Goal: Information Seeking & Learning: Learn about a topic

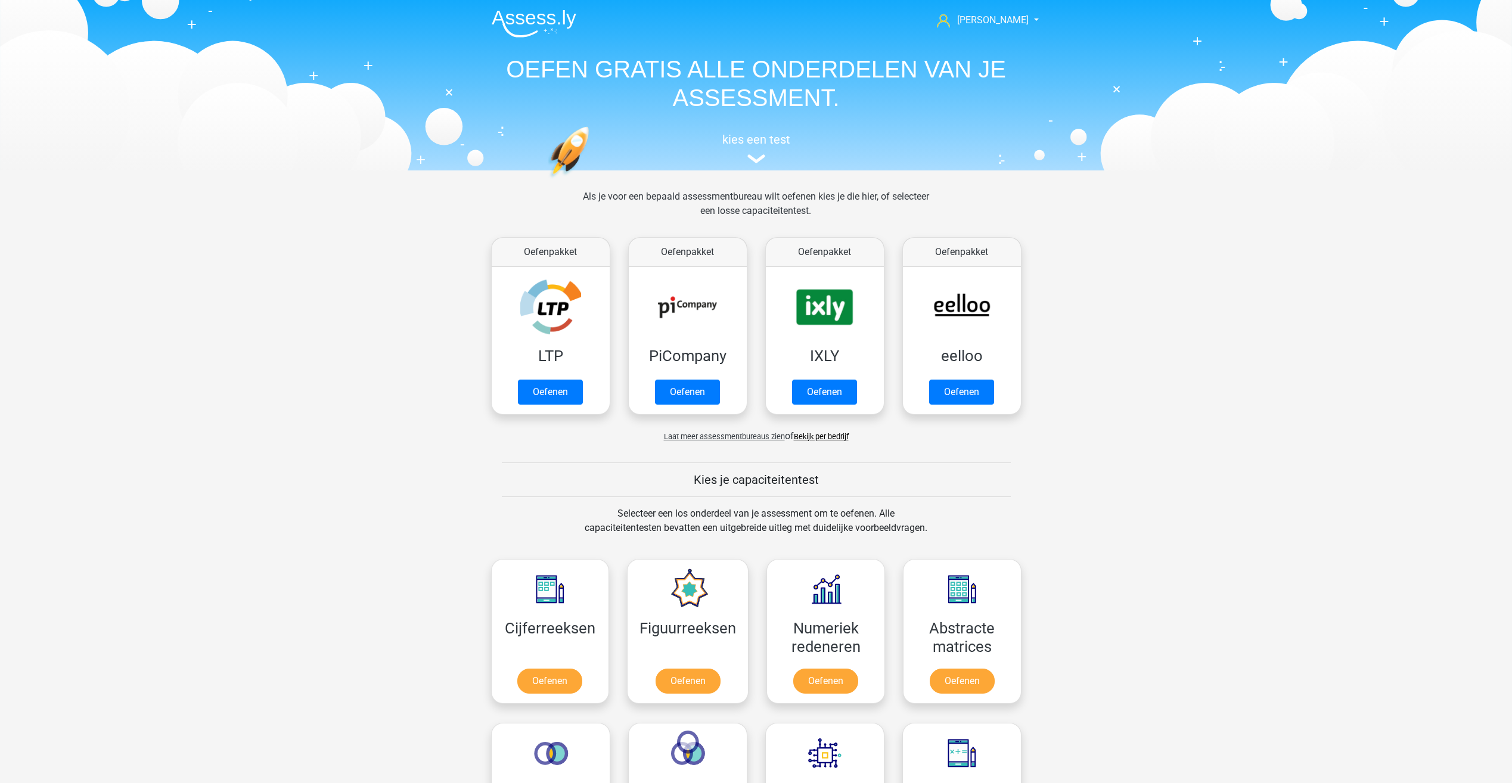
click at [807, 437] on link "Bekijk per bedrijf" at bounding box center [821, 436] width 55 height 9
drag, startPoint x: 471, startPoint y: 266, endPoint x: 464, endPoint y: 256, distance: 12.4
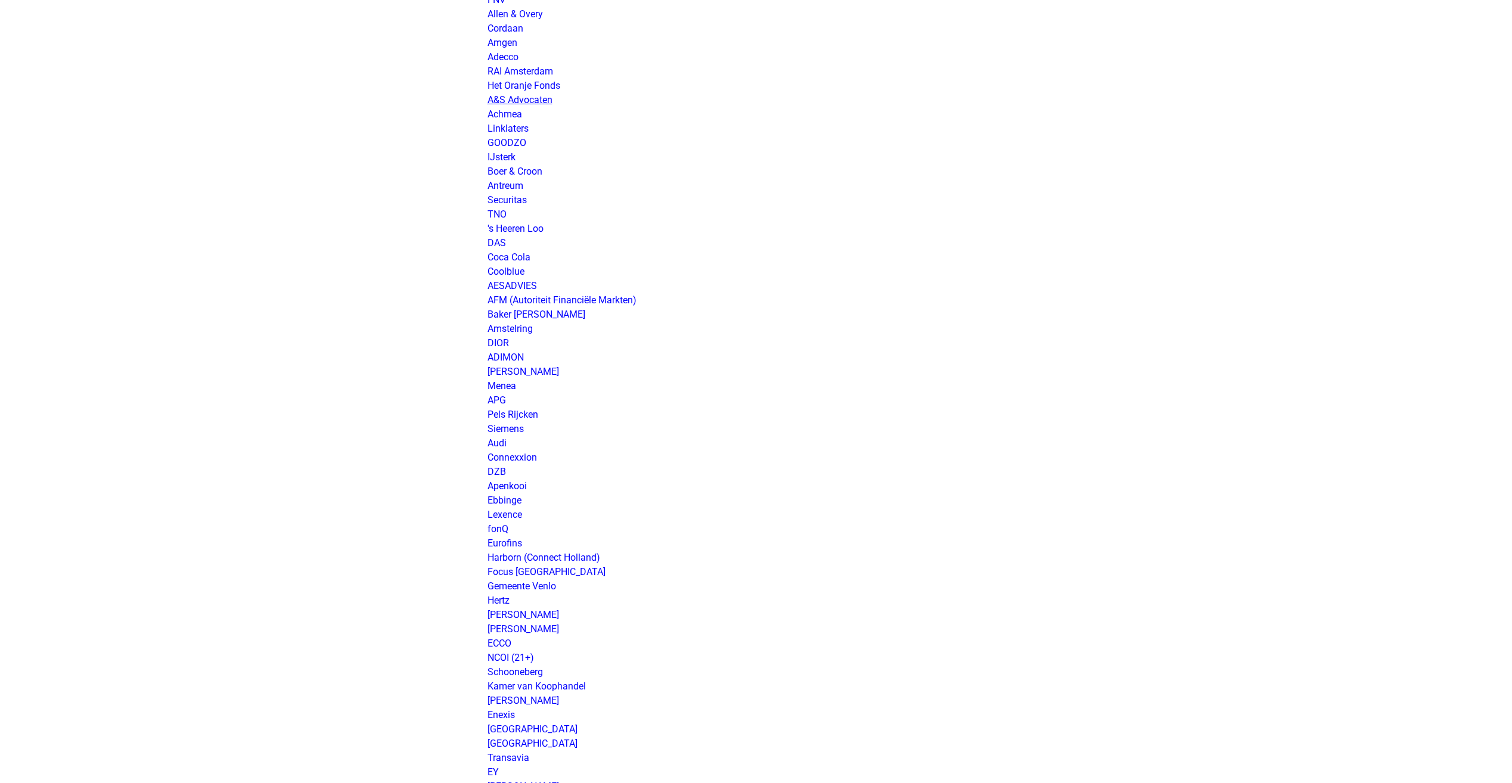
scroll to position [298, 0]
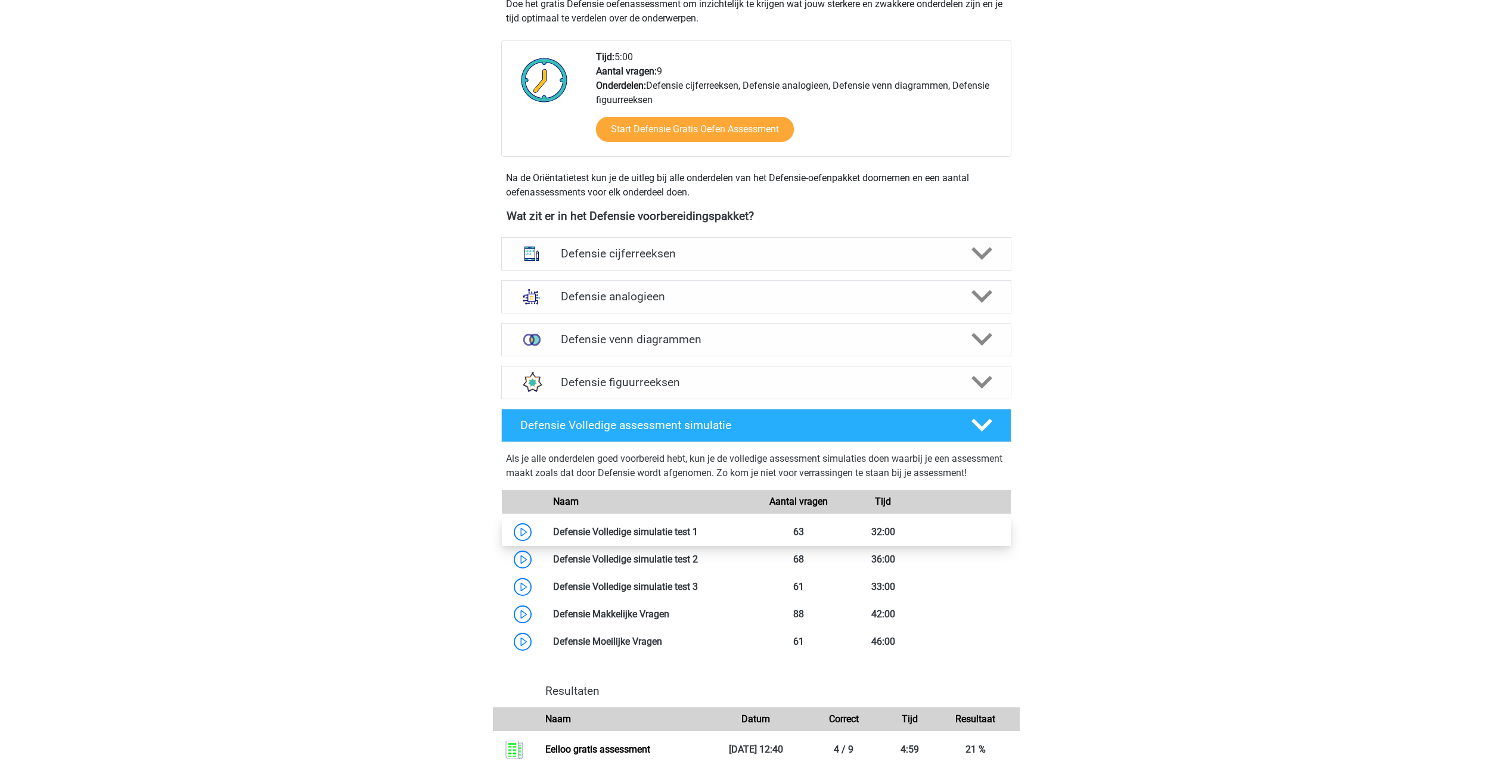
scroll to position [417, 0]
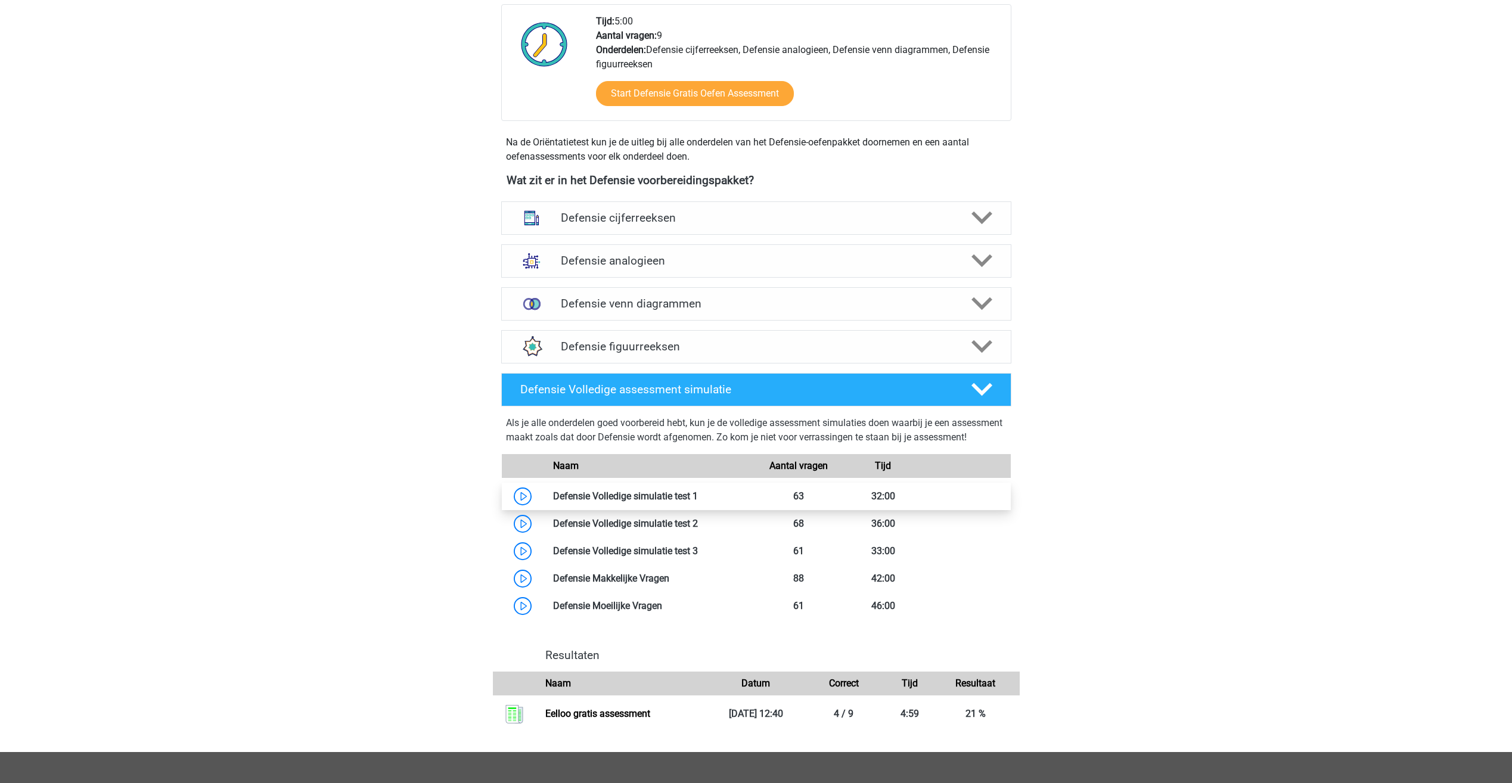
click at [698, 502] on link at bounding box center [698, 495] width 0 height 11
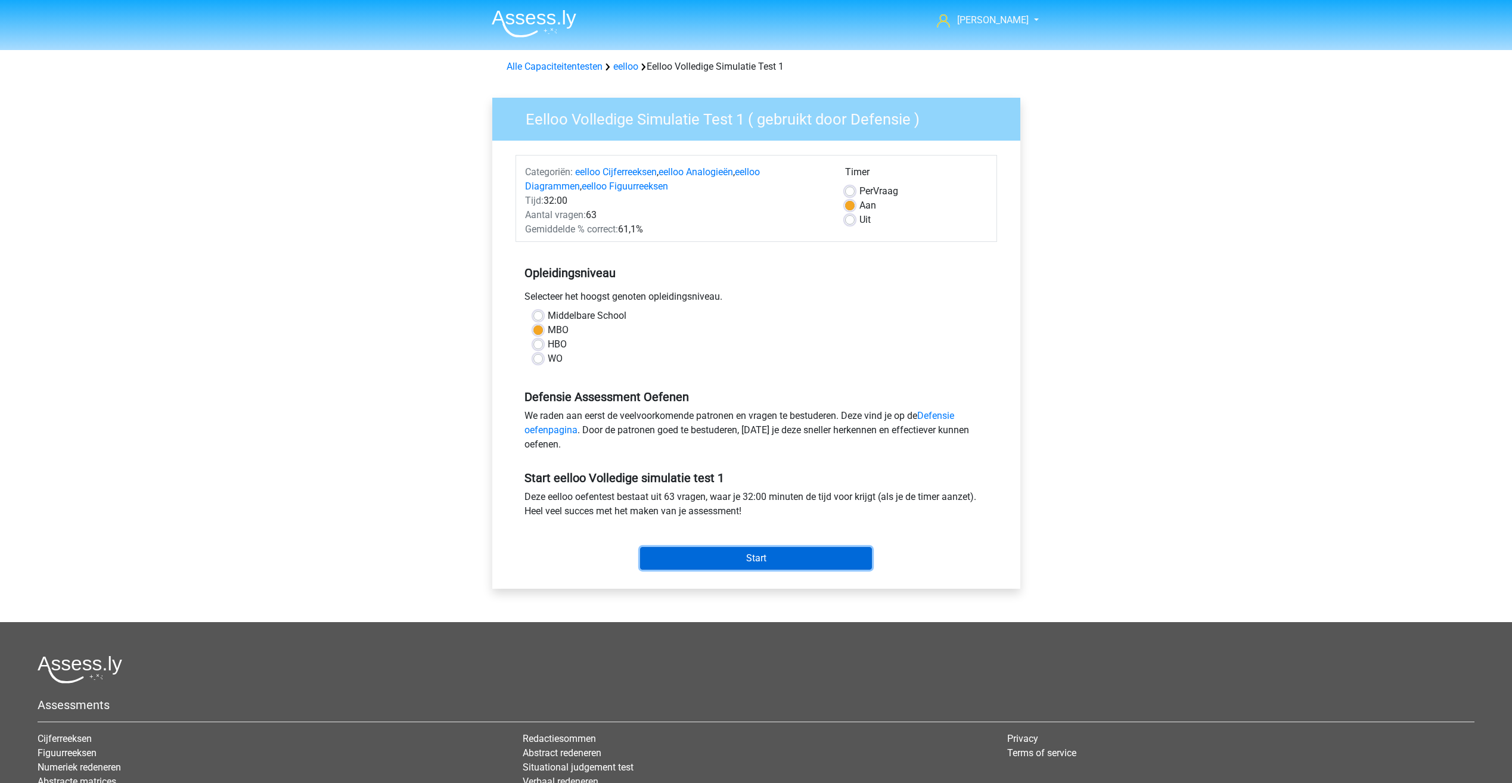
click at [680, 560] on input "Start" at bounding box center [756, 558] width 232 height 23
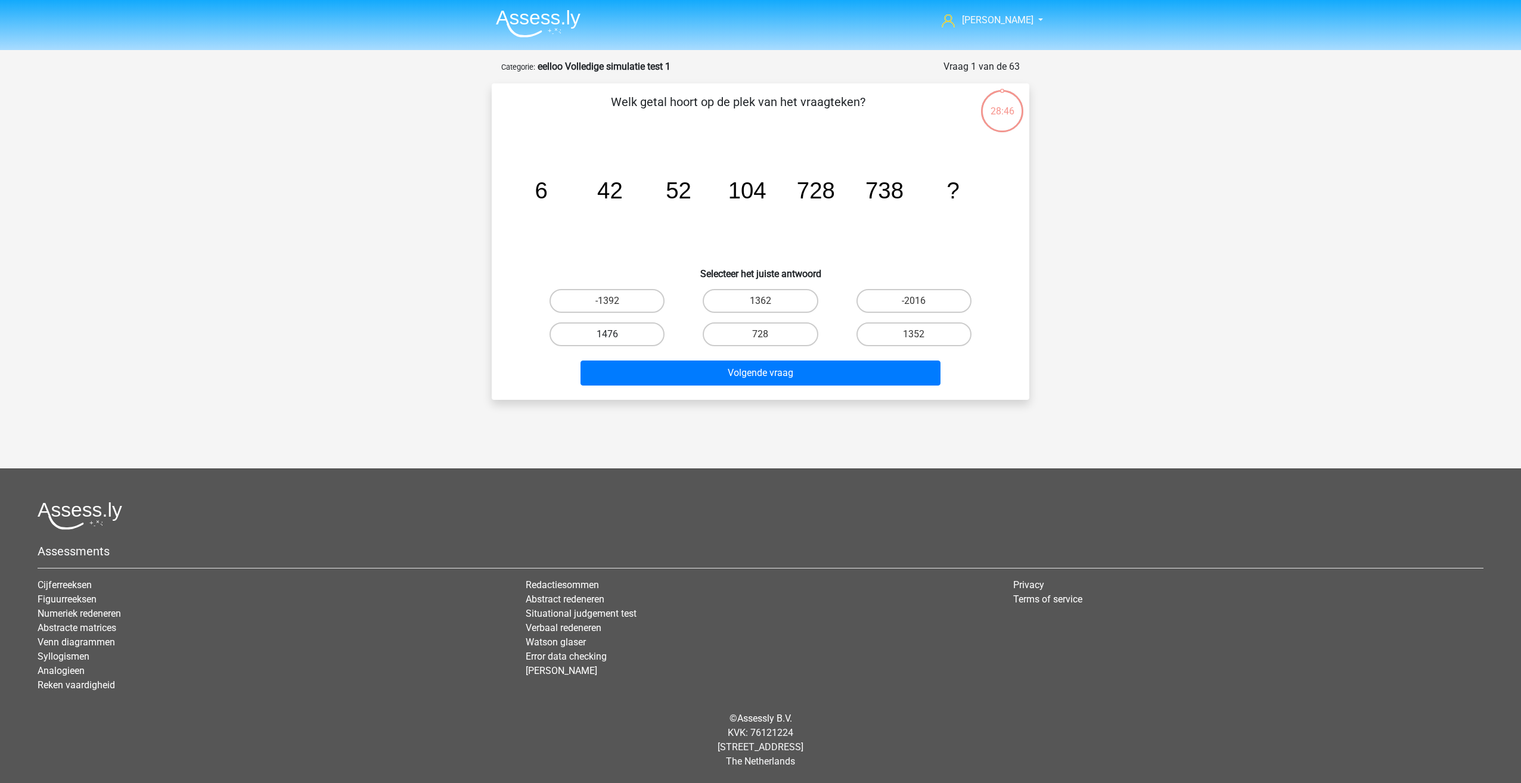
click at [611, 328] on label "1476" at bounding box center [606, 334] width 115 height 24
click at [611, 334] on input "1476" at bounding box center [611, 338] width 8 height 8
radio input "true"
click at [656, 380] on button "Volgende vraag" at bounding box center [760, 373] width 361 height 25
click at [894, 339] on label "2" at bounding box center [913, 334] width 115 height 24
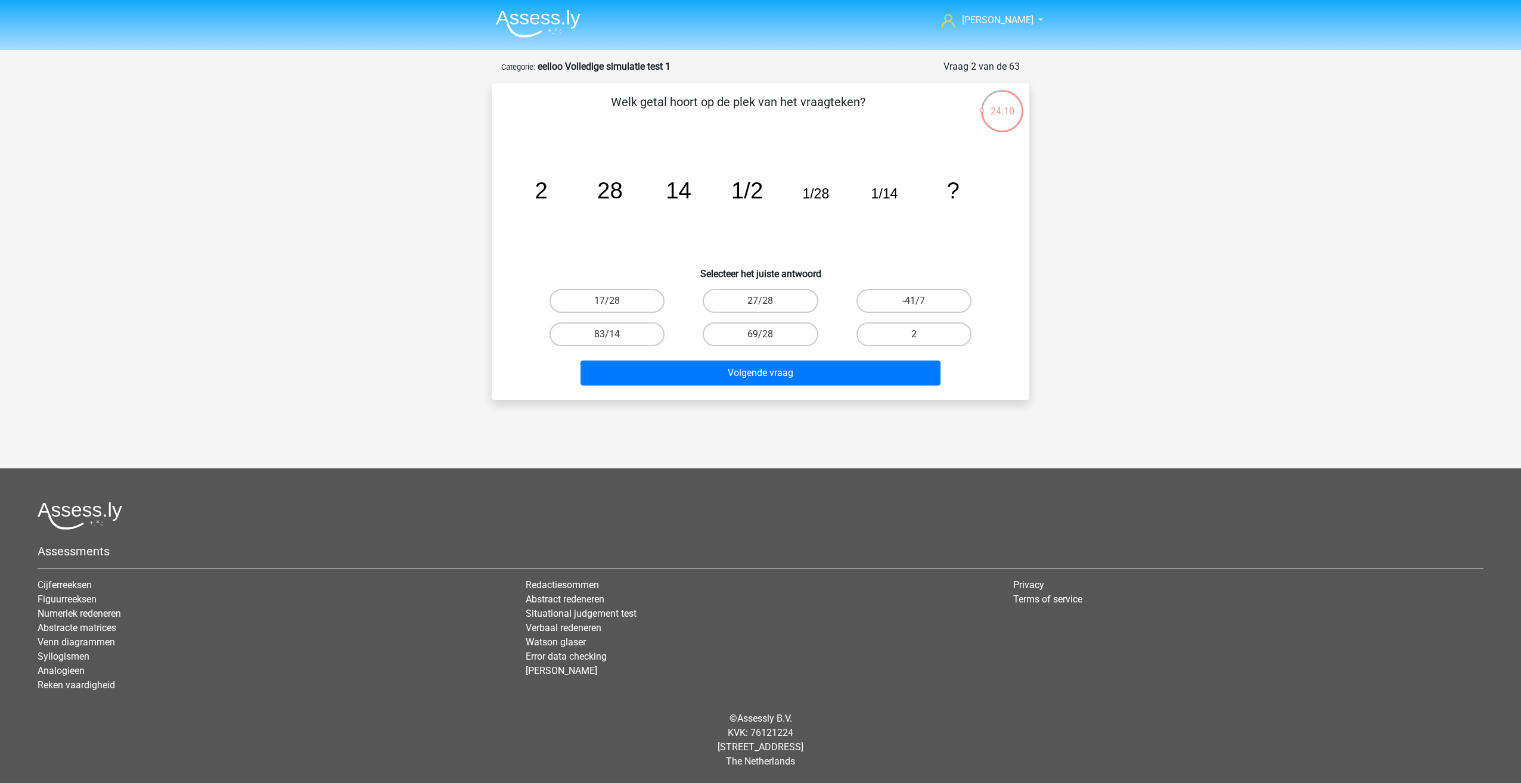
click at [914, 339] on input "2" at bounding box center [918, 338] width 8 height 8
radio input "true"
click at [848, 356] on div "Volgende vraag" at bounding box center [760, 370] width 499 height 39
click at [833, 369] on button "Volgende vraag" at bounding box center [760, 373] width 361 height 25
click at [774, 333] on label "12" at bounding box center [760, 334] width 115 height 24
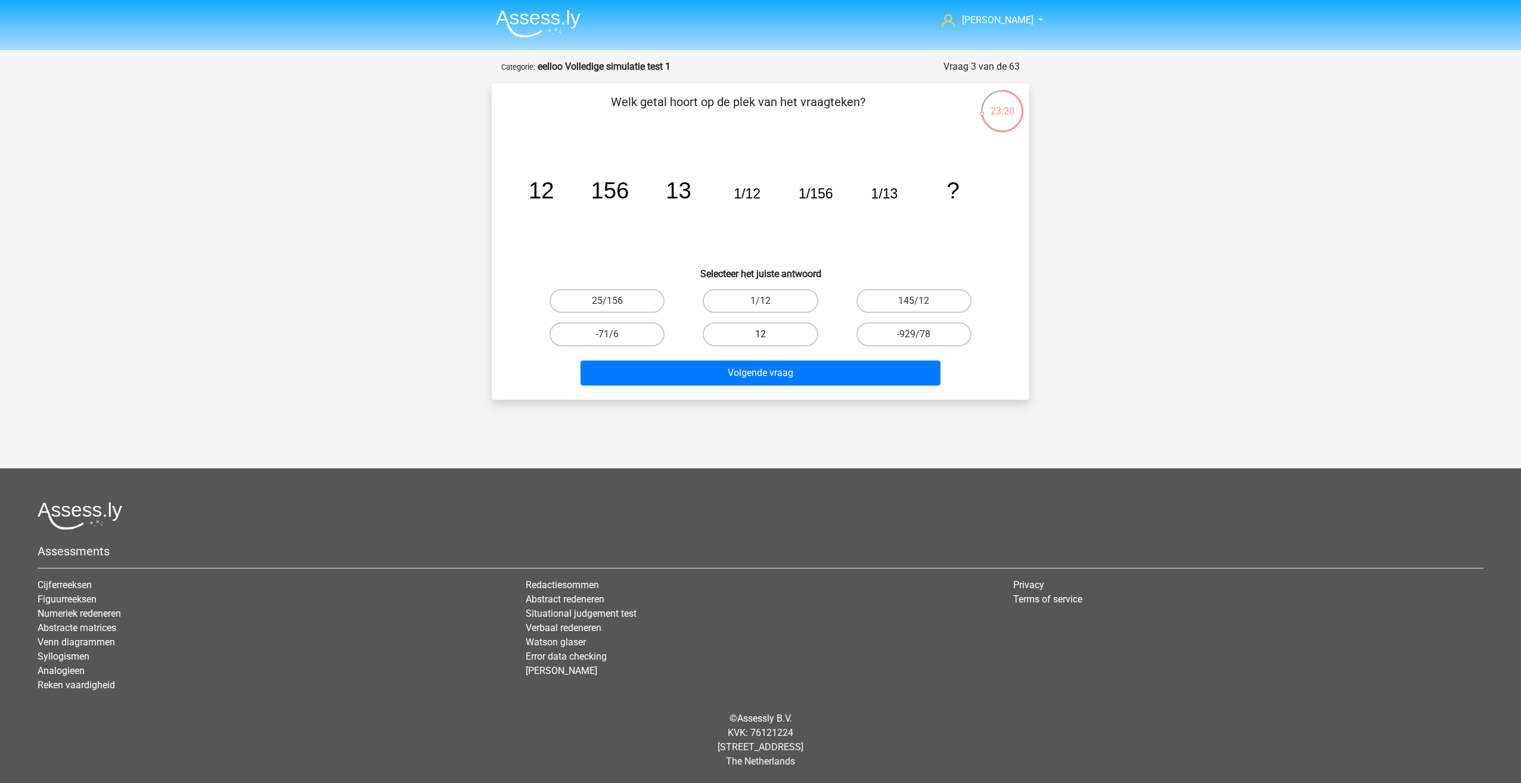
click at [768, 334] on input "12" at bounding box center [764, 338] width 8 height 8
radio input "true"
click at [739, 368] on button "Volgende vraag" at bounding box center [760, 373] width 361 height 25
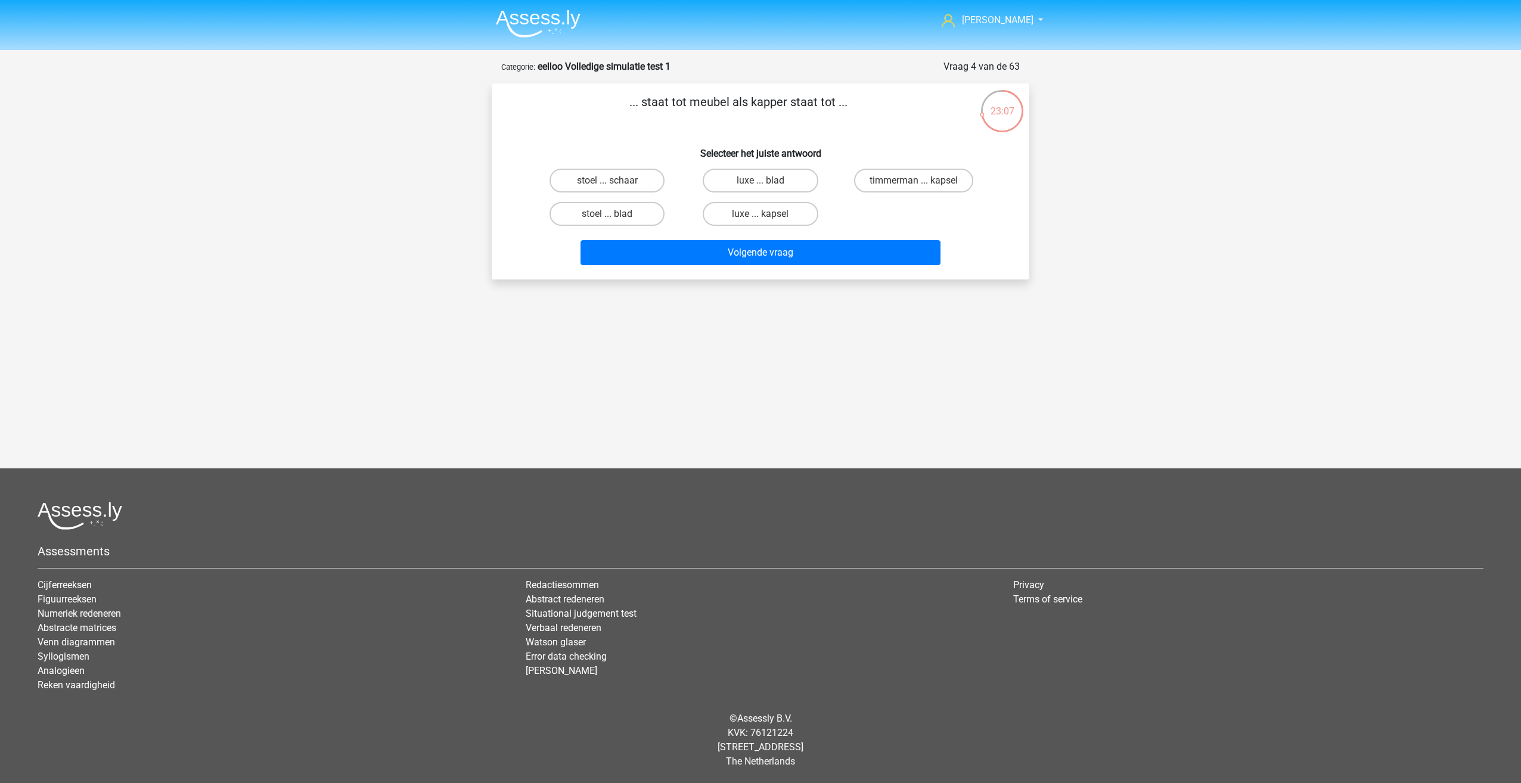
click at [641, 101] on p "... staat tot meubel als kapper staat tot ..." at bounding box center [738, 111] width 455 height 36
click at [628, 127] on p "... staat tot meubel als kapper staat tot ..." at bounding box center [738, 111] width 455 height 36
click at [882, 179] on label "timmerman ... kapsel" at bounding box center [913, 181] width 119 height 24
click at [914, 181] on input "timmerman ... kapsel" at bounding box center [918, 185] width 8 height 8
radio input "true"
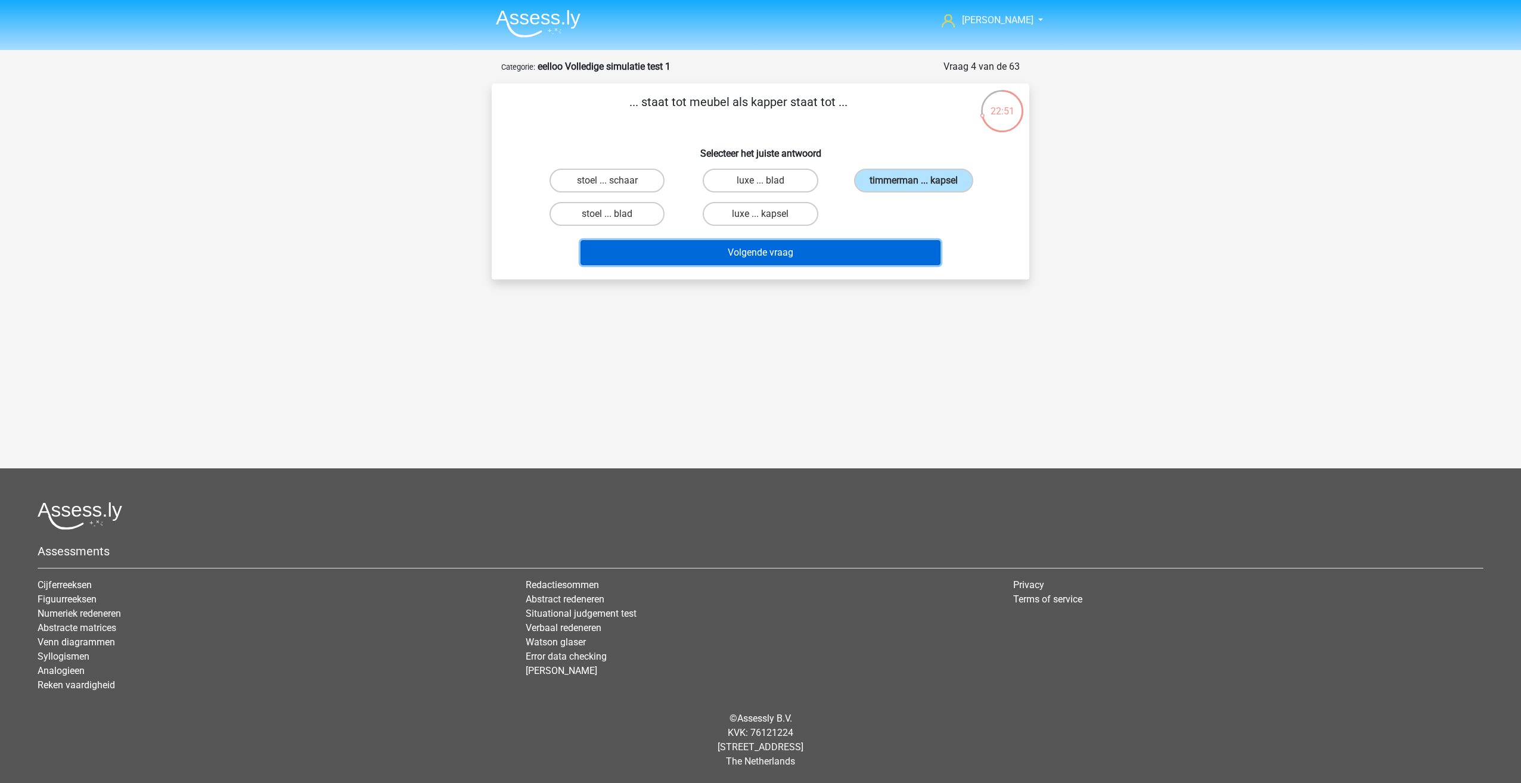
click at [795, 259] on button "Volgende vraag" at bounding box center [760, 252] width 361 height 25
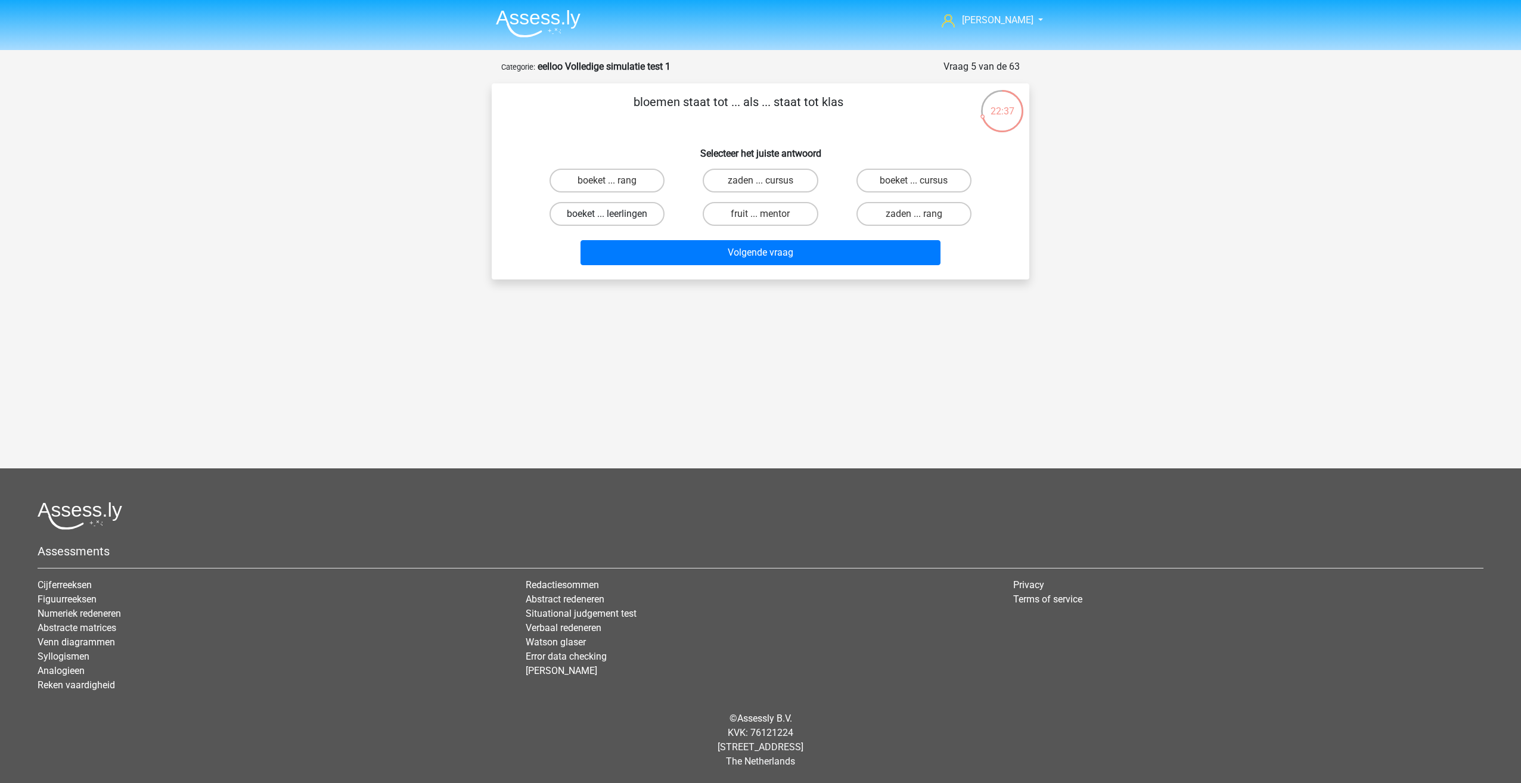
click at [620, 218] on label "boeket ... leerlingen" at bounding box center [606, 214] width 115 height 24
click at [615, 218] on input "boeket ... leerlingen" at bounding box center [611, 218] width 8 height 8
radio input "true"
click at [848, 160] on div "bloemen staat tot ... als ... staat tot klas Selecteer het juiste antwoord boek…" at bounding box center [760, 181] width 528 height 177
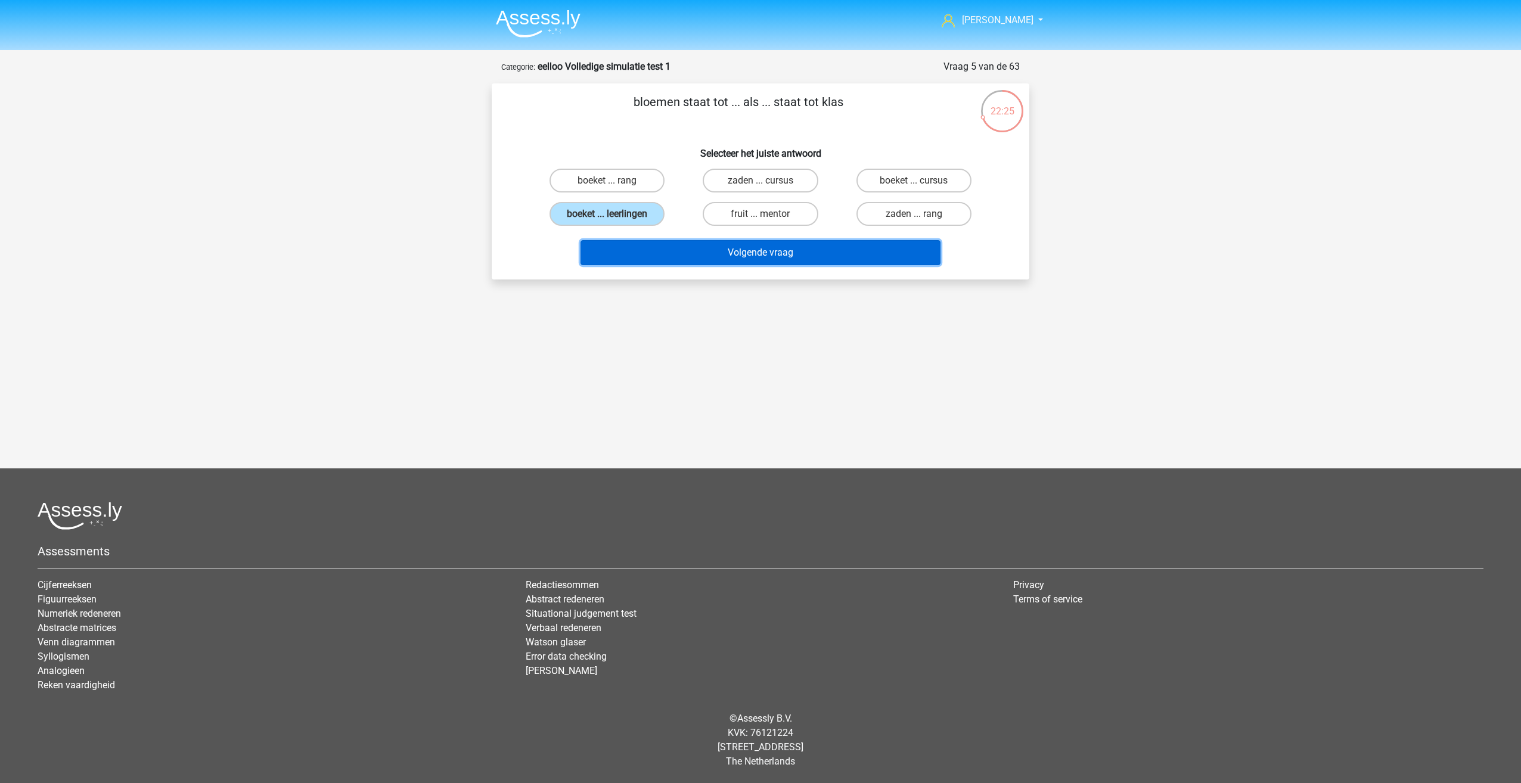
click at [647, 254] on button "Volgende vraag" at bounding box center [760, 252] width 361 height 25
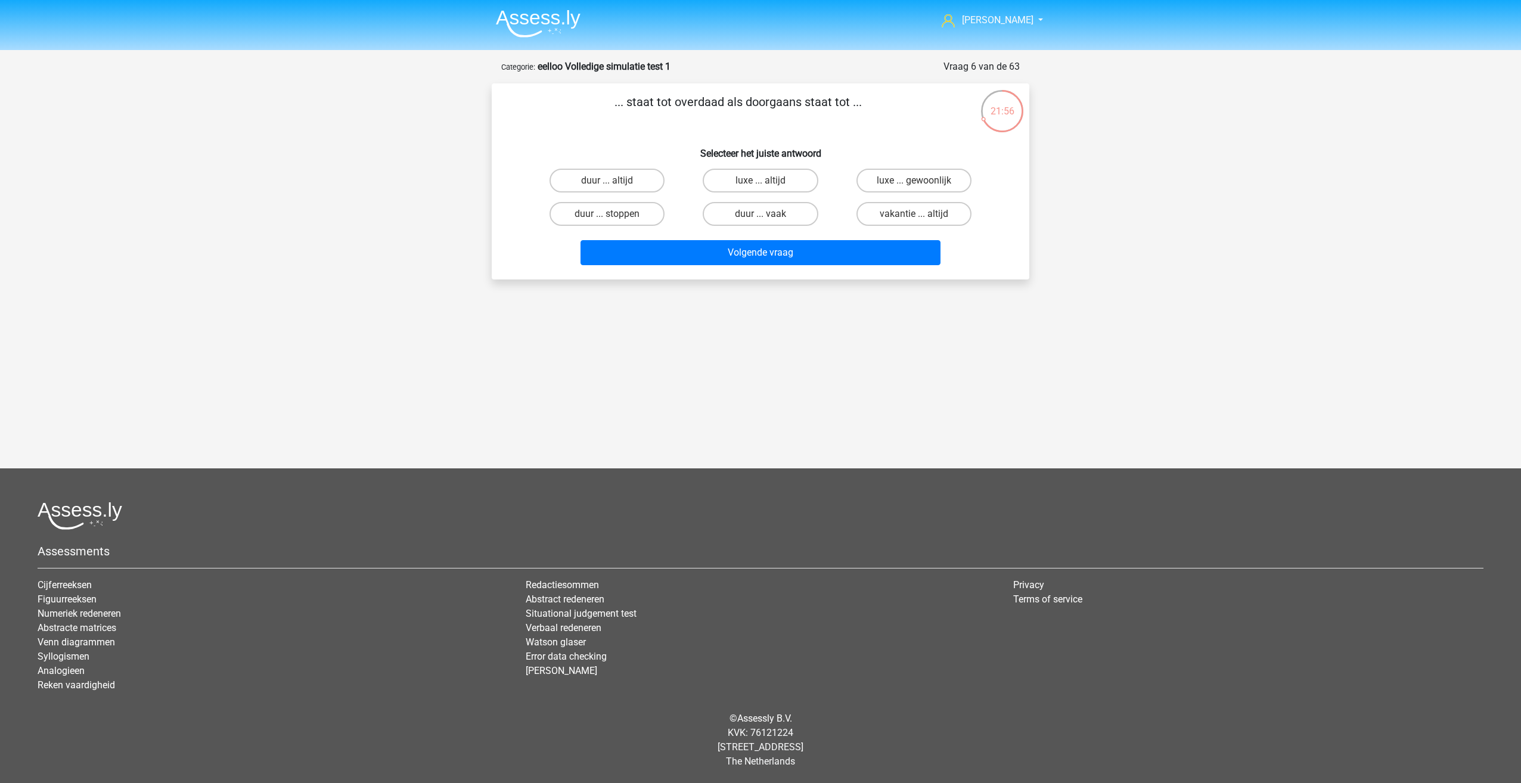
click at [603, 162] on div "... staat tot overdaad als doorgaans staat tot ... Selecteer het juiste antwoor…" at bounding box center [760, 181] width 528 height 177
click at [599, 177] on label "duur ... altijd" at bounding box center [606, 181] width 115 height 24
click at [607, 181] on input "duur ... altijd" at bounding box center [611, 185] width 8 height 8
radio input "true"
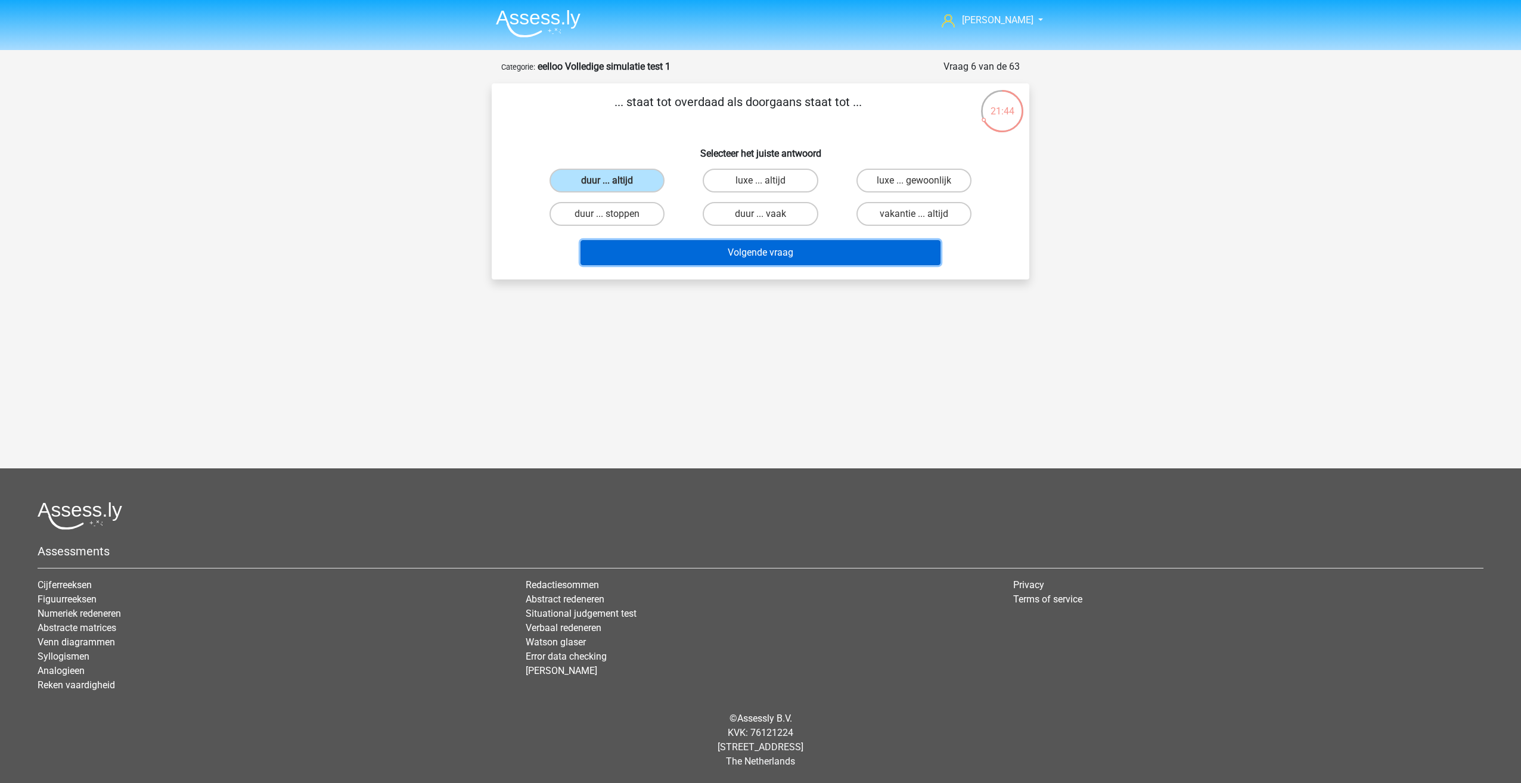
click at [813, 254] on button "Volgende vraag" at bounding box center [760, 252] width 361 height 25
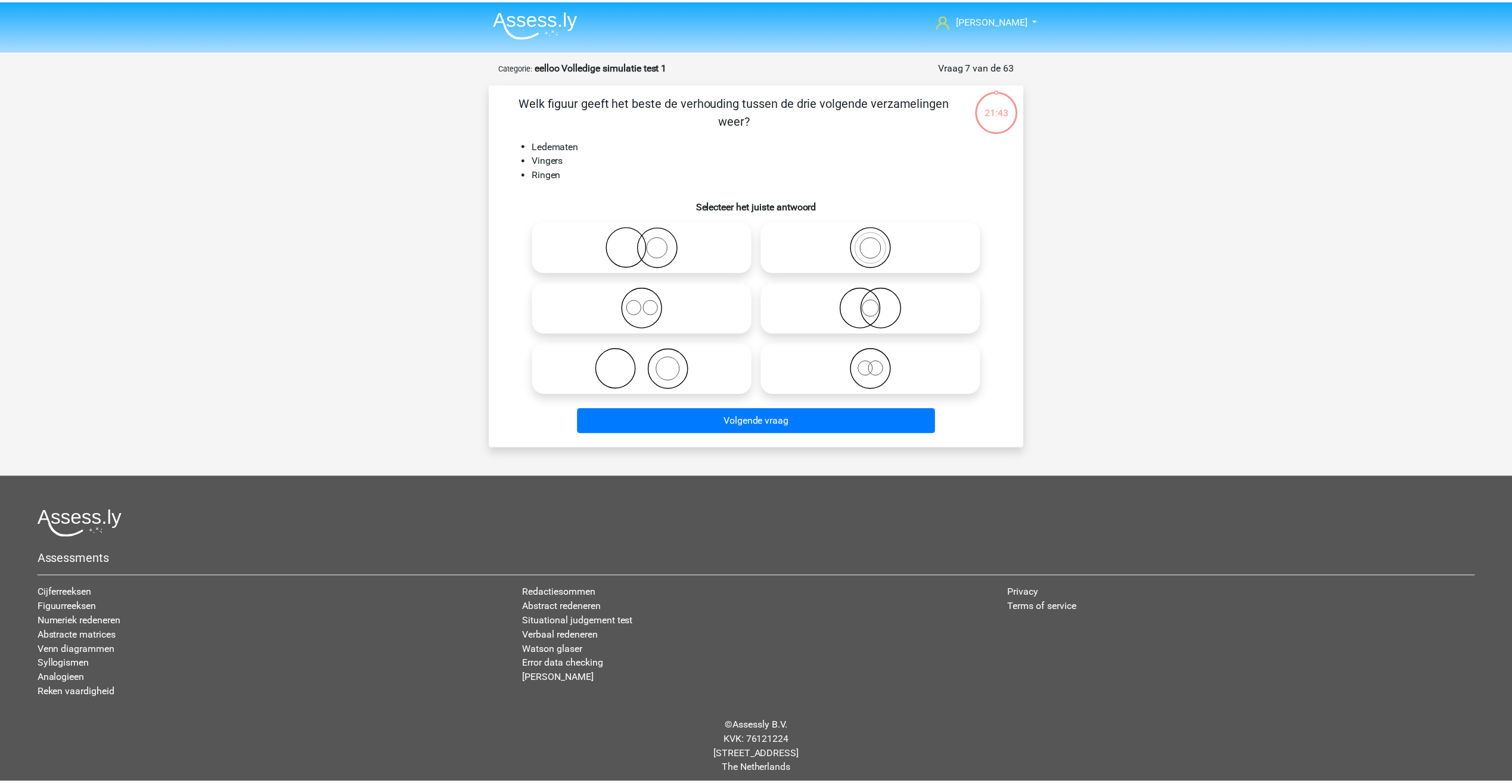
scroll to position [8, 0]
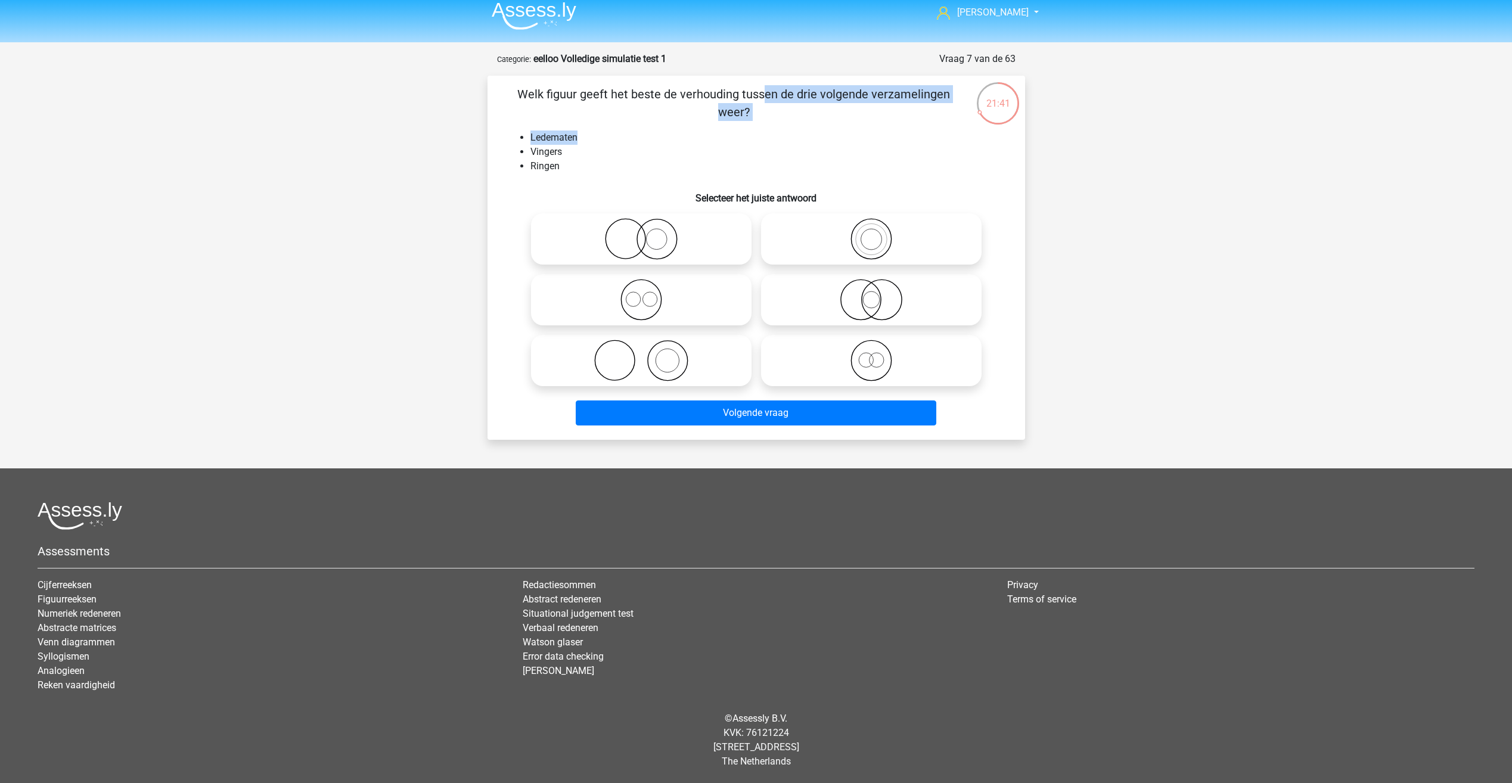
drag, startPoint x: 523, startPoint y: 92, endPoint x: 780, endPoint y: 124, distance: 258.8
click at [780, 125] on div "Welk figuur geeft het beste de verhouding tussen de drie volgende verzamelingen…" at bounding box center [756, 257] width 528 height 345
drag, startPoint x: 780, startPoint y: 124, endPoint x: 665, endPoint y: 160, distance: 119.9
click at [666, 165] on li "Ringen" at bounding box center [768, 166] width 476 height 14
drag, startPoint x: 530, startPoint y: 153, endPoint x: 556, endPoint y: 150, distance: 25.8
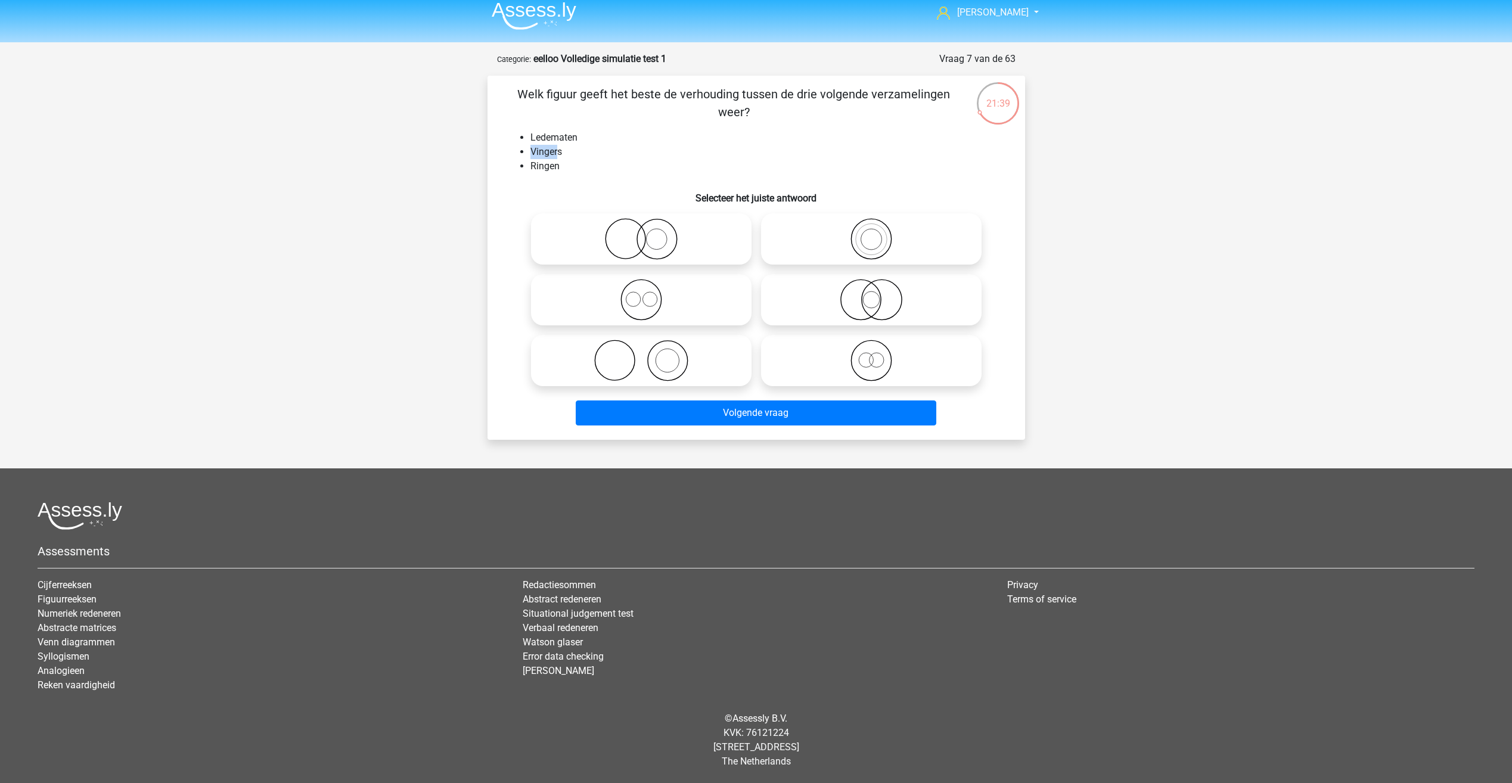
click at [556, 150] on li "Vingers" at bounding box center [768, 152] width 476 height 14
drag, startPoint x: 556, startPoint y: 150, endPoint x: 529, endPoint y: 172, distance: 34.7
click at [529, 172] on ul "Ledematen Vingers Ringen" at bounding box center [756, 152] width 499 height 43
click at [444, 173] on div "Ruben rubenindra5@gmail.com" at bounding box center [756, 387] width 1512 height 791
drag, startPoint x: 519, startPoint y: 143, endPoint x: 530, endPoint y: 140, distance: 11.1
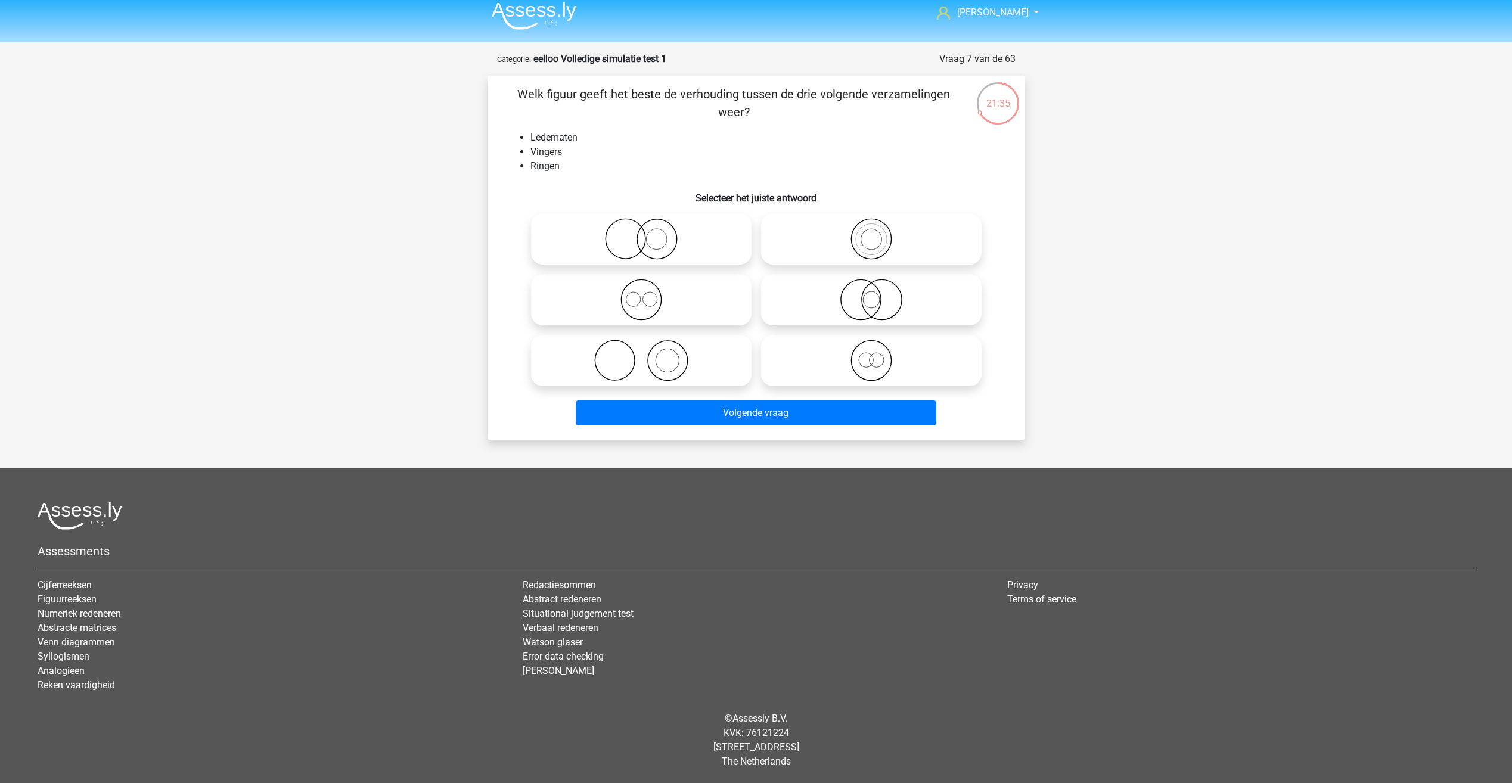
click at [530, 140] on li "Ledematen" at bounding box center [768, 138] width 476 height 14
drag, startPoint x: 534, startPoint y: 135, endPoint x: 586, endPoint y: 137, distance: 52.5
click at [586, 137] on li "Ledematen" at bounding box center [768, 138] width 476 height 14
drag, startPoint x: 564, startPoint y: 168, endPoint x: 523, endPoint y: 169, distance: 41.7
click at [530, 169] on li "Ringen" at bounding box center [768, 166] width 476 height 14
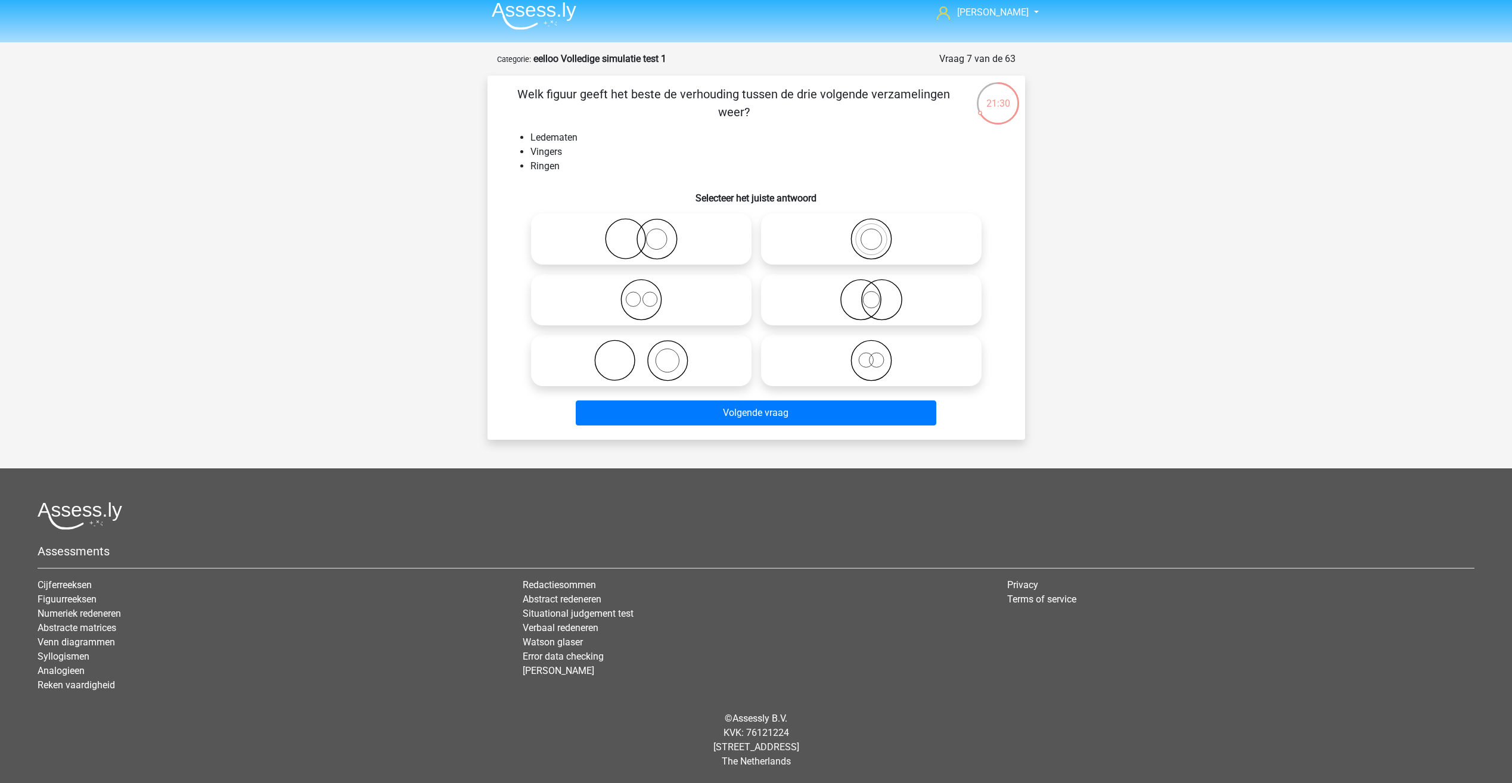
drag, startPoint x: 523, startPoint y: 169, endPoint x: 477, endPoint y: 133, distance: 58.1
click at [478, 133] on div "21:30 Vraag 7 van de 63 Categorie: eelloo Volledige simulatie test 1 Welk figuu…" at bounding box center [756, 246] width 557 height 388
click at [808, 294] on icon at bounding box center [871, 300] width 211 height 42
click at [871, 294] on input "radio" at bounding box center [875, 290] width 8 height 8
radio input "true"
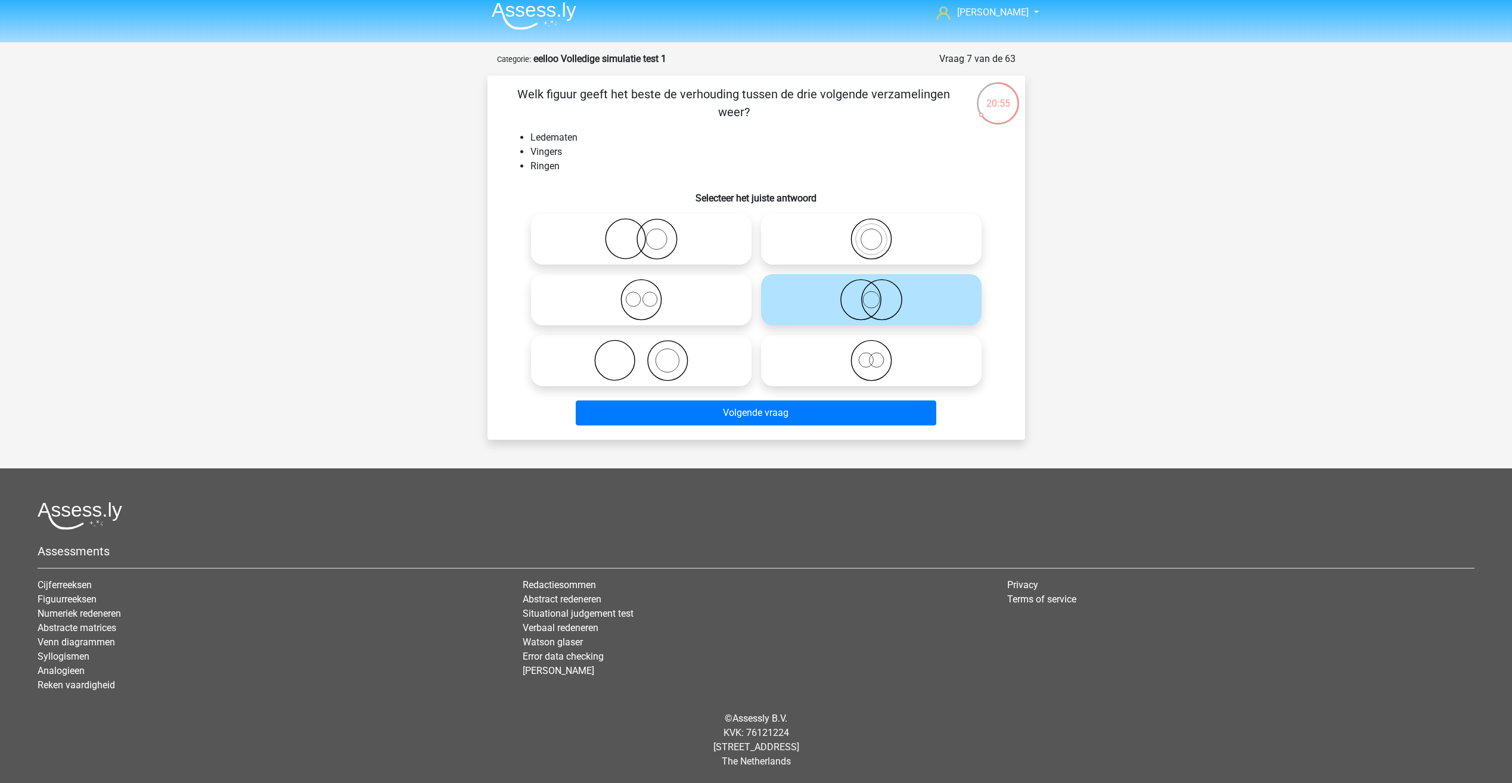
click at [698, 244] on icon at bounding box center [641, 239] width 211 height 42
click at [649, 233] on input "radio" at bounding box center [645, 229] width 8 height 8
radio input "true"
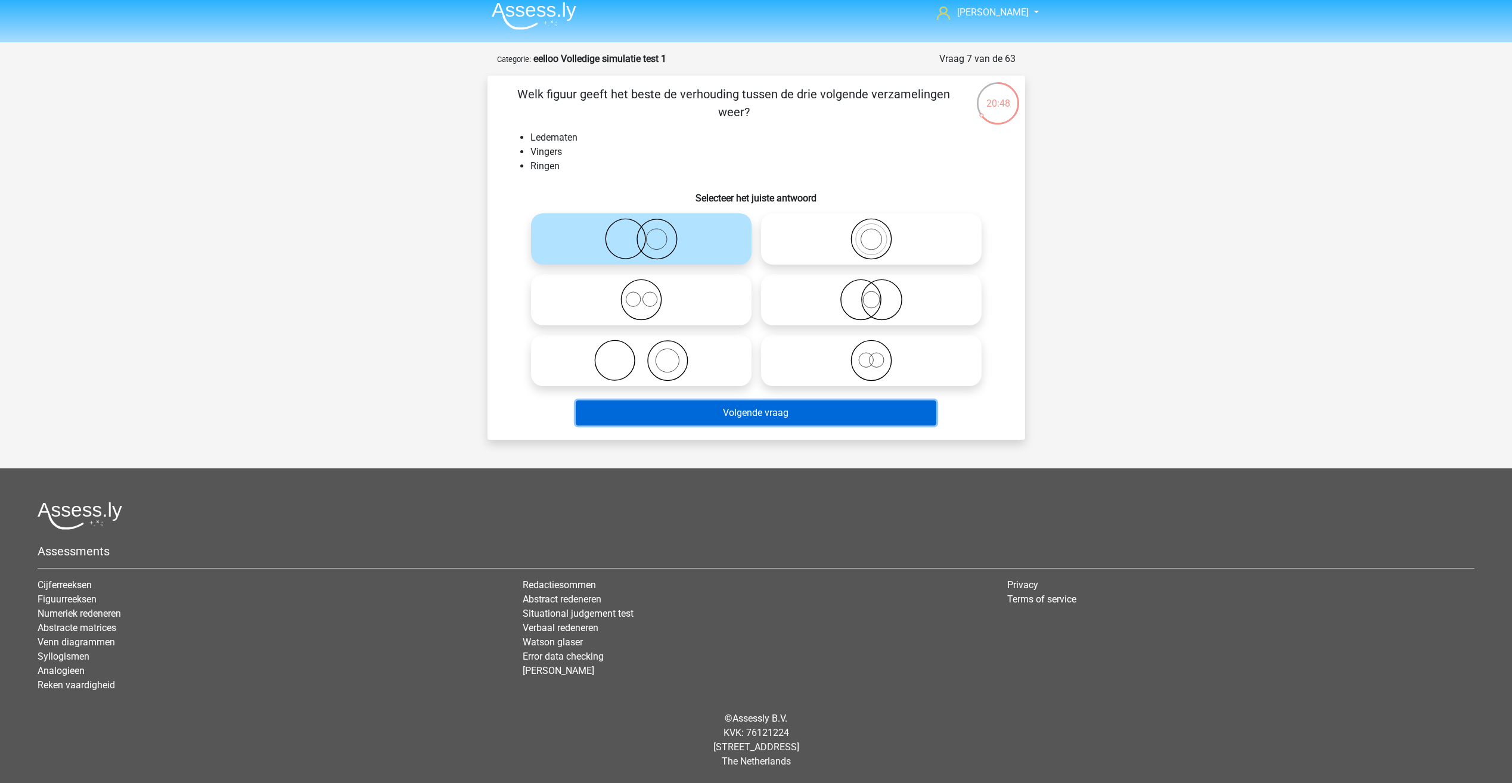
click at [701, 409] on button "Volgende vraag" at bounding box center [756, 412] width 361 height 25
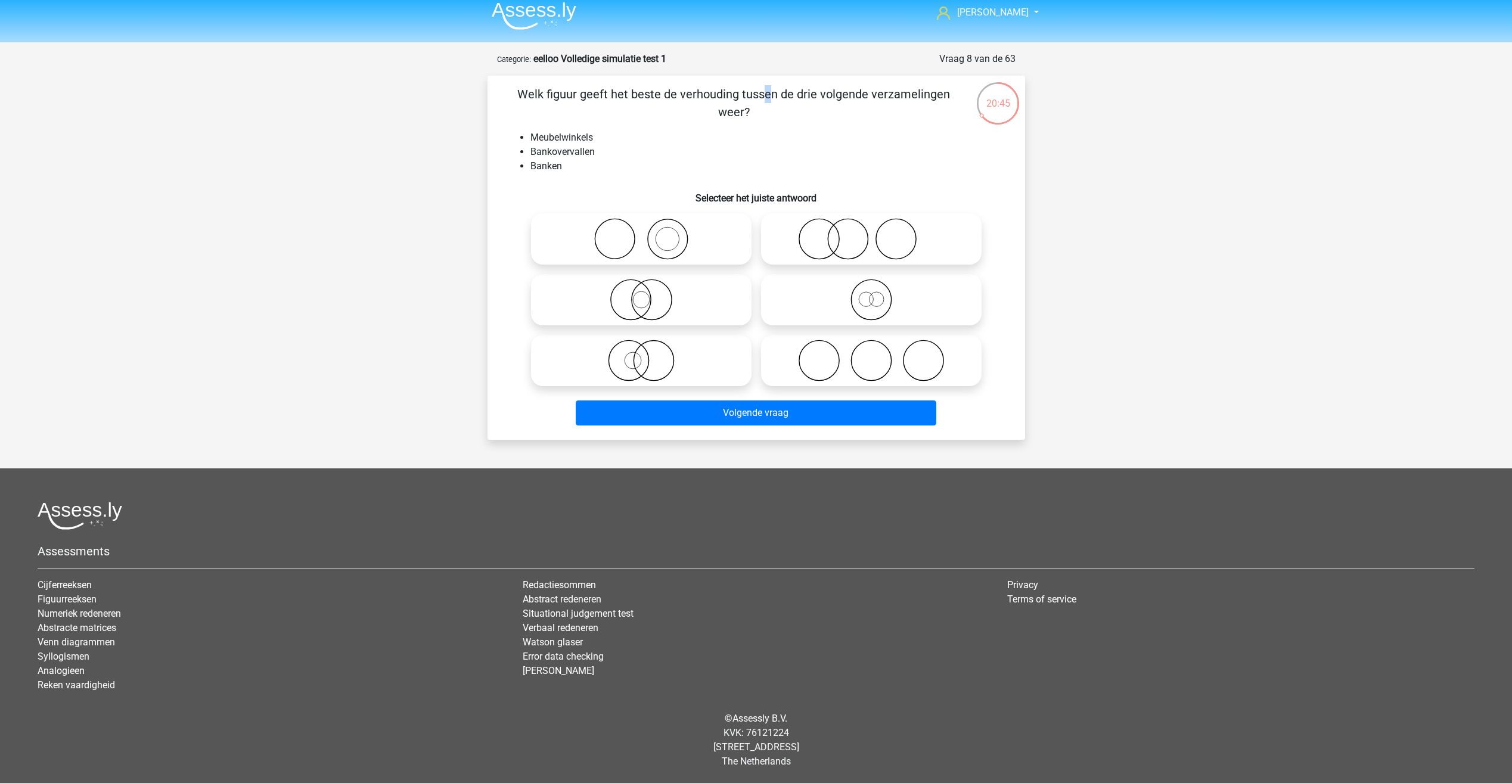
drag, startPoint x: 511, startPoint y: 90, endPoint x: 529, endPoint y: 86, distance: 18.9
click at [529, 86] on p "Welk figuur geeft het beste de verhouding tussen de drie volgende verzamelingen…" at bounding box center [734, 103] width 455 height 36
drag, startPoint x: 529, startPoint y: 86, endPoint x: 521, endPoint y: 117, distance: 32.7
click at [521, 117] on p "Welk figuur geeft het beste de verhouding tussen de drie volgende verzamelingen…" at bounding box center [734, 103] width 455 height 36
click at [886, 247] on icon at bounding box center [871, 239] width 211 height 42
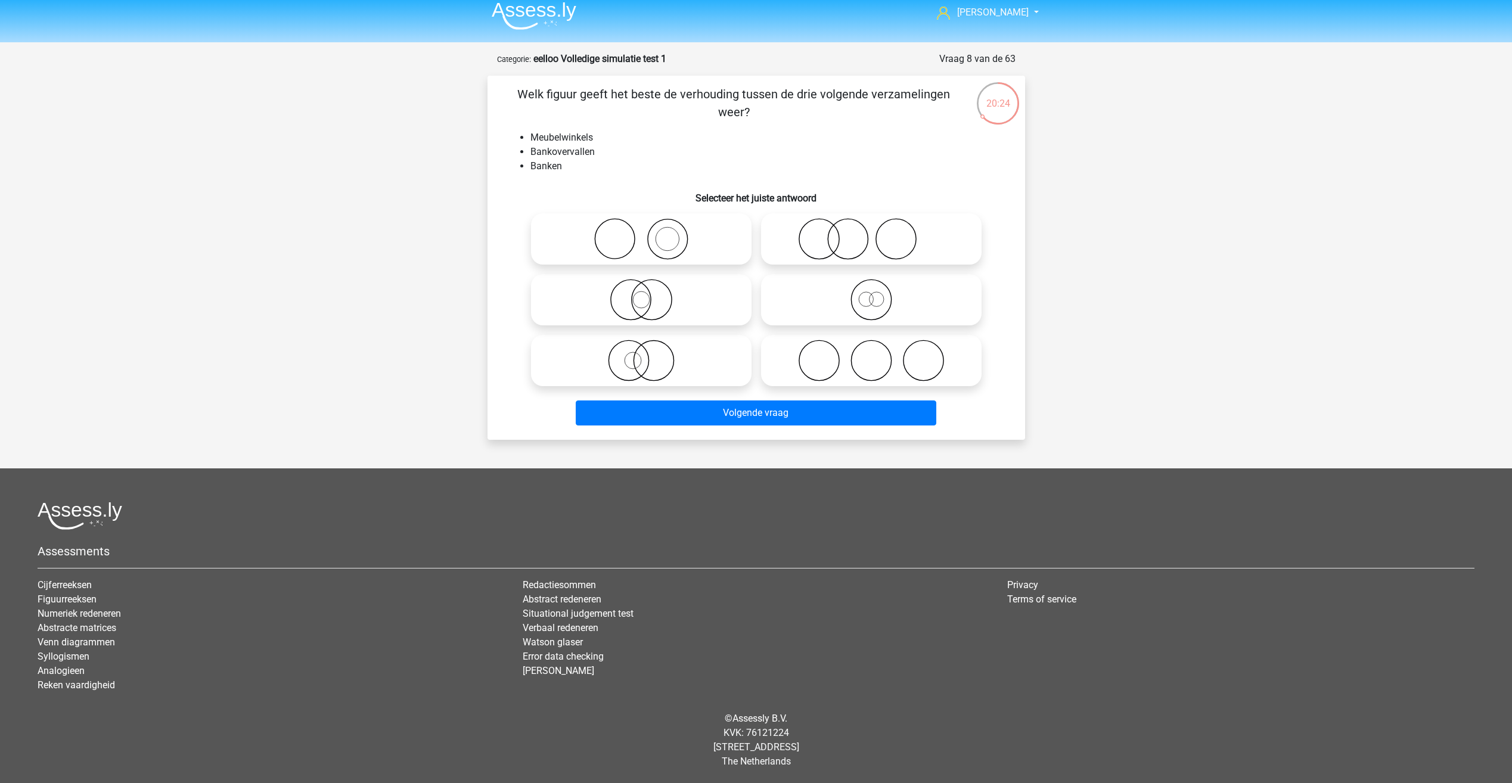
click at [879, 233] on input "radio" at bounding box center [875, 229] width 8 height 8
radio input "true"
click at [575, 357] on icon at bounding box center [641, 361] width 211 height 42
click at [641, 355] on input "radio" at bounding box center [645, 351] width 8 height 8
radio input "true"
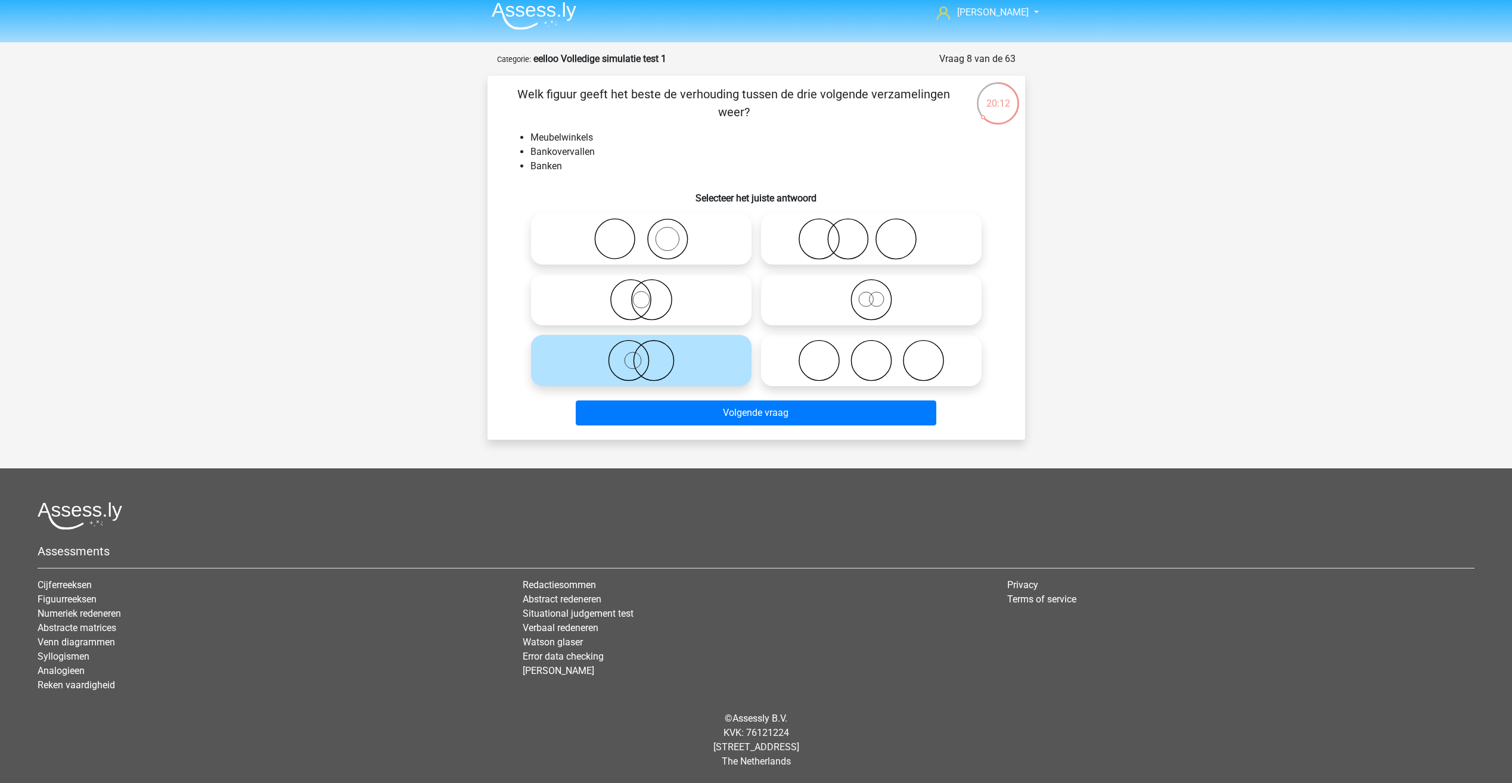
click at [853, 217] on label at bounding box center [871, 238] width 221 height 51
click at [871, 225] on input "radio" at bounding box center [875, 229] width 8 height 8
radio input "true"
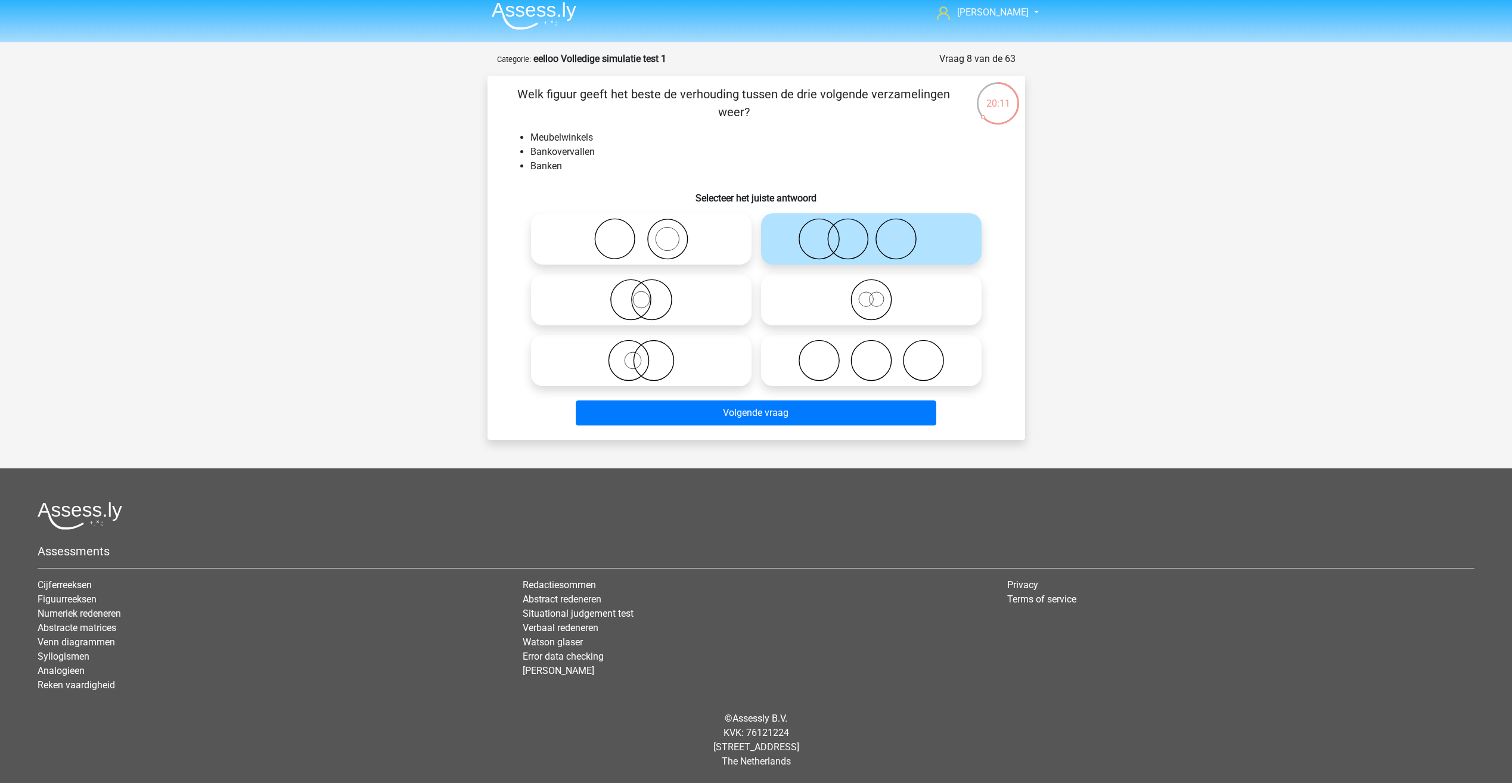
click at [654, 221] on icon at bounding box center [641, 239] width 211 height 42
click at [649, 225] on input "radio" at bounding box center [645, 229] width 8 height 8
radio input "true"
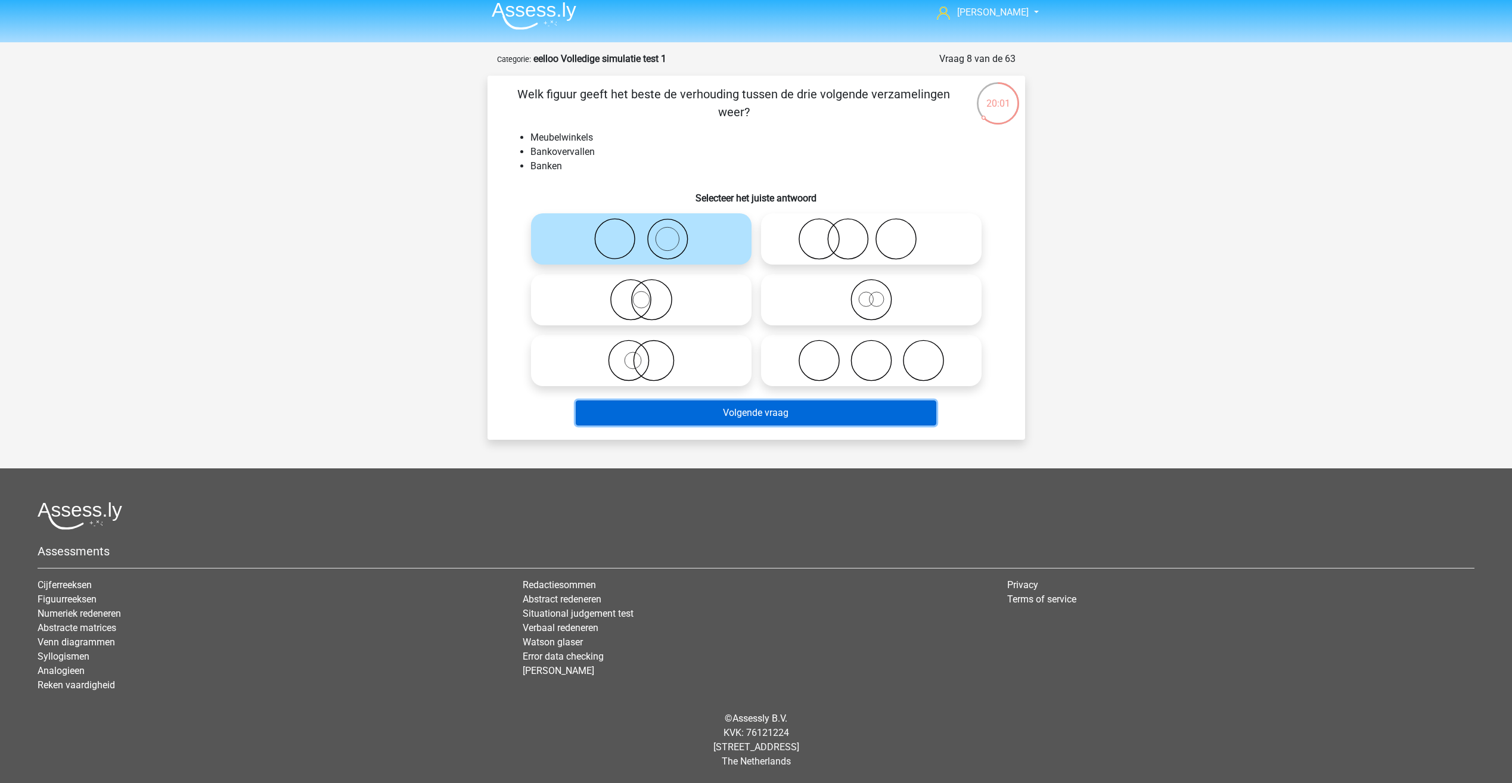
click at [712, 416] on button "Volgende vraag" at bounding box center [756, 412] width 361 height 25
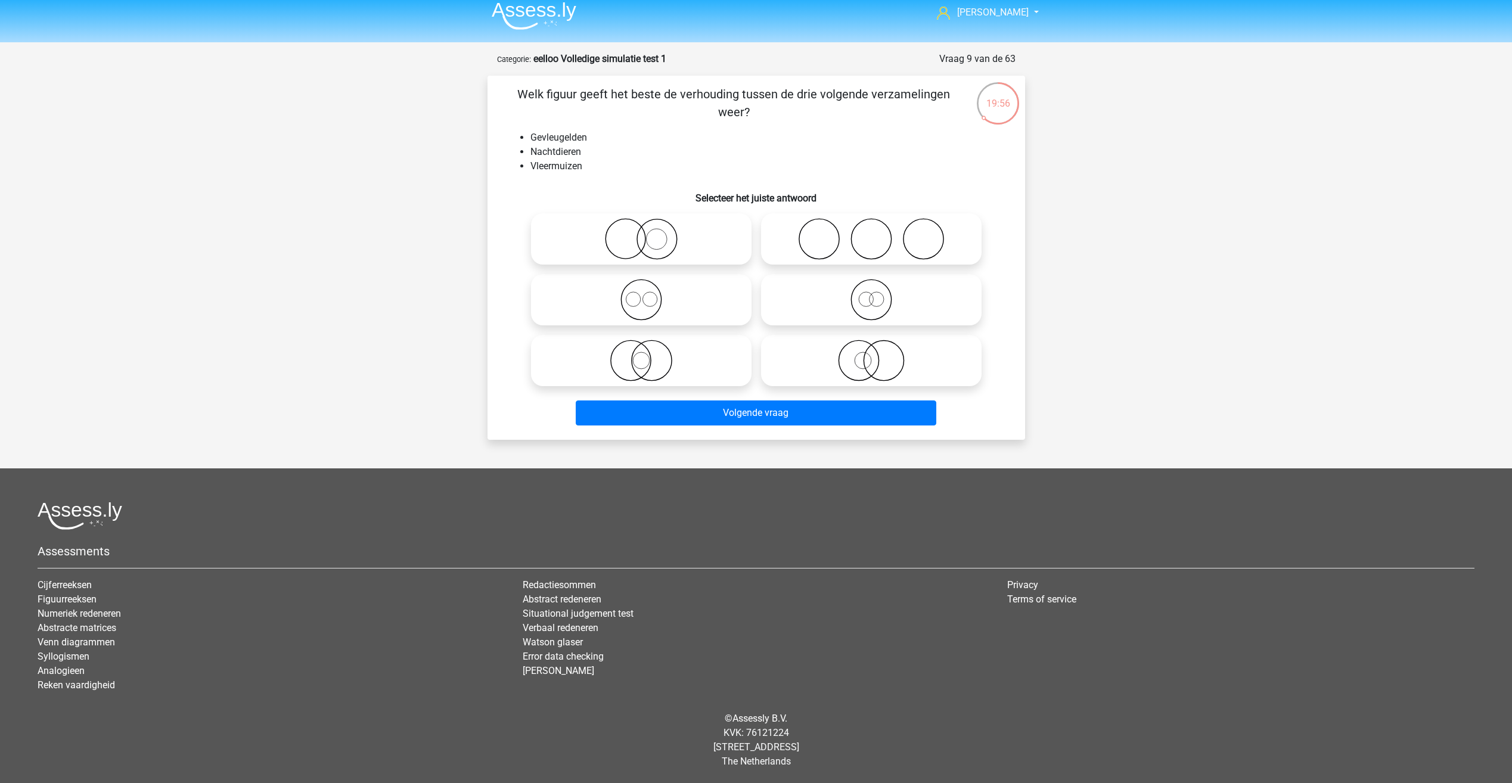
drag, startPoint x: 511, startPoint y: 95, endPoint x: 517, endPoint y: 98, distance: 7.2
click at [518, 94] on p "Welk figuur geeft het beste de verhouding tussen de drie volgende verzamelingen…" at bounding box center [734, 103] width 455 height 36
drag, startPoint x: 527, startPoint y: 144, endPoint x: 590, endPoint y: 156, distance: 63.7
click at [590, 156] on ul "Gevleugelden Nachtdieren Vleermuizen" at bounding box center [756, 152] width 499 height 43
click at [591, 156] on li "Nachtdieren" at bounding box center [768, 152] width 476 height 14
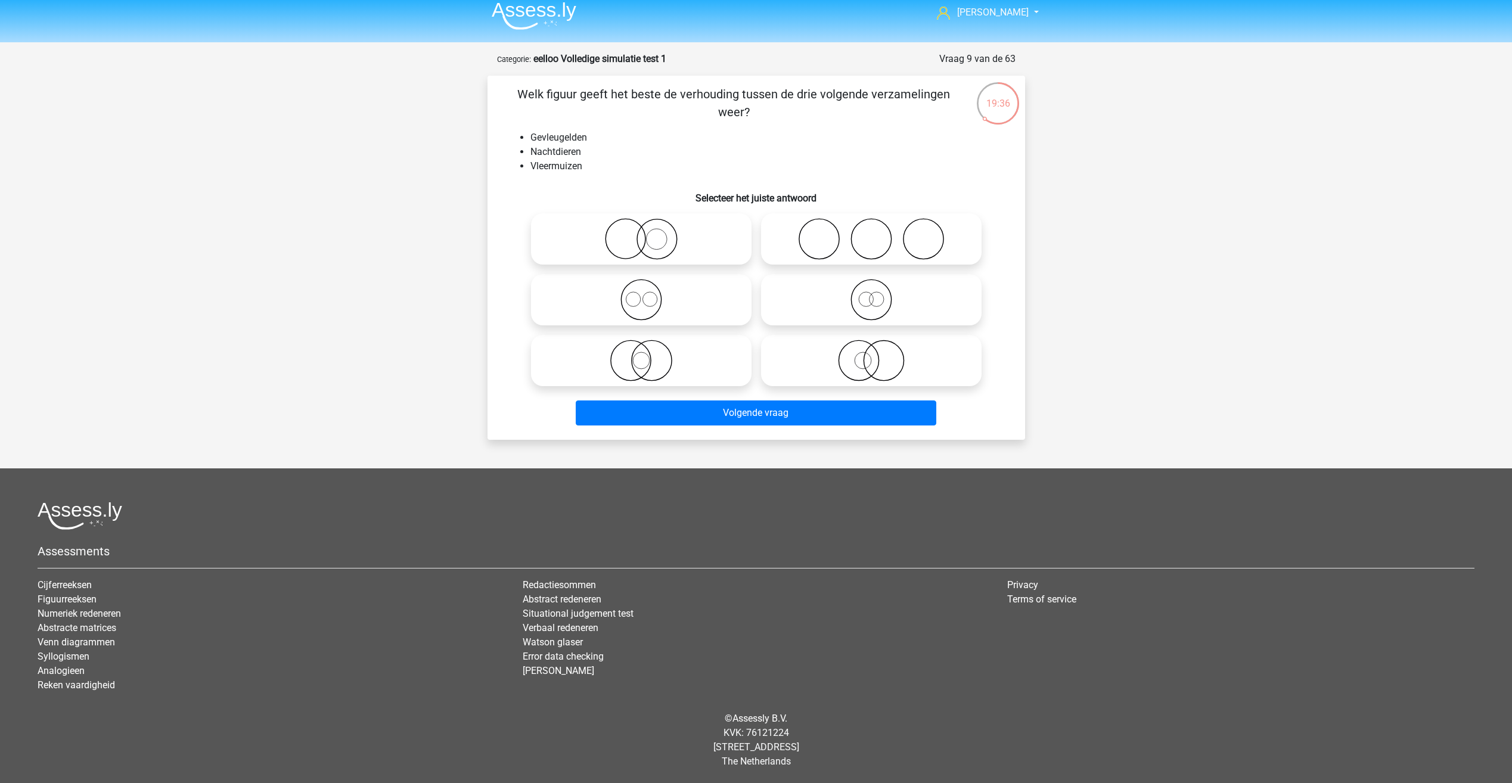
click at [643, 364] on icon at bounding box center [641, 361] width 211 height 42
click at [643, 355] on input "radio" at bounding box center [645, 351] width 8 height 8
radio input "true"
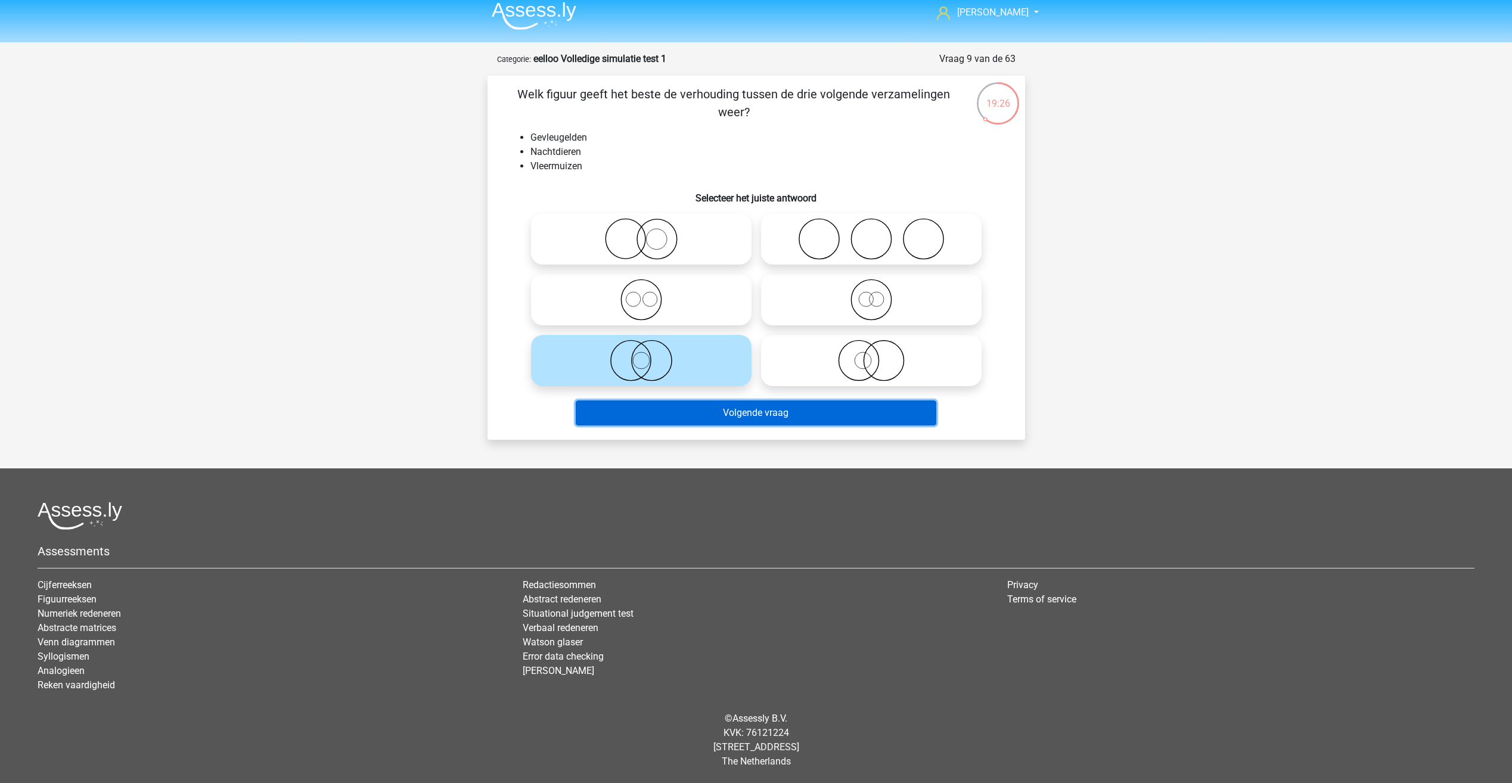
click at [656, 412] on button "Volgende vraag" at bounding box center [756, 412] width 361 height 25
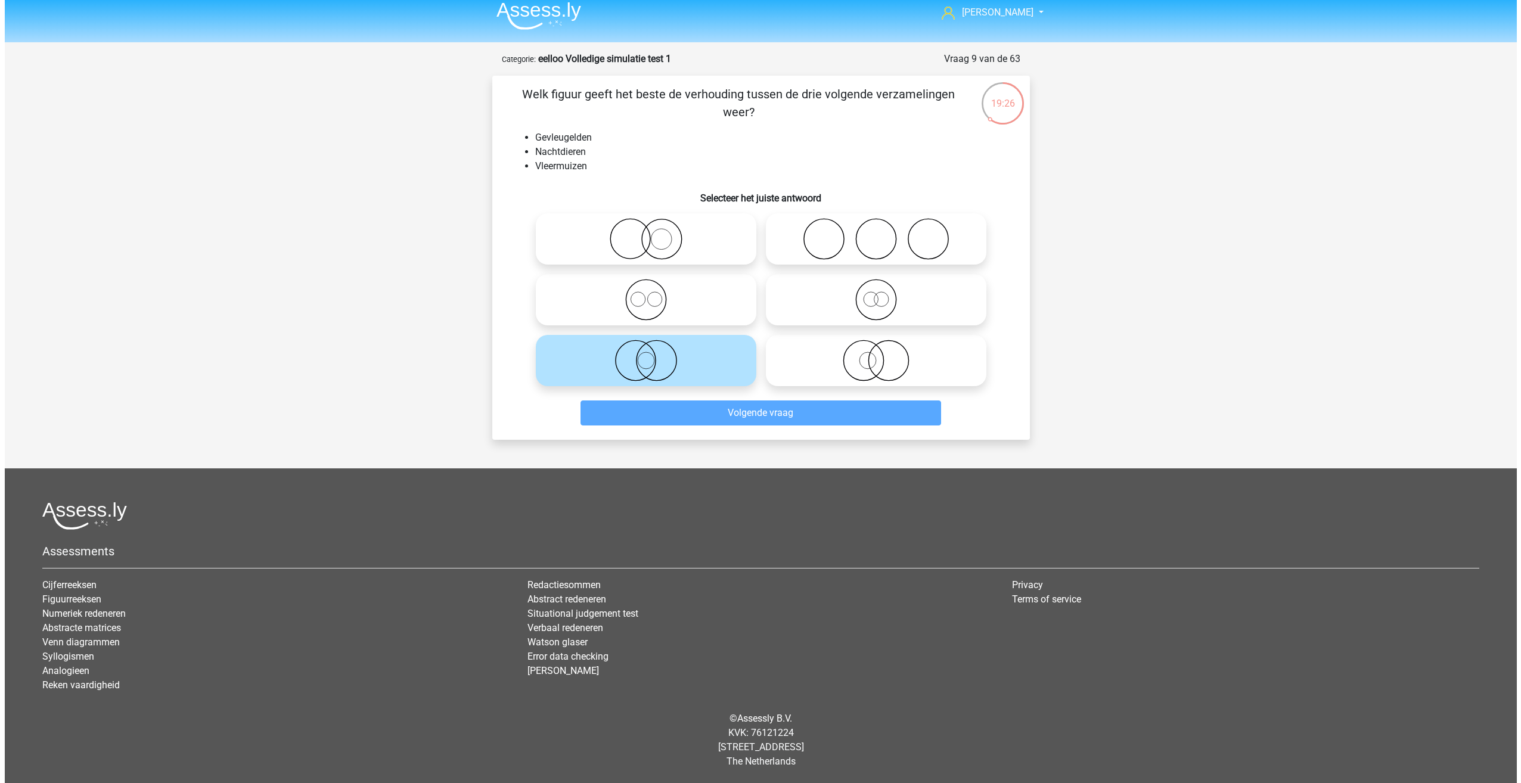
scroll to position [0, 0]
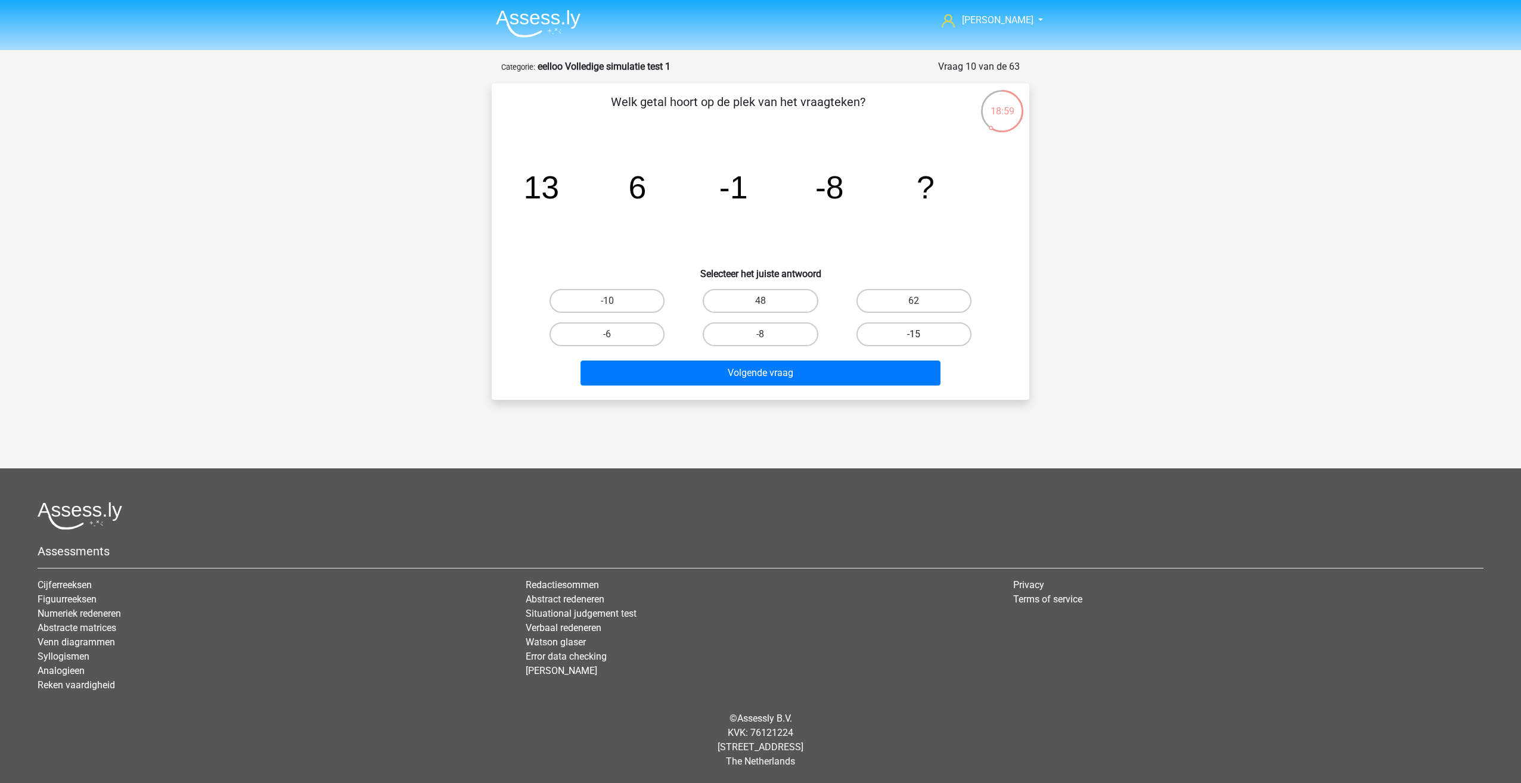
click at [926, 339] on label "-15" at bounding box center [913, 334] width 115 height 24
click at [921, 339] on input "-15" at bounding box center [918, 338] width 8 height 8
radio input "true"
click at [896, 352] on div "Volgende vraag" at bounding box center [760, 370] width 499 height 39
click at [895, 361] on button "Volgende vraag" at bounding box center [760, 373] width 361 height 25
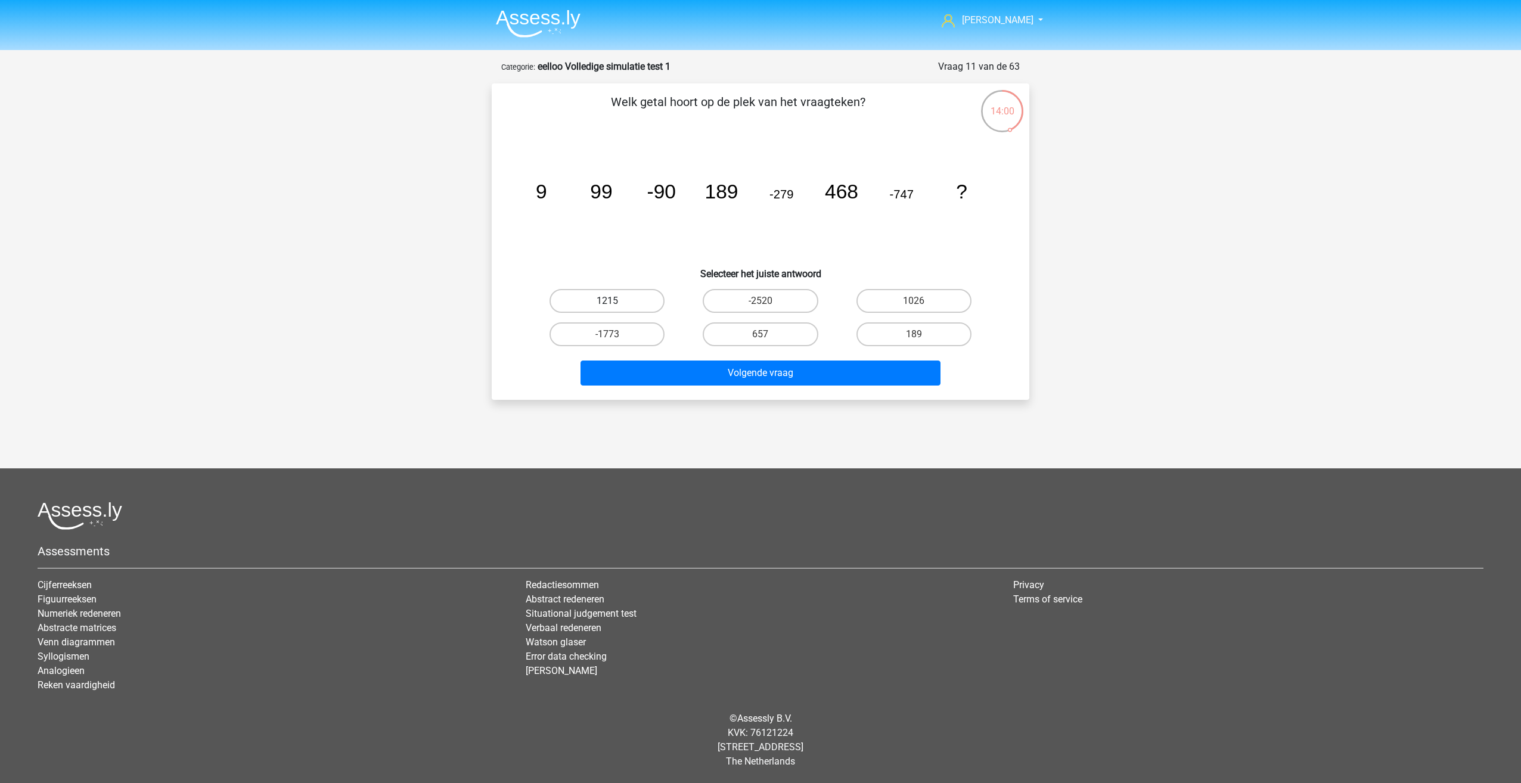
click at [596, 299] on label "1215" at bounding box center [606, 301] width 115 height 24
click at [607, 301] on input "1215" at bounding box center [611, 305] width 8 height 8
radio input "true"
click at [653, 372] on button "Volgende vraag" at bounding box center [760, 373] width 361 height 25
click at [613, 332] on label "23/18" at bounding box center [606, 334] width 115 height 24
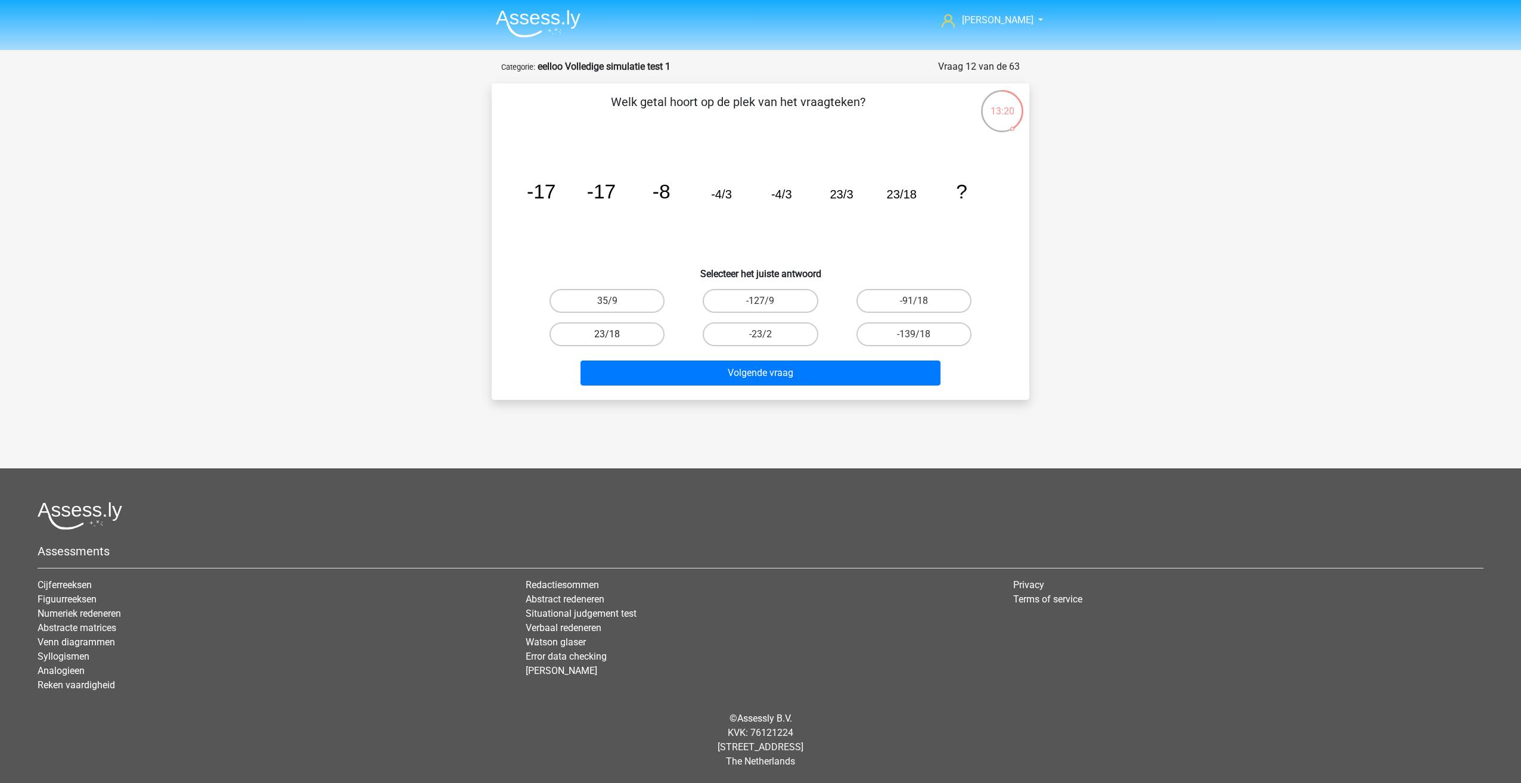
click at [613, 334] on input "23/18" at bounding box center [611, 338] width 8 height 8
radio input "true"
click at [684, 391] on div "Welk getal hoort op de plek van het vraagteken? image/svg+xml -17 -17 -8 -4/3 -…" at bounding box center [761, 241] width 538 height 316
click at [704, 364] on button "Volgende vraag" at bounding box center [760, 373] width 361 height 25
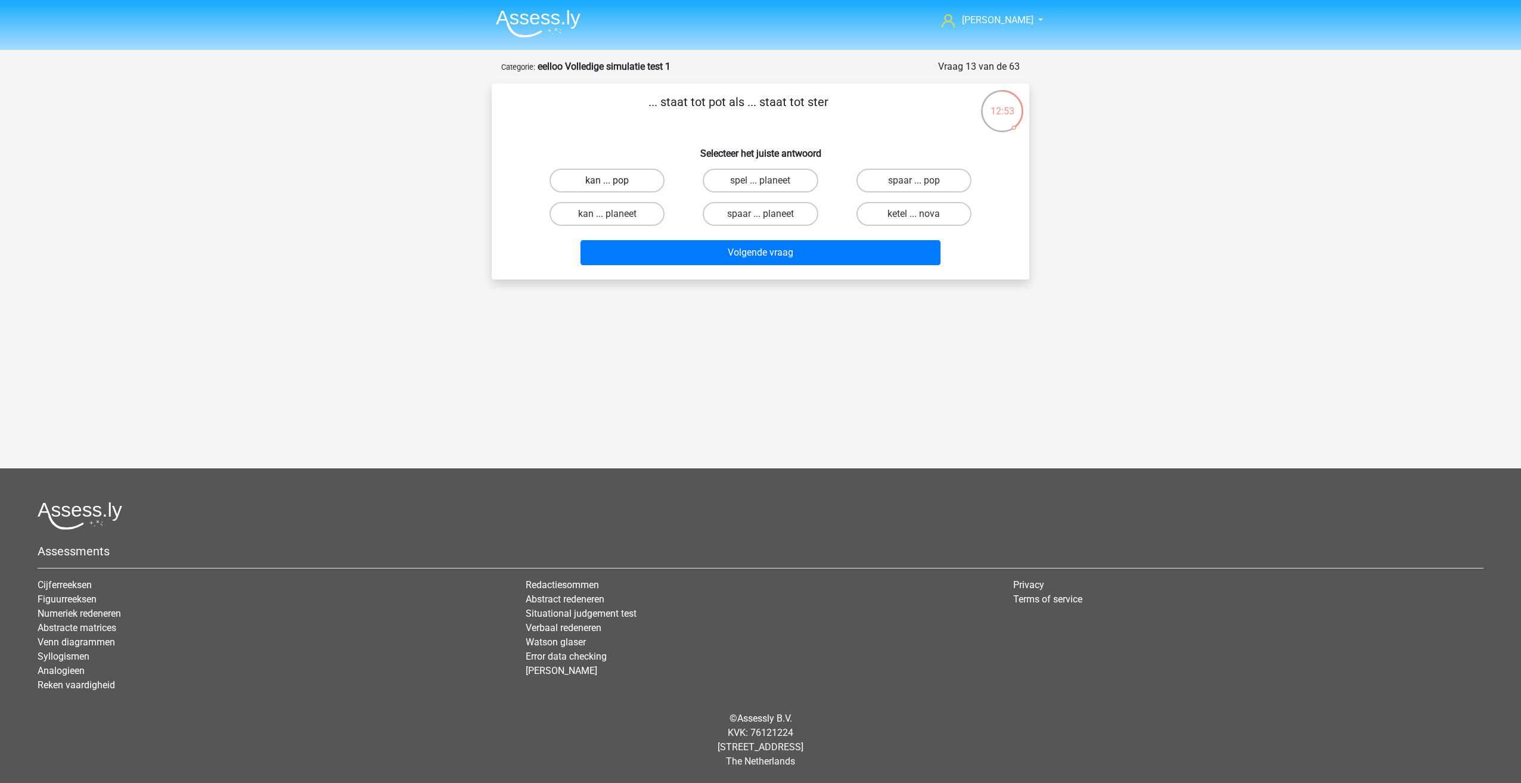
click at [638, 179] on label "kan ... pop" at bounding box center [606, 181] width 115 height 24
click at [615, 181] on input "kan ... pop" at bounding box center [611, 185] width 8 height 8
radio input "true"
click at [619, 211] on label "kan ... planeet" at bounding box center [606, 214] width 115 height 24
click at [615, 214] on input "kan ... planeet" at bounding box center [611, 218] width 8 height 8
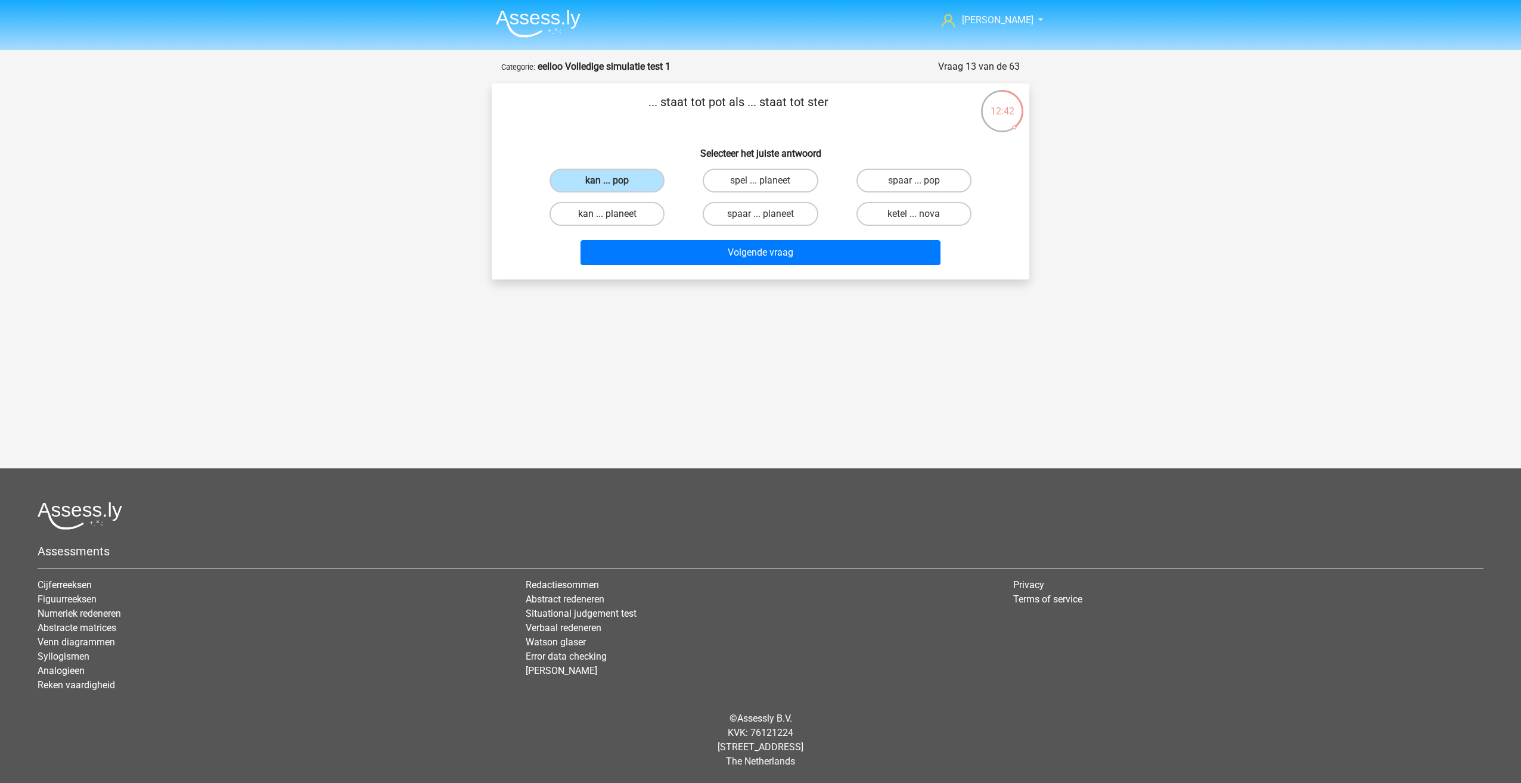
radio input "true"
click at [726, 175] on label "spel ... planeet" at bounding box center [760, 181] width 115 height 24
click at [760, 181] on input "spel ... planeet" at bounding box center [764, 185] width 8 height 8
radio input "true"
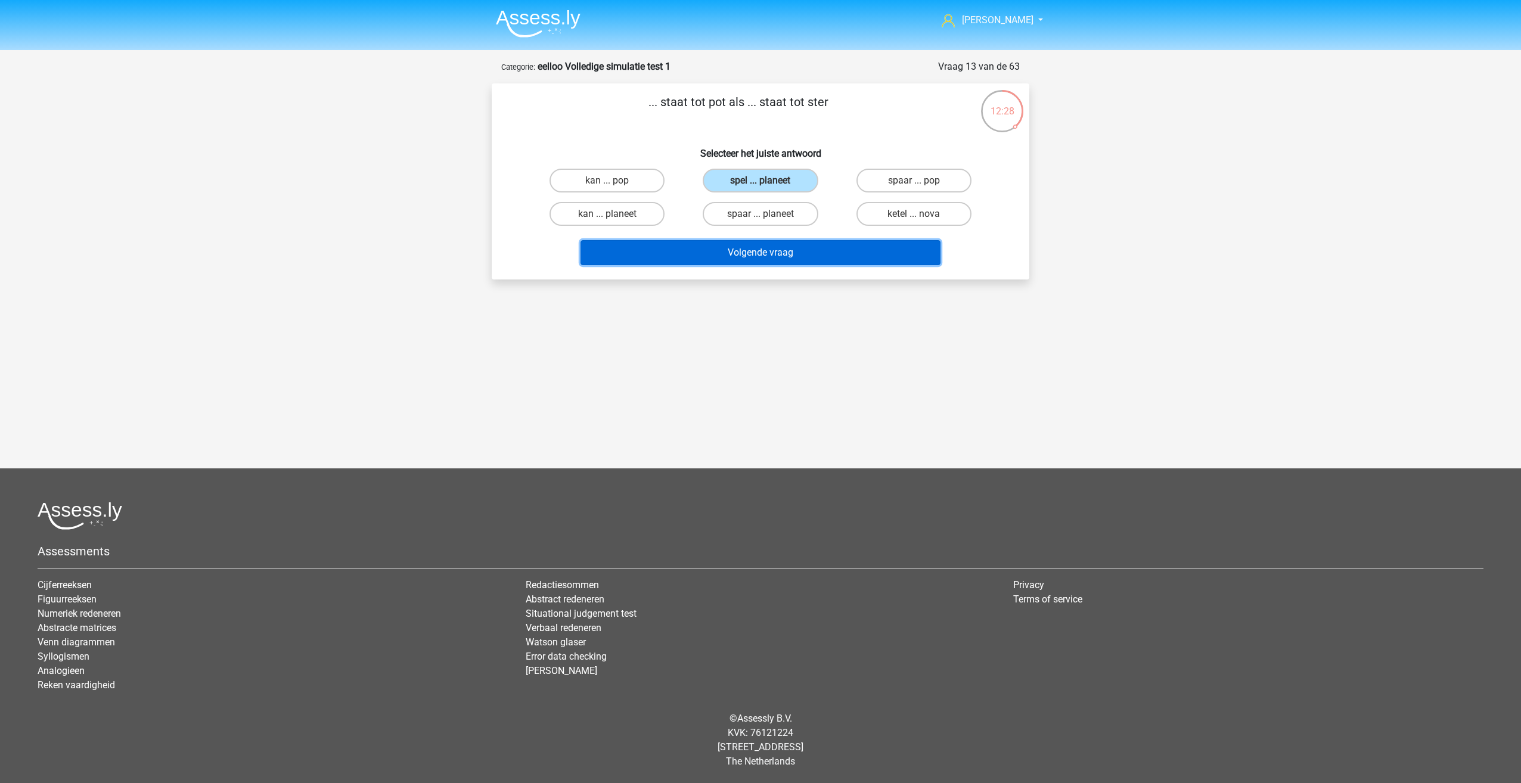
click at [819, 258] on button "Volgende vraag" at bounding box center [760, 252] width 361 height 25
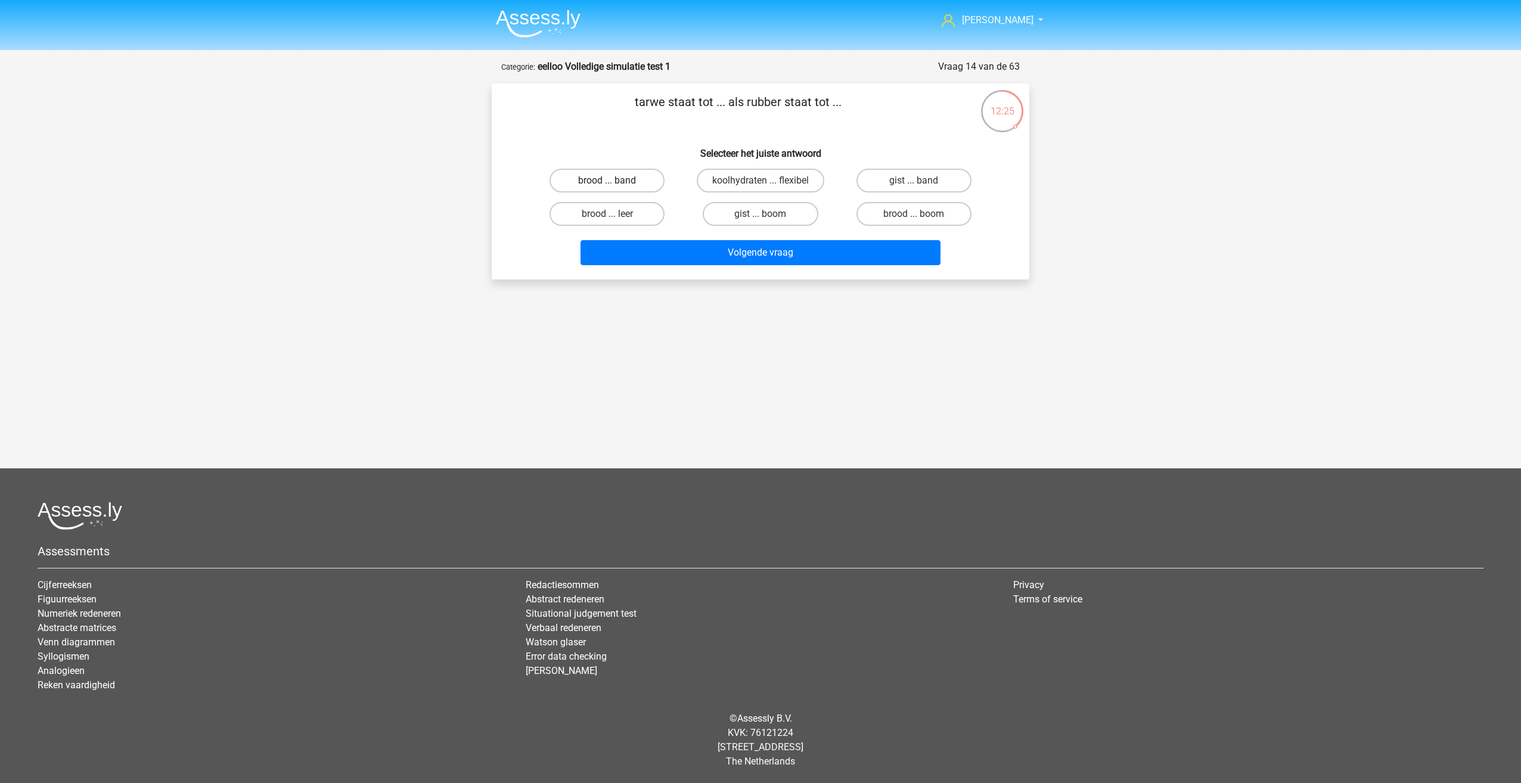
click at [617, 189] on label "brood ... band" at bounding box center [606, 181] width 115 height 24
click at [615, 188] on input "brood ... band" at bounding box center [611, 185] width 8 height 8
radio input "true"
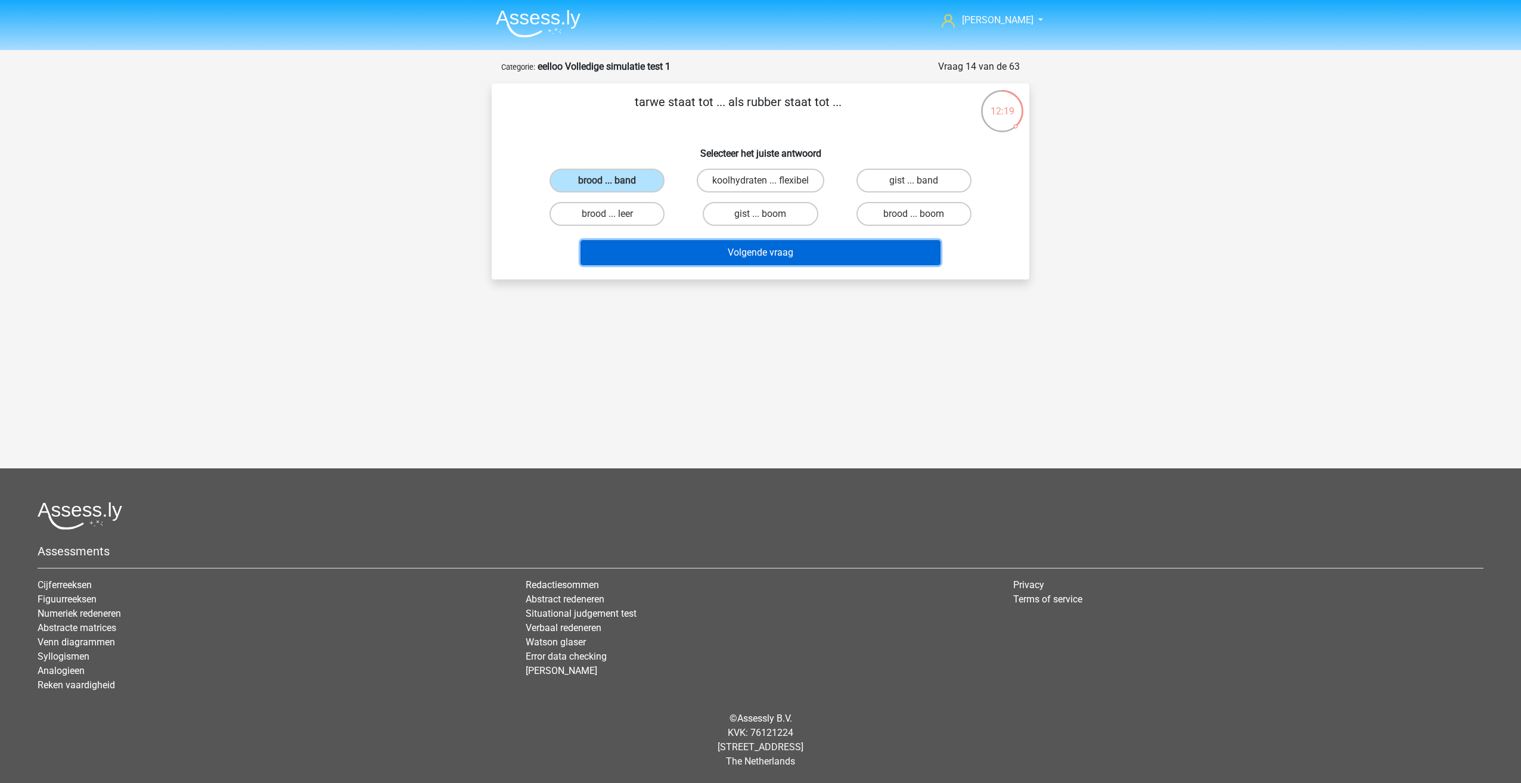
click at [642, 249] on button "Volgende vraag" at bounding box center [760, 252] width 361 height 25
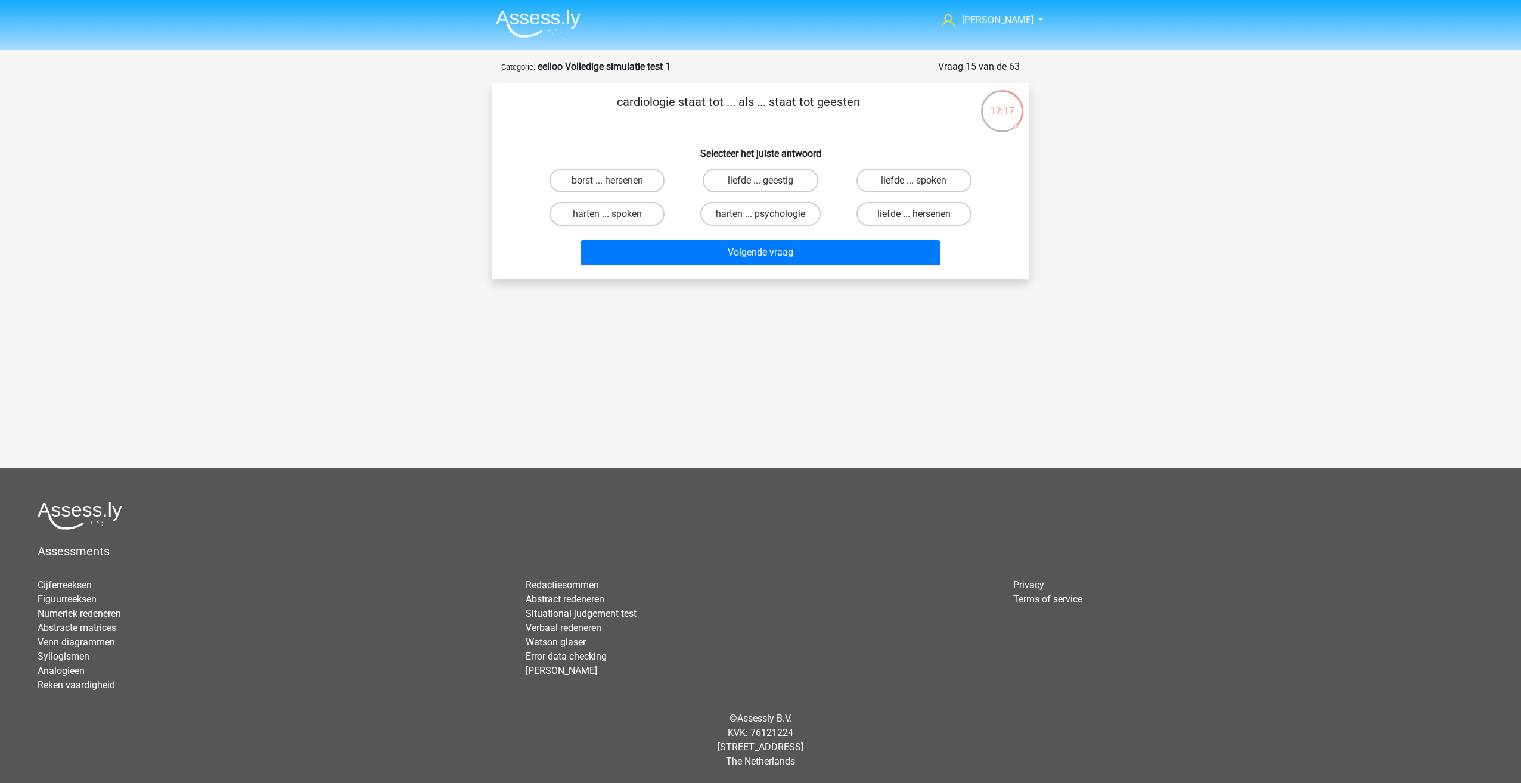
drag, startPoint x: 640, startPoint y: 110, endPoint x: 664, endPoint y: 103, distance: 24.7
click at [664, 103] on p "cardiologie staat tot ... als ... staat tot geesten" at bounding box center [738, 111] width 455 height 36
drag, startPoint x: 664, startPoint y: 103, endPoint x: 608, endPoint y: 148, distance: 71.6
click at [608, 148] on h6 "Selecteer het juiste antwoord" at bounding box center [760, 148] width 499 height 21
click at [573, 223] on label "harten ... spoken" at bounding box center [606, 214] width 115 height 24
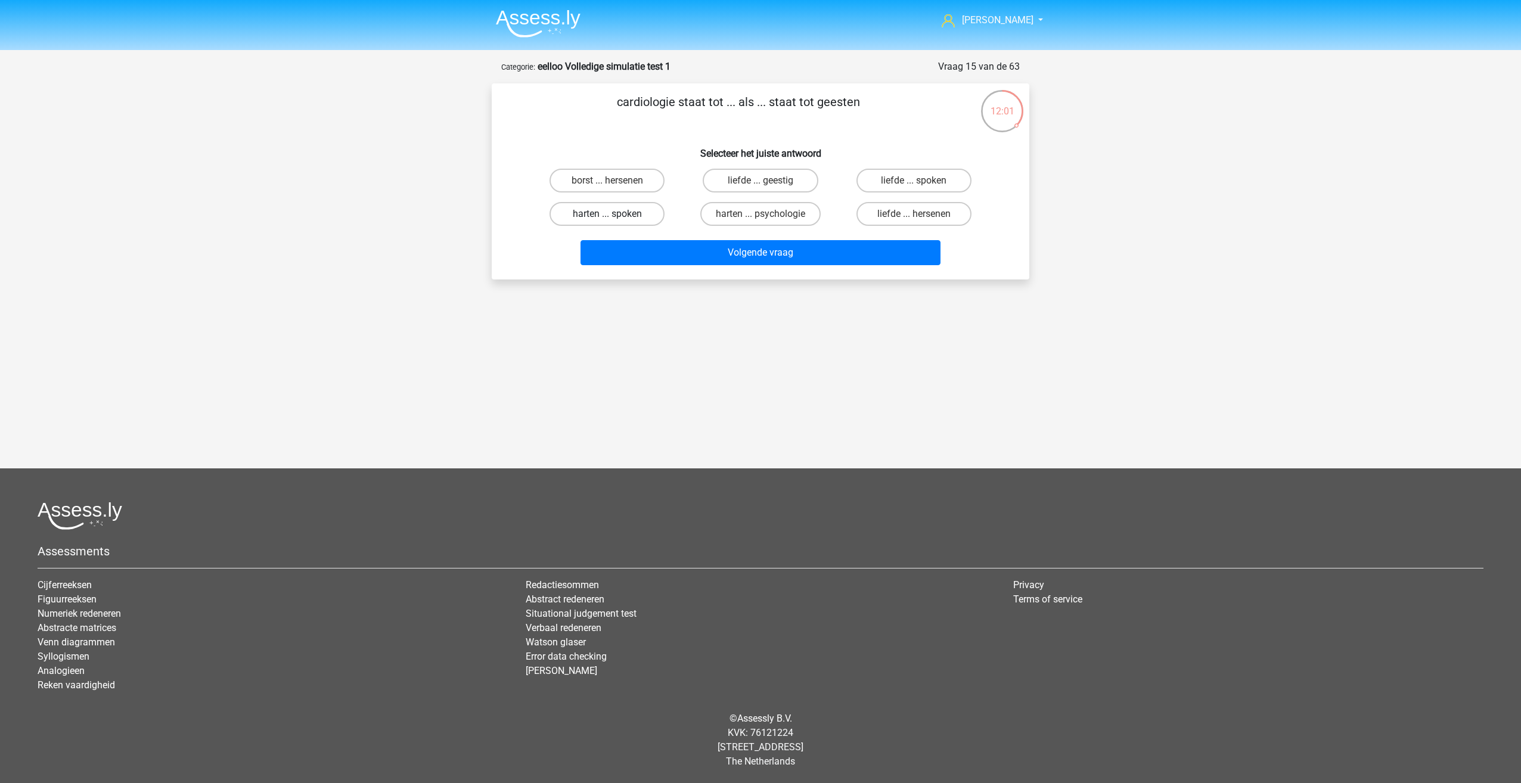
click at [607, 222] on input "harten ... spoken" at bounding box center [611, 218] width 8 height 8
radio input "true"
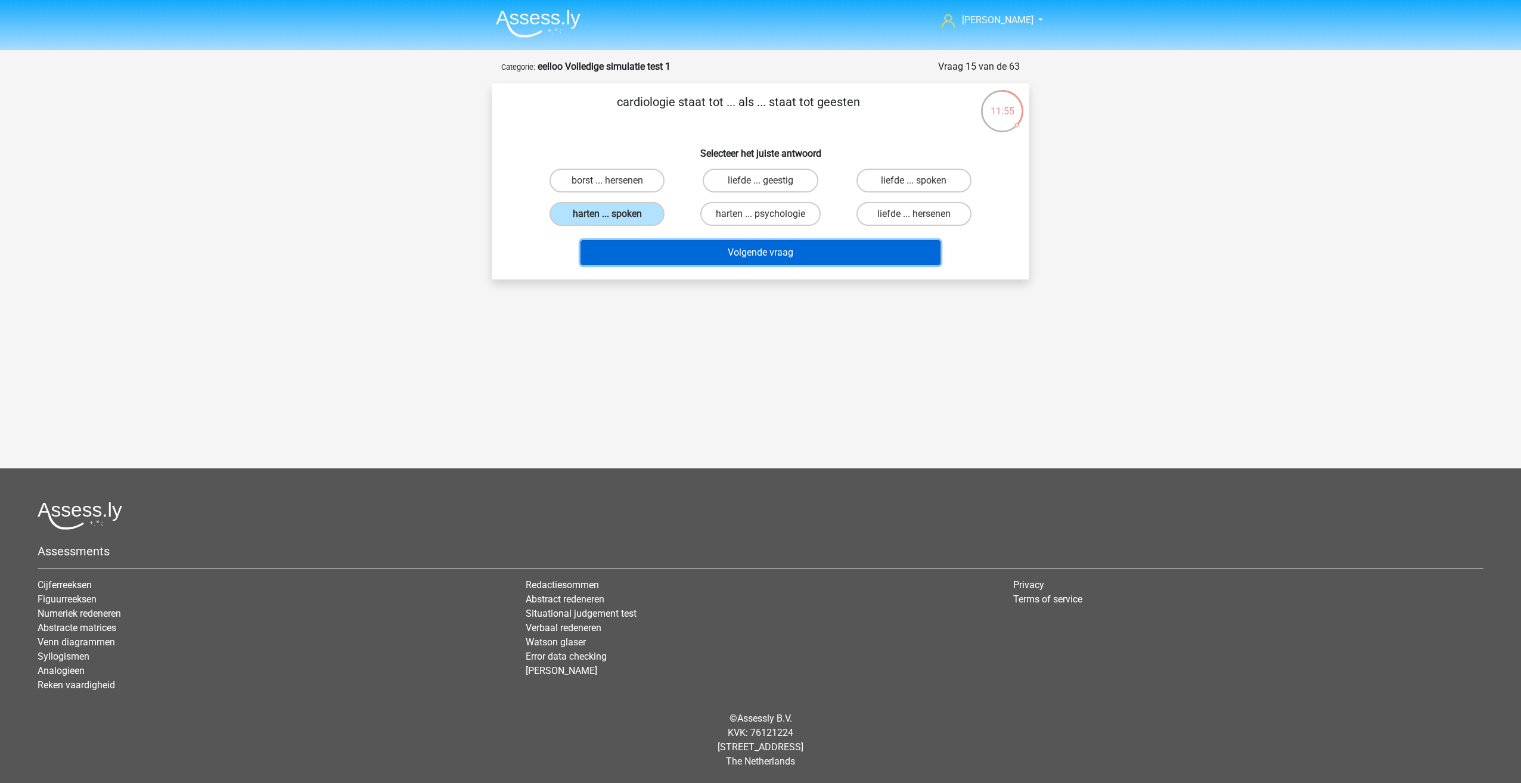
click at [833, 256] on button "Volgende vraag" at bounding box center [760, 252] width 361 height 25
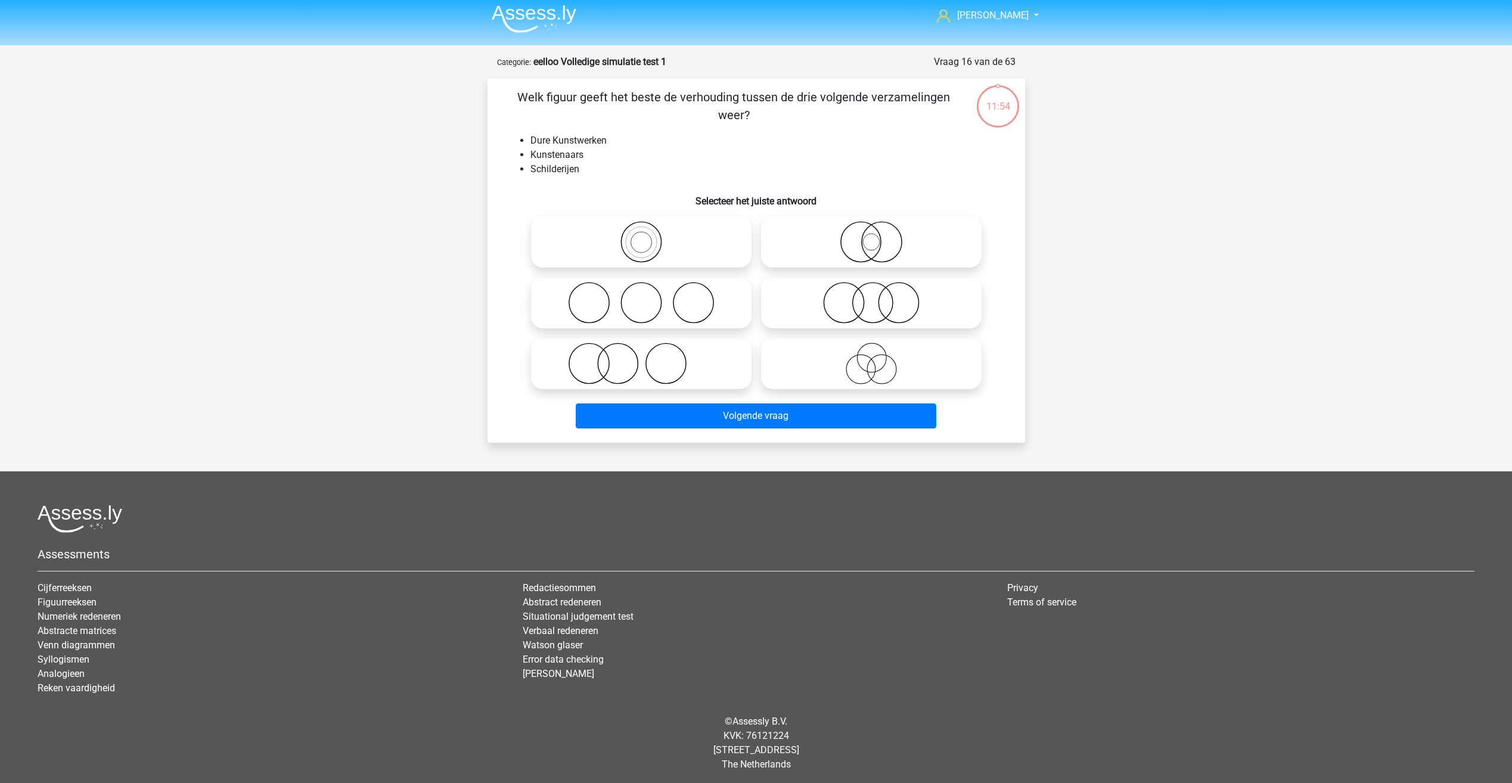
scroll to position [8, 0]
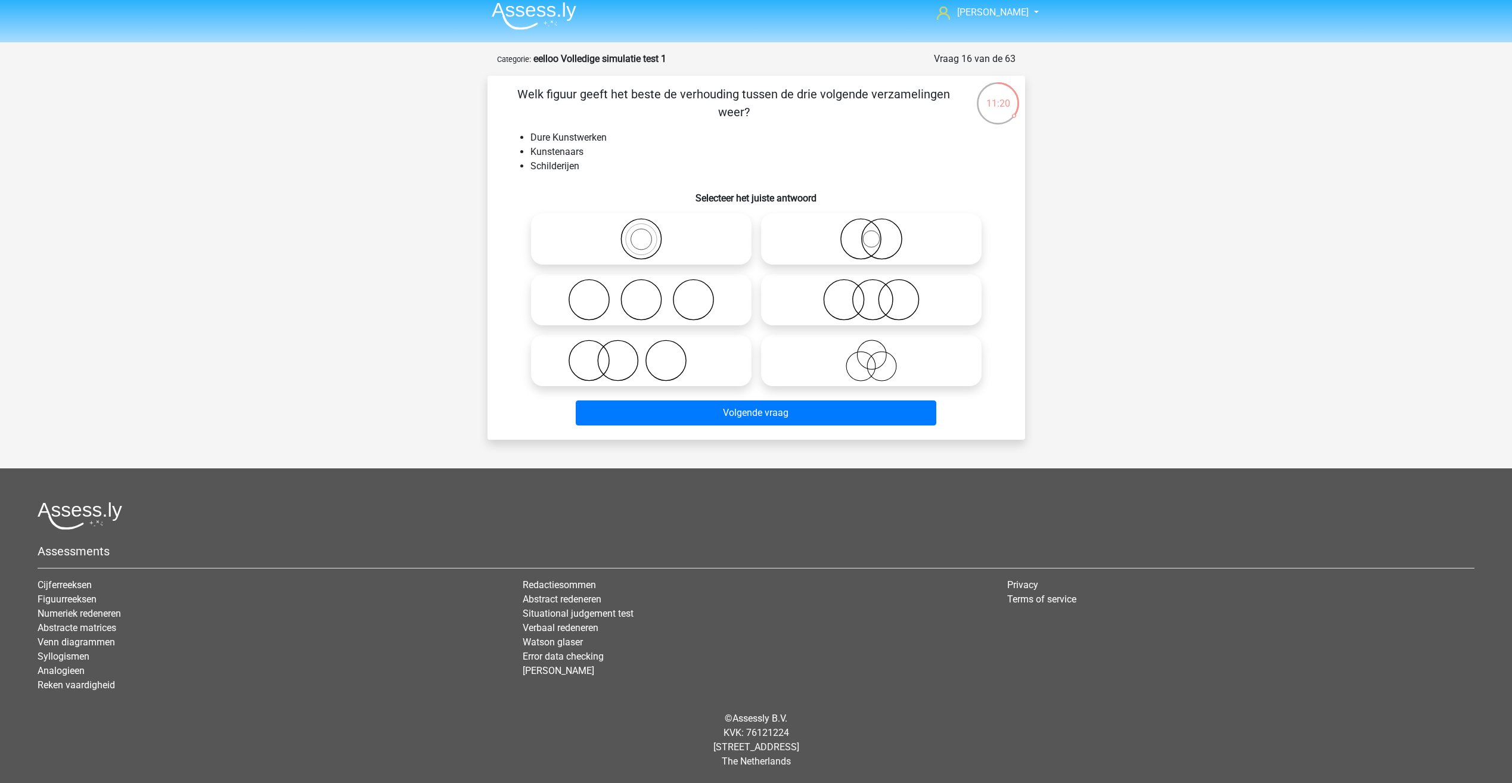
drag, startPoint x: 833, startPoint y: 333, endPoint x: 832, endPoint y: 346, distance: 13.1
click at [833, 344] on div at bounding box center [871, 360] width 230 height 61
click at [832, 346] on icon at bounding box center [871, 361] width 211 height 42
click at [871, 347] on input "radio" at bounding box center [875, 351] width 8 height 8
radio input "true"
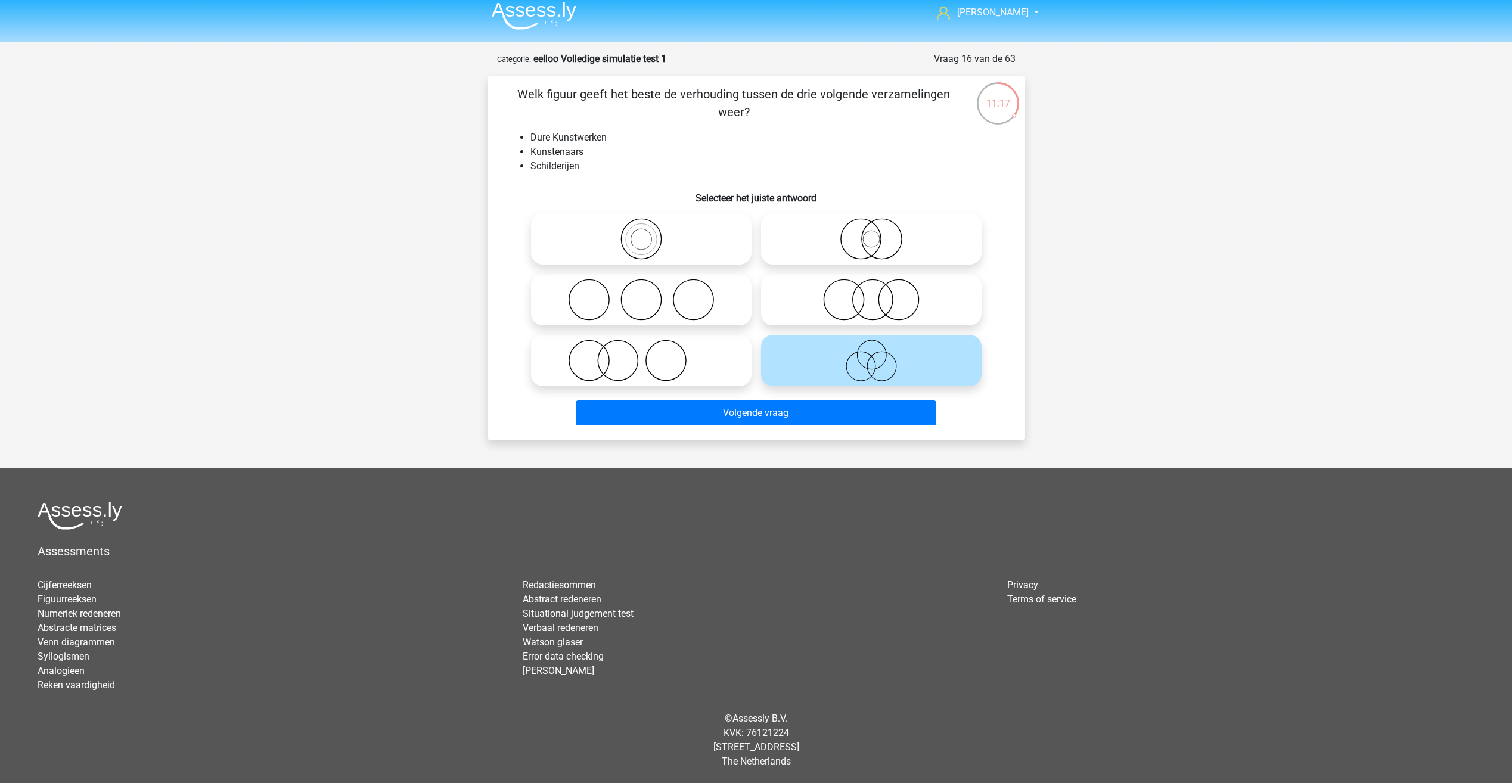
click at [466, 280] on div "Ruben rubenindra5@gmail.com" at bounding box center [756, 387] width 1512 height 791
click at [744, 423] on button "Volgende vraag" at bounding box center [756, 412] width 361 height 25
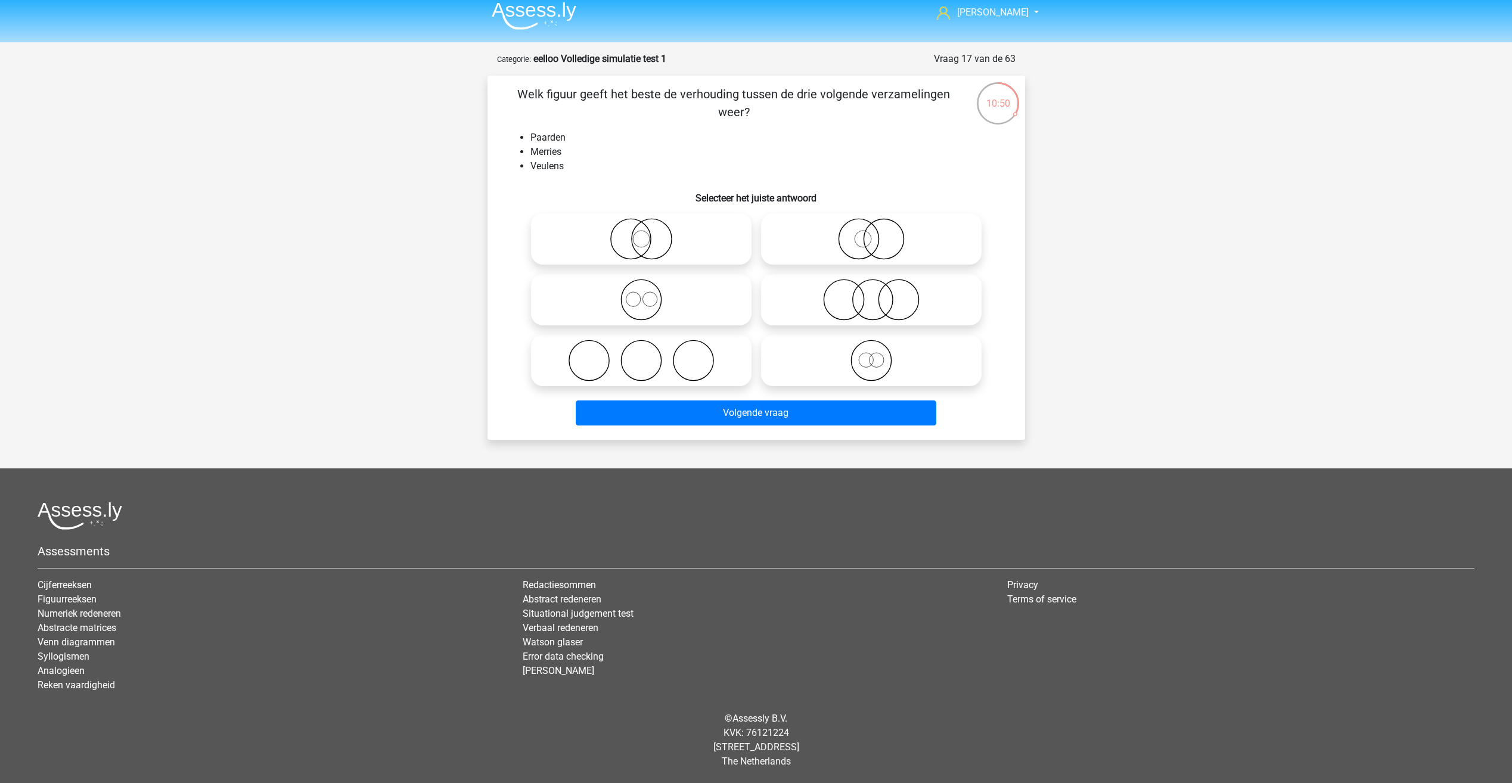
click at [638, 306] on icon at bounding box center [641, 300] width 211 height 42
click at [641, 294] on input "radio" at bounding box center [645, 290] width 8 height 8
radio input "true"
click at [859, 357] on icon at bounding box center [871, 361] width 211 height 42
click at [871, 355] on input "radio" at bounding box center [875, 351] width 8 height 8
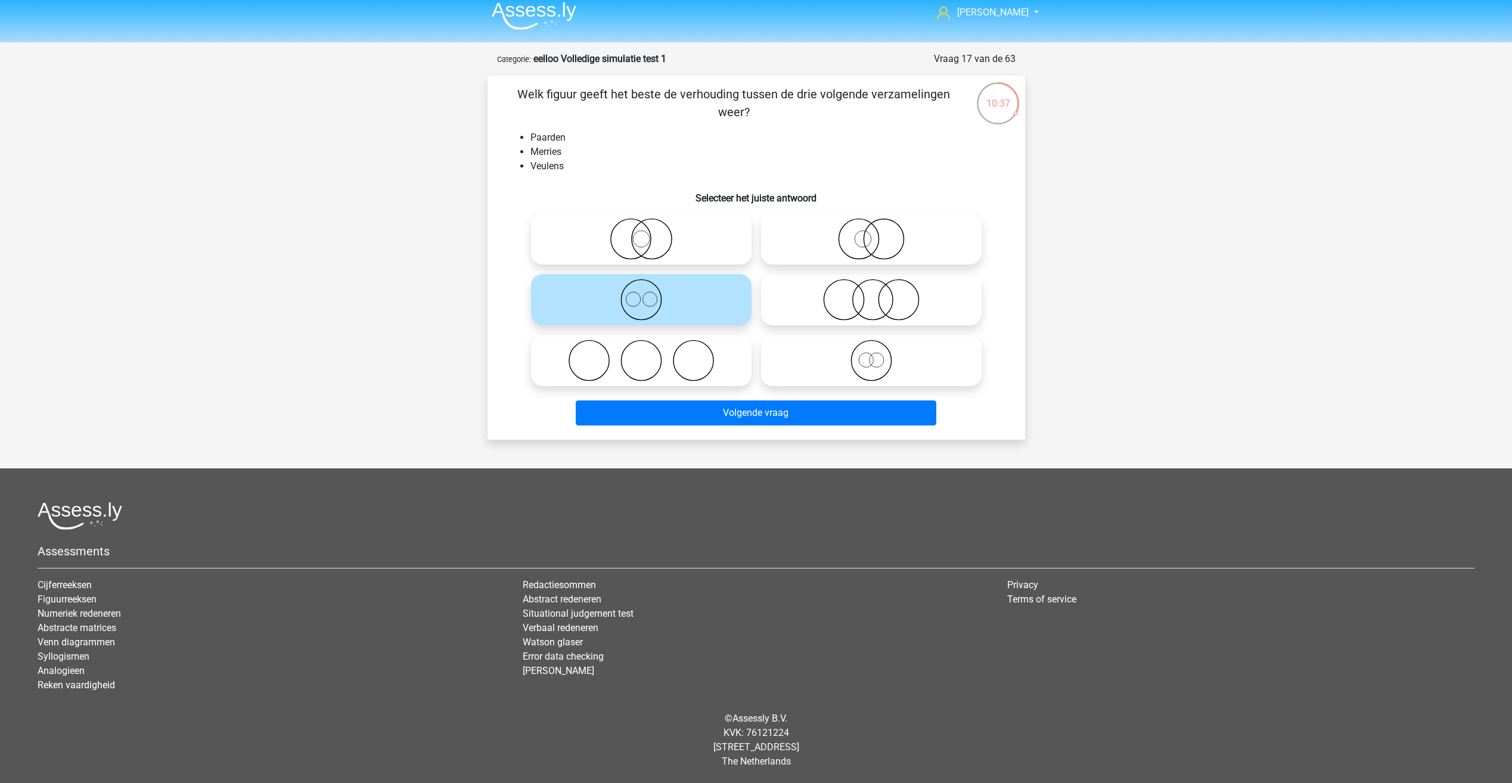
radio input "true"
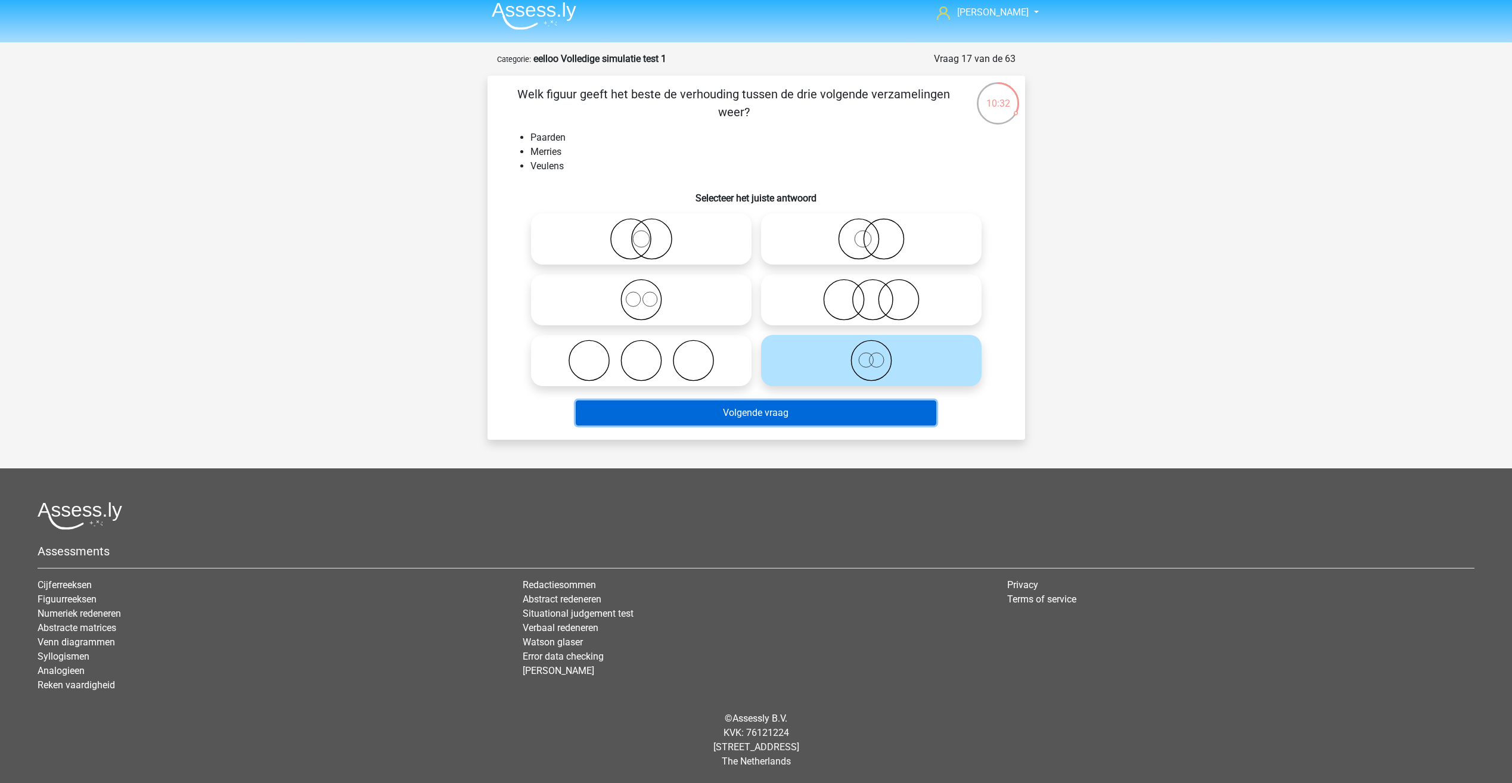
click at [793, 410] on button "Volgende vraag" at bounding box center [756, 412] width 361 height 25
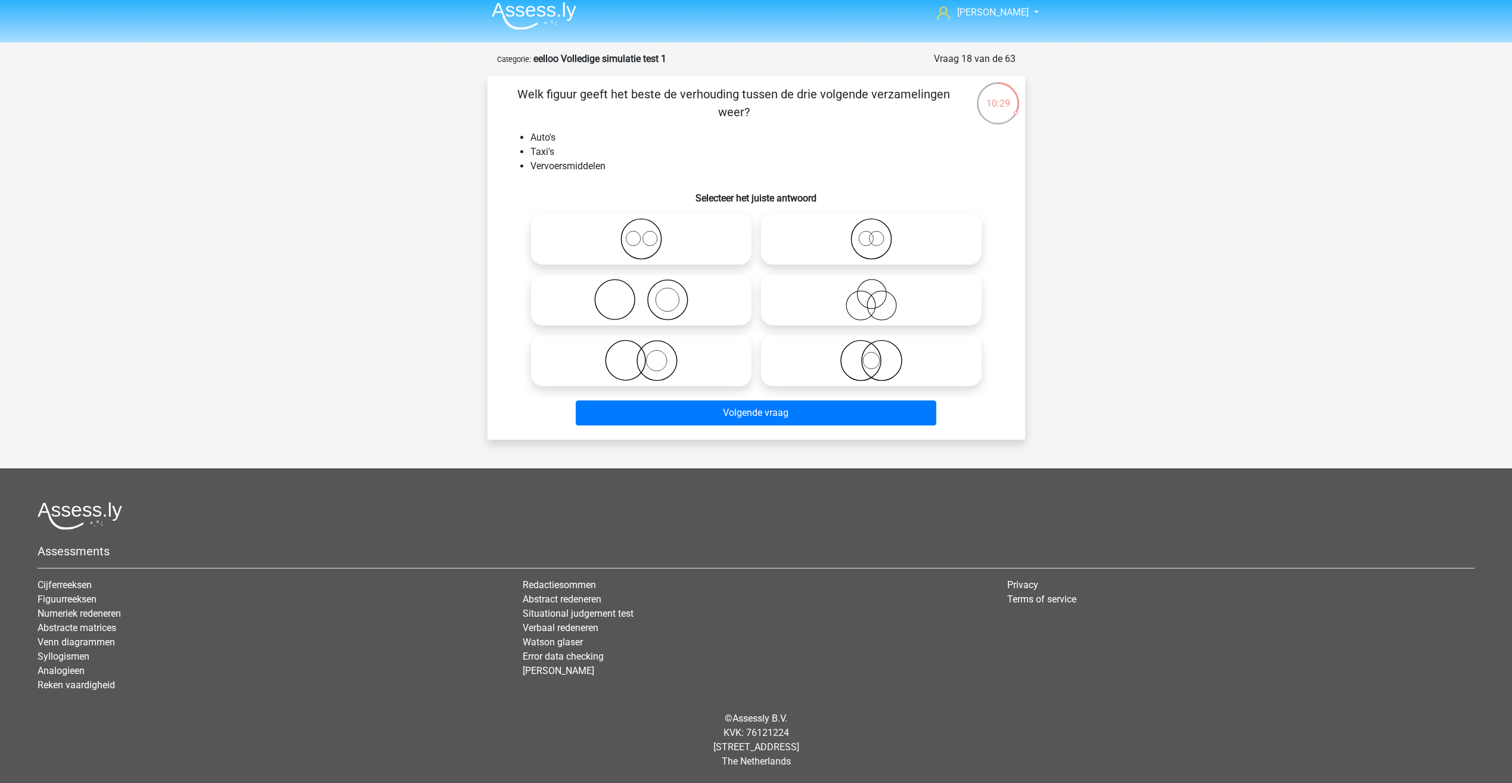
click at [853, 300] on icon at bounding box center [871, 300] width 211 height 42
click at [871, 294] on input "radio" at bounding box center [875, 290] width 8 height 8
radio input "true"
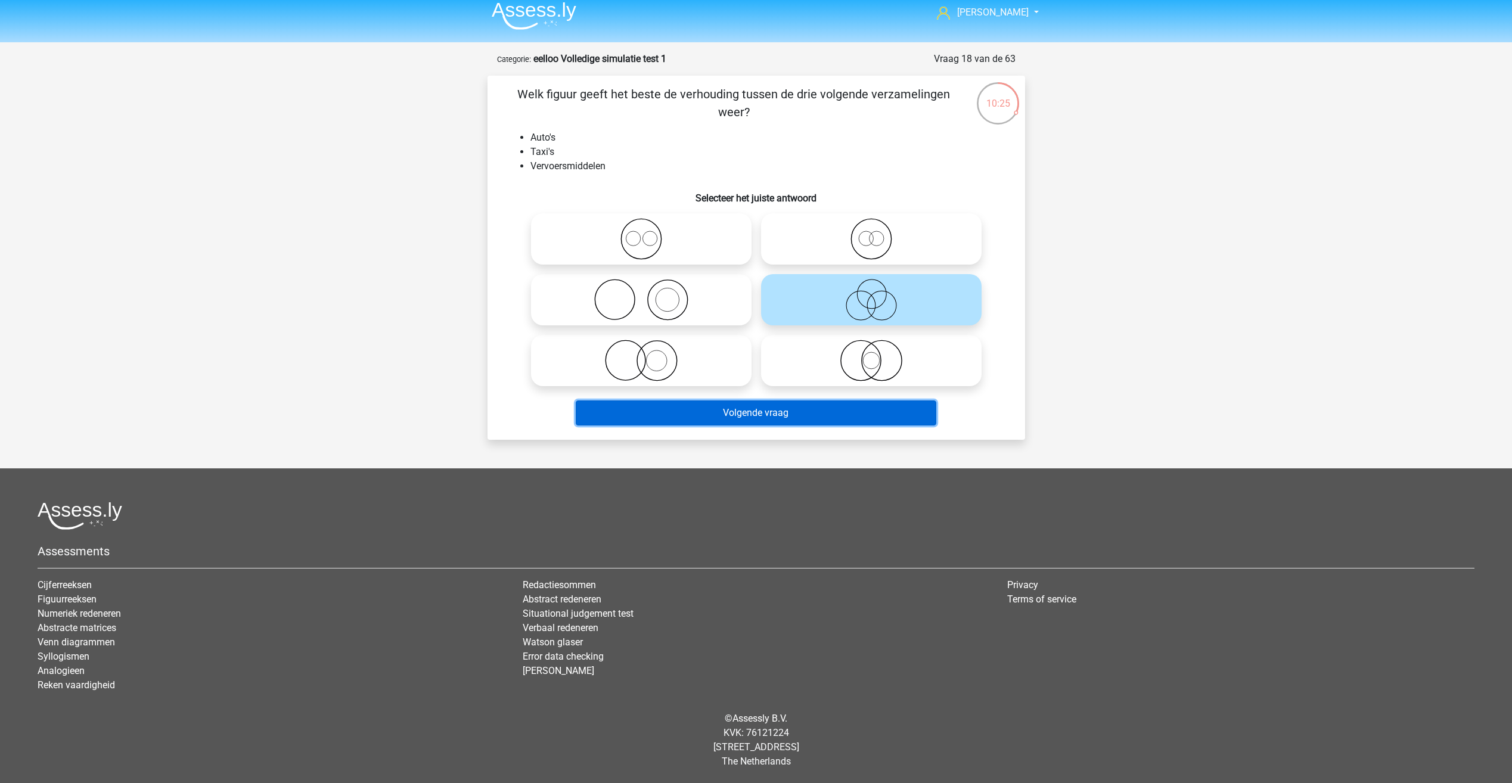
click at [737, 421] on button "Volgende vraag" at bounding box center [756, 412] width 361 height 25
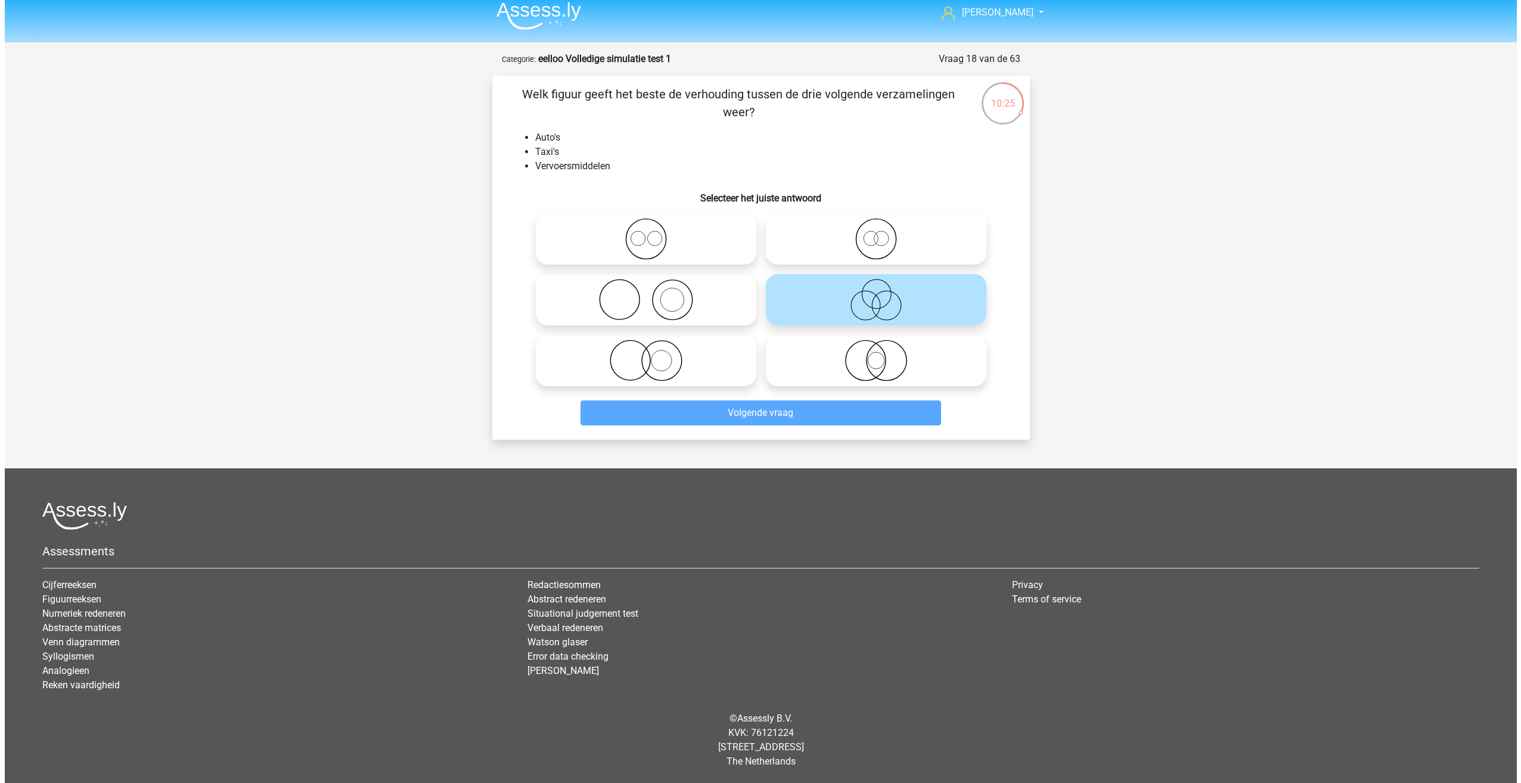
scroll to position [0, 0]
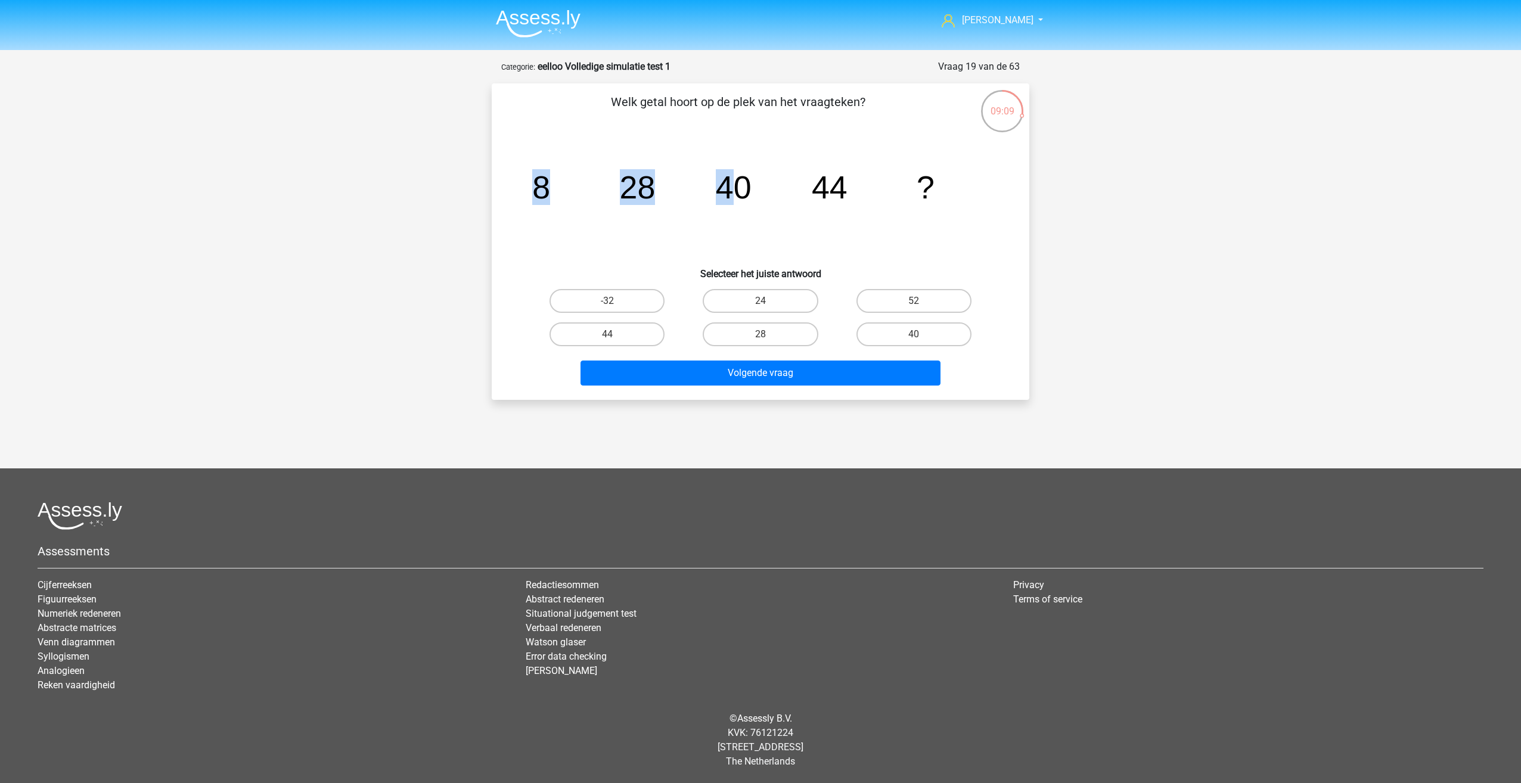
drag, startPoint x: 628, startPoint y: 175, endPoint x: 742, endPoint y: 179, distance: 113.9
click at [742, 179] on div "image/svg+xml 8 28 40 44 ?" at bounding box center [760, 198] width 499 height 120
click at [669, 223] on icon "image/svg+xml 8 28 40 44 ?" at bounding box center [760, 198] width 480 height 120
click at [767, 302] on input "24" at bounding box center [764, 305] width 8 height 8
radio input "true"
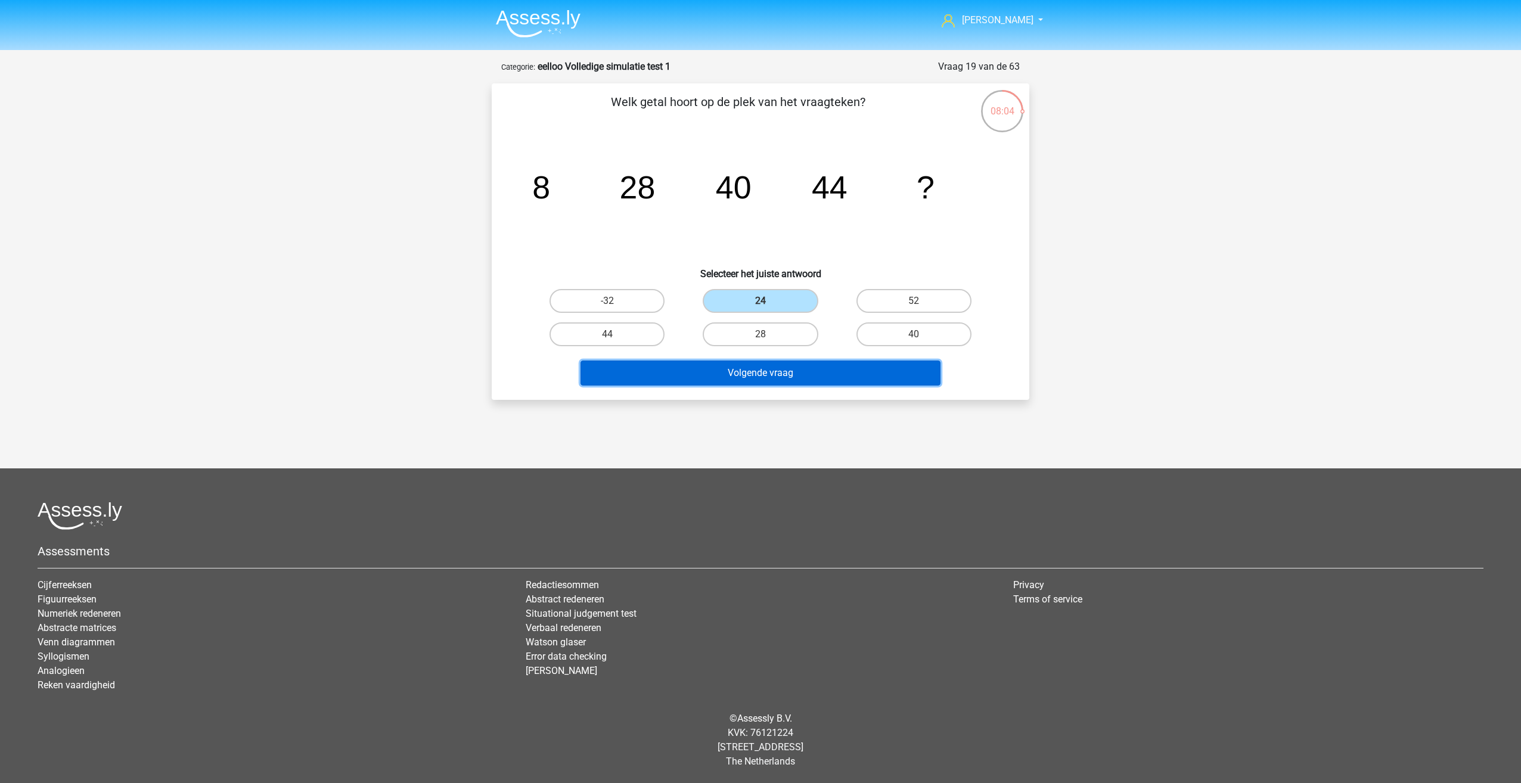
click at [767, 375] on button "Volgende vraag" at bounding box center [760, 373] width 361 height 25
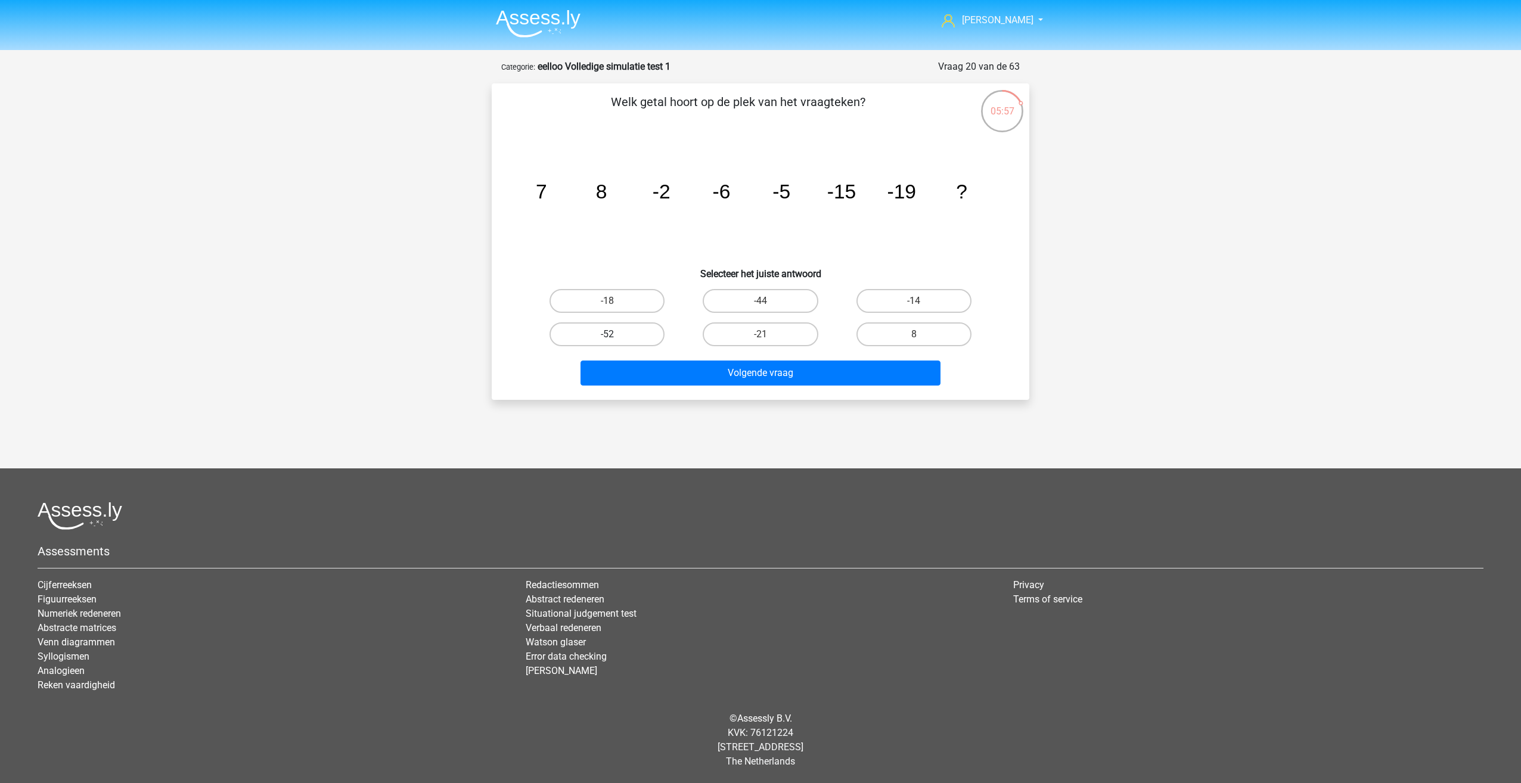
click at [628, 341] on label "-52" at bounding box center [606, 334] width 115 height 24
click at [615, 341] on input "-52" at bounding box center [611, 338] width 8 height 8
radio input "true"
click at [666, 371] on button "Volgende vraag" at bounding box center [760, 373] width 361 height 25
drag, startPoint x: 894, startPoint y: 293, endPoint x: 886, endPoint y: 299, distance: 9.8
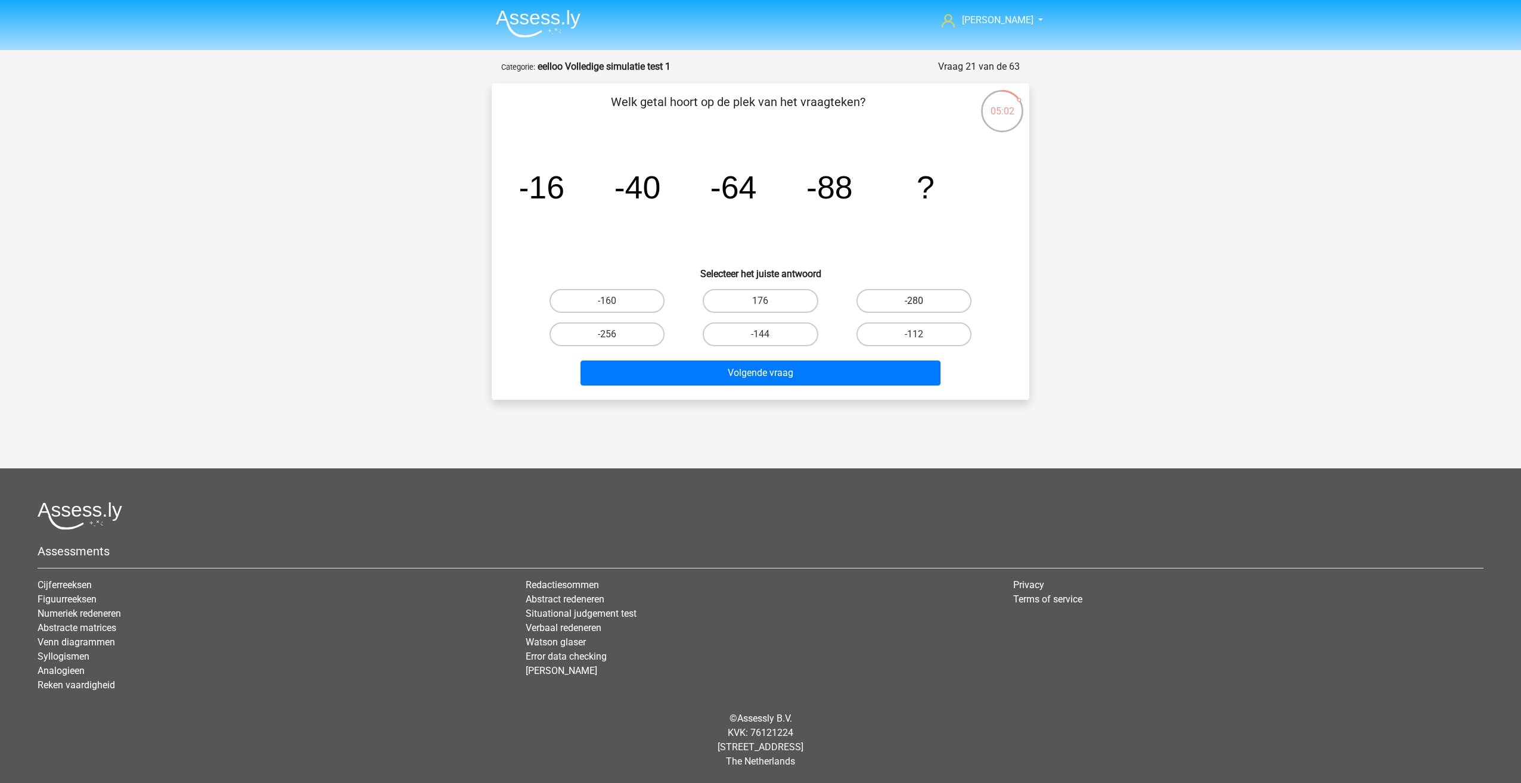
click at [894, 292] on label "-280" at bounding box center [913, 301] width 115 height 24
click at [914, 301] on input "-280" at bounding box center [918, 305] width 8 height 8
radio input "true"
click at [886, 333] on label "-112" at bounding box center [913, 334] width 115 height 24
click at [914, 334] on input "-112" at bounding box center [918, 338] width 8 height 8
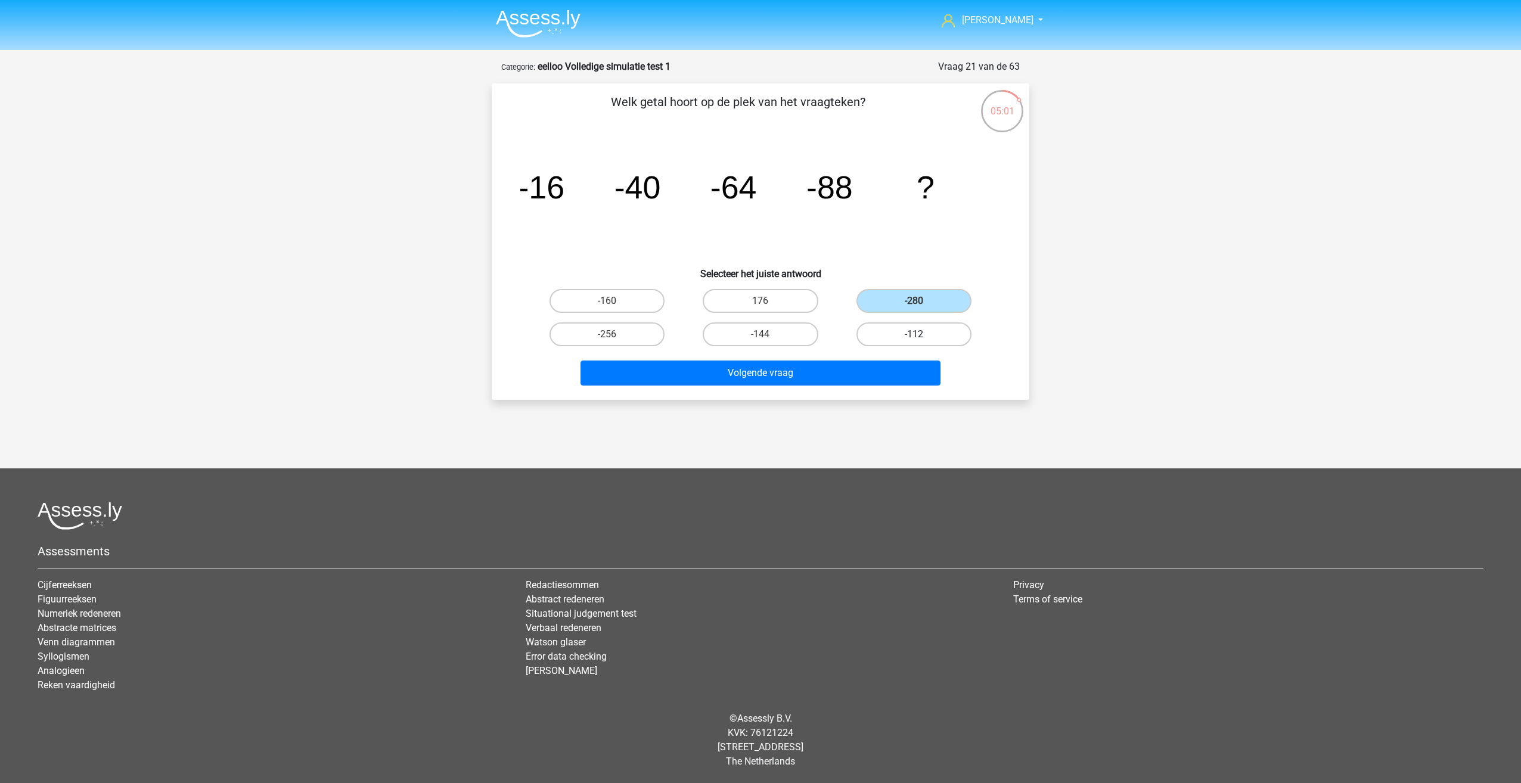
radio input "true"
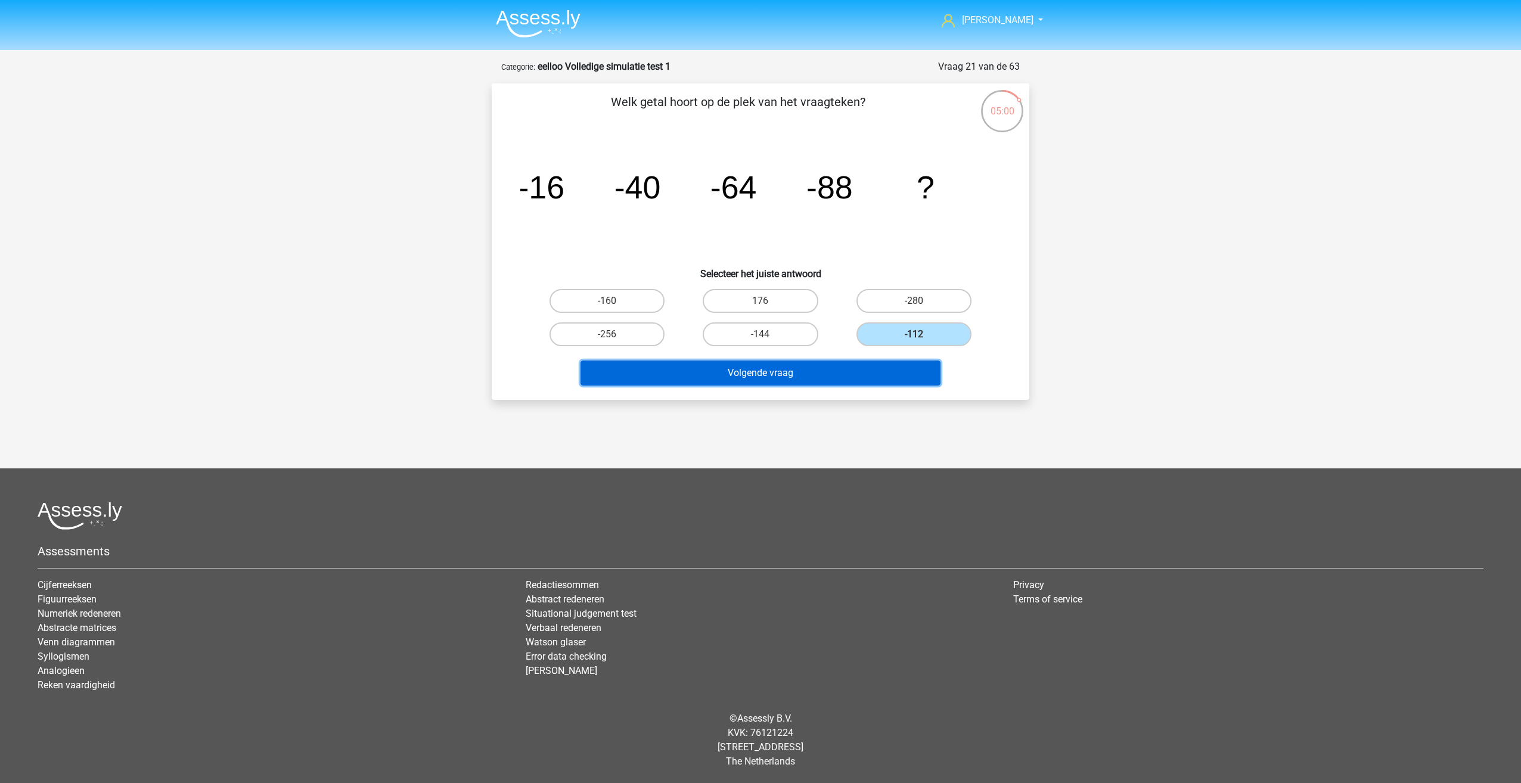
click at [846, 376] on button "Volgende vraag" at bounding box center [760, 373] width 361 height 25
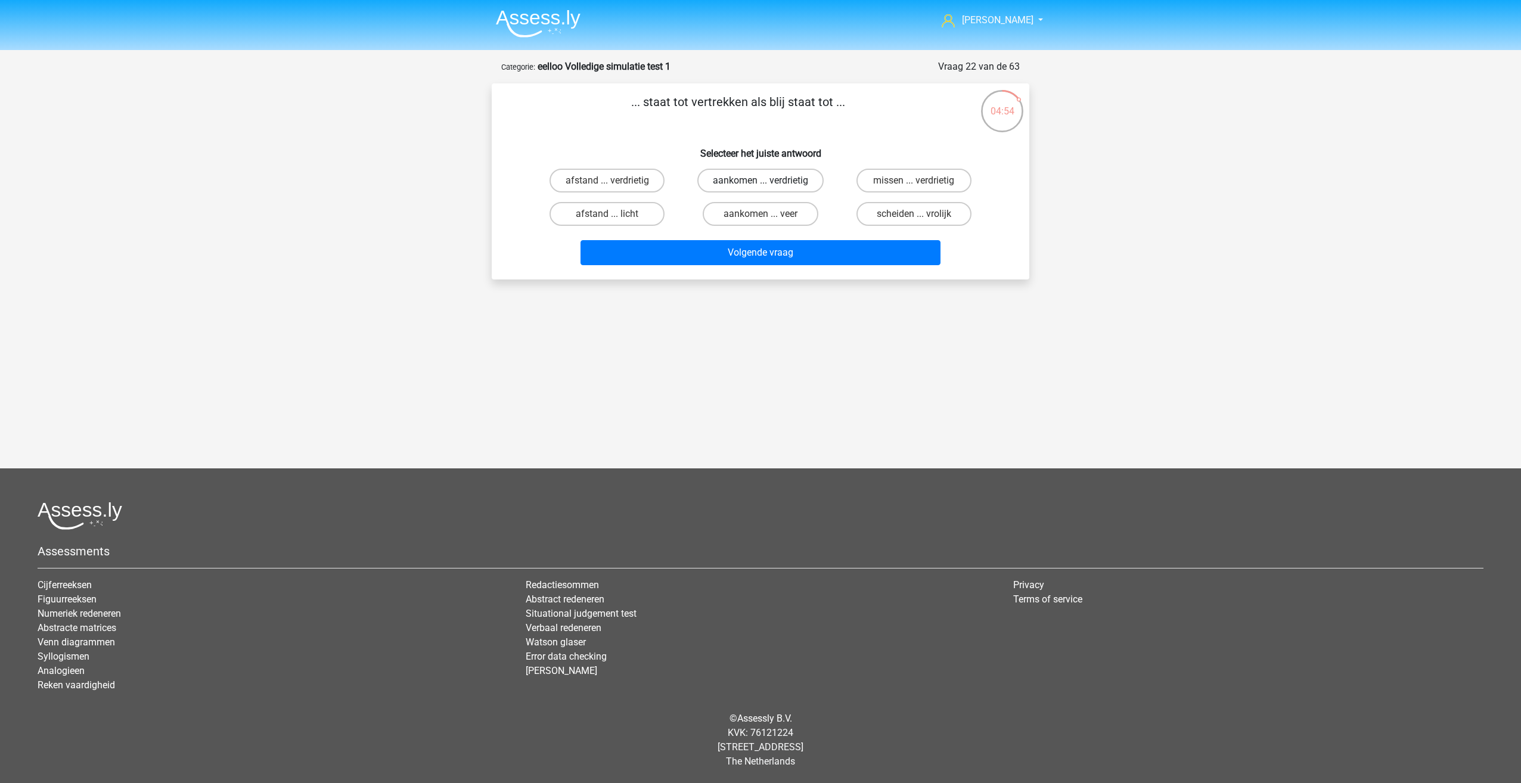
click at [720, 169] on label "aankomen ... verdrietig" at bounding box center [760, 181] width 126 height 24
click at [760, 181] on input "aankomen ... verdrietig" at bounding box center [764, 185] width 8 height 8
radio input "true"
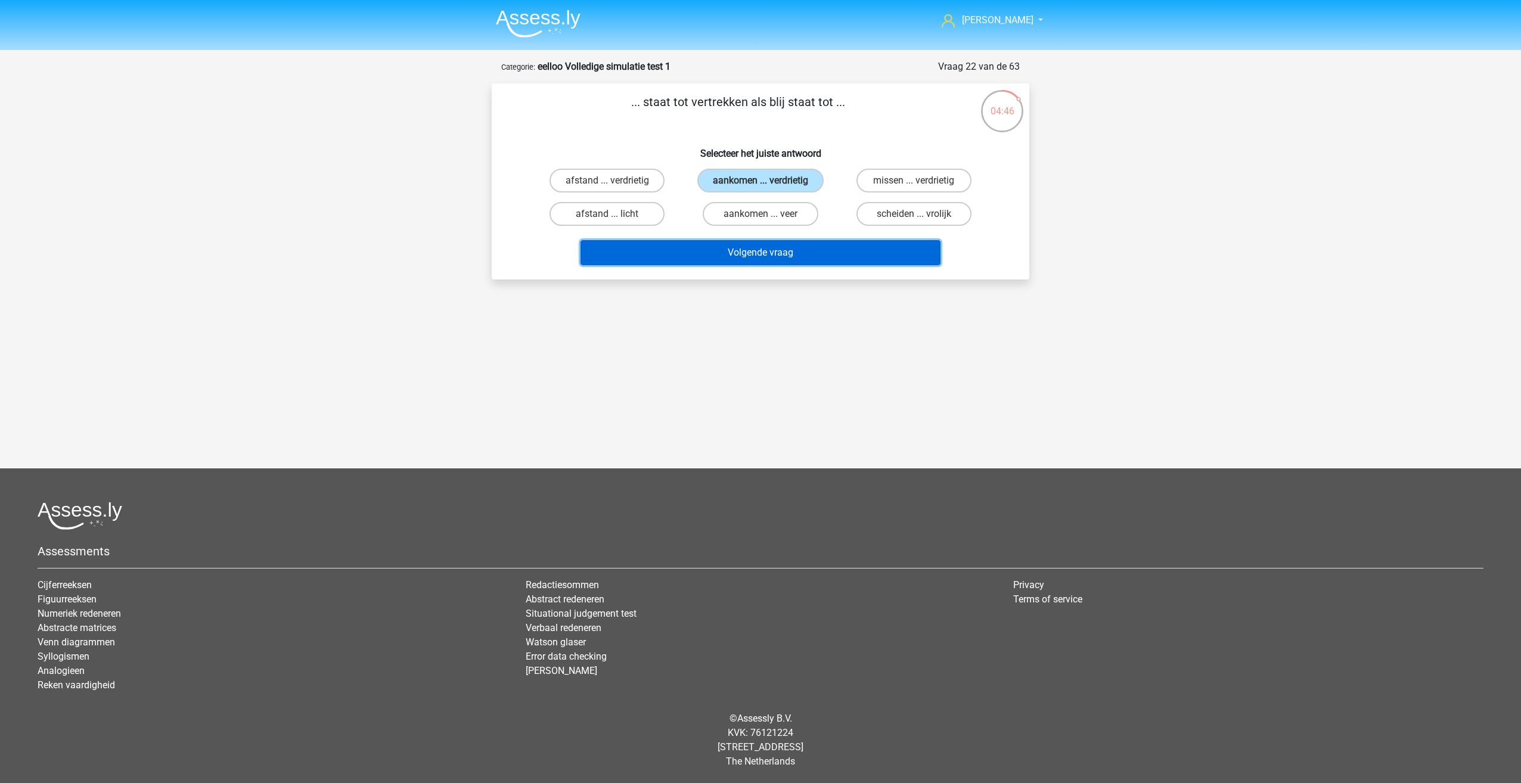
click at [731, 248] on button "Volgende vraag" at bounding box center [760, 252] width 361 height 25
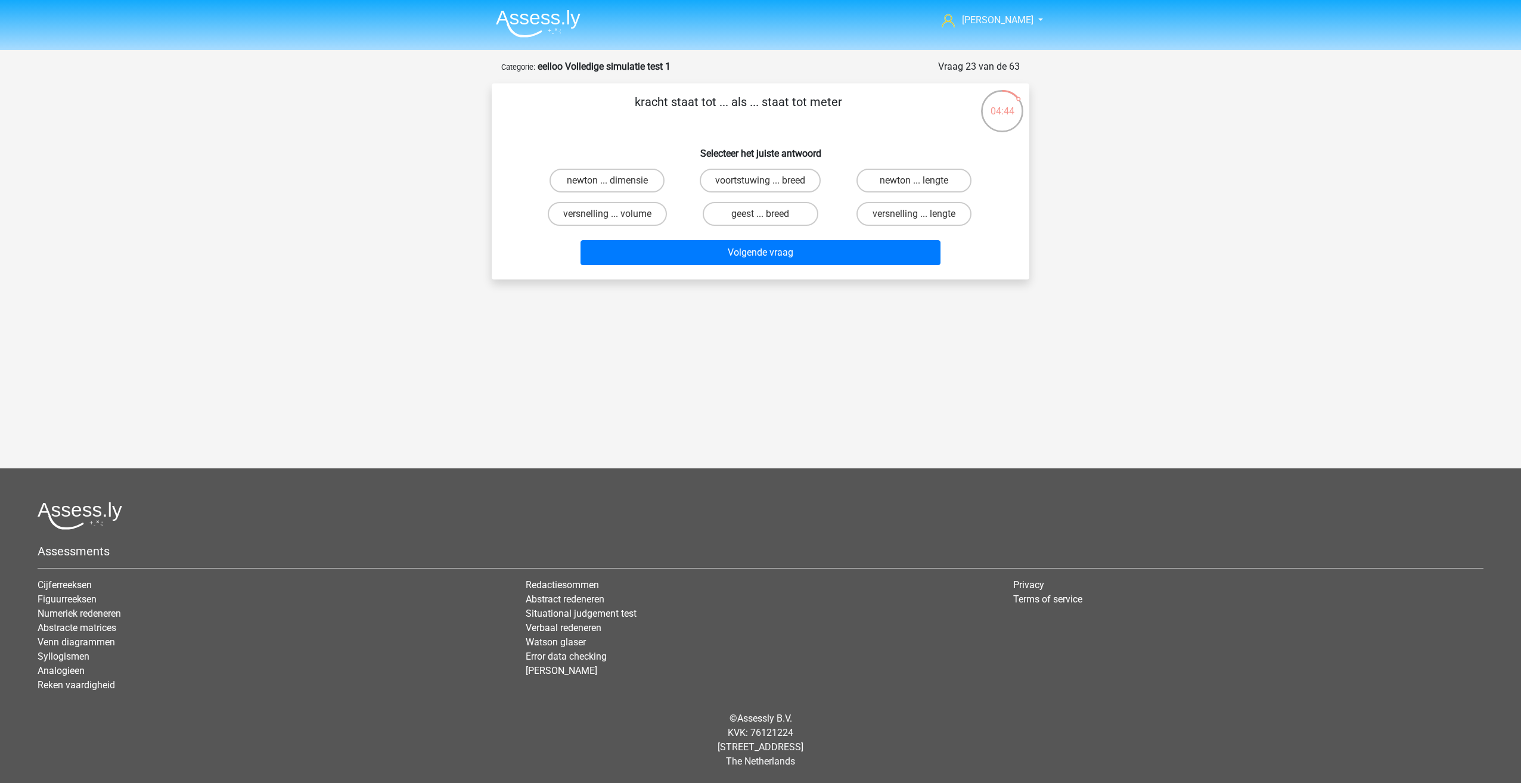
drag, startPoint x: 670, startPoint y: 108, endPoint x: 653, endPoint y: 115, distance: 19.3
click at [653, 115] on p "kracht staat tot ... als ... staat tot meter" at bounding box center [738, 111] width 455 height 36
drag, startPoint x: 653, startPoint y: 115, endPoint x: 610, endPoint y: 121, distance: 43.3
click at [610, 121] on p "kracht staat tot ... als ... staat tot meter" at bounding box center [738, 111] width 455 height 36
click at [575, 221] on label "versnelling ... volume" at bounding box center [607, 214] width 119 height 24
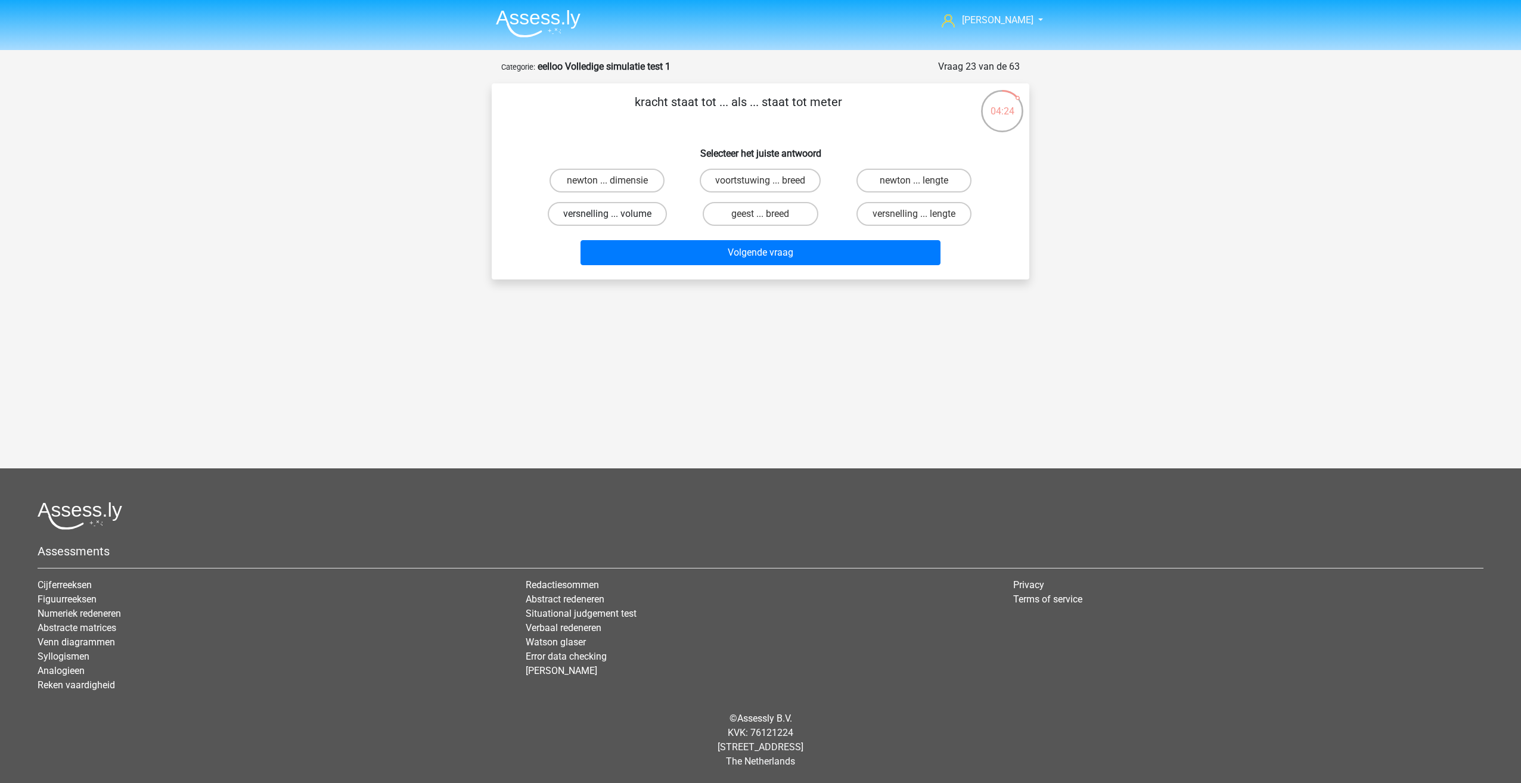
click at [607, 221] on input "versnelling ... volume" at bounding box center [611, 218] width 8 height 8
radio input "true"
drag, startPoint x: 659, startPoint y: 105, endPoint x: 629, endPoint y: 112, distance: 31.1
click at [629, 112] on p "kracht staat tot ... als ... staat tot meter" at bounding box center [738, 111] width 455 height 36
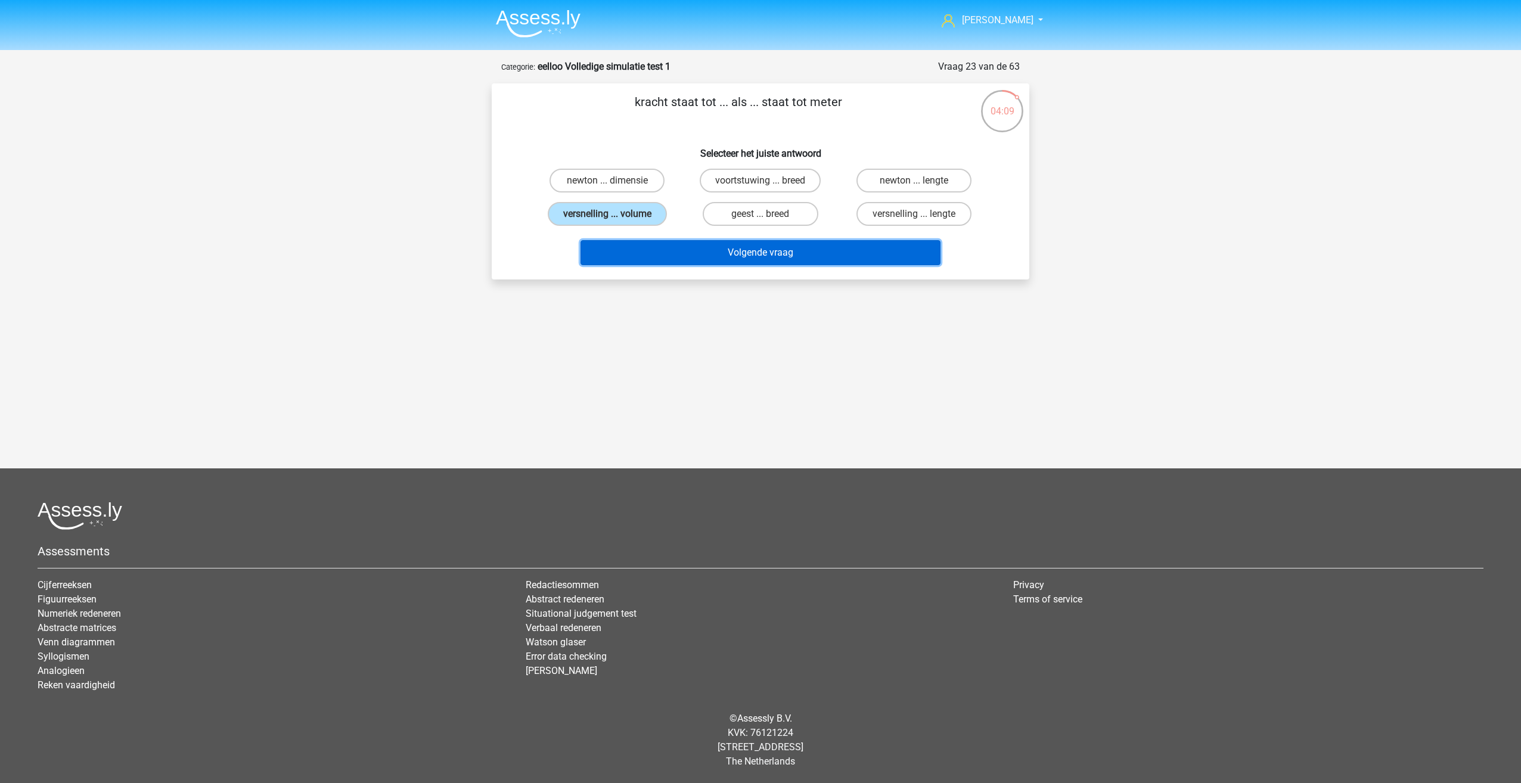
click at [822, 249] on button "Volgende vraag" at bounding box center [760, 252] width 361 height 25
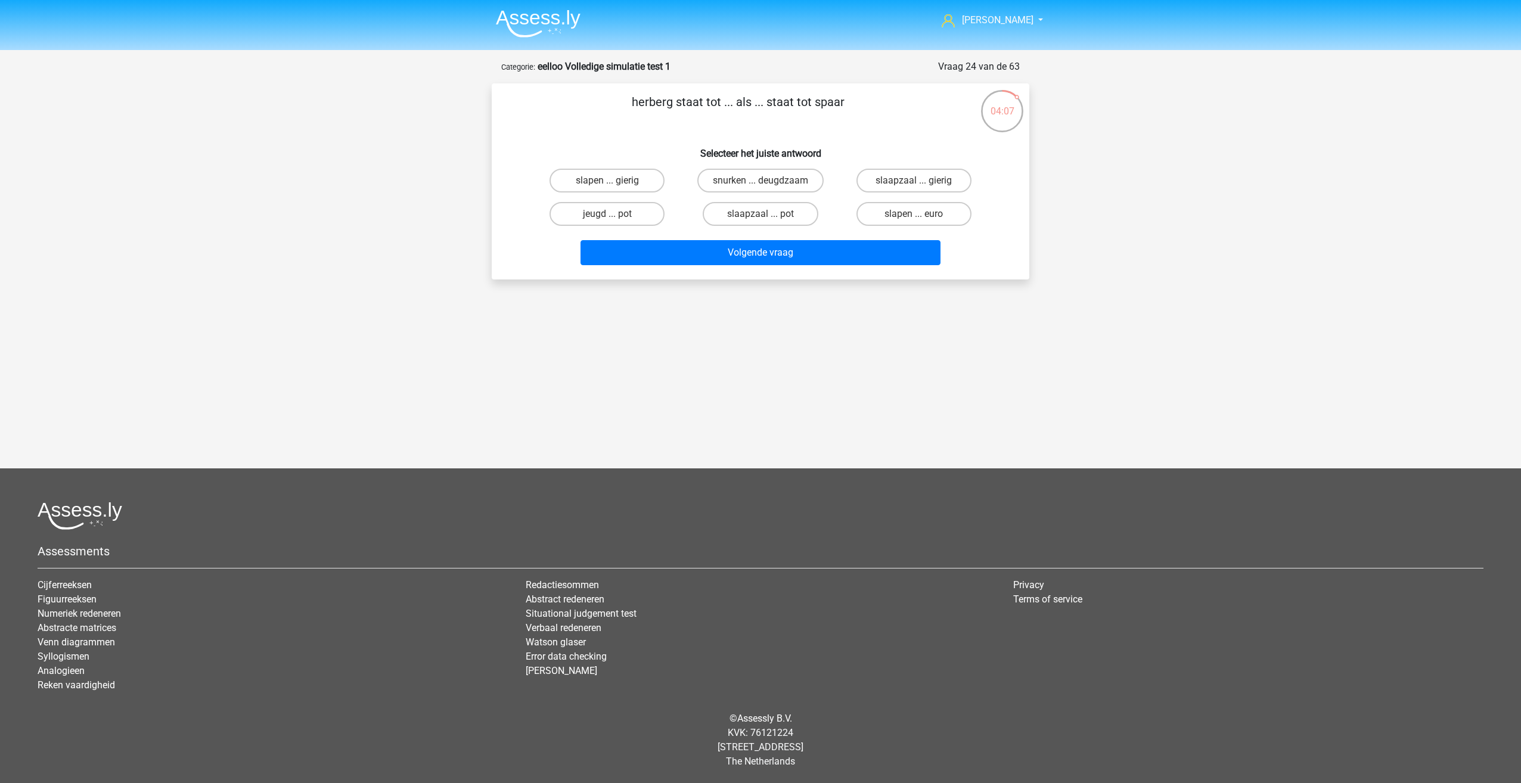
drag, startPoint x: 619, startPoint y: 98, endPoint x: 624, endPoint y: 103, distance: 6.7
click at [624, 103] on p "herberg staat tot ... als ... staat tot spaar" at bounding box center [738, 111] width 455 height 36
click at [904, 209] on label "slapen ... euro" at bounding box center [913, 214] width 115 height 24
click at [914, 214] on input "slapen ... euro" at bounding box center [918, 218] width 8 height 8
radio input "true"
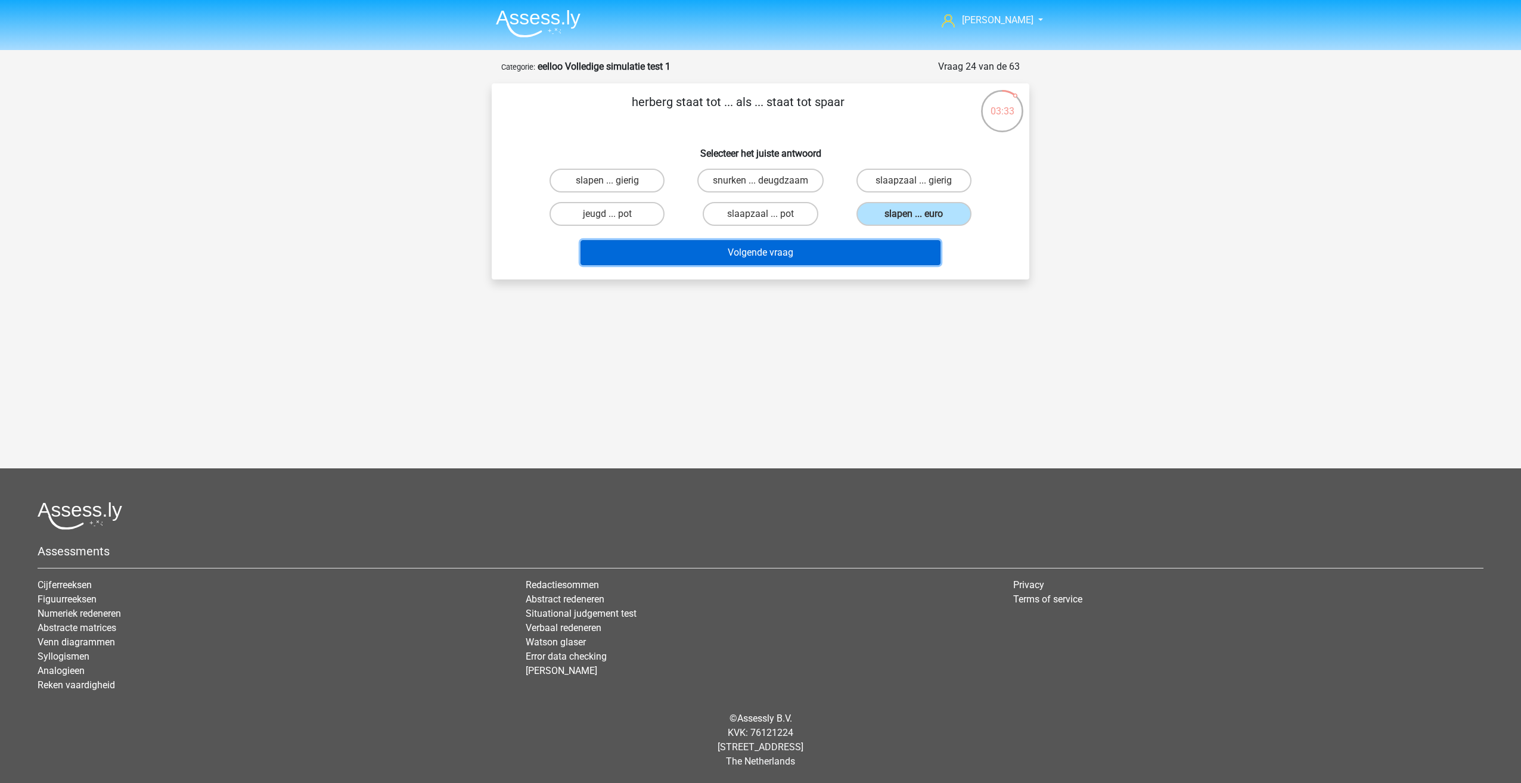
click at [874, 247] on button "Volgende vraag" at bounding box center [760, 252] width 361 height 25
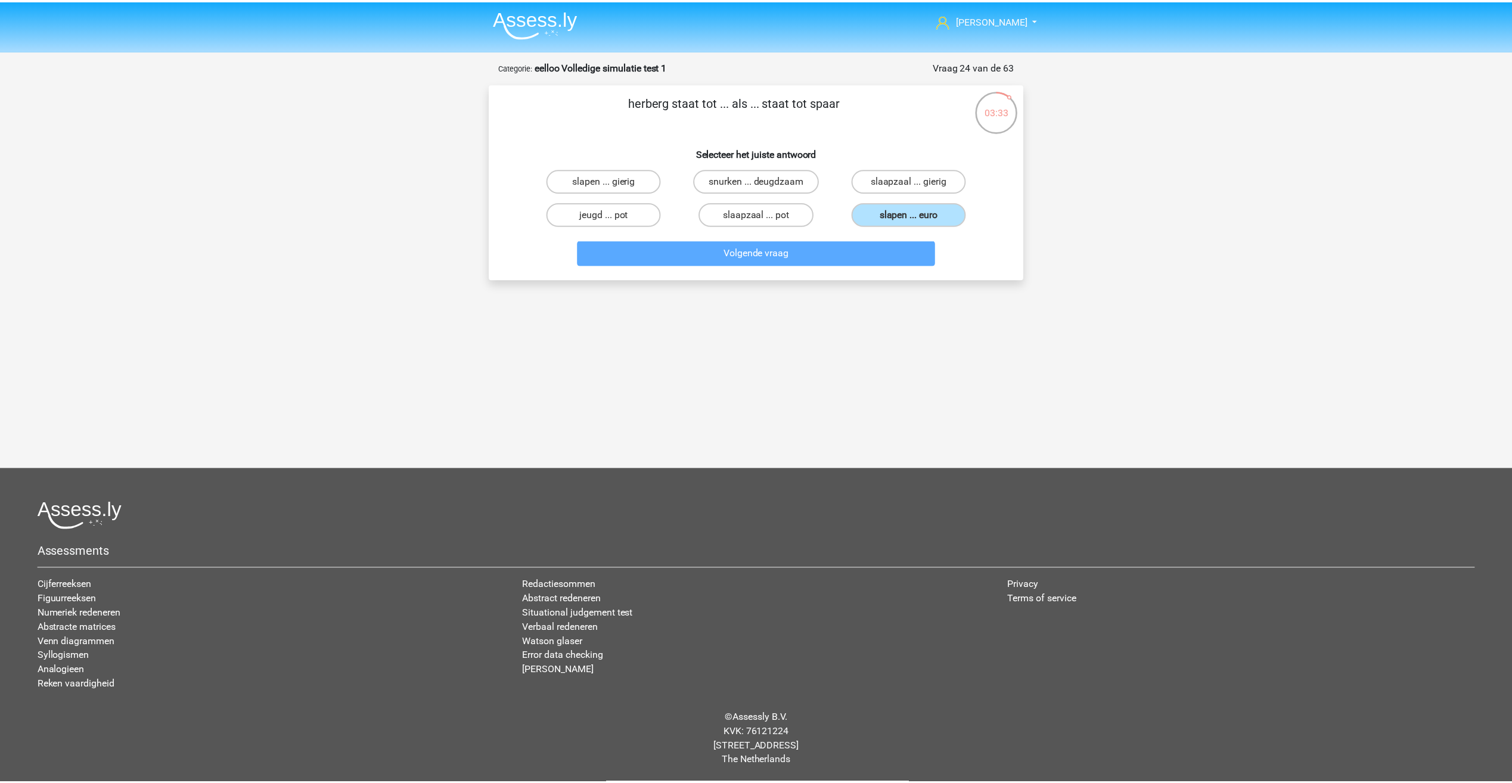
scroll to position [8, 0]
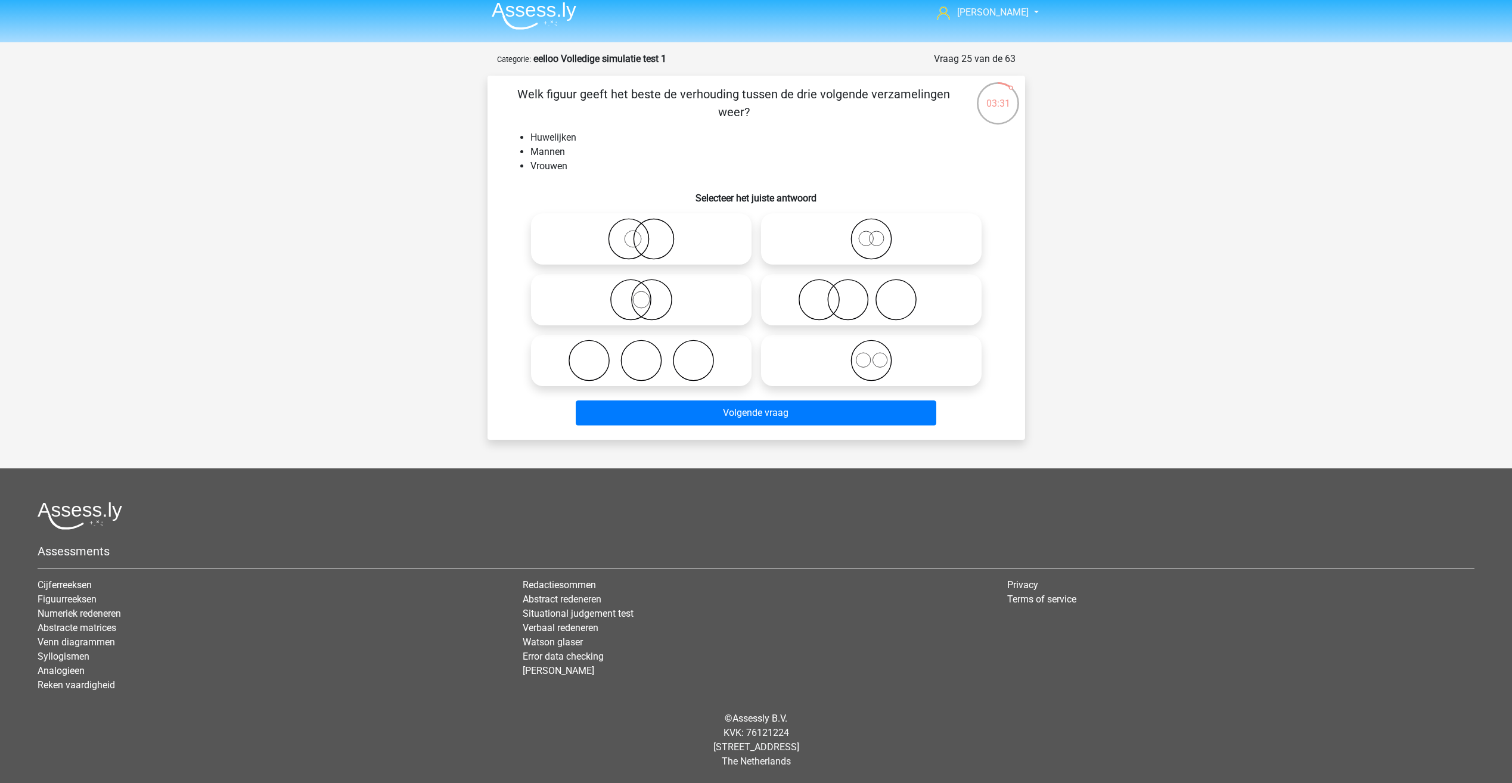
drag, startPoint x: 555, startPoint y: 86, endPoint x: 861, endPoint y: 84, distance: 305.1
click at [861, 84] on div "Welk figuur geeft het beste de verhouding tussen de drie volgende verzamelingen…" at bounding box center [756, 258] width 538 height 364
drag, startPoint x: 861, startPoint y: 84, endPoint x: 818, endPoint y: 117, distance: 54.4
click at [818, 117] on p "Welk figuur geeft het beste de verhouding tussen de drie volgende verzamelingen…" at bounding box center [734, 103] width 455 height 36
click at [869, 232] on icon at bounding box center [871, 239] width 211 height 42
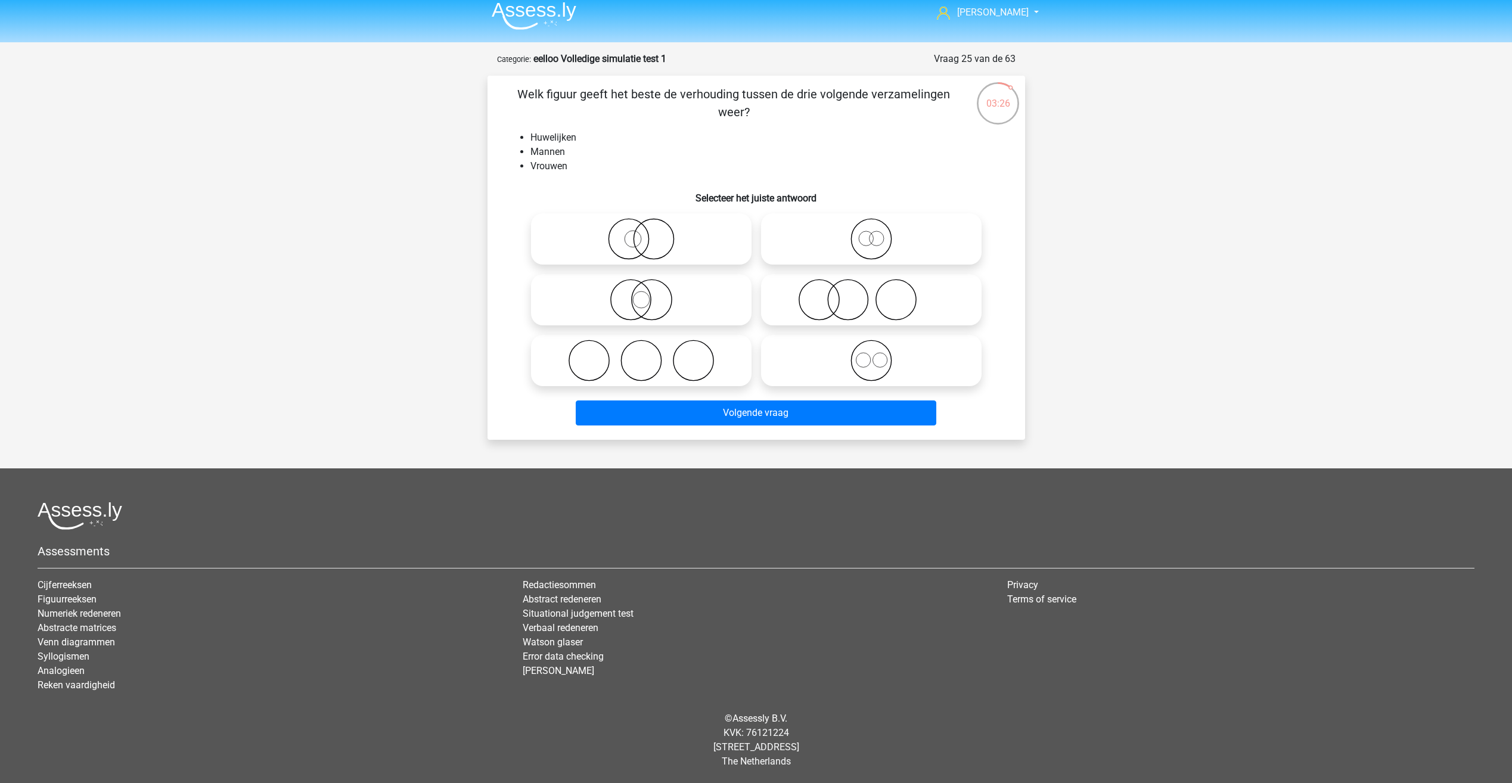
click at [871, 232] on input "radio" at bounding box center [875, 229] width 8 height 8
radio input "true"
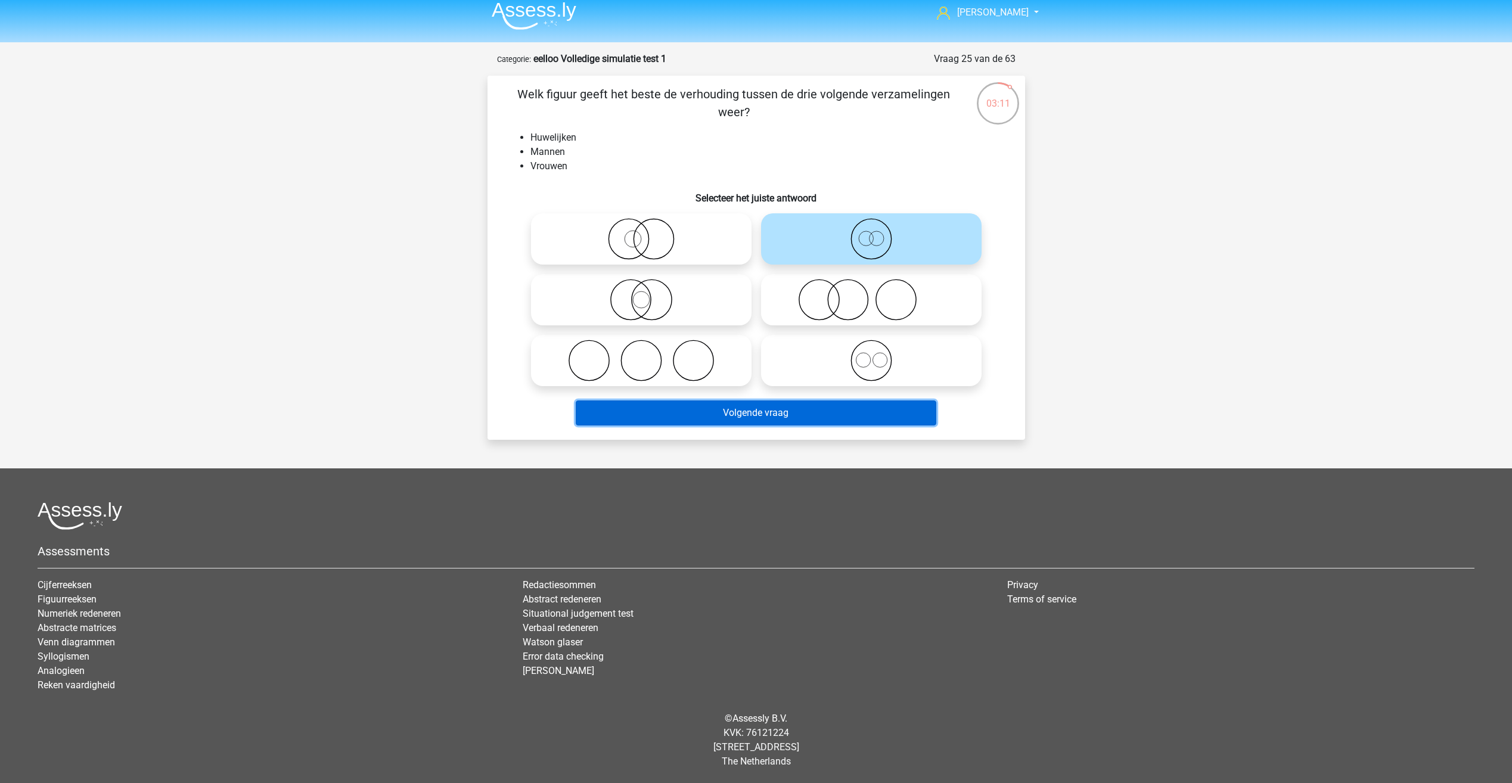
click at [688, 417] on button "Volgende vraag" at bounding box center [756, 412] width 361 height 25
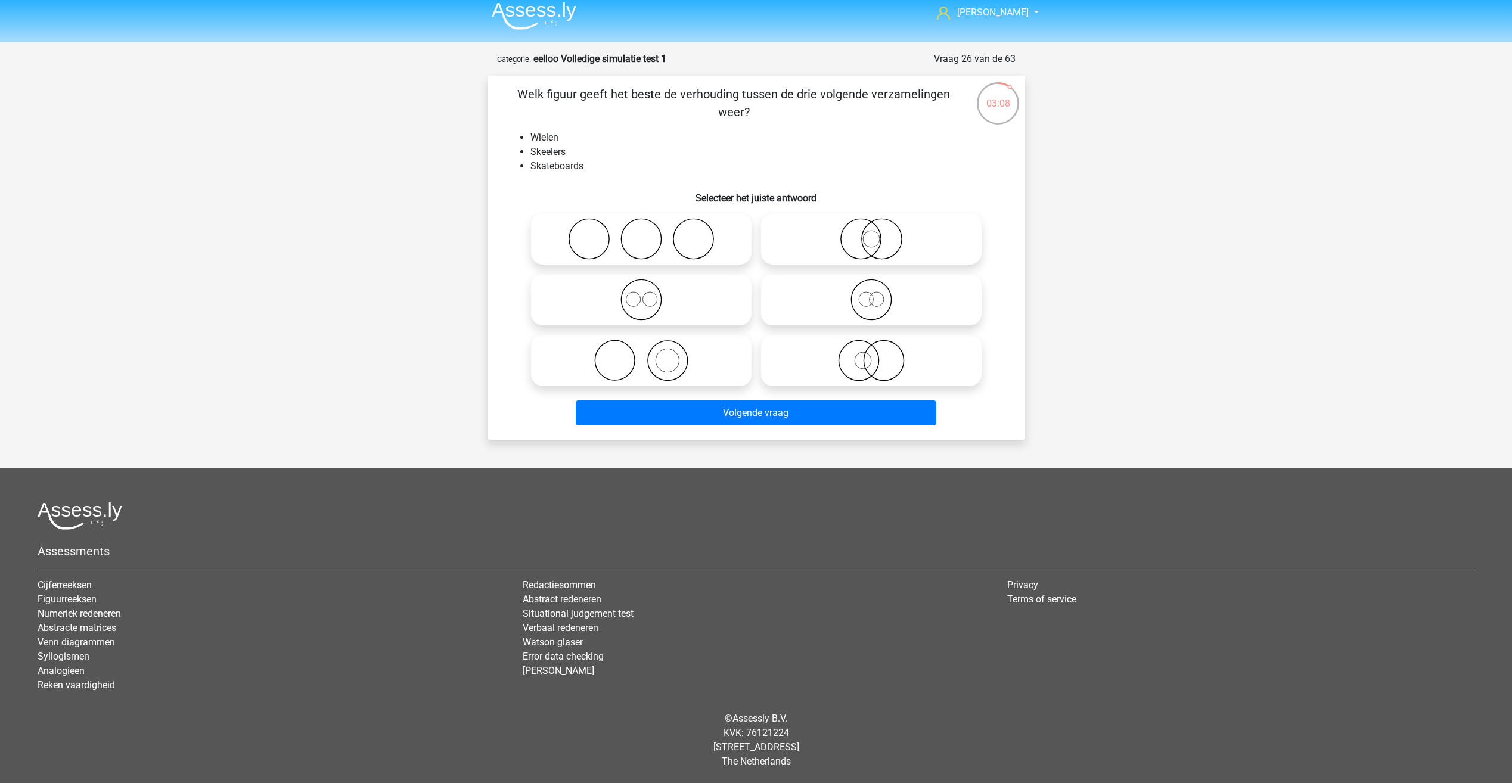
drag, startPoint x: 511, startPoint y: 89, endPoint x: 498, endPoint y: 72, distance: 21.6
click at [498, 72] on form "Vraag 26 van de 63 Categorie: eelloo Volledige simulatie test 1 Welk figuur gee…" at bounding box center [756, 246] width 538 height 388
click at [485, 103] on div "03:07 Vraag 26 van de 63 Categorie: eelloo Volledige simulatie test 1 Welk figu…" at bounding box center [756, 246] width 557 height 388
drag, startPoint x: 526, startPoint y: 135, endPoint x: 511, endPoint y: 125, distance: 17.5
click at [511, 125] on div "Welk figuur geeft het beste de verhouding tussen de drie volgende verzamelingen…" at bounding box center [756, 257] width 528 height 345
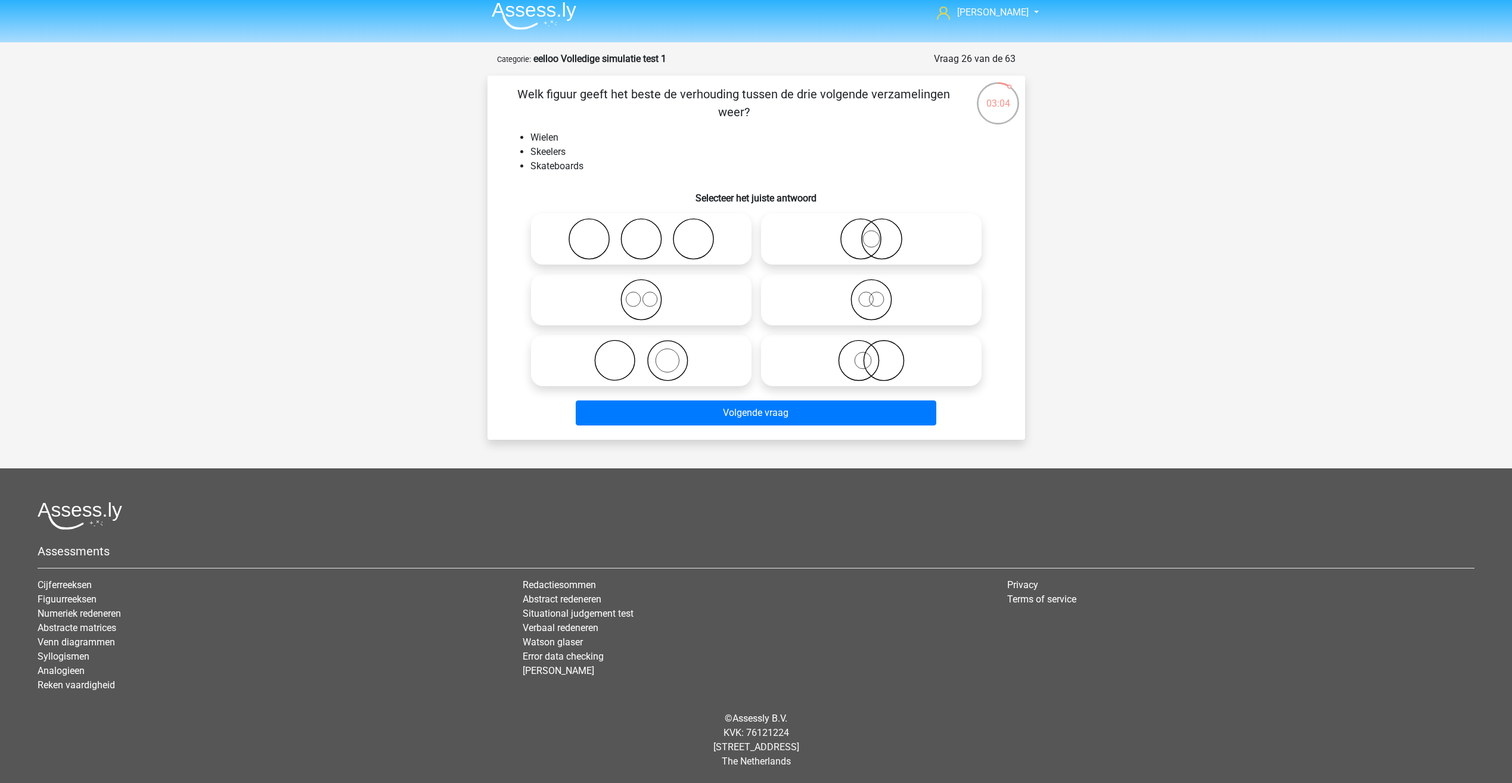
drag, startPoint x: 502, startPoint y: 89, endPoint x: 763, endPoint y: 105, distance: 261.6
click at [763, 105] on div "Welk figuur geeft het beste de verhouding tussen de drie volgende verzamelingen…" at bounding box center [756, 257] width 528 height 345
drag, startPoint x: 763, startPoint y: 105, endPoint x: 511, endPoint y: 125, distance: 252.8
click at [511, 125] on div "Welk figuur geeft het beste de verhouding tussen de drie volgende verzamelingen…" at bounding box center [756, 257] width 528 height 345
click at [647, 295] on icon at bounding box center [641, 300] width 211 height 42
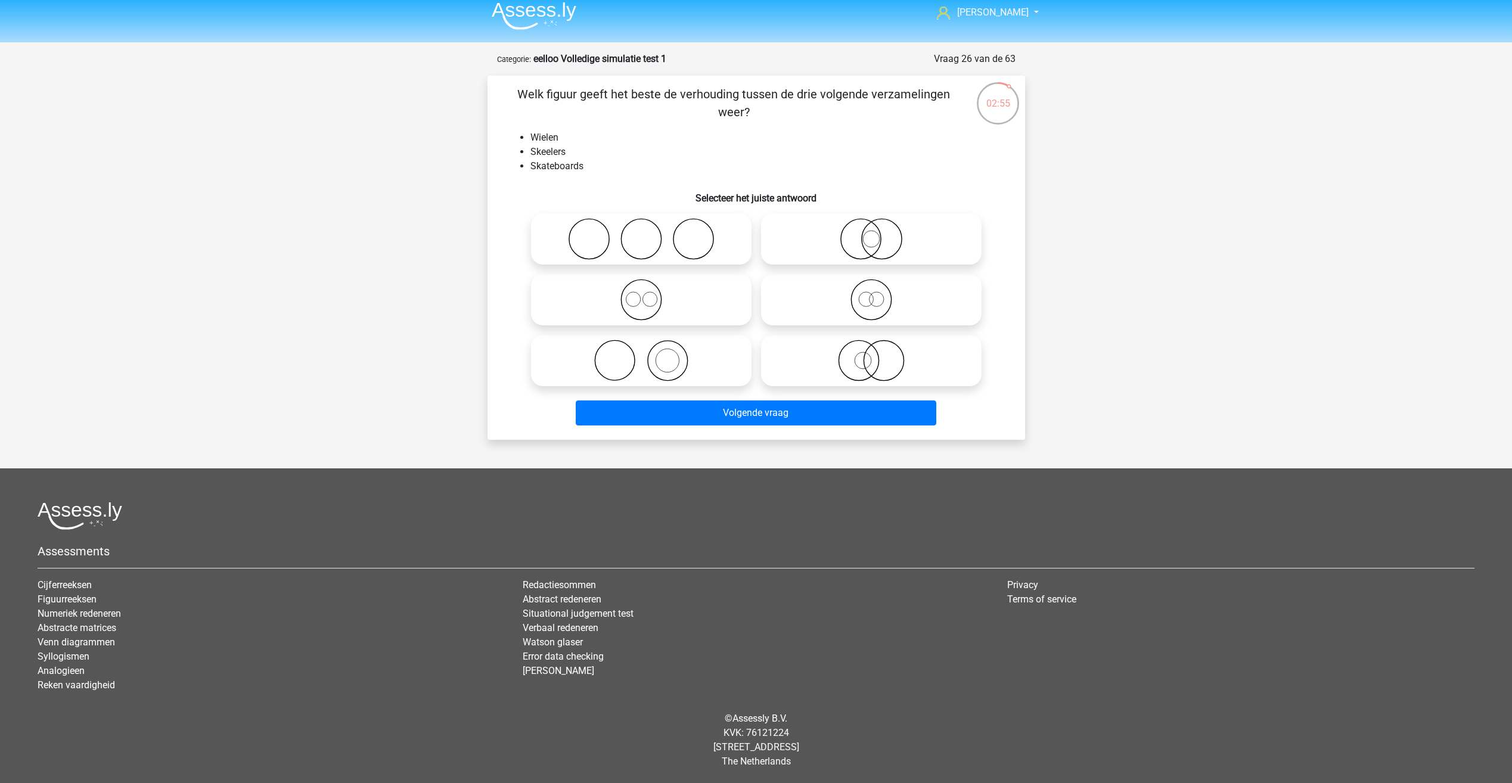
click at [647, 294] on input "radio" at bounding box center [645, 290] width 8 height 8
radio input "true"
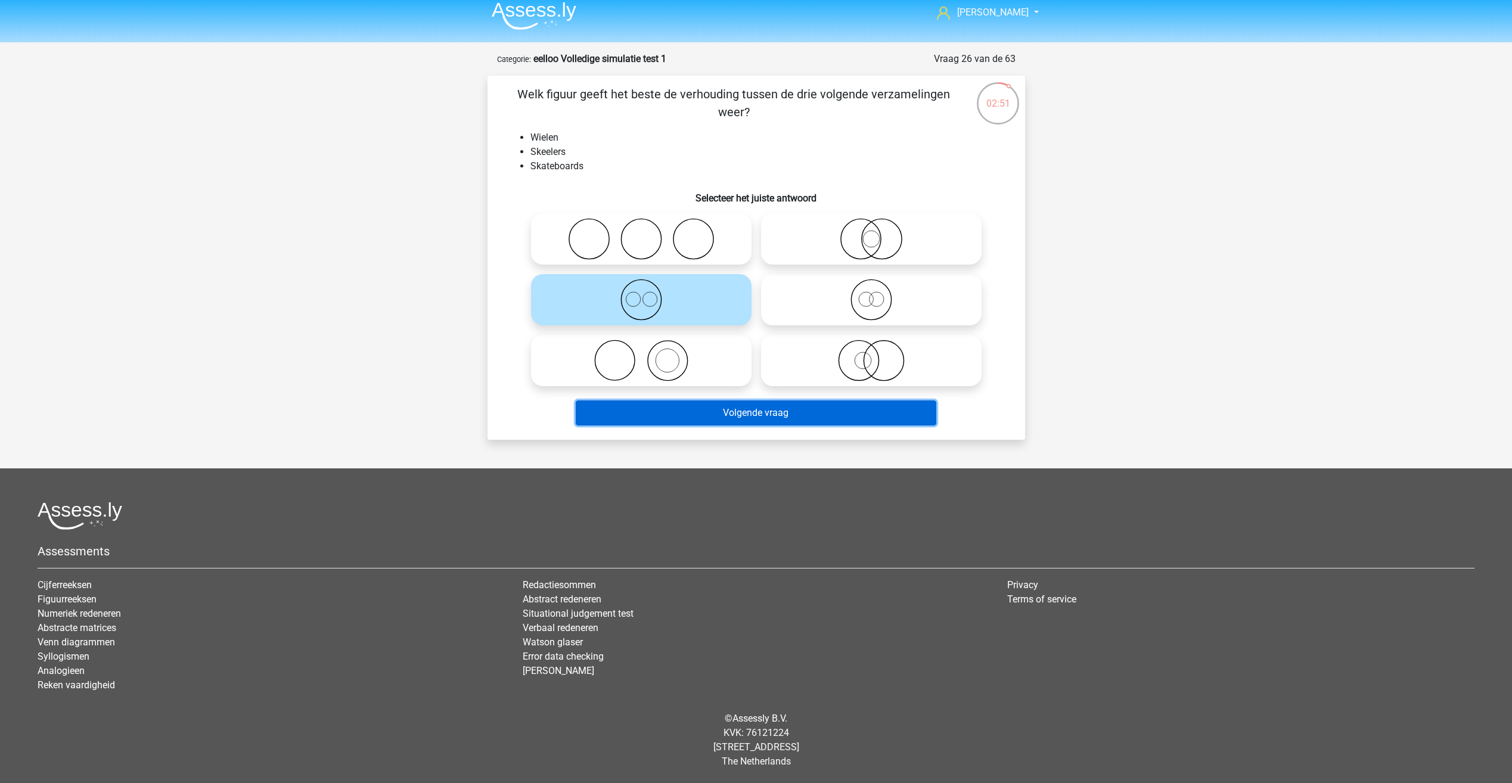
click at [716, 412] on button "Volgende vraag" at bounding box center [756, 412] width 361 height 25
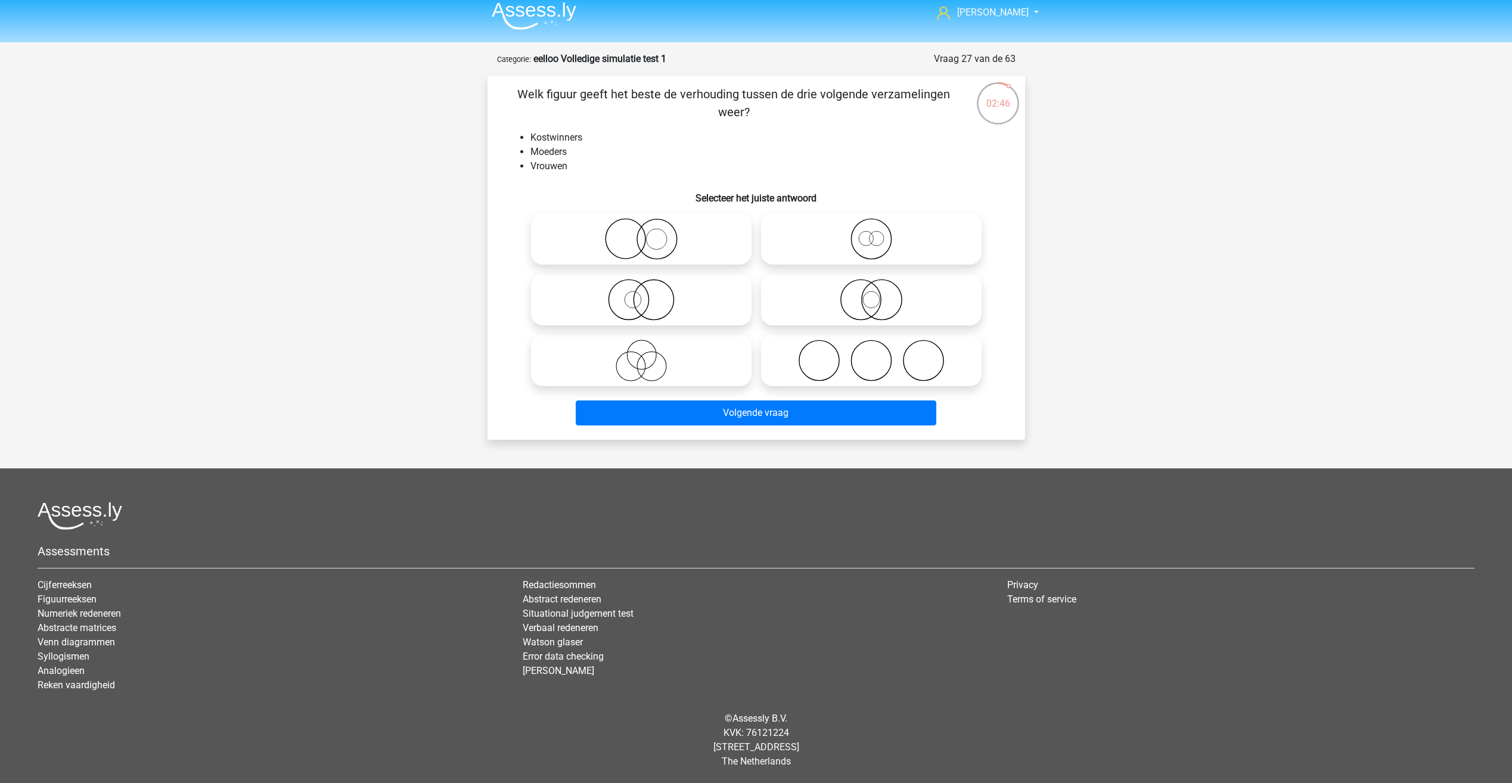
drag, startPoint x: 535, startPoint y: 130, endPoint x: 521, endPoint y: 133, distance: 14.0
click at [521, 133] on ul "Kostwinners Moeders Vrouwen" at bounding box center [756, 152] width 499 height 43
drag, startPoint x: 536, startPoint y: 166, endPoint x: 574, endPoint y: 167, distance: 38.8
click at [574, 167] on li "Vrouwen" at bounding box center [768, 166] width 476 height 14
click at [575, 167] on li "Vrouwen" at bounding box center [768, 166] width 476 height 14
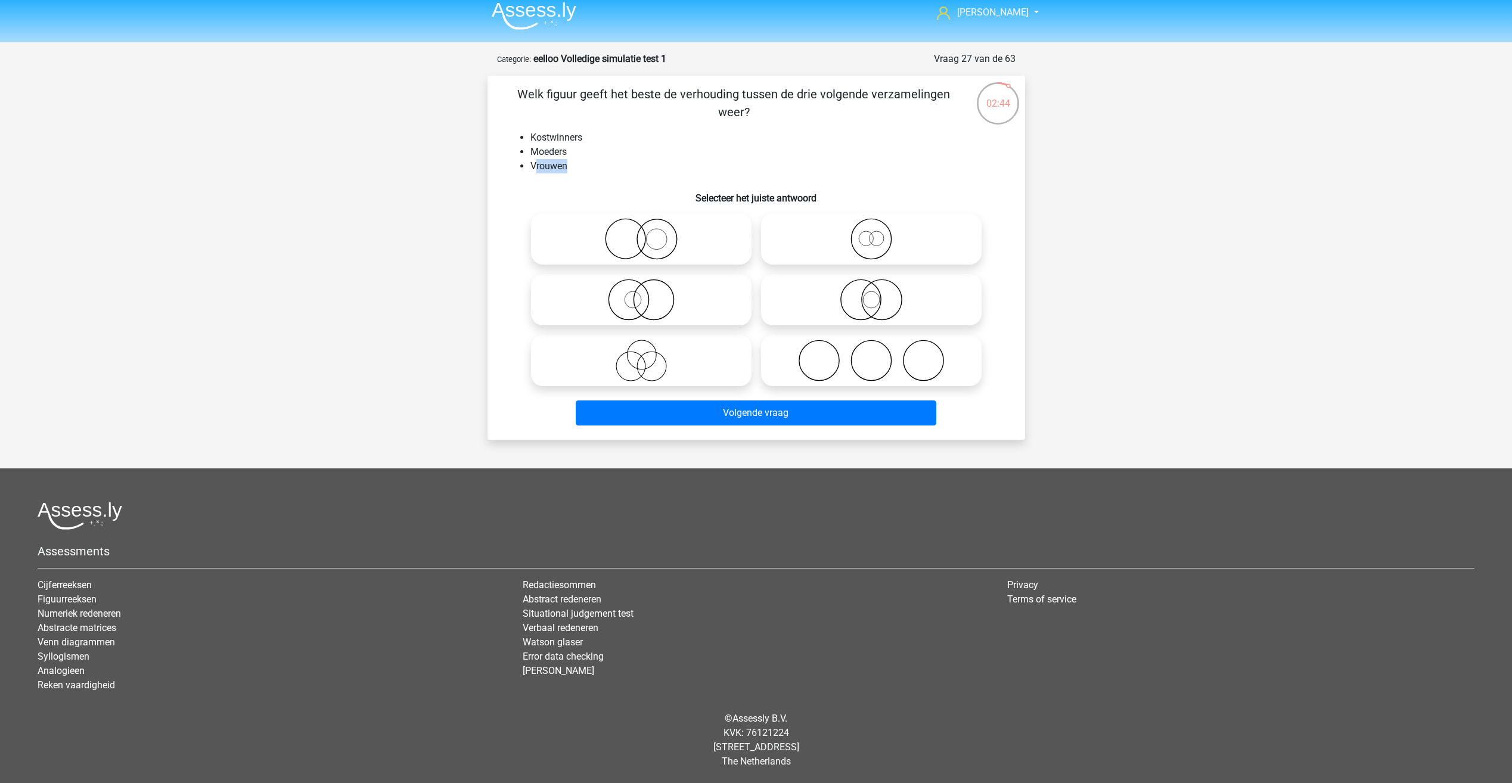
click at [575, 168] on li "Vrouwen" at bounding box center [768, 166] width 476 height 14
drag, startPoint x: 575, startPoint y: 168, endPoint x: 582, endPoint y: 189, distance: 21.9
click at [582, 189] on h6 "Selecteer het juiste antwoord" at bounding box center [756, 193] width 499 height 21
drag, startPoint x: 582, startPoint y: 177, endPoint x: 563, endPoint y: 170, distance: 20.2
click at [563, 170] on div "Welk figuur geeft het beste de verhouding tussen de drie volgende verzamelingen…" at bounding box center [756, 257] width 528 height 345
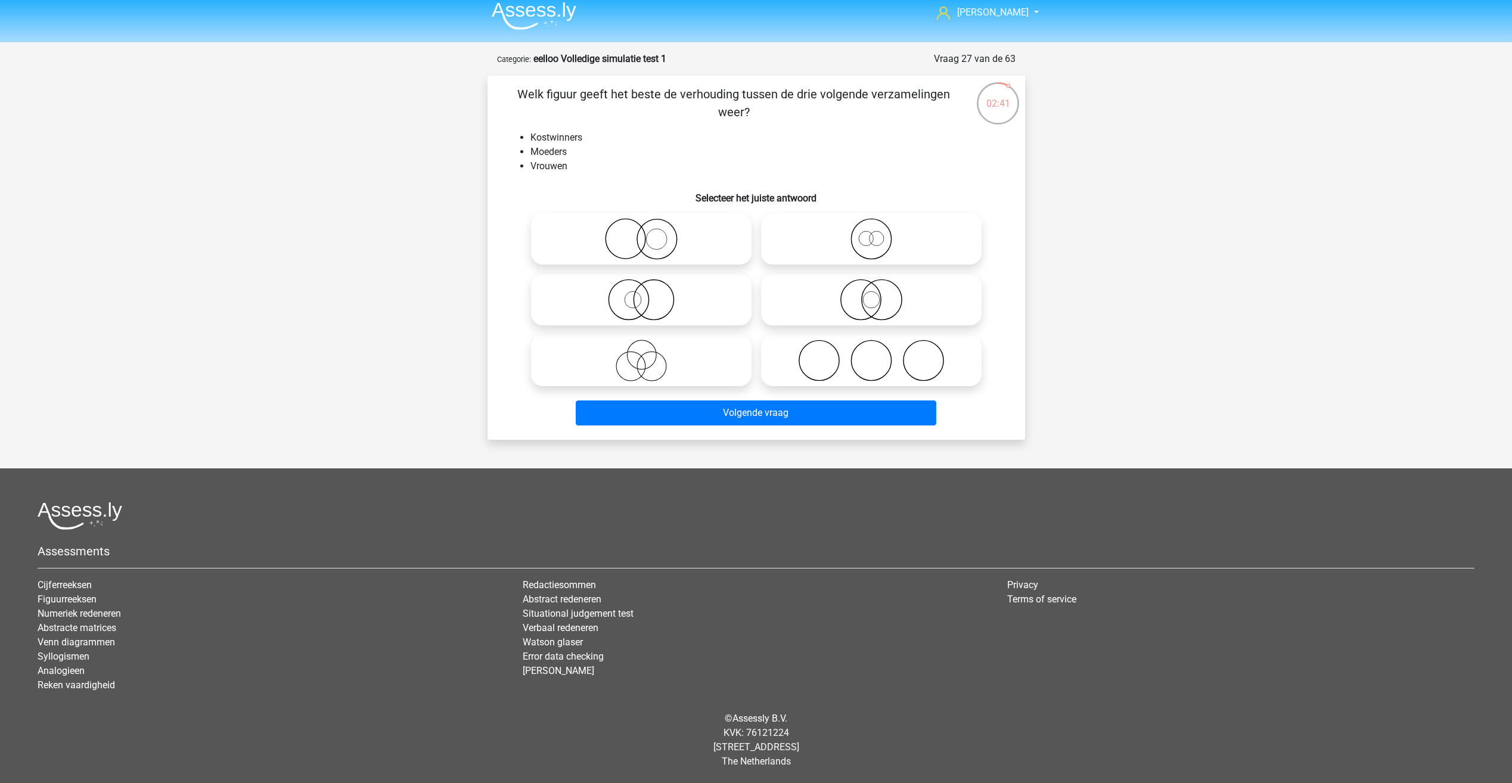
drag, startPoint x: 563, startPoint y: 170, endPoint x: 637, endPoint y: 229, distance: 95.0
click at [637, 229] on icon at bounding box center [641, 239] width 211 height 42
click at [641, 229] on input "radio" at bounding box center [645, 229] width 8 height 8
radio input "true"
click at [818, 302] on icon at bounding box center [871, 300] width 211 height 42
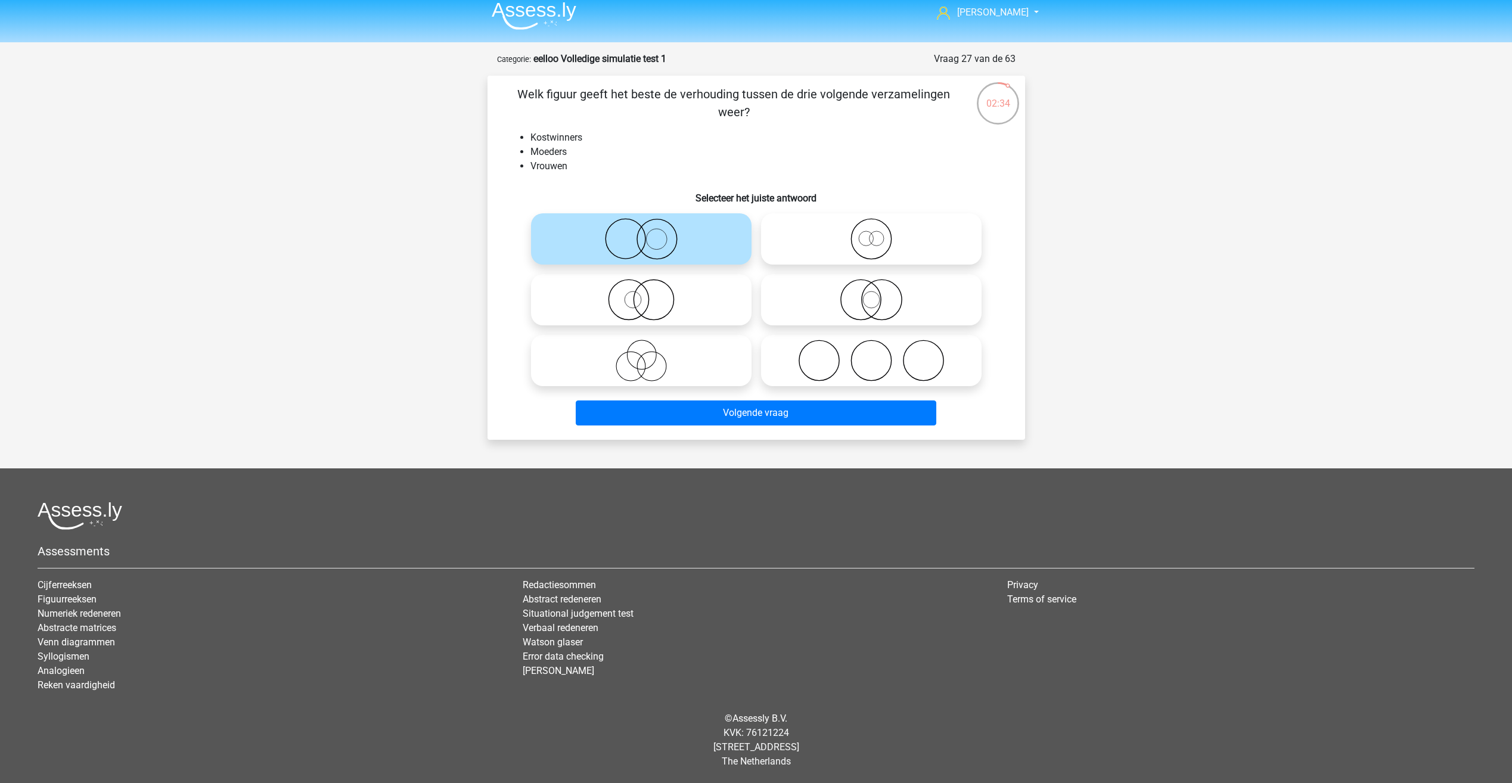
click at [871, 294] on input "radio" at bounding box center [875, 290] width 8 height 8
radio input "true"
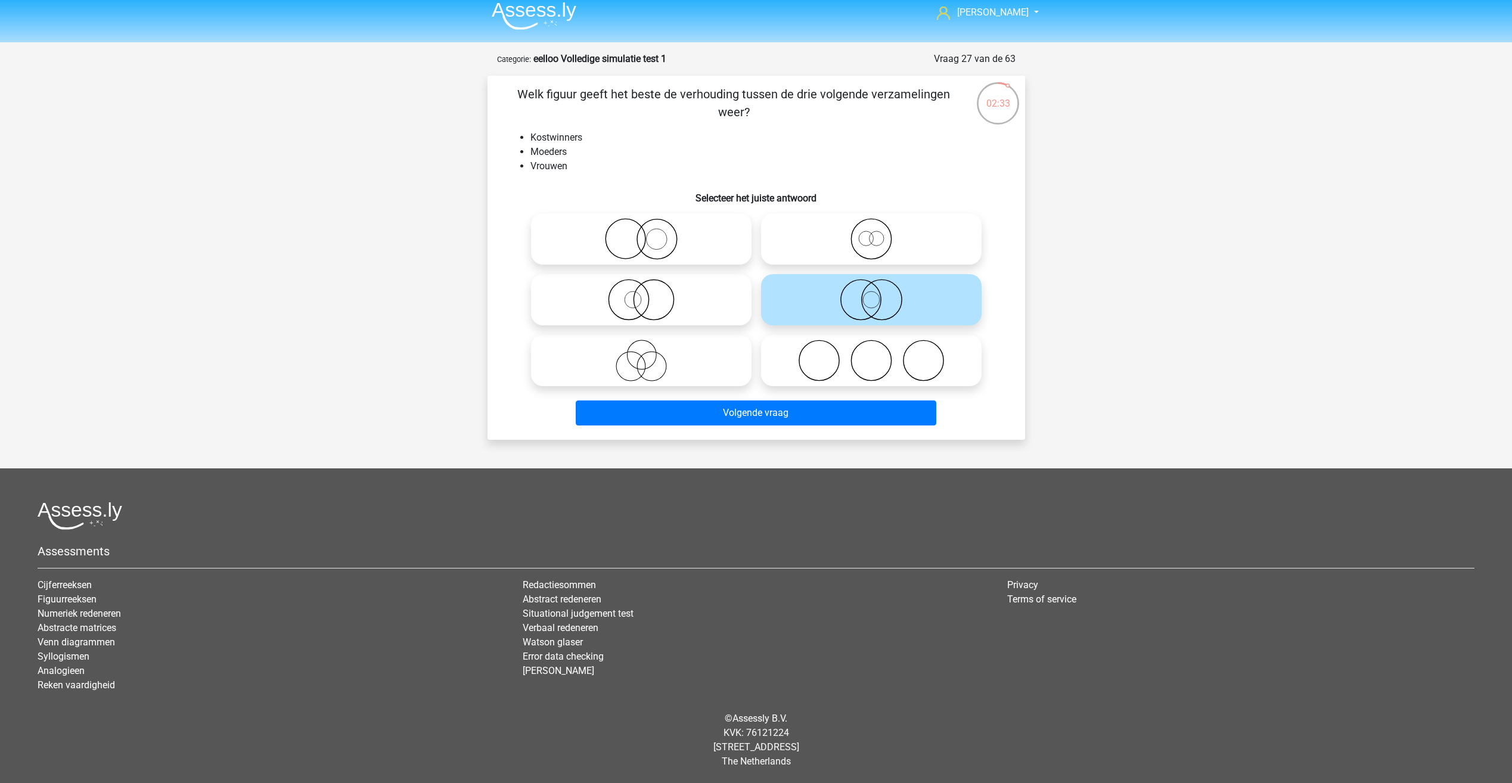
click at [818, 357] on icon at bounding box center [871, 361] width 211 height 42
click at [871, 355] on input "radio" at bounding box center [875, 351] width 8 height 8
radio input "true"
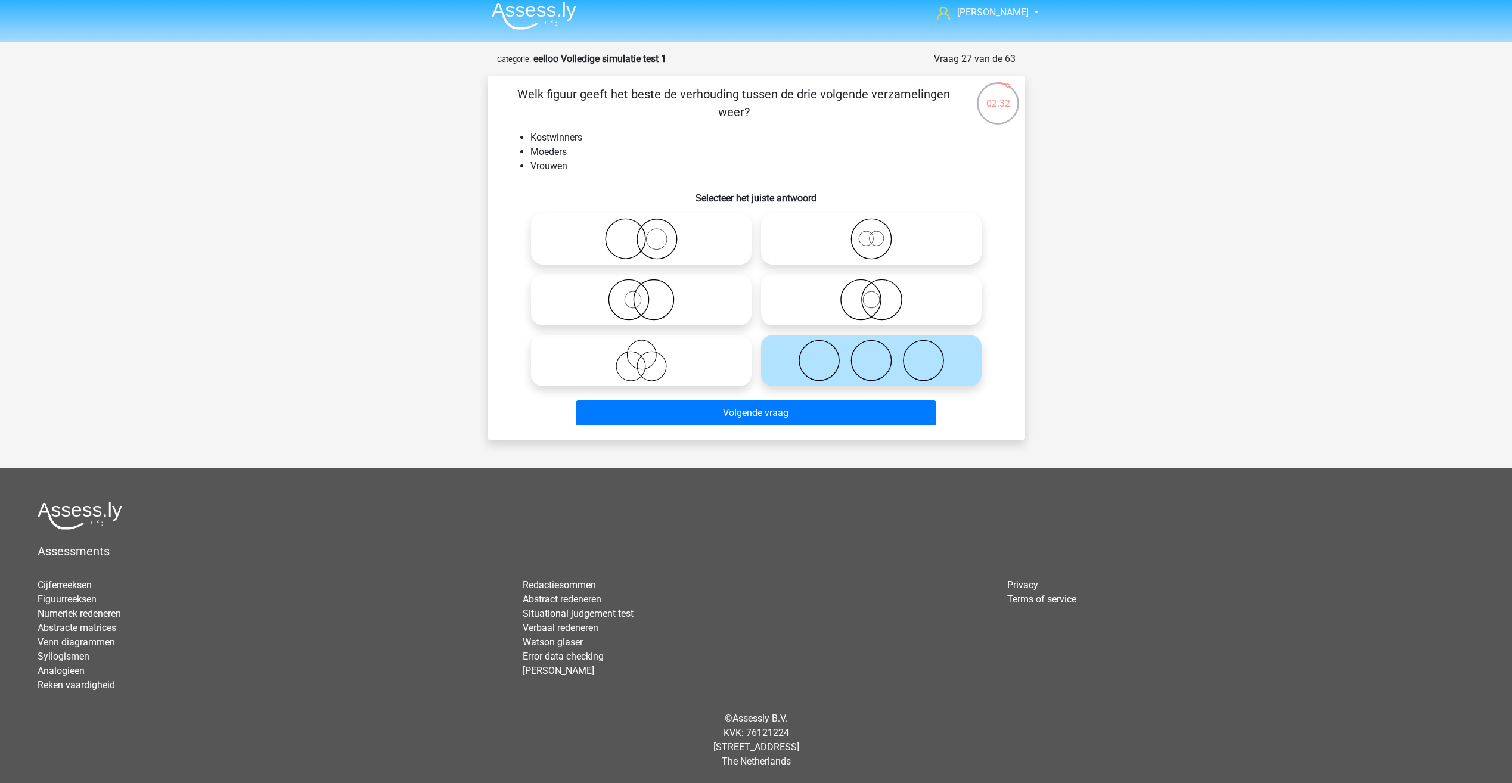
click at [715, 340] on icon at bounding box center [641, 361] width 211 height 42
click at [649, 347] on input "radio" at bounding box center [645, 351] width 8 height 8
radio input "true"
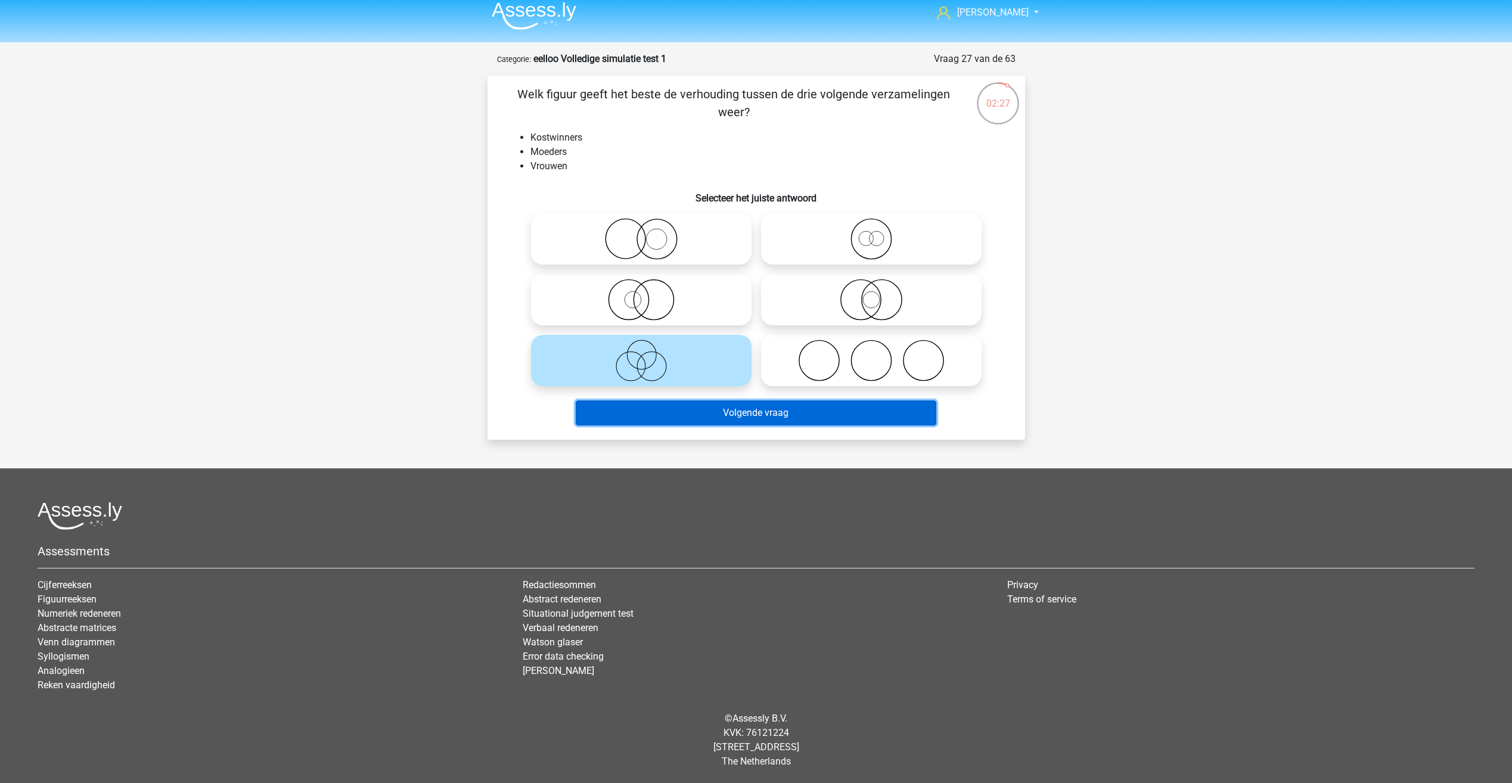
click at [664, 408] on button "Volgende vraag" at bounding box center [756, 412] width 361 height 25
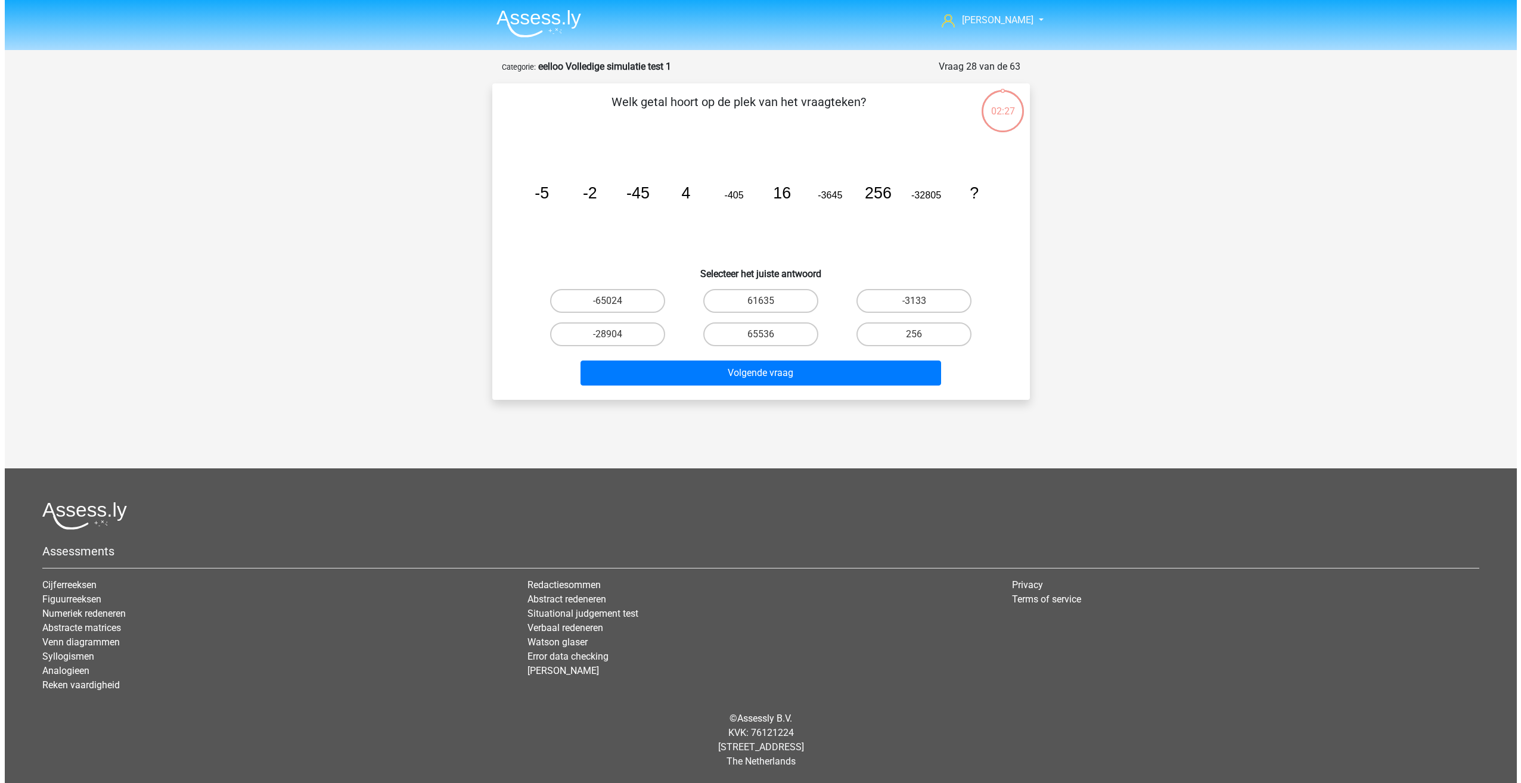
scroll to position [0, 0]
drag, startPoint x: 607, startPoint y: 103, endPoint x: 898, endPoint y: 98, distance: 290.9
click at [898, 98] on p "Welk getal hoort op de plek van het vraagteken?" at bounding box center [738, 111] width 455 height 36
drag, startPoint x: 898, startPoint y: 98, endPoint x: 846, endPoint y: 141, distance: 67.8
click at [846, 141] on icon "image/svg+xml -5 -2 -45 4 -405 16 -3645 256 -32805 ?" at bounding box center [760, 198] width 480 height 120
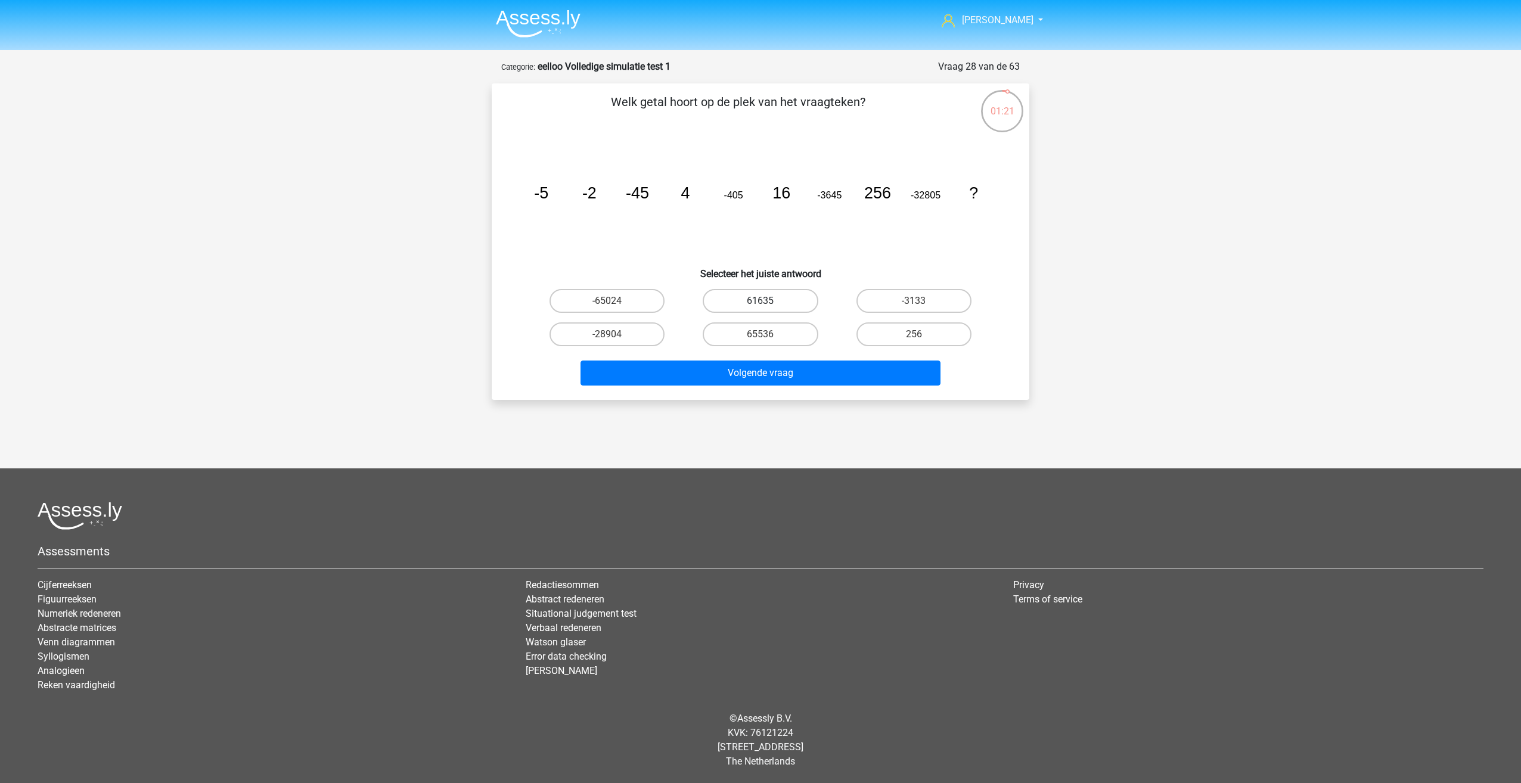
drag, startPoint x: 759, startPoint y: 286, endPoint x: 758, endPoint y: 407, distance: 121.0
click at [763, 315] on div "61635" at bounding box center [760, 300] width 153 height 33
click at [780, 285] on div "61635" at bounding box center [760, 300] width 153 height 33
click at [785, 292] on label "61635" at bounding box center [760, 301] width 115 height 24
click at [768, 301] on input "61635" at bounding box center [764, 305] width 8 height 8
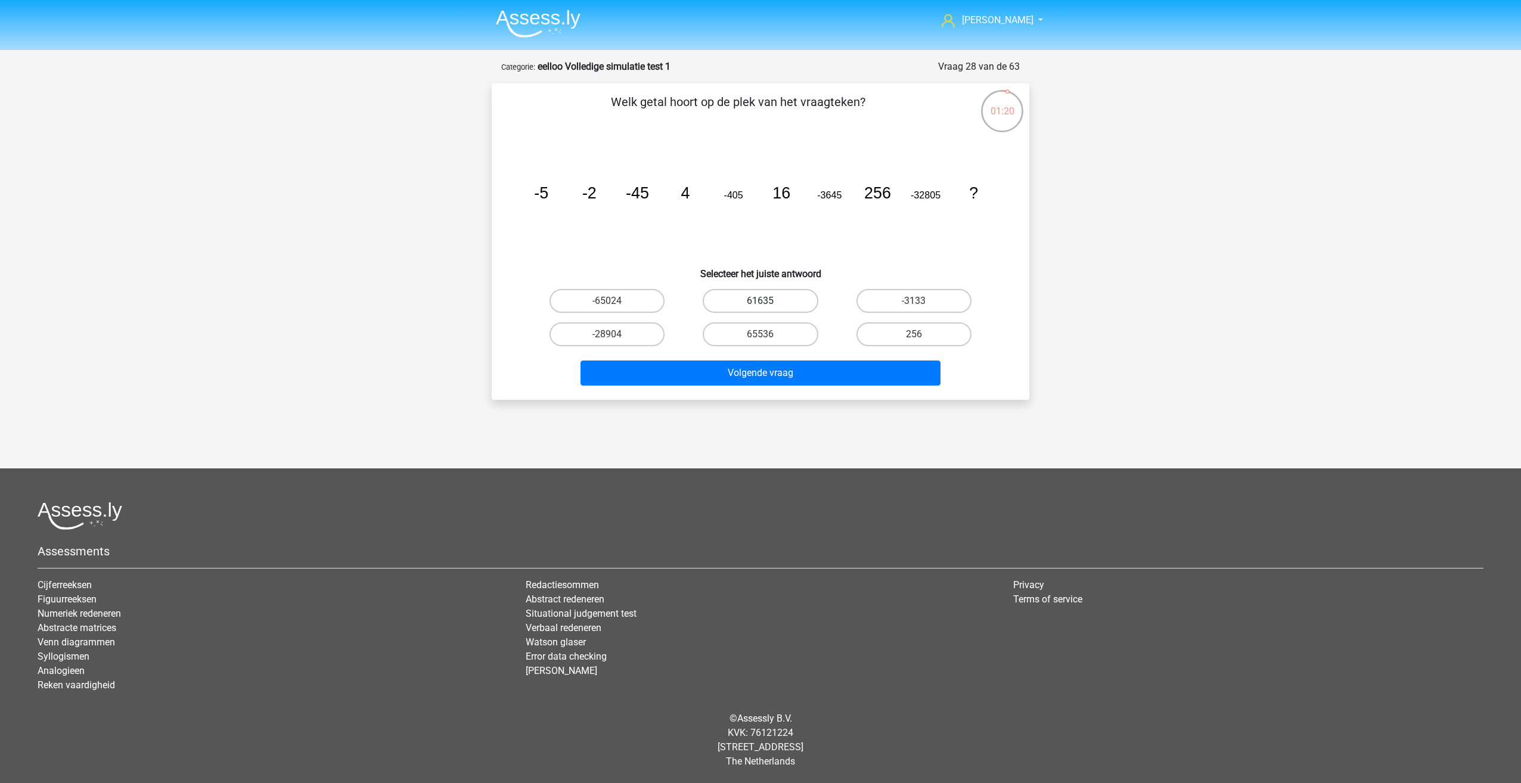
radio input "true"
click at [798, 372] on button "Volgende vraag" at bounding box center [760, 373] width 361 height 25
click at [890, 318] on div "242/171" at bounding box center [913, 334] width 153 height 33
click at [734, 338] on label "10/19" at bounding box center [760, 334] width 115 height 24
click at [760, 338] on input "10/19" at bounding box center [764, 338] width 8 height 8
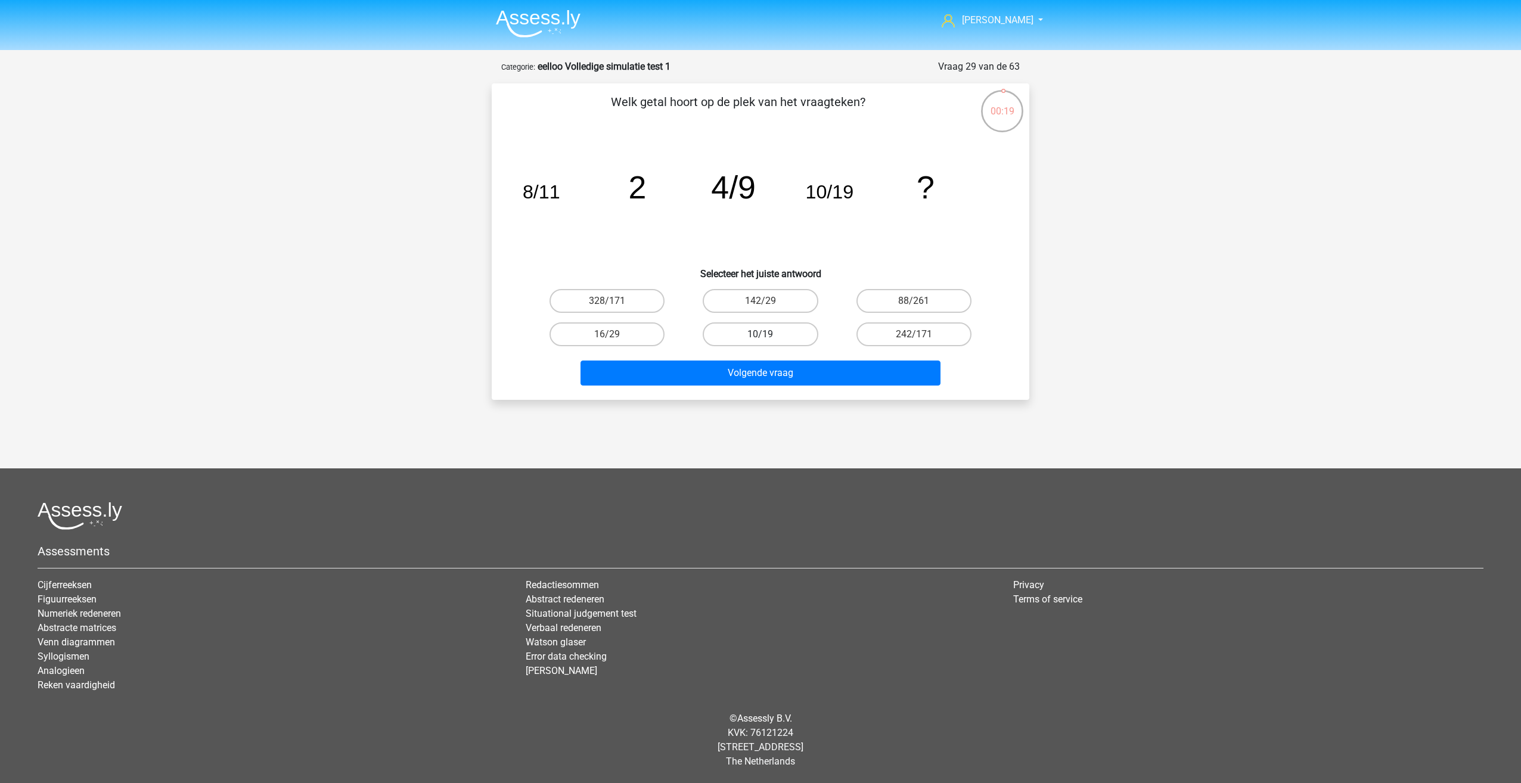
radio input "true"
click at [627, 333] on label "16/29" at bounding box center [606, 334] width 115 height 24
click at [615, 334] on input "16/29" at bounding box center [611, 338] width 8 height 8
radio input "true"
click at [610, 365] on button "Volgende vraag" at bounding box center [760, 373] width 361 height 25
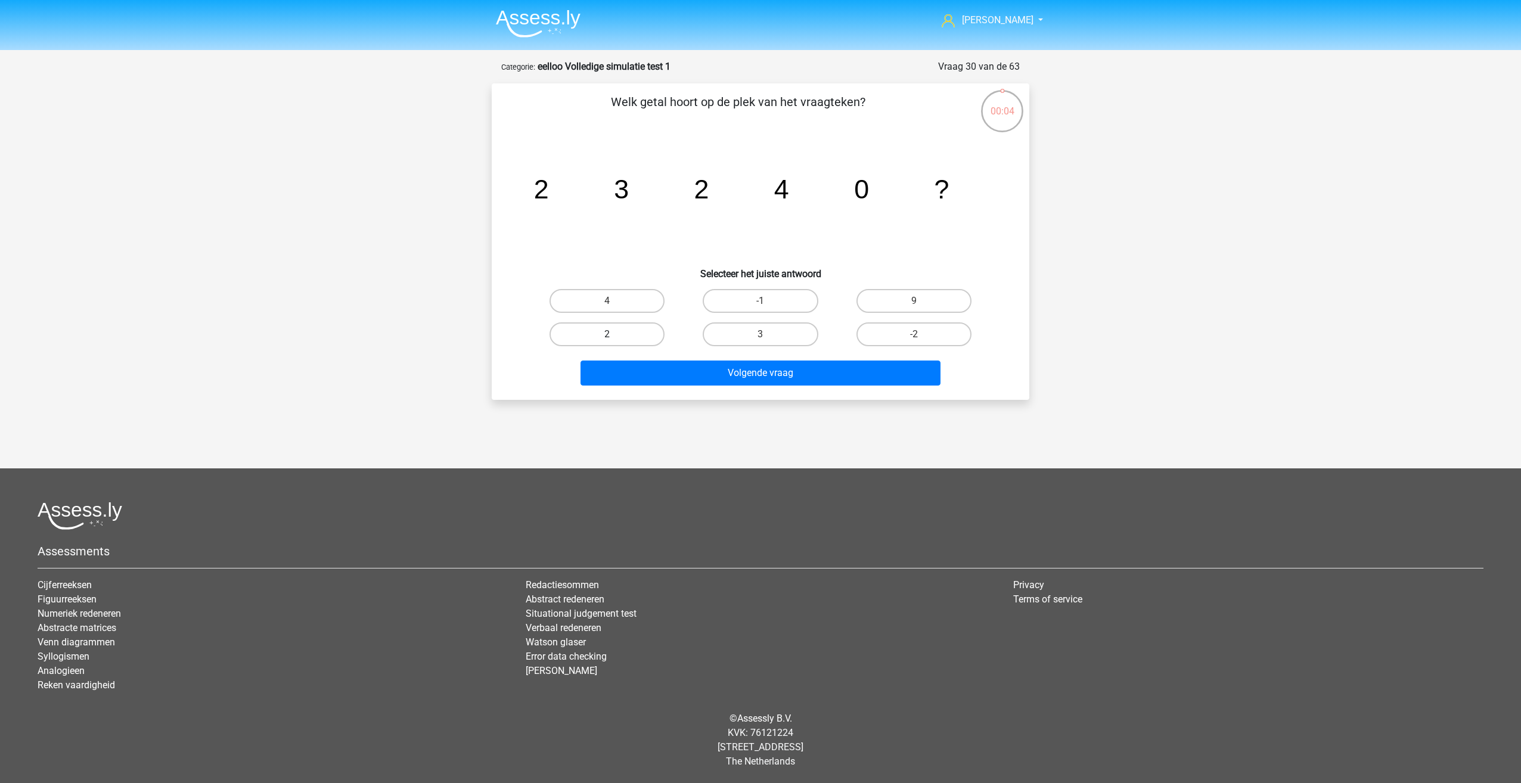
click at [584, 336] on label "2" at bounding box center [606, 334] width 115 height 24
click at [607, 336] on input "2" at bounding box center [611, 338] width 8 height 8
radio input "true"
click at [649, 371] on button "Volgende vraag" at bounding box center [760, 373] width 361 height 25
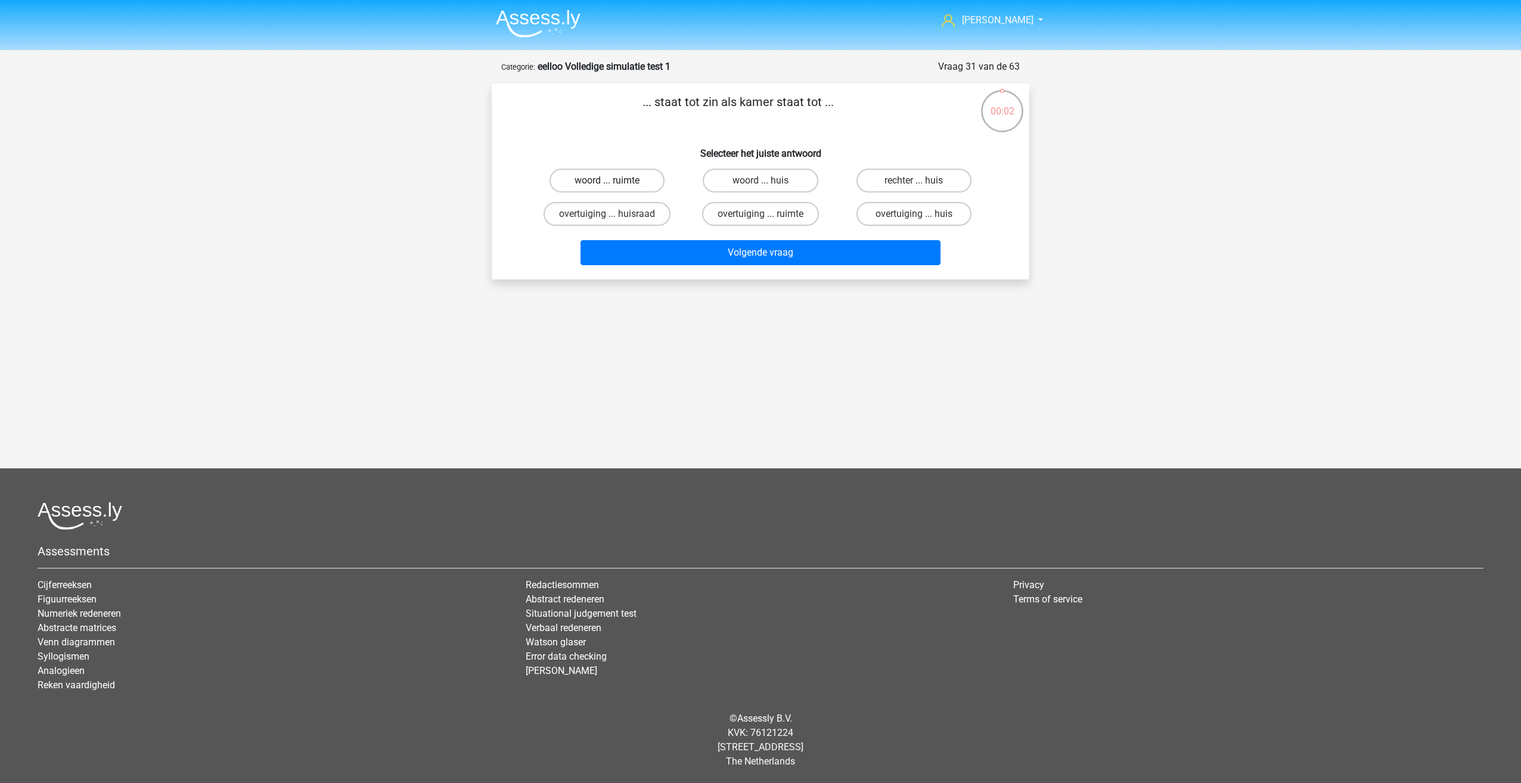
click at [622, 187] on label "woord ... ruimte" at bounding box center [606, 181] width 115 height 24
click at [615, 187] on input "woord ... ruimte" at bounding box center [611, 185] width 8 height 8
radio input "true"
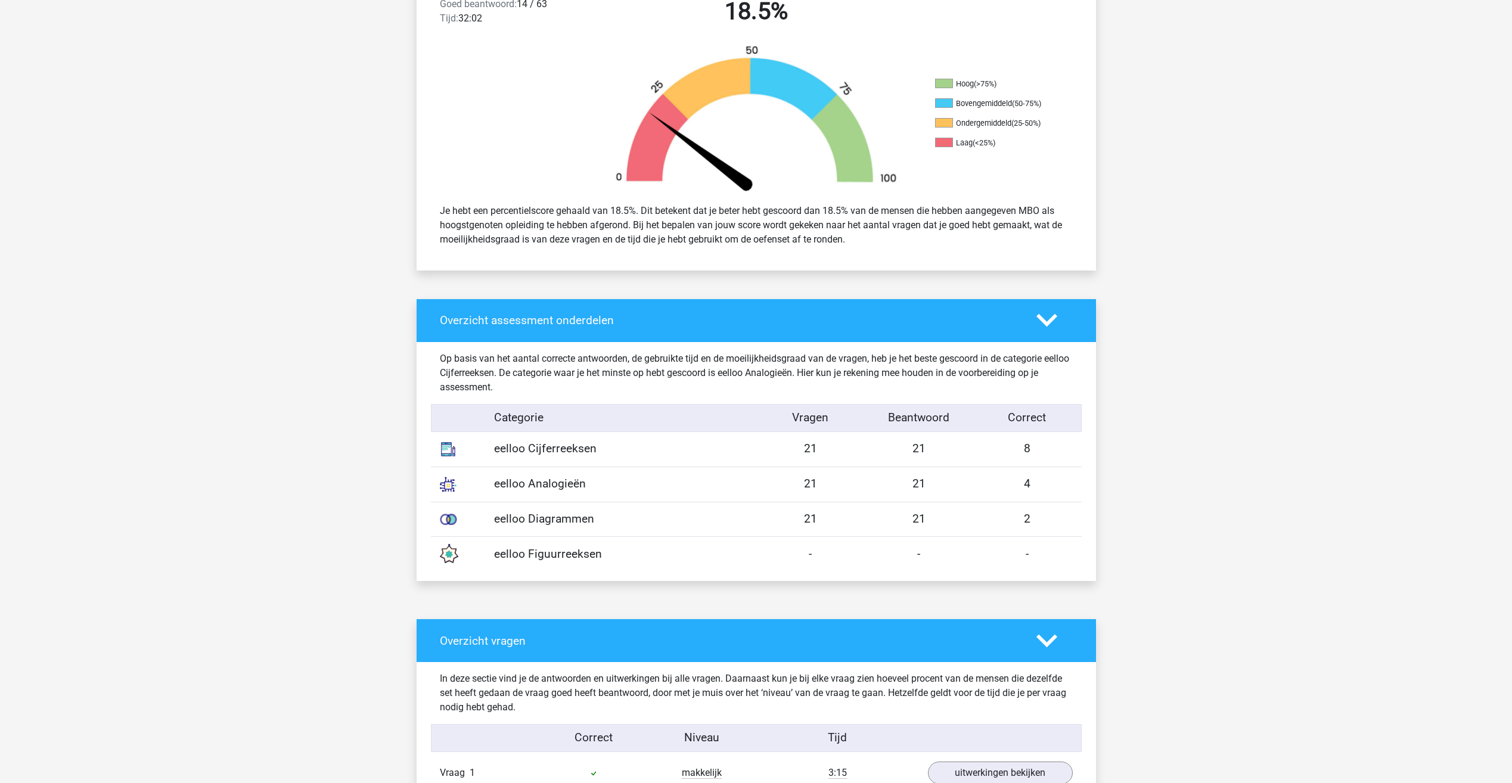
scroll to position [336, 0]
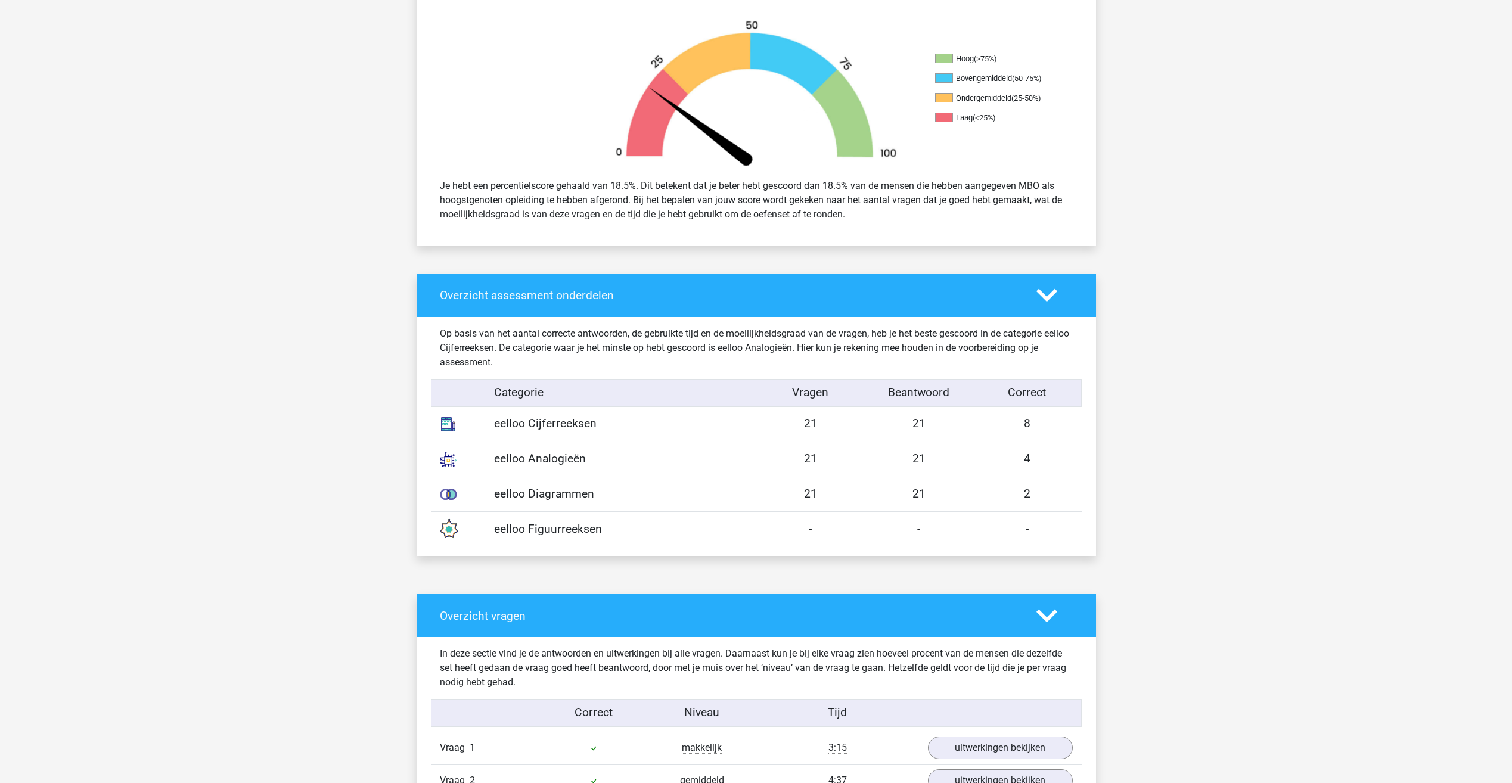
drag, startPoint x: 907, startPoint y: 378, endPoint x: 890, endPoint y: 392, distance: 22.0
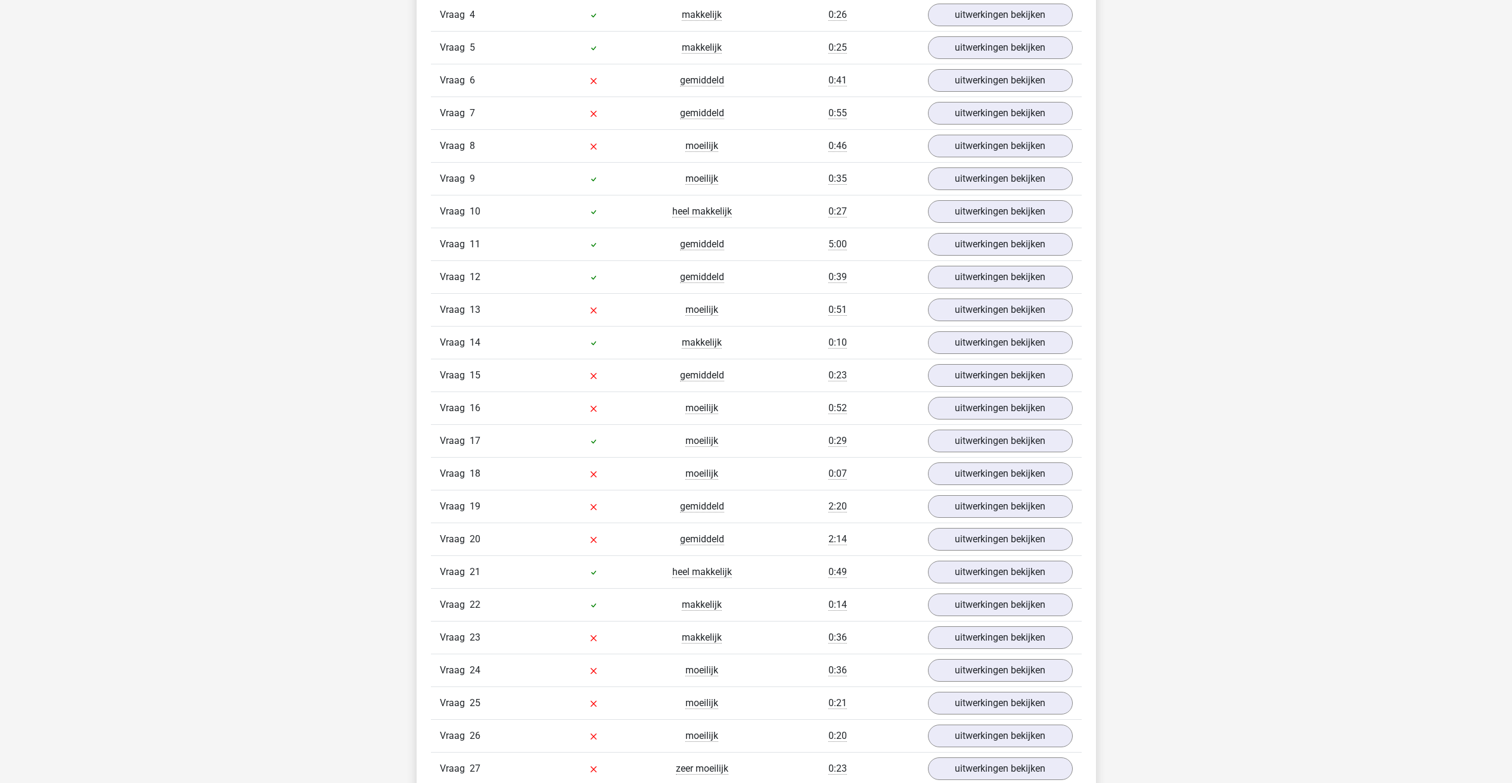
drag, startPoint x: 744, startPoint y: 339, endPoint x: 651, endPoint y: 319, distance: 95.6
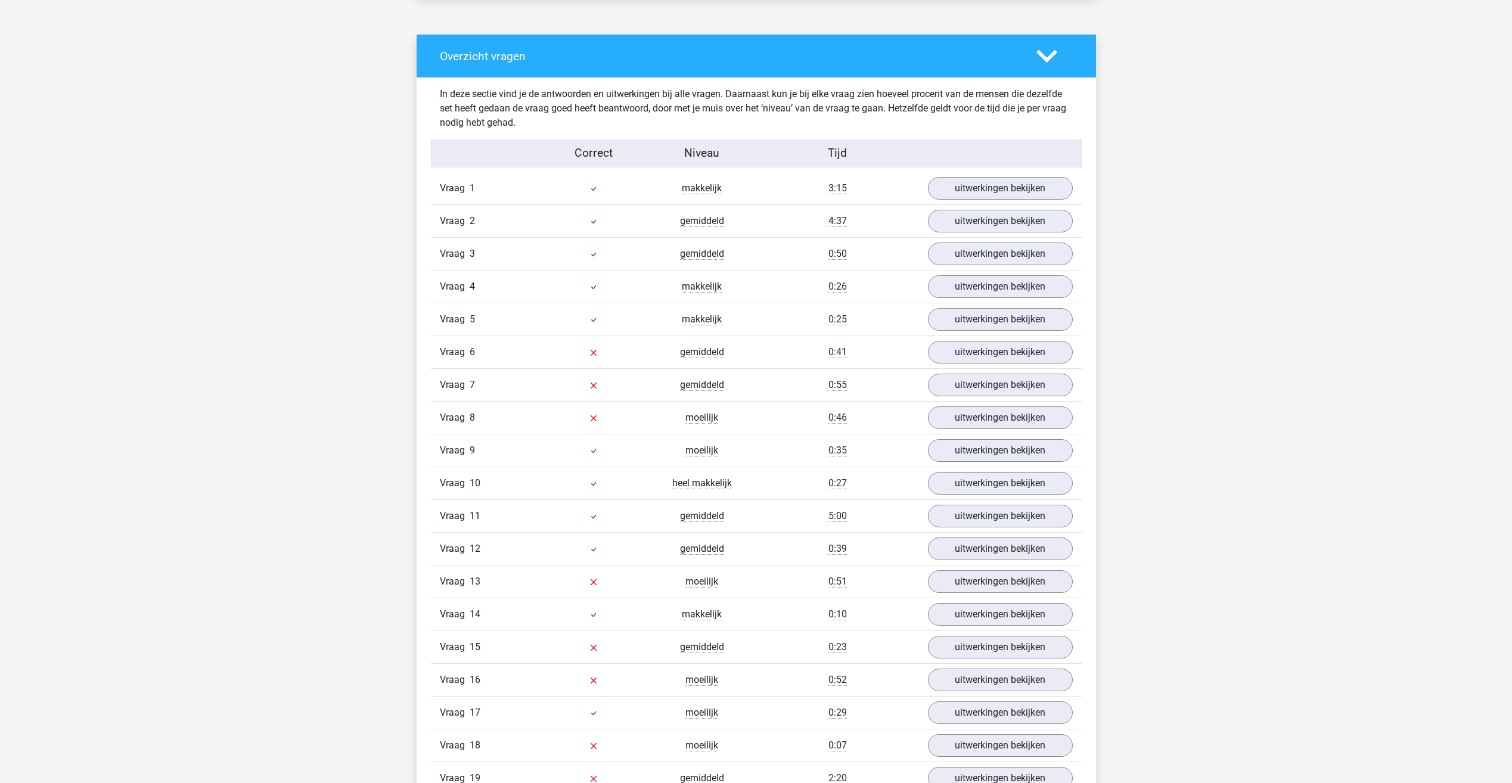
scroll to position [892, 0]
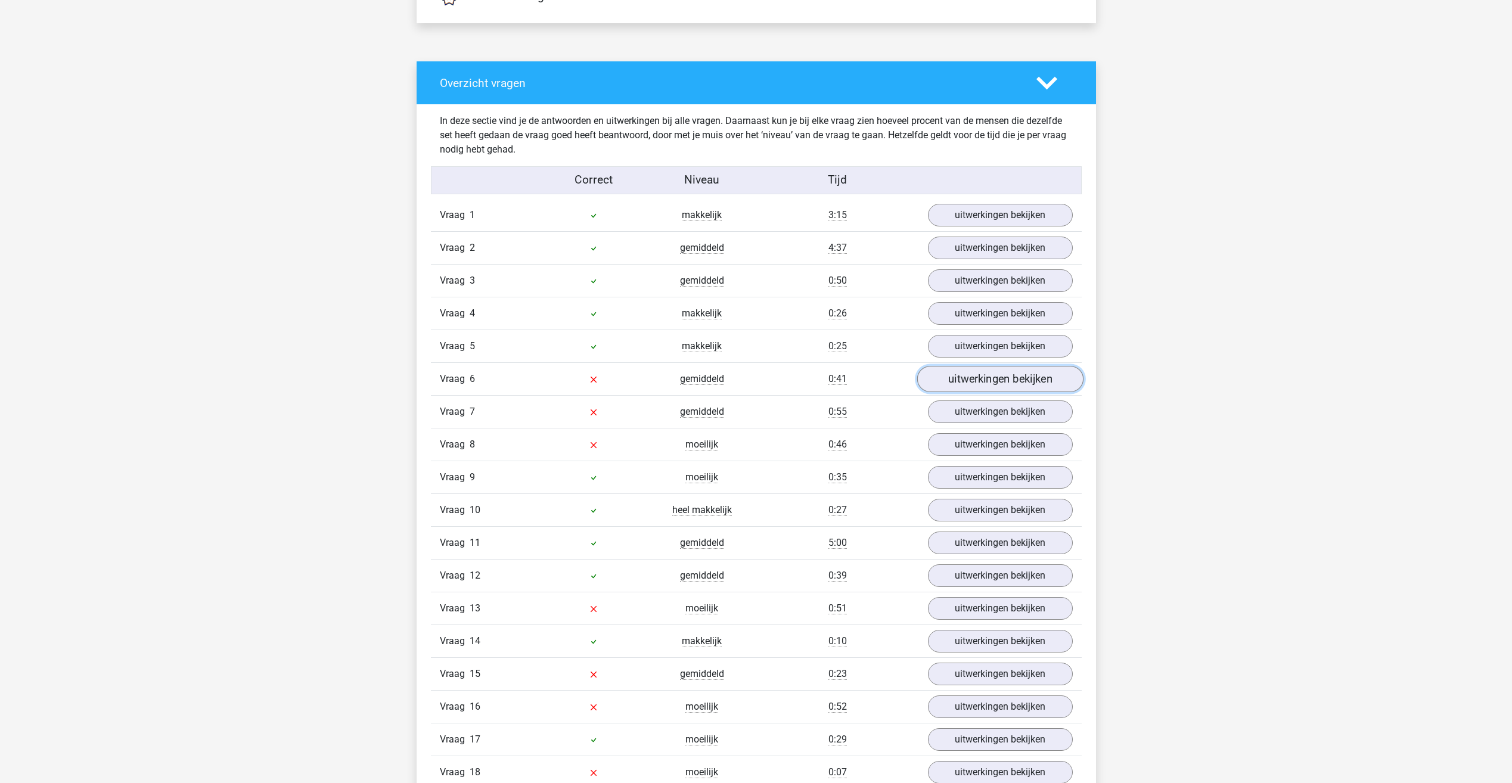
click at [985, 371] on link "uitwerkingen bekijken" at bounding box center [1000, 379] width 166 height 26
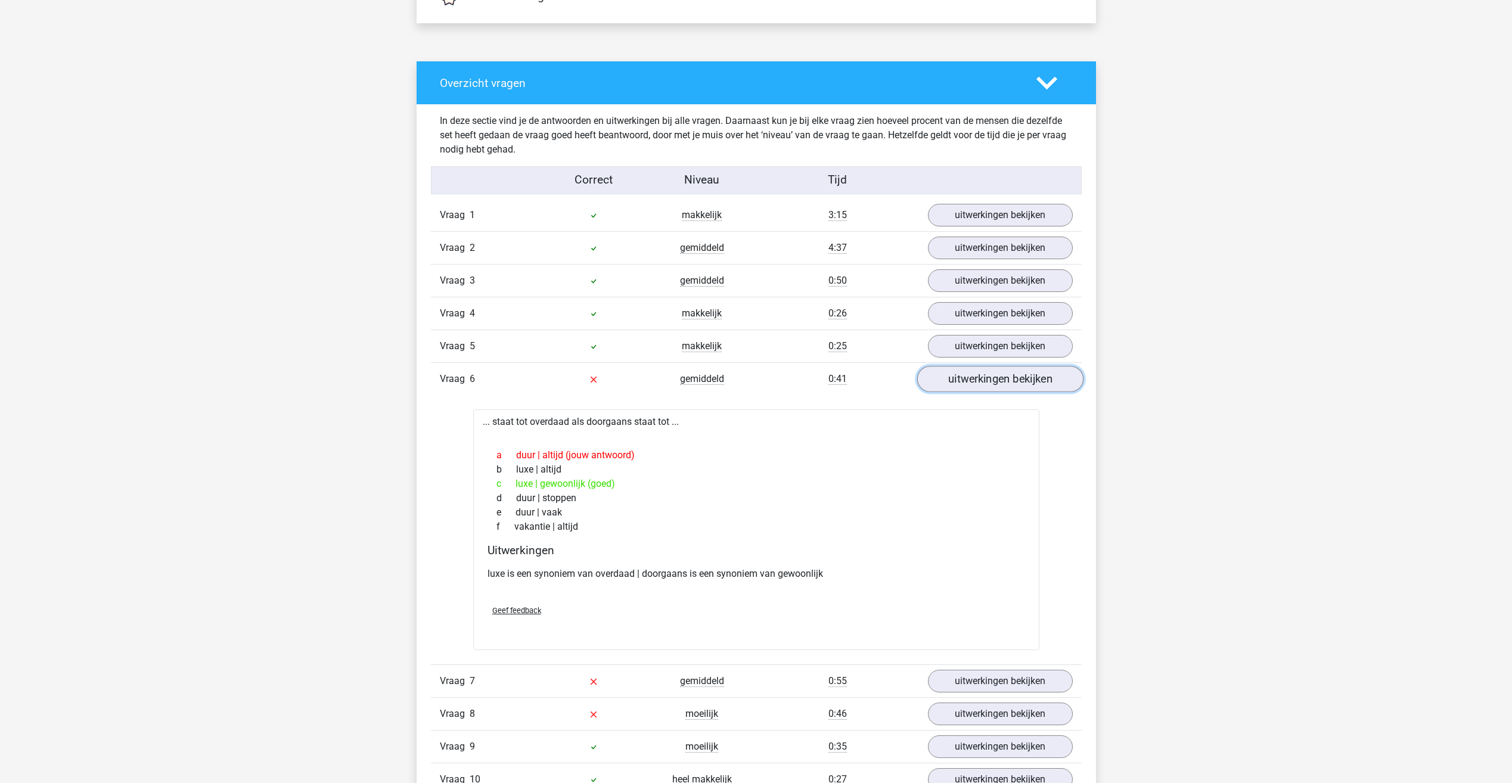
click at [985, 371] on link "uitwerkingen bekijken" at bounding box center [1000, 379] width 166 height 26
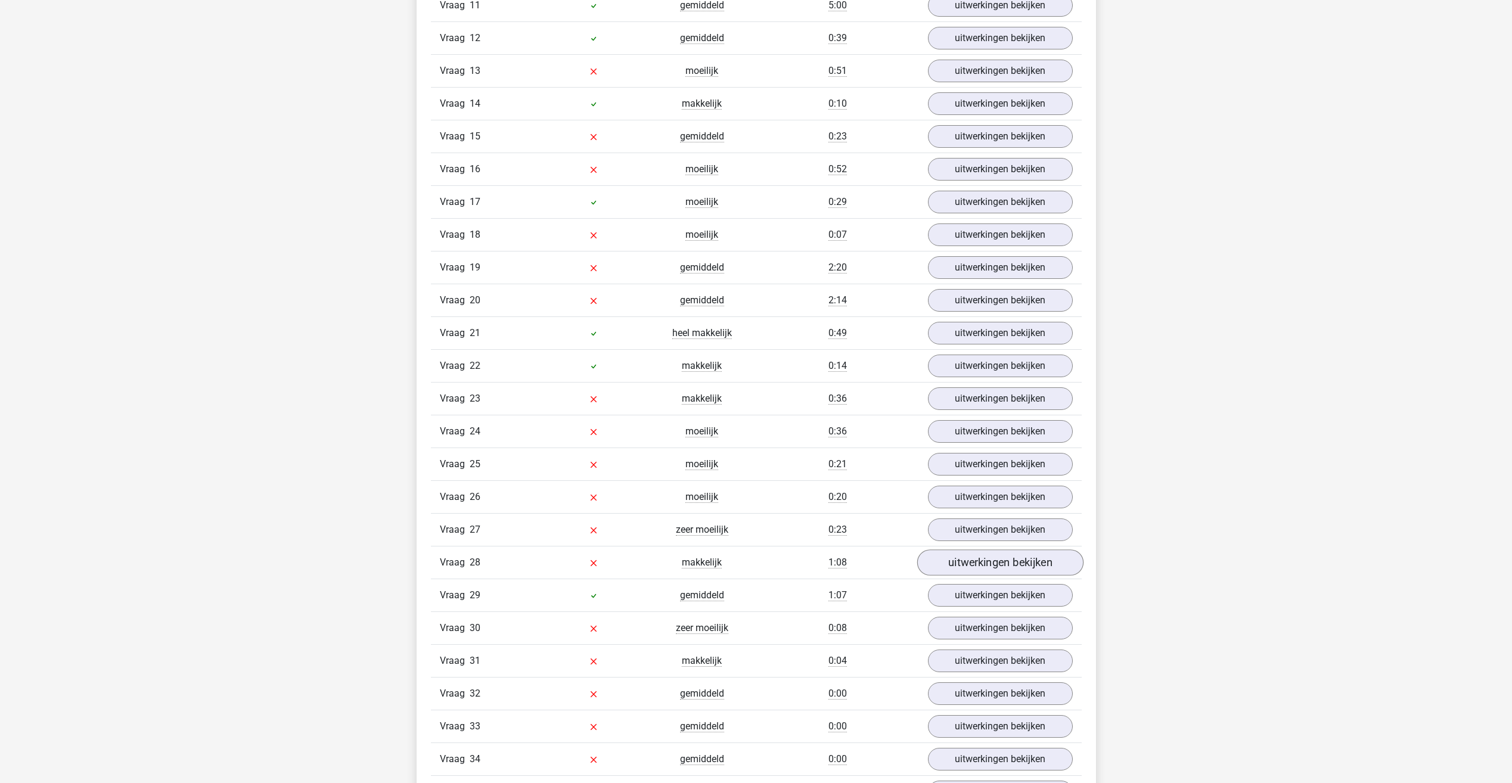
scroll to position [1429, 0]
click at [1027, 362] on link "uitwerkingen bekijken" at bounding box center [1000, 367] width 166 height 26
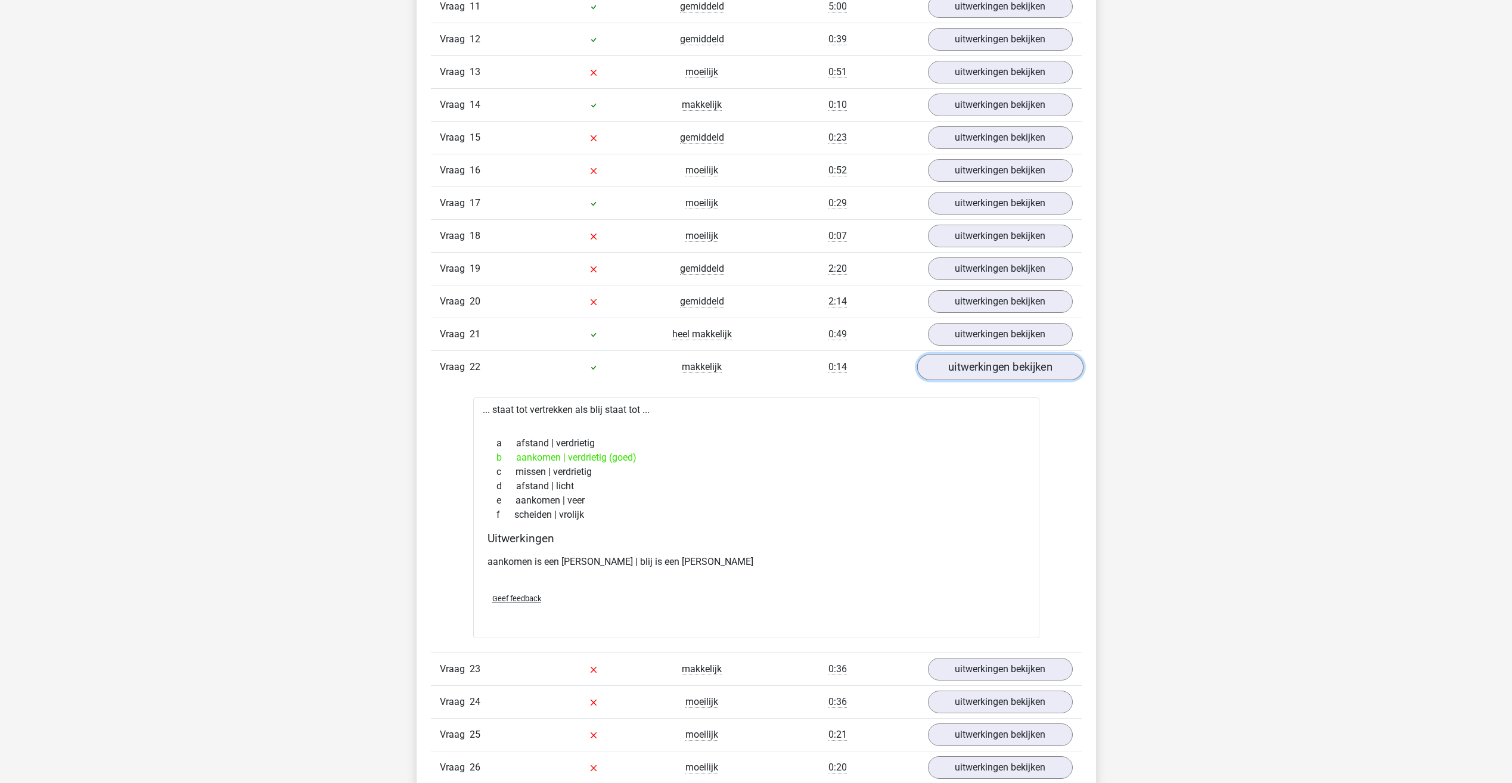
click at [1027, 362] on link "uitwerkingen bekijken" at bounding box center [1000, 367] width 166 height 26
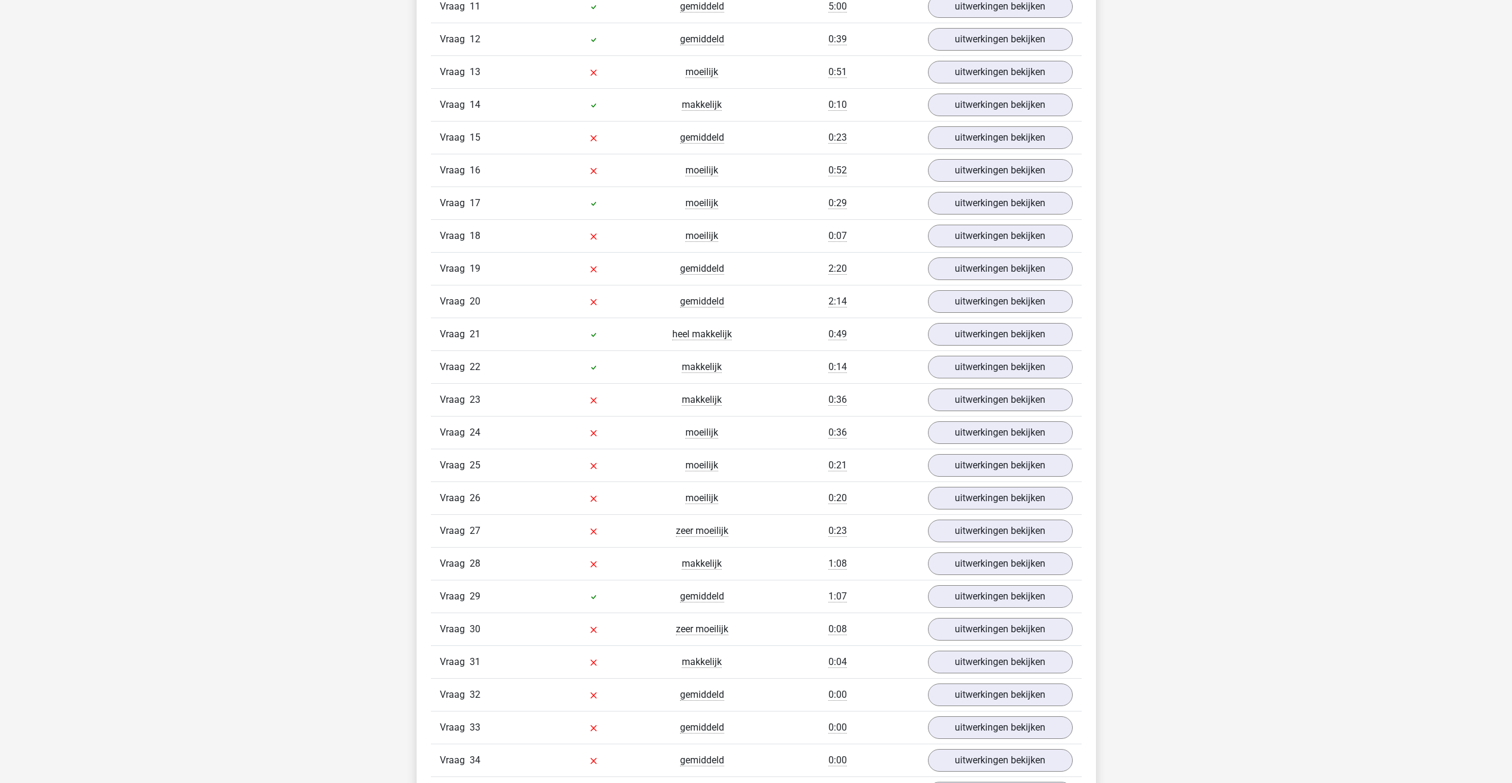
click at [1005, 387] on div "Vraag 23 makkelijk 0:36 uitwerkingen bekijken" at bounding box center [756, 399] width 651 height 33
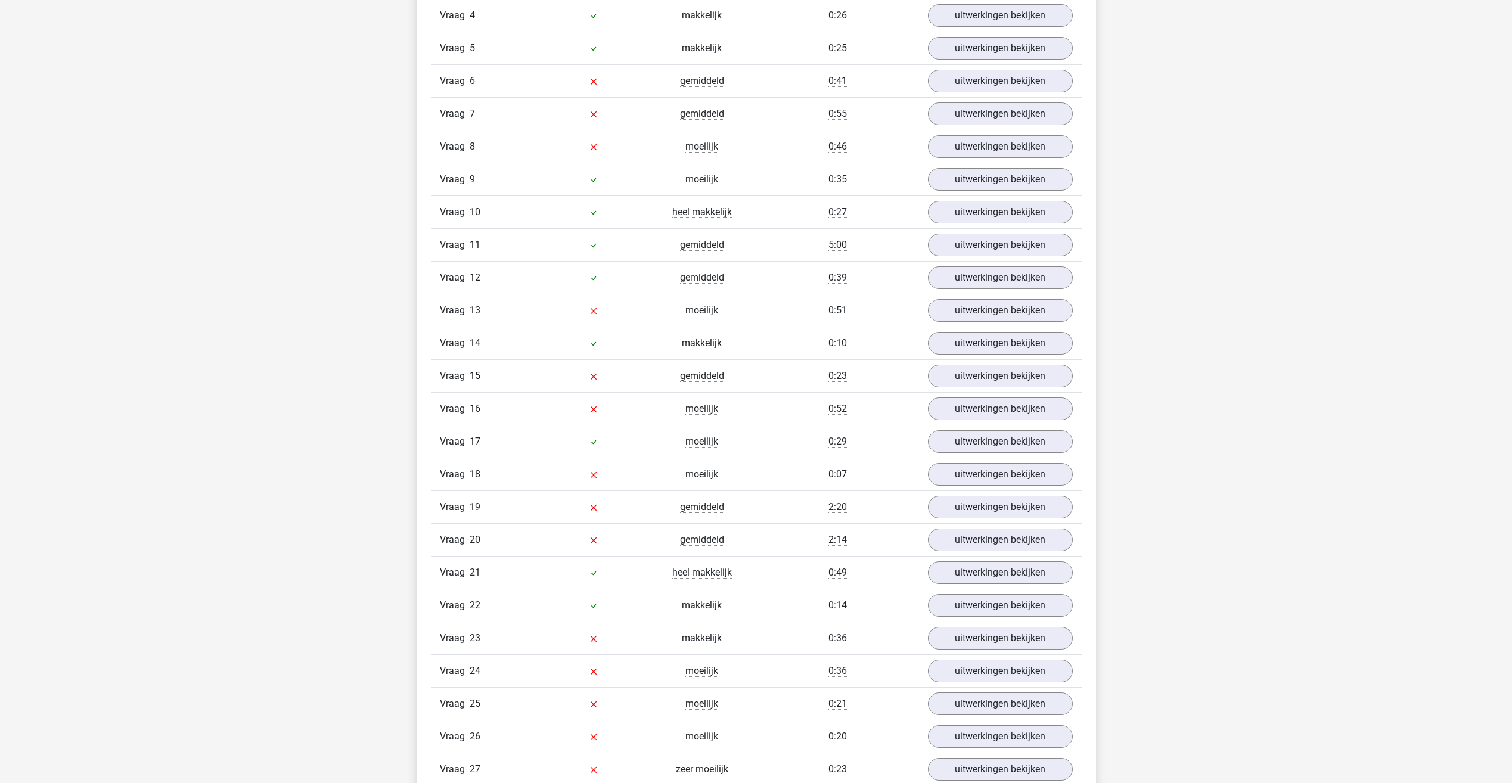
scroll to position [1250, 0]
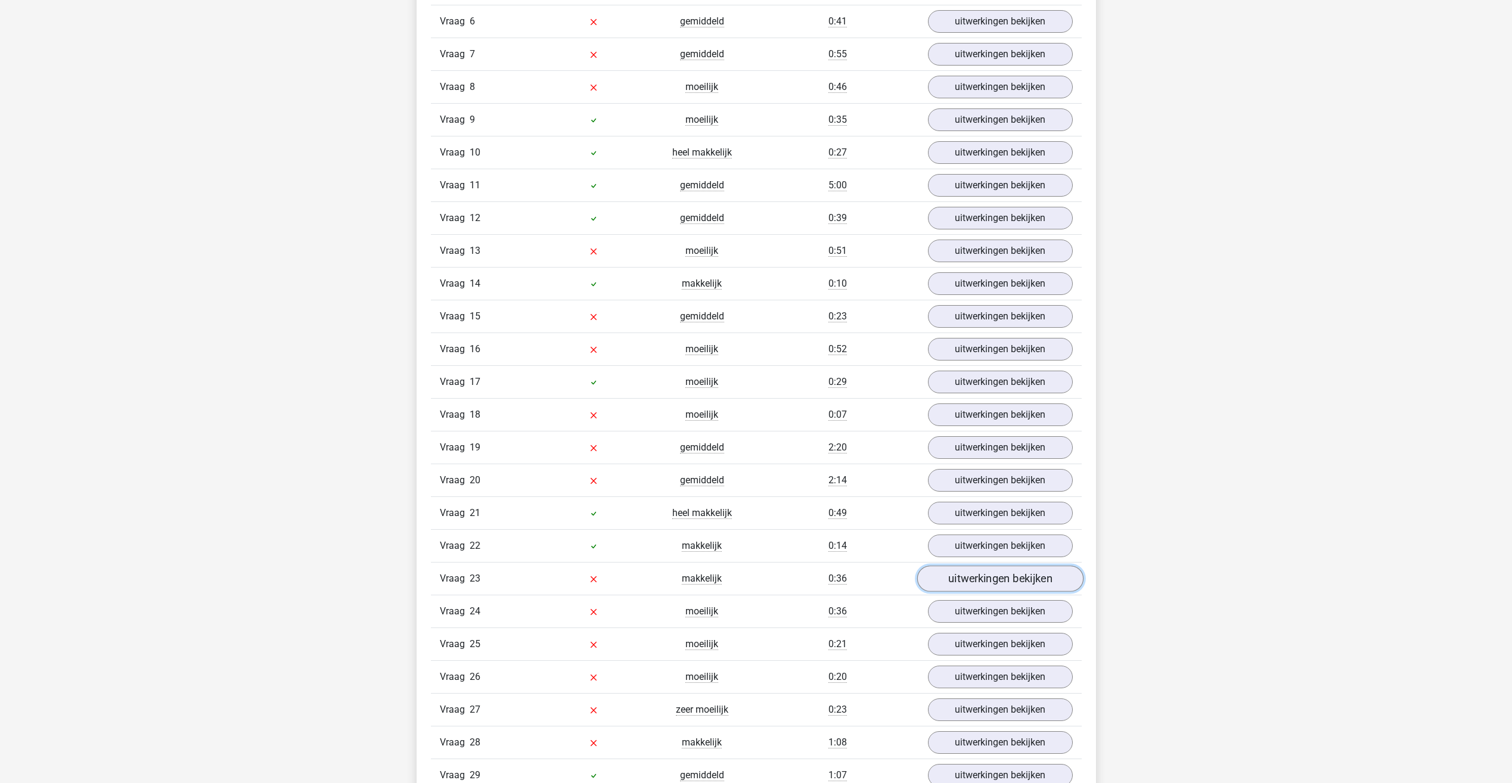
click at [948, 567] on link "uitwerkingen bekijken" at bounding box center [1000, 579] width 166 height 26
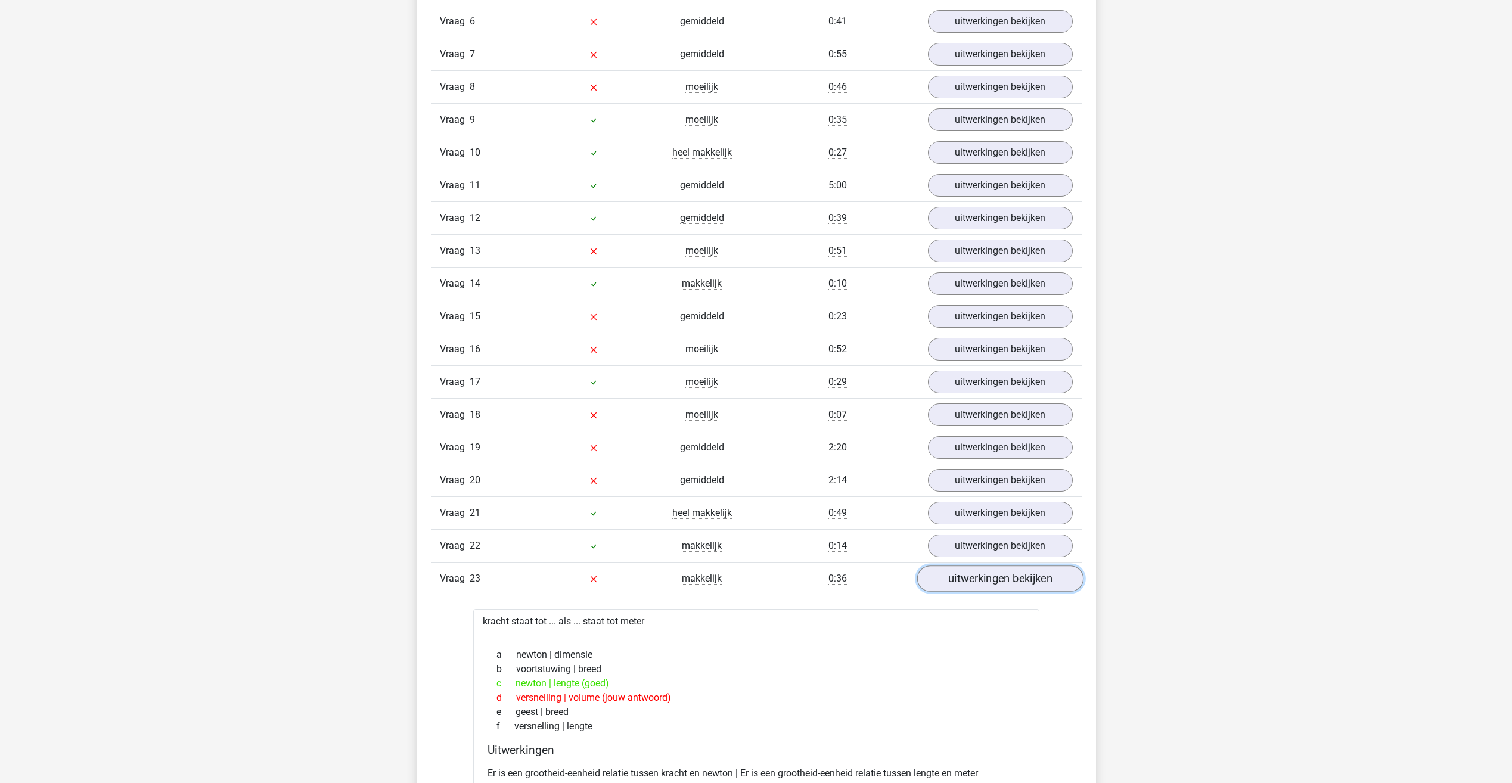
click at [958, 576] on link "uitwerkingen bekijken" at bounding box center [1000, 579] width 166 height 26
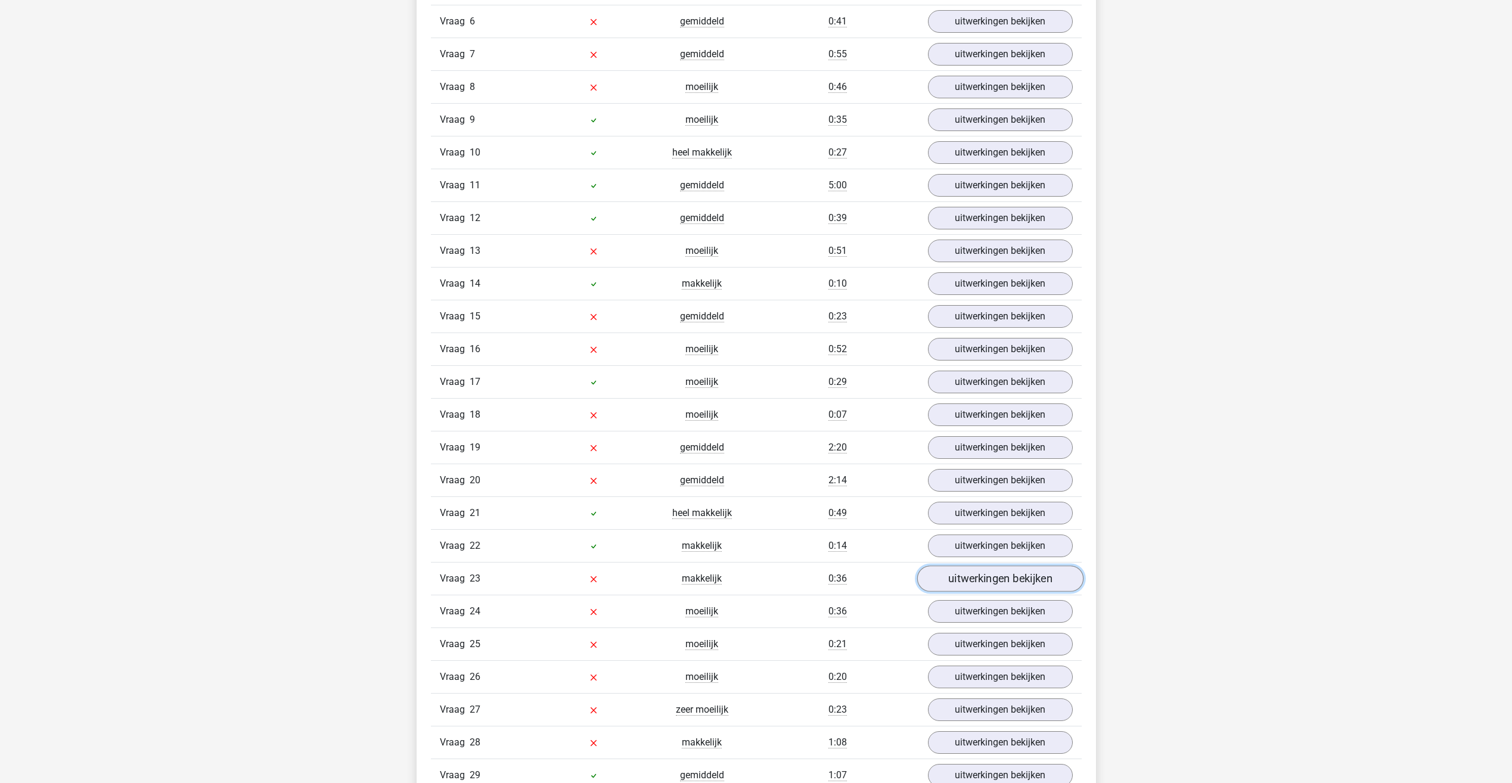
click at [958, 576] on link "uitwerkingen bekijken" at bounding box center [1000, 579] width 166 height 26
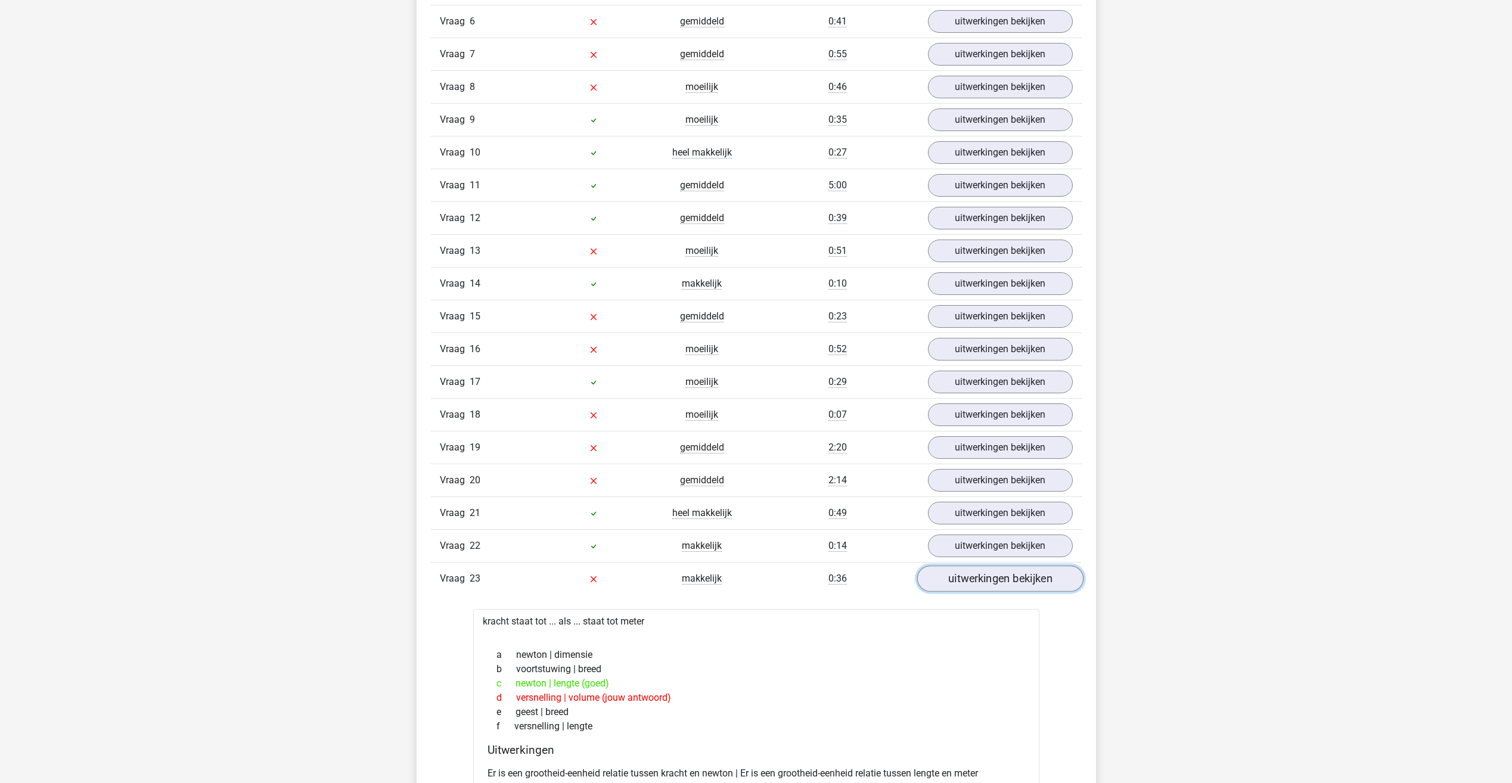
click at [958, 576] on link "uitwerkingen bekijken" at bounding box center [1000, 579] width 166 height 26
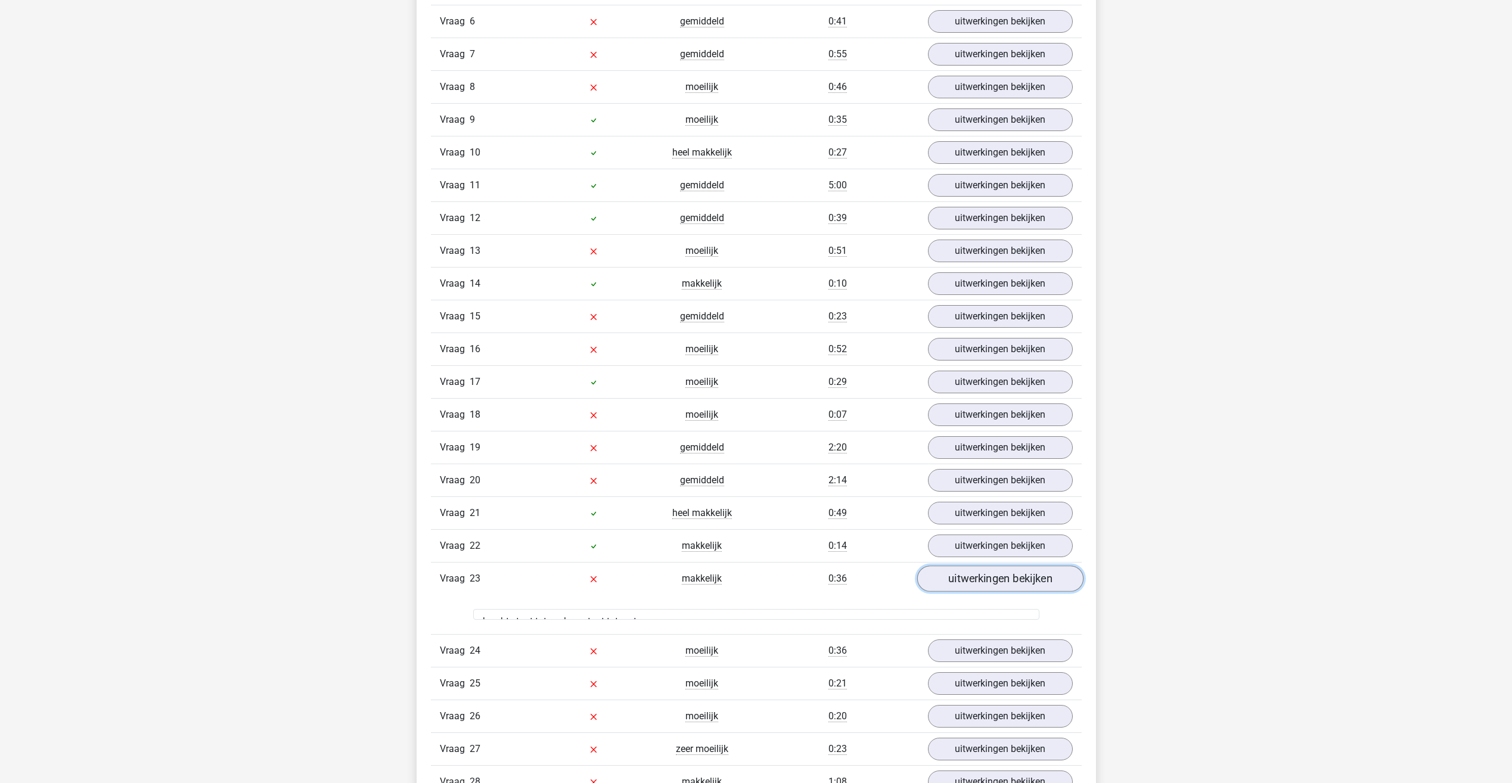
click at [958, 576] on link "uitwerkingen bekijken" at bounding box center [1000, 579] width 166 height 26
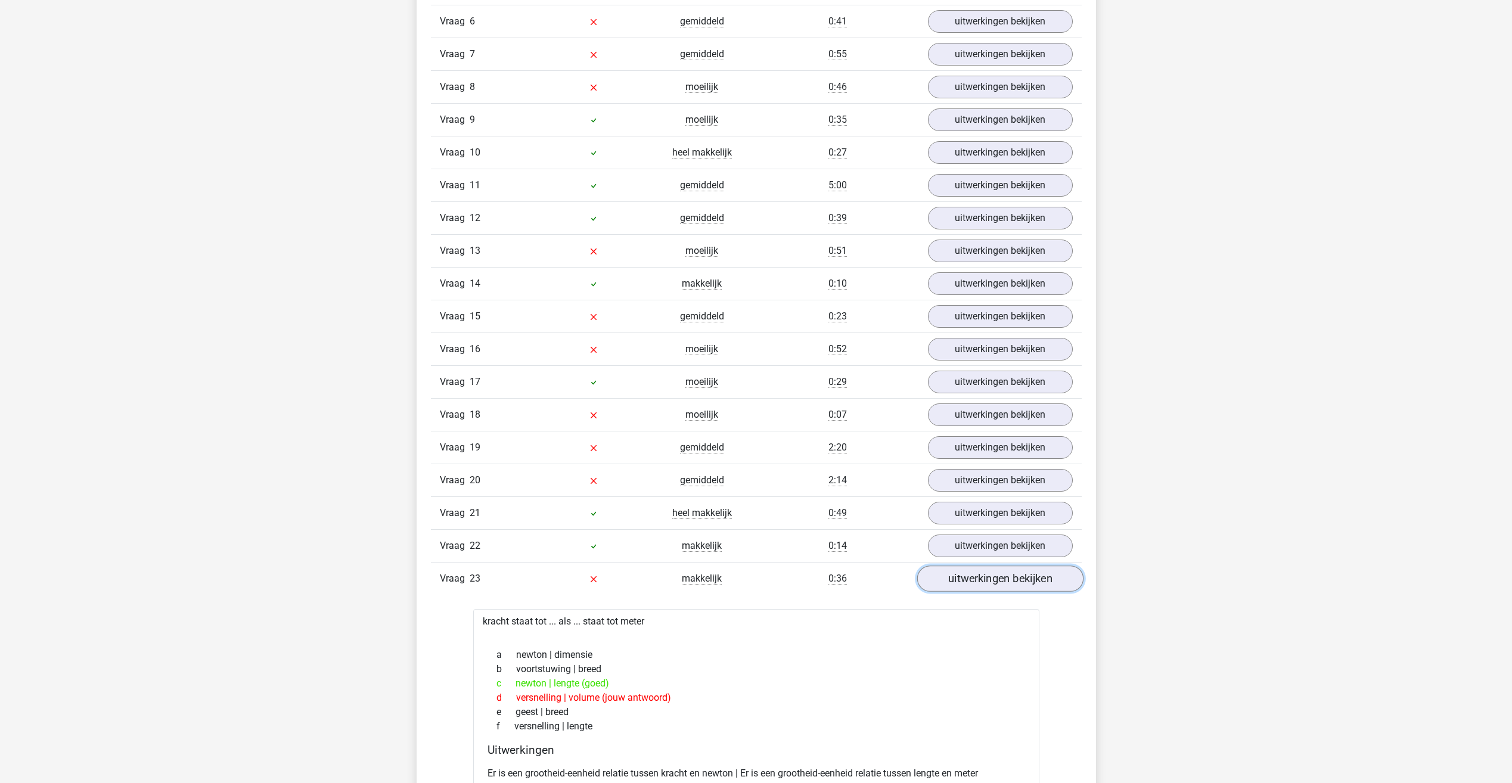
click at [958, 576] on link "uitwerkingen bekijken" at bounding box center [1000, 579] width 166 height 26
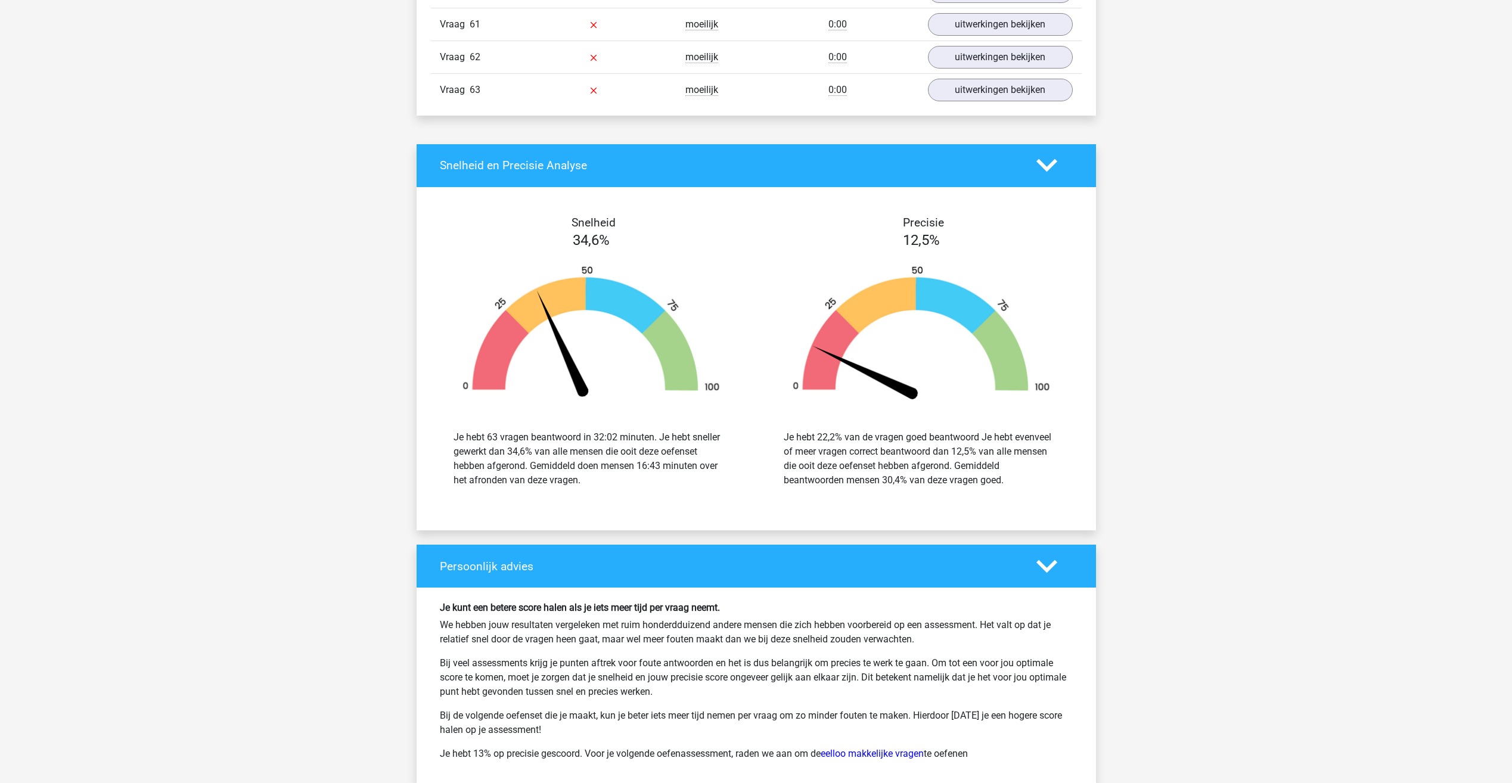
scroll to position [3097, 0]
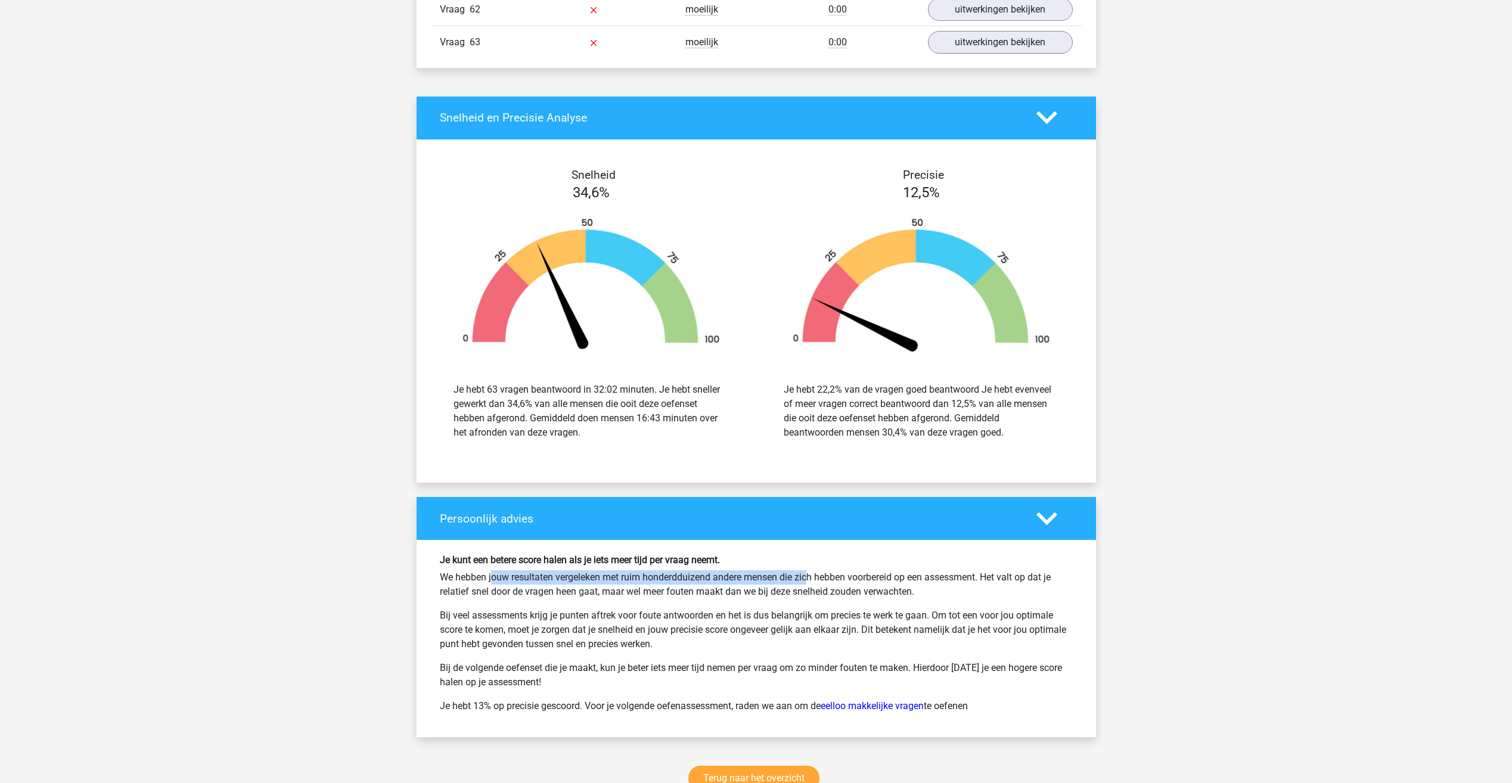
drag, startPoint x: 412, startPoint y: 575, endPoint x: 767, endPoint y: 577, distance: 354.6
click at [759, 573] on p "We hebben jouw resultaten vergeleken met ruim honderdduizend andere mensen die …" at bounding box center [756, 584] width 633 height 29
click at [804, 628] on p "Bij veel assessments krijg je punten aftrek voor foute antwoorden en het is dus…" at bounding box center [756, 629] width 633 height 43
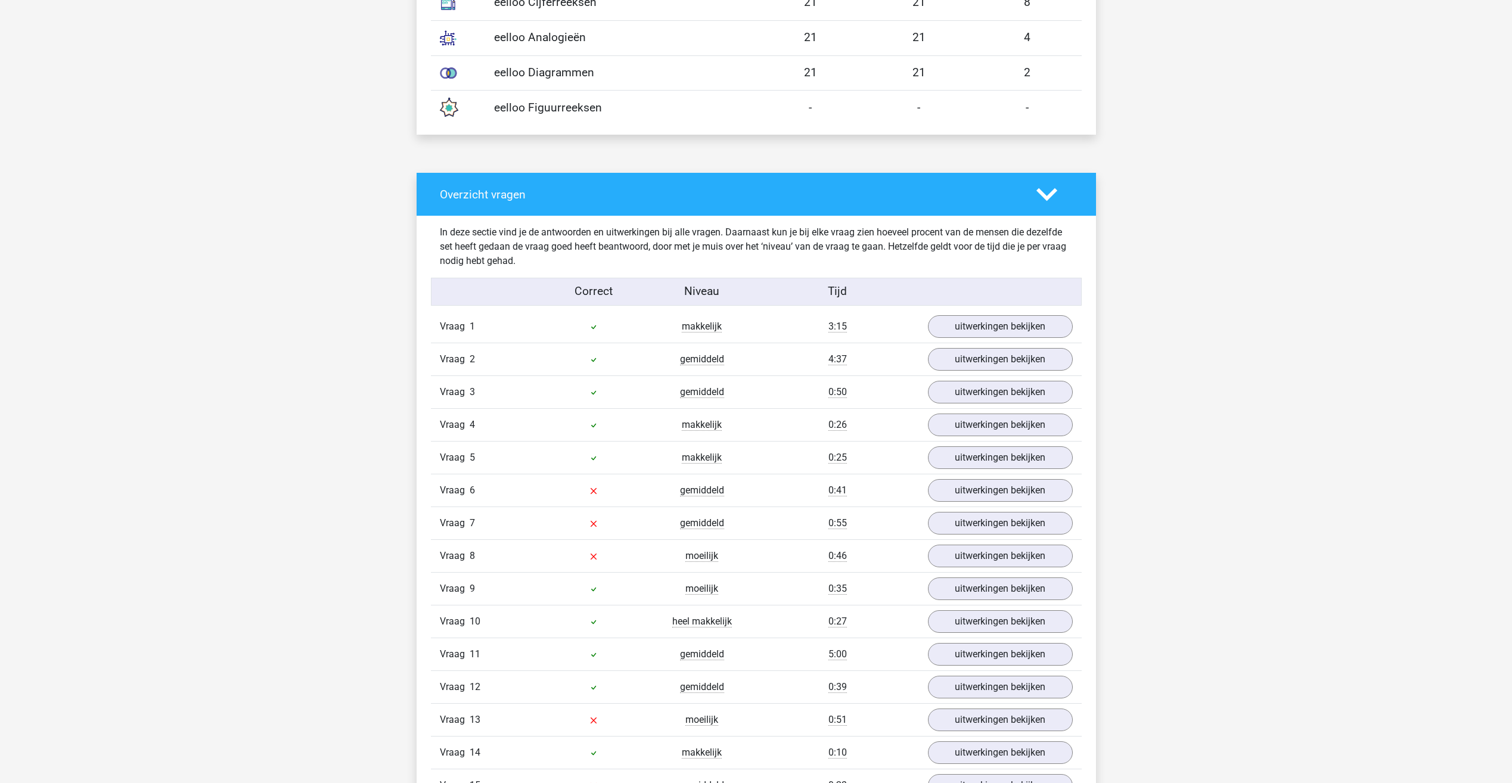
scroll to position [713, 0]
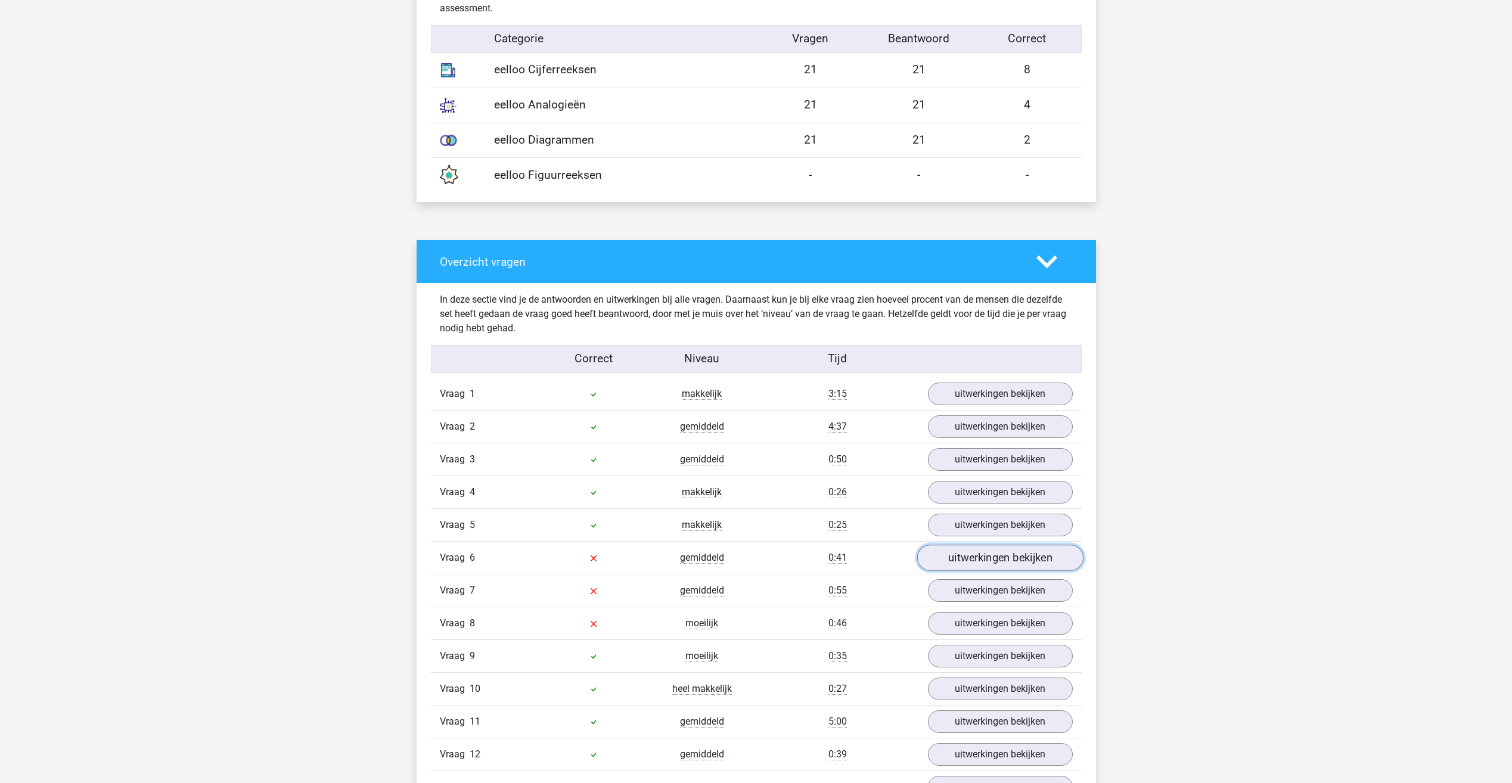
click at [993, 556] on link "uitwerkingen bekijken" at bounding box center [1000, 558] width 166 height 26
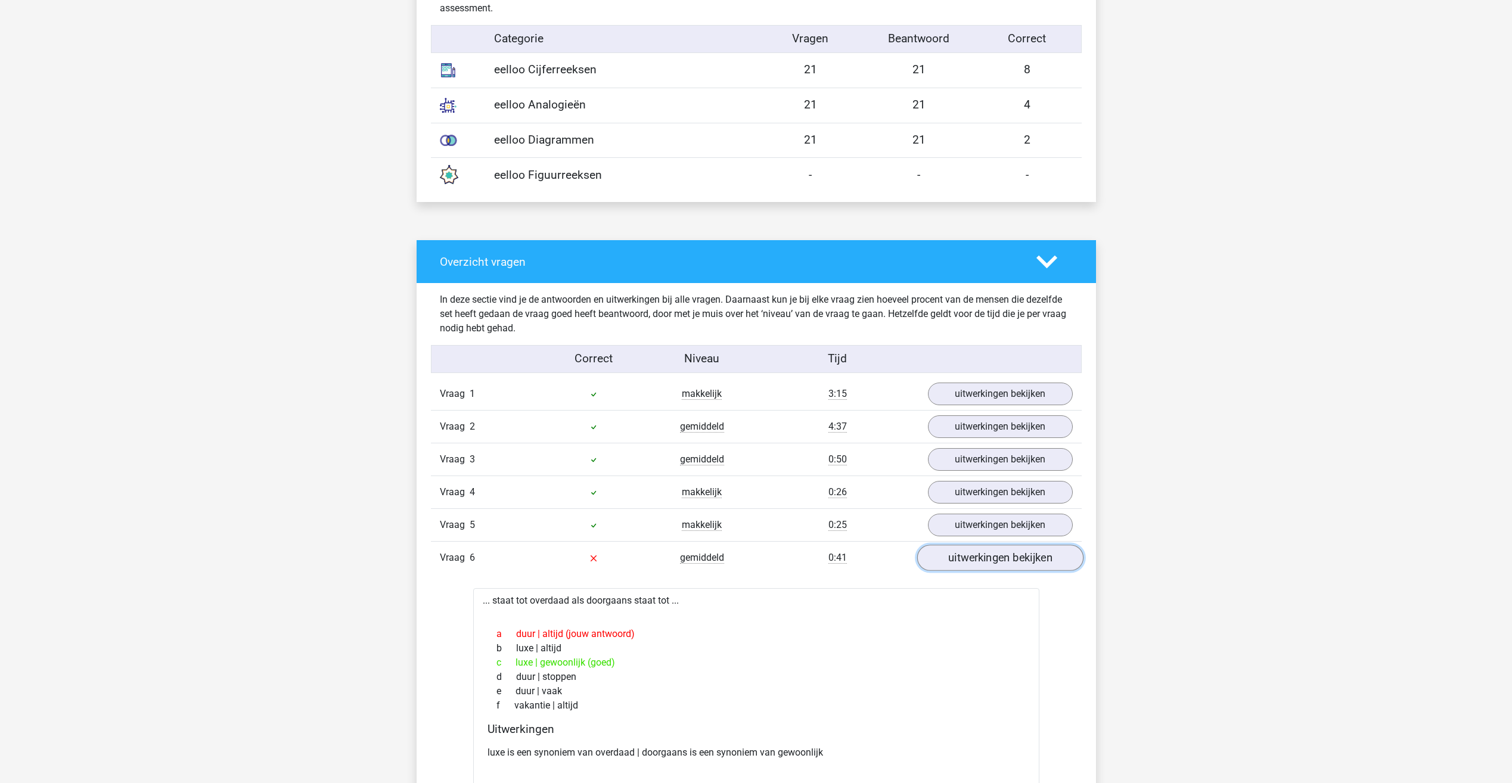
click at [992, 554] on link "uitwerkingen bekijken" at bounding box center [1000, 558] width 166 height 26
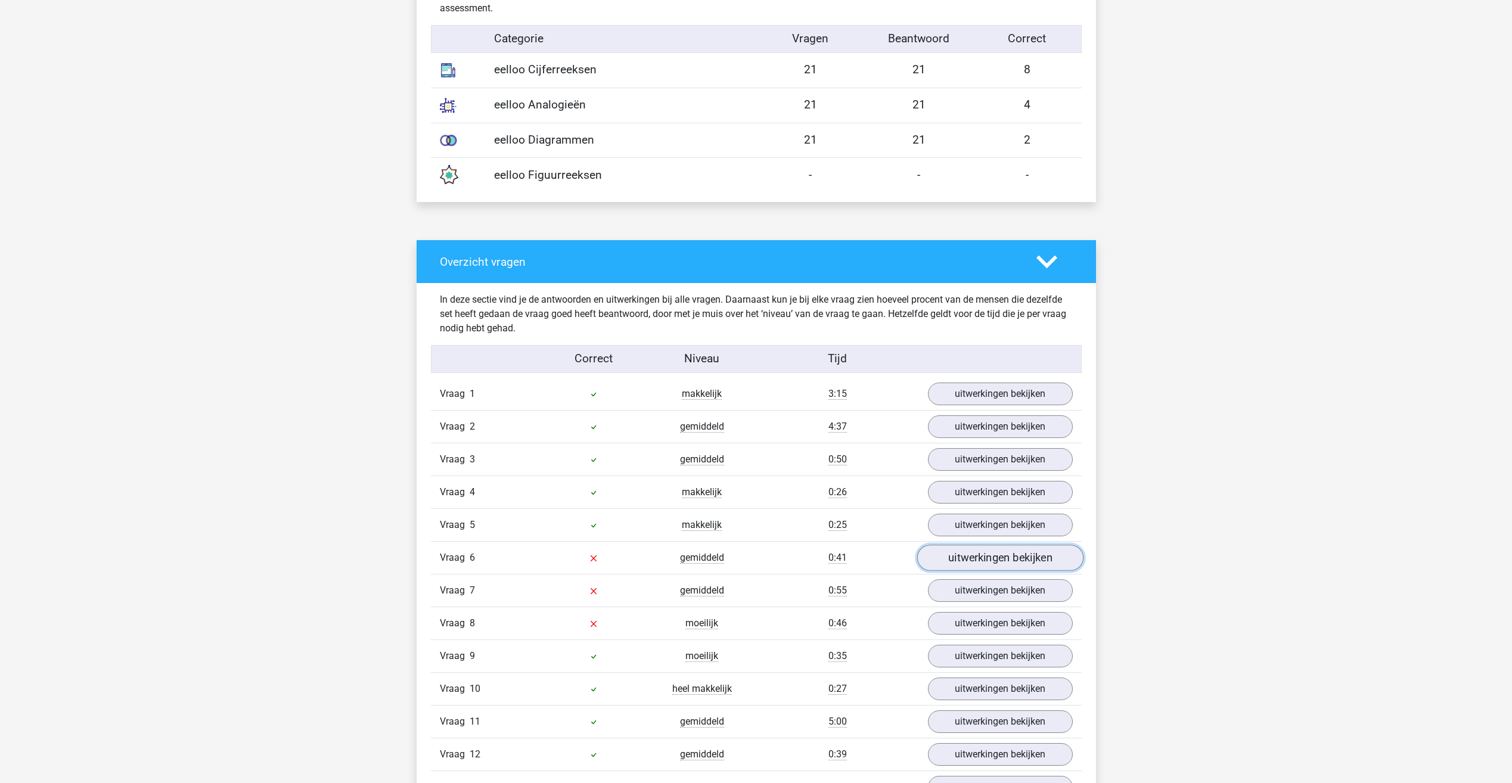
scroll to position [237, 0]
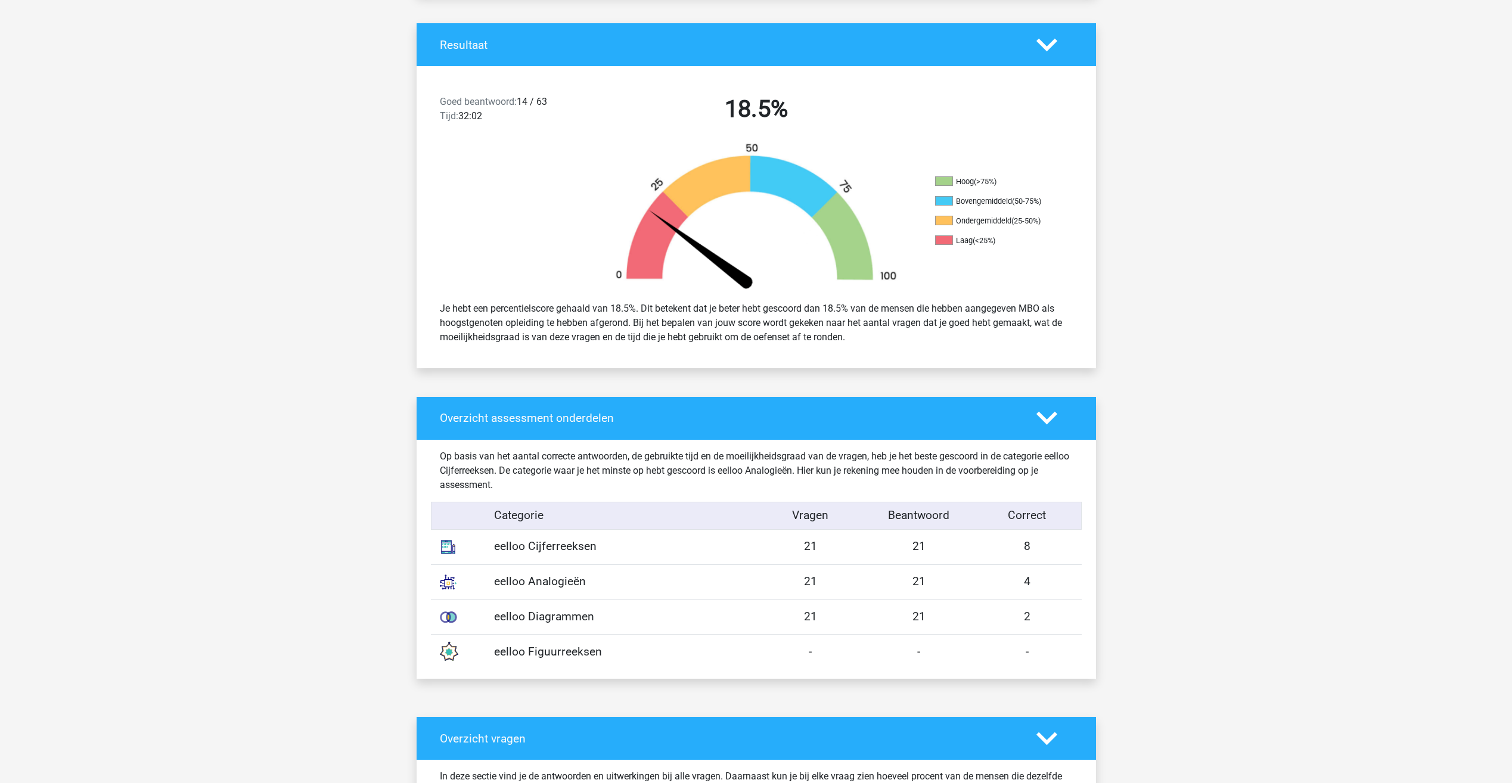
click at [500, 546] on div "eelloo Cijferreeksen" at bounding box center [620, 546] width 271 height 17
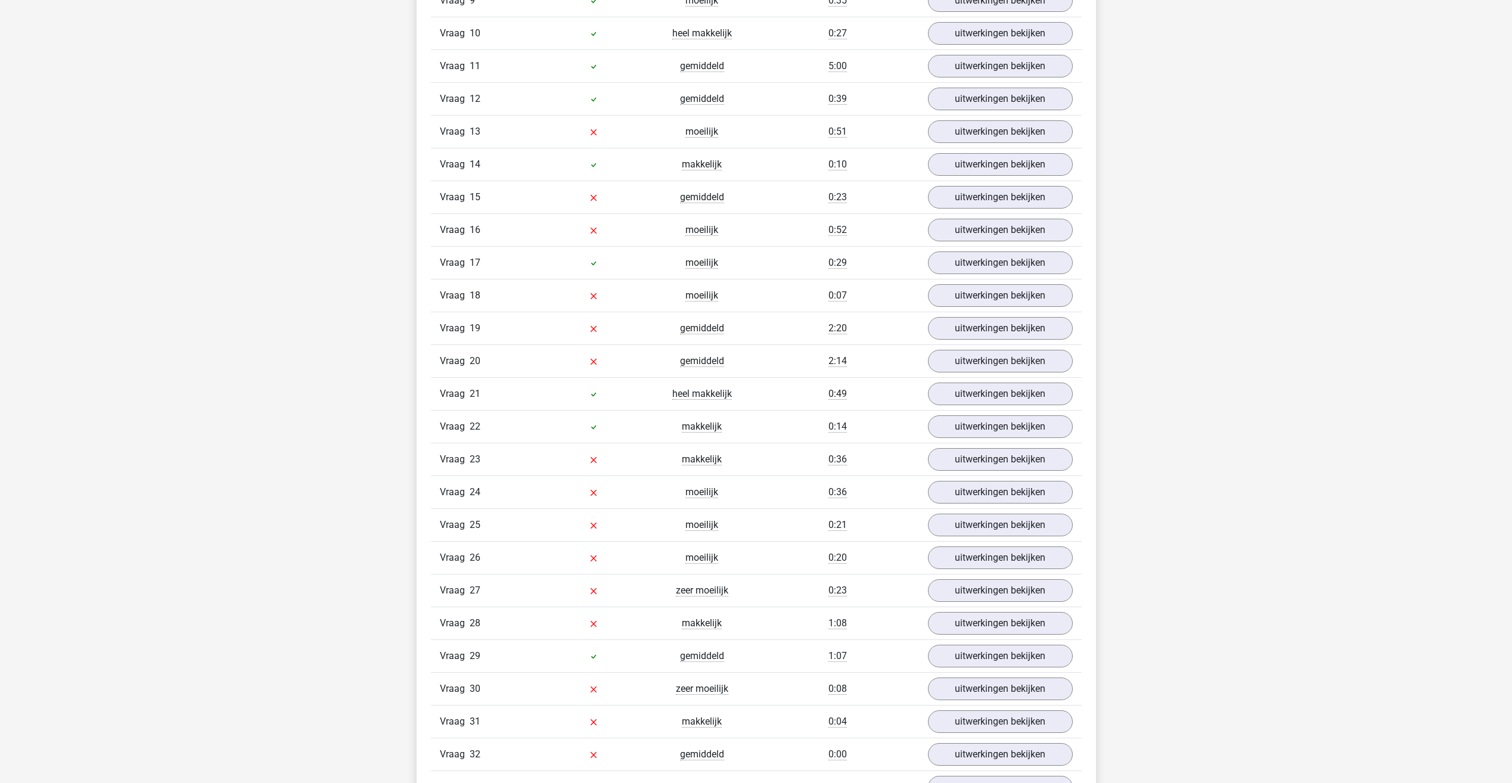
scroll to position [1408, 0]
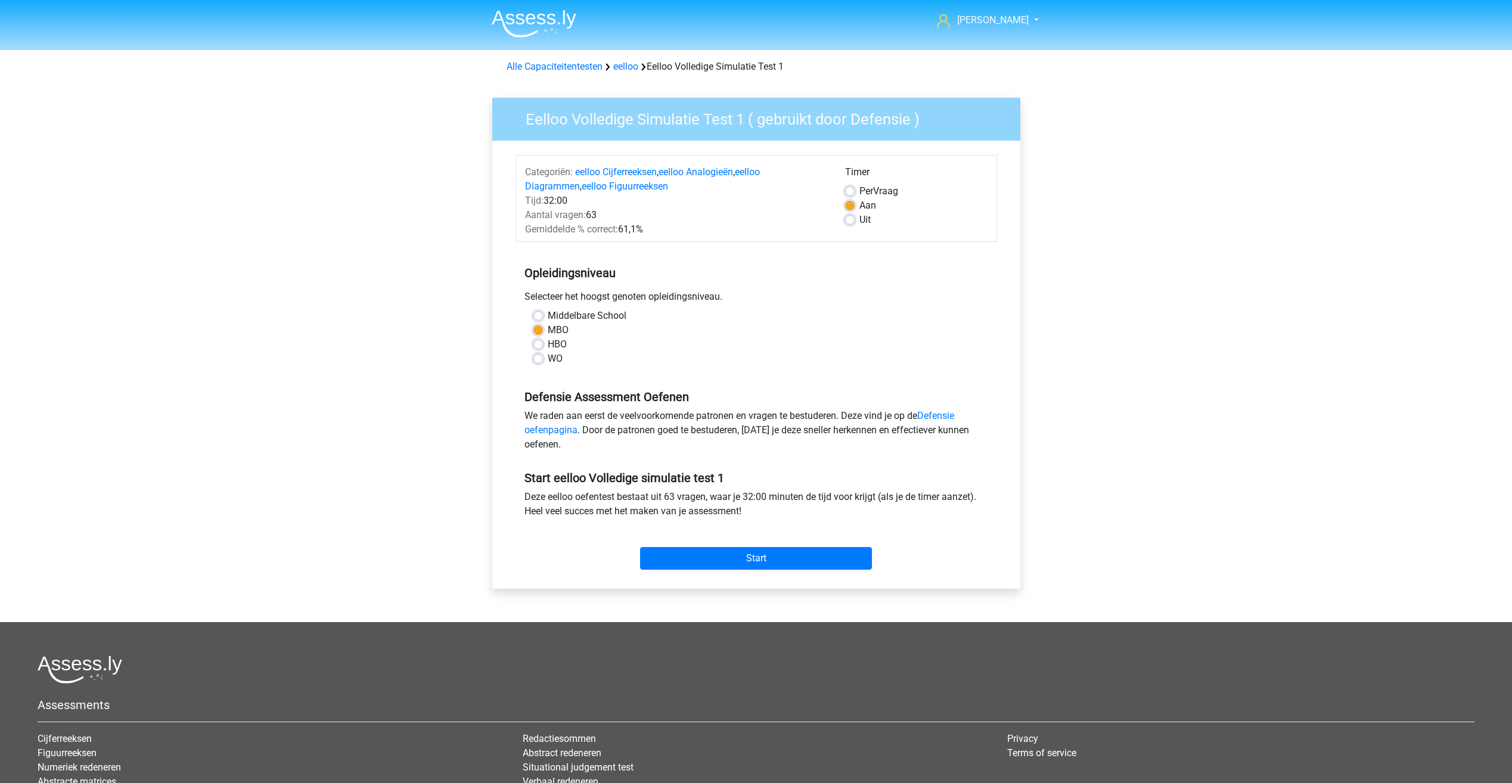
drag, startPoint x: 300, startPoint y: 395, endPoint x: 862, endPoint y: 188, distance: 598.6
click at [862, 189] on span "Per" at bounding box center [866, 190] width 14 height 11
drag, startPoint x: 862, startPoint y: 188, endPoint x: 850, endPoint y: 185, distance: 11.7
click at [850, 185] on div "Per Vraag" at bounding box center [916, 191] width 142 height 14
click at [859, 195] on label "Per Vraag" at bounding box center [878, 191] width 39 height 14
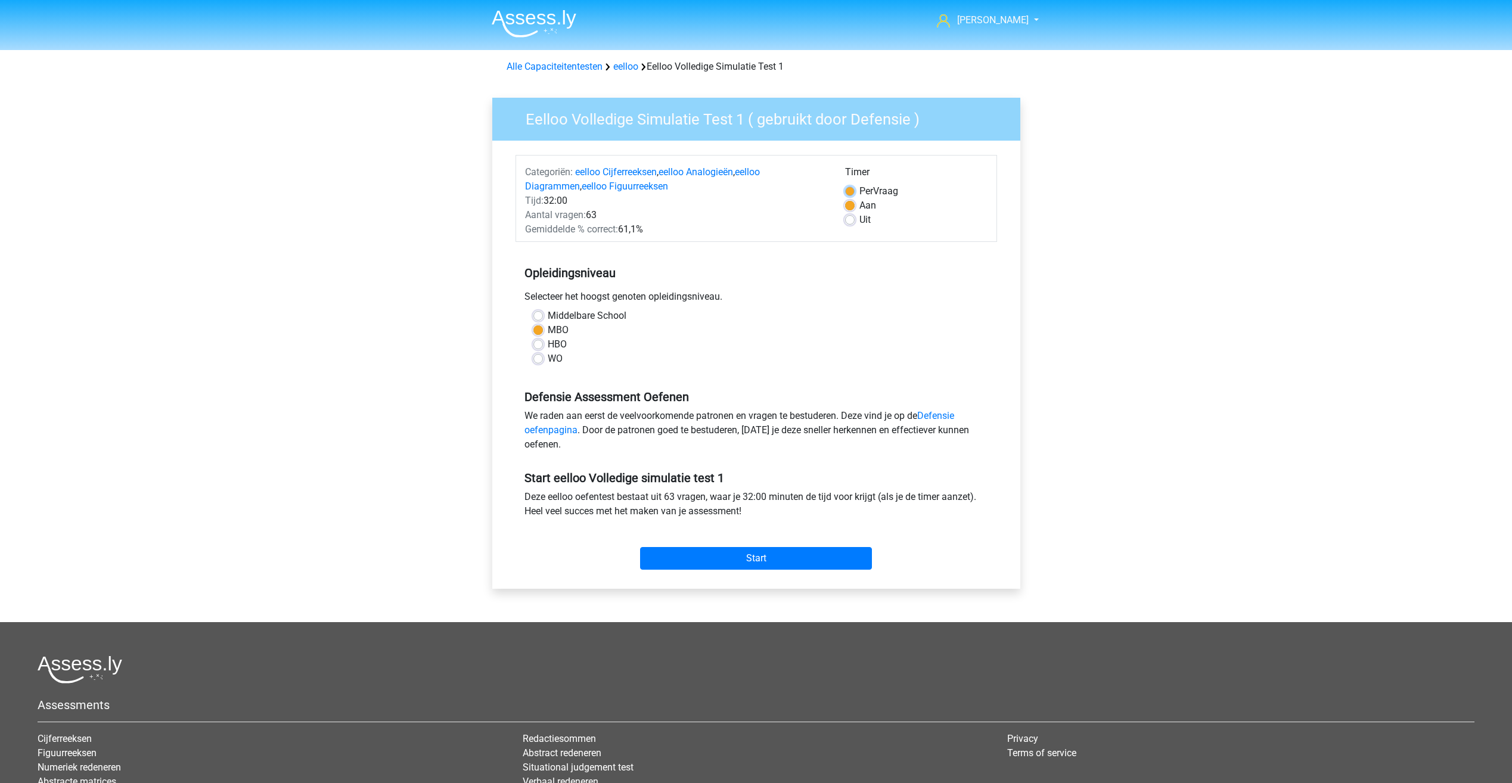
click at [851, 195] on input "Per Vraag" at bounding box center [850, 190] width 10 height 12
radio input "true"
click at [739, 562] on input "Start" at bounding box center [756, 558] width 232 height 23
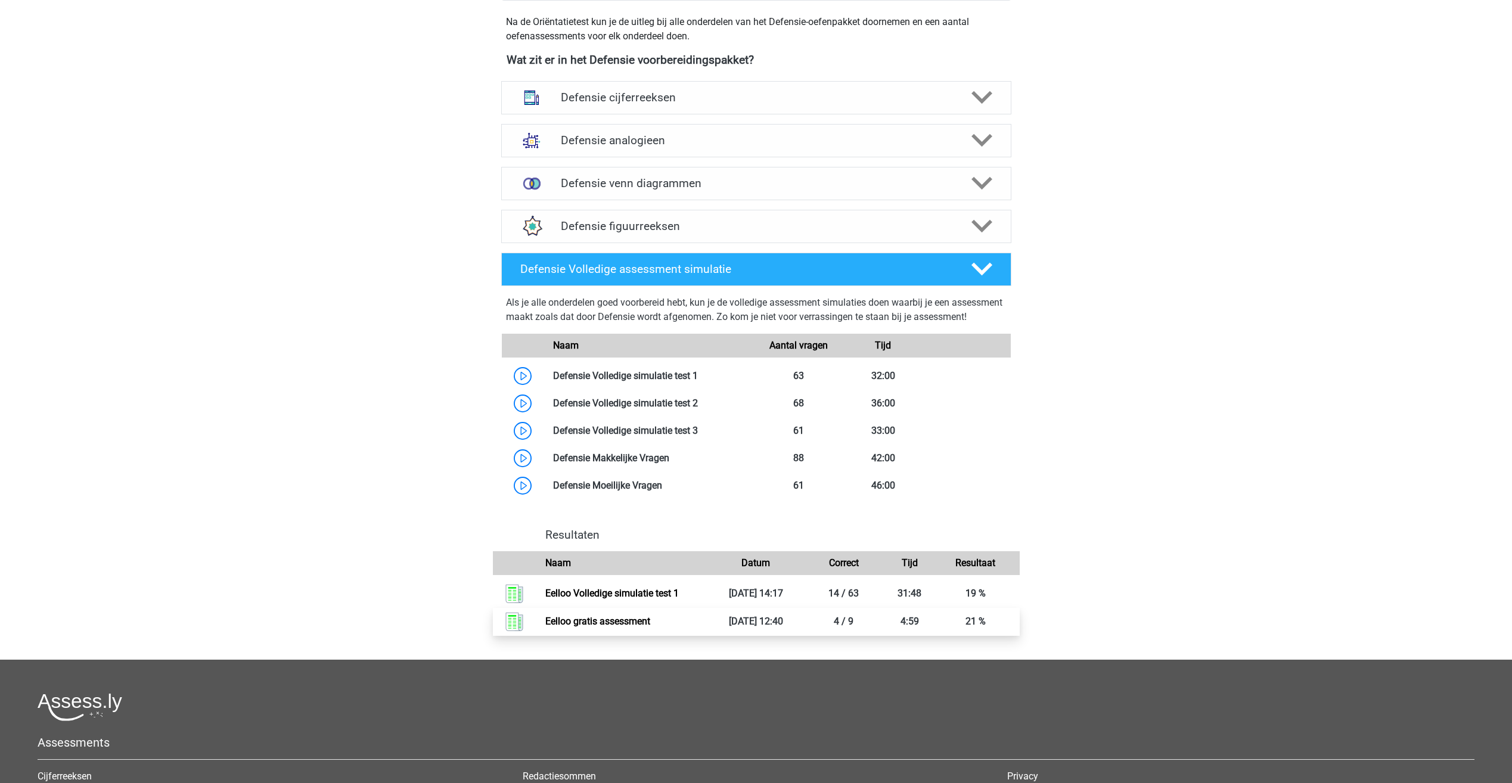
scroll to position [358, 0]
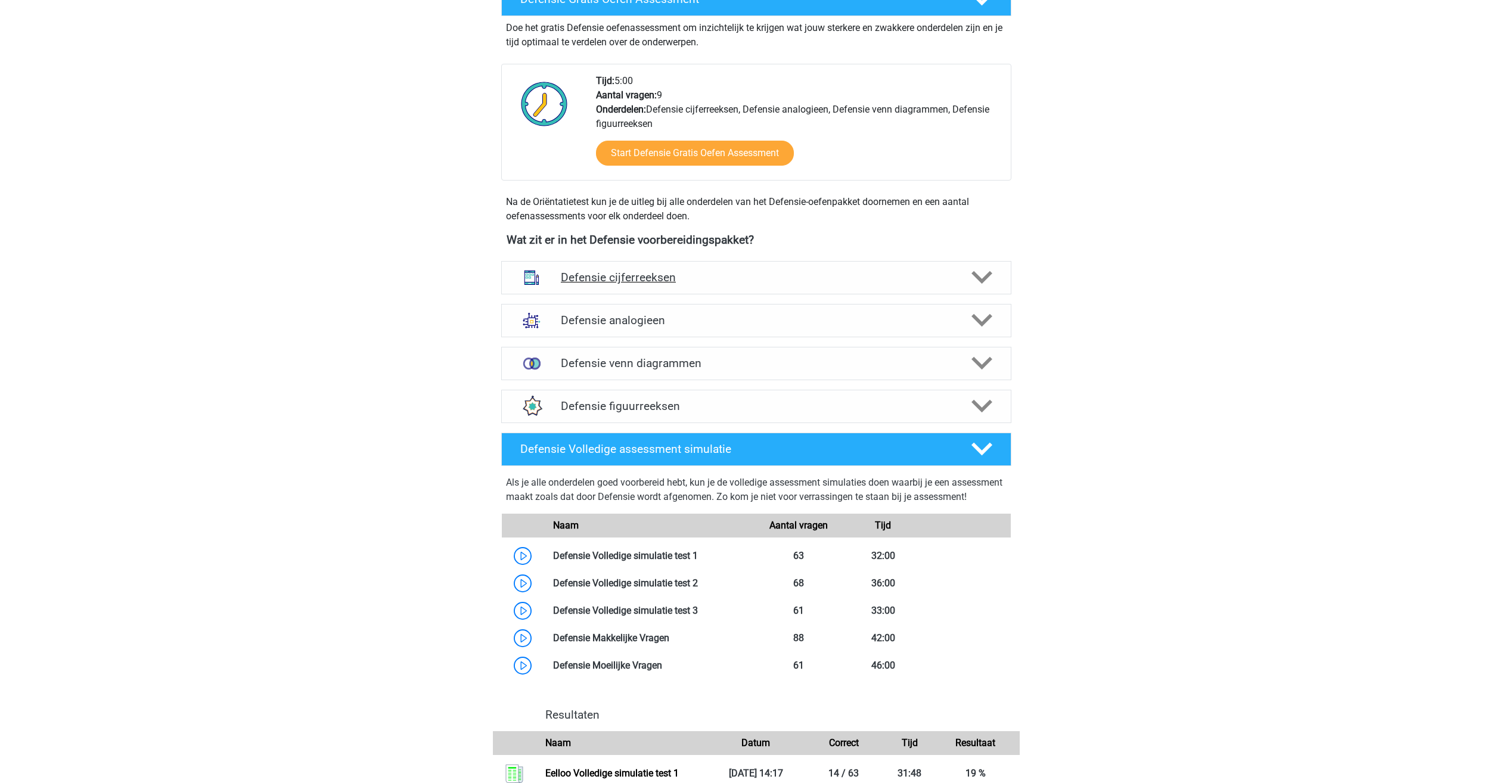
click at [620, 263] on div "Defensie cijferreeksen" at bounding box center [756, 277] width 510 height 33
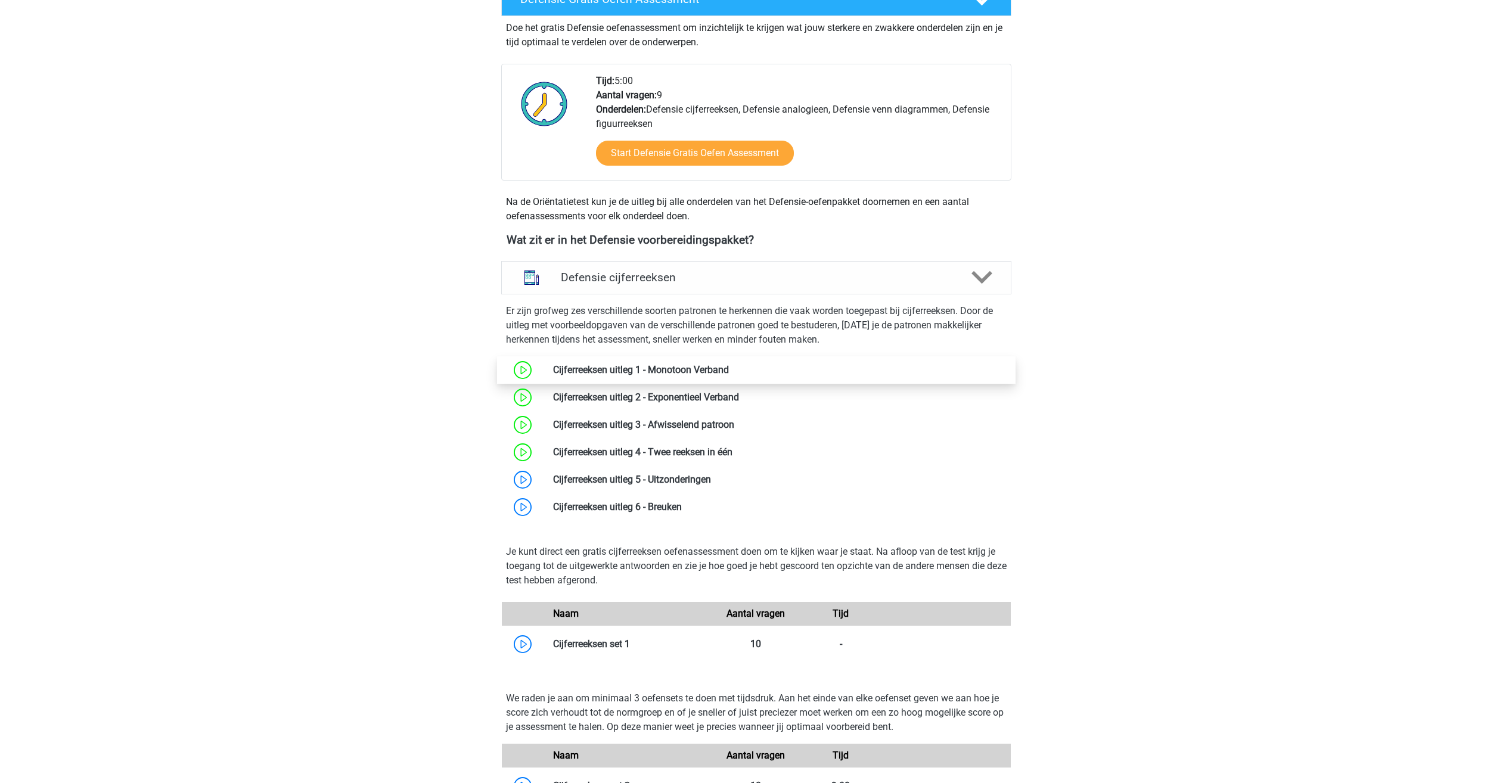
click at [729, 373] on link at bounding box center [729, 369] width 0 height 11
click at [729, 365] on link at bounding box center [729, 369] width 0 height 11
click at [739, 402] on link at bounding box center [739, 397] width 0 height 11
click at [734, 419] on link at bounding box center [734, 424] width 0 height 11
click at [732, 446] on link at bounding box center [732, 451] width 0 height 11
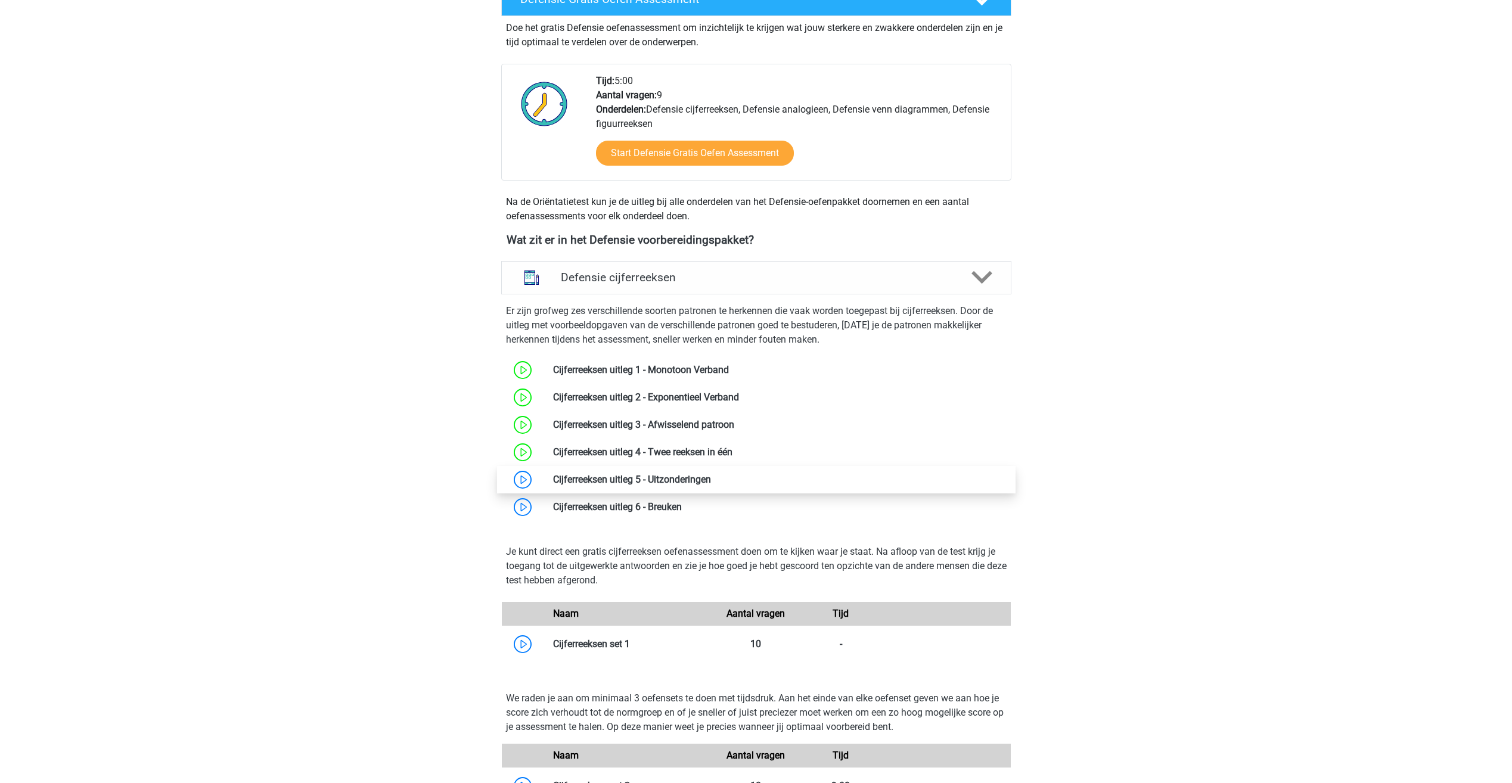
click at [711, 485] on link at bounding box center [711, 479] width 0 height 11
click at [682, 507] on link at bounding box center [682, 506] width 0 height 11
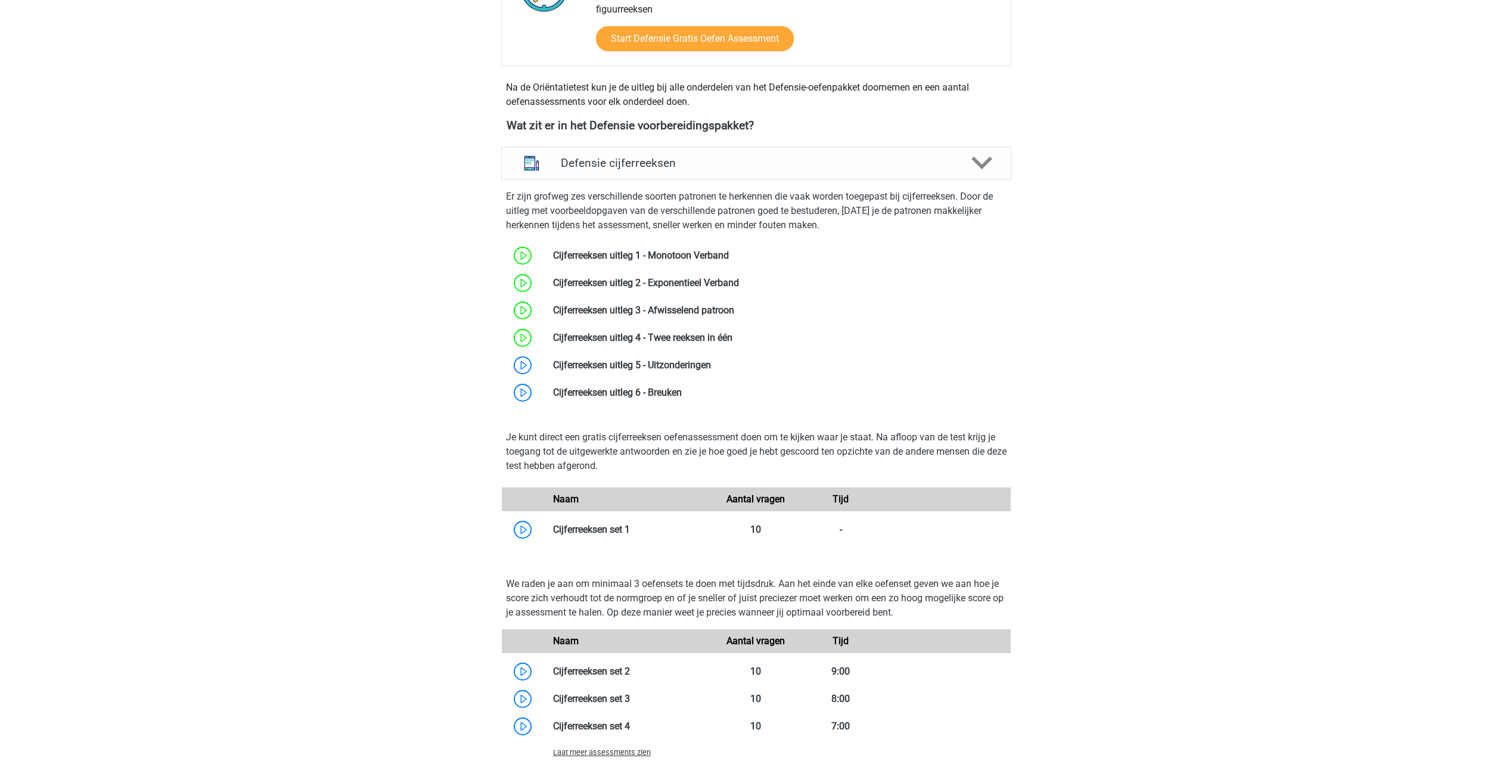
scroll to position [477, 0]
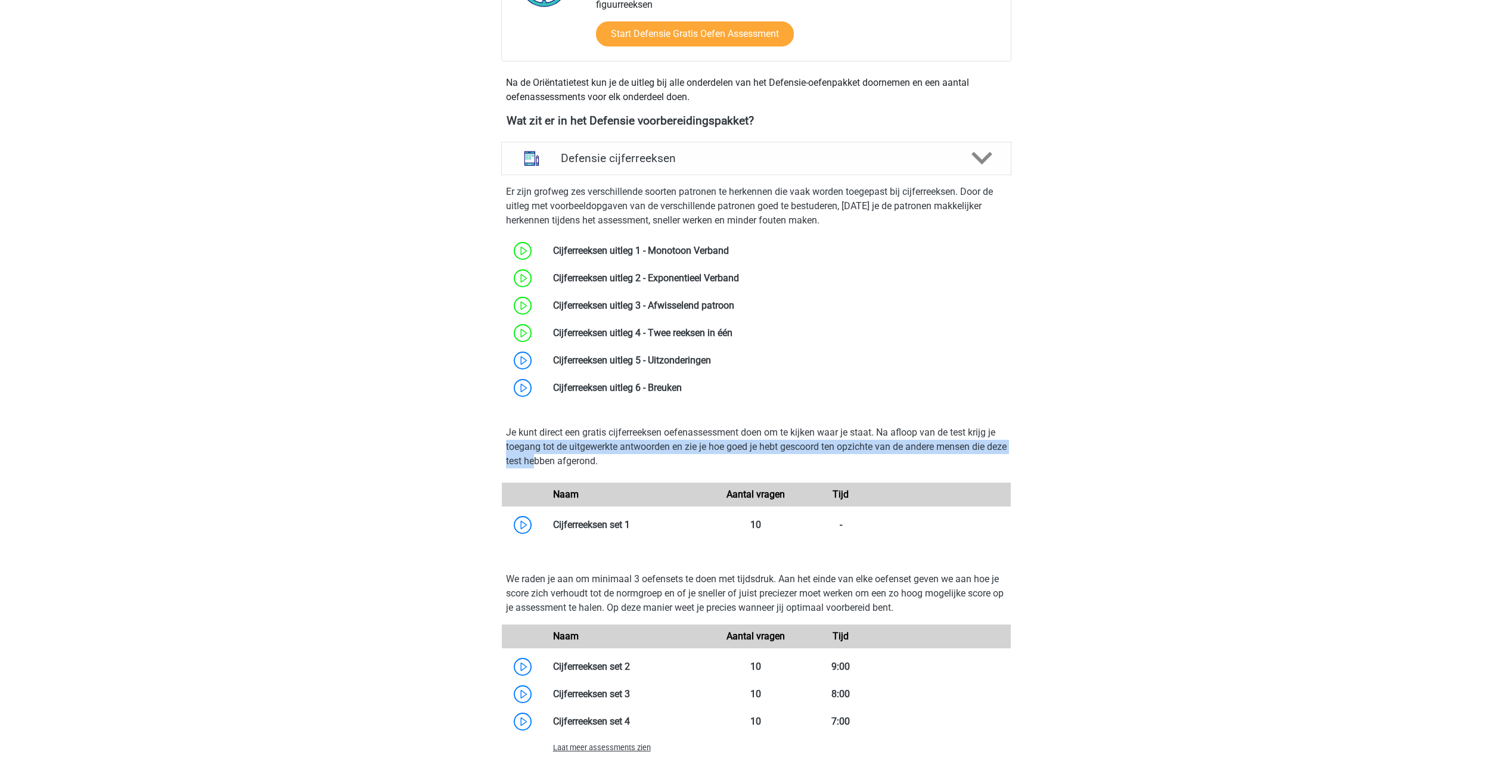
drag, startPoint x: 530, startPoint y: 439, endPoint x: 558, endPoint y: 458, distance: 33.9
click at [558, 458] on div "Ruben rubenindra5@gmail.com Nederlands" at bounding box center [756, 616] width 1512 height 2187
drag, startPoint x: 558, startPoint y: 458, endPoint x: 583, endPoint y: 454, distance: 26.0
click at [583, 454] on p "Je kunt direct een gratis cijferreeksen oefenassessment doen om te kijken waar …" at bounding box center [756, 447] width 501 height 43
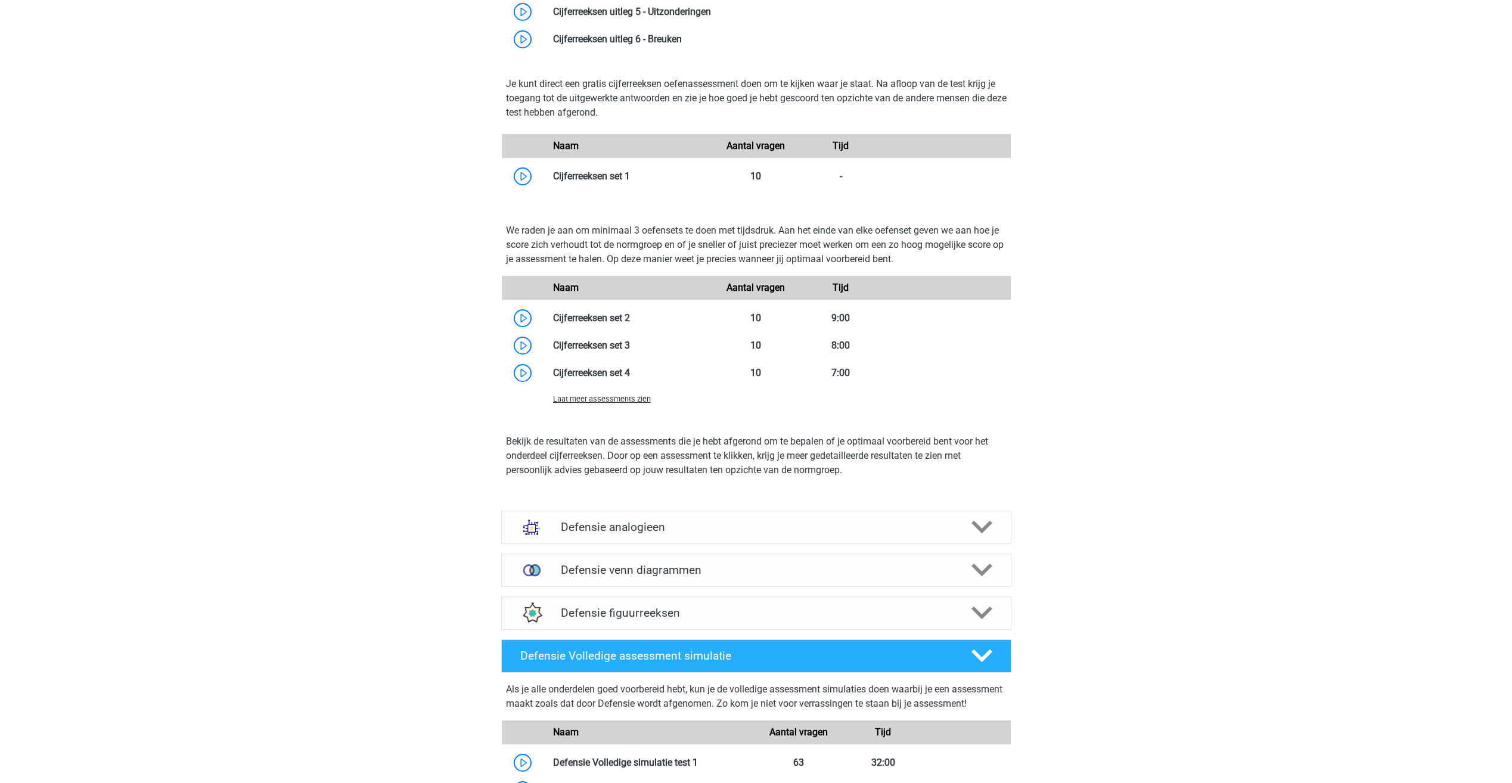
scroll to position [656, 0]
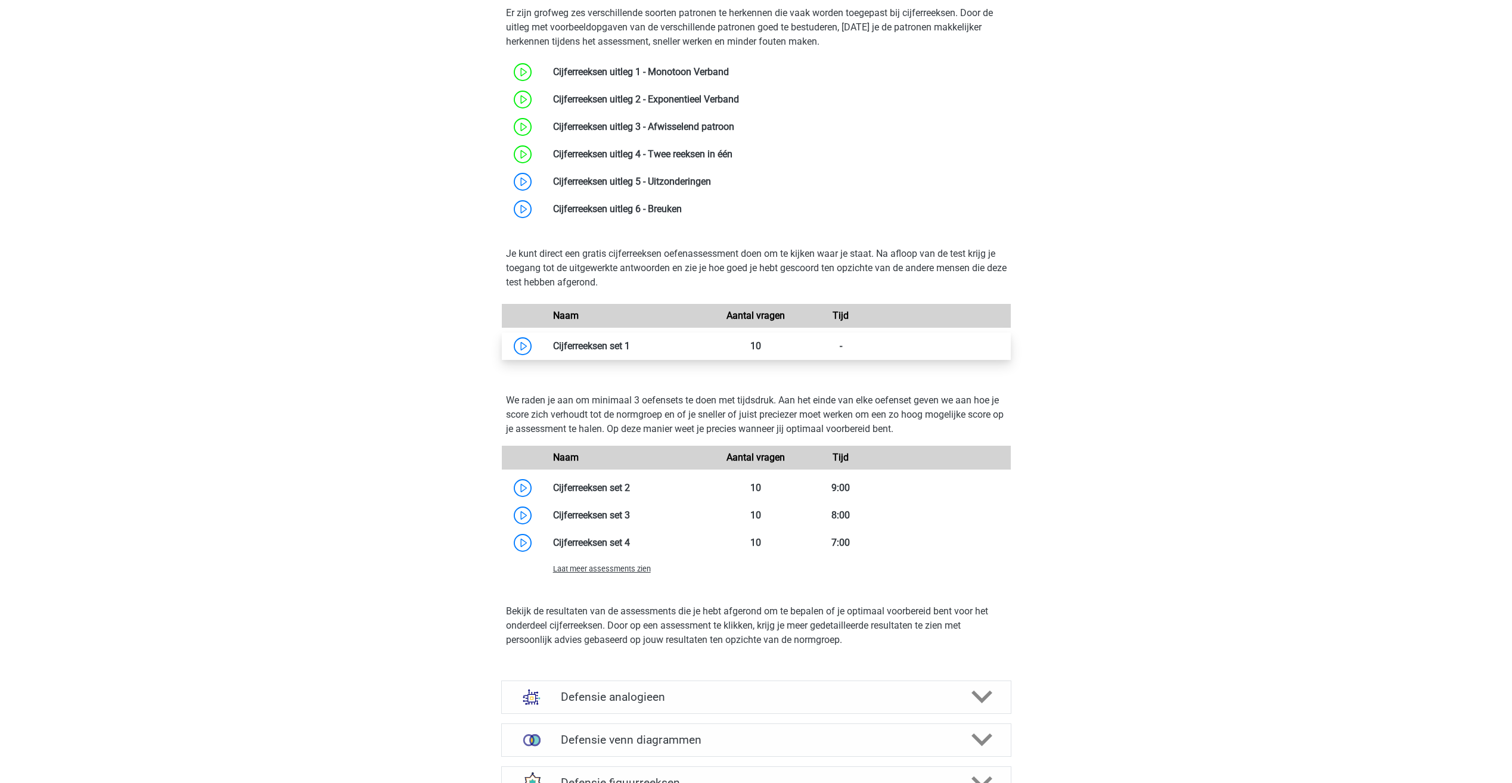
click at [630, 340] on link at bounding box center [630, 345] width 0 height 11
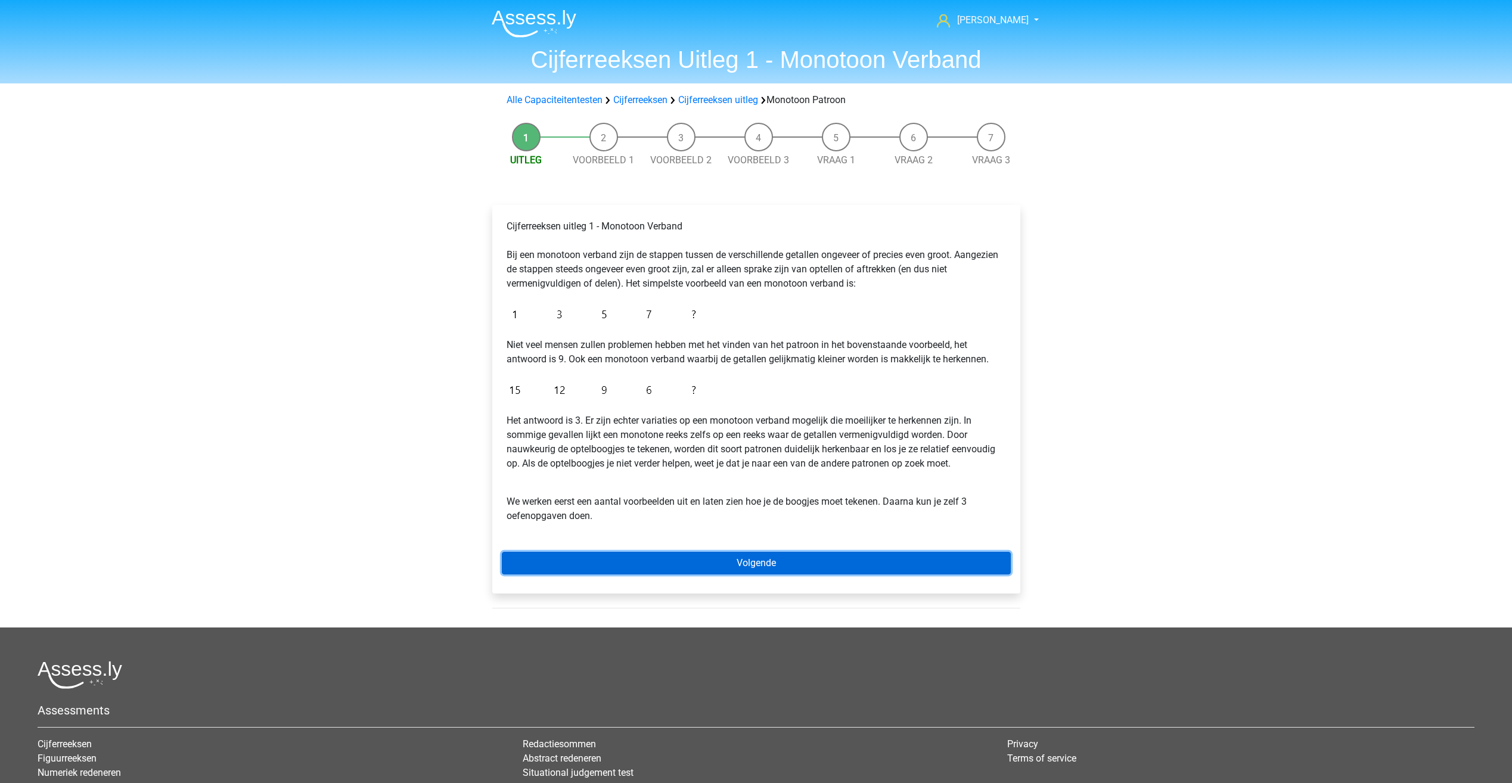
click at [650, 570] on link "Volgende" at bounding box center [756, 563] width 509 height 23
click at [630, 568] on link "Volgende" at bounding box center [756, 563] width 509 height 23
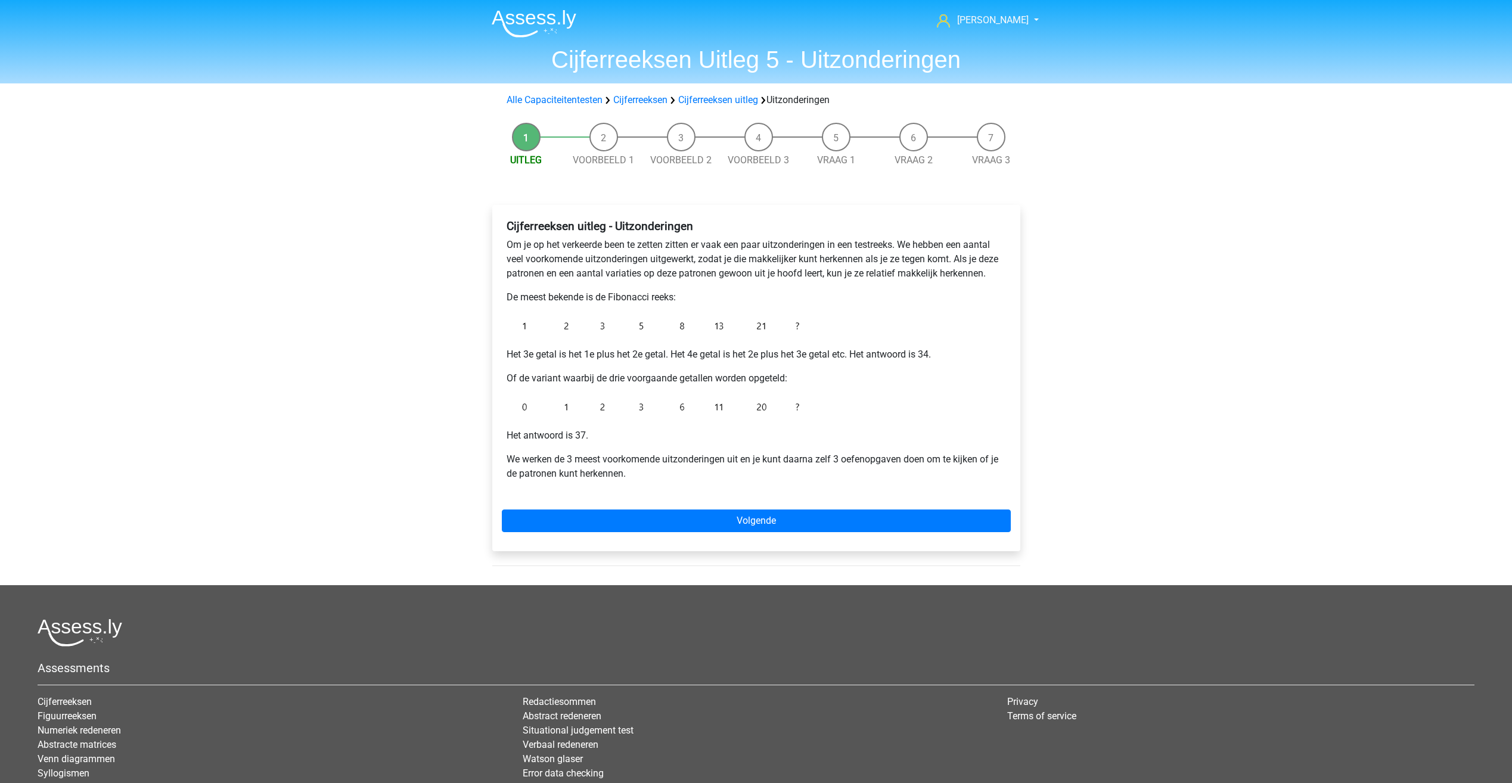
drag, startPoint x: 462, startPoint y: 368, endPoint x: 467, endPoint y: 352, distance: 17.2
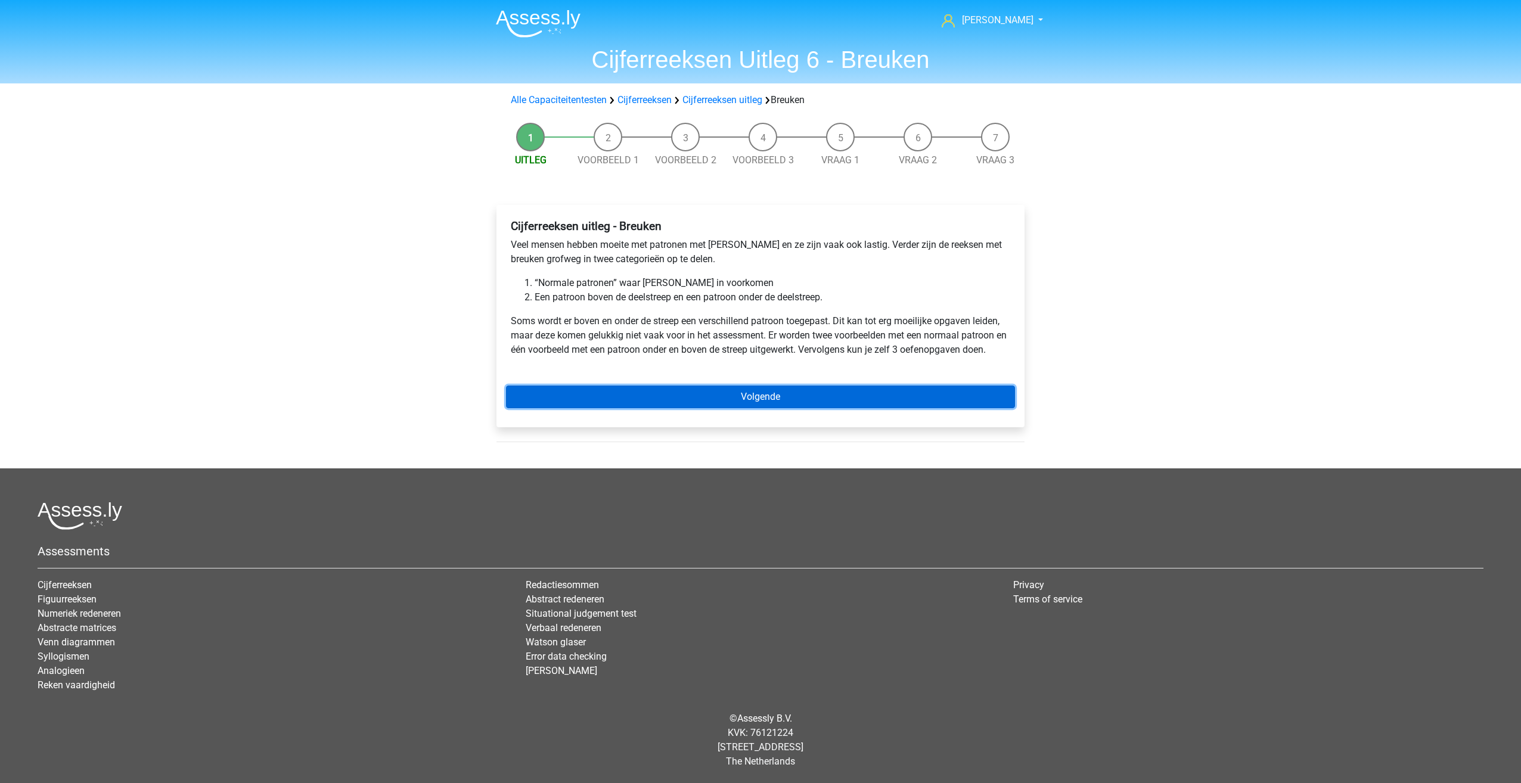
click at [576, 397] on link "Volgende" at bounding box center [760, 397] width 509 height 23
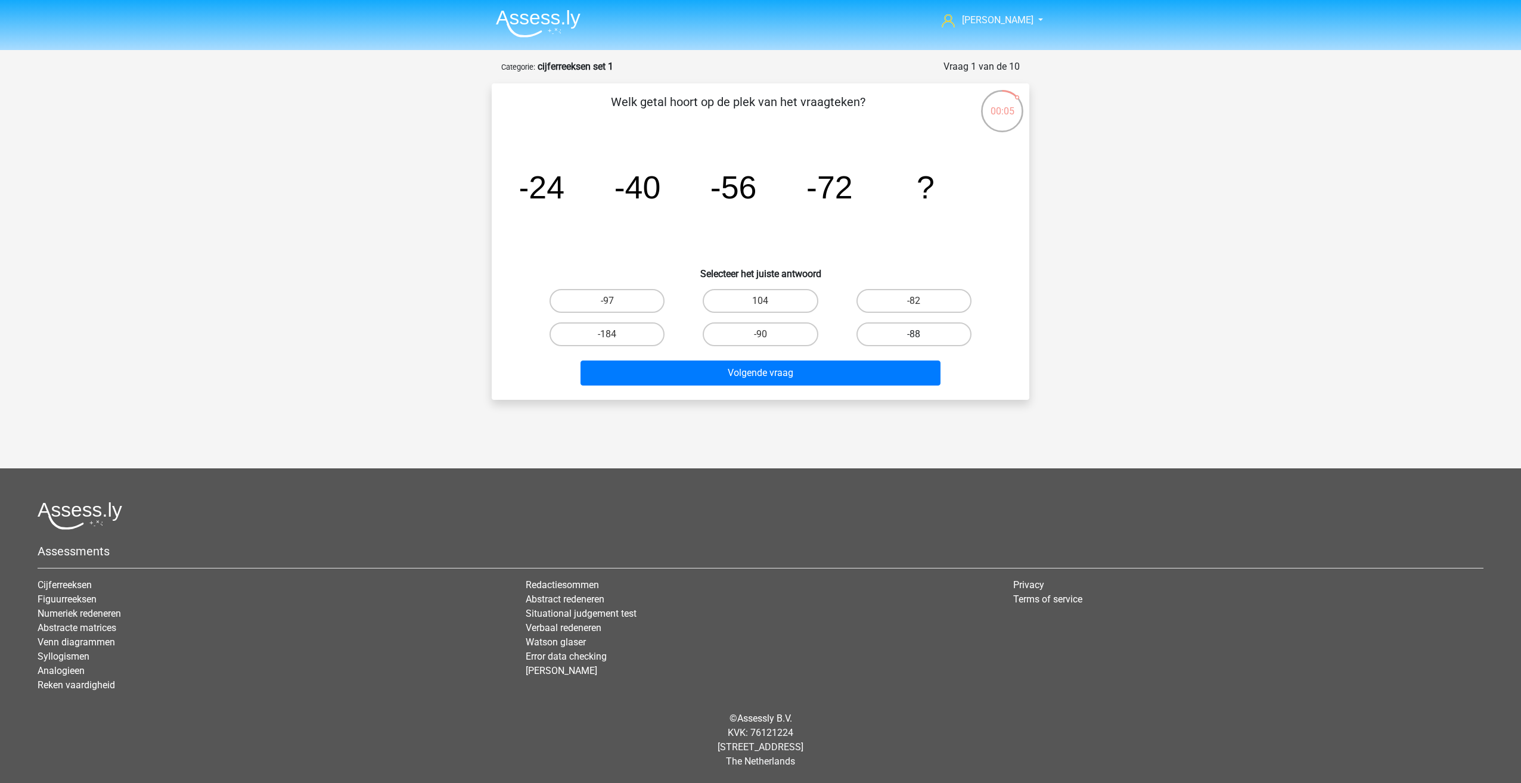
click at [922, 335] on div "-88" at bounding box center [914, 334] width 144 height 24
click at [897, 330] on label "-88" at bounding box center [913, 334] width 115 height 24
click at [914, 334] on input "-88" at bounding box center [918, 338] width 8 height 8
radio input "true"
click at [863, 365] on button "Volgende vraag" at bounding box center [760, 373] width 361 height 25
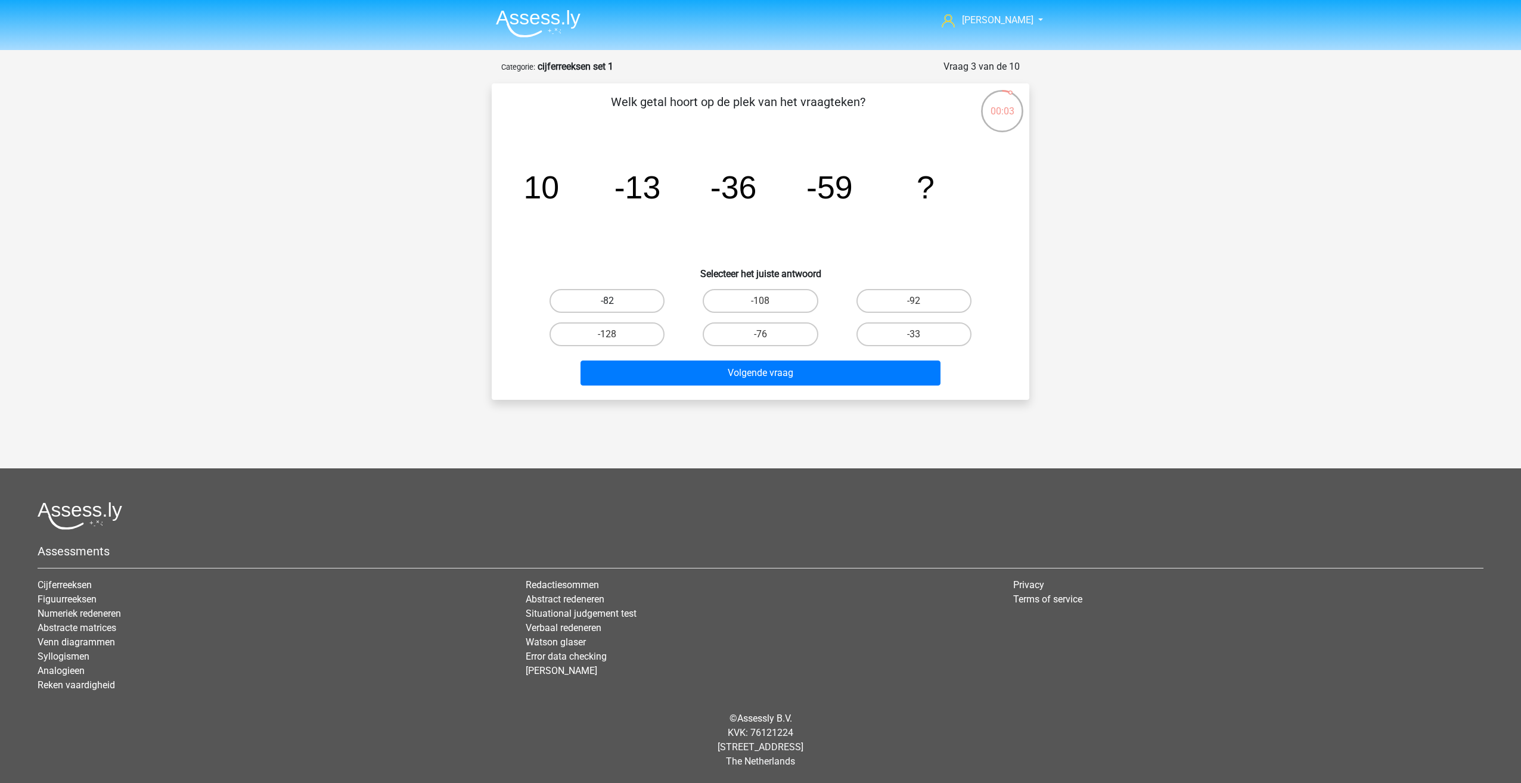
click at [643, 305] on label "-82" at bounding box center [606, 301] width 115 height 24
click at [615, 305] on input "-82" at bounding box center [611, 305] width 8 height 8
radio input "true"
click at [724, 377] on button "Volgende vraag" at bounding box center [760, 373] width 361 height 25
click at [615, 292] on label "28" at bounding box center [606, 301] width 115 height 24
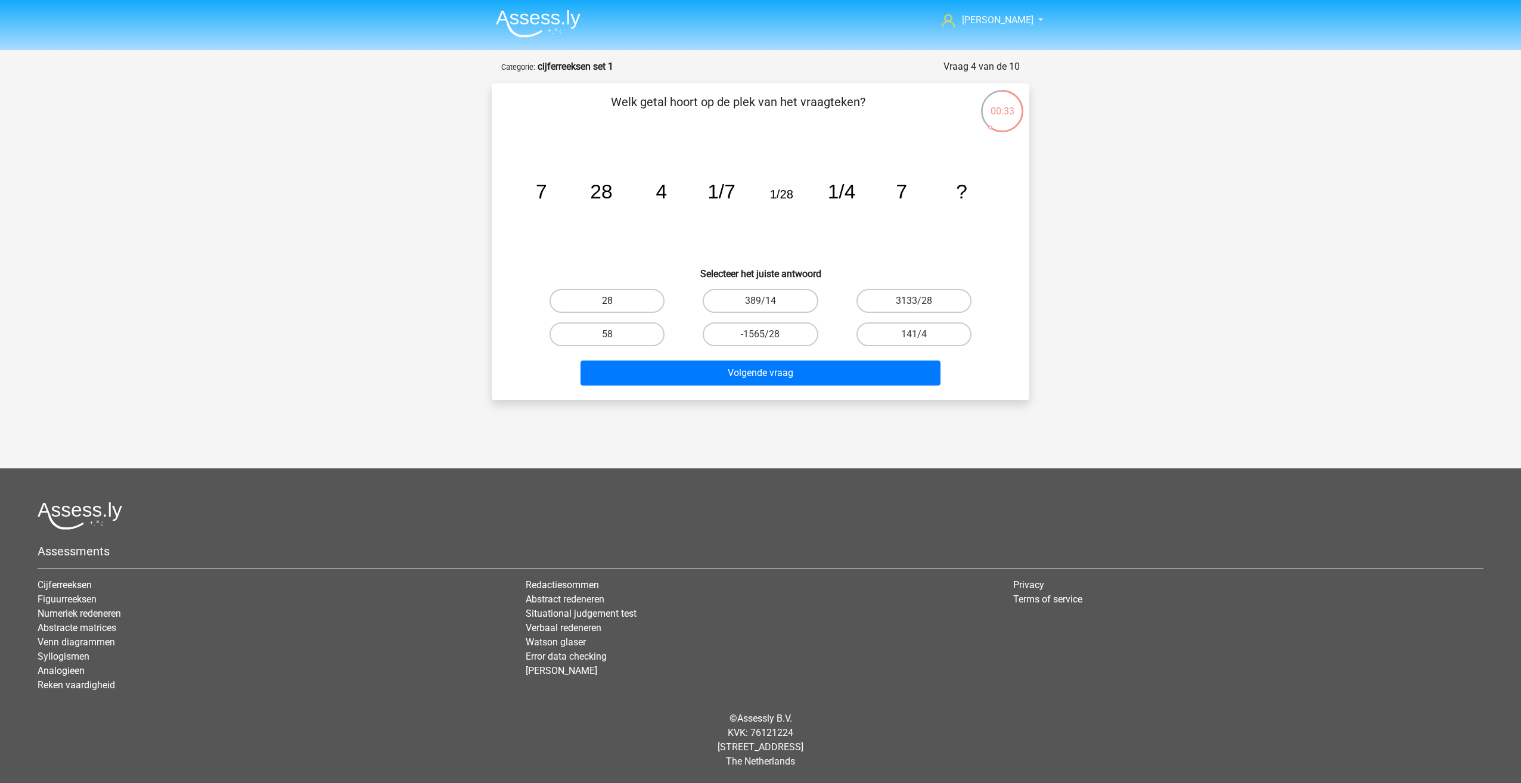
click at [615, 301] on input "28" at bounding box center [611, 305] width 8 height 8
radio input "true"
click at [691, 369] on button "Volgende vraag" at bounding box center [760, 373] width 361 height 25
drag, startPoint x: 605, startPoint y: 114, endPoint x: 806, endPoint y: 136, distance: 201.4
click at [806, 136] on div "Welk getal hoort op de plek van het vraagteken? image/svg+xml 7 -7 -18 -26 ? Se…" at bounding box center [760, 241] width 528 height 297
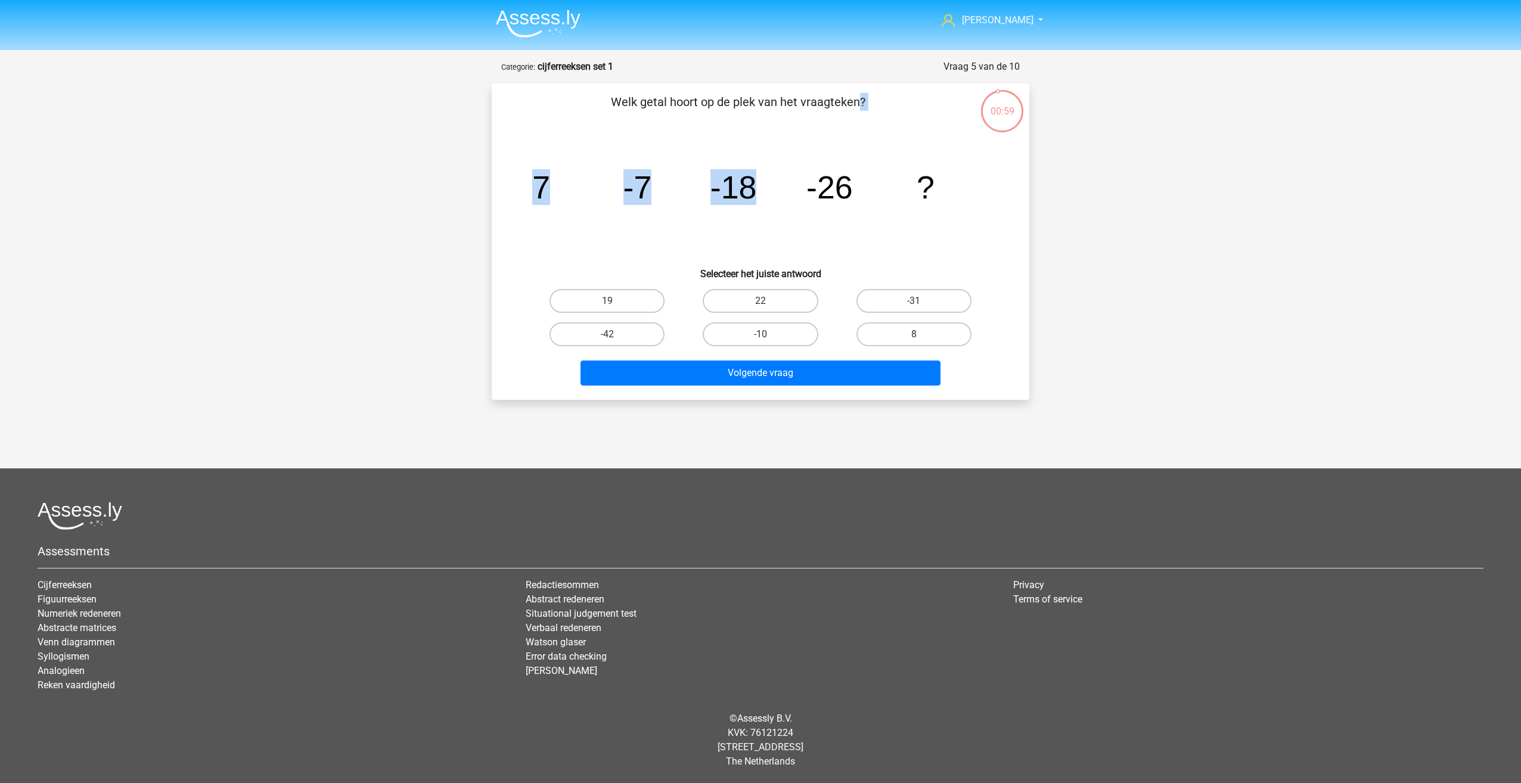
drag, startPoint x: 806, startPoint y: 136, endPoint x: 611, endPoint y: 154, distance: 195.7
click at [611, 154] on icon "image/svg+xml 7 -7 -18 -26 ?" at bounding box center [760, 198] width 480 height 120
drag, startPoint x: 632, startPoint y: 198, endPoint x: 643, endPoint y: 193, distance: 12.3
click at [643, 193] on tspan "-7" at bounding box center [637, 187] width 29 height 36
drag, startPoint x: 643, startPoint y: 193, endPoint x: 636, endPoint y: 214, distance: 21.9
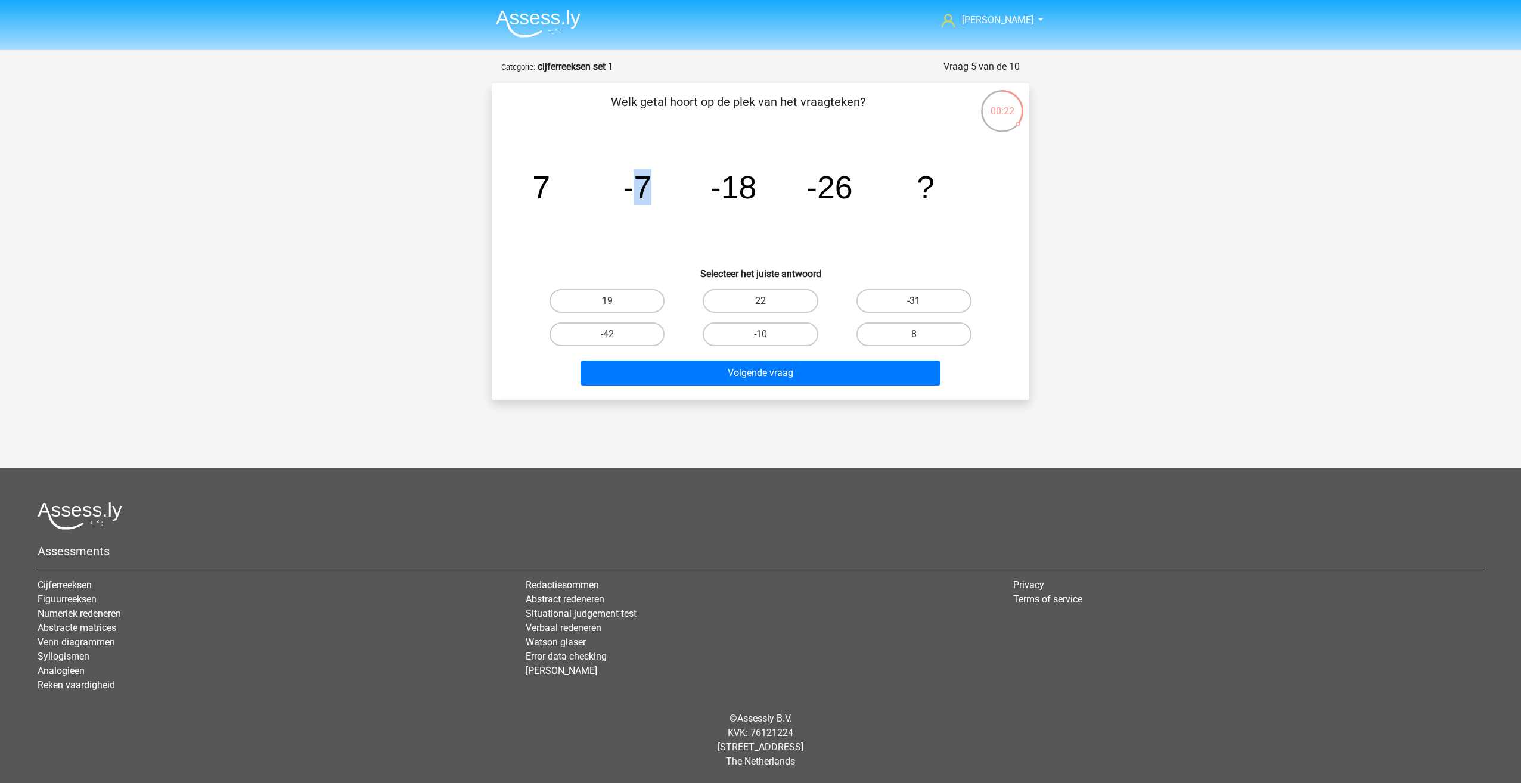
click at [636, 214] on icon "image/svg+xml 7 -7 -18 -26 ?" at bounding box center [760, 198] width 480 height 120
drag, startPoint x: 631, startPoint y: 185, endPoint x: 649, endPoint y: 190, distance: 18.4
click at [649, 190] on tspan "-7" at bounding box center [637, 187] width 29 height 36
drag, startPoint x: 649, startPoint y: 190, endPoint x: 638, endPoint y: 213, distance: 25.9
click at [638, 213] on icon "image/svg+xml 7 -7 -18 -26 ?" at bounding box center [760, 198] width 480 height 120
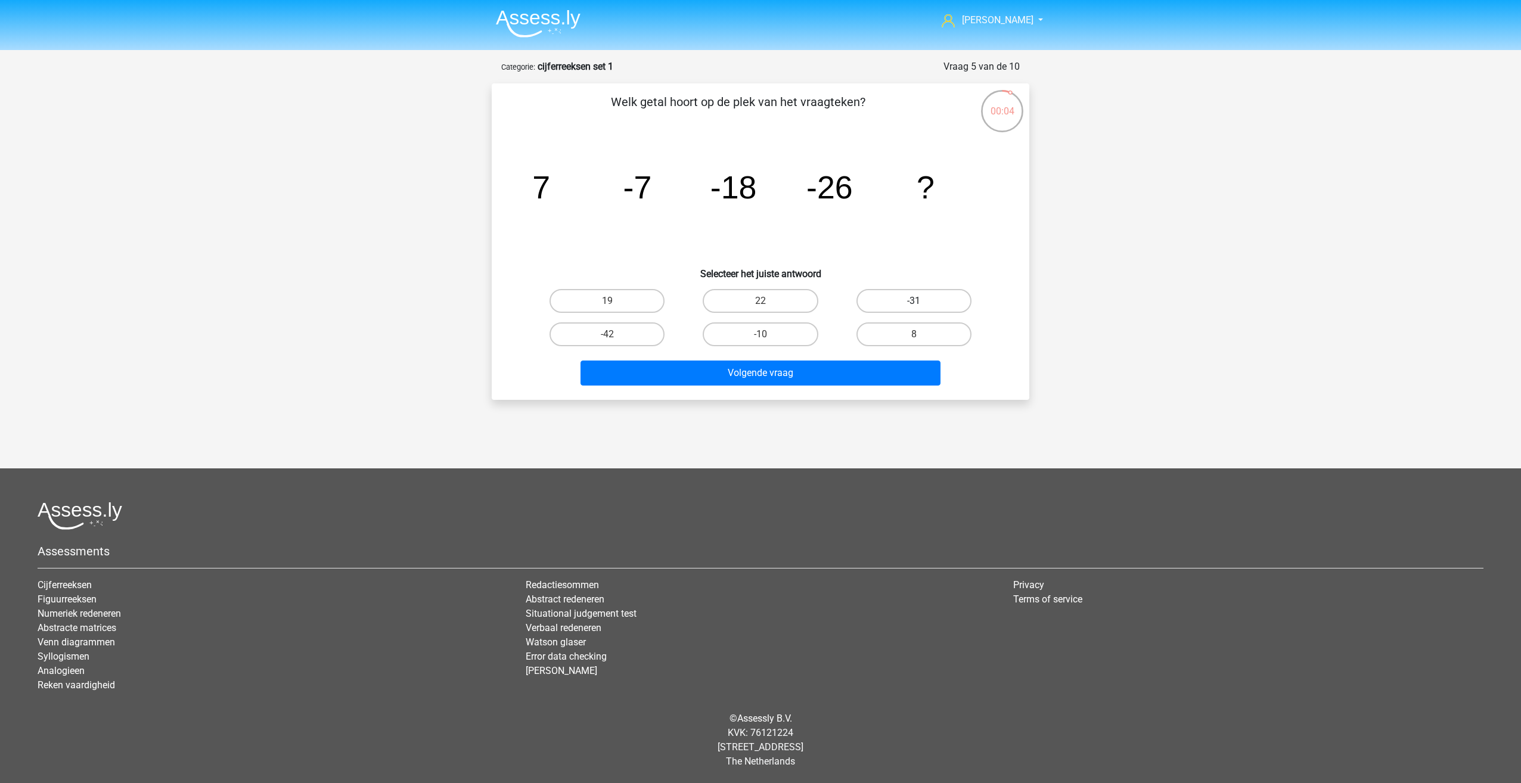
click at [877, 296] on label "-31" at bounding box center [913, 301] width 115 height 24
click at [914, 301] on input "-31" at bounding box center [918, 305] width 8 height 8
radio input "true"
click at [846, 356] on div "Volgende vraag" at bounding box center [760, 370] width 499 height 39
click at [822, 381] on button "Volgende vraag" at bounding box center [760, 373] width 361 height 25
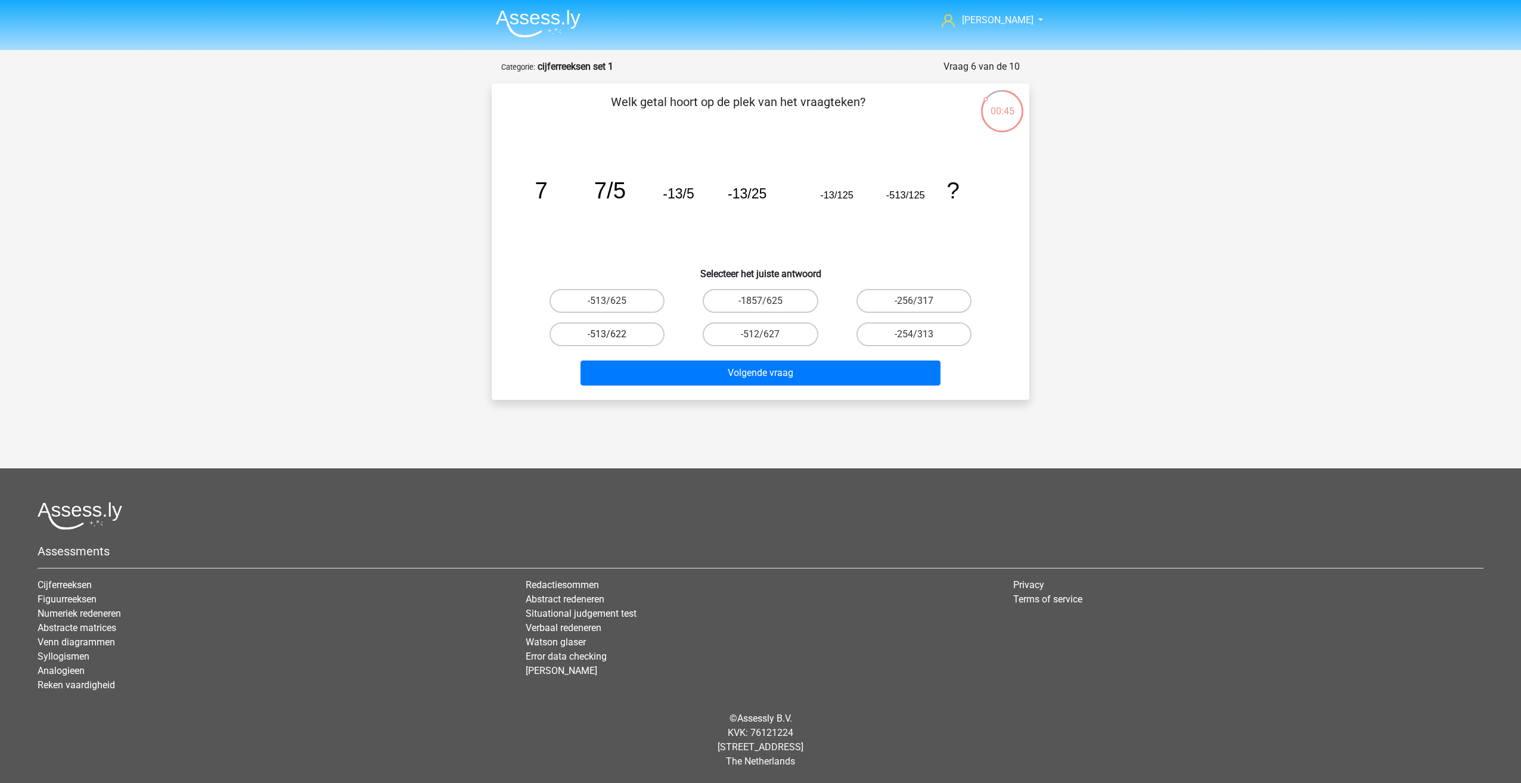
click at [626, 337] on label "-513/622" at bounding box center [606, 334] width 115 height 24
click at [615, 337] on input "-513/622" at bounding box center [611, 338] width 8 height 8
radio input "true"
click at [670, 366] on button "Volgende vraag" at bounding box center [760, 373] width 361 height 25
click at [867, 333] on label "-11/8" at bounding box center [913, 334] width 115 height 24
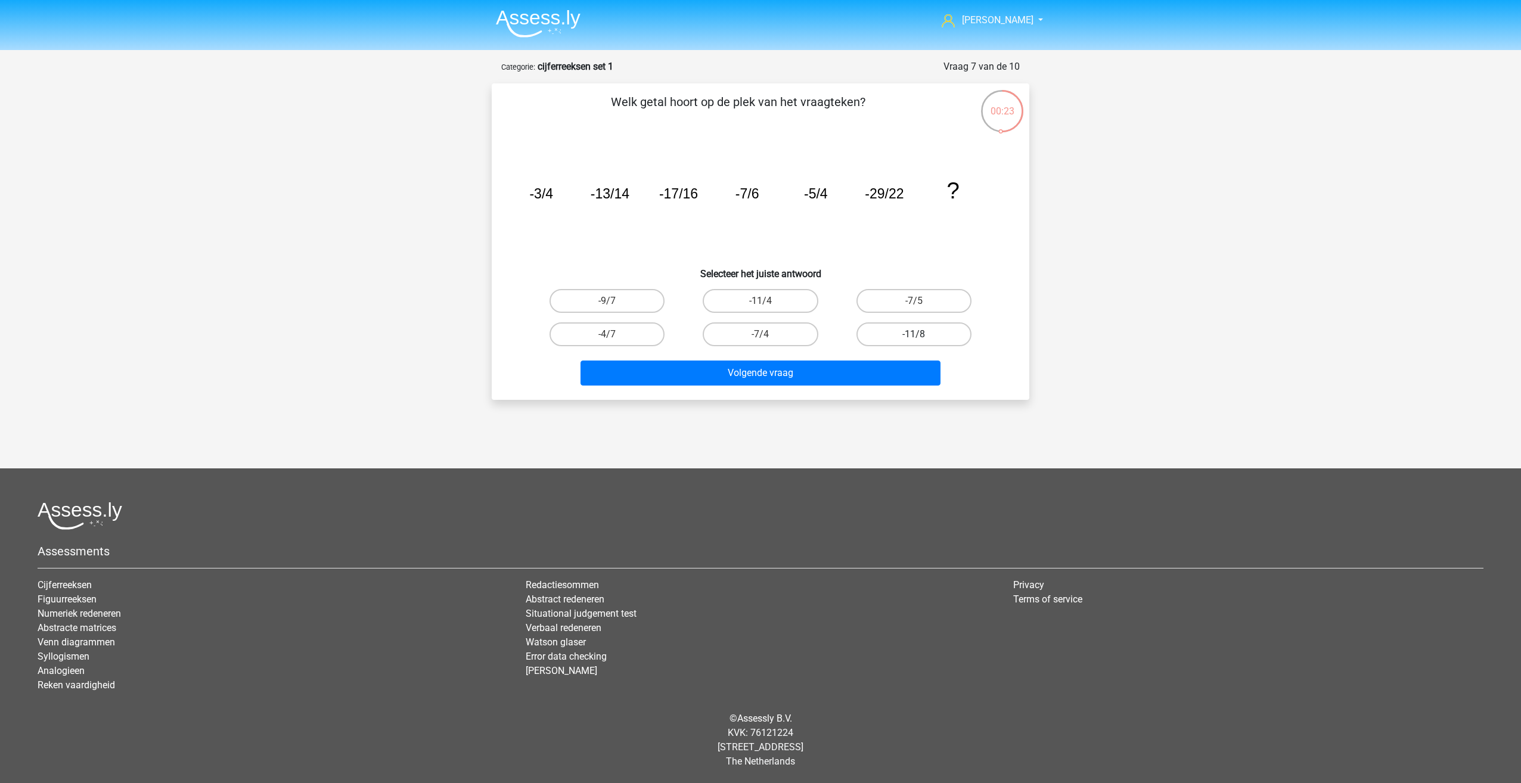
click at [914, 334] on input "-11/8" at bounding box center [918, 338] width 8 height 8
radio input "true"
click at [833, 369] on button "Volgende vraag" at bounding box center [760, 373] width 361 height 25
click at [741, 337] on label "10" at bounding box center [760, 334] width 115 height 24
click at [760, 337] on input "10" at bounding box center [764, 338] width 8 height 8
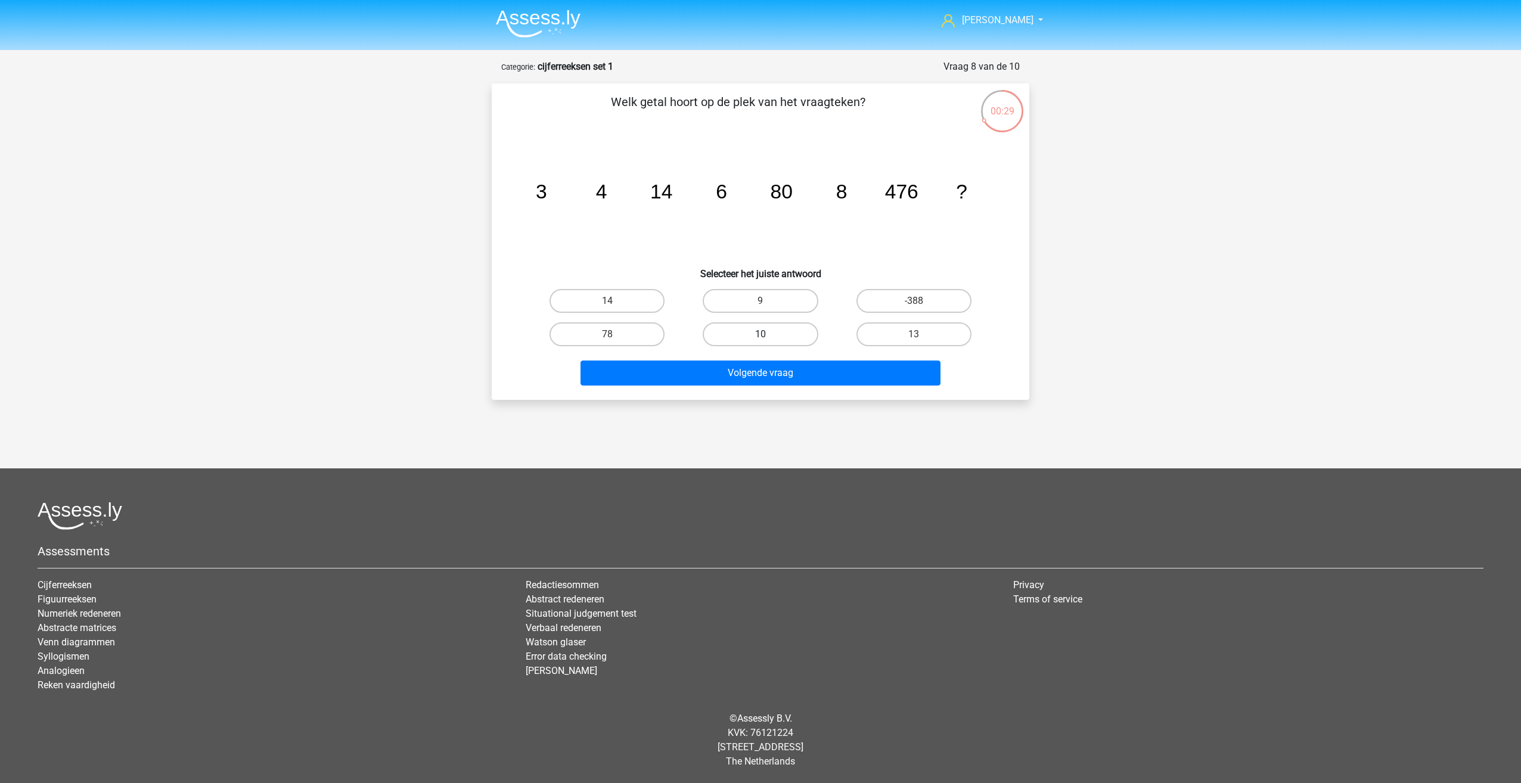
radio input "true"
click at [754, 368] on button "Volgende vraag" at bounding box center [760, 373] width 361 height 25
click at [754, 308] on label "480" at bounding box center [760, 301] width 115 height 24
click at [760, 308] on input "480" at bounding box center [764, 305] width 8 height 8
radio input "true"
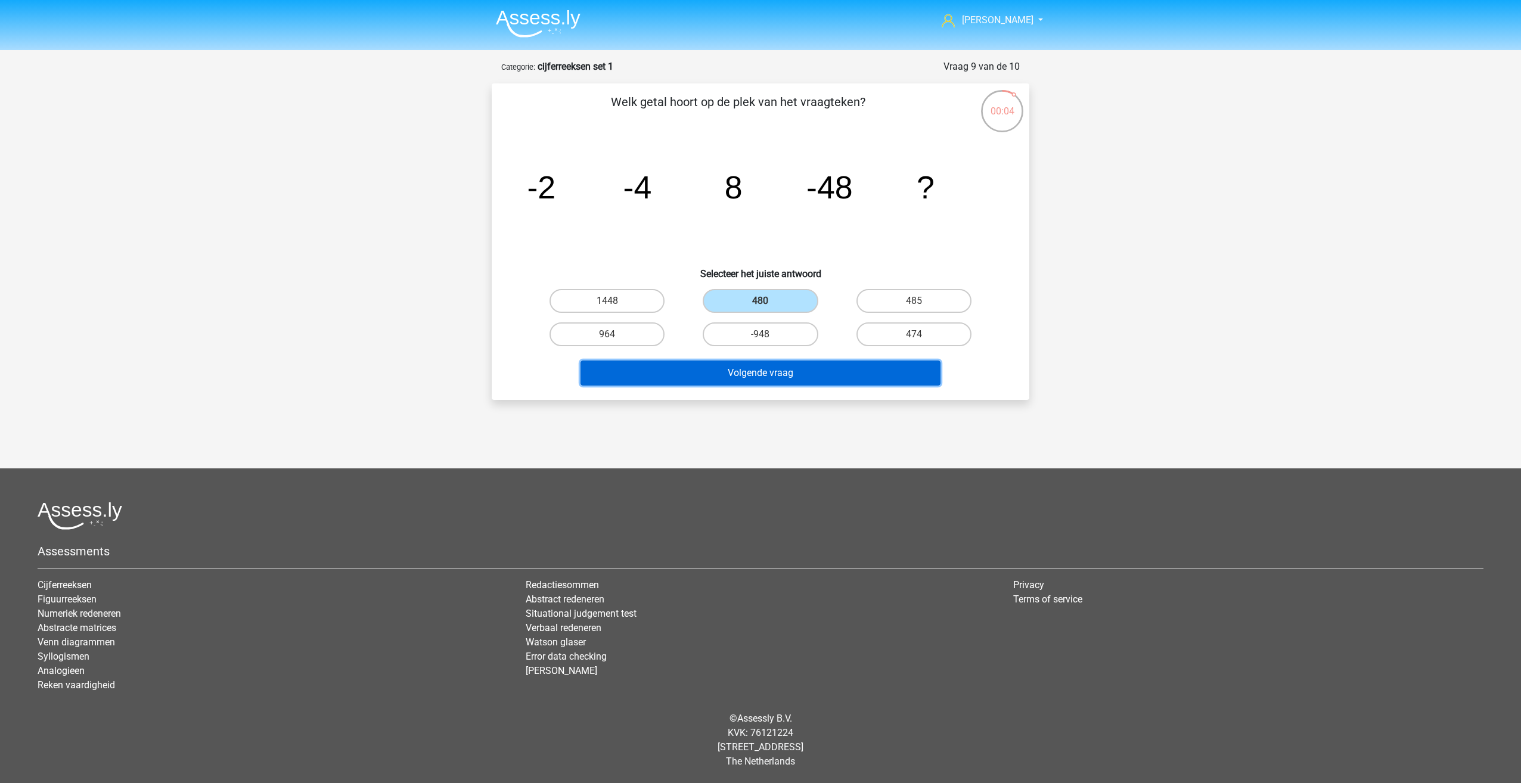
click at [751, 378] on button "Volgende vraag" at bounding box center [760, 373] width 361 height 25
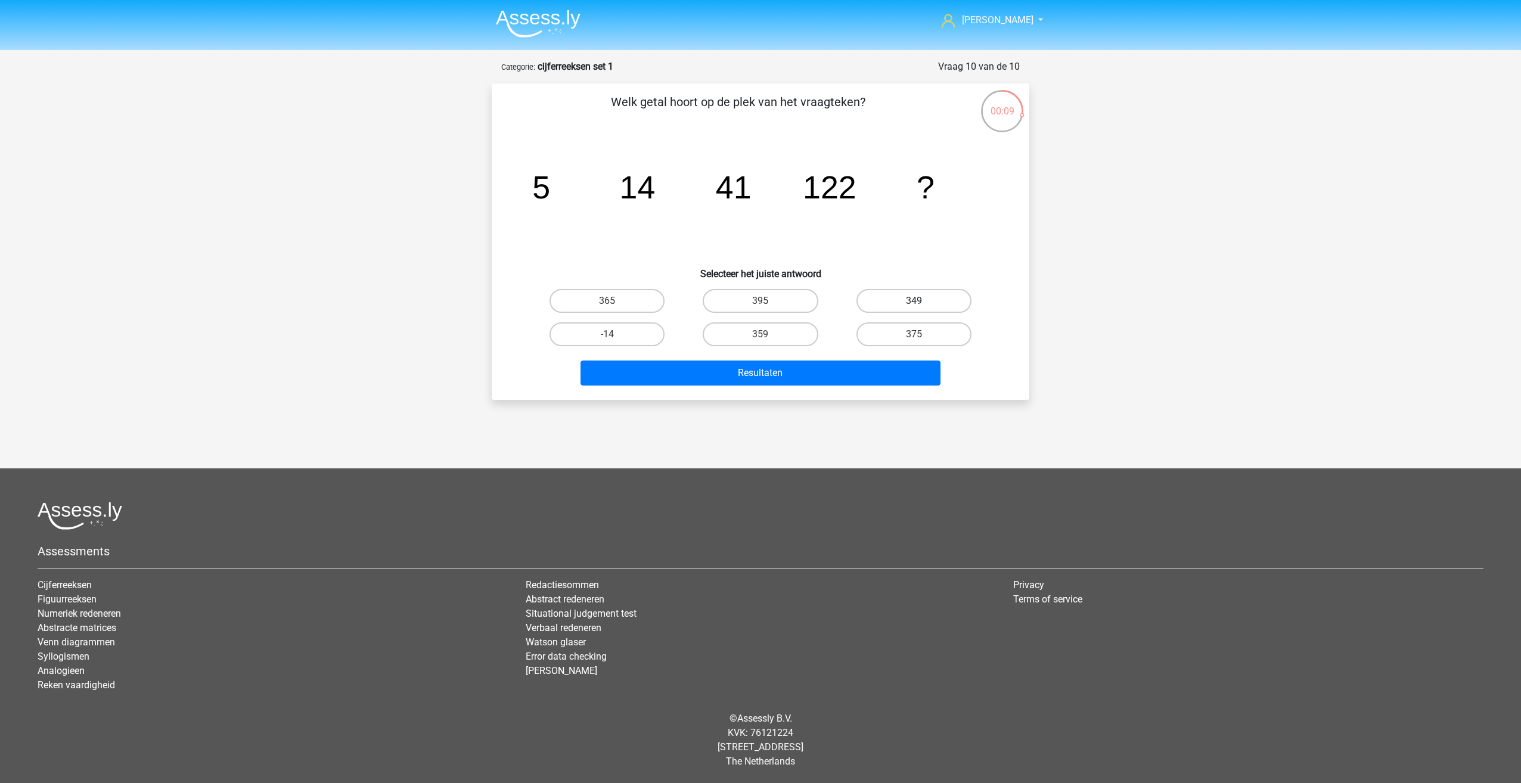
click at [869, 293] on label "349" at bounding box center [913, 301] width 115 height 24
click at [914, 301] on input "349" at bounding box center [918, 305] width 8 height 8
radio input "true"
click at [834, 369] on button "Resultaten" at bounding box center [760, 373] width 361 height 25
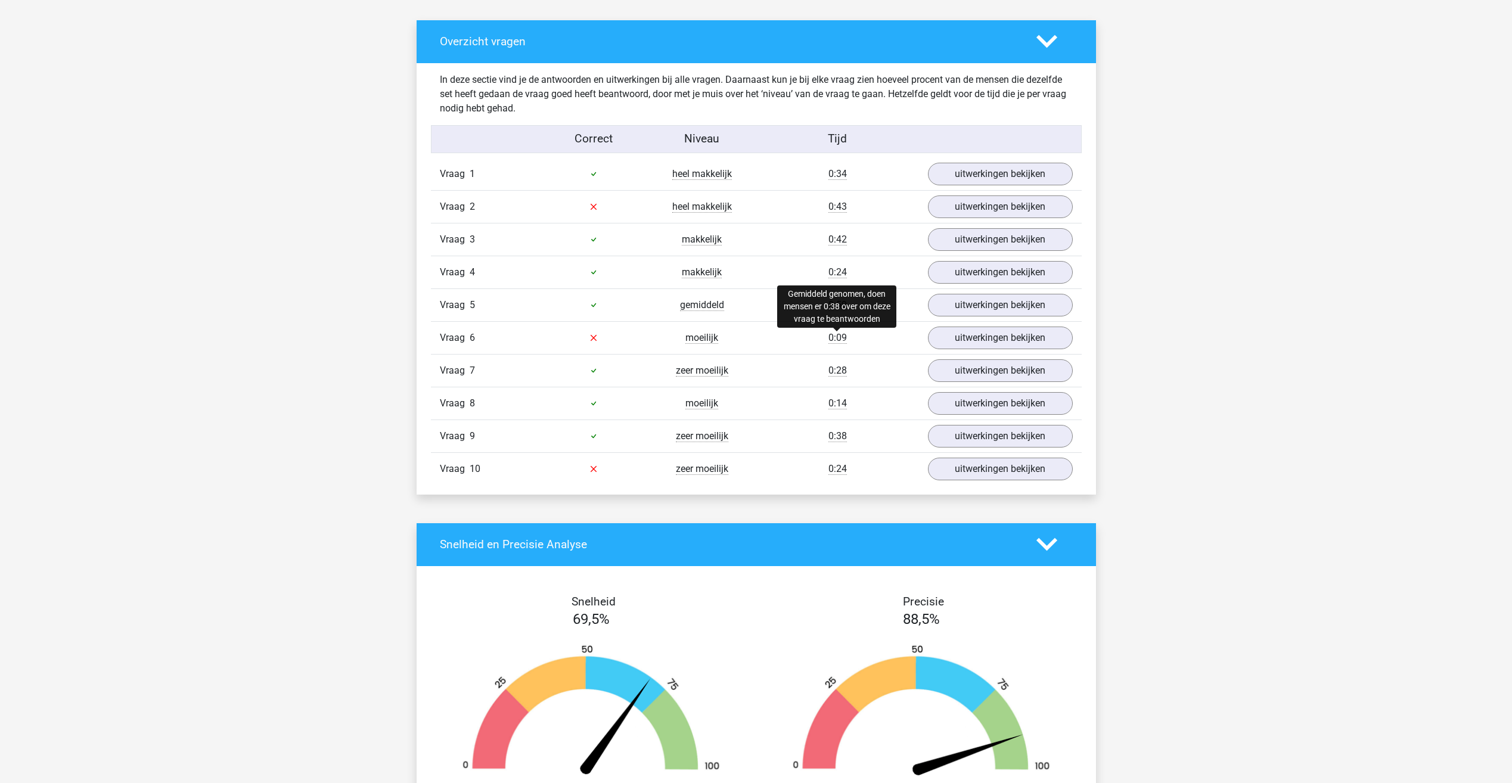
scroll to position [656, 0]
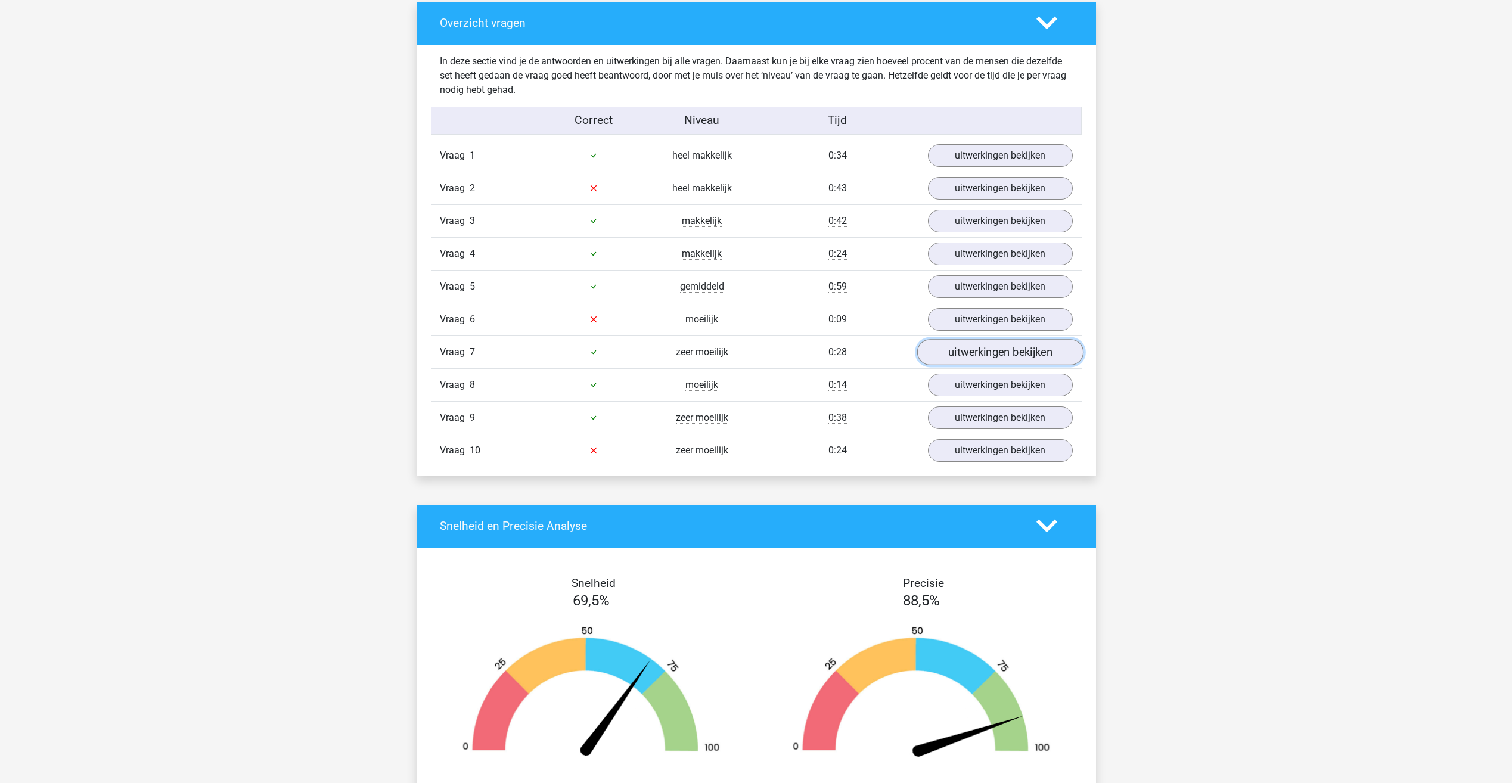
click at [1017, 359] on link "uitwerkingen bekijken" at bounding box center [1000, 352] width 166 height 26
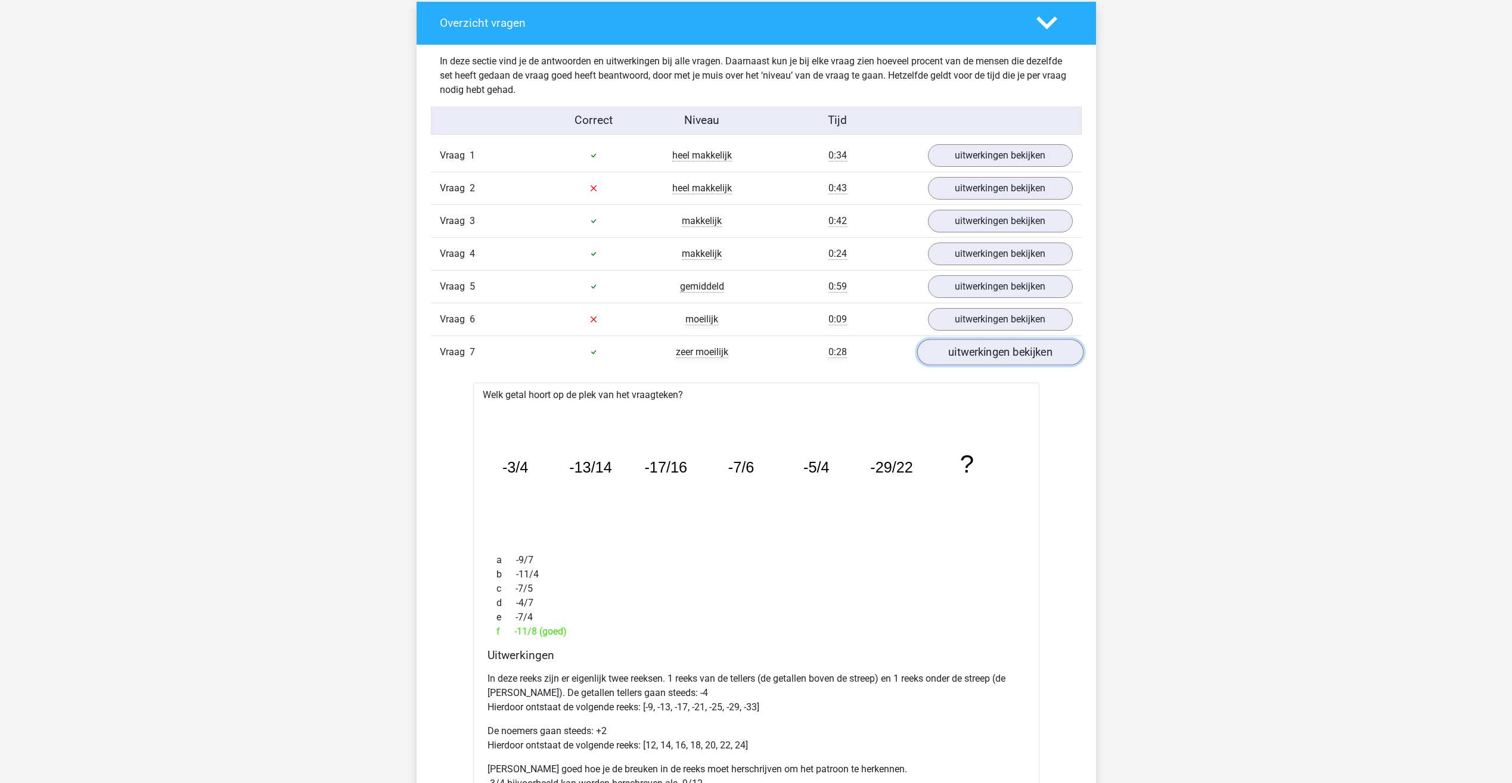
click at [992, 354] on link "uitwerkingen bekijken" at bounding box center [1000, 352] width 166 height 26
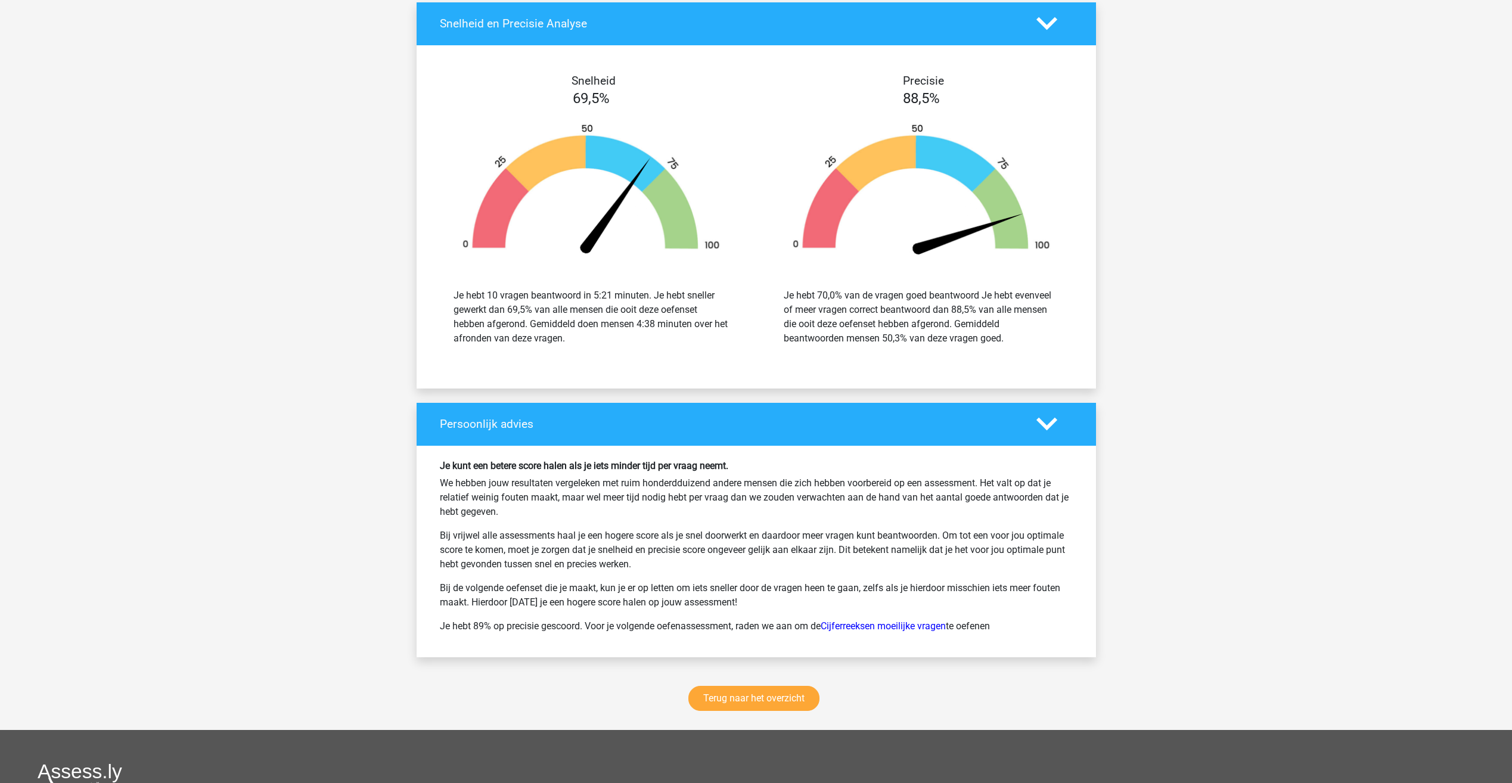
scroll to position [1192, 0]
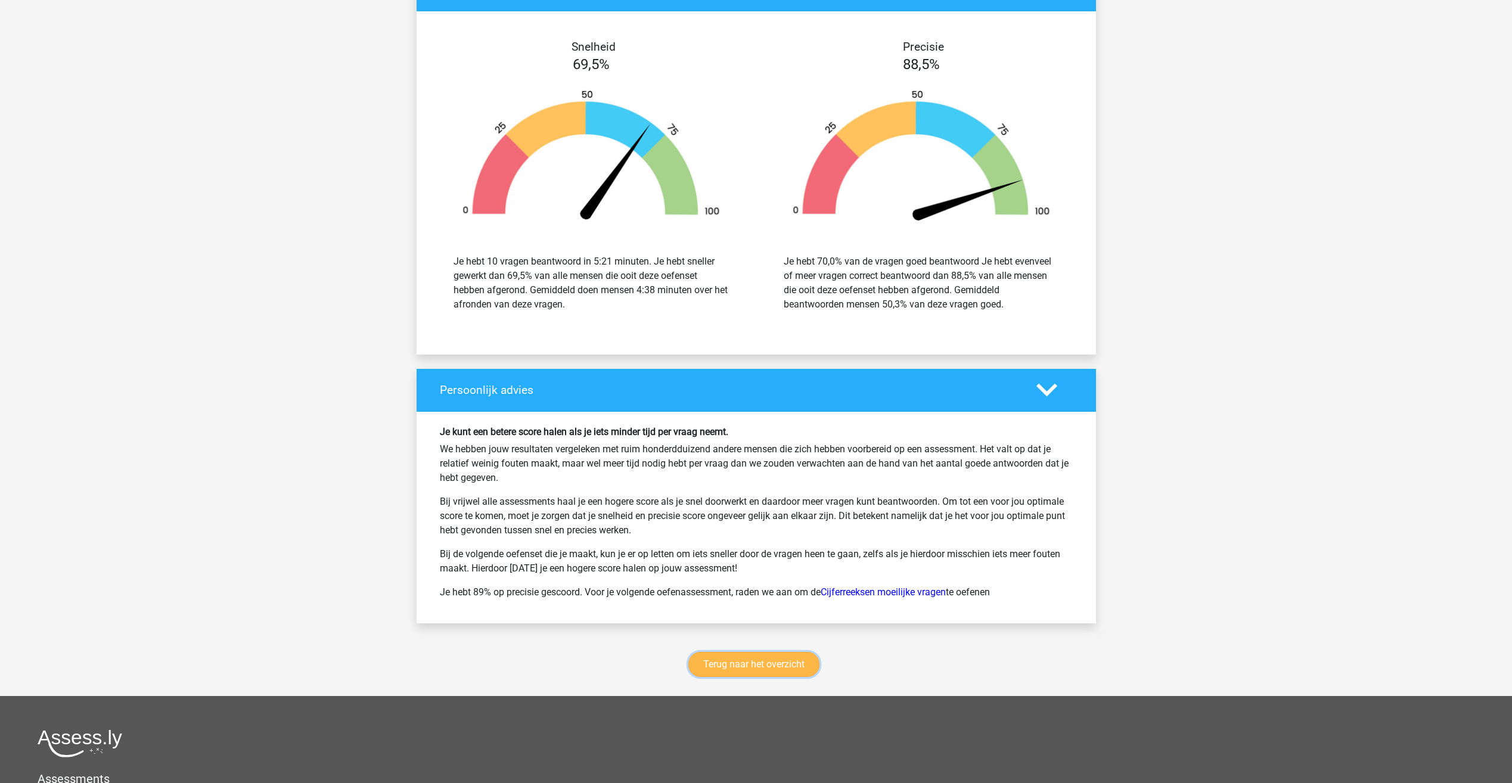
click at [744, 665] on link "Terug naar het overzicht" at bounding box center [753, 664] width 131 height 25
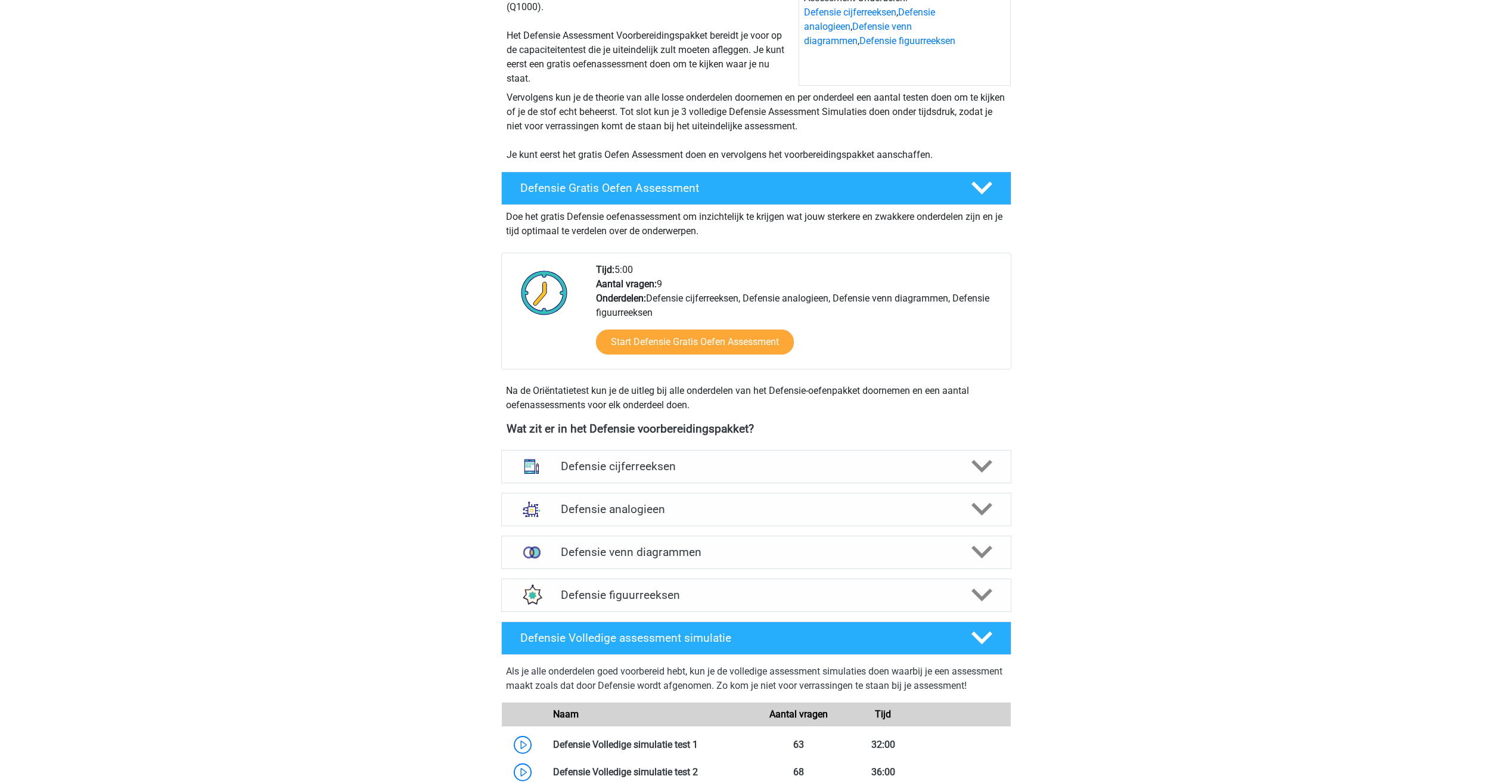
scroll to position [147, 0]
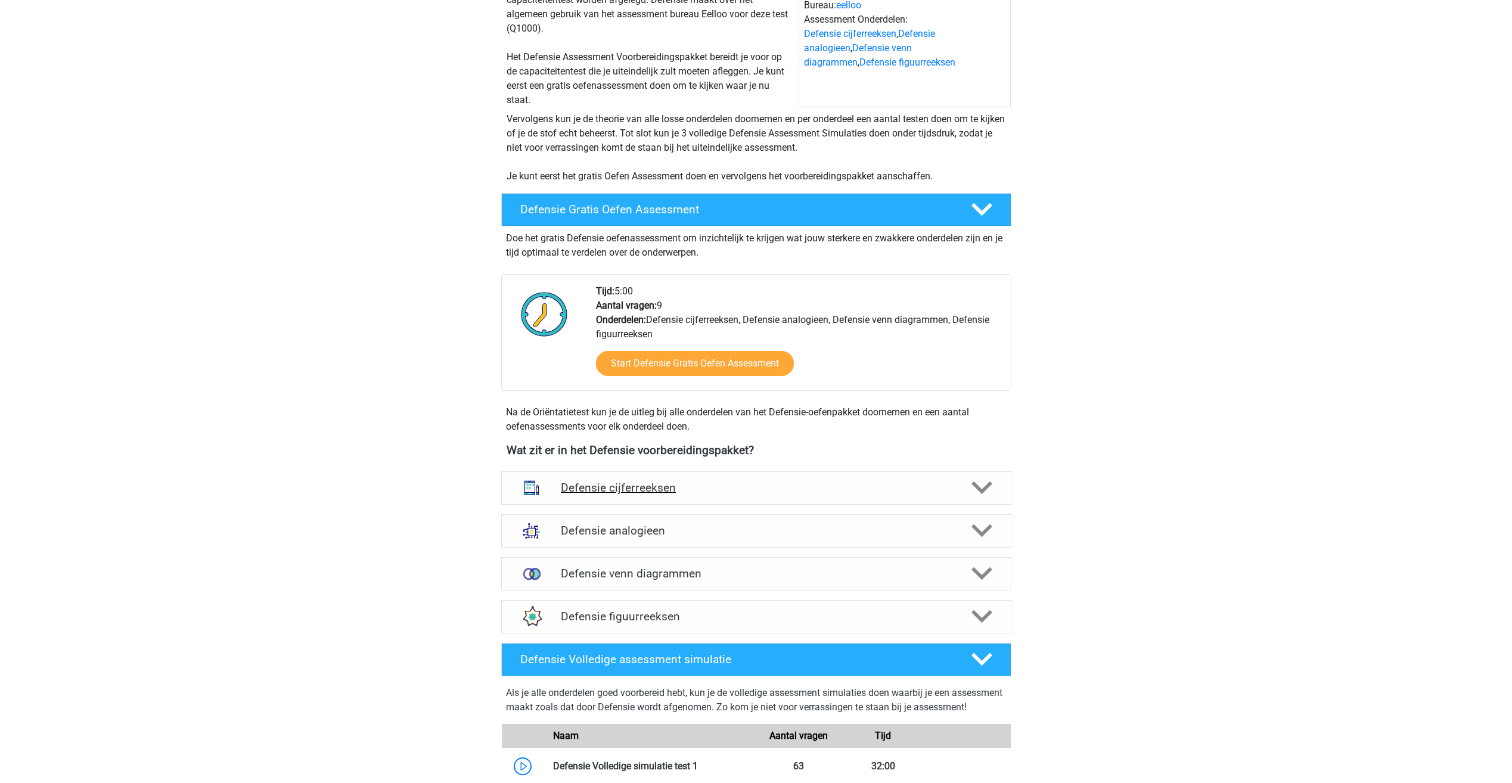
click at [571, 495] on div "Defensie cijferreeksen" at bounding box center [756, 487] width 510 height 33
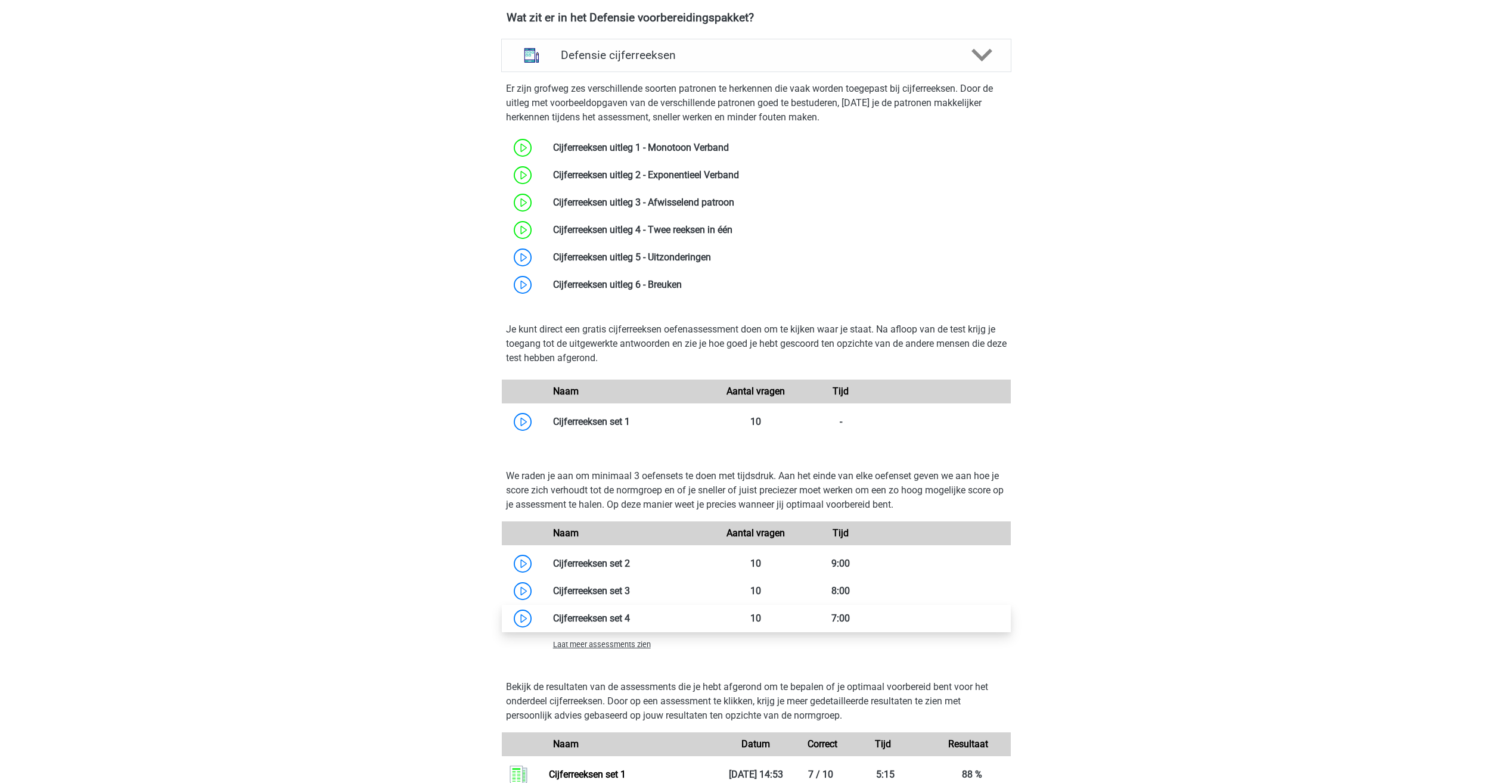
scroll to position [743, 0]
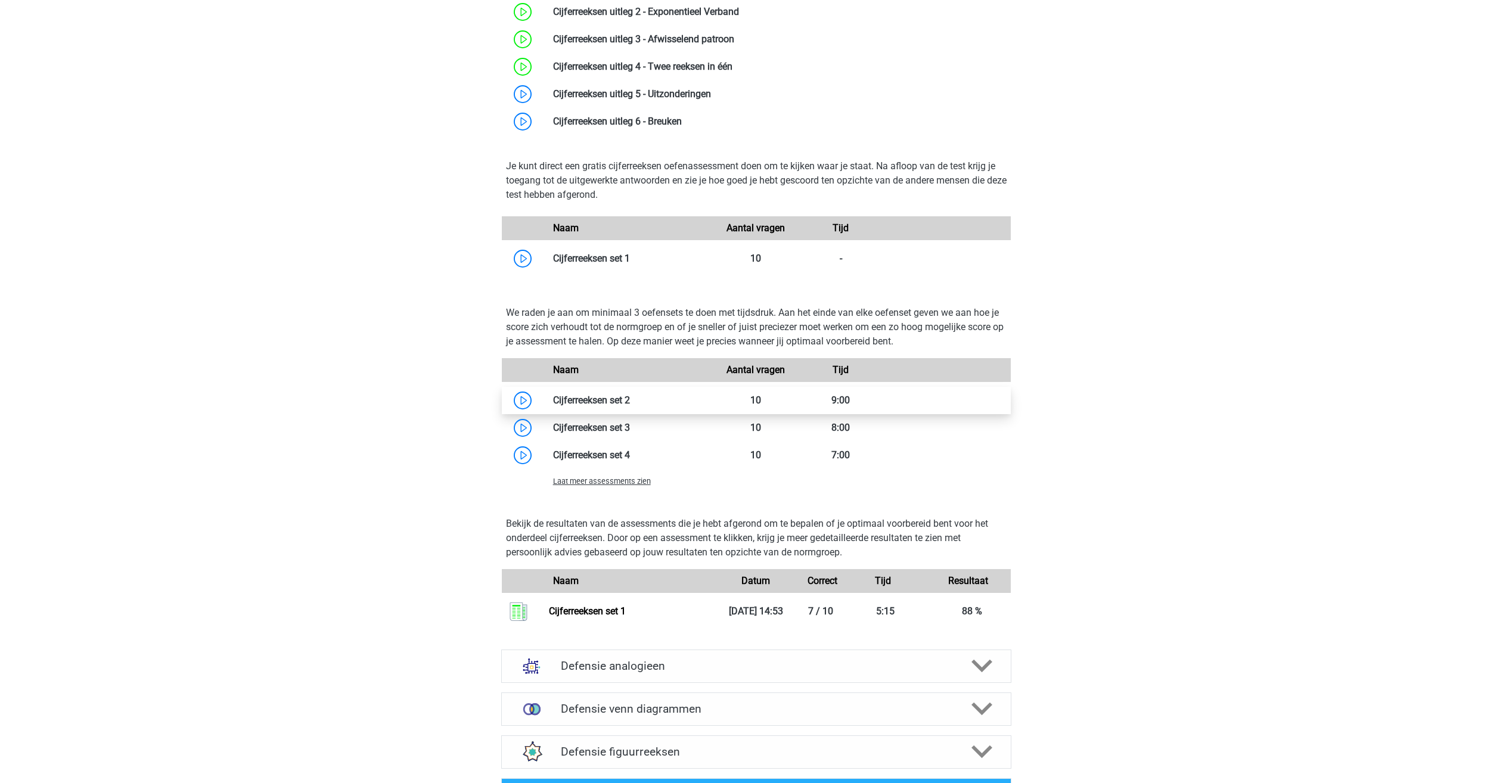
click at [630, 395] on link at bounding box center [630, 400] width 0 height 11
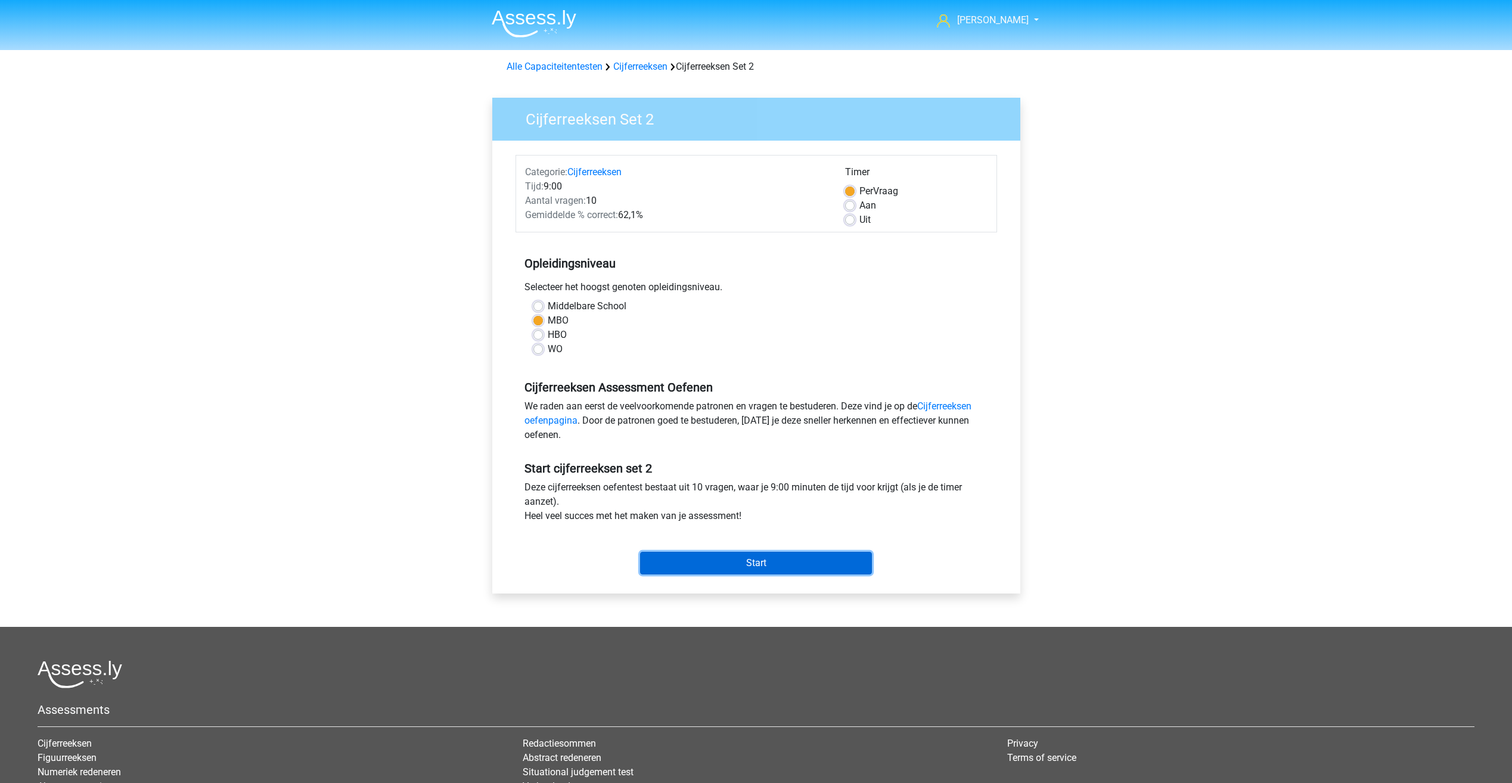
click at [726, 567] on input "Start" at bounding box center [756, 563] width 232 height 23
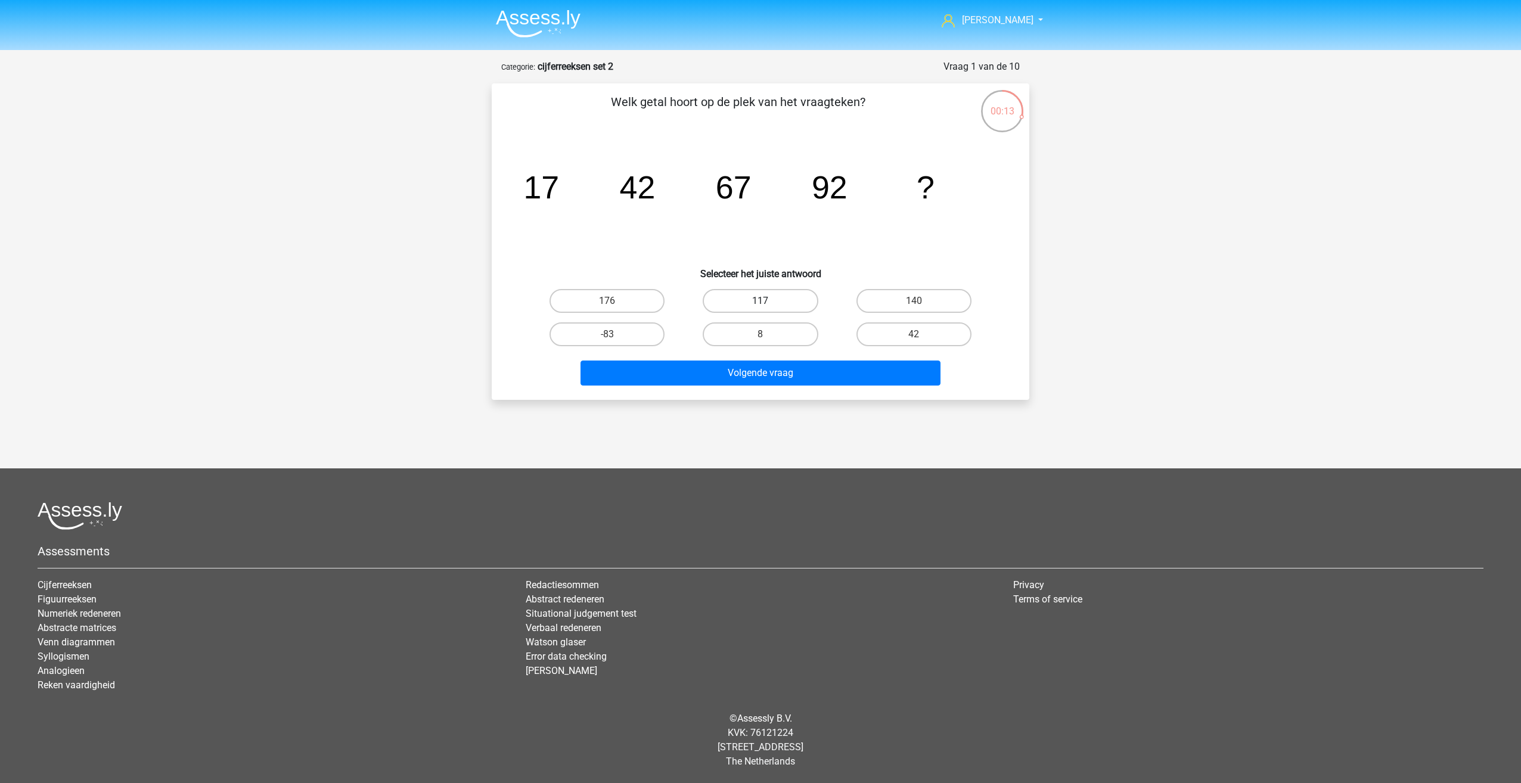
click at [745, 309] on label "117" at bounding box center [760, 301] width 115 height 24
click at [760, 309] on input "117" at bounding box center [764, 305] width 8 height 8
radio input "true"
click at [713, 378] on button "Volgende vraag" at bounding box center [760, 373] width 361 height 25
click at [792, 328] on label "-27" at bounding box center [760, 334] width 115 height 24
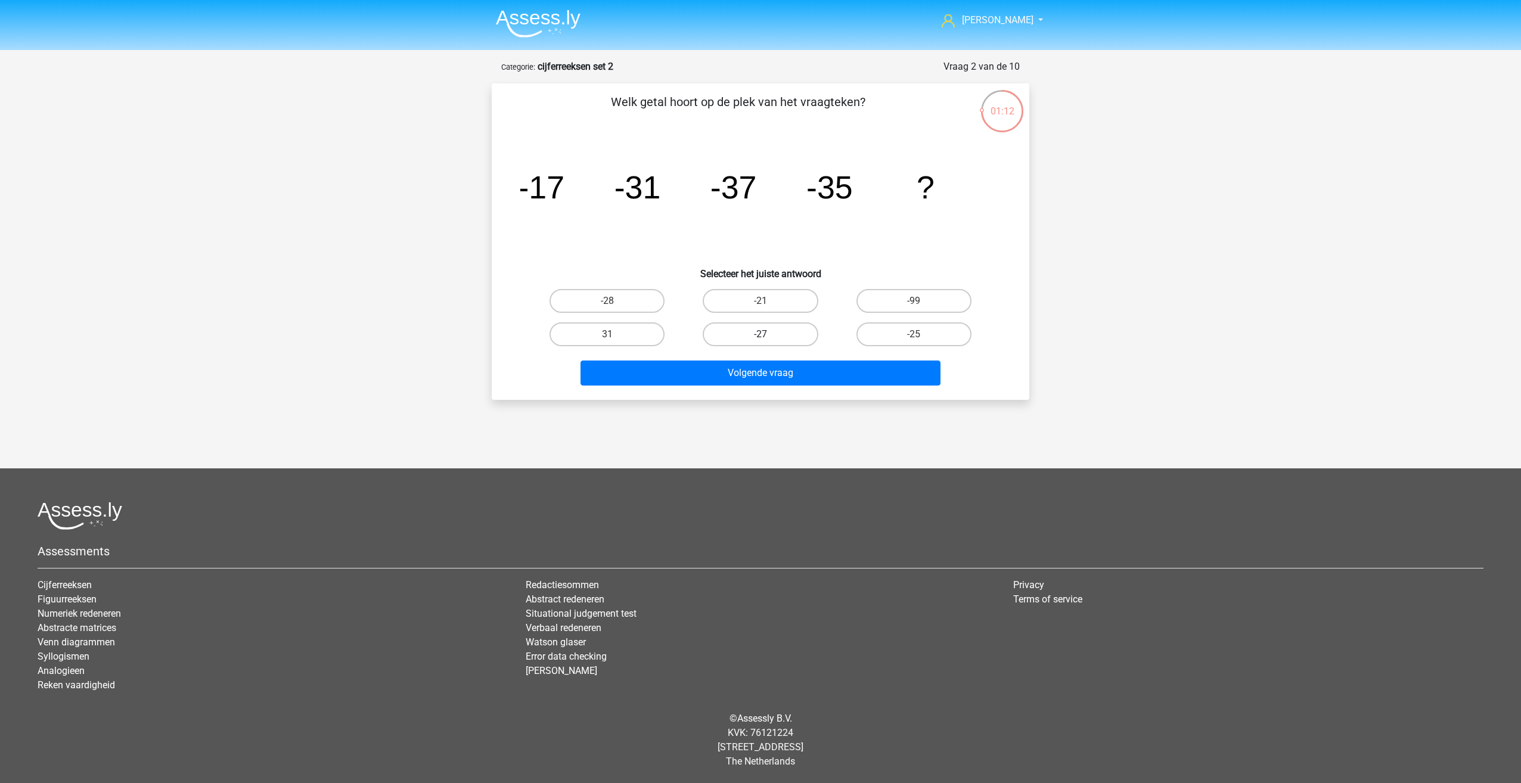
click at [768, 334] on input "-27" at bounding box center [764, 338] width 8 height 8
radio input "true"
click at [793, 371] on button "Volgende vraag" at bounding box center [760, 373] width 361 height 25
drag, startPoint x: 532, startPoint y: 201, endPoint x: 570, endPoint y: 201, distance: 38.1
click at [570, 201] on icon "image/svg+xml 14 7 6 3 -1 ?" at bounding box center [760, 198] width 480 height 120
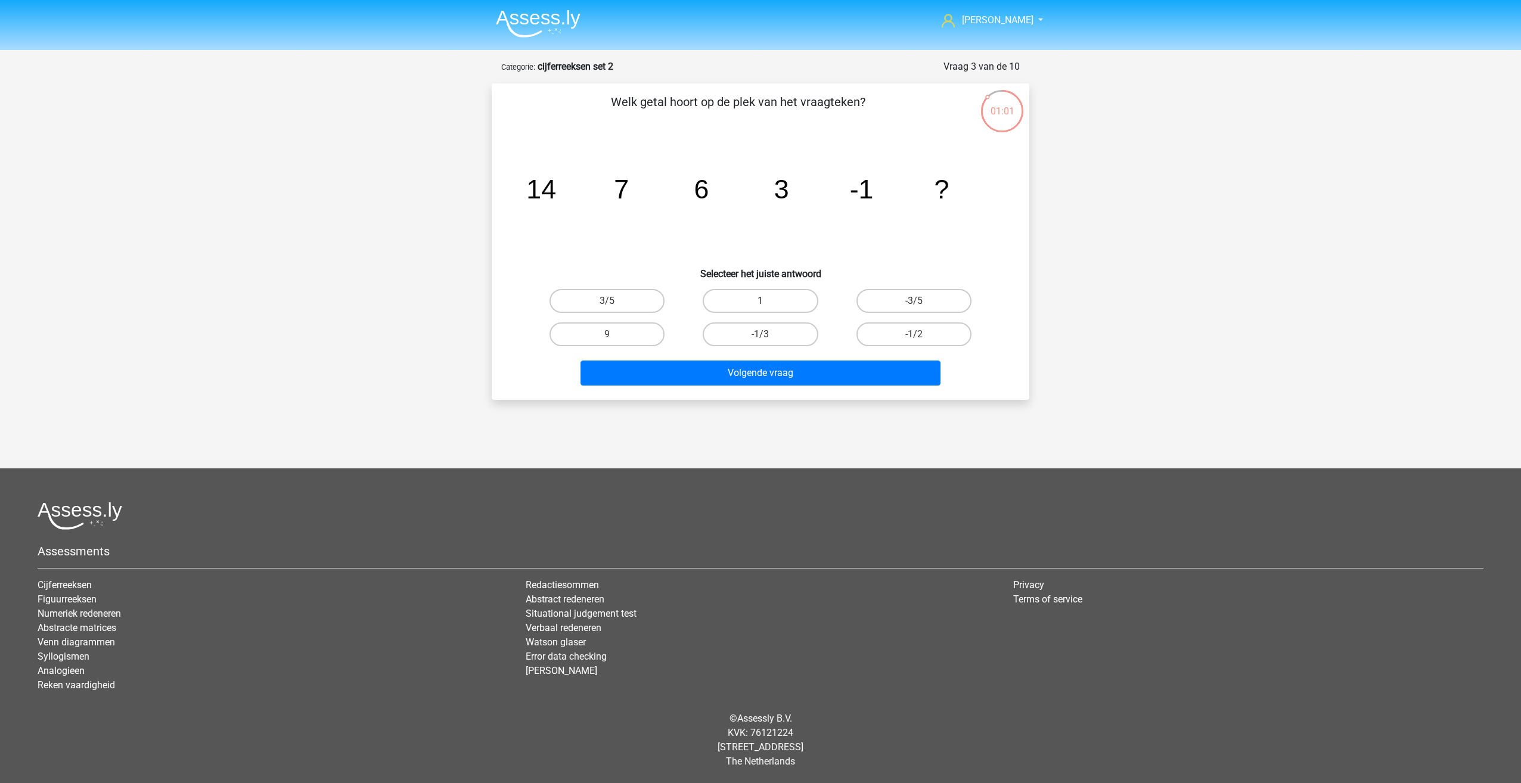
drag, startPoint x: 570, startPoint y: 201, endPoint x: 617, endPoint y: 188, distance: 48.9
click at [617, 188] on tspan "7" at bounding box center [621, 189] width 15 height 30
click at [599, 182] on icon "image/svg+xml 14 7 6 3 -1 ?" at bounding box center [760, 198] width 480 height 120
drag, startPoint x: 682, startPoint y: 182, endPoint x: 743, endPoint y: 195, distance: 62.1
click at [743, 195] on icon "image/svg+xml 14 7 6 3 -1 ?" at bounding box center [760, 198] width 480 height 120
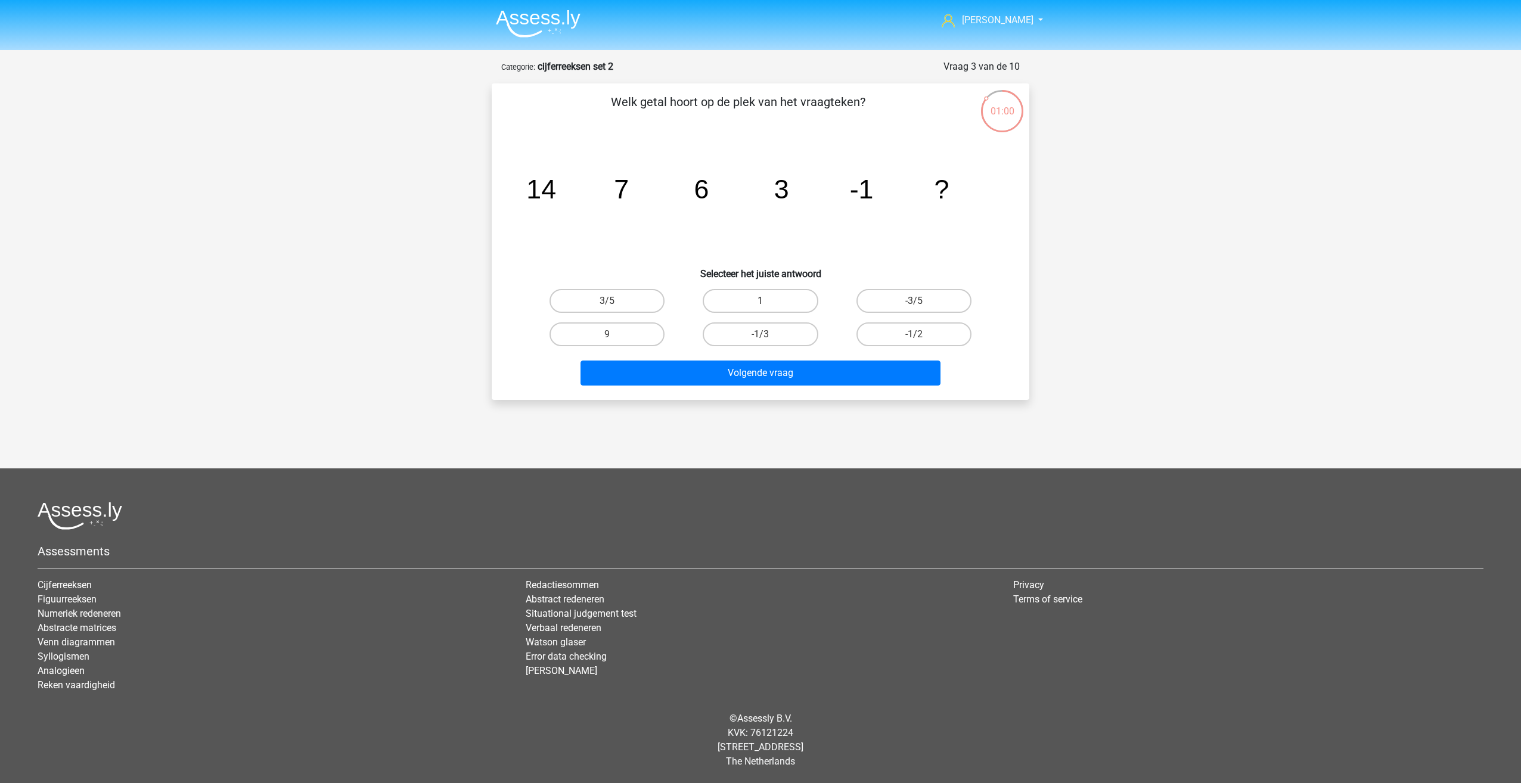
drag, startPoint x: 743, startPoint y: 195, endPoint x: 820, endPoint y: 188, distance: 77.8
click at [837, 187] on icon "image/svg+xml 14 7 6 3 -1 ?" at bounding box center [760, 198] width 480 height 120
drag, startPoint x: 849, startPoint y: 190, endPoint x: 868, endPoint y: 183, distance: 19.8
click at [868, 183] on tspan "-1" at bounding box center [862, 189] width 24 height 30
click at [769, 306] on label "1" at bounding box center [760, 301] width 115 height 24
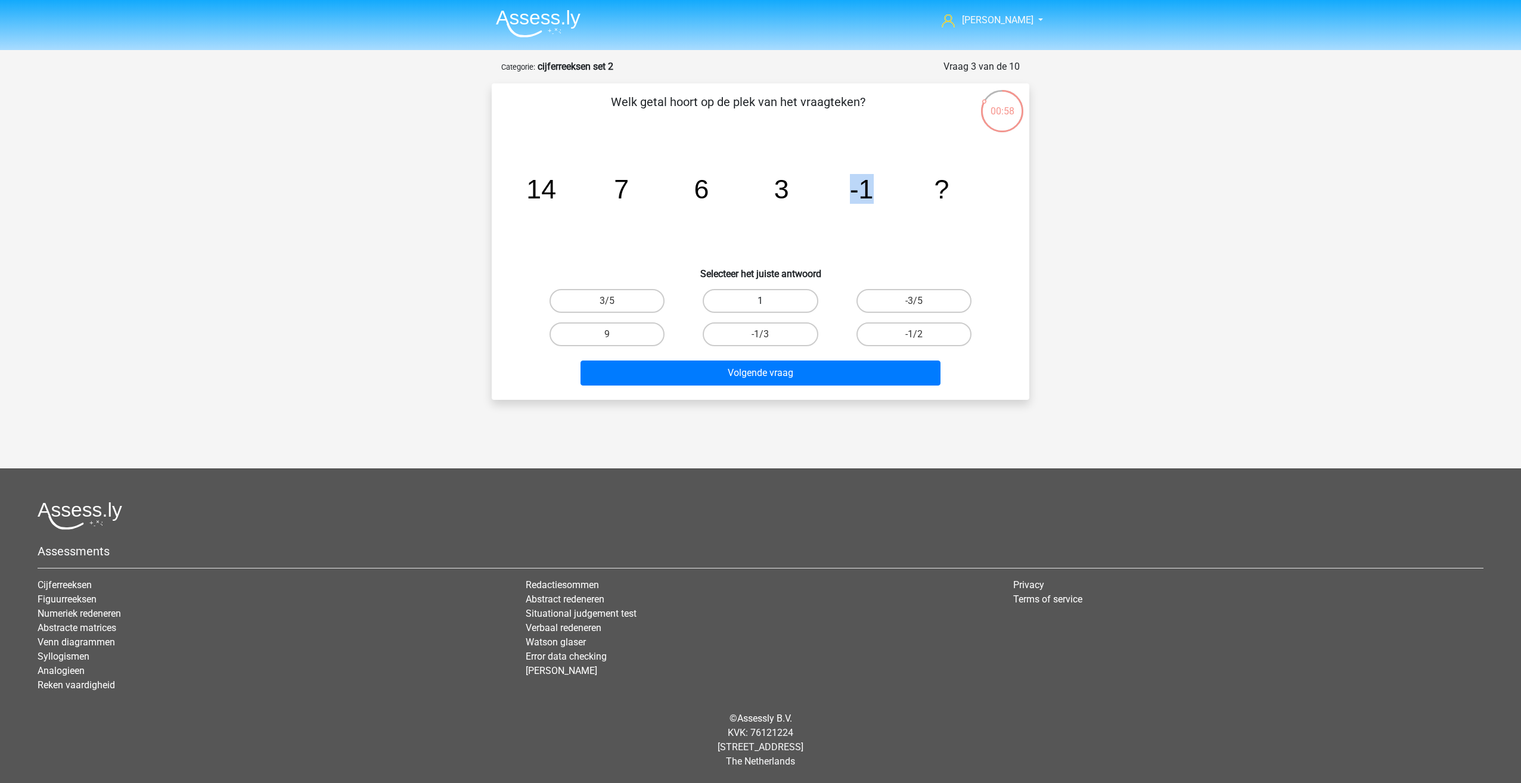
click at [768, 306] on input "1" at bounding box center [764, 305] width 8 height 8
radio input "true"
click at [770, 263] on h6 "Selecteer het juiste antwoord" at bounding box center [760, 269] width 499 height 21
click at [949, 328] on label "-1/2" at bounding box center [913, 334] width 115 height 24
click at [921, 334] on input "-1/2" at bounding box center [918, 338] width 8 height 8
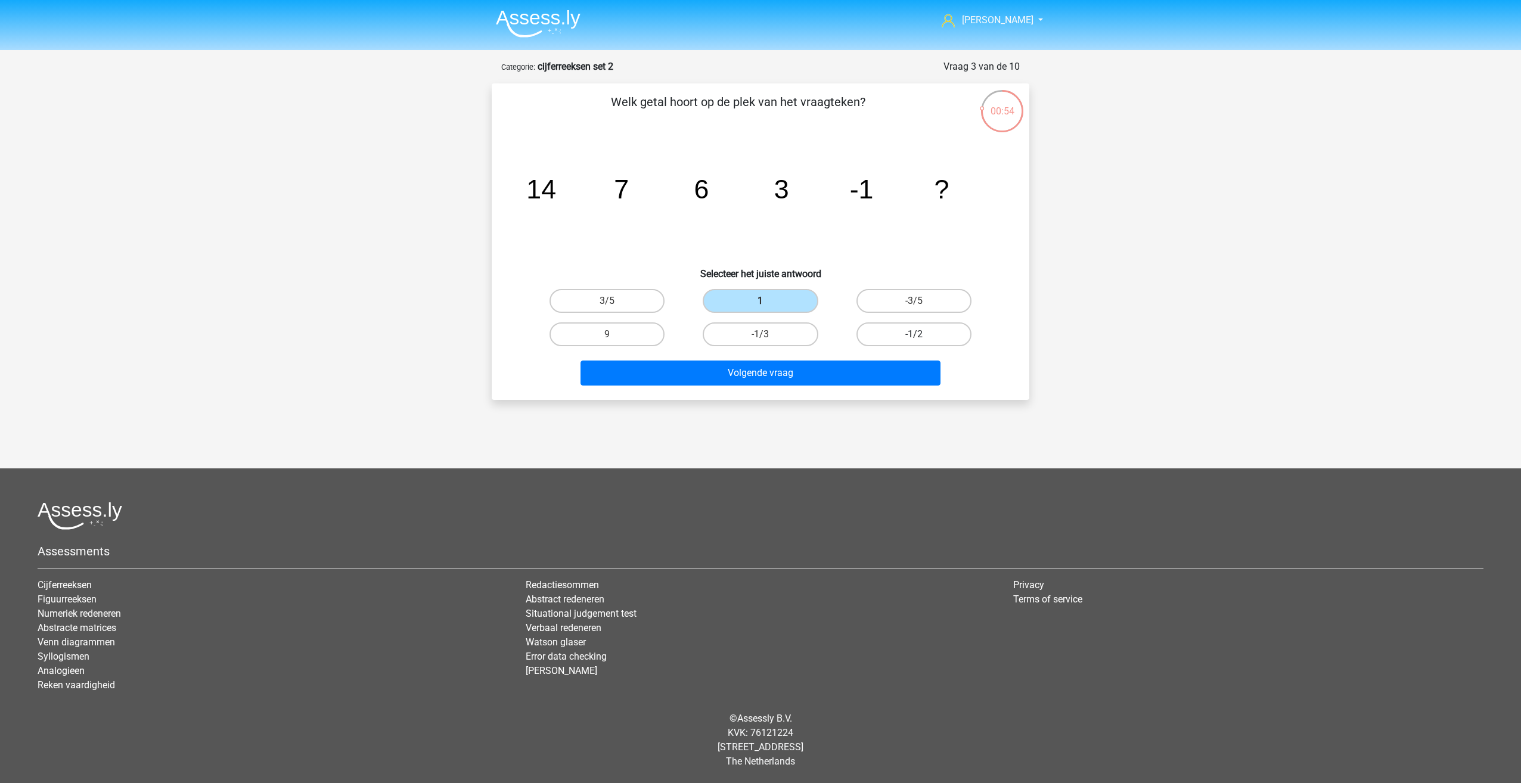
radio input "true"
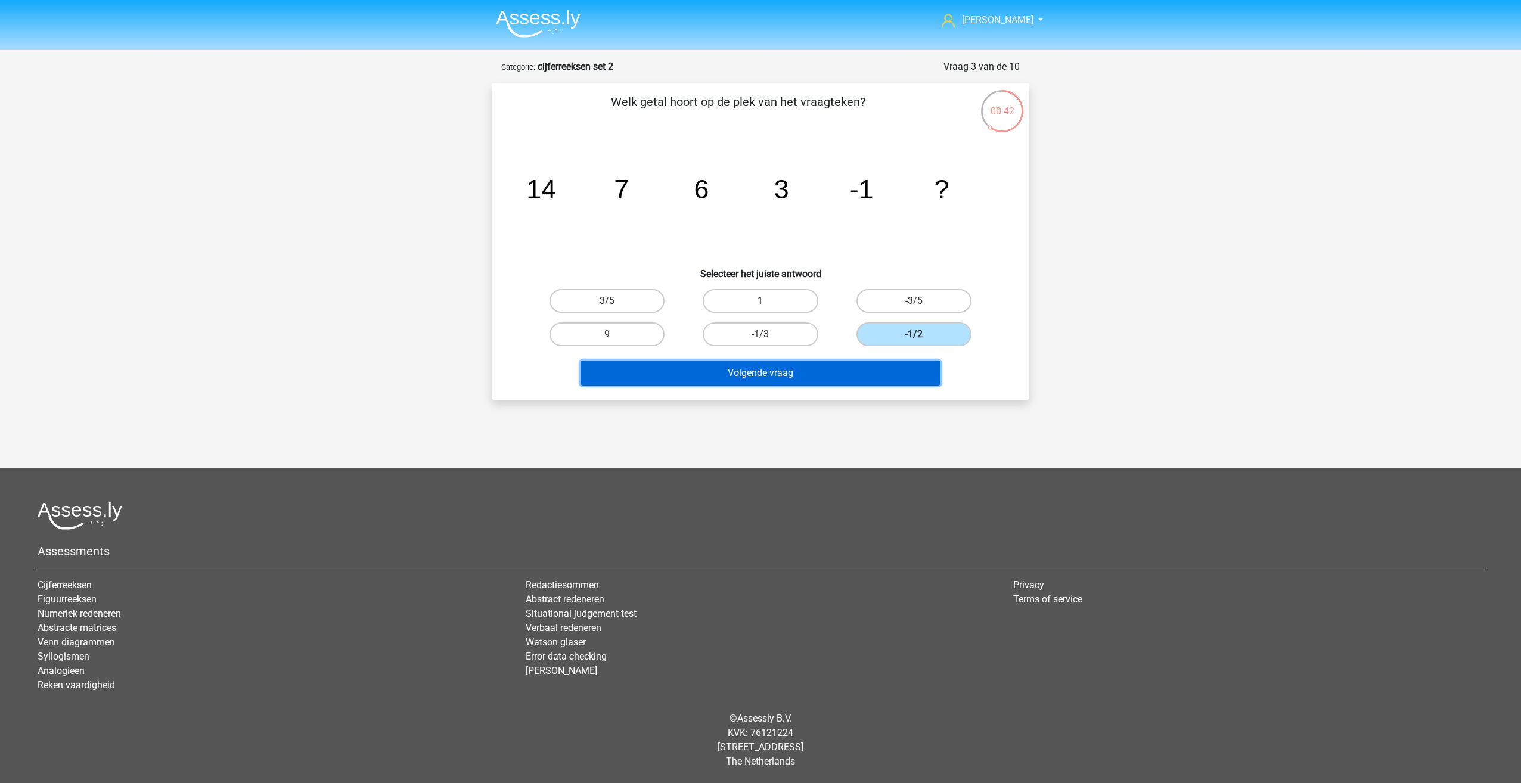
click at [781, 375] on button "Volgende vraag" at bounding box center [760, 373] width 361 height 25
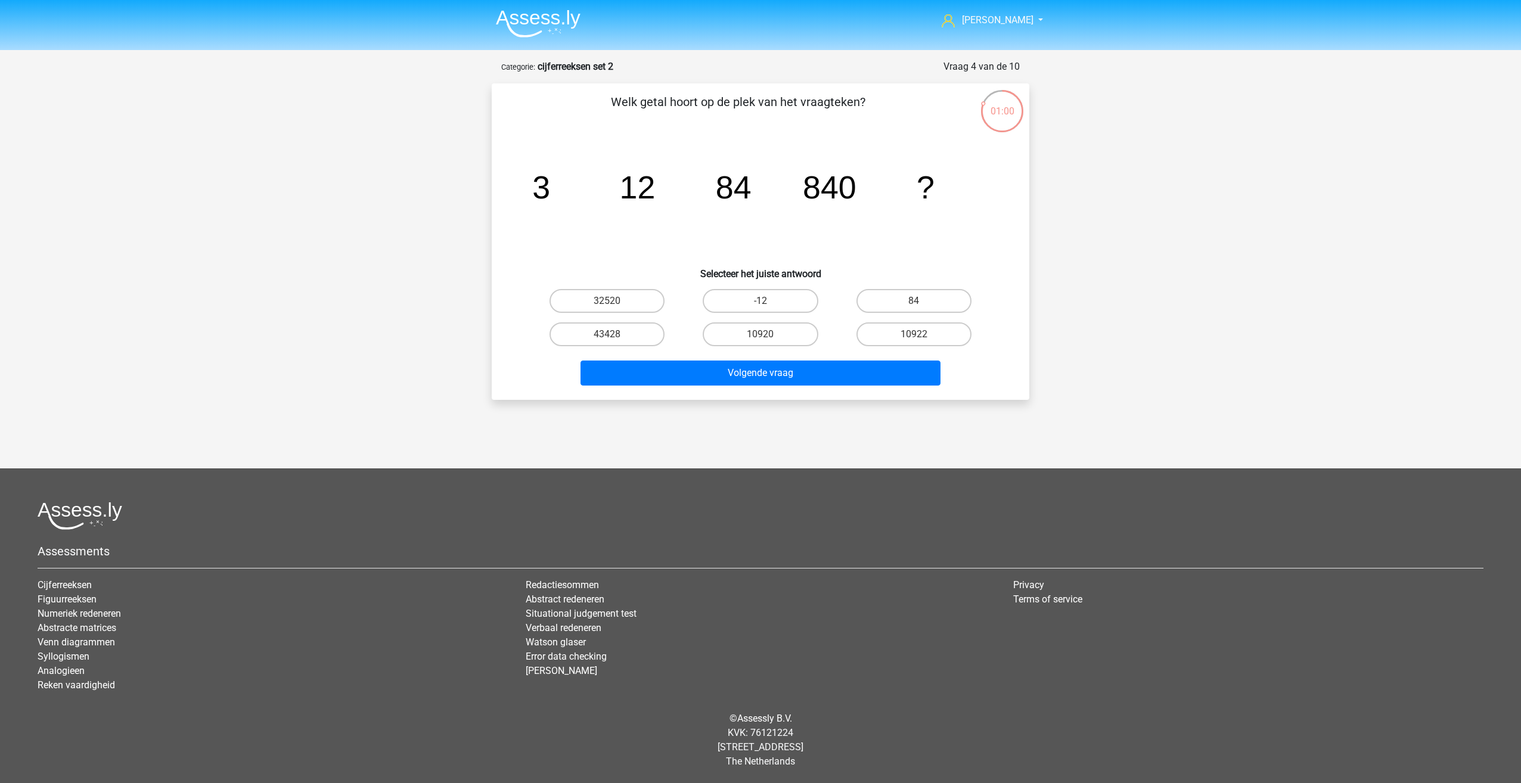
drag, startPoint x: 536, startPoint y: 200, endPoint x: 517, endPoint y: 197, distance: 19.3
click at [517, 197] on div "image/svg+xml 3 12 84 840 ?" at bounding box center [760, 198] width 499 height 120
drag, startPoint x: 635, startPoint y: 187, endPoint x: 626, endPoint y: 206, distance: 20.5
click at [626, 206] on icon "image/svg+xml 3 12 84 840 ?" at bounding box center [760, 198] width 480 height 120
drag, startPoint x: 626, startPoint y: 206, endPoint x: 538, endPoint y: 190, distance: 89.7
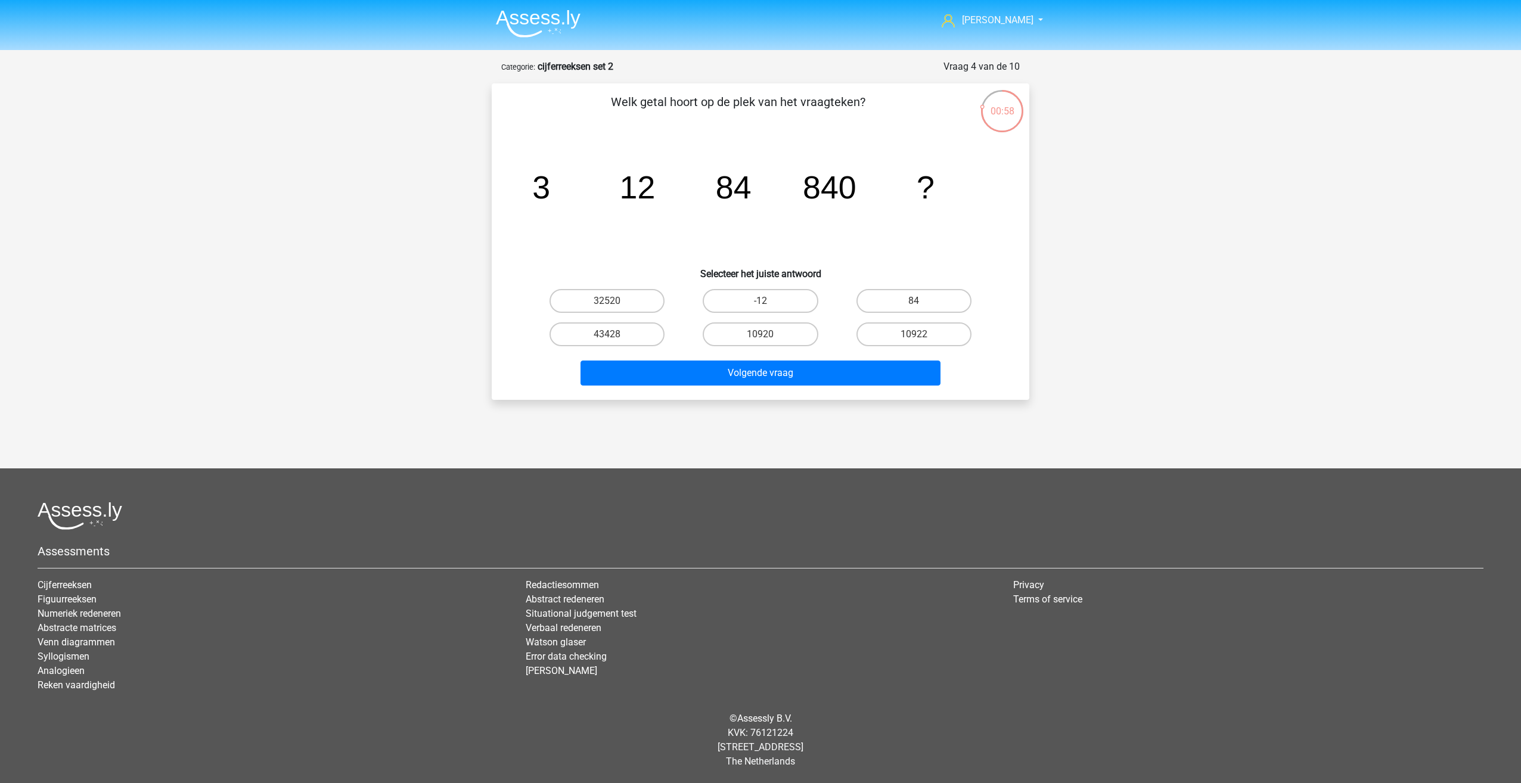
click at [538, 190] on tspan "3" at bounding box center [541, 187] width 18 height 36
drag, startPoint x: 653, startPoint y: 200, endPoint x: 650, endPoint y: 194, distance: 6.1
click at [653, 199] on tspan "12" at bounding box center [638, 187] width 36 height 36
click at [753, 188] on icon "image/svg+xml 3 12 84 840 ?" at bounding box center [760, 198] width 480 height 120
drag, startPoint x: 806, startPoint y: 191, endPoint x: 808, endPoint y: 185, distance: 6.4
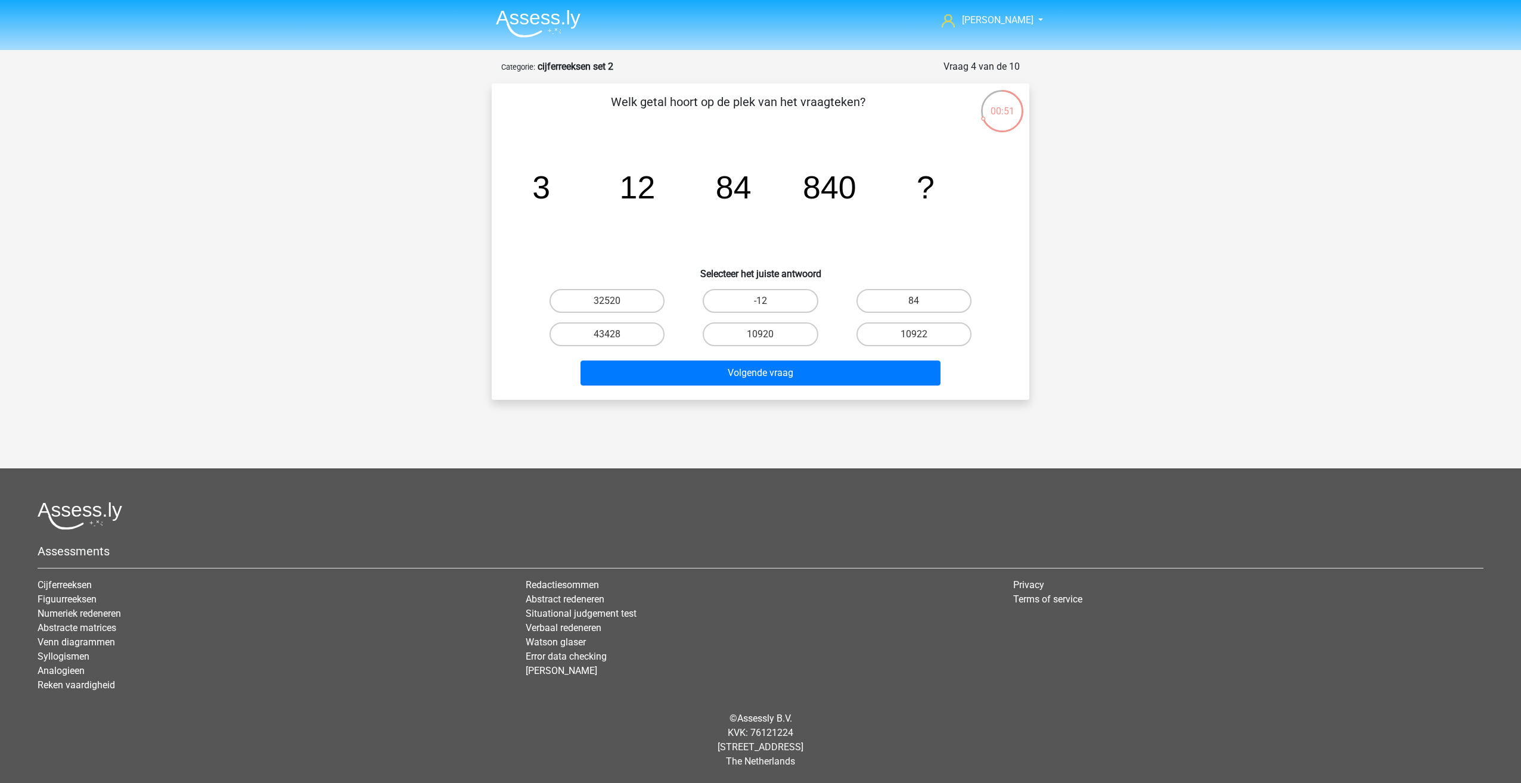
click at [808, 185] on tspan "840" at bounding box center [830, 187] width 54 height 36
drag, startPoint x: 495, startPoint y: 206, endPoint x: 519, endPoint y: 187, distance: 30.6
click at [519, 187] on div "Welk getal hoort op de plek van het vraagteken? image/svg+xml 3 12 84 840 ? Sel…" at bounding box center [761, 241] width 538 height 316
drag, startPoint x: 713, startPoint y: 182, endPoint x: 755, endPoint y: 194, distance: 43.2
click at [755, 194] on icon "image/svg+xml 3 12 84 840 ?" at bounding box center [760, 198] width 480 height 120
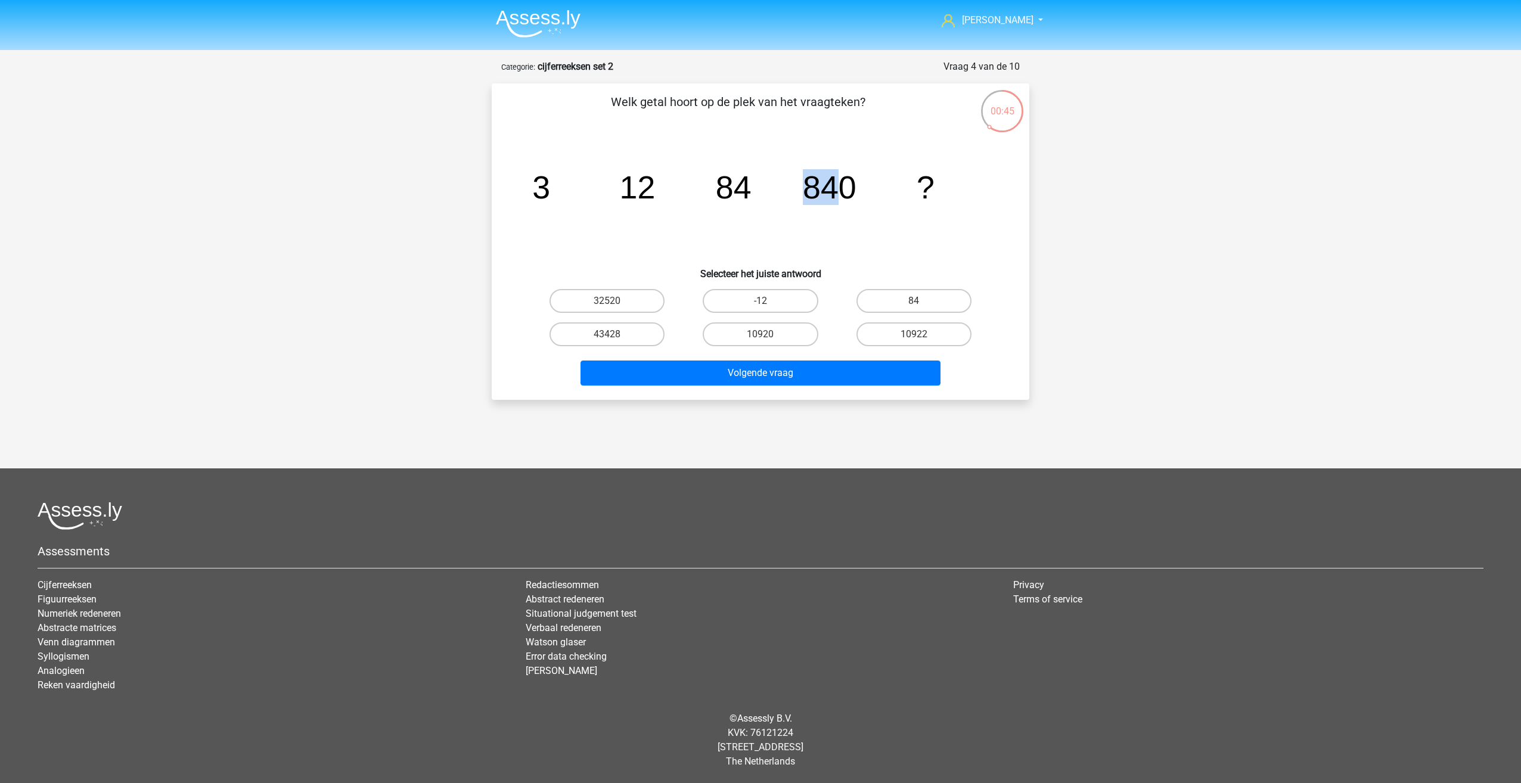
drag, startPoint x: 755, startPoint y: 194, endPoint x: 836, endPoint y: 173, distance: 83.5
click at [836, 173] on icon "image/svg+xml 3 12 84 840 ?" at bounding box center [760, 198] width 480 height 120
drag, startPoint x: 534, startPoint y: 197, endPoint x: 553, endPoint y: 198, distance: 19.1
click at [553, 198] on tspan "-11" at bounding box center [541, 187] width 46 height 36
drag, startPoint x: 553, startPoint y: 198, endPoint x: 615, endPoint y: 253, distance: 82.7
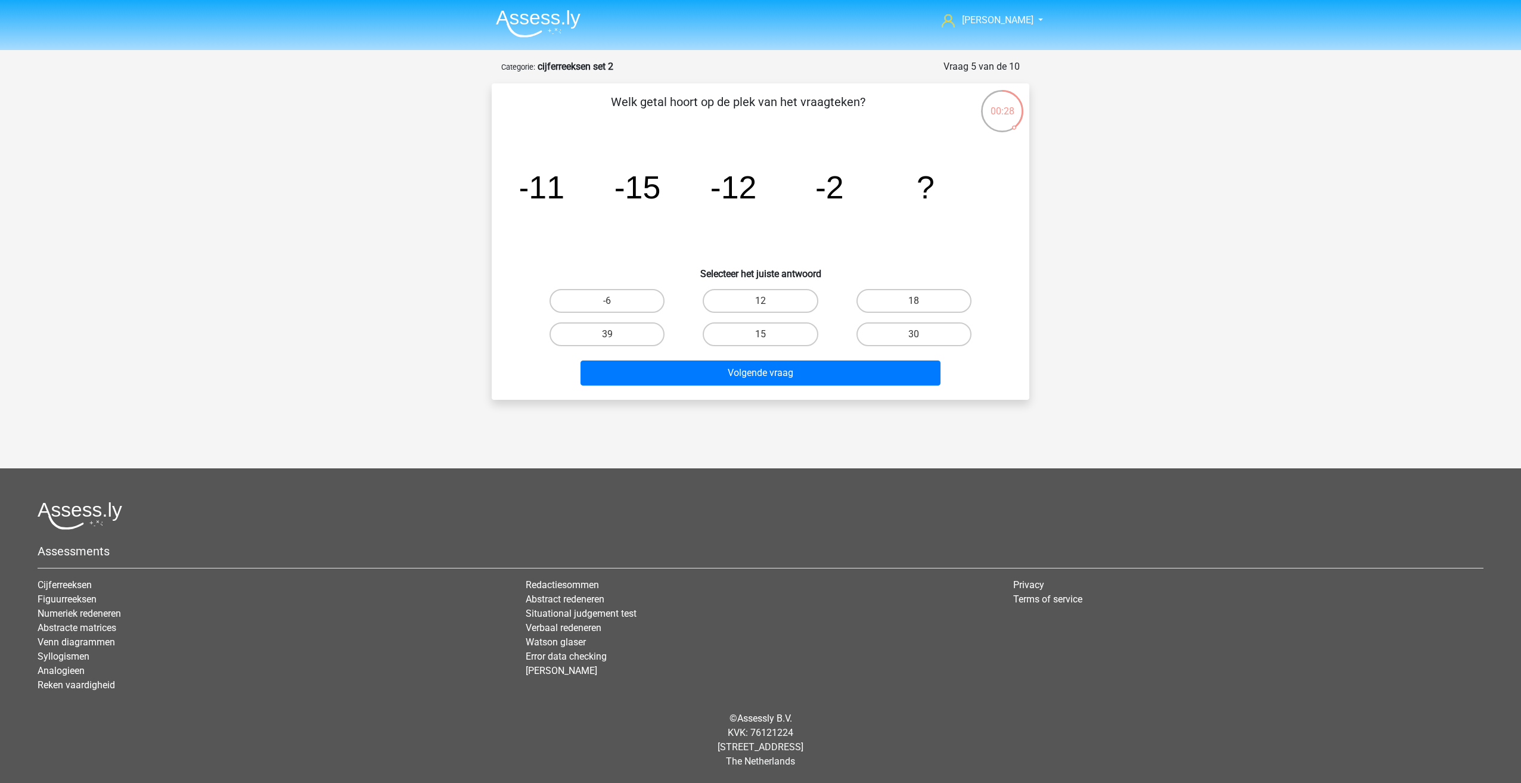
click at [615, 253] on icon "image/svg+xml -11 -15 -12 -2 ?" at bounding box center [760, 198] width 480 height 120
drag, startPoint x: 528, startPoint y: 209, endPoint x: 564, endPoint y: 239, distance: 47.4
click at [564, 239] on icon "image/svg+xml -11 -15 -12 -2 ?" at bounding box center [760, 198] width 480 height 120
drag, startPoint x: 564, startPoint y: 239, endPoint x: 546, endPoint y: 229, distance: 21.1
click at [546, 229] on icon "image/svg+xml -11 -15 -12 -2 ?" at bounding box center [760, 198] width 480 height 120
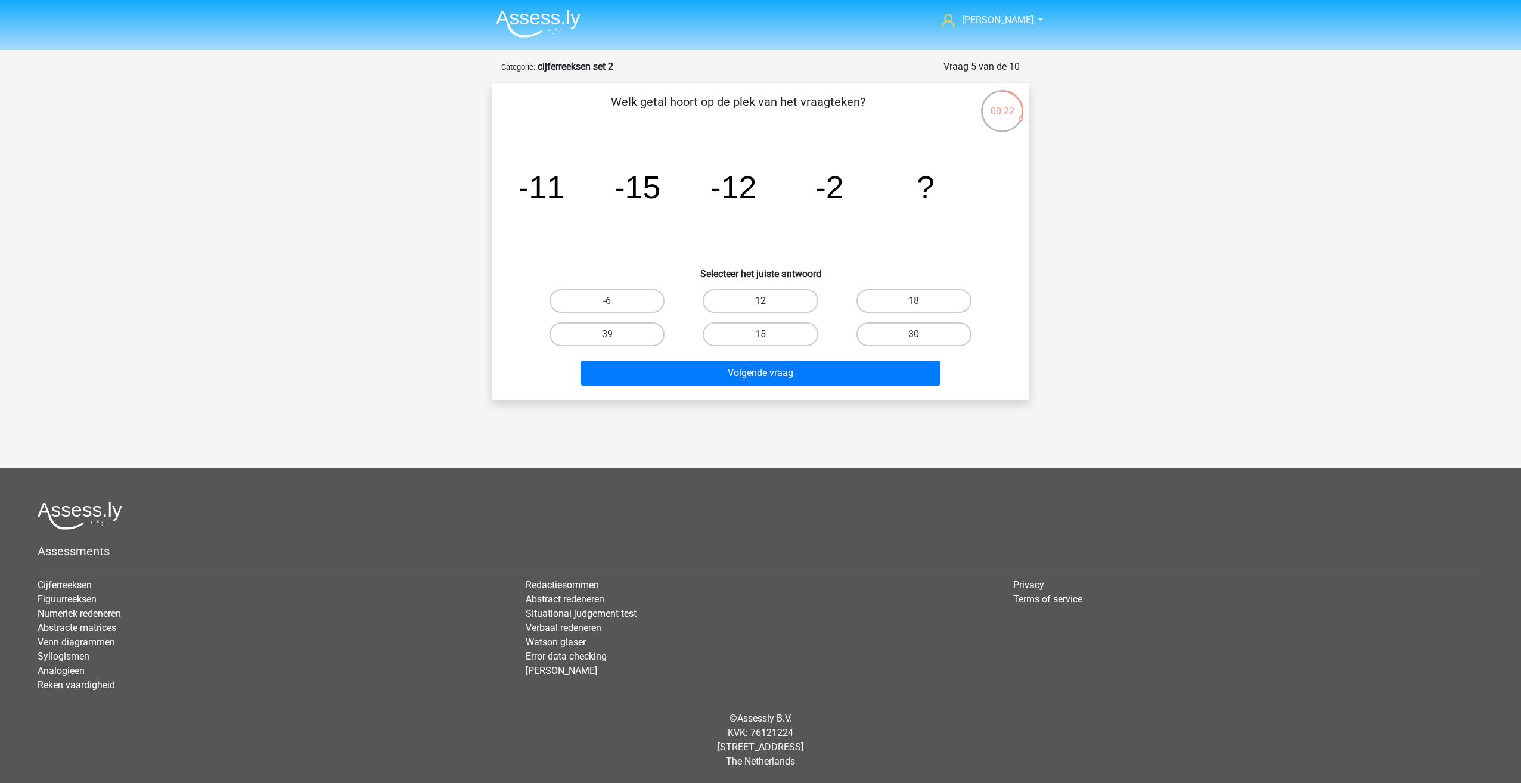
click at [499, 203] on div "Welk getal hoort op de plek van het vraagteken? image/svg+xml -11 -15 -12 -2 ? …" at bounding box center [760, 241] width 528 height 297
click at [780, 331] on label "15" at bounding box center [760, 334] width 115 height 24
click at [768, 334] on input "15" at bounding box center [764, 338] width 8 height 8
radio input "true"
drag, startPoint x: 517, startPoint y: 187, endPoint x: 529, endPoint y: 193, distance: 13.3
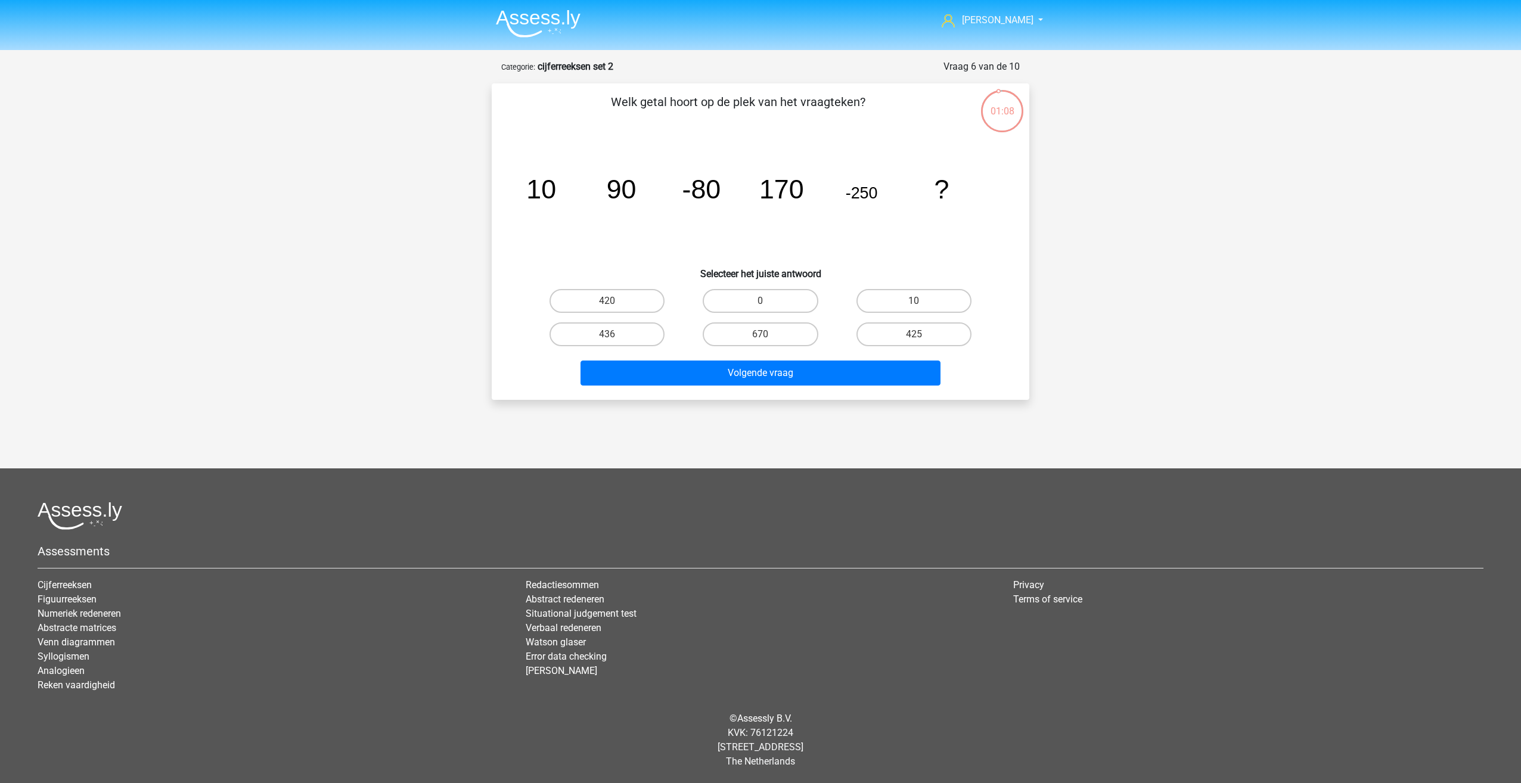
click at [526, 193] on div "image/svg+xml 10 90 -80 170 -250 ?" at bounding box center [760, 198] width 499 height 120
drag, startPoint x: 608, startPoint y: 178, endPoint x: 552, endPoint y: 194, distance: 57.5
click at [558, 193] on icon "image/svg+xml 10 90 -80 170 -250 ?" at bounding box center [760, 198] width 480 height 120
click at [519, 191] on div "image/svg+xml 10 90 -80 170 -250 ?" at bounding box center [760, 198] width 499 height 120
drag, startPoint x: 526, startPoint y: 190, endPoint x: 527, endPoint y: 218, distance: 28.6
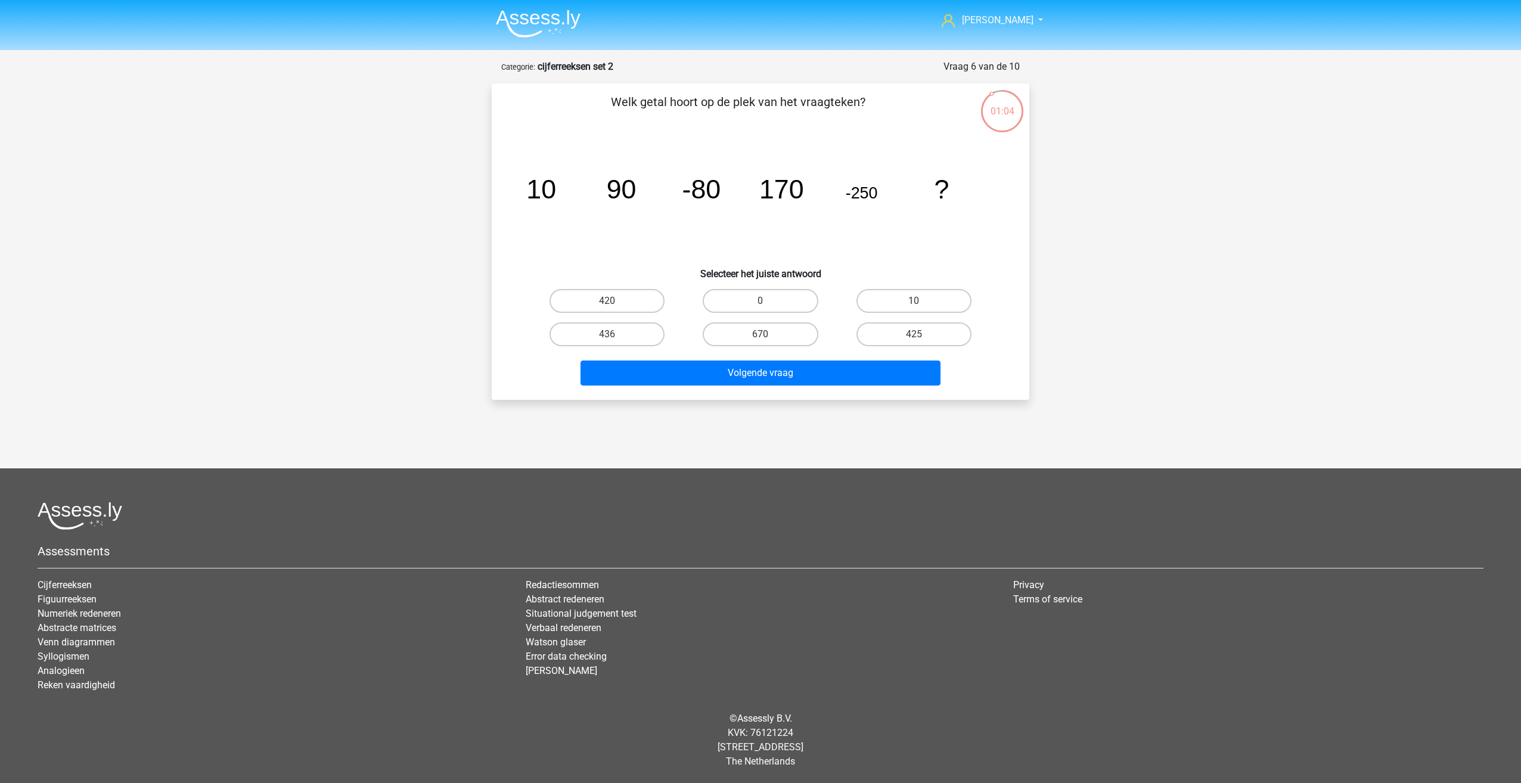
click at [527, 218] on icon "image/svg+xml 10 90 -80 170 -250 ?" at bounding box center [760, 198] width 480 height 120
click at [613, 190] on tspan "90" at bounding box center [622, 189] width 30 height 30
drag, startPoint x: 613, startPoint y: 190, endPoint x: 610, endPoint y: 229, distance: 39.4
click at [610, 228] on icon "image/svg+xml 10 90 -80 170 -250 ?" at bounding box center [760, 198] width 480 height 120
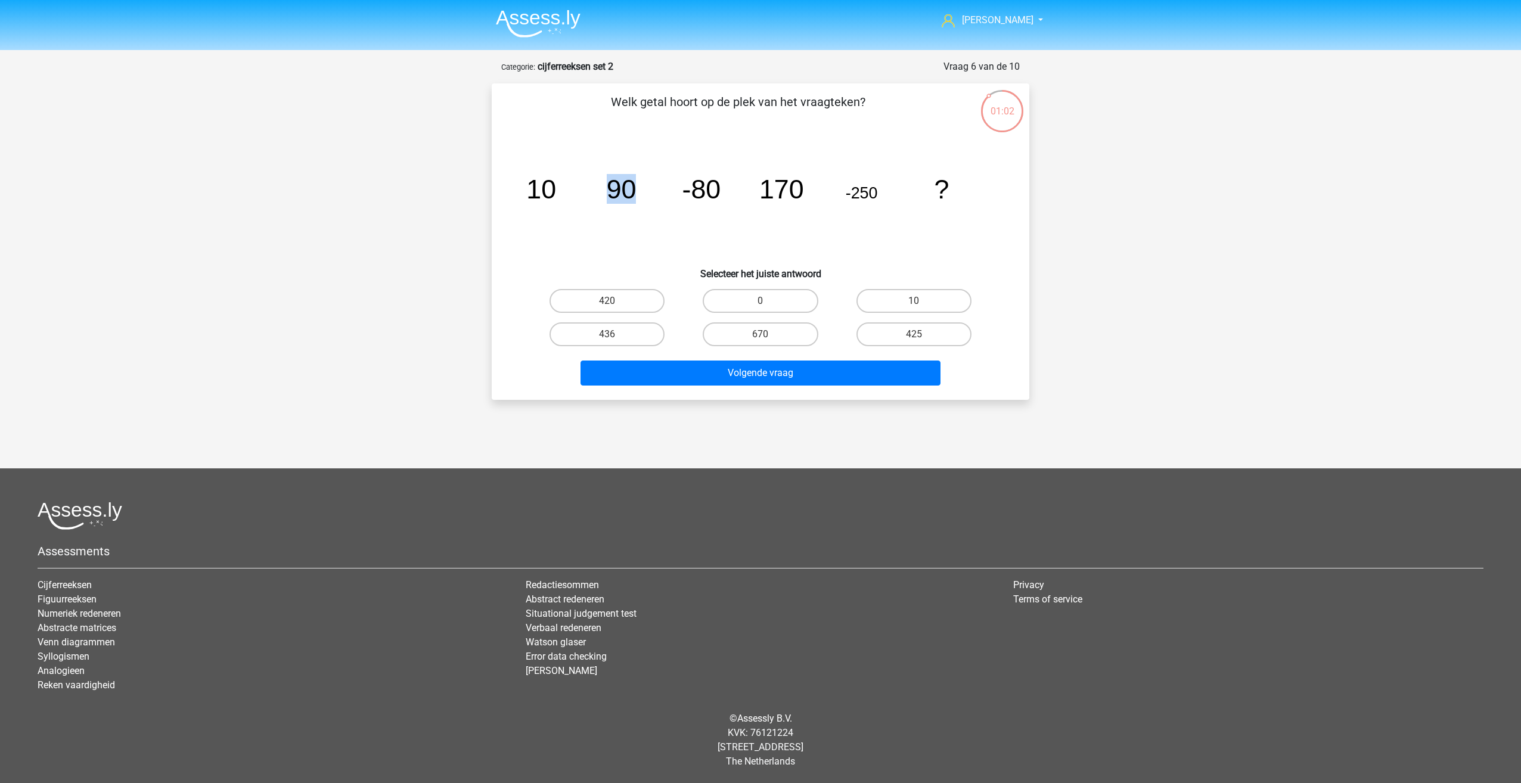
click at [611, 195] on tspan "90" at bounding box center [622, 189] width 30 height 30
drag, startPoint x: 542, startPoint y: 191, endPoint x: 544, endPoint y: 151, distance: 40.0
click at [541, 158] on icon "image/svg+xml 10 90 -80 170 -250 ?" at bounding box center [760, 198] width 480 height 120
drag, startPoint x: 544, startPoint y: 185, endPoint x: 588, endPoint y: 192, distance: 44.6
click at [588, 192] on icon "image/svg+xml 10 90 -80 170 -250 ?" at bounding box center [760, 198] width 480 height 120
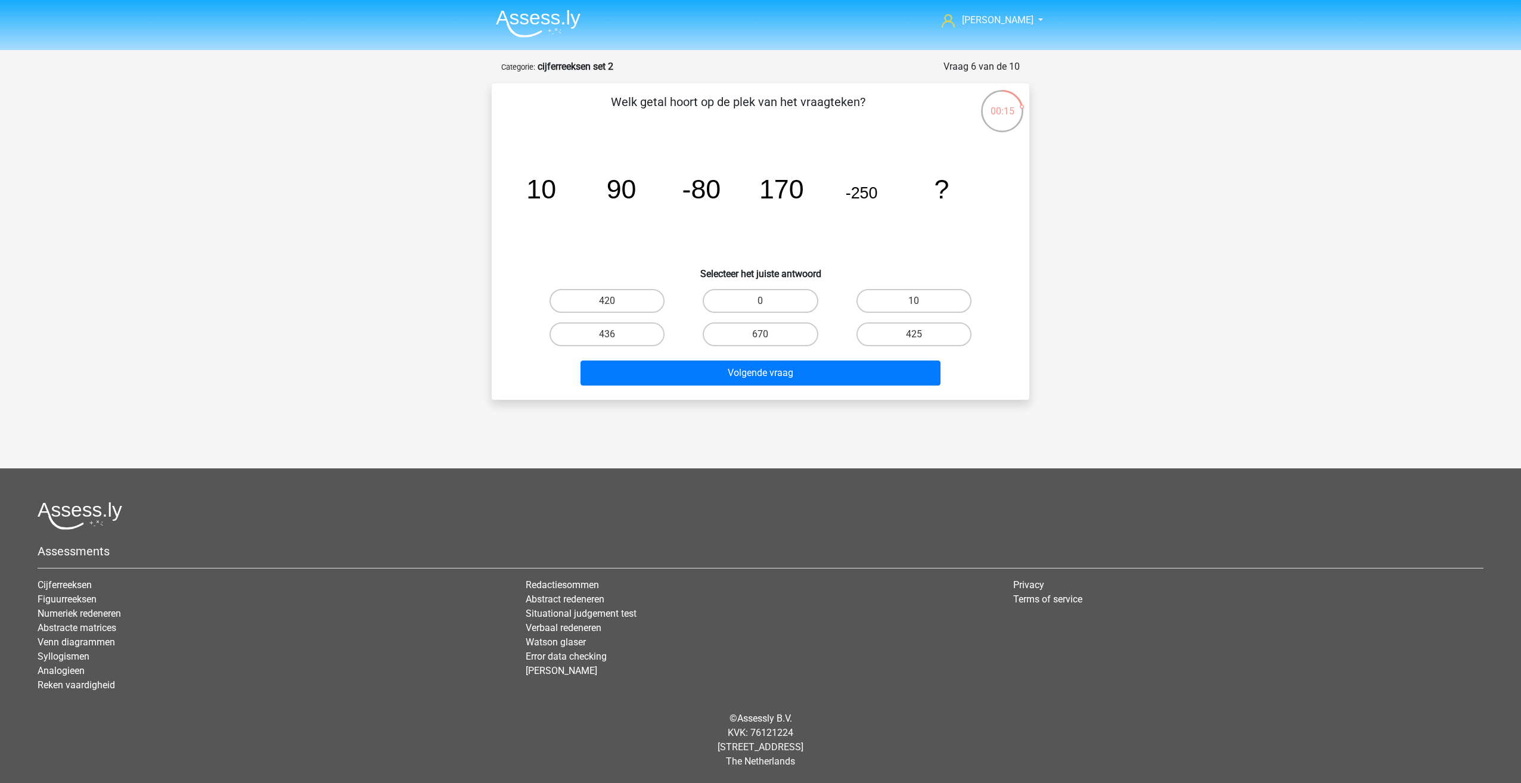
drag, startPoint x: 588, startPoint y: 192, endPoint x: 645, endPoint y: 216, distance: 62.0
click at [645, 216] on icon "image/svg+xml 10 90 -80 170 -250 ?" at bounding box center [760, 198] width 480 height 120
click at [744, 336] on label "670" at bounding box center [760, 334] width 115 height 24
click at [760, 336] on input "670" at bounding box center [764, 338] width 8 height 8
radio input "true"
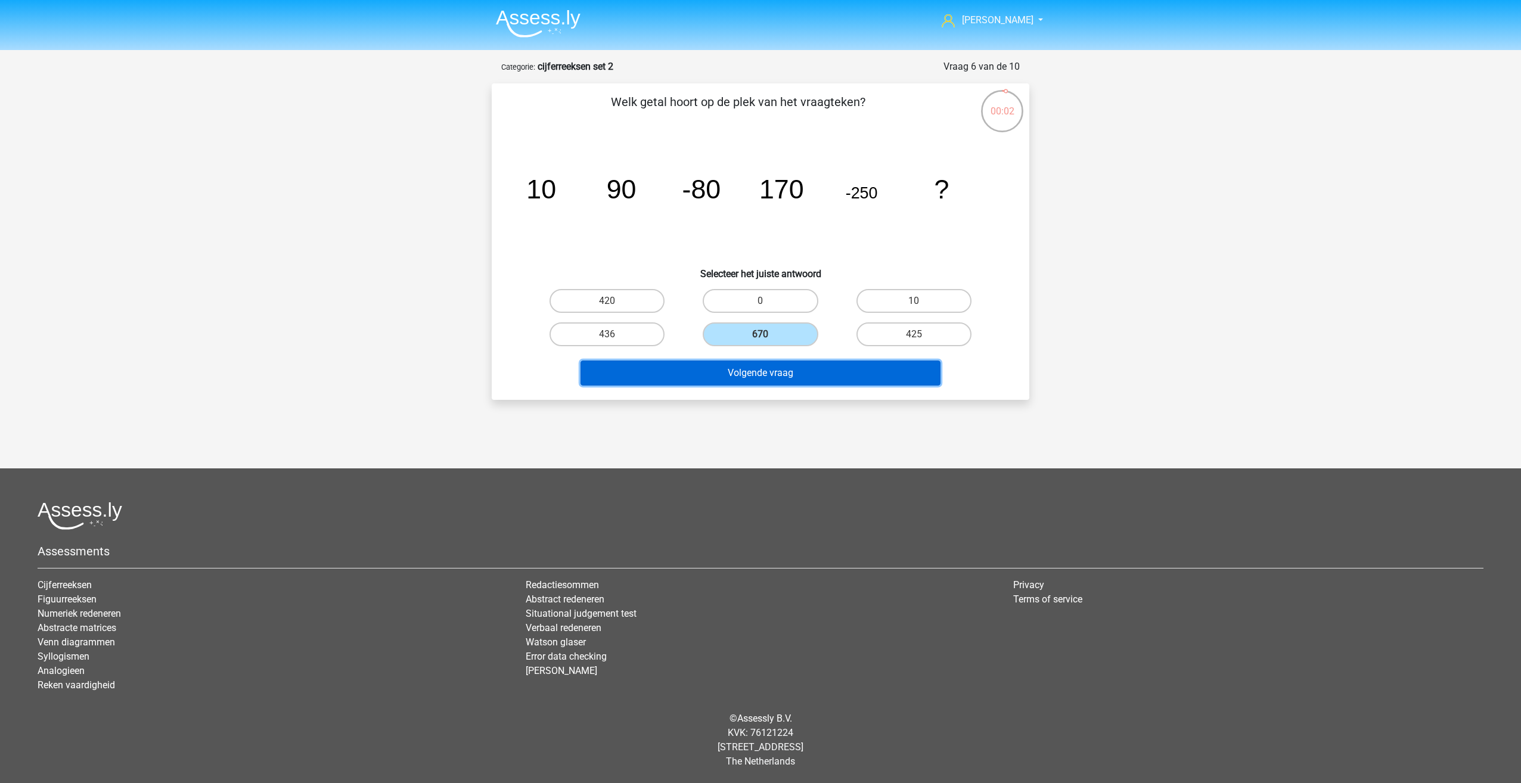
click at [785, 377] on button "Volgende vraag" at bounding box center [760, 373] width 361 height 25
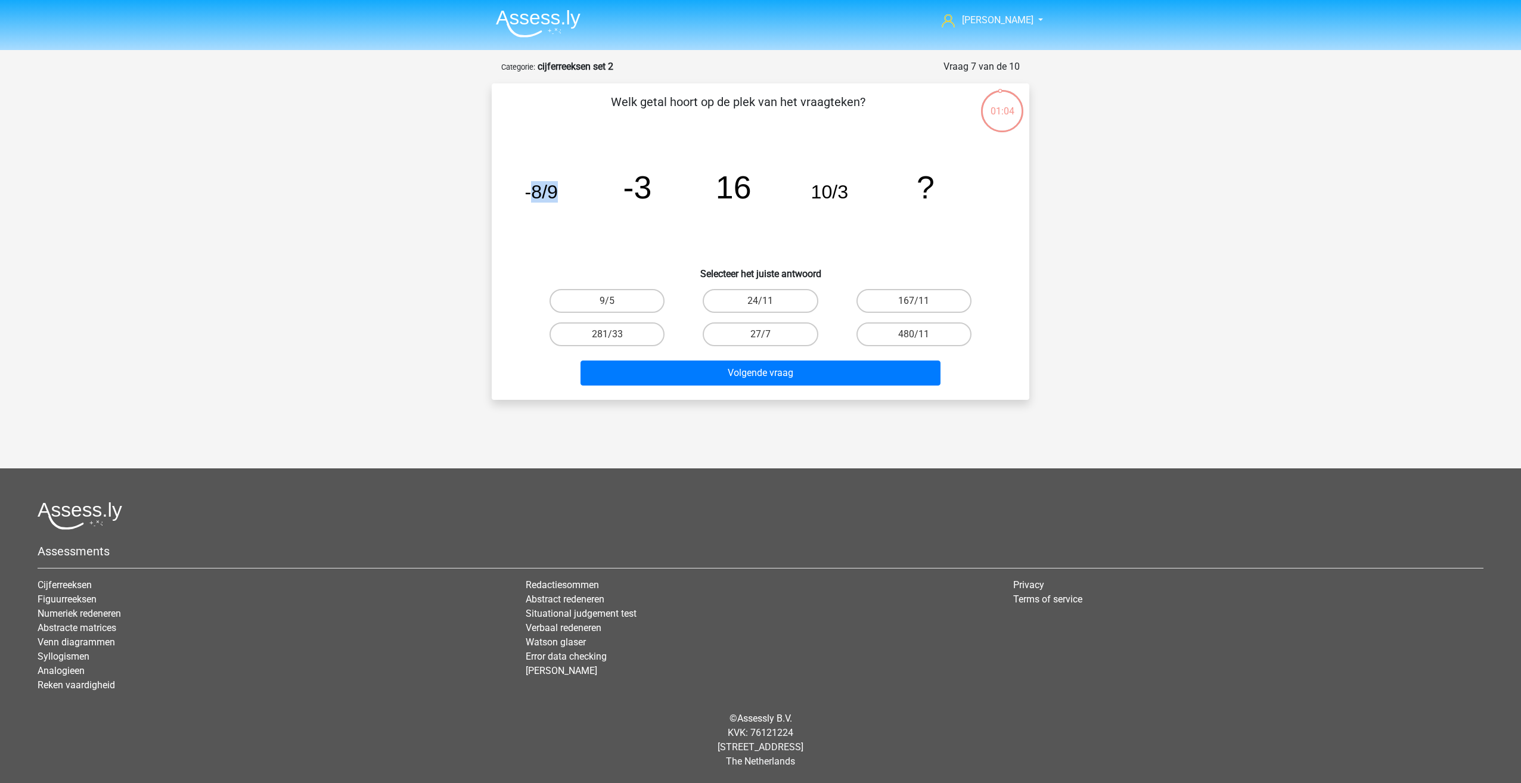
drag, startPoint x: 533, startPoint y: 185, endPoint x: 561, endPoint y: 194, distance: 28.7
click at [561, 194] on icon "image/svg+xml -8/9 -3 16 10/3 ?" at bounding box center [760, 198] width 480 height 120
drag, startPoint x: 561, startPoint y: 194, endPoint x: 539, endPoint y: 238, distance: 49.8
click at [539, 238] on icon "image/svg+xml -8/9 -3 16 10/3 ?" at bounding box center [760, 198] width 480 height 120
click at [792, 318] on div "27/7" at bounding box center [760, 334] width 153 height 33
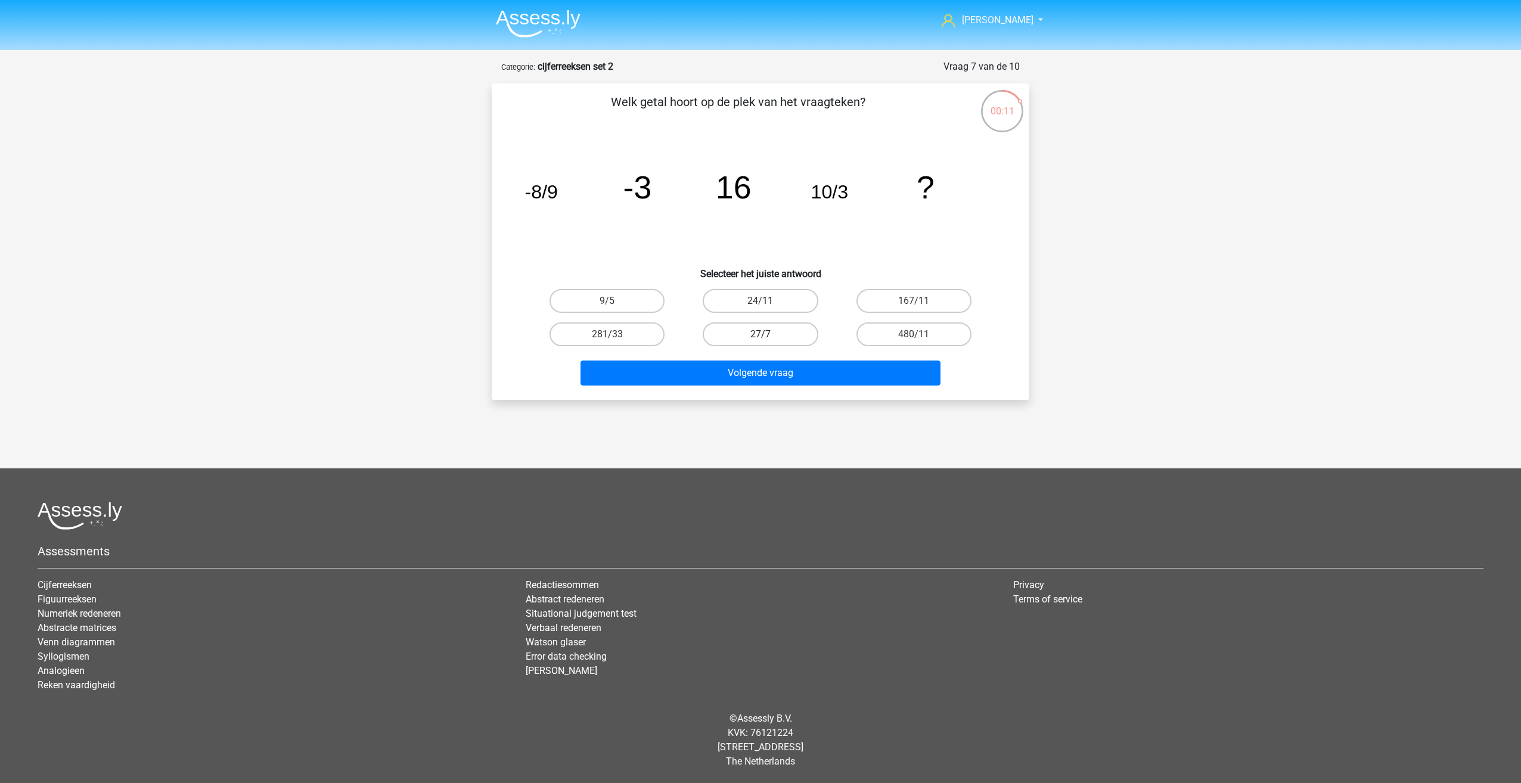
click at [791, 326] on label "27/7" at bounding box center [760, 334] width 115 height 24
click at [768, 334] on input "27/7" at bounding box center [764, 338] width 8 height 8
radio input "true"
click at [784, 366] on button "Volgende vraag" at bounding box center [760, 373] width 361 height 25
drag, startPoint x: 535, startPoint y: 180, endPoint x: 549, endPoint y: 182, distance: 13.8
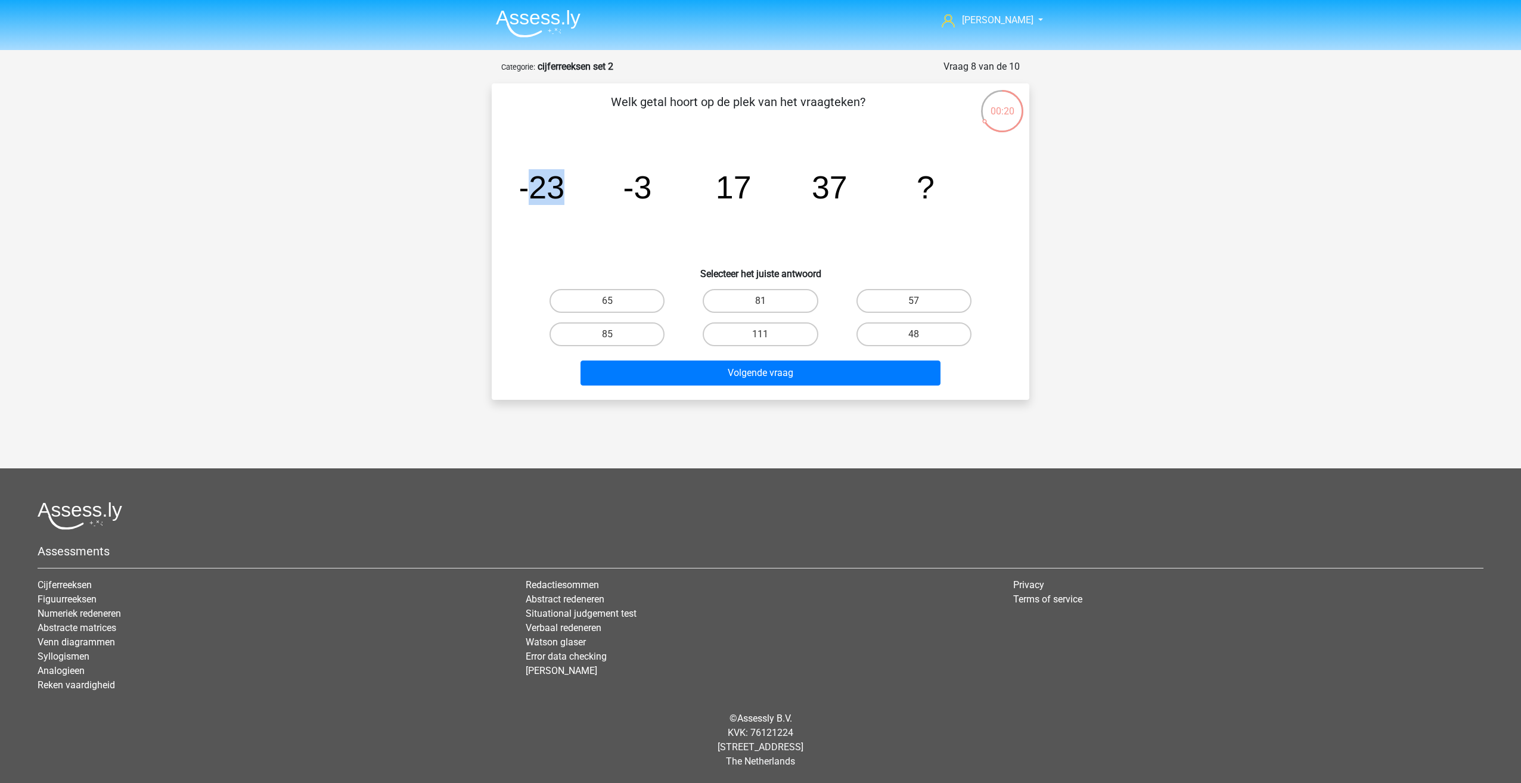
click at [549, 182] on tspan "-23" at bounding box center [541, 187] width 46 height 36
drag, startPoint x: 549, startPoint y: 182, endPoint x: 558, endPoint y: 177, distance: 10.7
click at [569, 174] on icon "image/svg+xml -23 -3 17 37 ?" at bounding box center [760, 198] width 480 height 120
drag, startPoint x: 559, startPoint y: 179, endPoint x: 533, endPoint y: 190, distance: 28.6
click at [533, 190] on tspan "-23" at bounding box center [541, 187] width 46 height 36
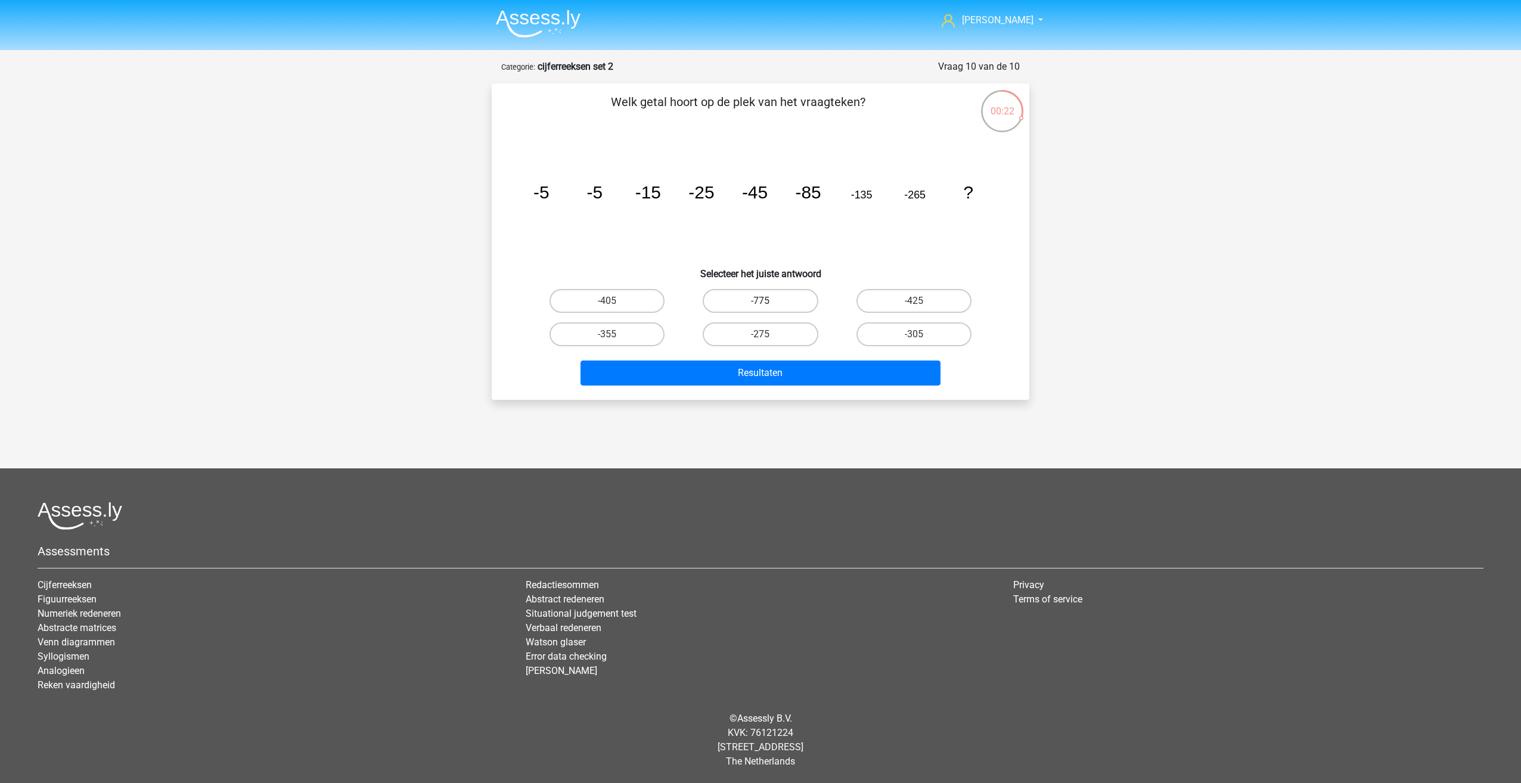
click at [800, 296] on label "-775" at bounding box center [760, 301] width 115 height 24
click at [768, 301] on input "-775" at bounding box center [764, 305] width 8 height 8
radio input "true"
click at [780, 375] on button "Resultaten" at bounding box center [760, 373] width 361 height 25
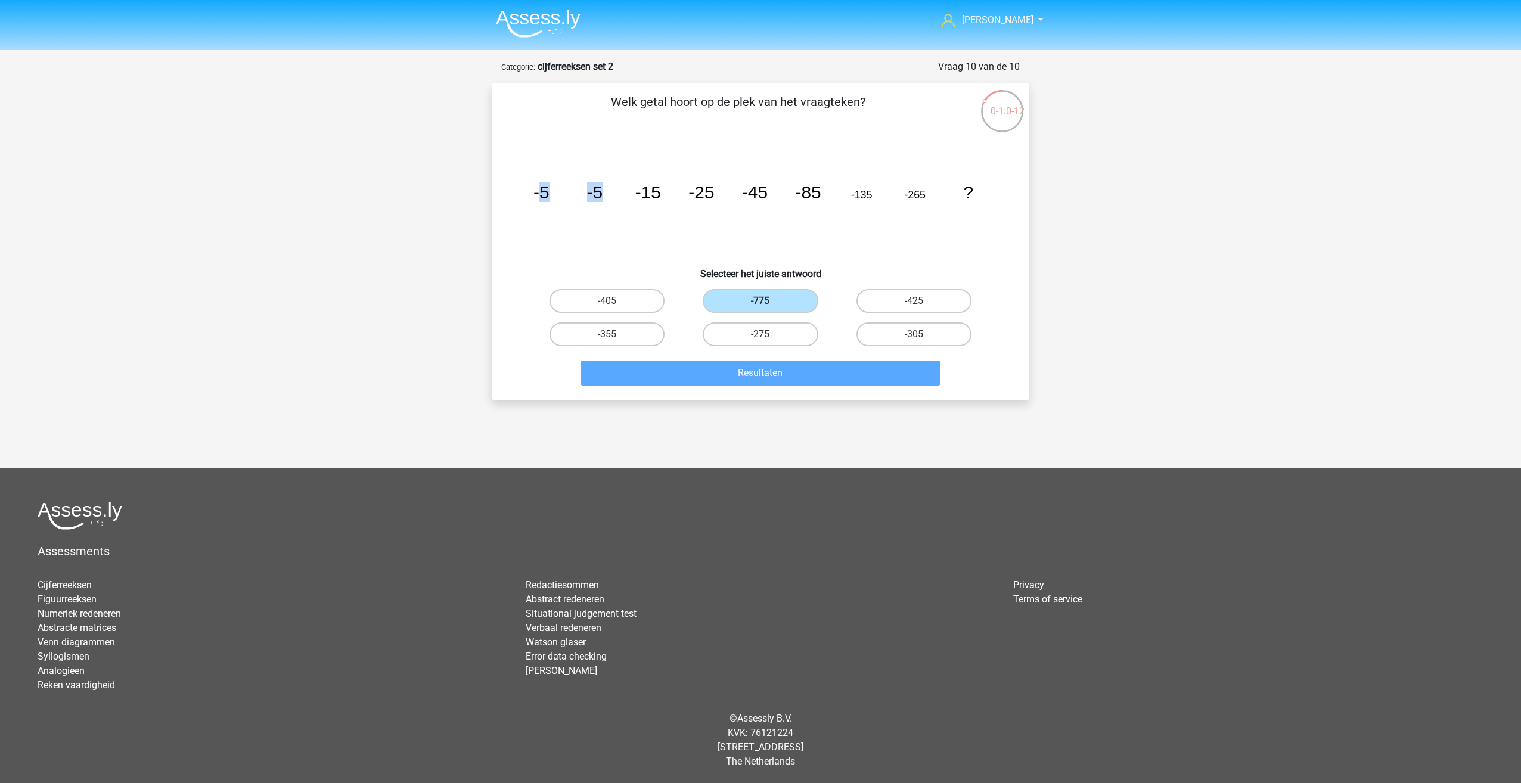
click at [605, 247] on icon "image/svg+xml -5 -5 -15 -25 -45 -85 -135 -265 ?" at bounding box center [760, 198] width 480 height 120
drag, startPoint x: 379, startPoint y: 215, endPoint x: 361, endPoint y: 218, distance: 18.2
drag, startPoint x: 400, startPoint y: 149, endPoint x: 431, endPoint y: 113, distance: 47.4
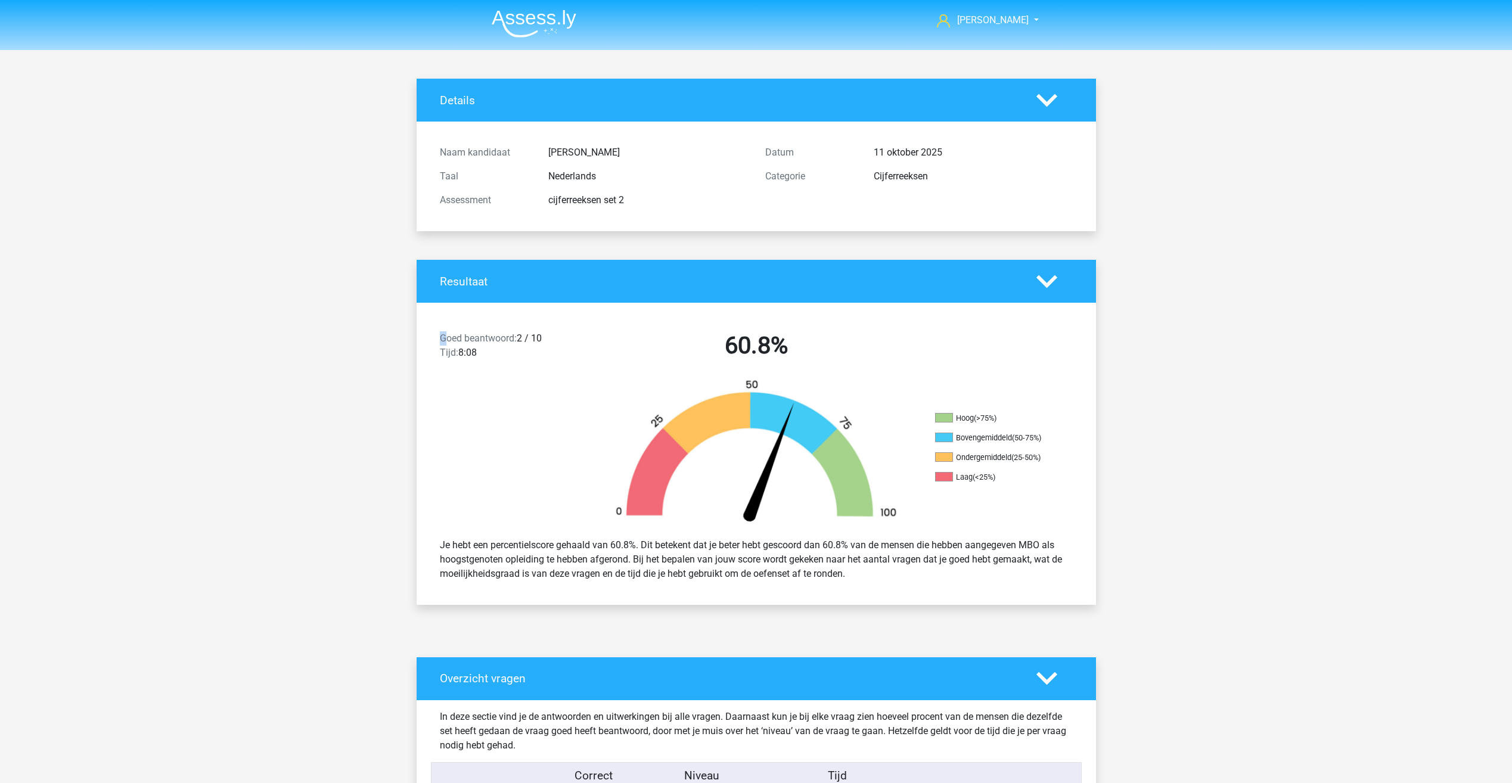
drag, startPoint x: 435, startPoint y: 332, endPoint x: 443, endPoint y: 330, distance: 8.1
click at [443, 330] on div "Goed beantwoord: 2 / 10 Tijd: 8:08 60.8%" at bounding box center [756, 348] width 679 height 62
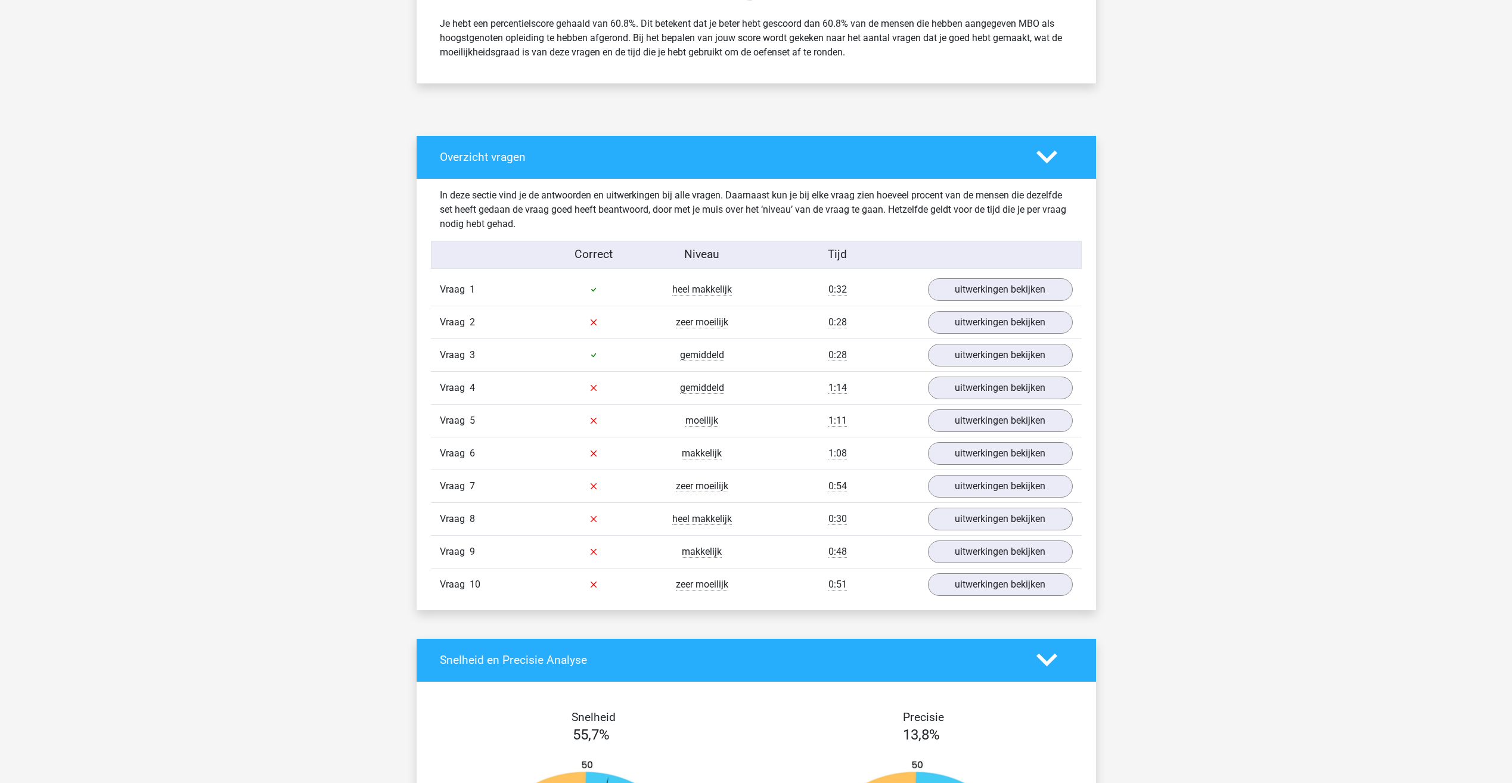
scroll to position [477, 0]
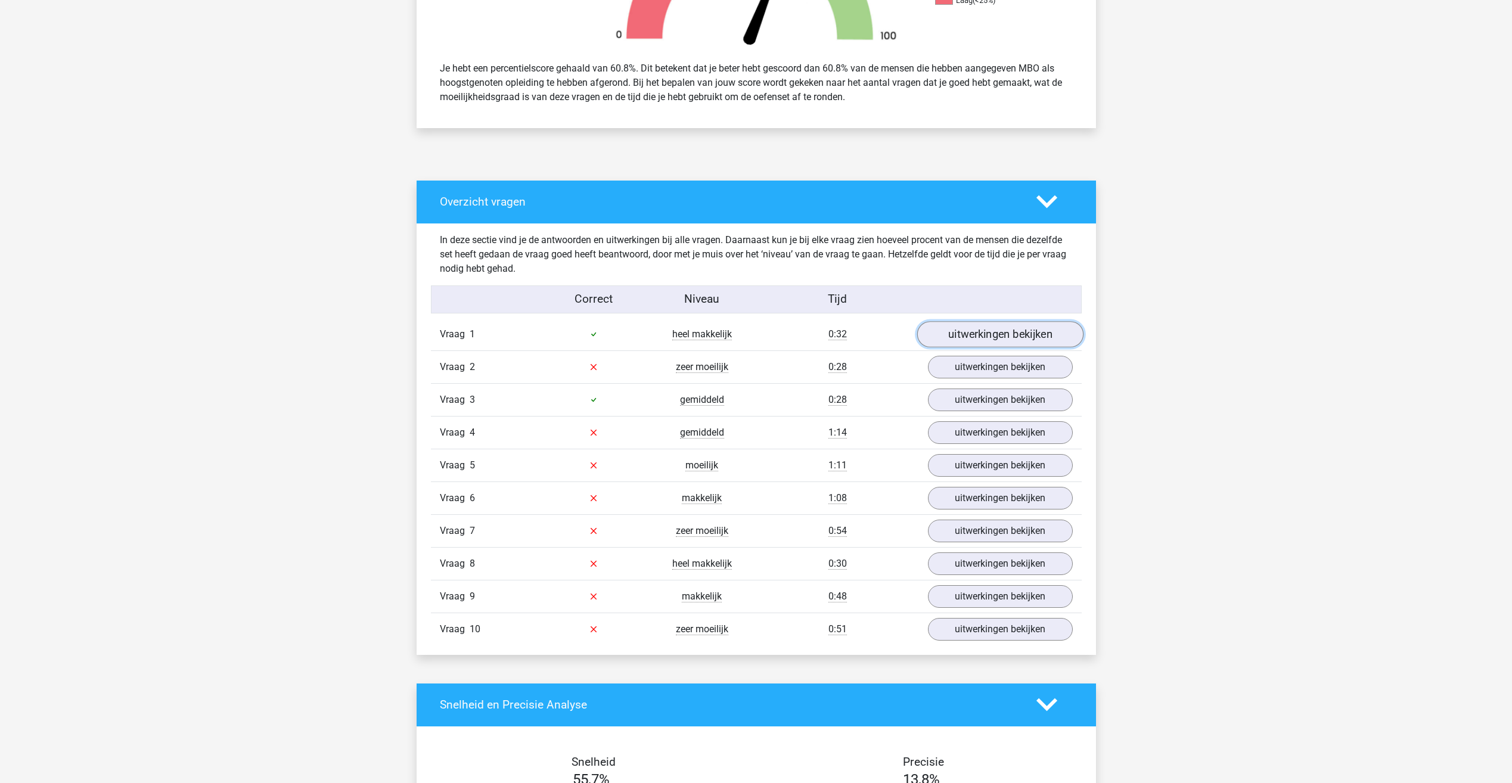
click at [1002, 339] on link "uitwerkingen bekijken" at bounding box center [1000, 334] width 166 height 26
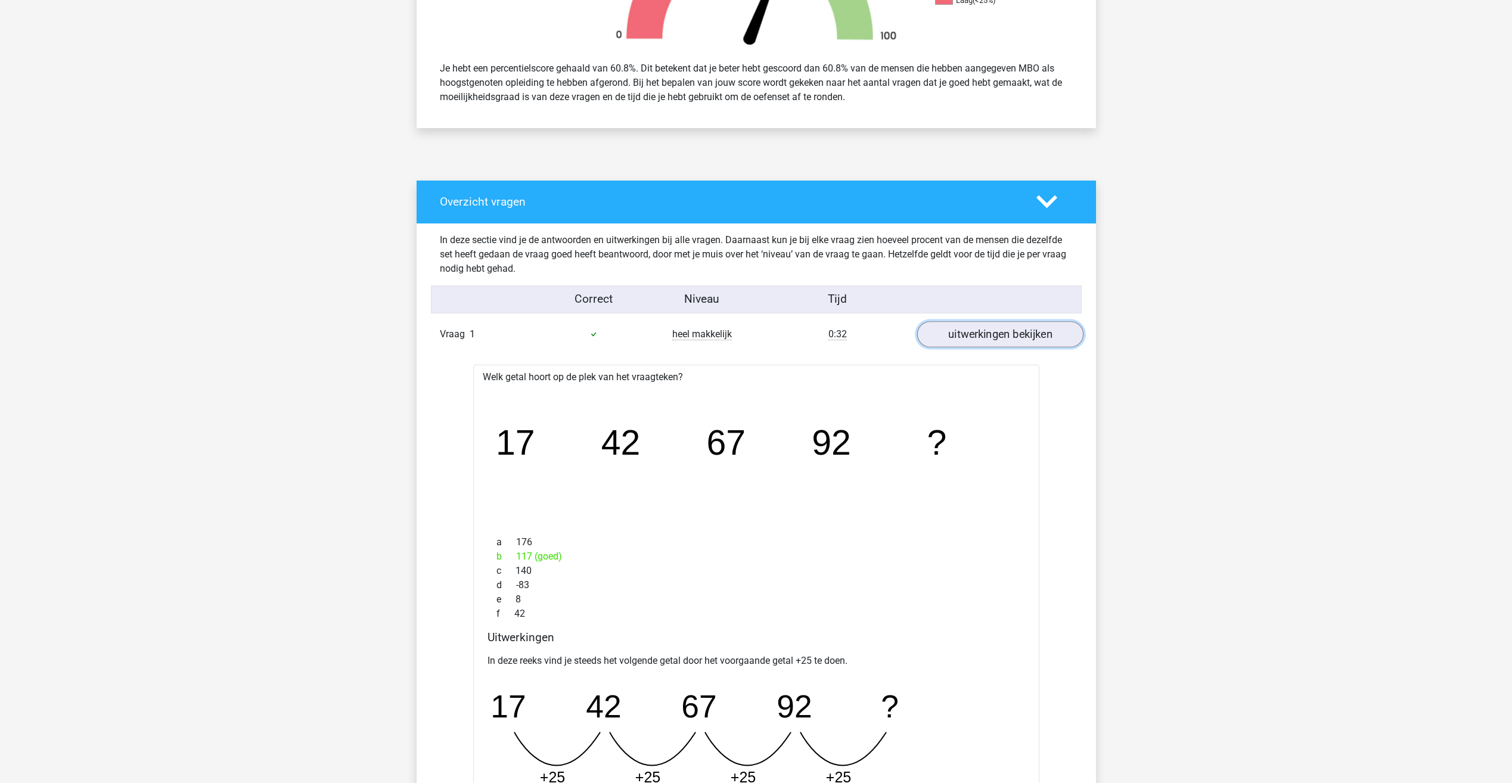
click at [1002, 339] on link "uitwerkingen bekijken" at bounding box center [1000, 334] width 166 height 26
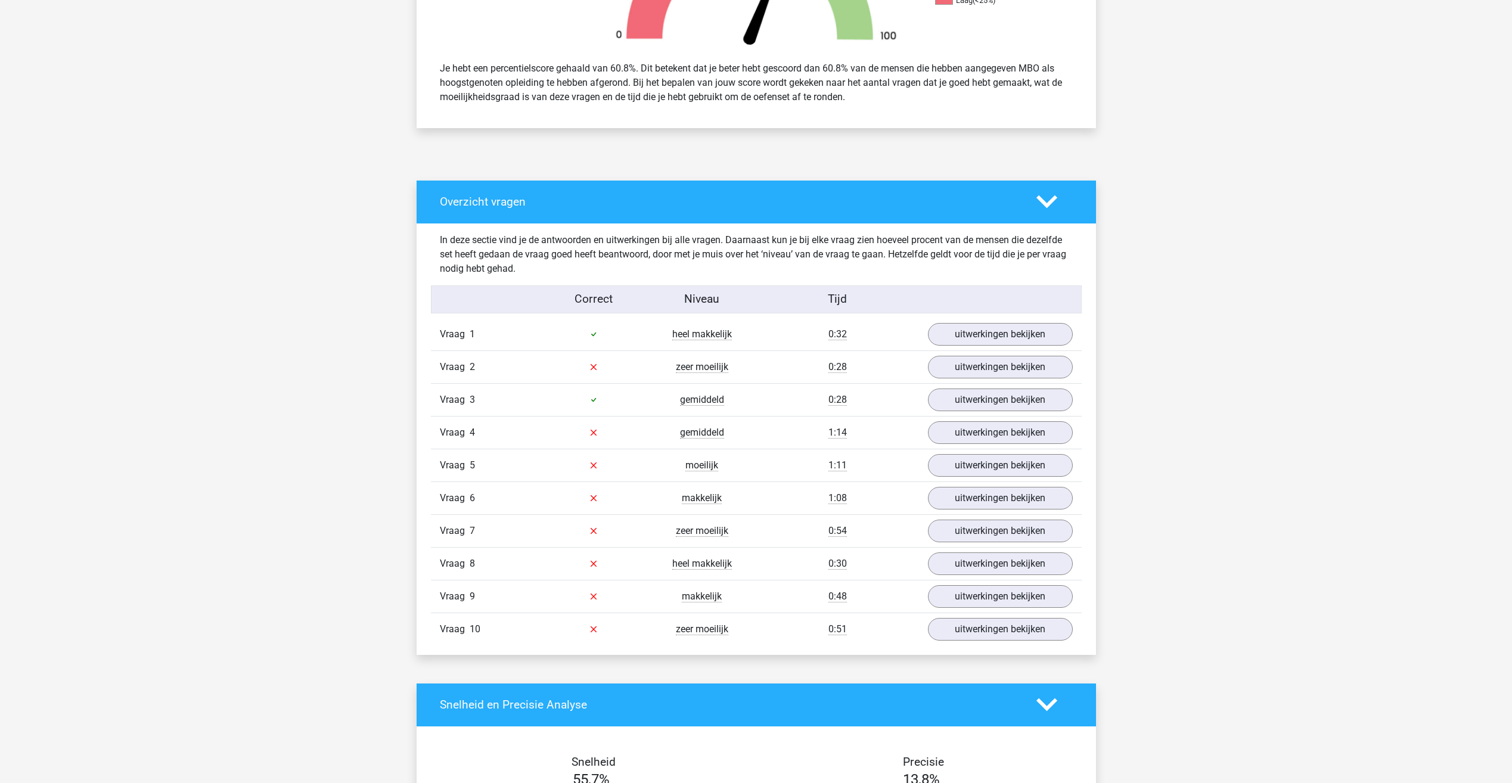
click at [1004, 417] on div "Vraag 4 gemiddeld 1:14 uitwerkingen bekijken" at bounding box center [756, 432] width 651 height 33
click at [1006, 405] on link "uitwerkingen bekijken" at bounding box center [1000, 400] width 166 height 26
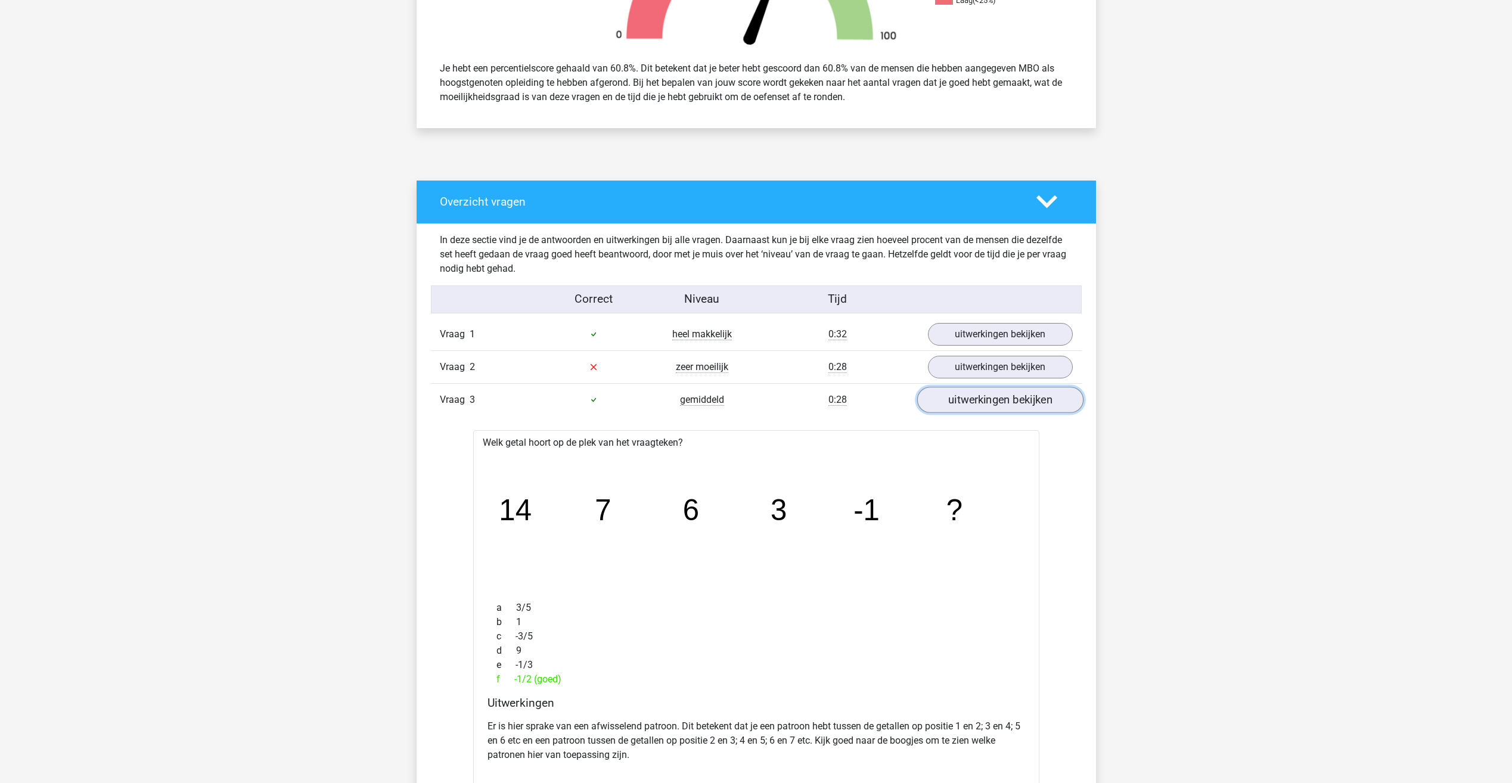
click at [1006, 405] on link "uitwerkingen bekijken" at bounding box center [1000, 400] width 166 height 26
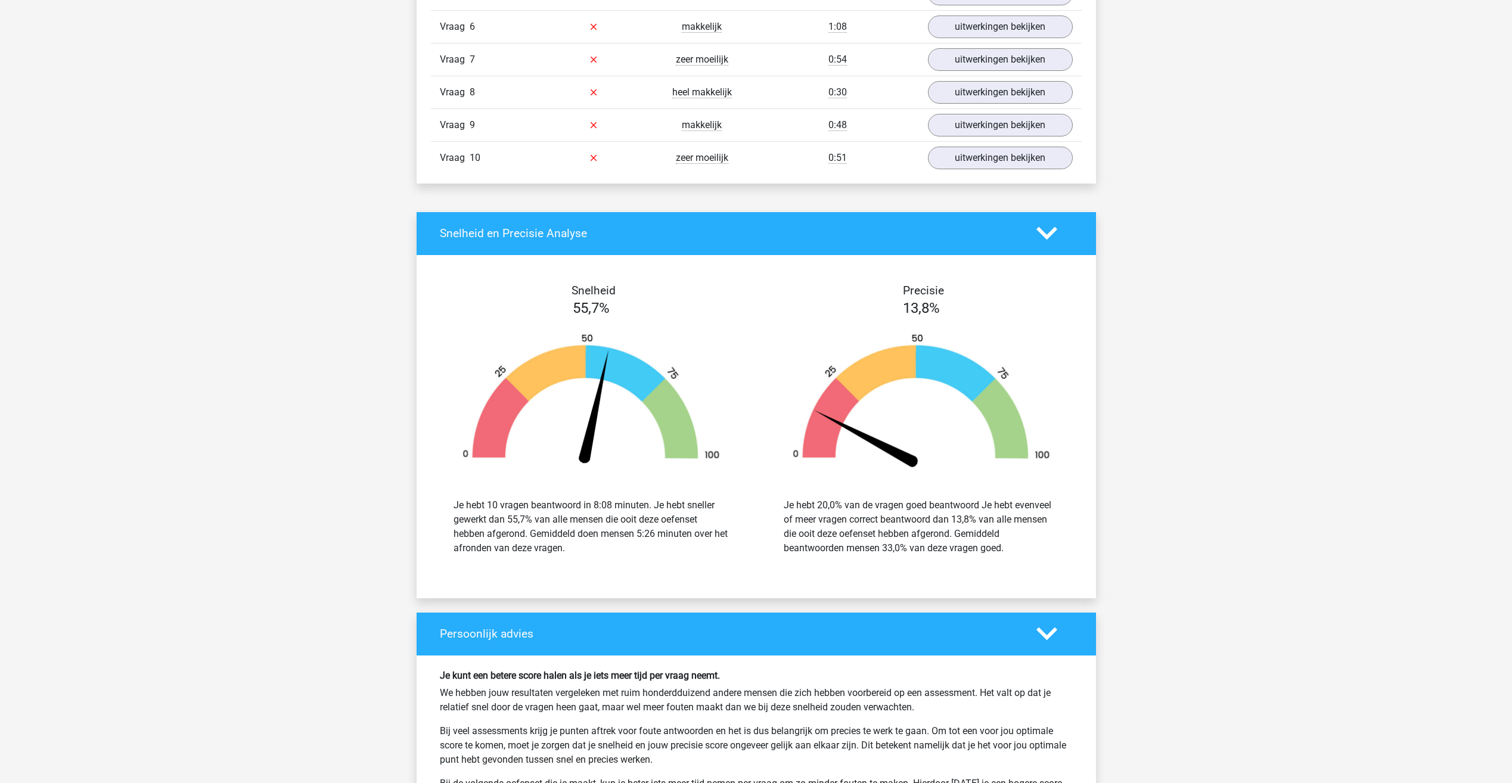
scroll to position [1252, 0]
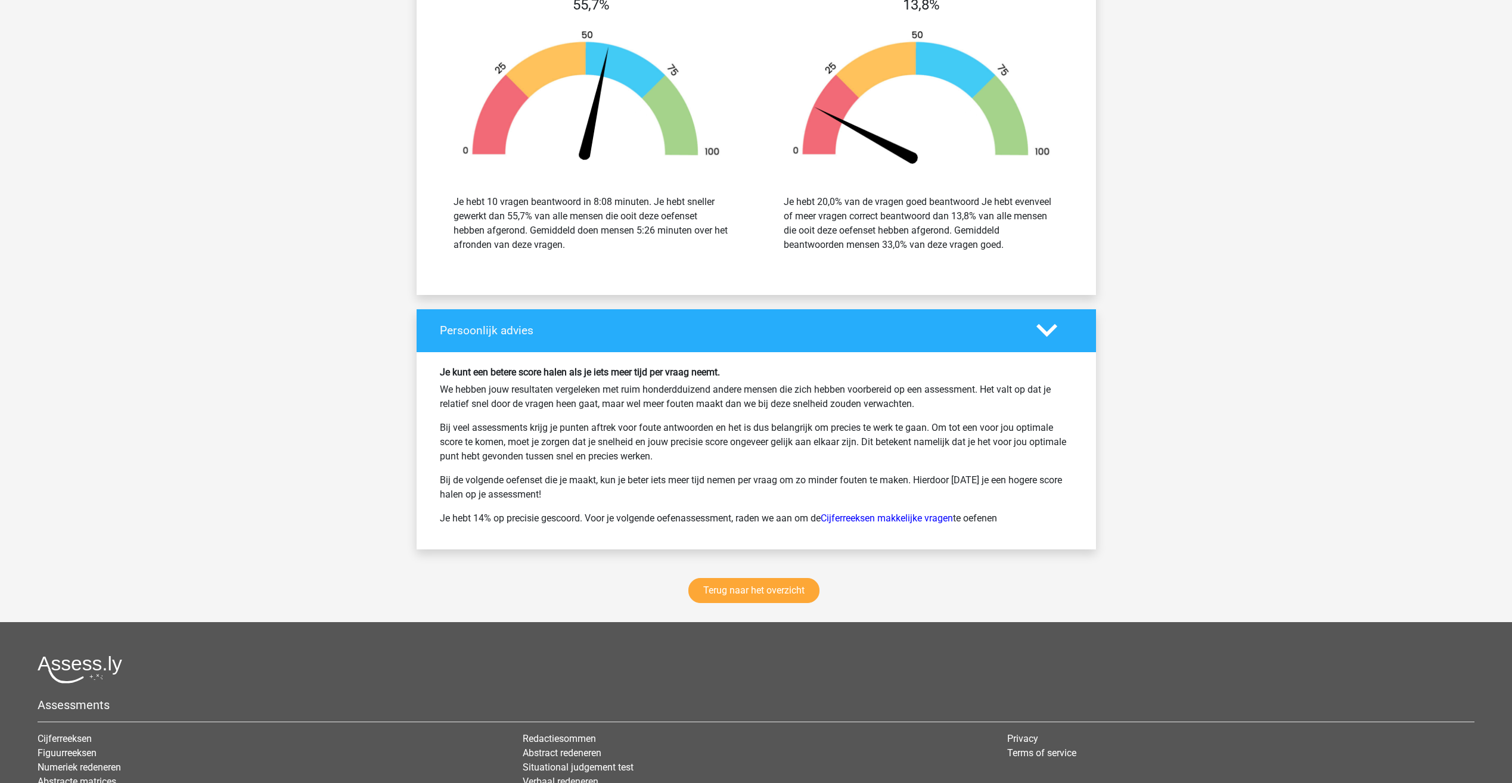
drag, startPoint x: 271, startPoint y: 257, endPoint x: 259, endPoint y: 251, distance: 13.6
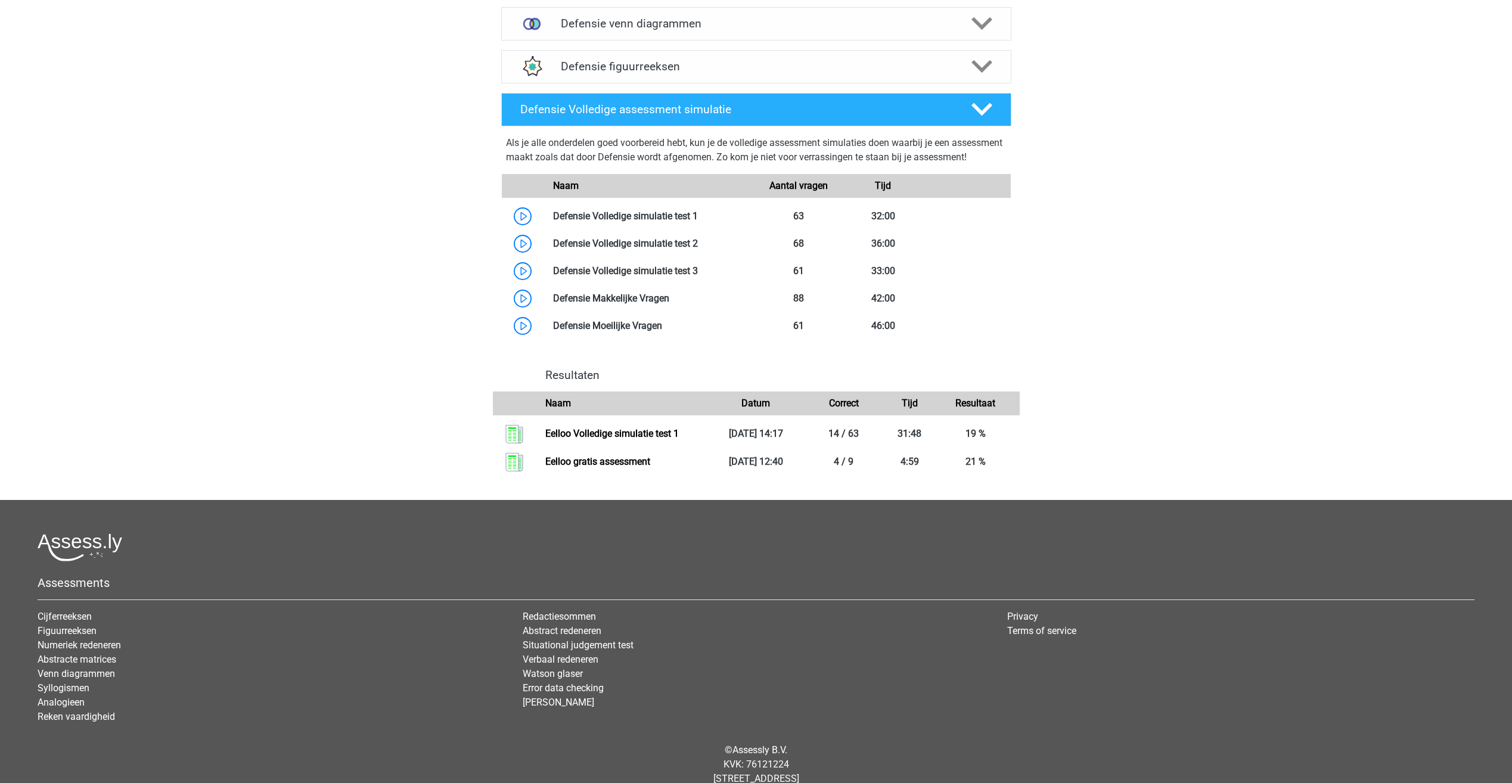
scroll to position [624, 0]
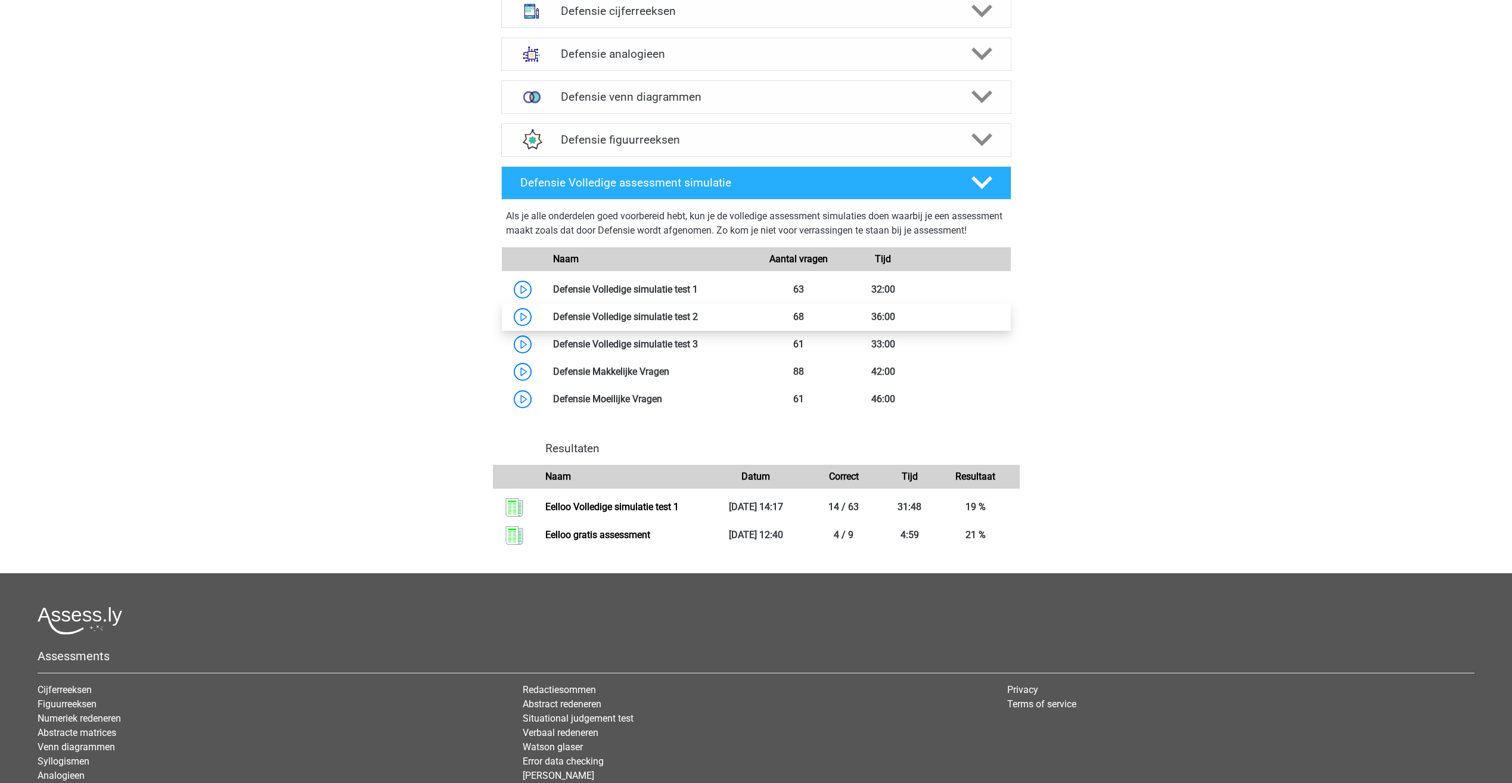
click at [698, 322] on link at bounding box center [698, 316] width 0 height 11
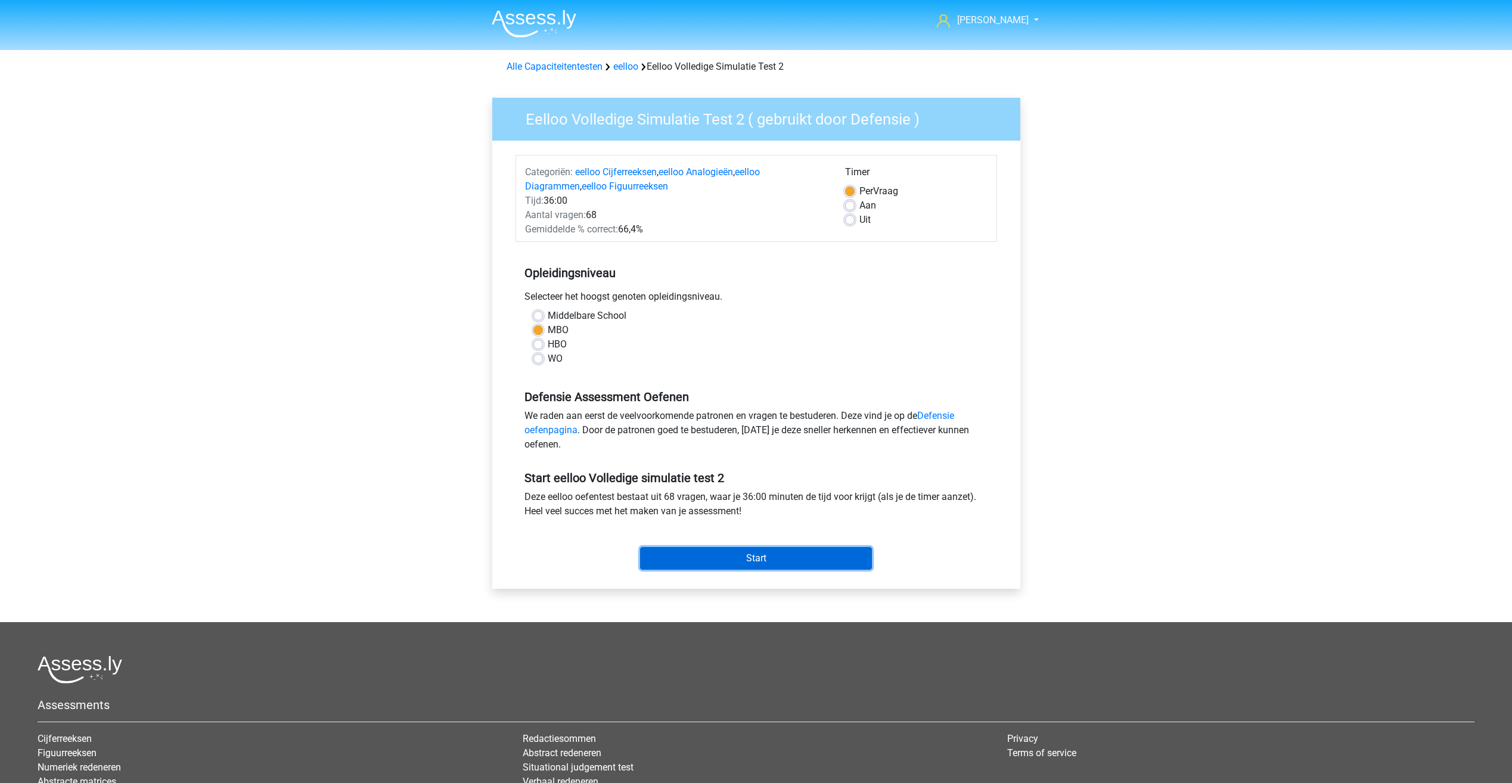
click at [810, 558] on input "Start" at bounding box center [756, 558] width 232 height 23
click at [770, 559] on input "Start" at bounding box center [756, 558] width 232 height 23
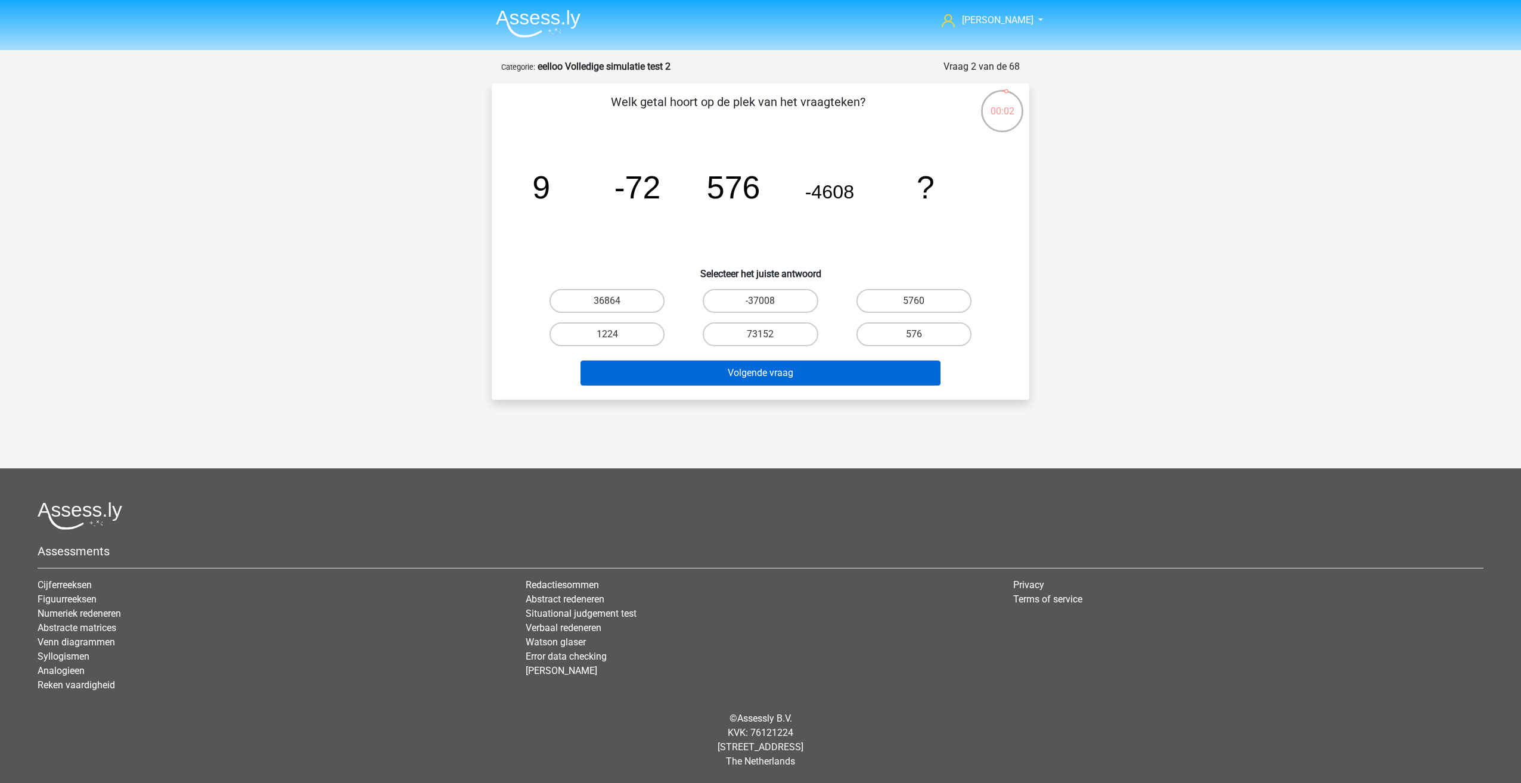
click at [615, 302] on label "36864" at bounding box center [606, 301] width 115 height 24
click at [615, 302] on input "36864" at bounding box center [611, 305] width 8 height 8
radio input "true"
click at [898, 337] on label "-1/693" at bounding box center [913, 334] width 115 height 24
click at [914, 337] on input "-1/693" at bounding box center [918, 338] width 8 height 8
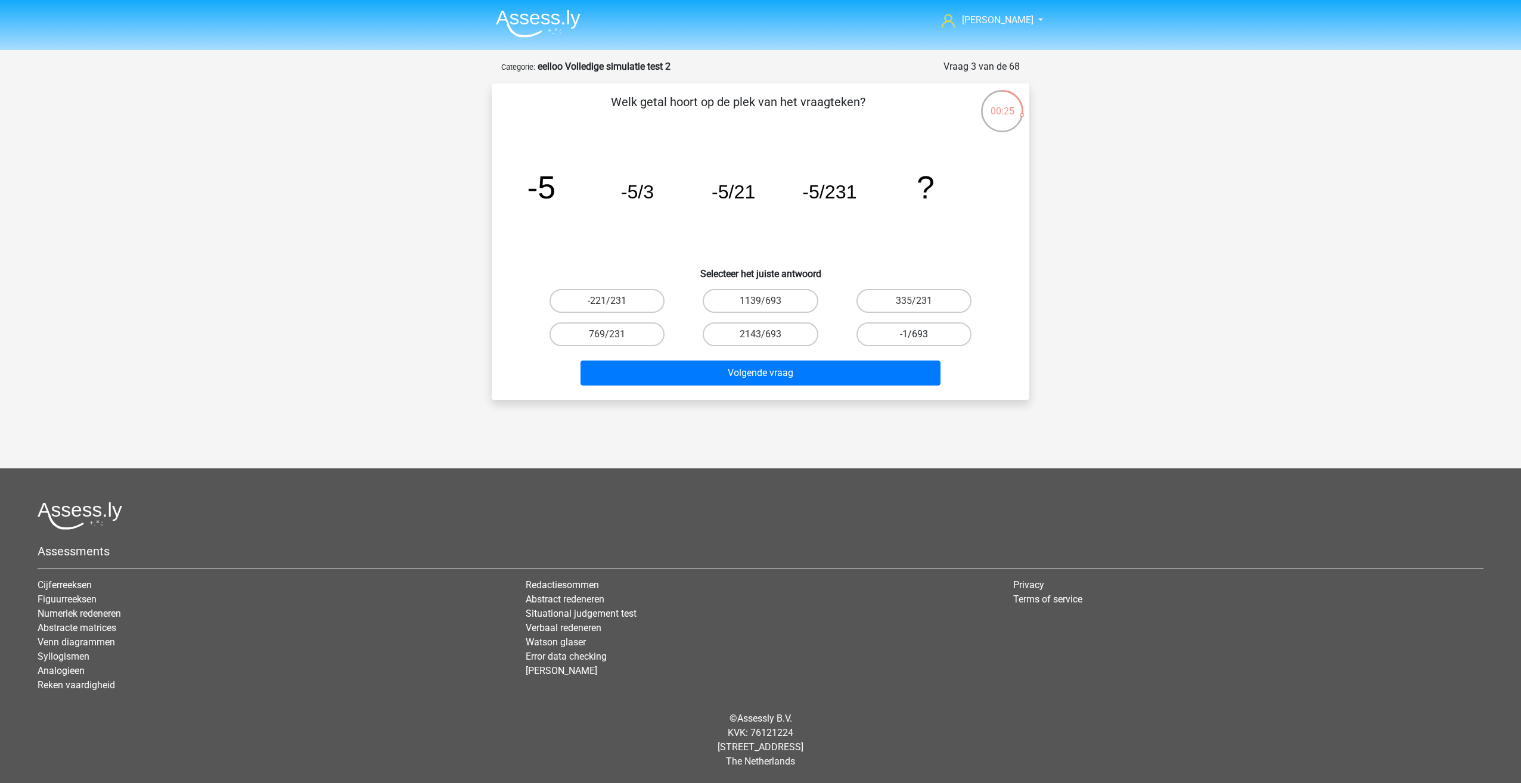
radio input "true"
click at [841, 371] on button "Volgende vraag" at bounding box center [760, 373] width 361 height 25
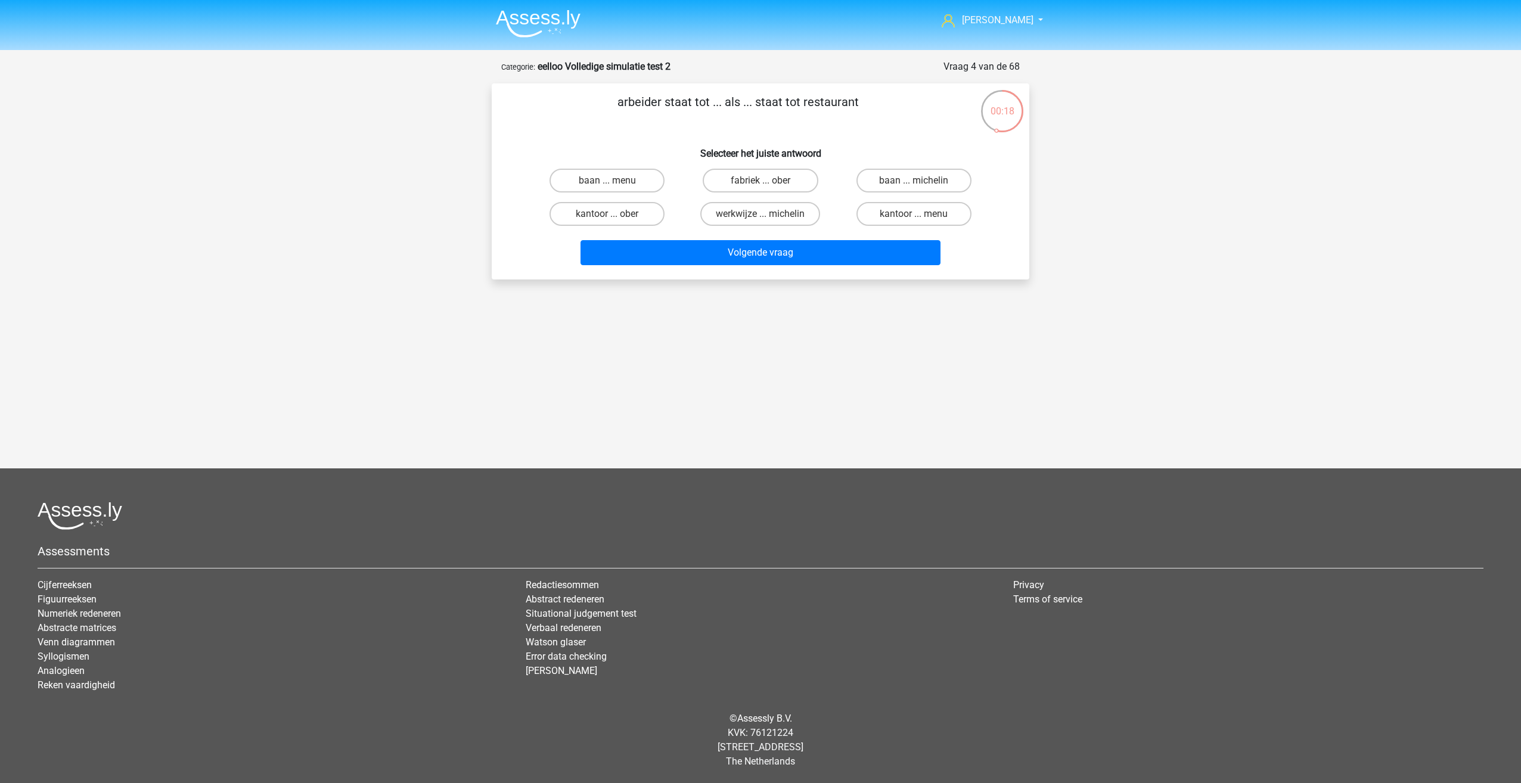
click at [608, 218] on input "kantoor ... ober" at bounding box center [611, 218] width 8 height 8
radio input "true"
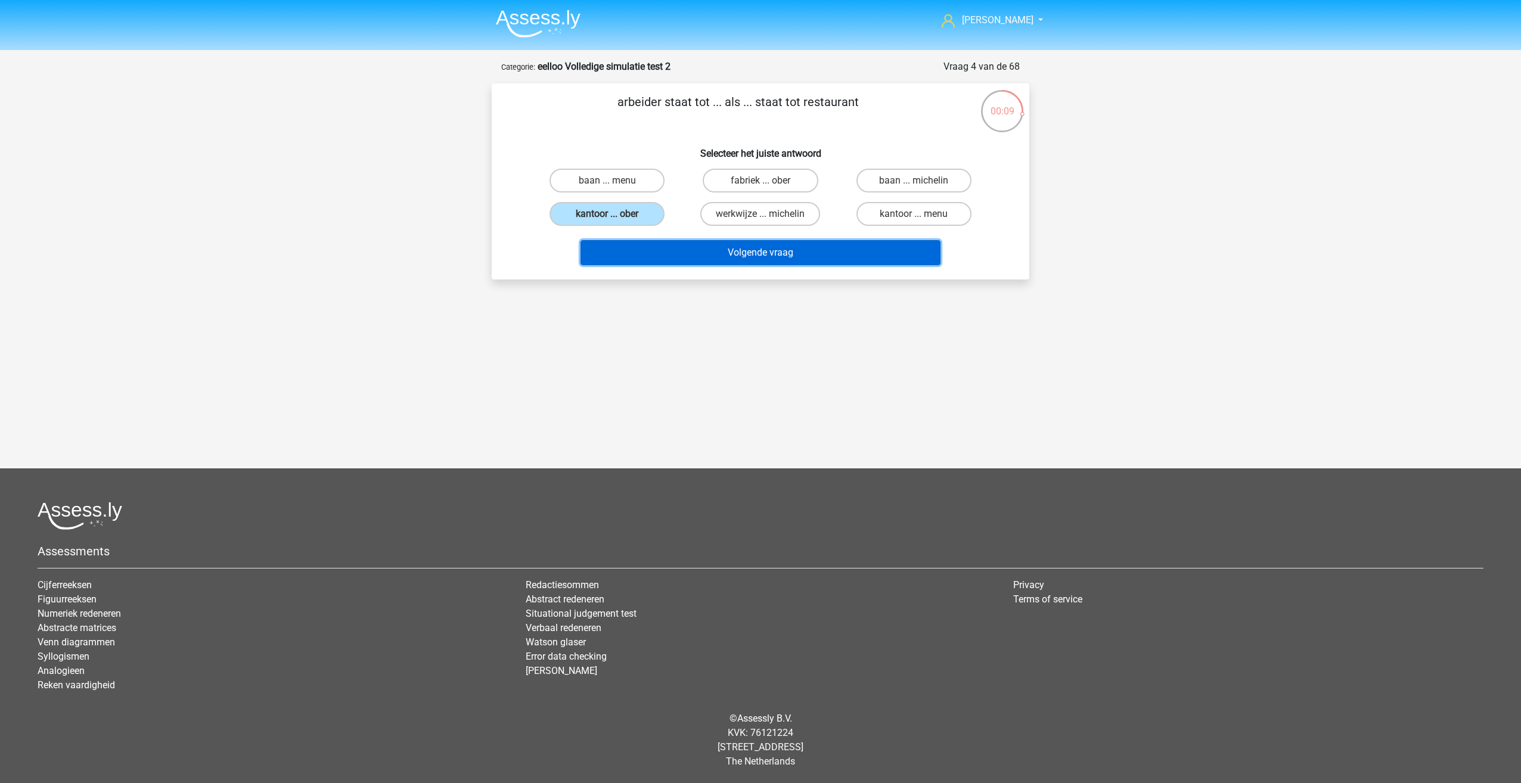
click at [722, 249] on button "Volgende vraag" at bounding box center [760, 252] width 361 height 25
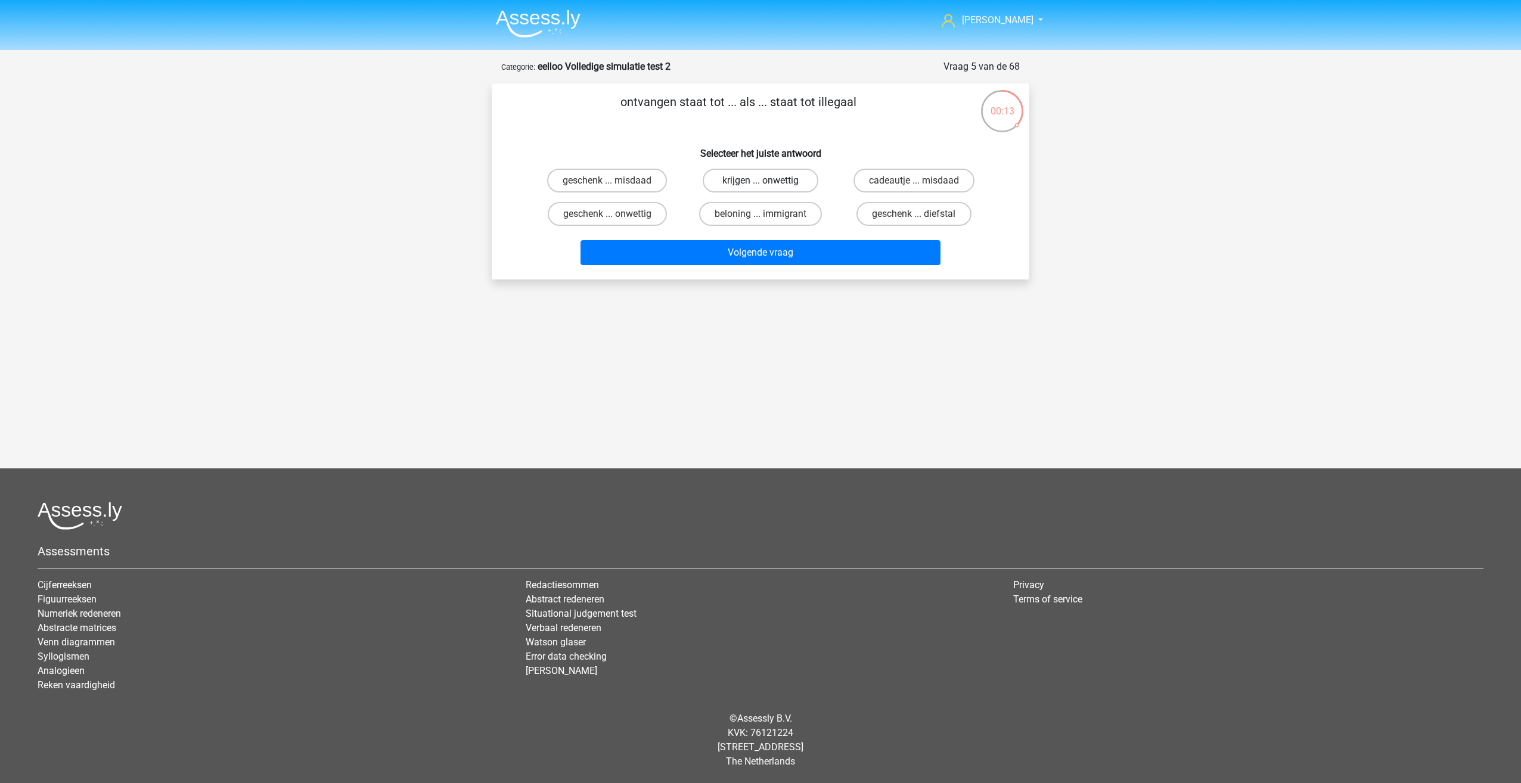
click at [726, 181] on label "krijgen ... onwettig" at bounding box center [760, 181] width 115 height 24
click at [760, 181] on input "krijgen ... onwettig" at bounding box center [764, 185] width 8 height 8
radio input "true"
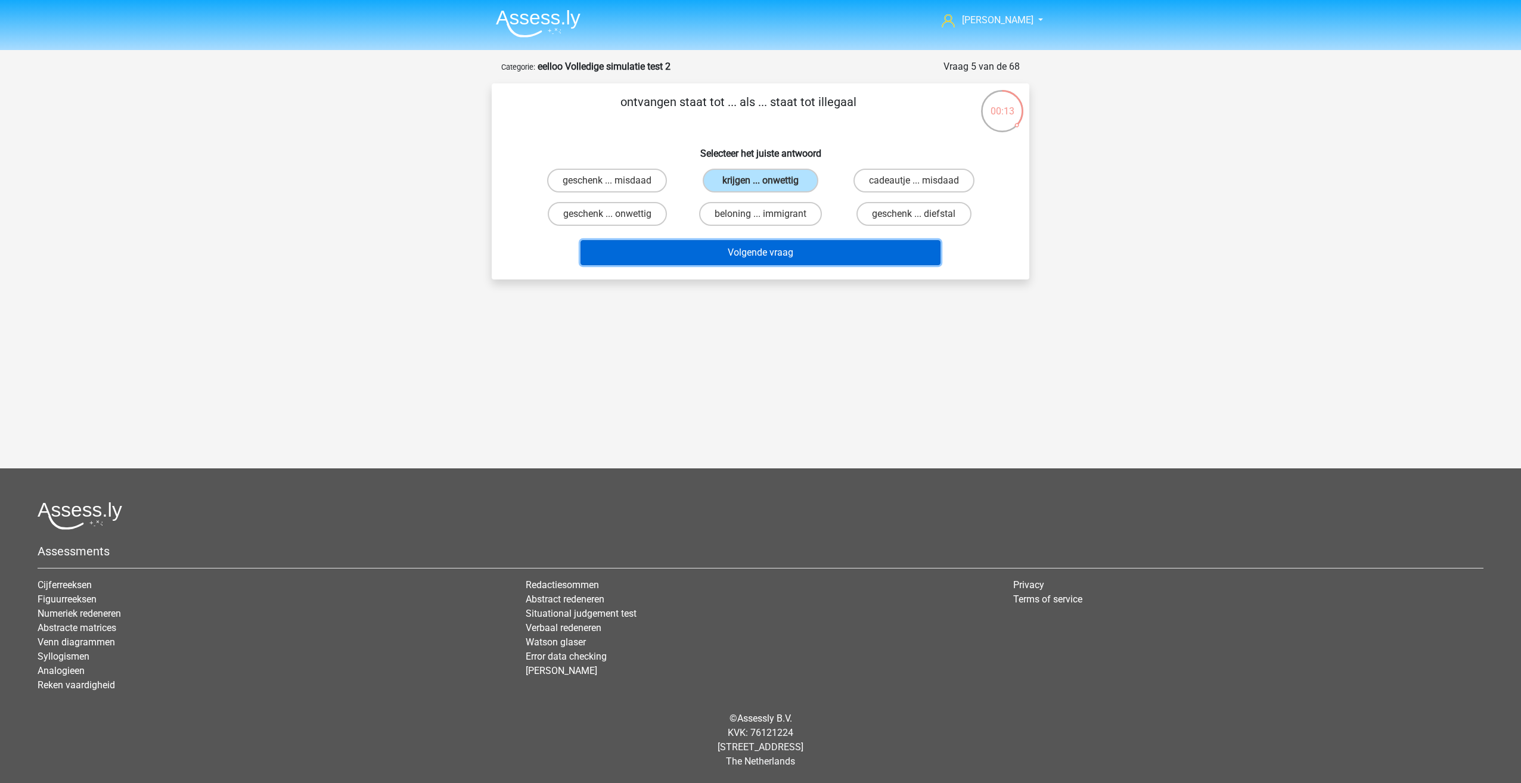
click at [762, 253] on button "Volgende vraag" at bounding box center [760, 252] width 361 height 25
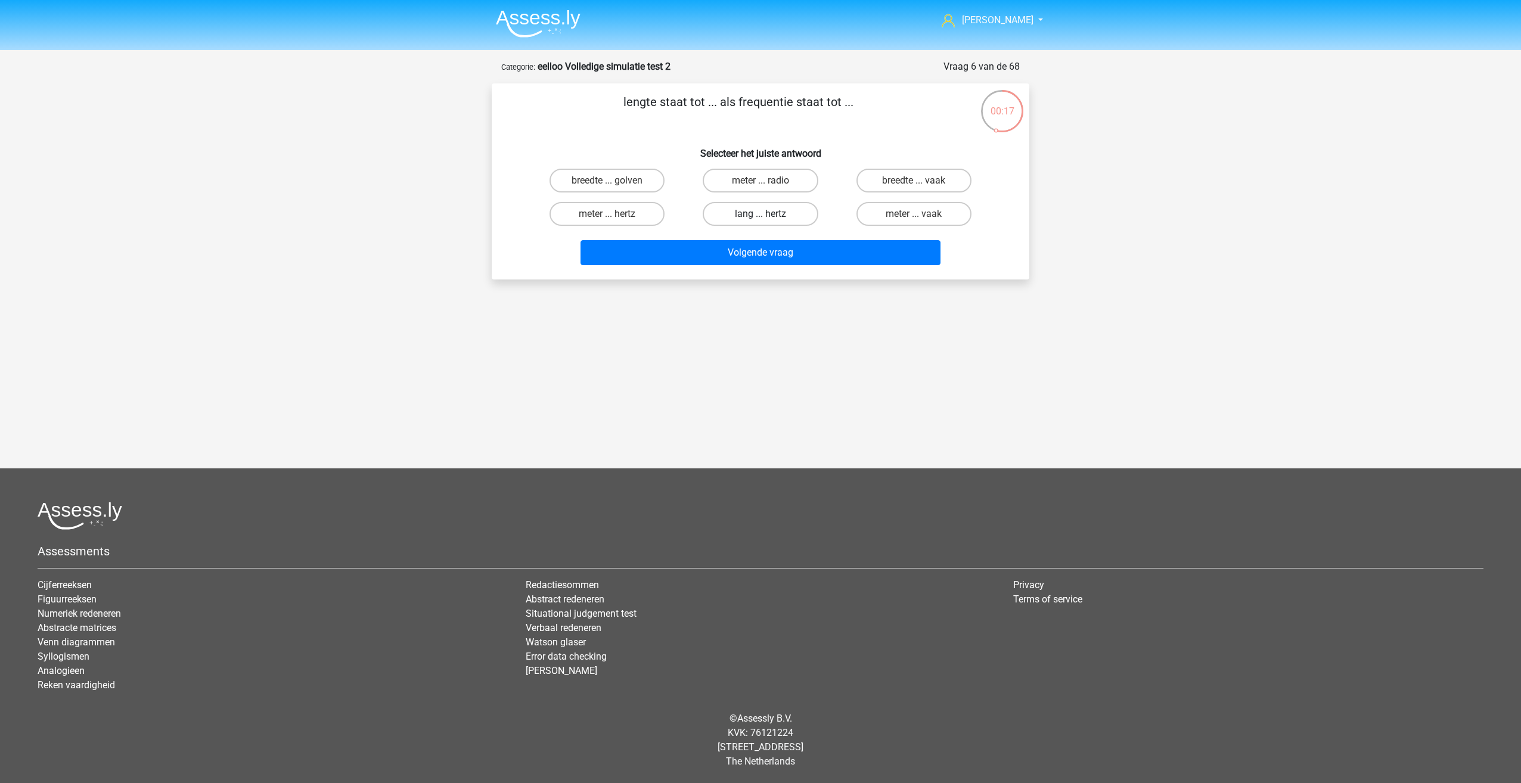
click at [788, 209] on label "lang ... hertz" at bounding box center [760, 214] width 115 height 24
click at [768, 214] on input "lang ... hertz" at bounding box center [764, 218] width 8 height 8
radio input "true"
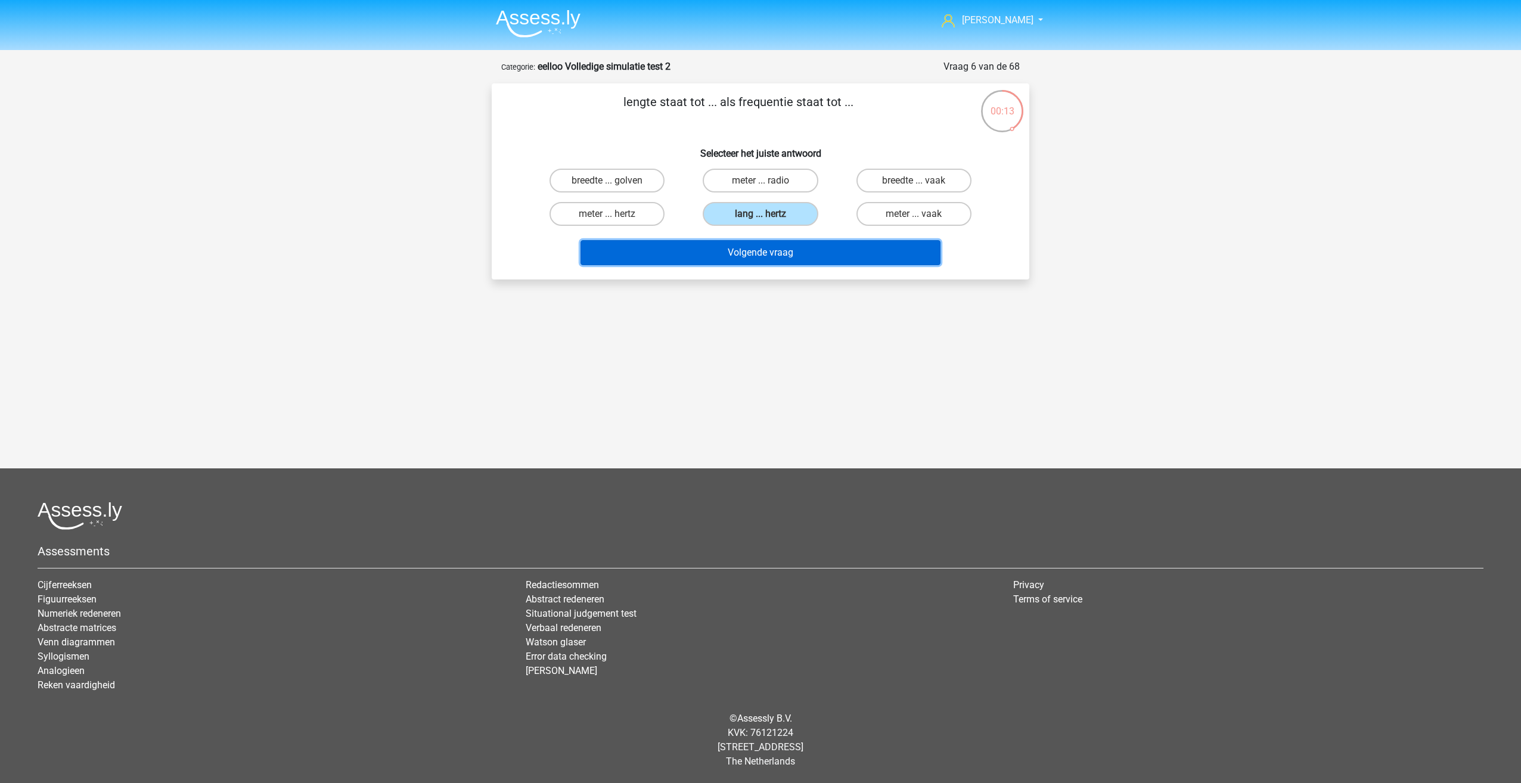
click at [767, 251] on button "Volgende vraag" at bounding box center [760, 252] width 361 height 25
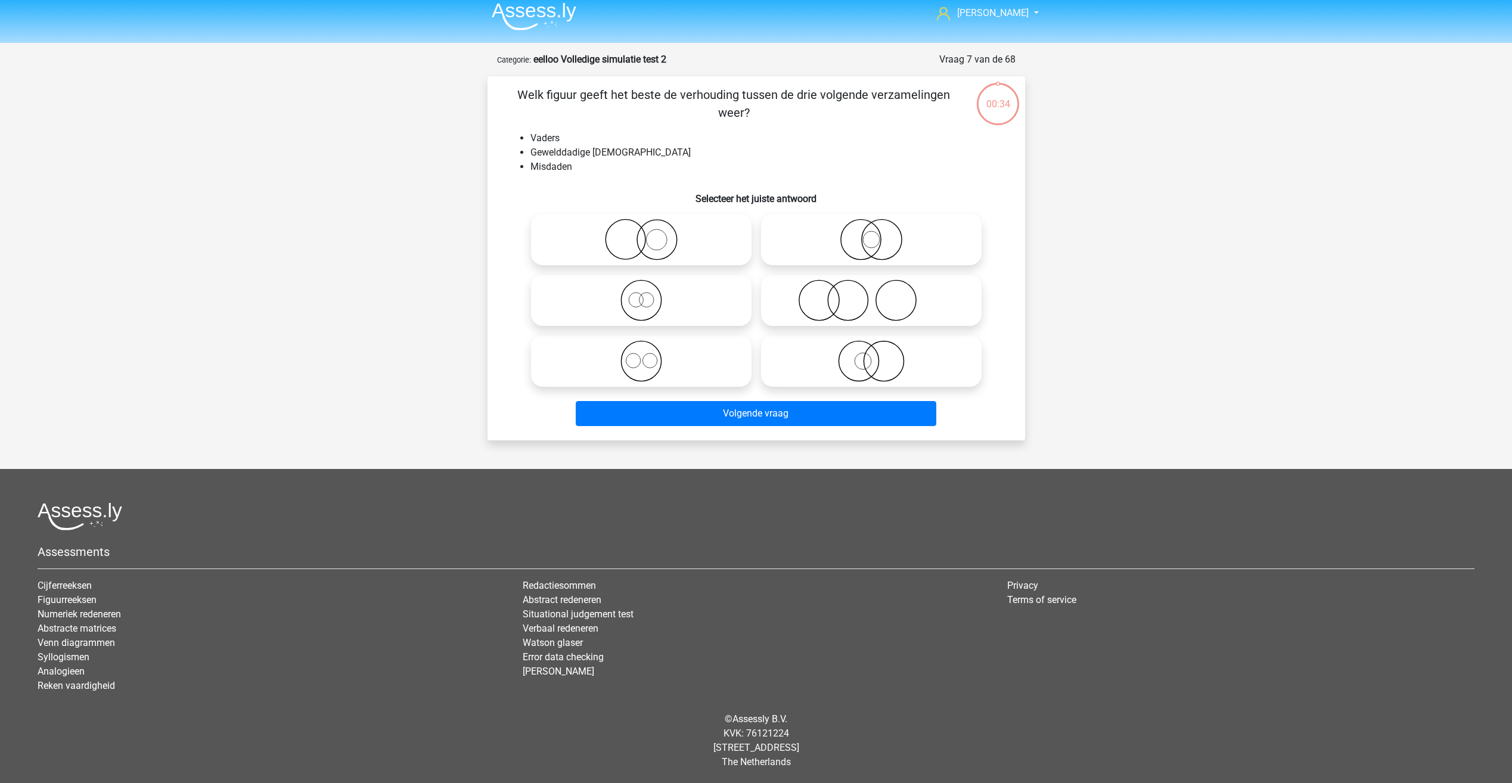
scroll to position [8, 0]
drag, startPoint x: 496, startPoint y: 92, endPoint x: 900, endPoint y: 113, distance: 404.6
click at [900, 113] on div "Welk figuur geeft het beste de verhouding tussen de drie volgende verzamelingen…" at bounding box center [756, 257] width 528 height 345
drag, startPoint x: 900, startPoint y: 113, endPoint x: 797, endPoint y: 158, distance: 112.9
click at [797, 158] on li "Gewelddadige Fransmannen" at bounding box center [768, 152] width 476 height 14
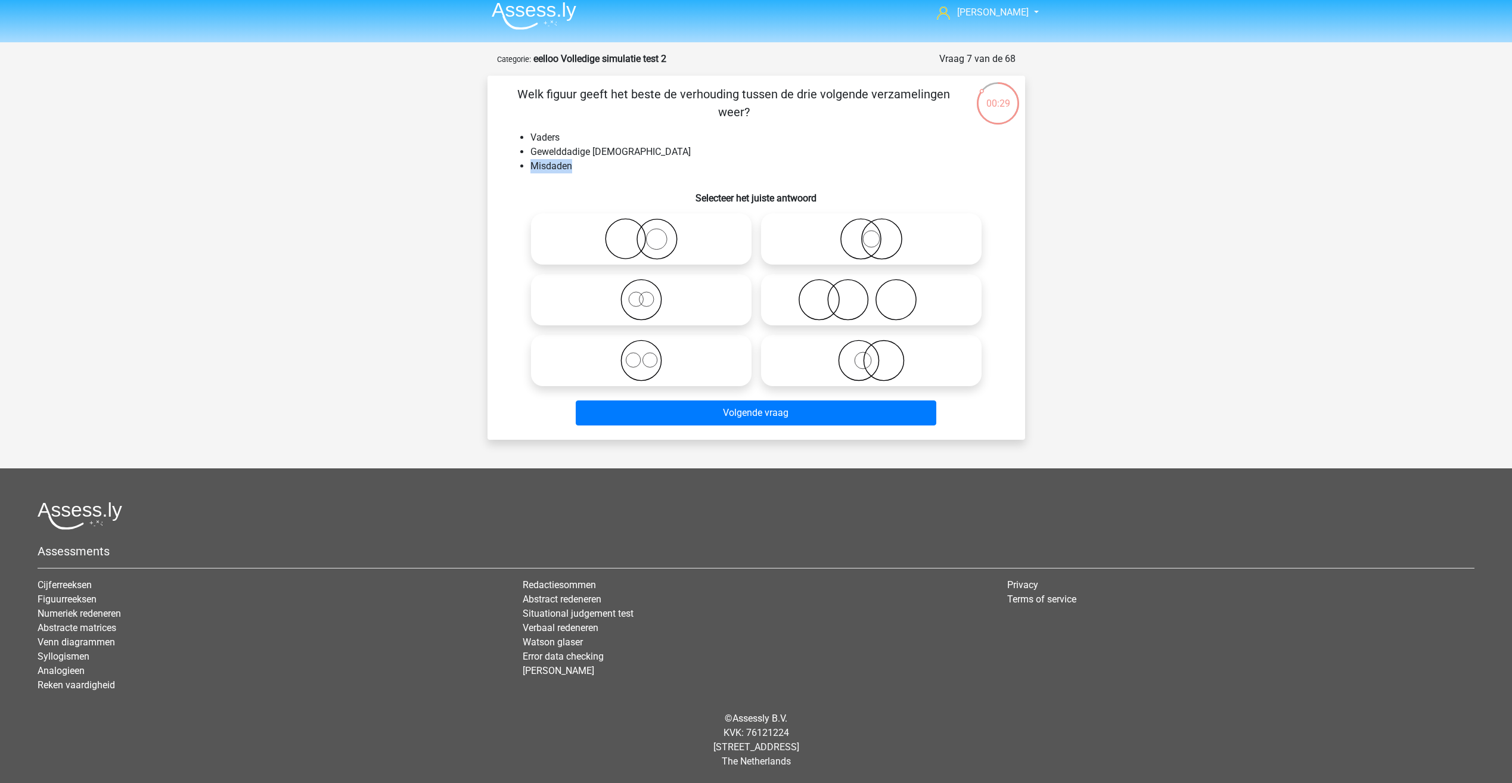
drag, startPoint x: 529, startPoint y: 166, endPoint x: 570, endPoint y: 171, distance: 40.8
click at [570, 171] on ul "Vaders Gewelddadige Fransmannen Misdaden" at bounding box center [756, 152] width 499 height 43
drag, startPoint x: 570, startPoint y: 171, endPoint x: 580, endPoint y: 178, distance: 12.4
click at [580, 178] on div "Welk figuur geeft het beste de verhouding tussen de drie volgende verzamelingen…" at bounding box center [756, 257] width 528 height 345
click at [633, 309] on icon at bounding box center [641, 300] width 211 height 42
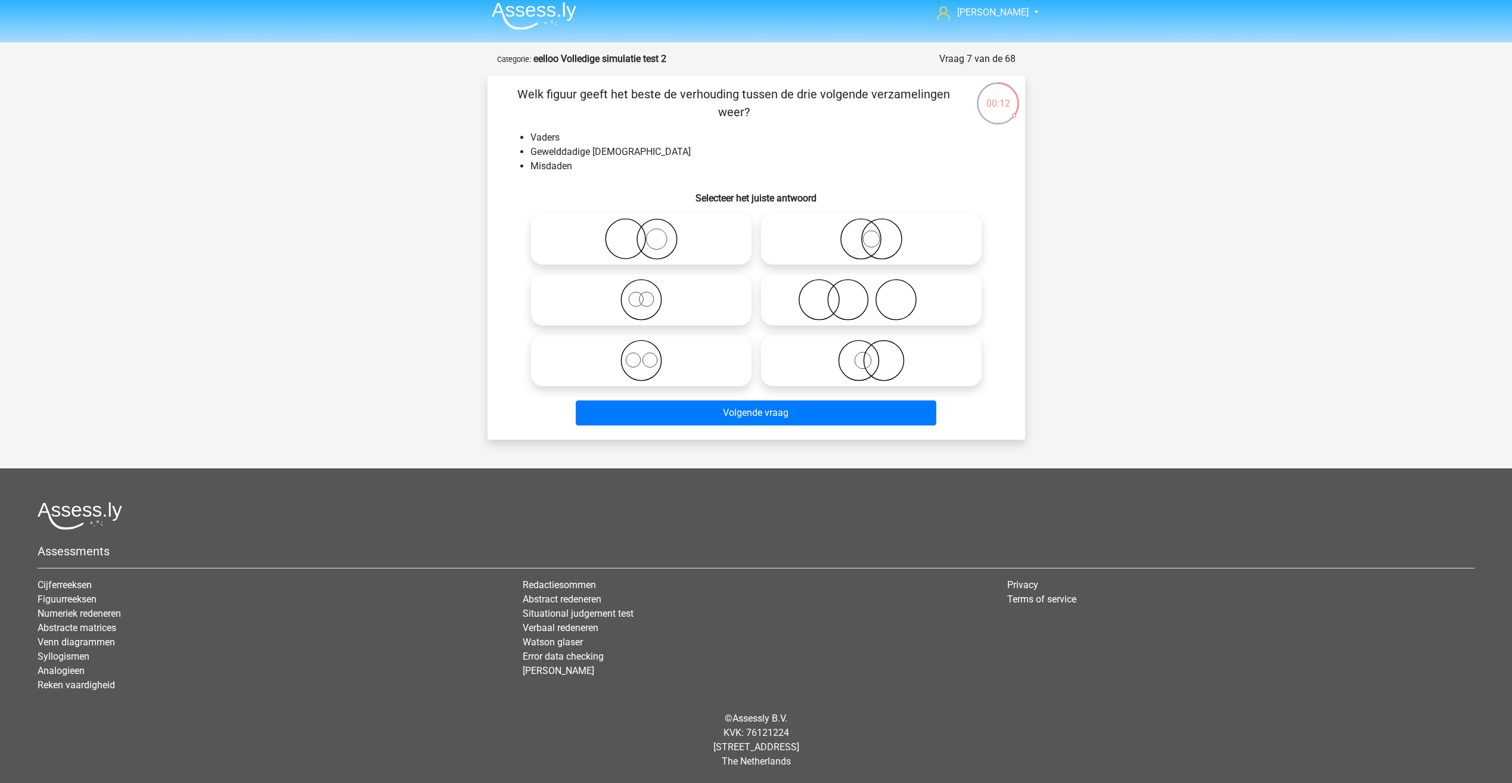
click at [641, 294] on input "radio" at bounding box center [645, 290] width 8 height 8
radio input "true"
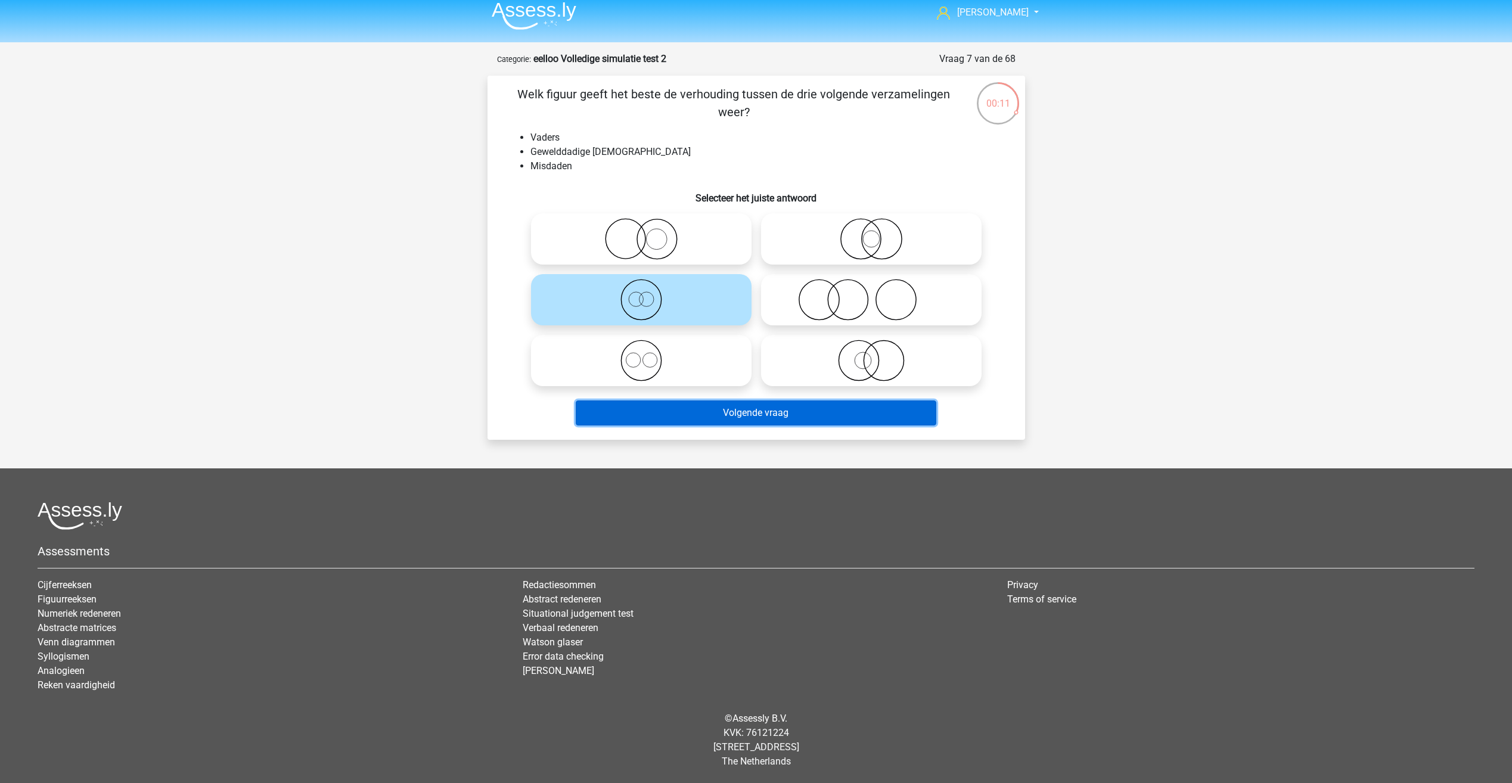
click at [686, 406] on button "Volgende vraag" at bounding box center [756, 412] width 361 height 25
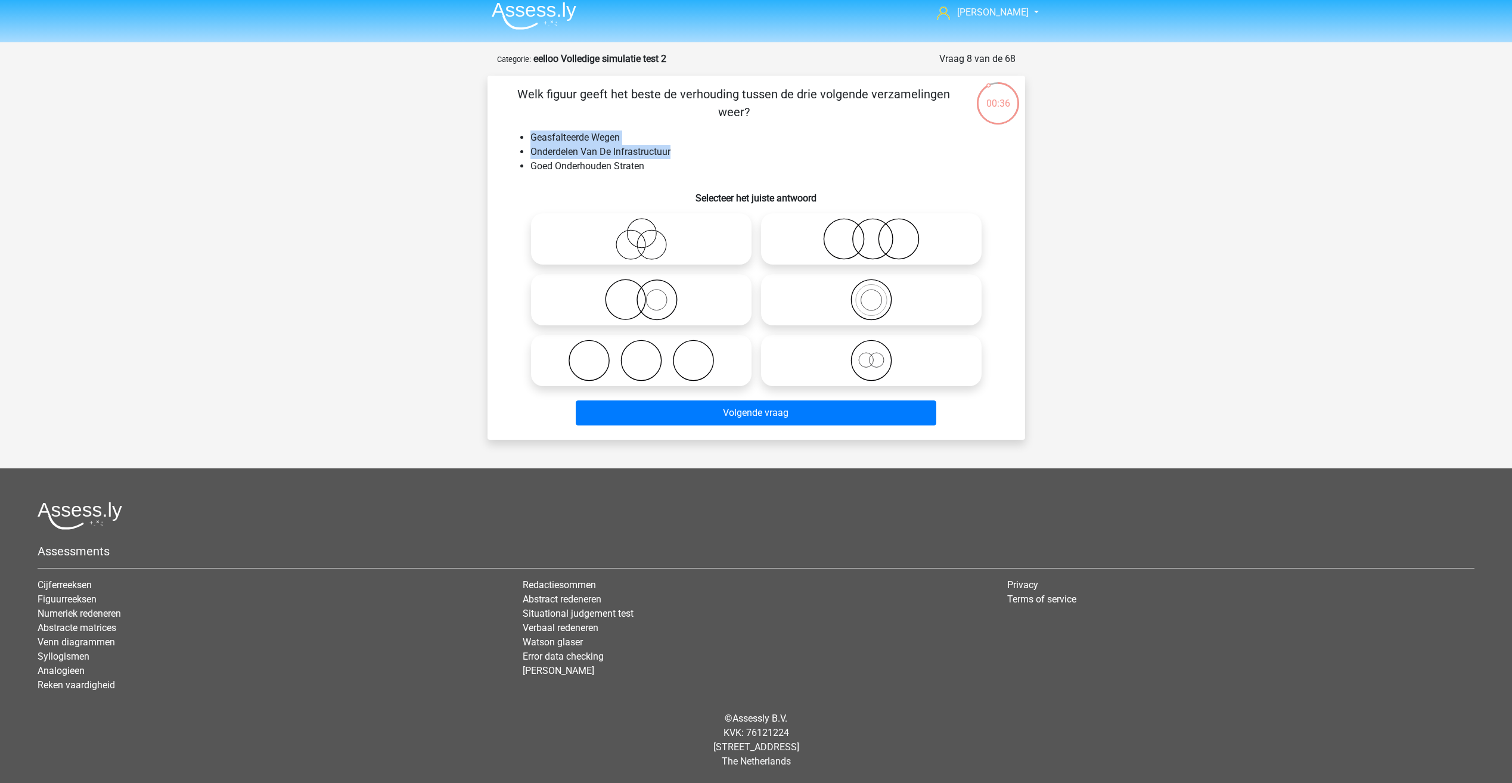
drag, startPoint x: 526, startPoint y: 134, endPoint x: 679, endPoint y: 152, distance: 153.6
click at [679, 152] on ul "Geasfalteerde Wegen Onderdelen Van De Infrastructuur Goed Onderhouden Straten" at bounding box center [756, 152] width 499 height 43
drag, startPoint x: 679, startPoint y: 152, endPoint x: 642, endPoint y: 173, distance: 42.7
click at [642, 173] on li "Goed Onderhouden Straten" at bounding box center [768, 166] width 476 height 14
drag, startPoint x: 656, startPoint y: 165, endPoint x: 509, endPoint y: 139, distance: 149.5
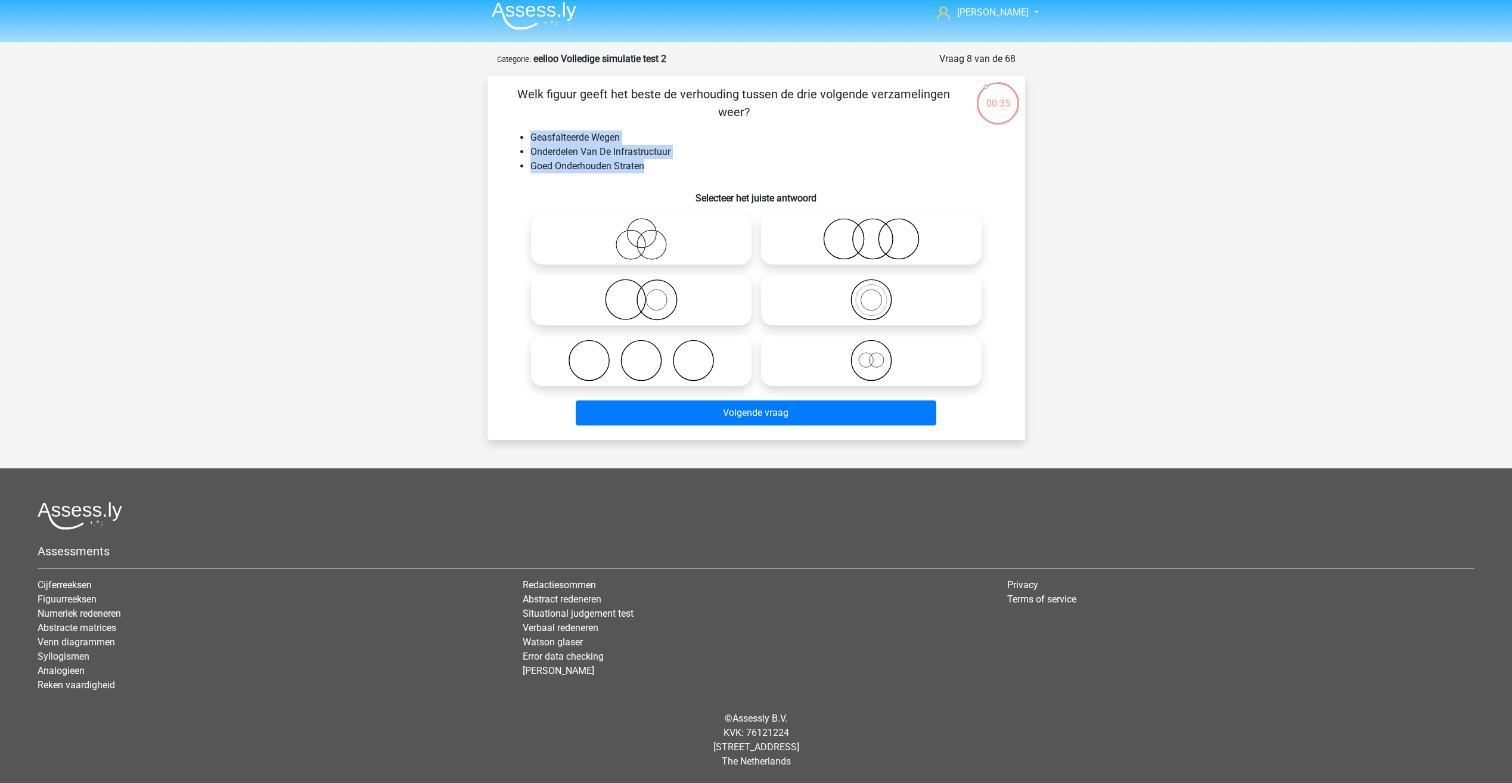
click at [509, 139] on ul "Geasfalteerde Wegen Onderdelen Van De Infrastructuur Goed Onderhouden Straten" at bounding box center [756, 152] width 499 height 43
drag, startPoint x: 509, startPoint y: 139, endPoint x: 510, endPoint y: 194, distance: 54.8
click at [510, 194] on h6 "Selecteer het juiste antwoord" at bounding box center [756, 193] width 499 height 21
drag, startPoint x: 536, startPoint y: 138, endPoint x: 604, endPoint y: 160, distance: 71.6
click at [604, 160] on ul "Geasfalteerde Wegen Onderdelen Van De Infrastructuur Goed Onderhouden Straten" at bounding box center [756, 152] width 499 height 43
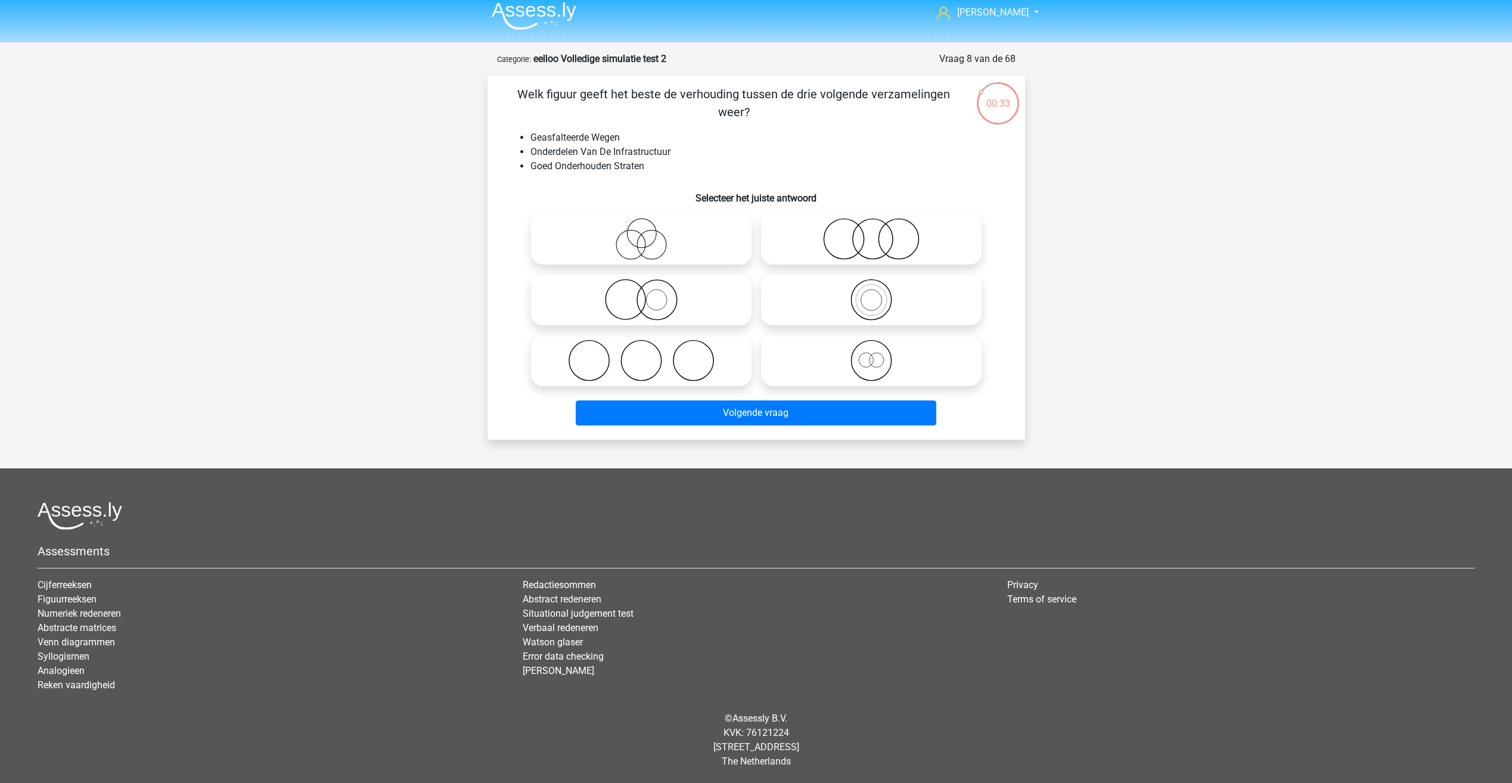
drag, startPoint x: 604, startPoint y: 160, endPoint x: 493, endPoint y: 92, distance: 129.5
click at [493, 92] on div "Welk figuur geeft het beste de verhouding tussen de drie volgende verzamelingen…" at bounding box center [756, 257] width 528 height 345
drag, startPoint x: 523, startPoint y: 139, endPoint x: 638, endPoint y: 171, distance: 119.4
click at [638, 171] on ul "Geasfalteerde Wegen Onderdelen Van De Infrastructuur Goed Onderhouden Straten" at bounding box center [756, 152] width 499 height 43
click at [644, 178] on div "Welk figuur geeft het beste de verhouding tussen de drie volgende verzamelingen…" at bounding box center [756, 257] width 528 height 345
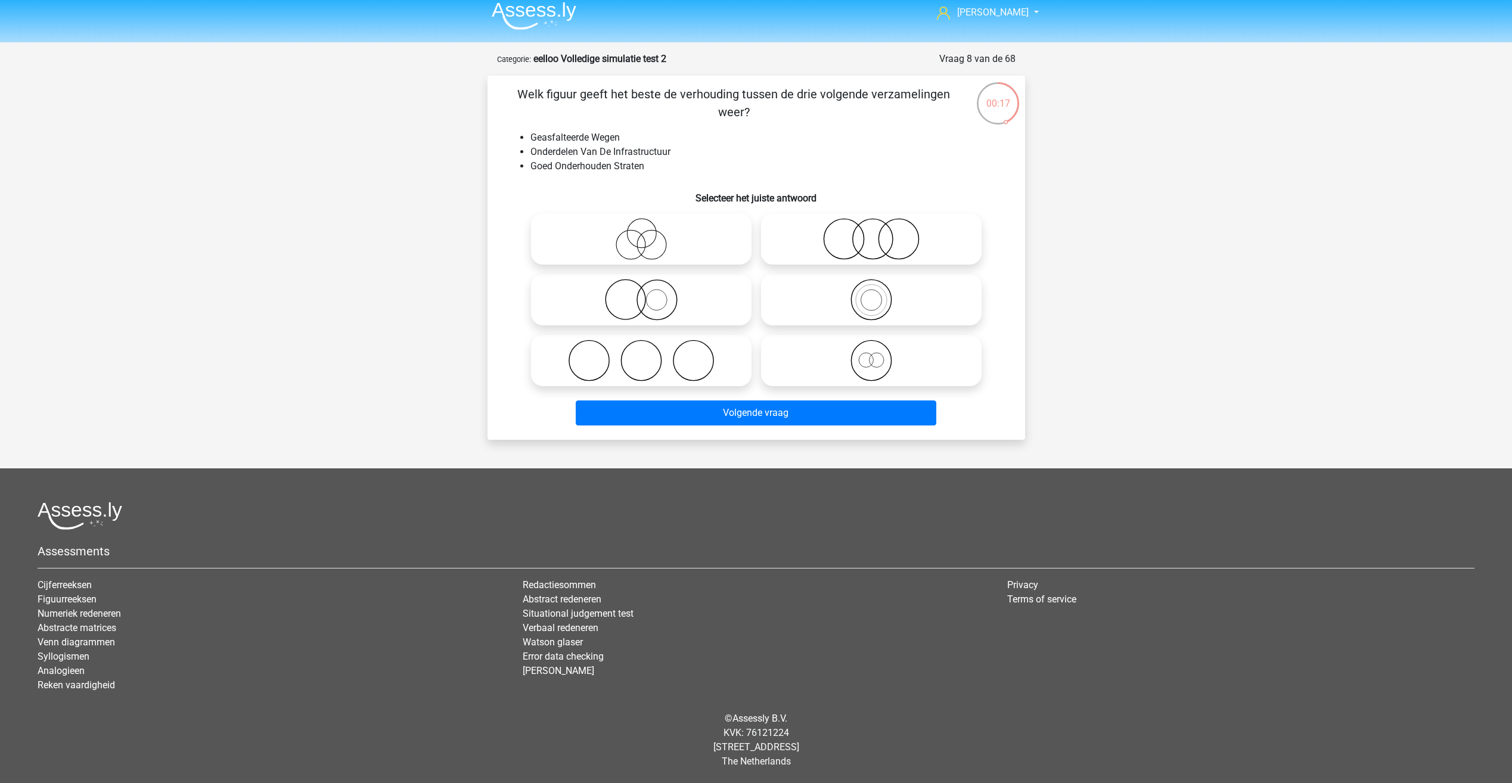
click at [602, 226] on icon at bounding box center [641, 239] width 211 height 42
click at [641, 226] on input "radio" at bounding box center [645, 229] width 8 height 8
radio input "true"
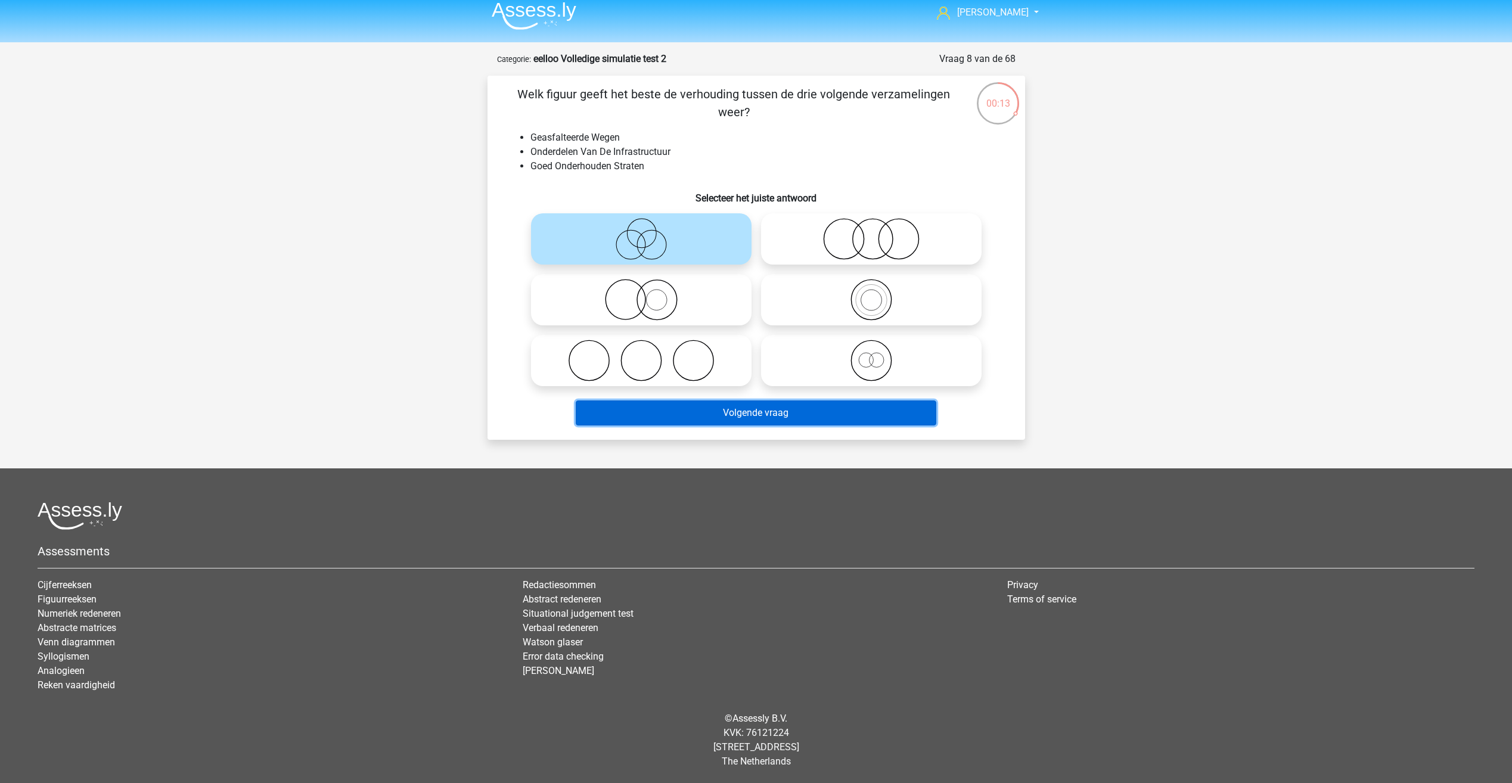
click at [726, 408] on button "Volgende vraag" at bounding box center [756, 412] width 361 height 25
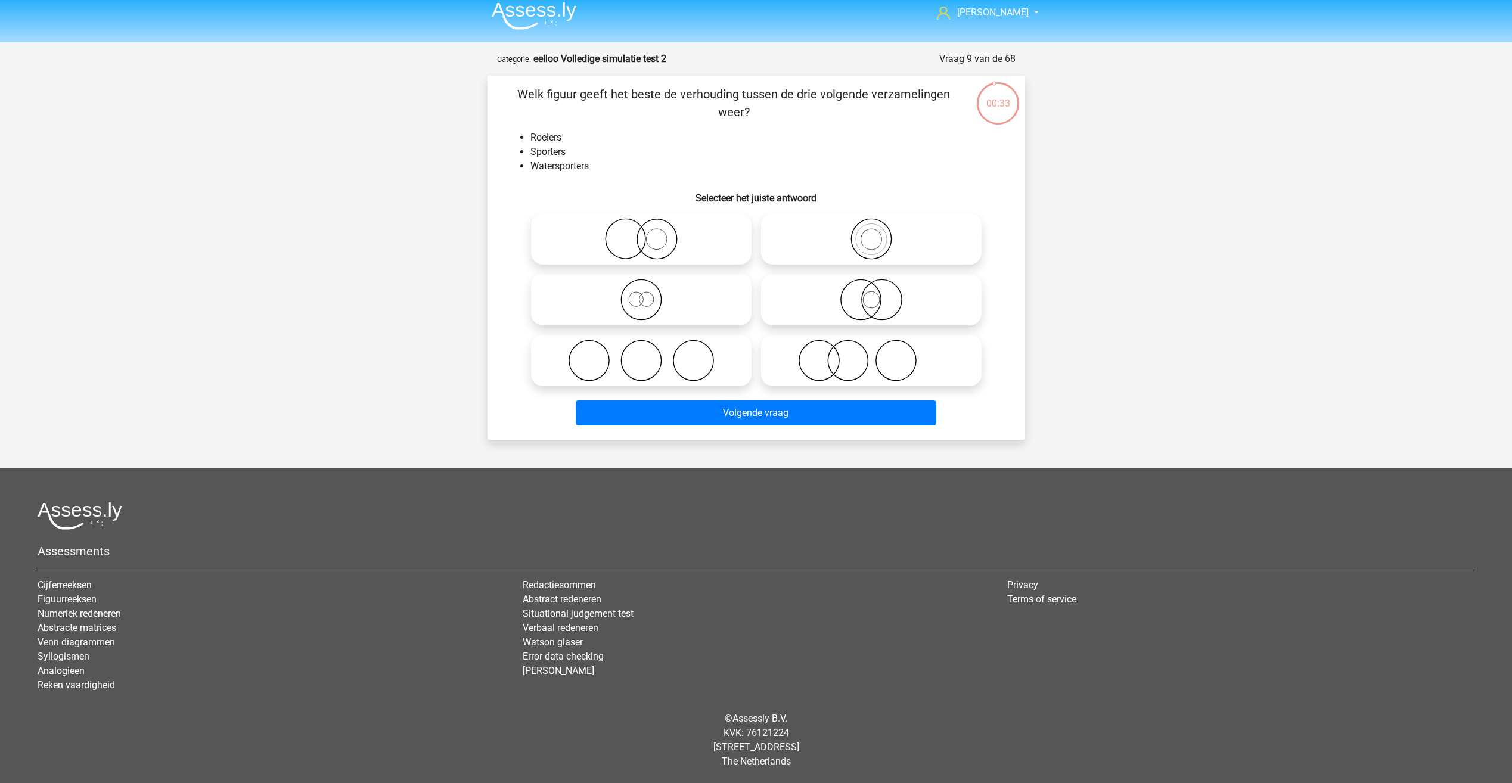
drag, startPoint x: 516, startPoint y: 103, endPoint x: 500, endPoint y: 105, distance: 16.3
click at [500, 105] on div "Welk figuur geeft het beste de verhouding tussen de drie volgende verzamelingen…" at bounding box center [756, 257] width 528 height 345
drag, startPoint x: 500, startPoint y: 105, endPoint x: 524, endPoint y: 149, distance: 50.4
click at [524, 149] on ul "Roeiers Sporters Watersporters" at bounding box center [756, 152] width 499 height 43
click at [864, 288] on icon at bounding box center [871, 300] width 211 height 42
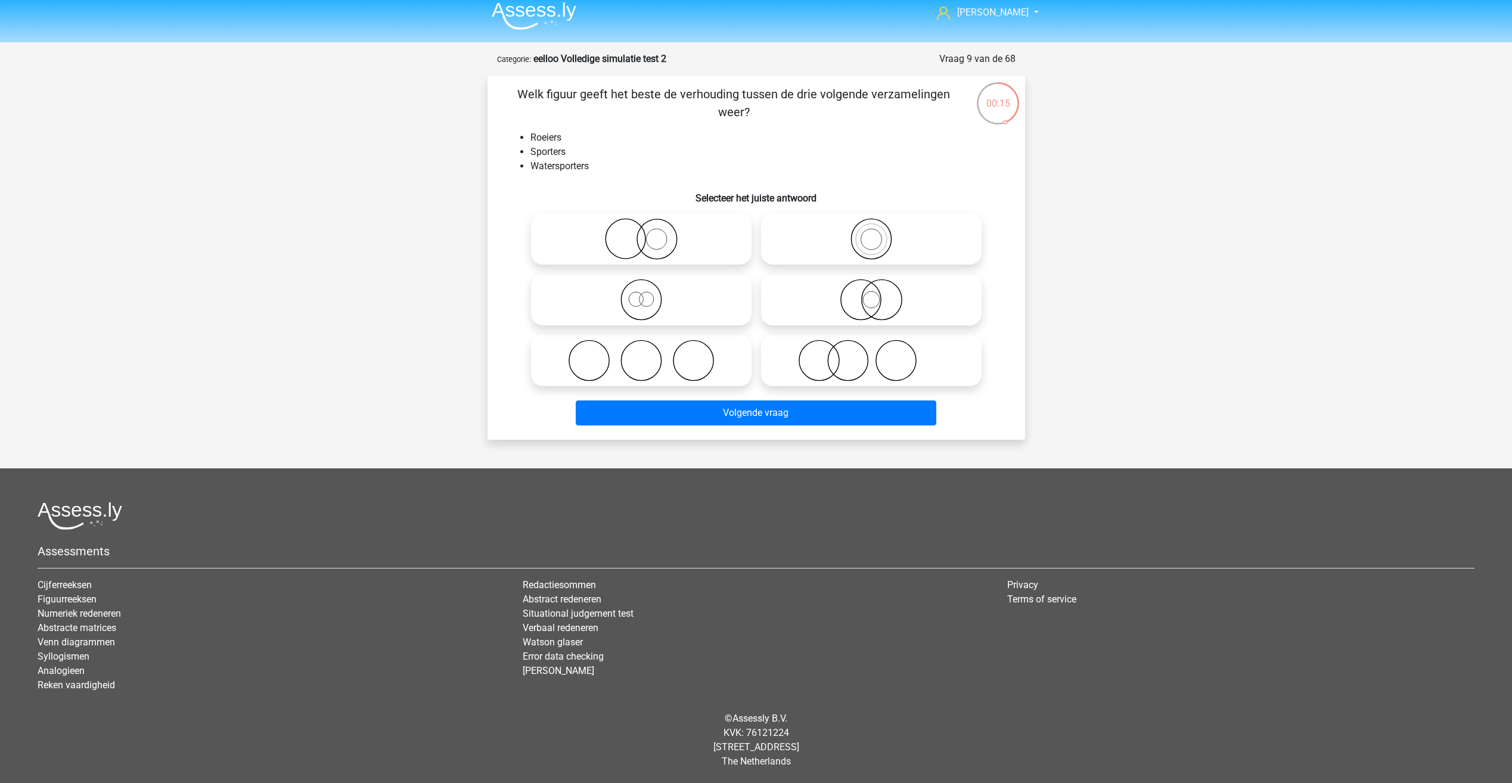
click at [871, 288] on input "radio" at bounding box center [875, 290] width 8 height 8
radio input "true"
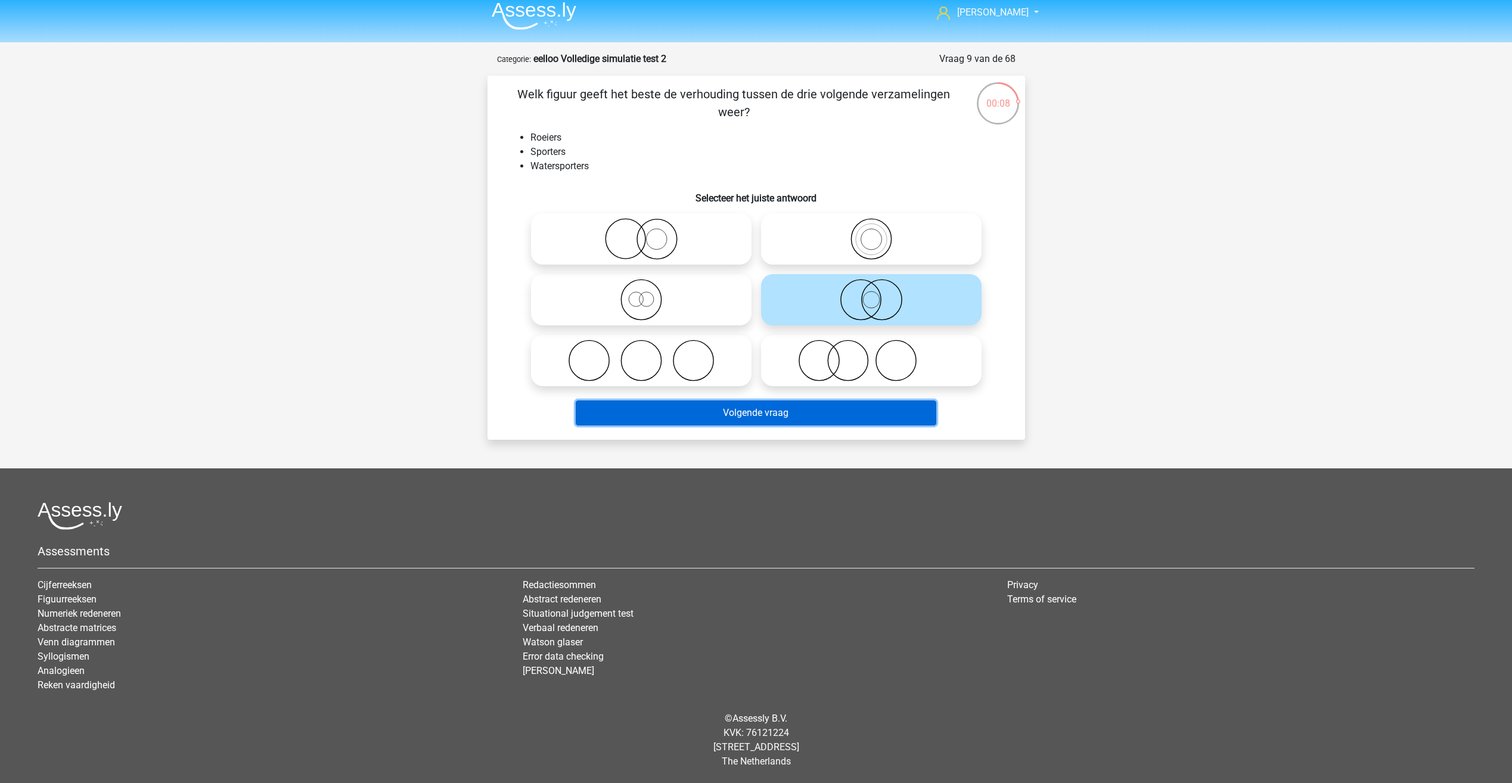
click at [804, 411] on button "Volgende vraag" at bounding box center [756, 412] width 361 height 25
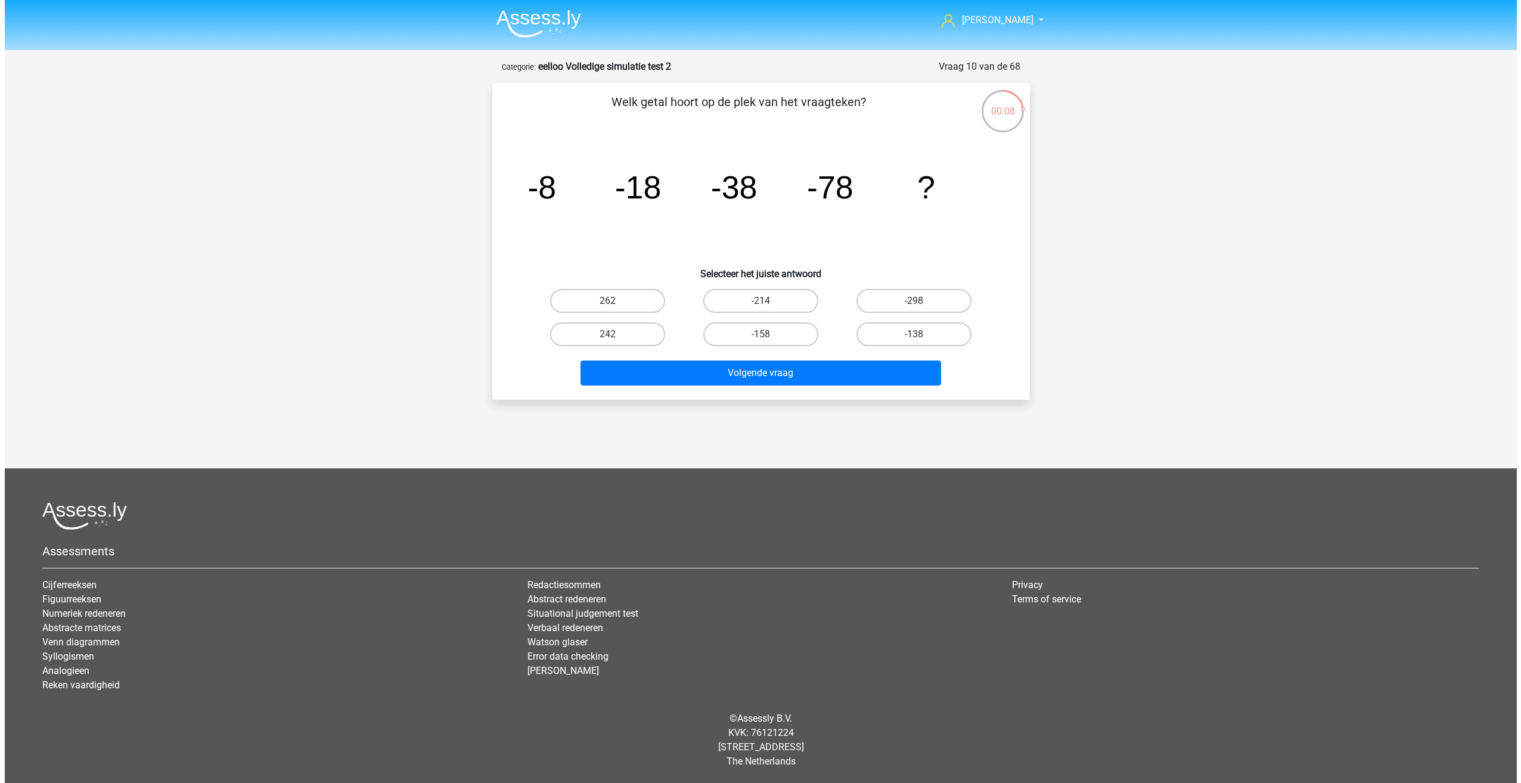
scroll to position [0, 0]
drag, startPoint x: 645, startPoint y: 91, endPoint x: 630, endPoint y: 104, distance: 20.7
click at [630, 104] on div "Welk getal hoort op de plek van het vraagteken? image/svg+xml -8 -18 -38 -78 ? …" at bounding box center [761, 241] width 538 height 316
click at [517, 167] on div "image/svg+xml -8 -18 -38 -78 ?" at bounding box center [760, 198] width 499 height 120
click at [633, 185] on tspan "-18" at bounding box center [637, 187] width 46 height 36
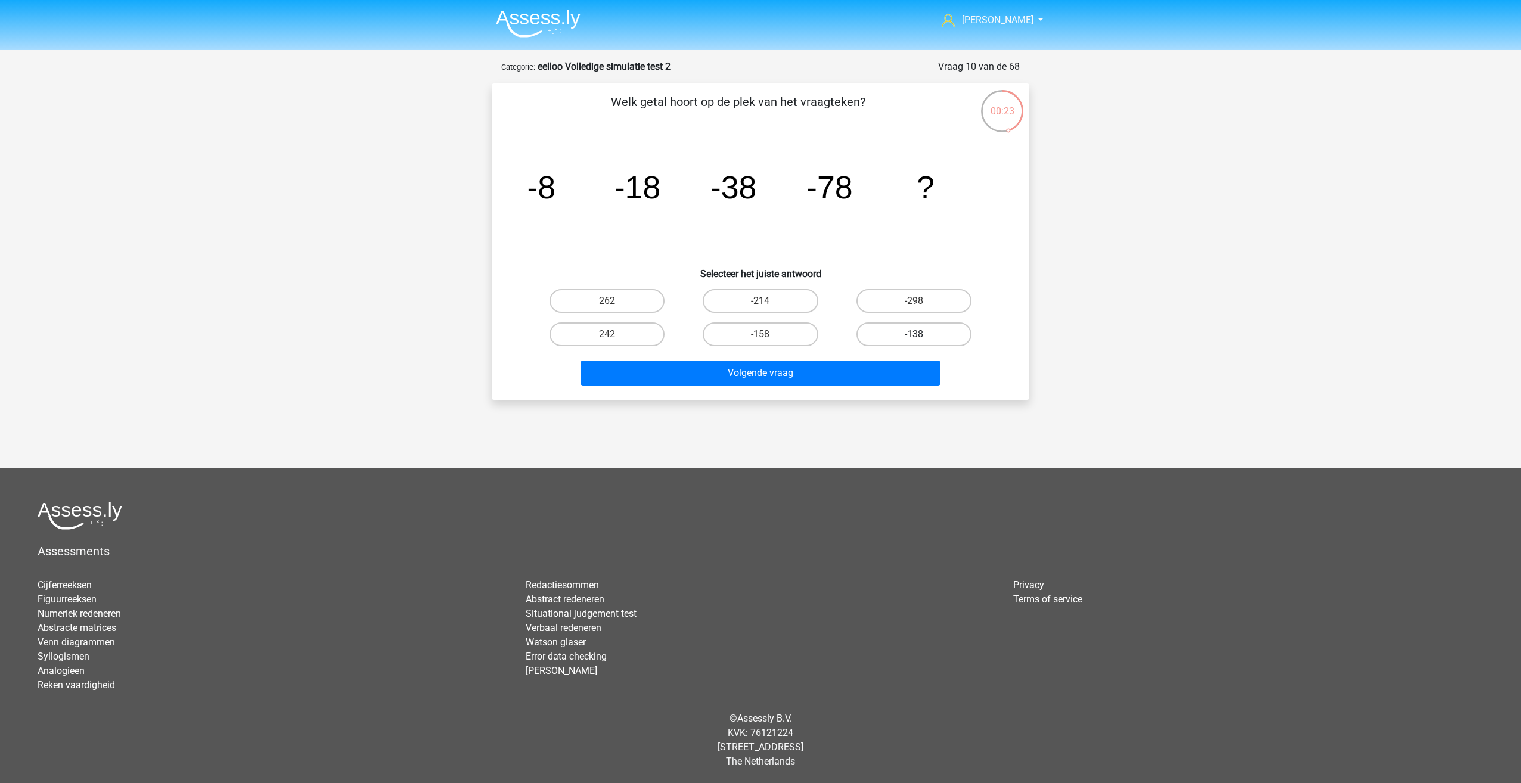
click at [882, 334] on label "-138" at bounding box center [913, 334] width 115 height 24
click at [914, 334] on input "-138" at bounding box center [918, 338] width 8 height 8
radio input "true"
click at [771, 336] on label "-158" at bounding box center [760, 334] width 115 height 24
click at [768, 336] on input "-158" at bounding box center [764, 338] width 8 height 8
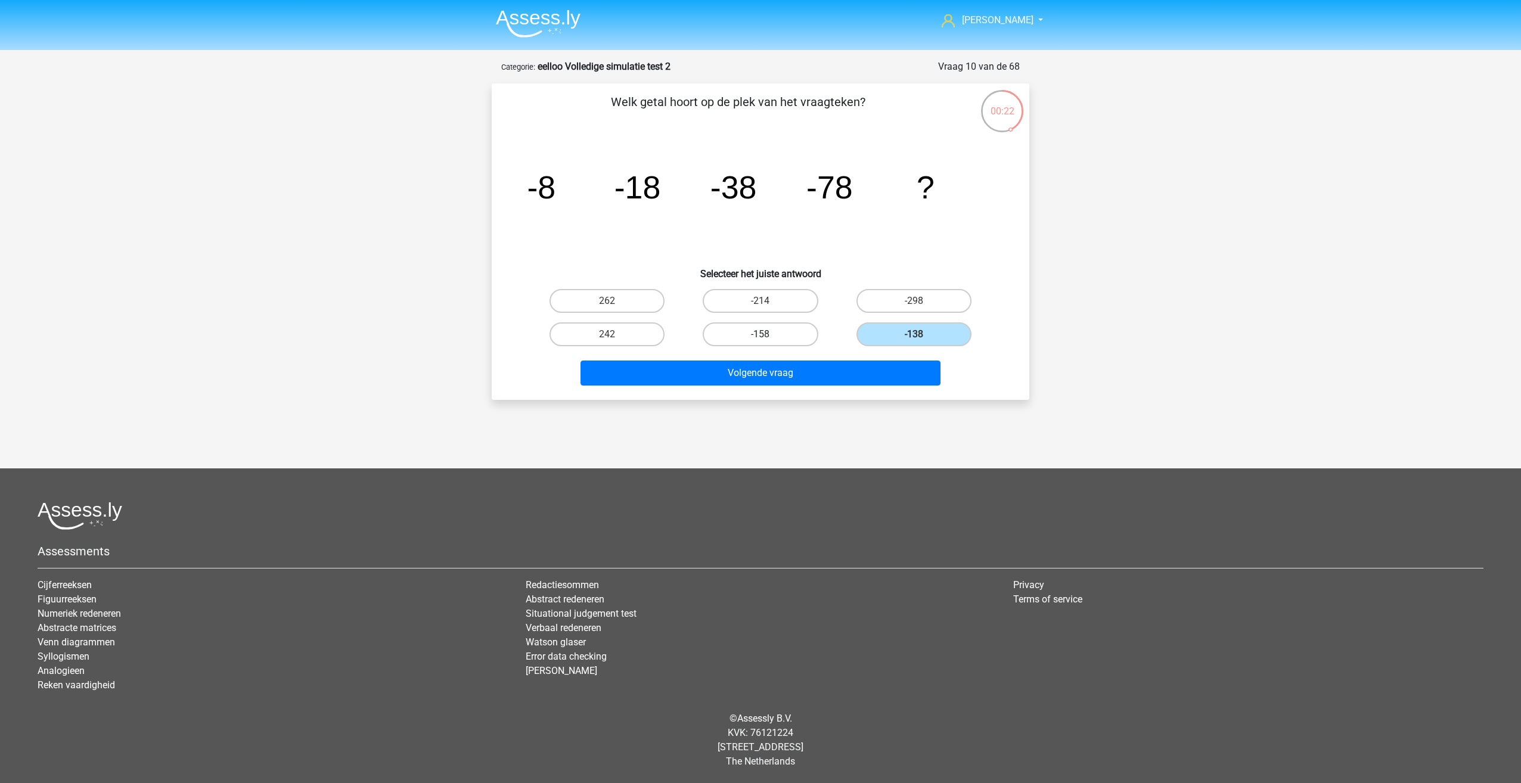
radio input "true"
click at [899, 341] on label "-138" at bounding box center [913, 334] width 115 height 24
click at [914, 341] on input "-138" at bounding box center [918, 338] width 8 height 8
radio input "true"
click at [781, 338] on label "-158" at bounding box center [760, 334] width 115 height 24
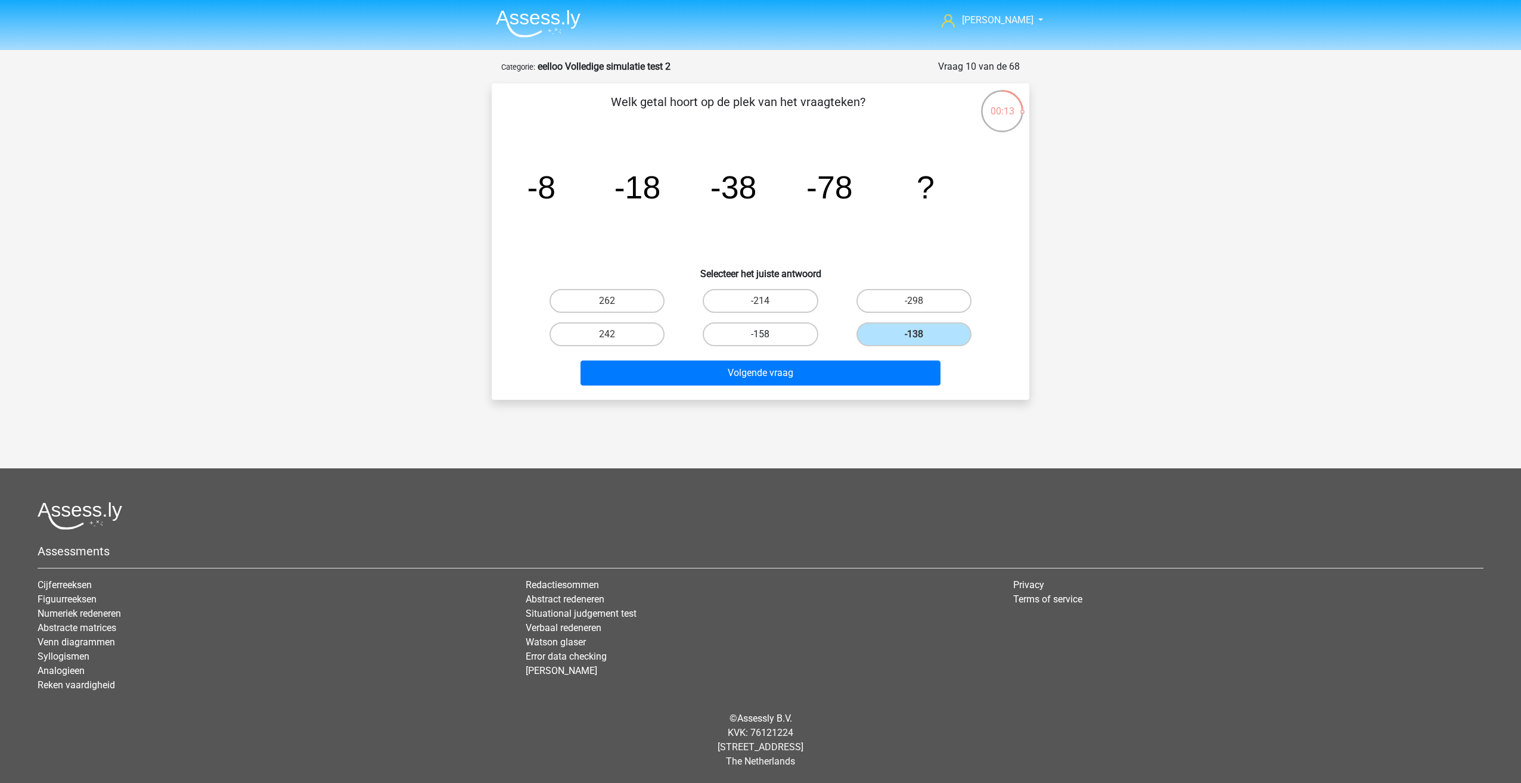
click at [768, 338] on input "-158" at bounding box center [764, 338] width 8 height 8
radio input "true"
drag, startPoint x: 871, startPoint y: 331, endPoint x: 853, endPoint y: 335, distance: 17.8
click at [871, 331] on label "-138" at bounding box center [913, 334] width 115 height 24
click at [914, 334] on input "-138" at bounding box center [918, 338] width 8 height 8
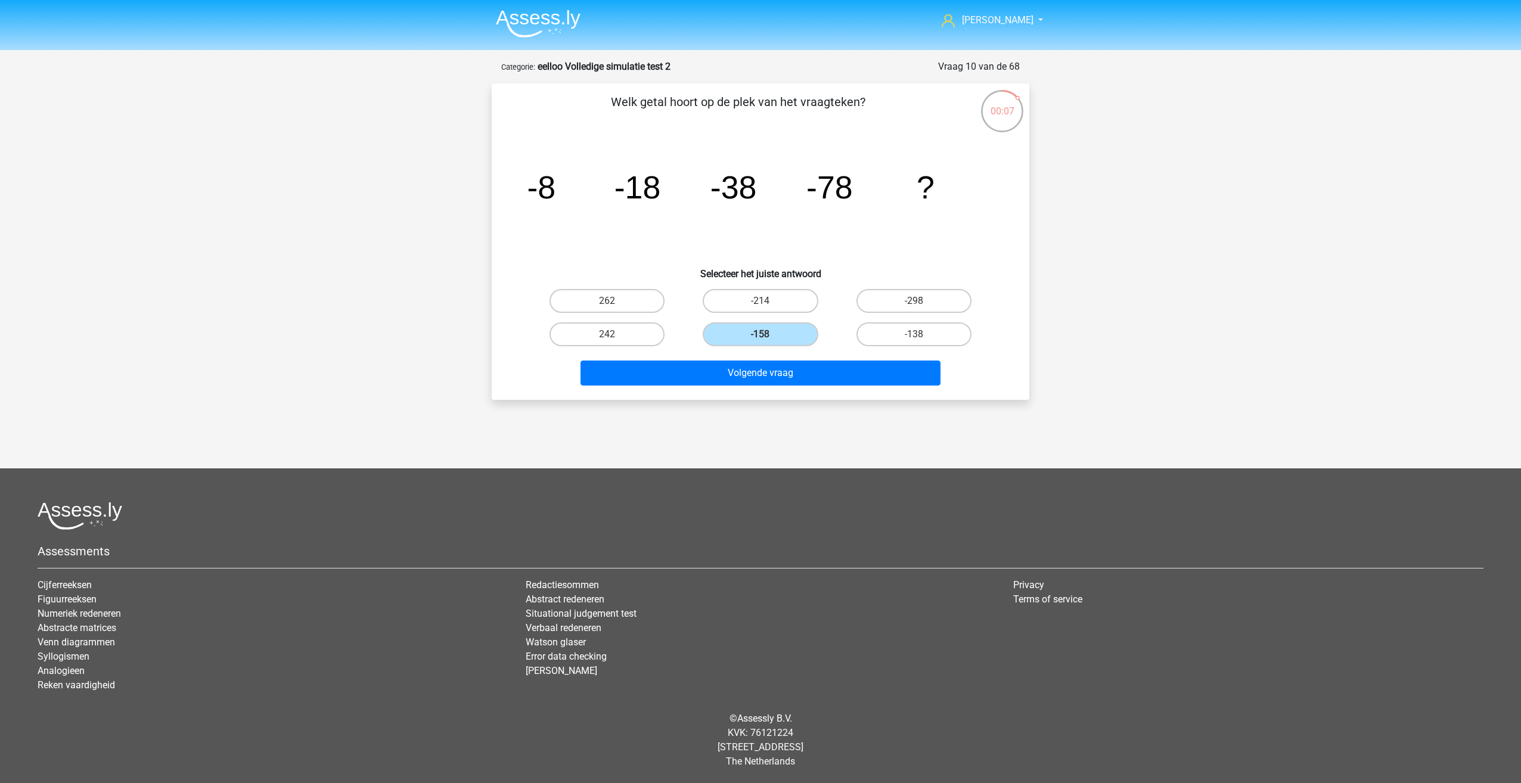
radio input "true"
click at [741, 326] on label "-158" at bounding box center [760, 334] width 115 height 24
click at [760, 334] on input "-158" at bounding box center [764, 338] width 8 height 8
radio input "true"
click at [899, 332] on label "-138" at bounding box center [913, 334] width 115 height 24
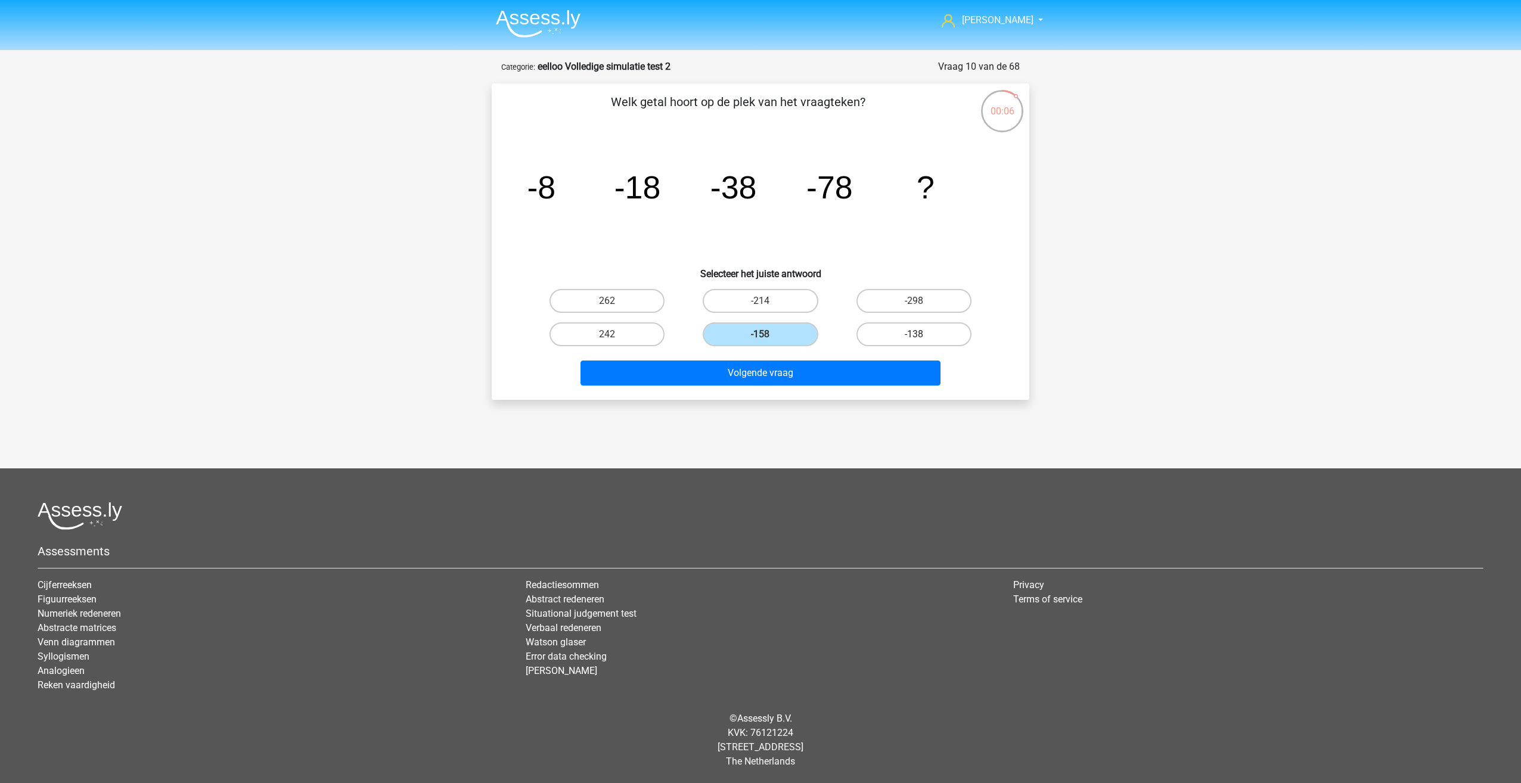
click at [914, 334] on input "-138" at bounding box center [918, 338] width 8 height 8
radio input "true"
click at [798, 348] on div "-158" at bounding box center [760, 334] width 153 height 33
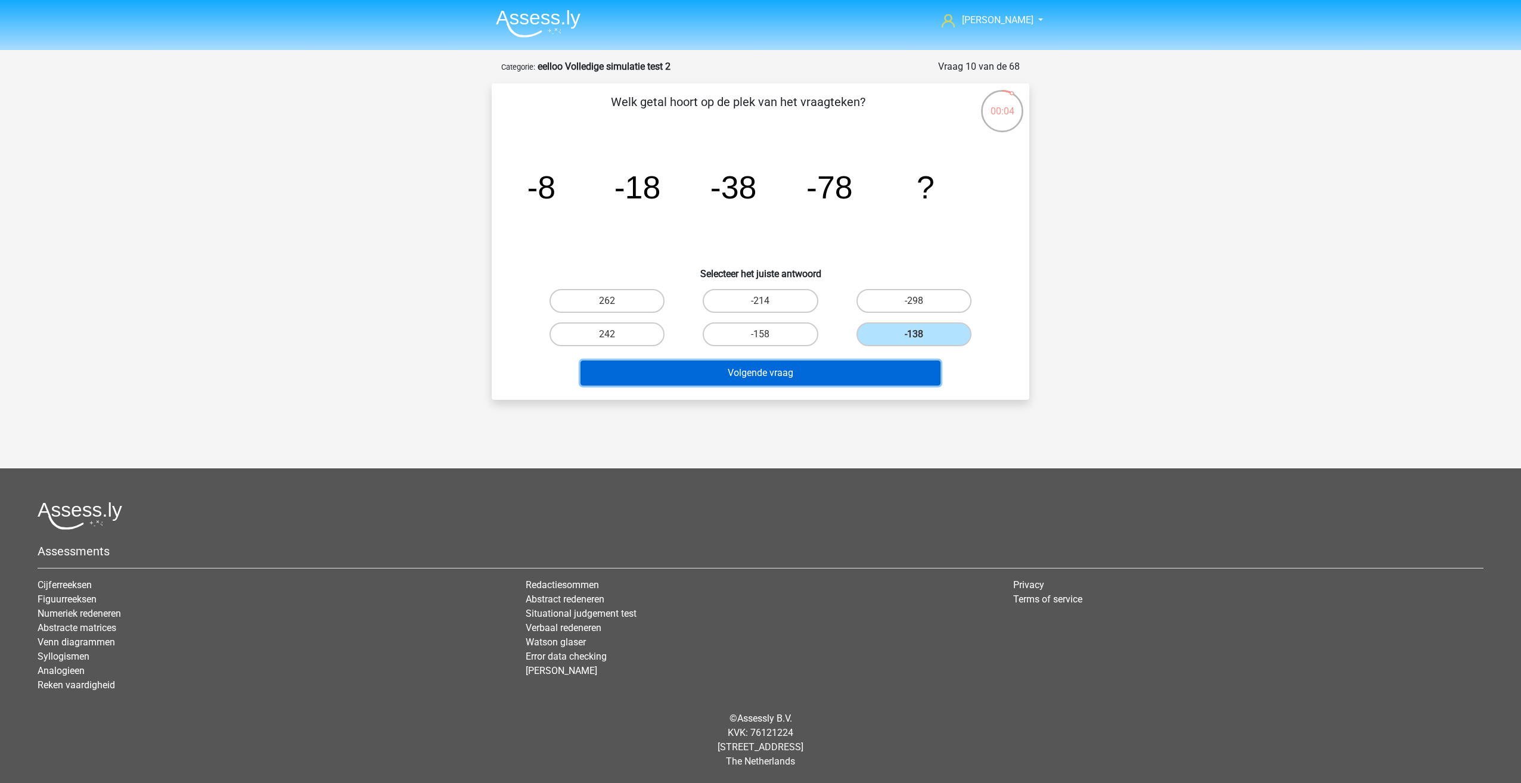
click at [818, 379] on button "Volgende vraag" at bounding box center [760, 373] width 361 height 25
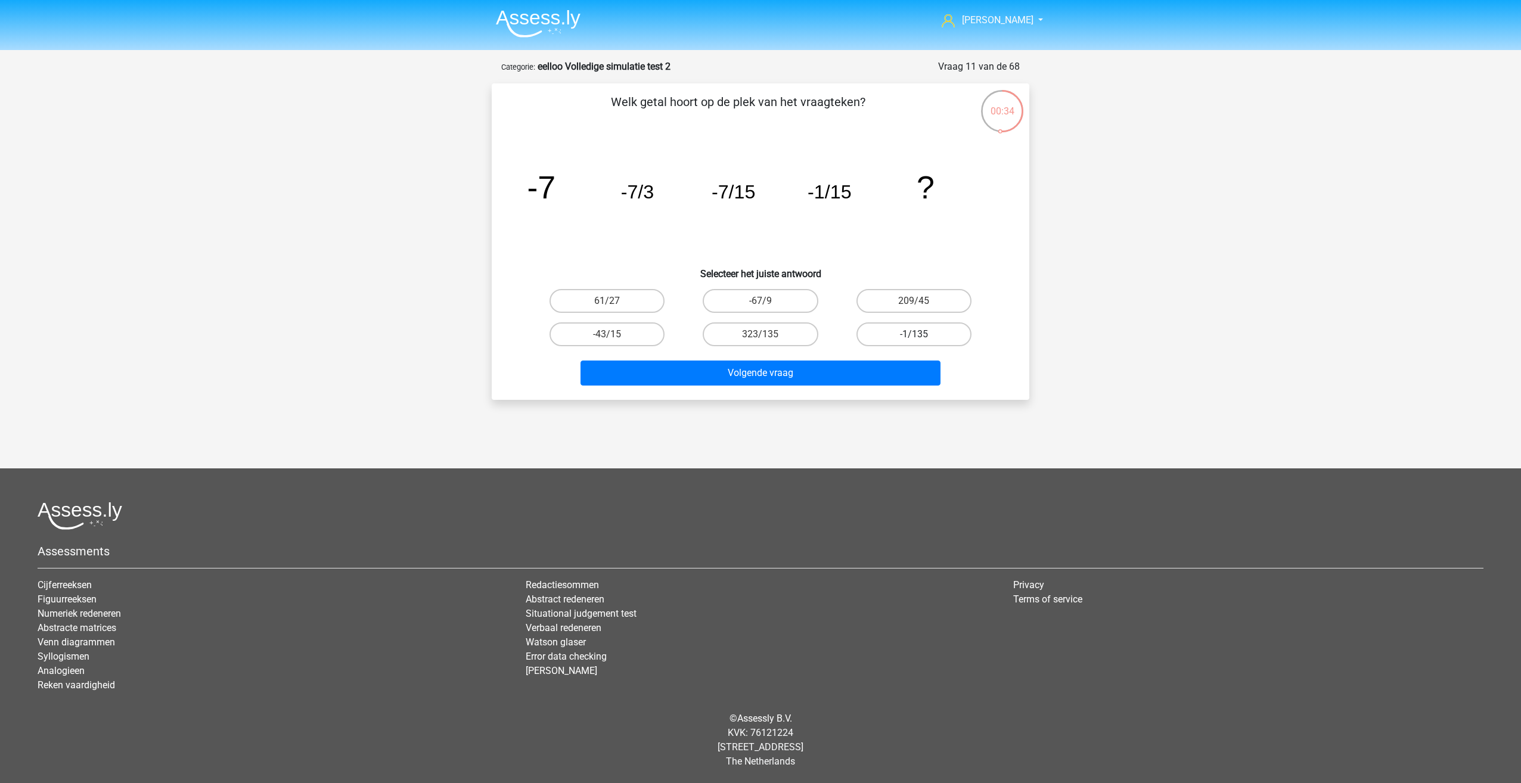
click at [872, 337] on label "-1/135" at bounding box center [913, 334] width 115 height 24
click at [914, 337] on input "-1/135" at bounding box center [918, 338] width 8 height 8
radio input "true"
click at [709, 375] on button "Volgende vraag" at bounding box center [760, 373] width 361 height 25
drag, startPoint x: 535, startPoint y: 193, endPoint x: 542, endPoint y: 197, distance: 8.3
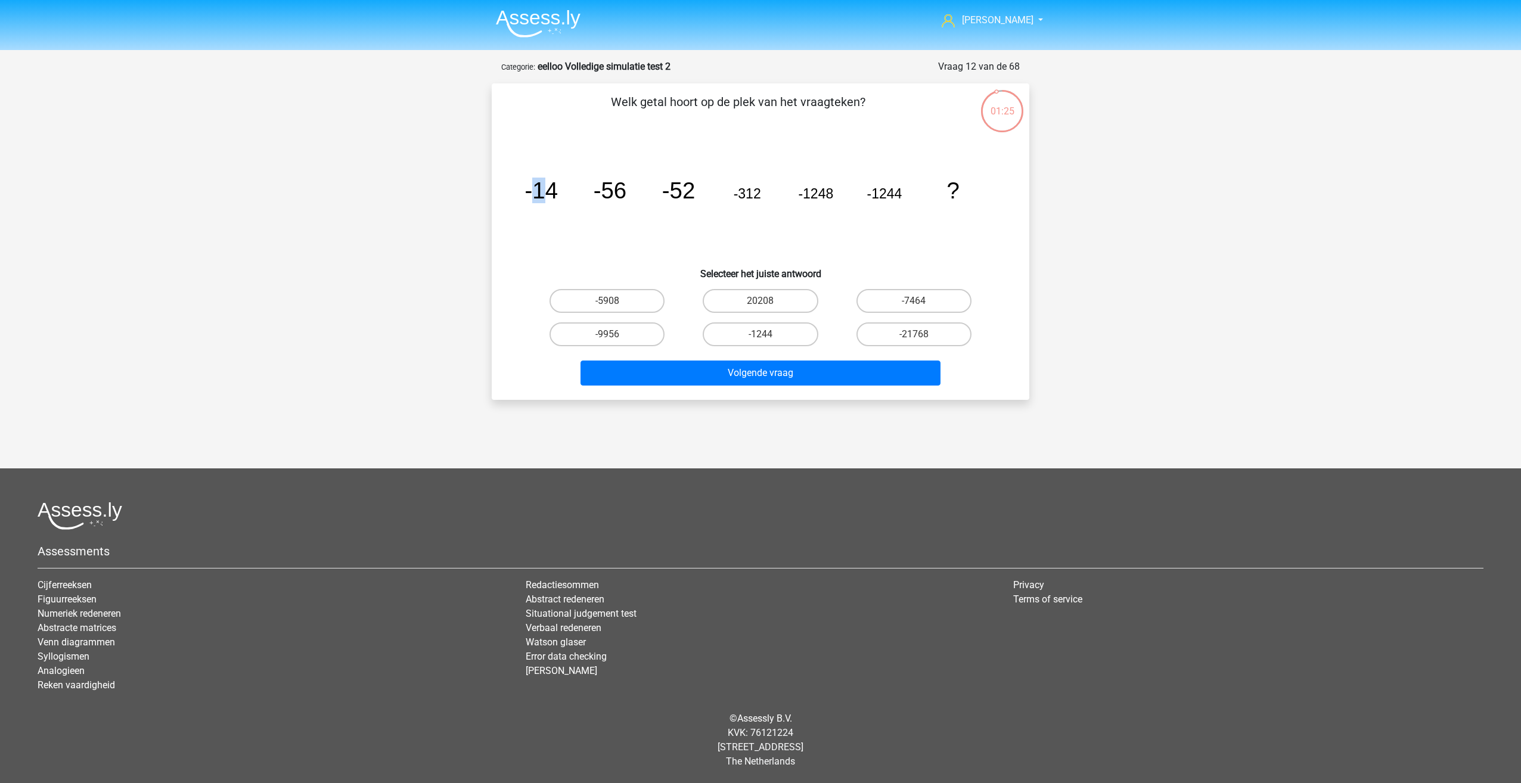
click at [542, 197] on tspan "-14" at bounding box center [541, 191] width 33 height 26
drag, startPoint x: 542, startPoint y: 197, endPoint x: 623, endPoint y: 195, distance: 81.1
click at [623, 195] on tspan "-56" at bounding box center [610, 191] width 33 height 26
drag, startPoint x: 623, startPoint y: 195, endPoint x: 582, endPoint y: 200, distance: 41.3
click at [582, 200] on icon "image/svg+xml -14 -56 -52 -312 -1248 -1244 ?" at bounding box center [760, 198] width 480 height 120
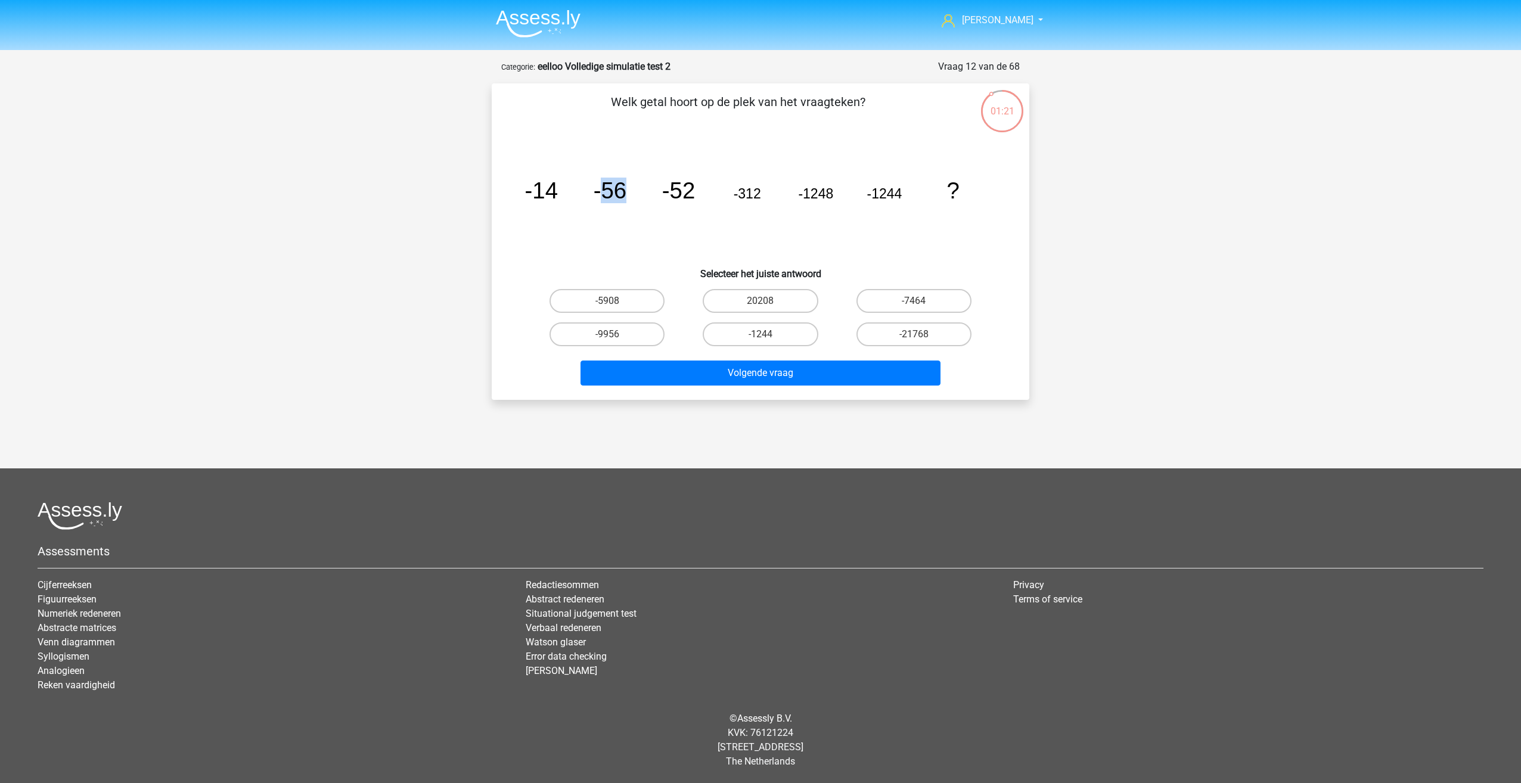
drag, startPoint x: 606, startPoint y: 194, endPoint x: 625, endPoint y: 194, distance: 19.1
click at [625, 194] on tspan "-56" at bounding box center [610, 191] width 33 height 26
drag, startPoint x: 625, startPoint y: 194, endPoint x: 721, endPoint y: 195, distance: 96.0
click at [721, 195] on icon "image/svg+xml -14 -56 -52 -312 -1248 -1244 ?" at bounding box center [760, 198] width 480 height 120
drag, startPoint x: 801, startPoint y: 188, endPoint x: 911, endPoint y: 188, distance: 109.7
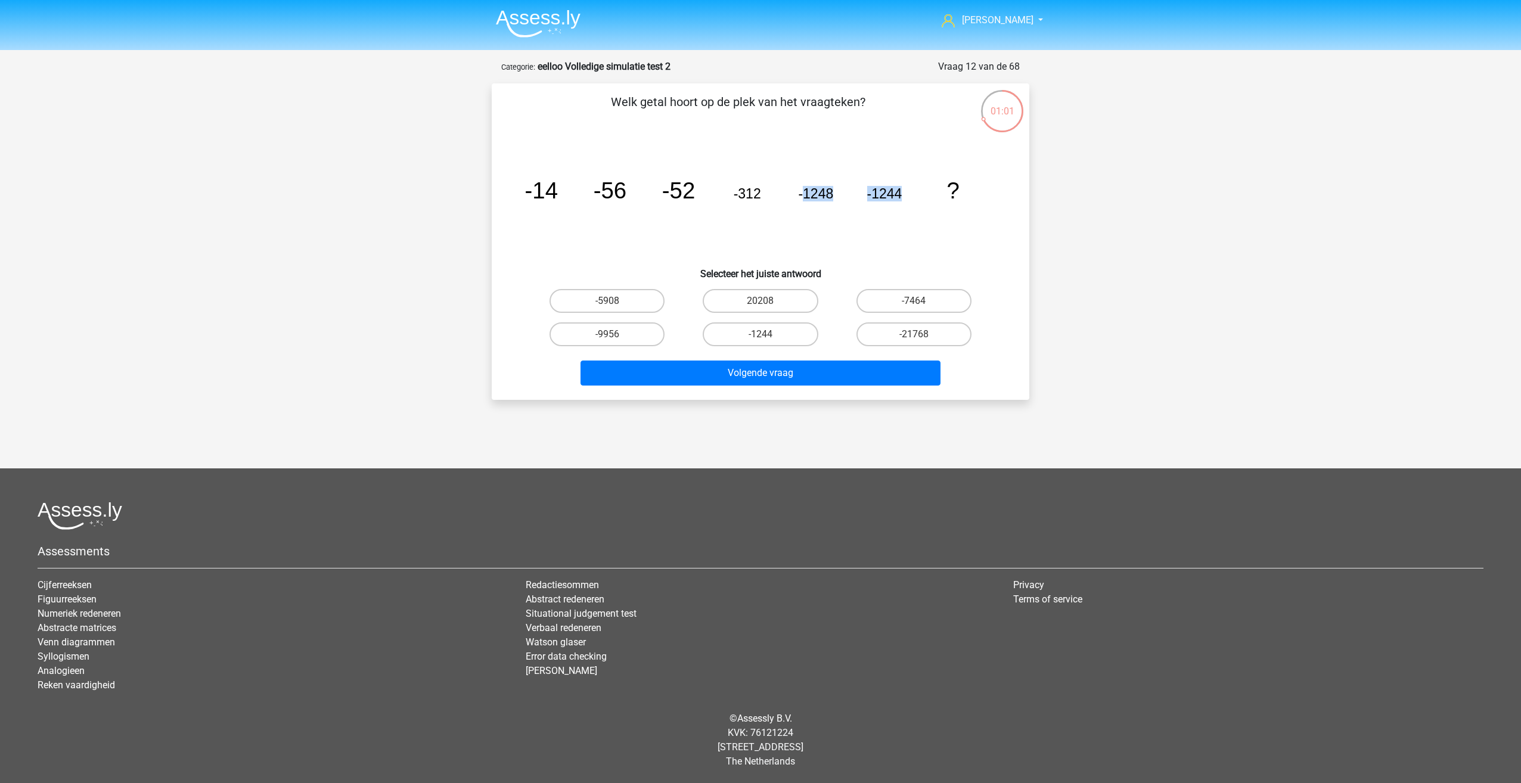
click at [911, 188] on icon "image/svg+xml -14 -56 -52 -312 -1248 -1244 ?" at bounding box center [760, 198] width 480 height 120
drag, startPoint x: 911, startPoint y: 188, endPoint x: 841, endPoint y: 243, distance: 88.7
click at [841, 243] on icon "image/svg+xml -14 -56 -52 -312 -1248 -1244 ?" at bounding box center [760, 198] width 480 height 120
click at [819, 223] on icon "image/svg+xml -14 -56 -52 -312 -1248 -1244 ?" at bounding box center [760, 198] width 480 height 120
click at [536, 197] on tspan "-14" at bounding box center [541, 191] width 33 height 26
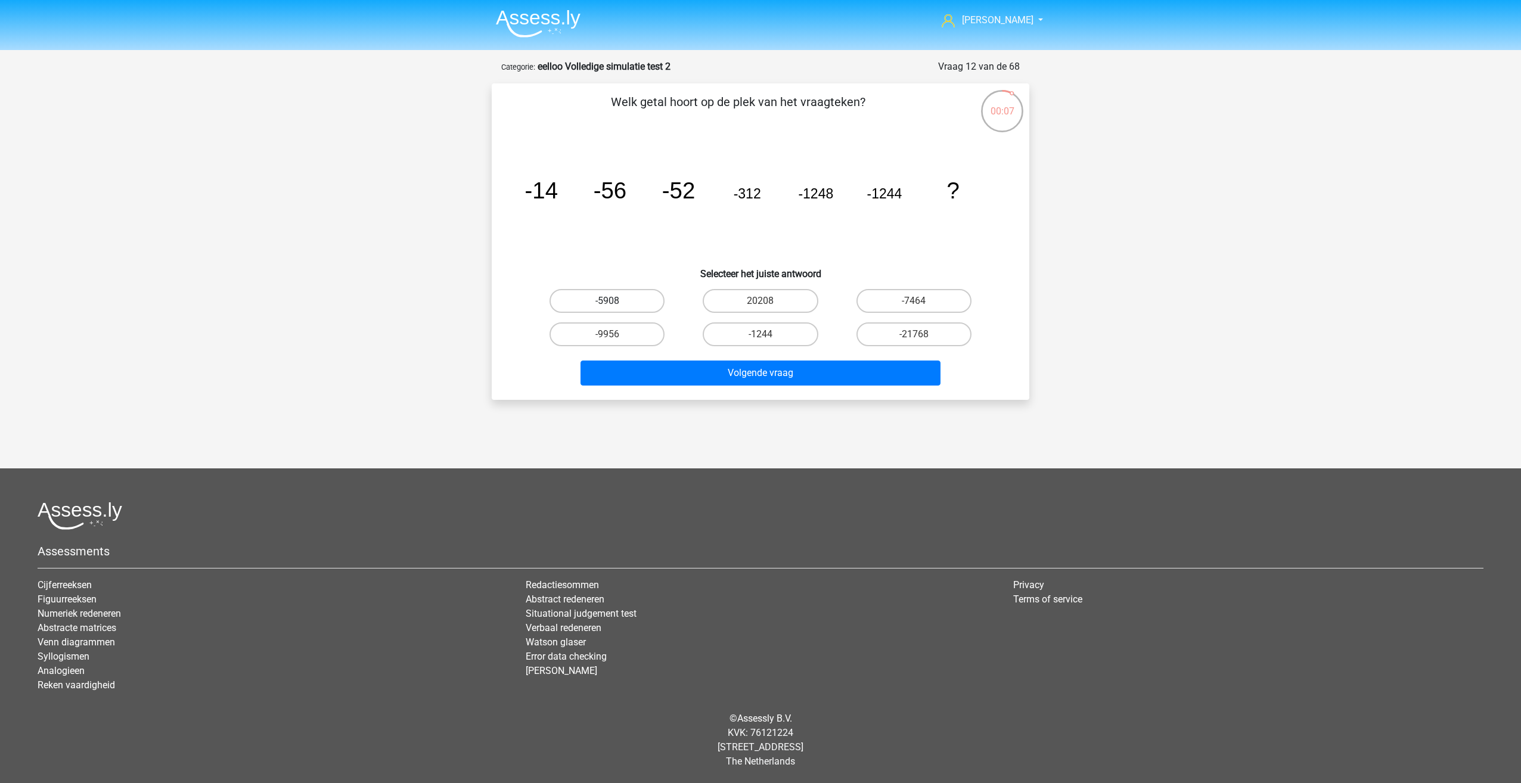
click at [597, 291] on label "-5908" at bounding box center [606, 301] width 115 height 24
click at [607, 301] on input "-5908" at bounding box center [611, 305] width 8 height 8
radio input "true"
click at [727, 335] on label "-1244" at bounding box center [760, 334] width 115 height 24
click at [760, 335] on input "-1244" at bounding box center [764, 338] width 8 height 8
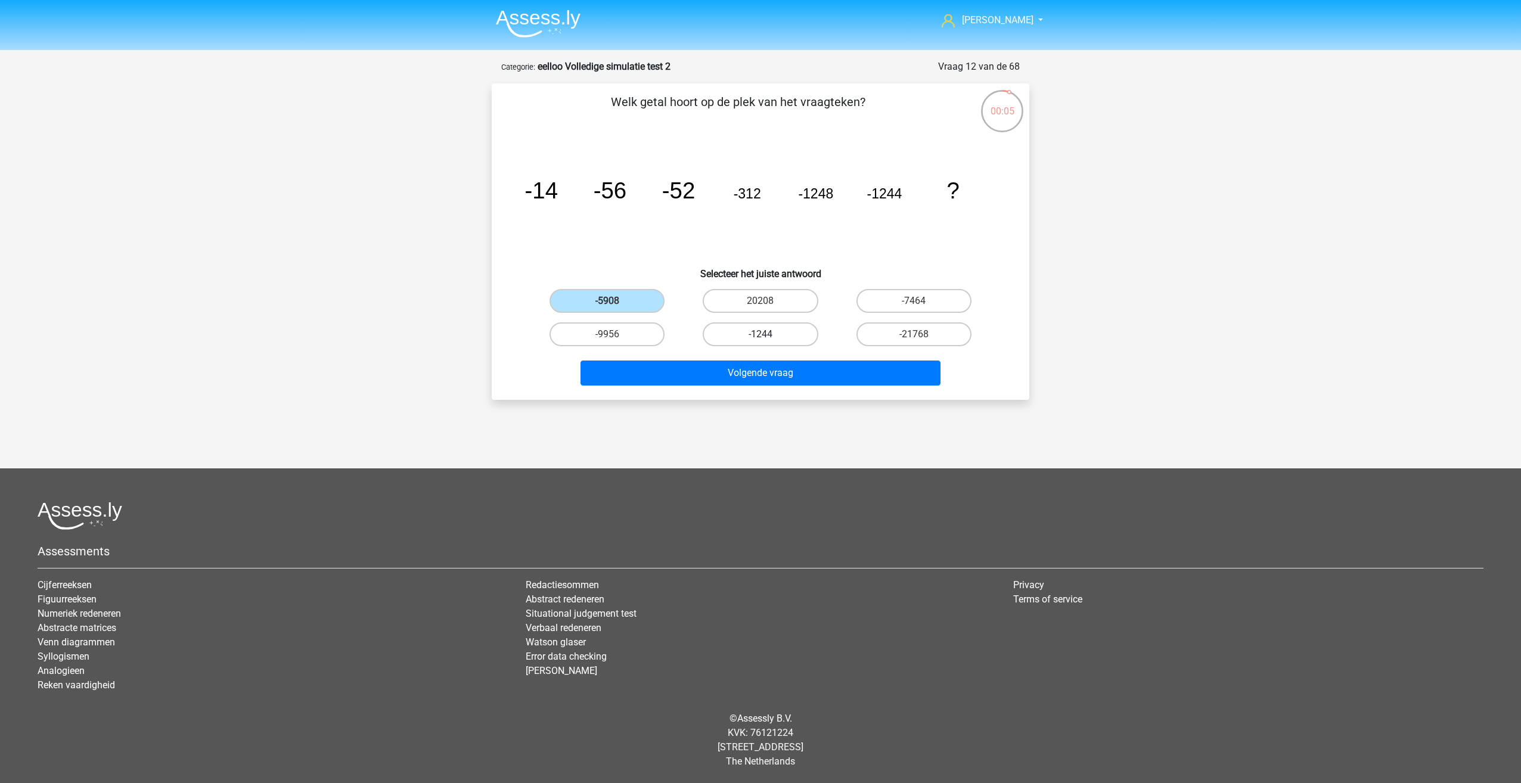
radio input "true"
click at [635, 296] on label "-5908" at bounding box center [606, 301] width 115 height 24
click at [615, 301] on input "-5908" at bounding box center [611, 305] width 8 height 8
radio input "true"
click at [682, 365] on button "Volgende vraag" at bounding box center [760, 373] width 361 height 25
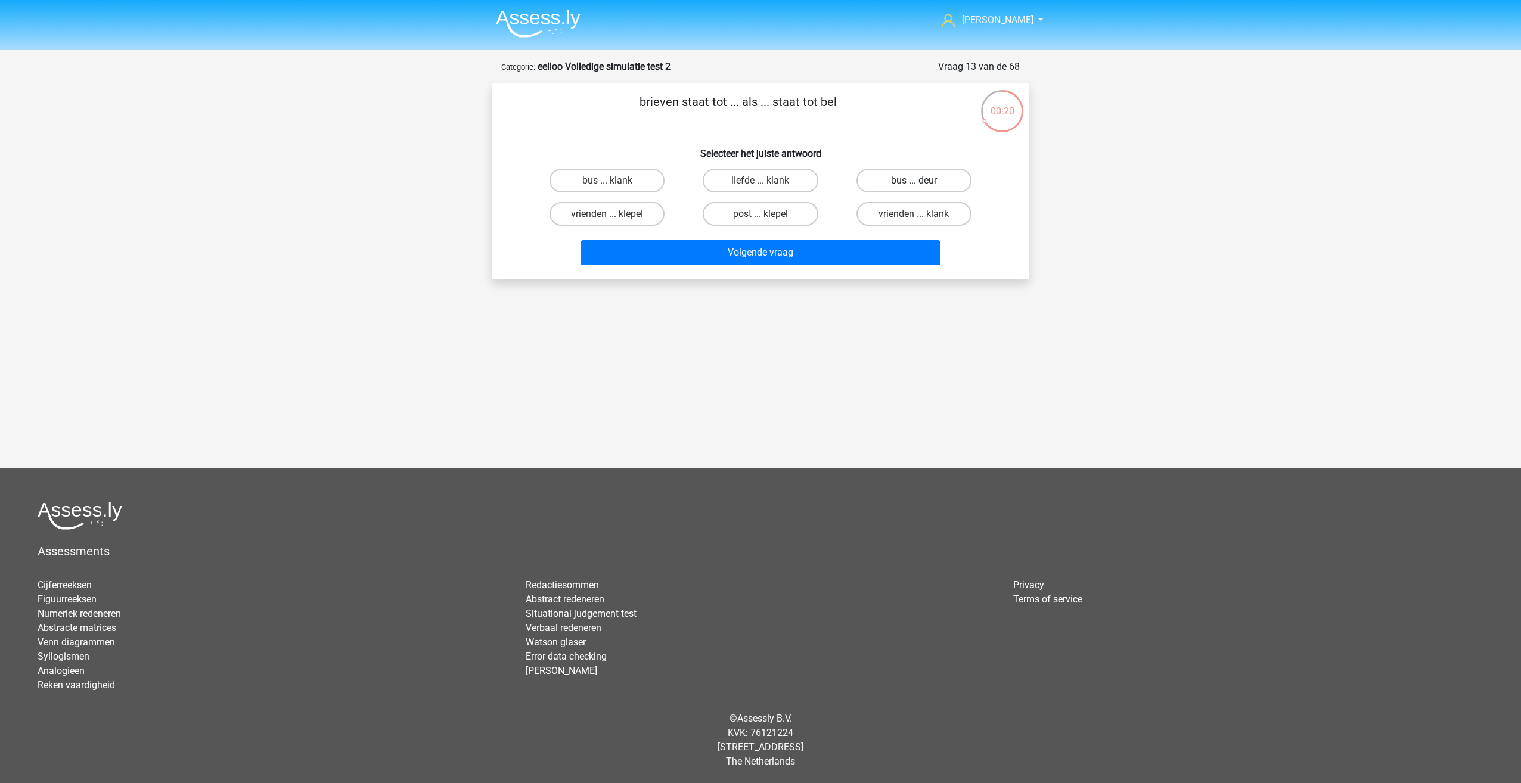
click at [881, 187] on label "bus ... deur" at bounding box center [913, 181] width 115 height 24
click at [914, 187] on input "bus ... deur" at bounding box center [918, 185] width 8 height 8
radio input "true"
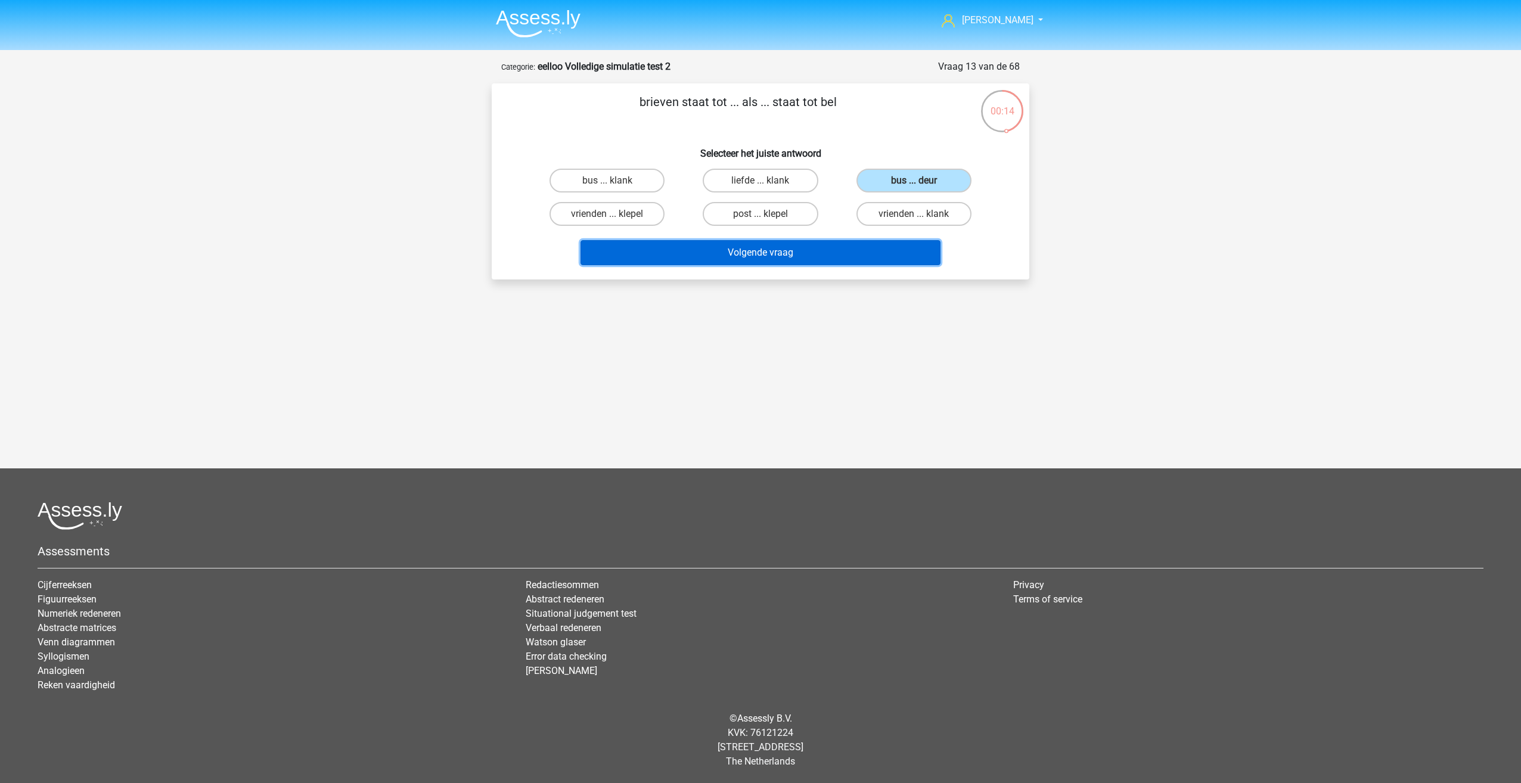
click at [803, 244] on button "Volgende vraag" at bounding box center [760, 252] width 361 height 25
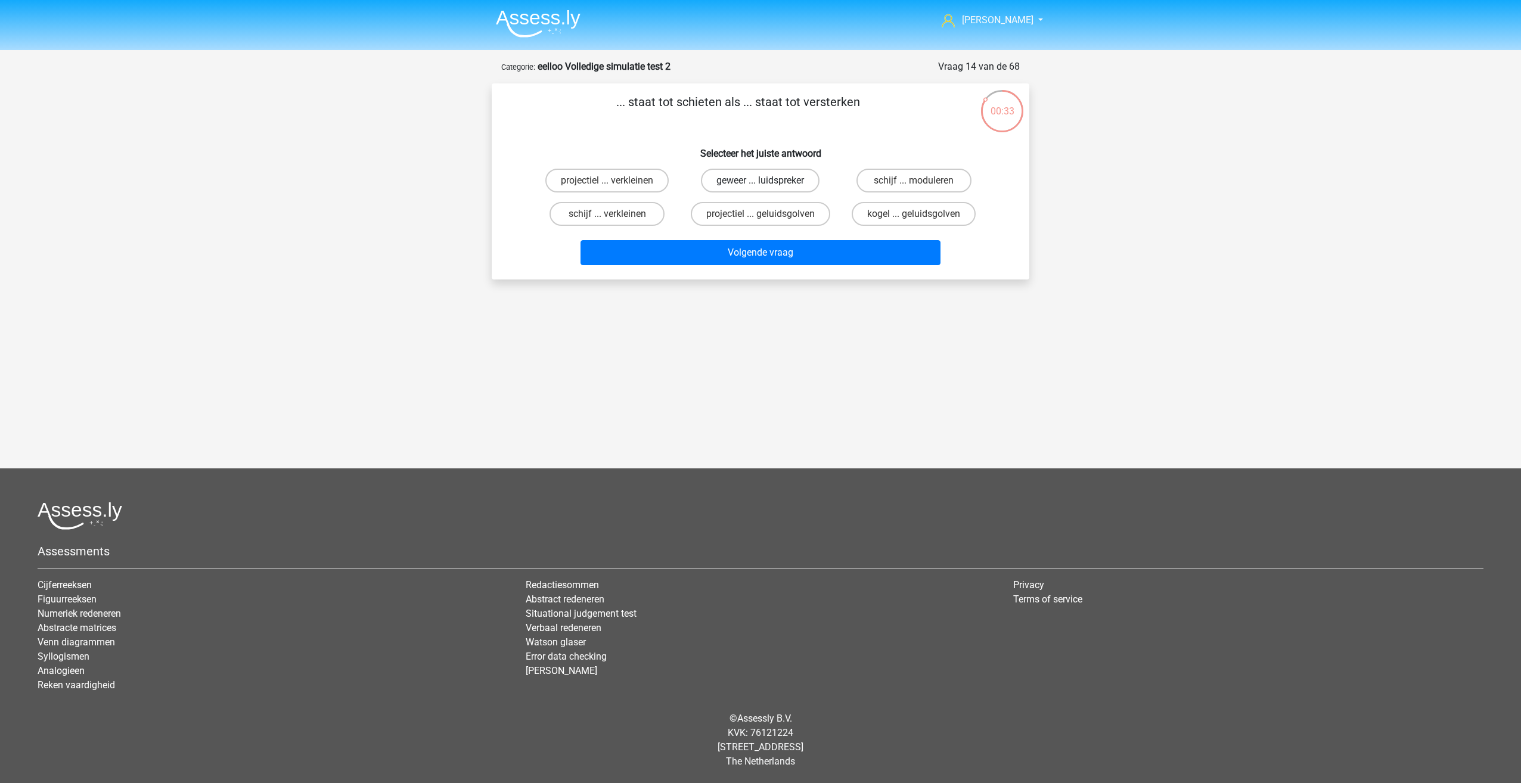
click at [730, 172] on label "geweer ... luidspreker" at bounding box center [760, 181] width 119 height 24
click at [760, 181] on input "geweer ... luidspreker" at bounding box center [764, 185] width 8 height 8
radio input "true"
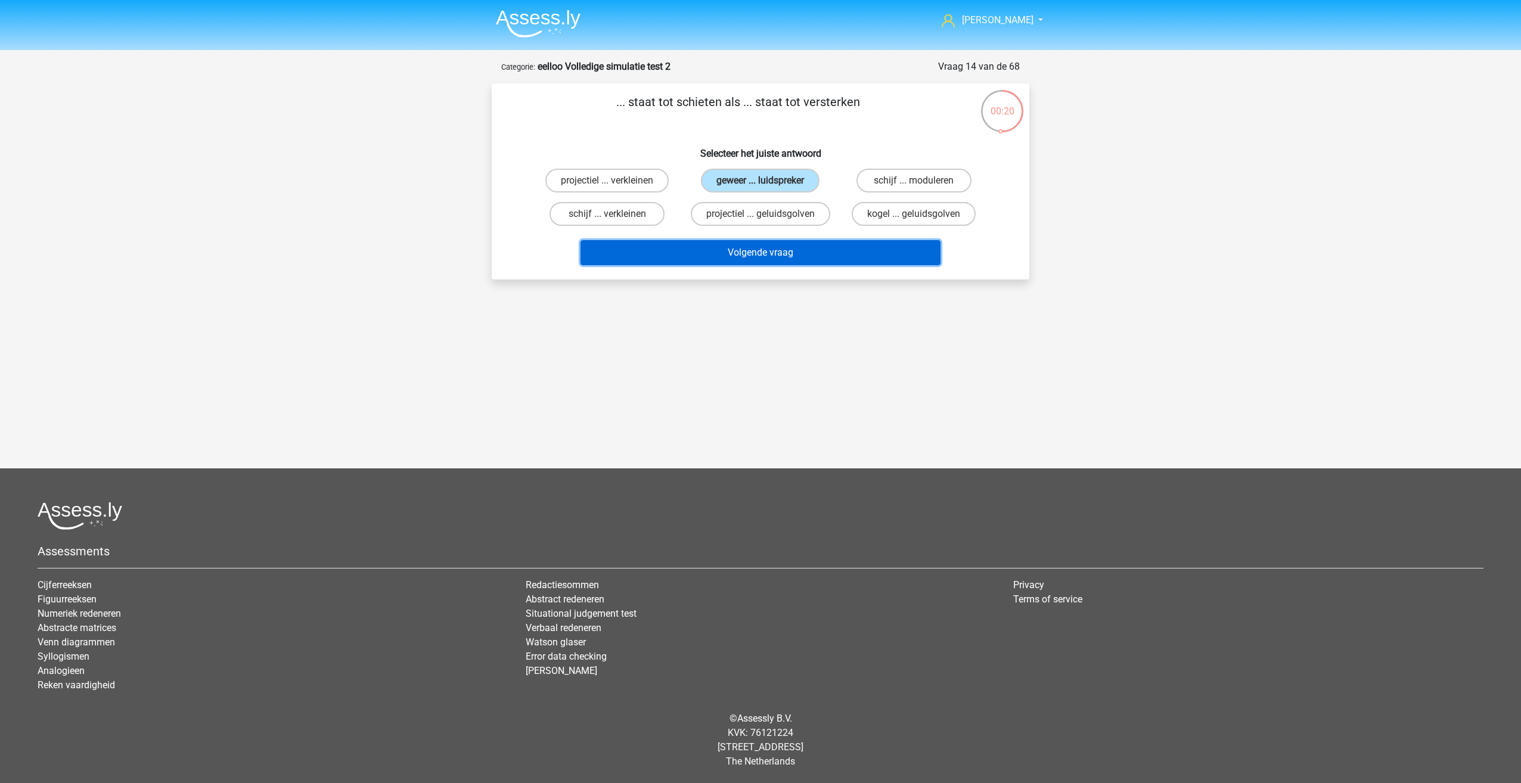
click at [760, 252] on button "Volgende vraag" at bounding box center [760, 252] width 361 height 25
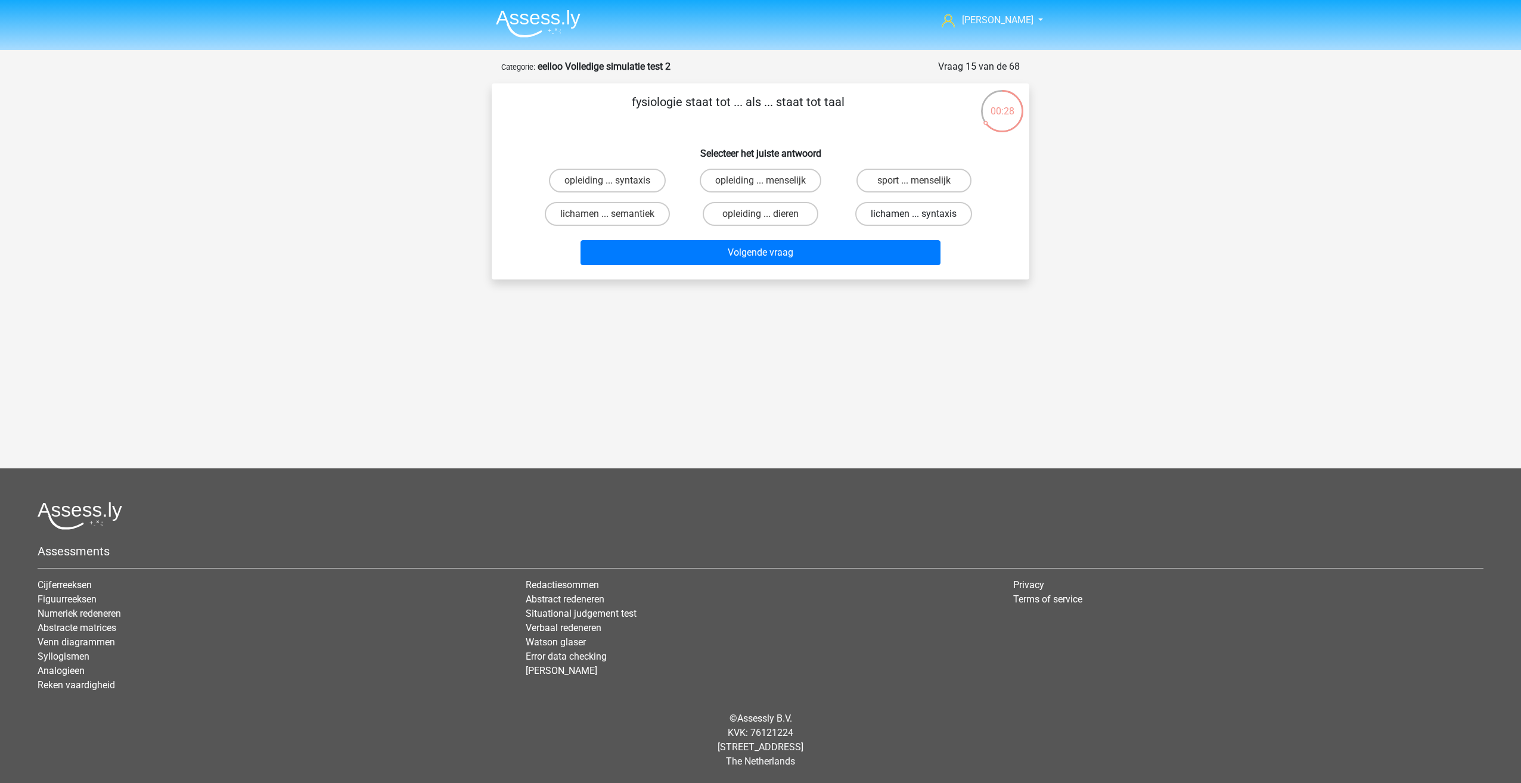
click at [870, 204] on label "lichamen ... syntaxis" at bounding box center [913, 214] width 117 height 24
click at [914, 214] on input "lichamen ... syntaxis" at bounding box center [918, 218] width 8 height 8
radio input "true"
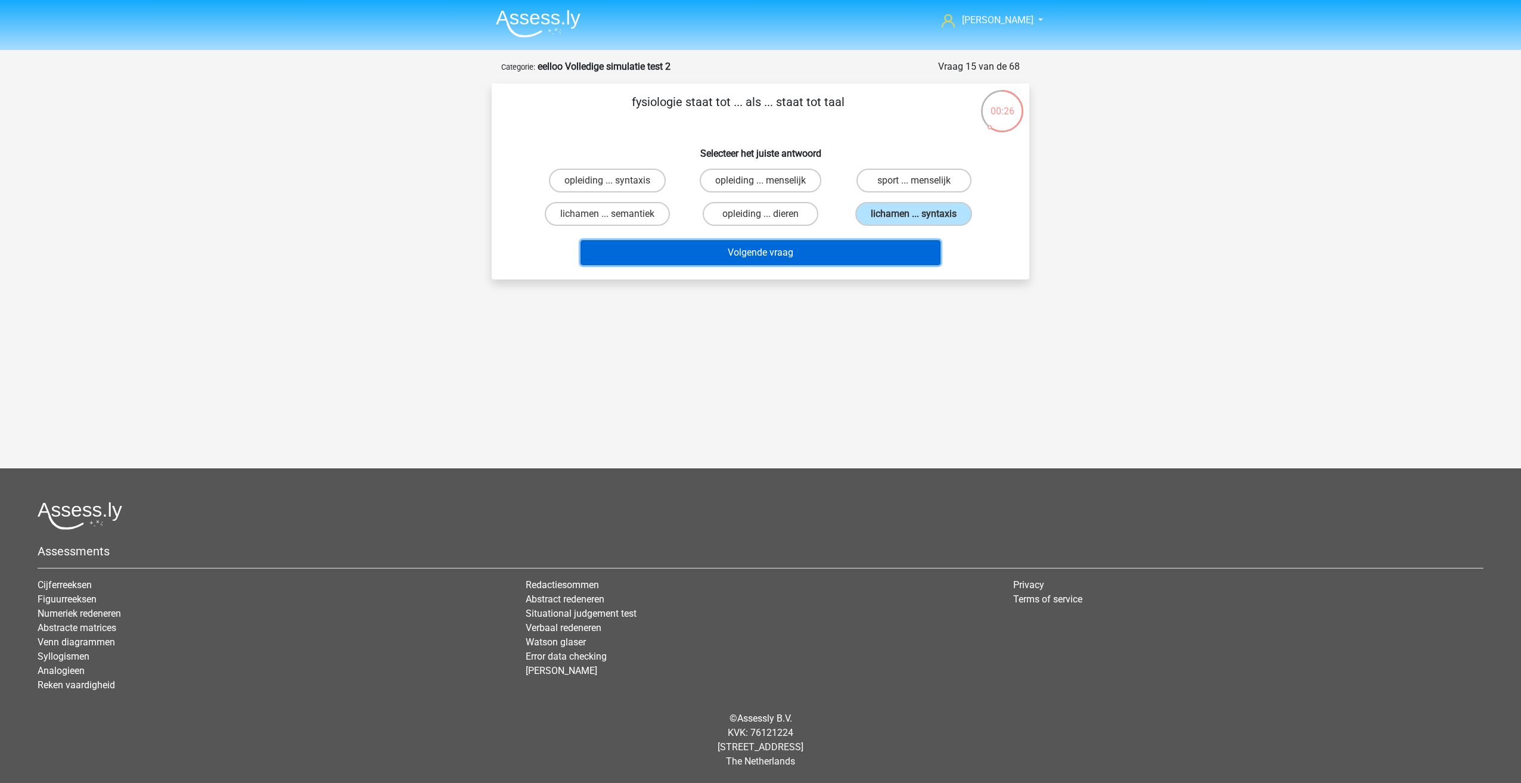
click at [822, 257] on button "Volgende vraag" at bounding box center [760, 252] width 361 height 25
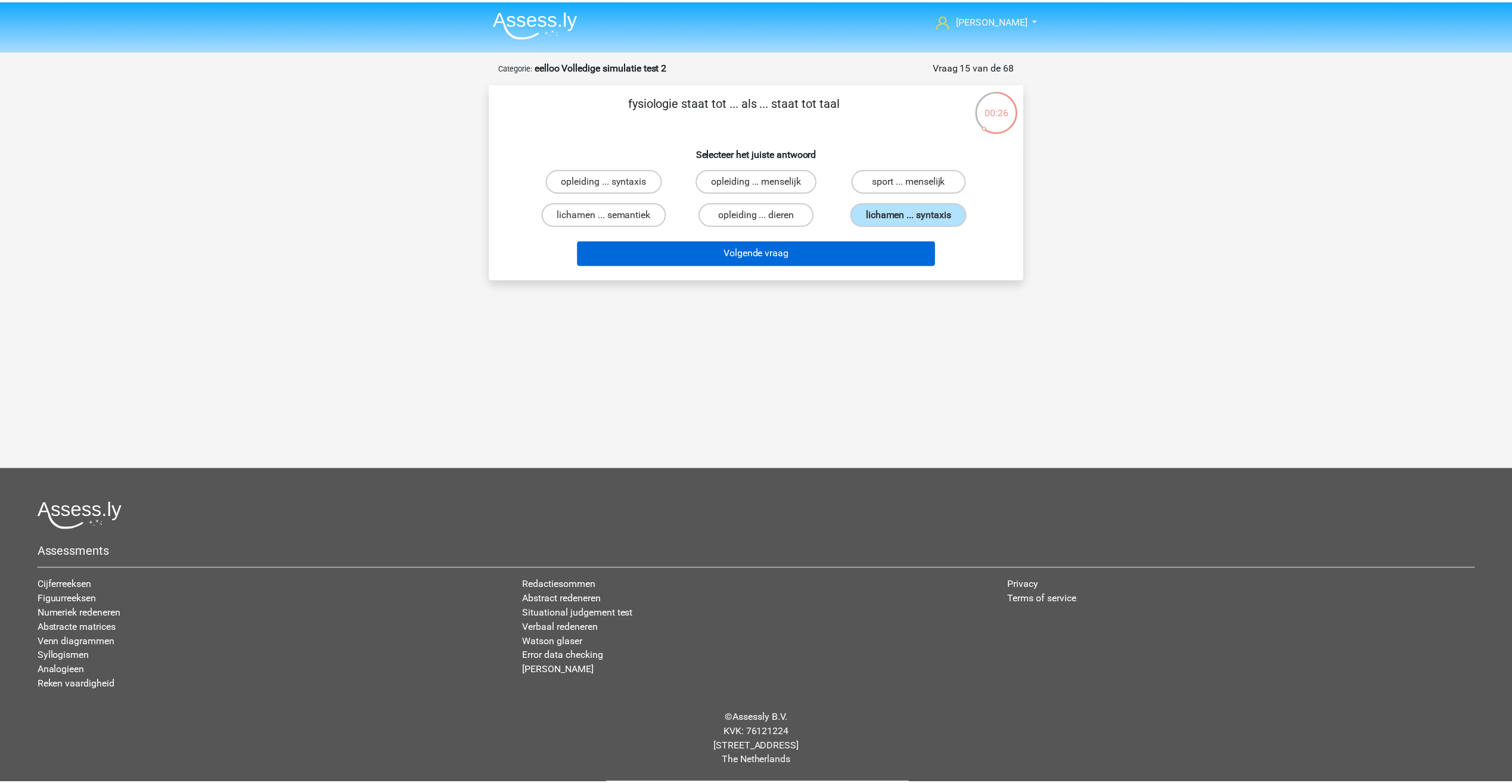
scroll to position [8, 0]
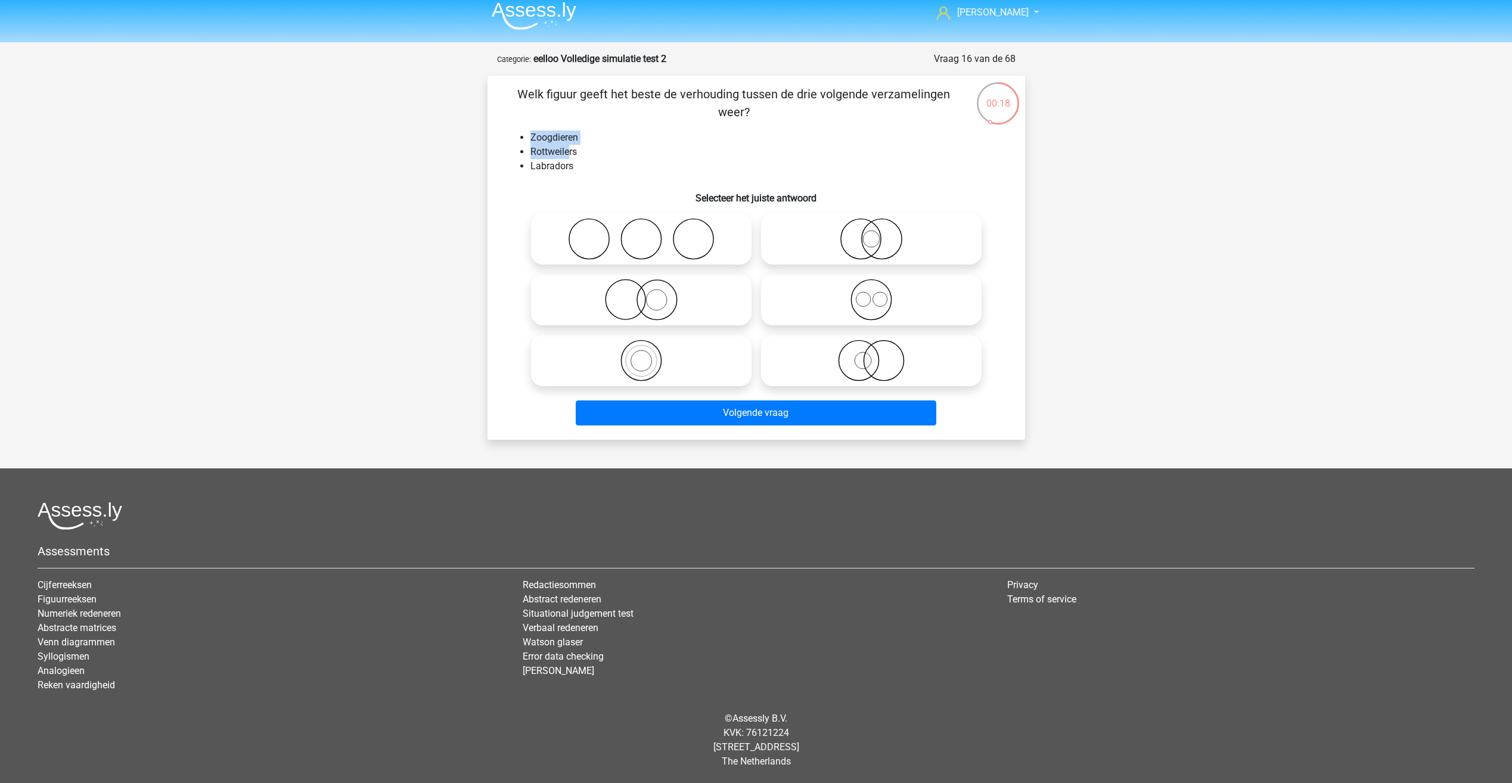
drag, startPoint x: 527, startPoint y: 132, endPoint x: 567, endPoint y: 156, distance: 47.0
click at [567, 156] on ul "Zoogdieren Rottweilers Labradors" at bounding box center [756, 152] width 499 height 43
click at [361, 296] on div "[PERSON_NAME] [EMAIL_ADDRESS][DOMAIN_NAME]" at bounding box center [756, 387] width 1512 height 791
click at [856, 306] on icon at bounding box center [871, 300] width 211 height 42
click at [871, 294] on input "radio" at bounding box center [875, 290] width 8 height 8
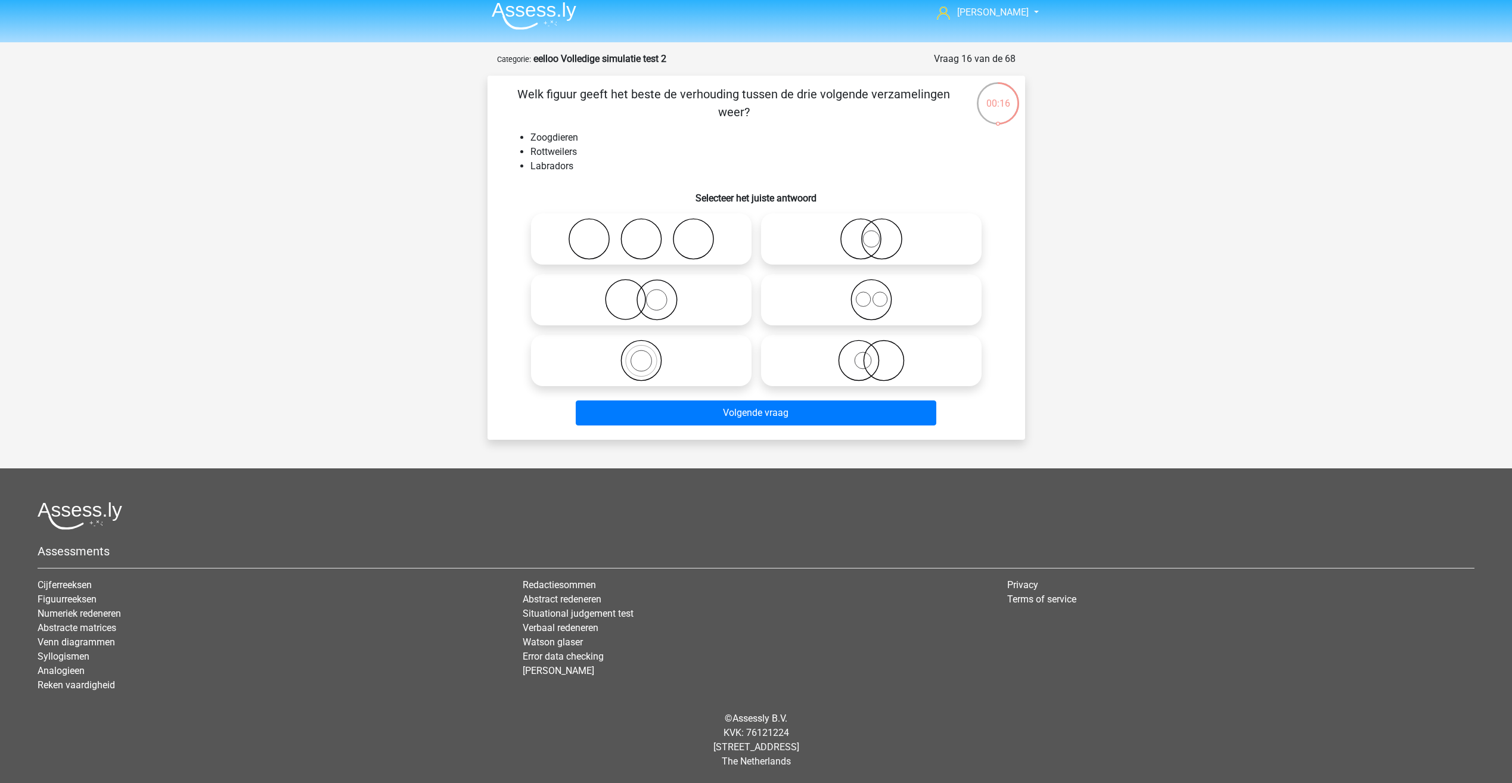
radio input "true"
click at [869, 241] on icon at bounding box center [871, 239] width 211 height 42
click at [871, 233] on input "radio" at bounding box center [875, 229] width 8 height 8
radio input "true"
click at [809, 289] on icon at bounding box center [871, 300] width 211 height 42
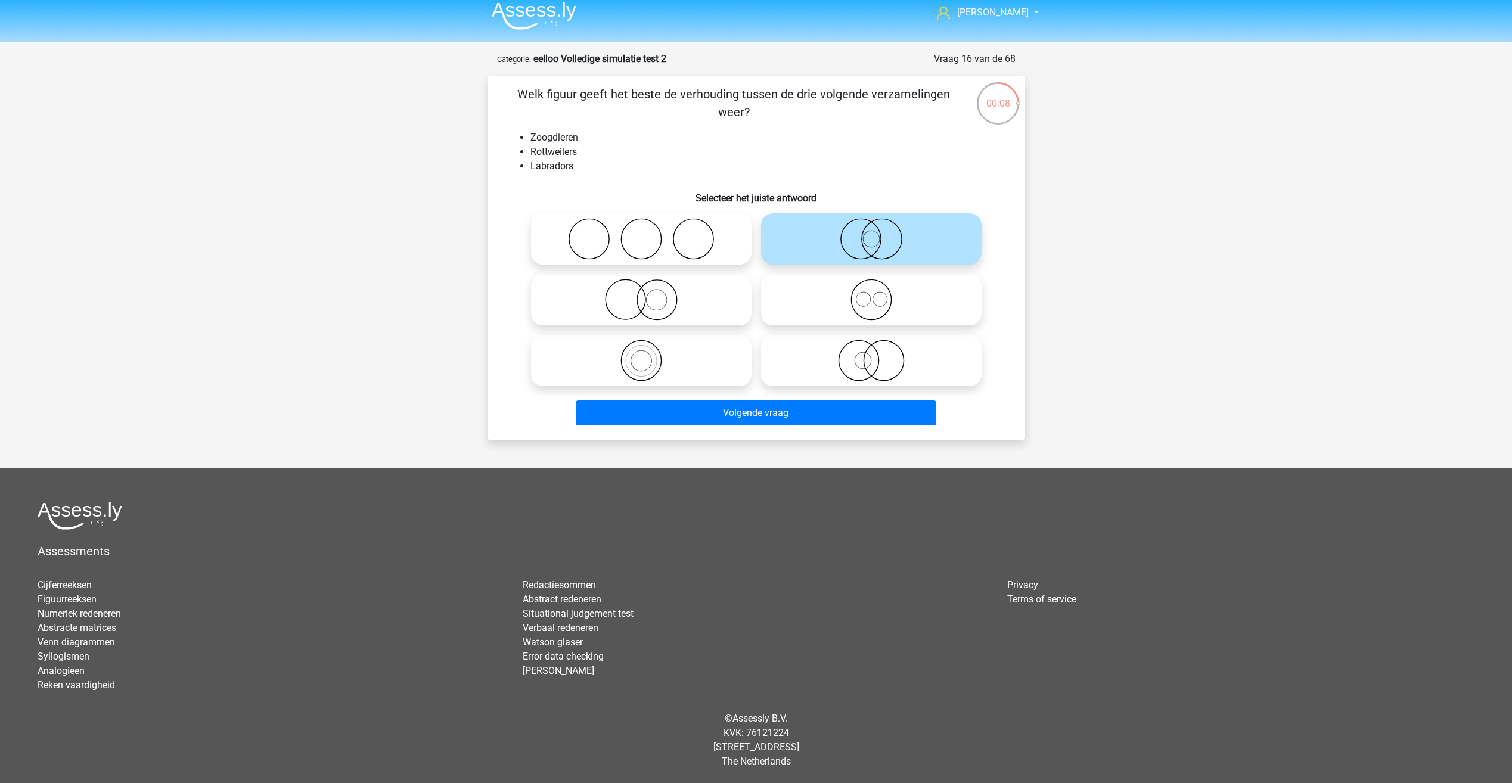
click at [871, 289] on input "radio" at bounding box center [875, 290] width 8 height 8
radio input "true"
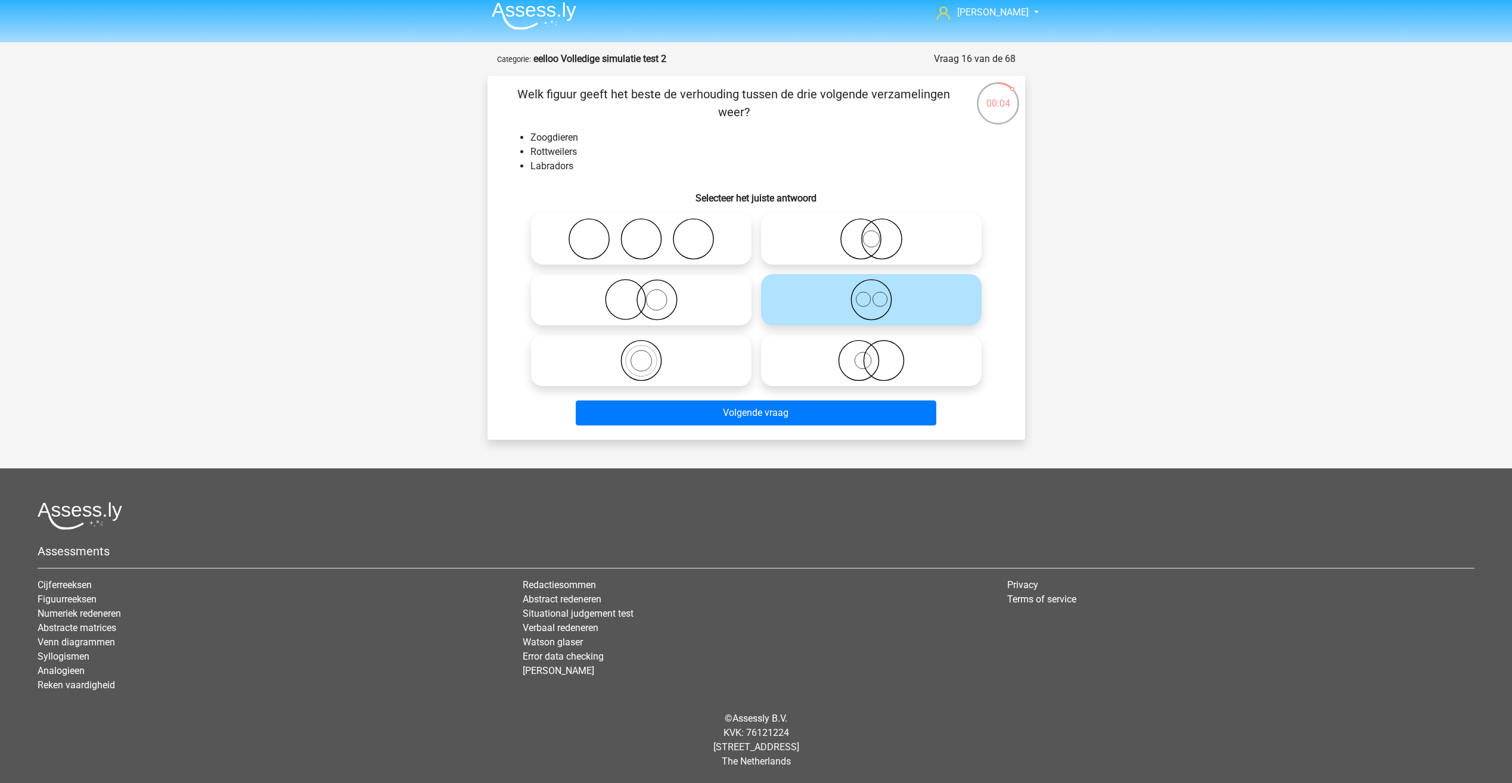
click at [807, 369] on icon at bounding box center [871, 361] width 211 height 42
click at [871, 355] on input "radio" at bounding box center [875, 351] width 8 height 8
radio input "true"
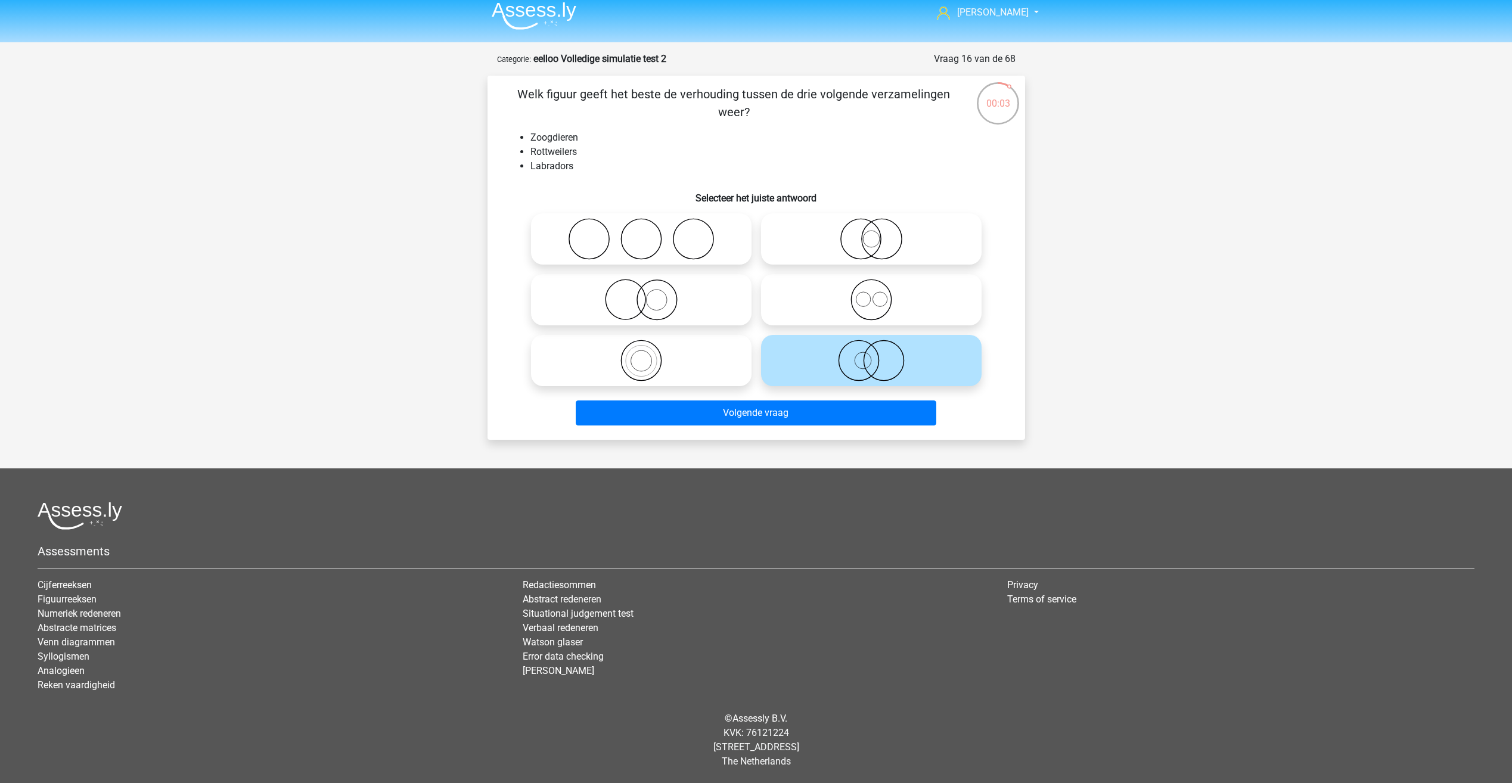
click at [835, 275] on label at bounding box center [871, 299] width 221 height 51
click at [871, 286] on input "radio" at bounding box center [875, 290] width 8 height 8
radio input "true"
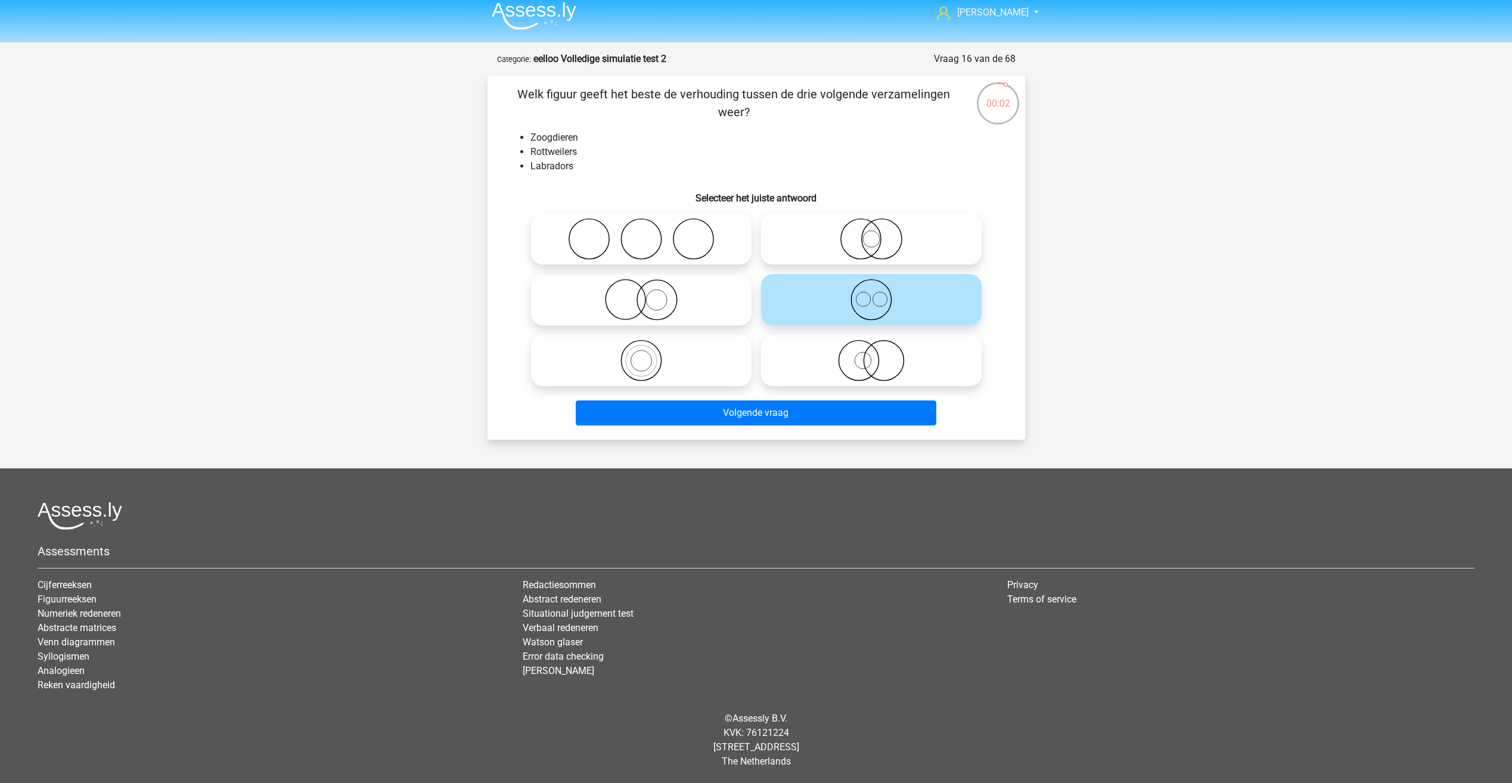
click at [675, 356] on icon at bounding box center [641, 361] width 211 height 42
click at [649, 355] on input "radio" at bounding box center [645, 351] width 8 height 8
radio input "true"
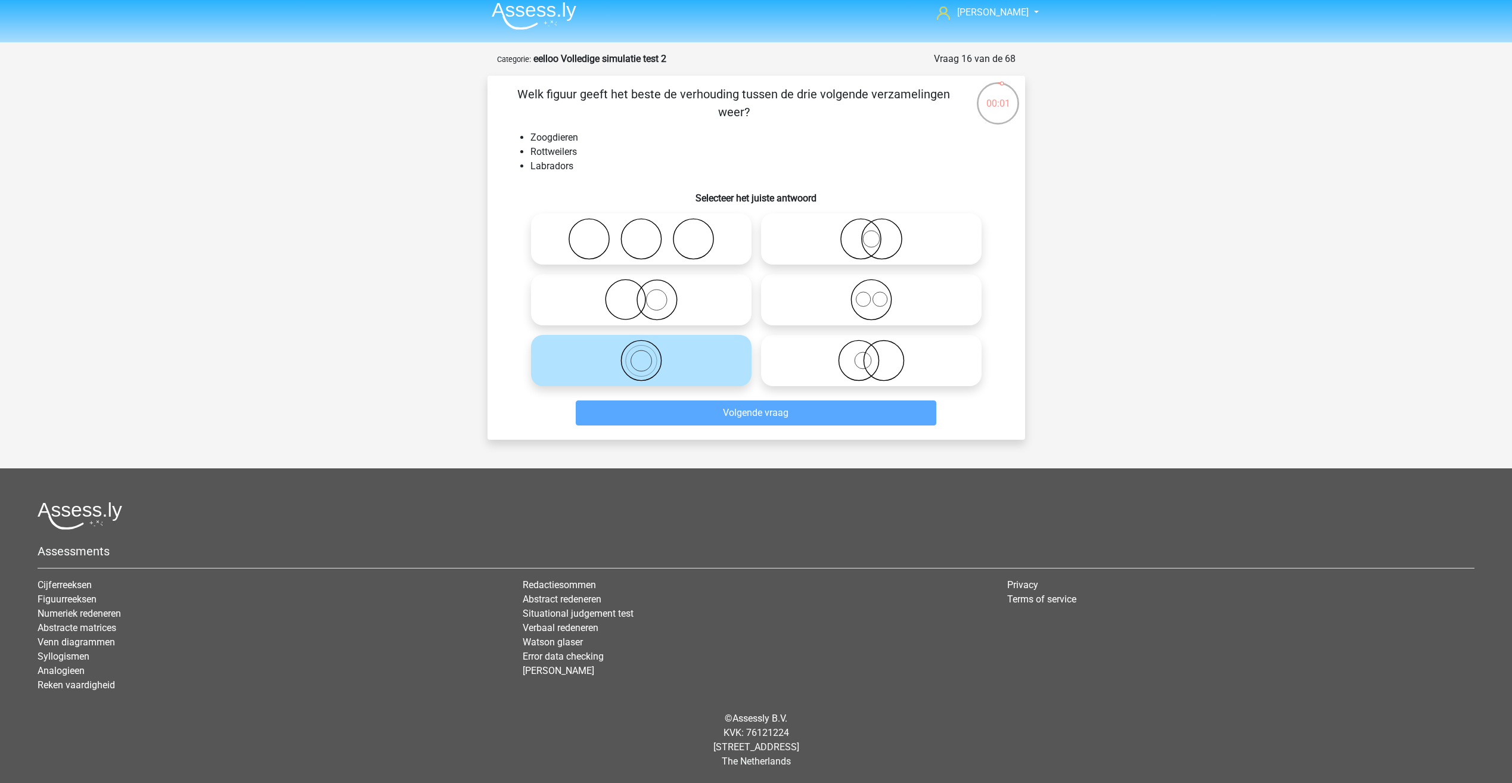
click at [808, 327] on div at bounding box center [871, 299] width 230 height 61
click at [700, 338] on label at bounding box center [641, 360] width 221 height 51
click at [649, 347] on input "radio" at bounding box center [645, 351] width 8 height 8
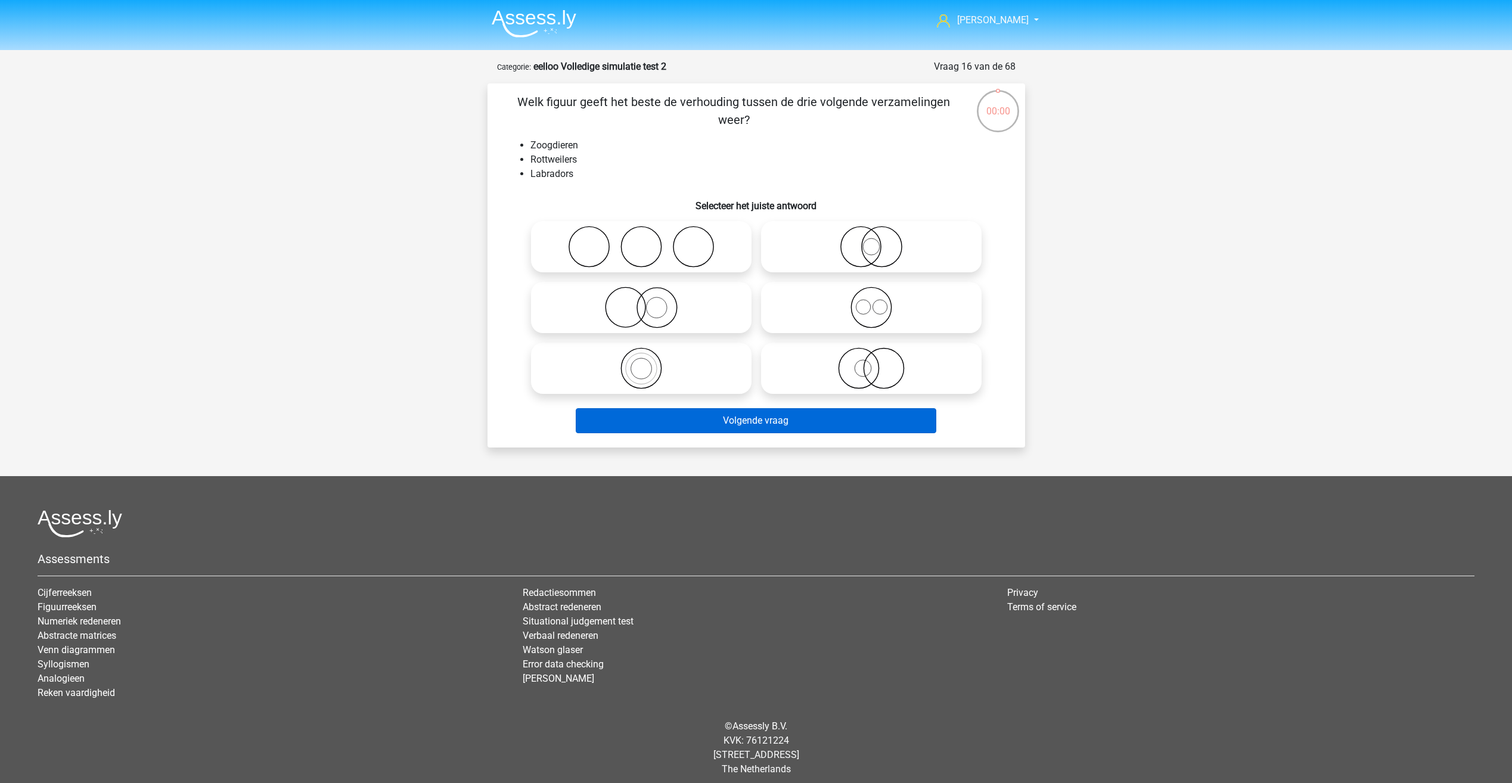
scroll to position [8, 0]
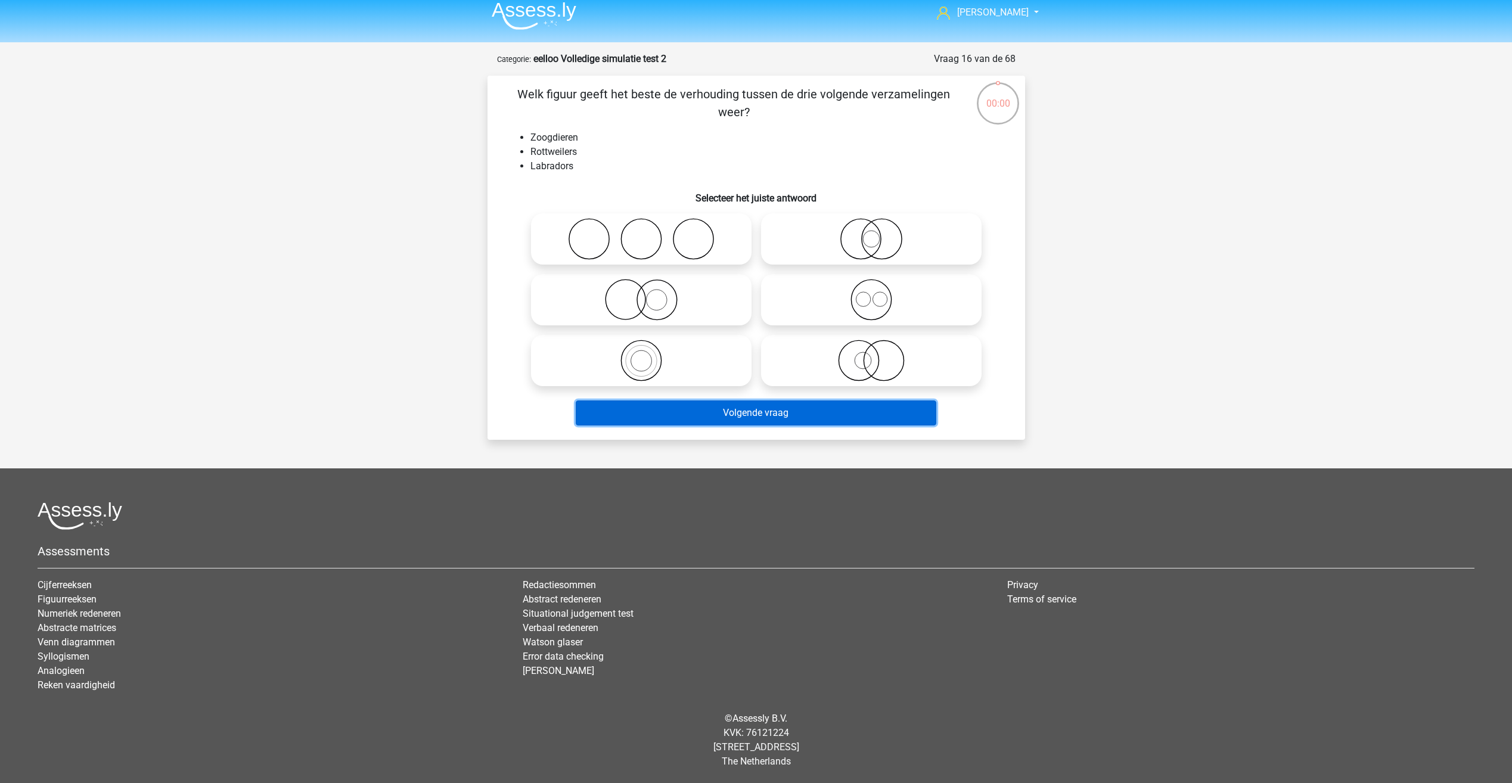
click at [641, 409] on button "Volgende vraag" at bounding box center [756, 412] width 361 height 25
click at [626, 365] on icon at bounding box center [641, 361] width 211 height 42
click at [641, 355] on input "radio" at bounding box center [645, 351] width 8 height 8
radio input "true"
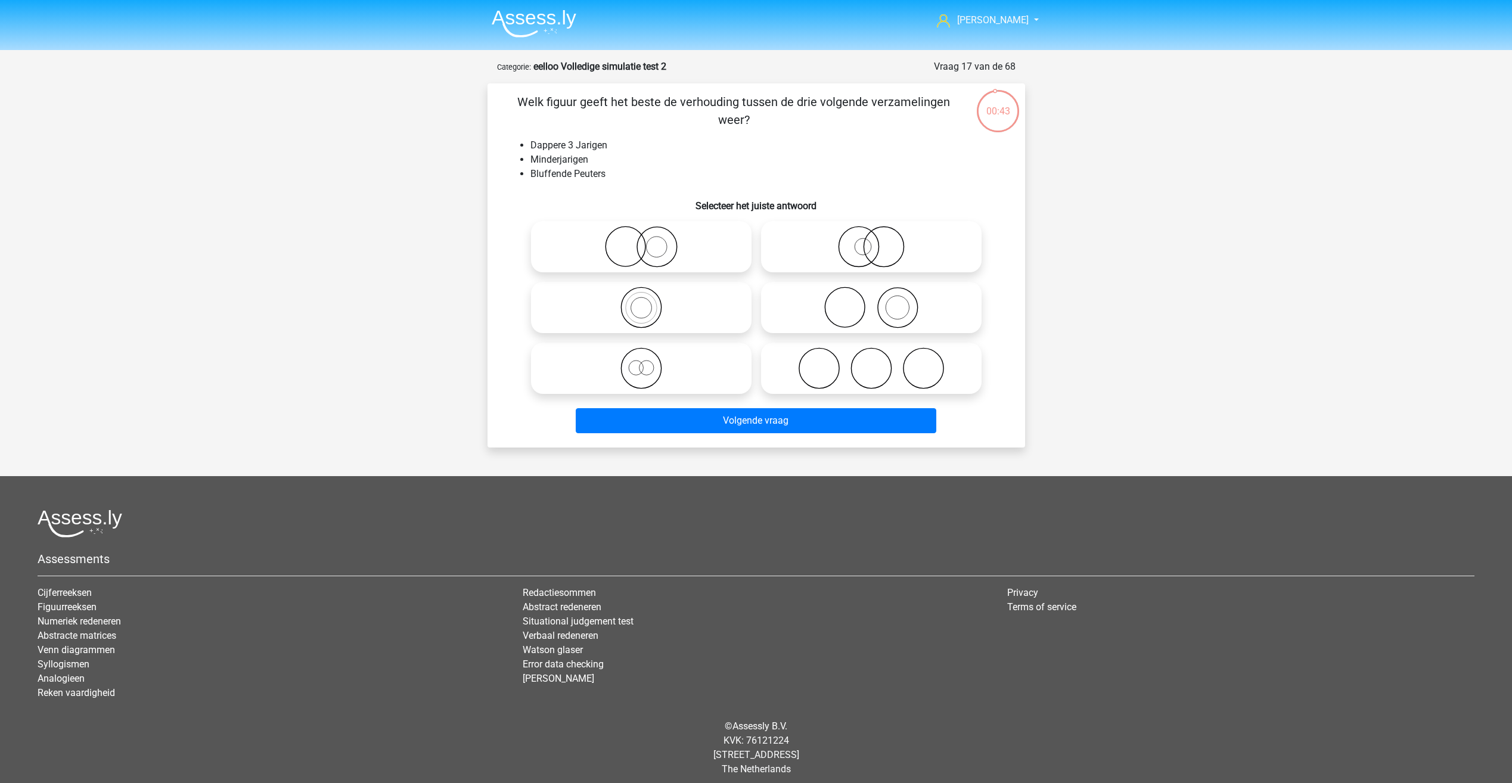
scroll to position [8, 0]
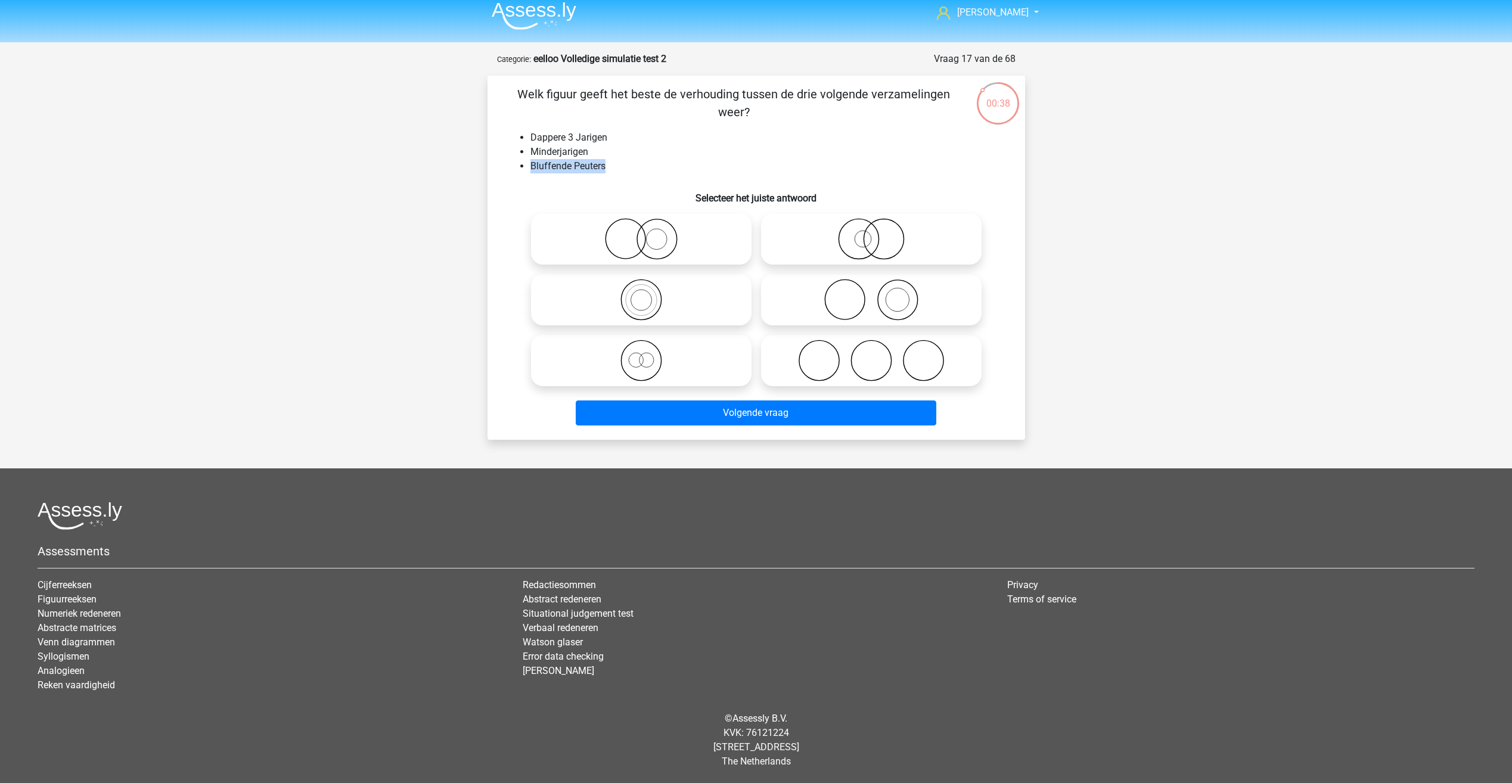
drag, startPoint x: 521, startPoint y: 164, endPoint x: 604, endPoint y: 165, distance: 82.8
click at [604, 165] on li "Bluffende Peuters" at bounding box center [768, 166] width 476 height 14
click at [602, 337] on label at bounding box center [641, 360] width 221 height 51
click at [641, 347] on input "radio" at bounding box center [645, 351] width 8 height 8
radio input "true"
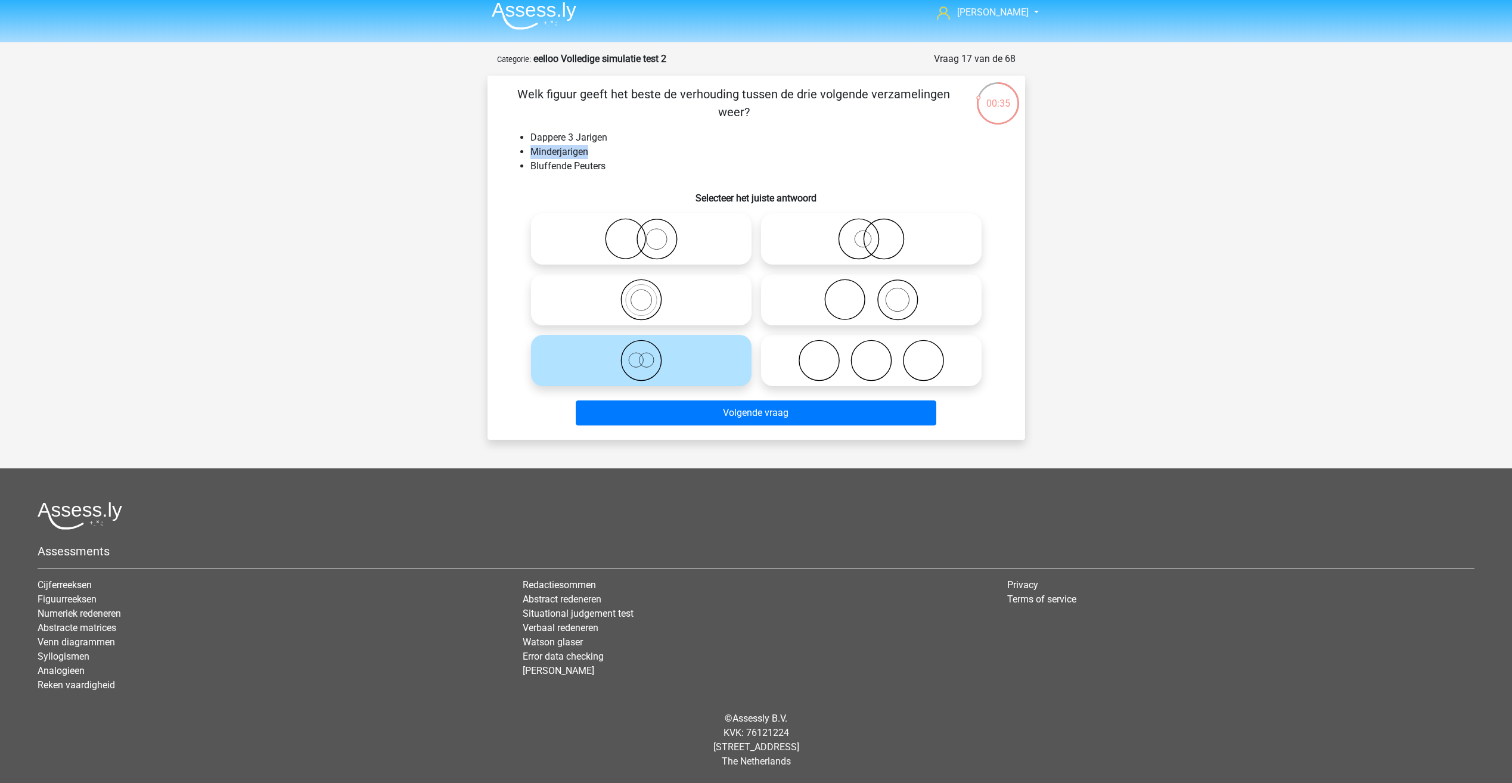
drag, startPoint x: 529, startPoint y: 152, endPoint x: 586, endPoint y: 147, distance: 57.5
click at [586, 147] on ul "Dappere 3 Jarigen Minderjarigen Bluffende Peuters" at bounding box center [756, 152] width 499 height 43
drag, startPoint x: 529, startPoint y: 166, endPoint x: 616, endPoint y: 166, distance: 86.4
click at [616, 166] on ul "Dappere 3 Jarigen Minderjarigen Bluffende Peuters" at bounding box center [756, 152] width 499 height 43
drag, startPoint x: 616, startPoint y: 166, endPoint x: 613, endPoint y: 123, distance: 43.0
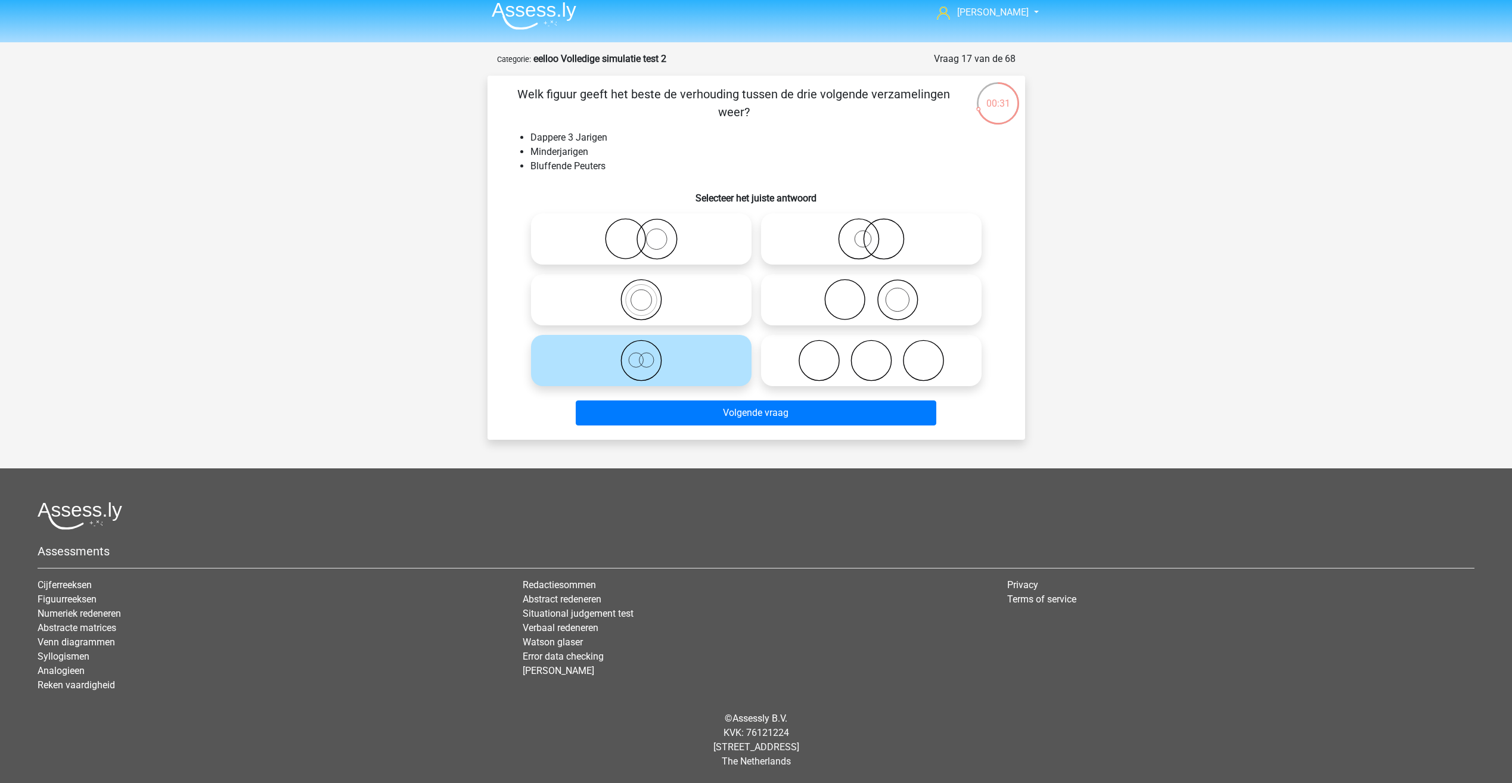
click at [613, 123] on div "Welk figuur geeft het beste de verhouding tussen de drie volgende verzamelingen…" at bounding box center [756, 257] width 528 height 345
drag, startPoint x: 603, startPoint y: 137, endPoint x: 515, endPoint y: 128, distance: 88.1
click at [515, 128] on div "Welk figuur geeft het beste de verhouding tussen de drie volgende verzamelingen…" at bounding box center [756, 257] width 528 height 345
drag, startPoint x: 515, startPoint y: 128, endPoint x: 503, endPoint y: 113, distance: 19.1
click at [503, 113] on div "Welk figuur geeft het beste de verhouding tussen de drie volgende verzamelingen…" at bounding box center [756, 257] width 528 height 345
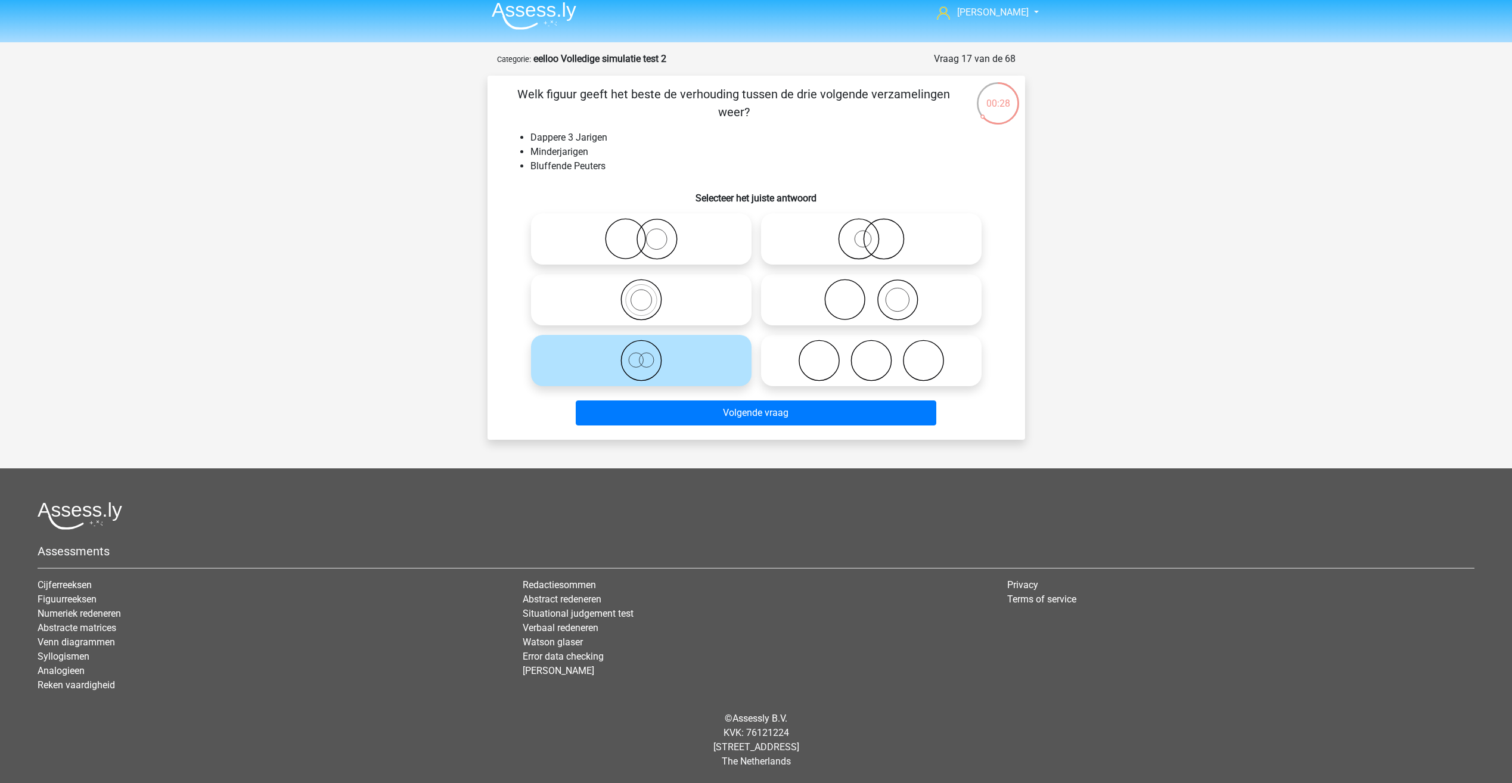
click at [848, 244] on icon at bounding box center [871, 239] width 211 height 42
click at [871, 233] on input "radio" at bounding box center [875, 229] width 8 height 8
radio input "true"
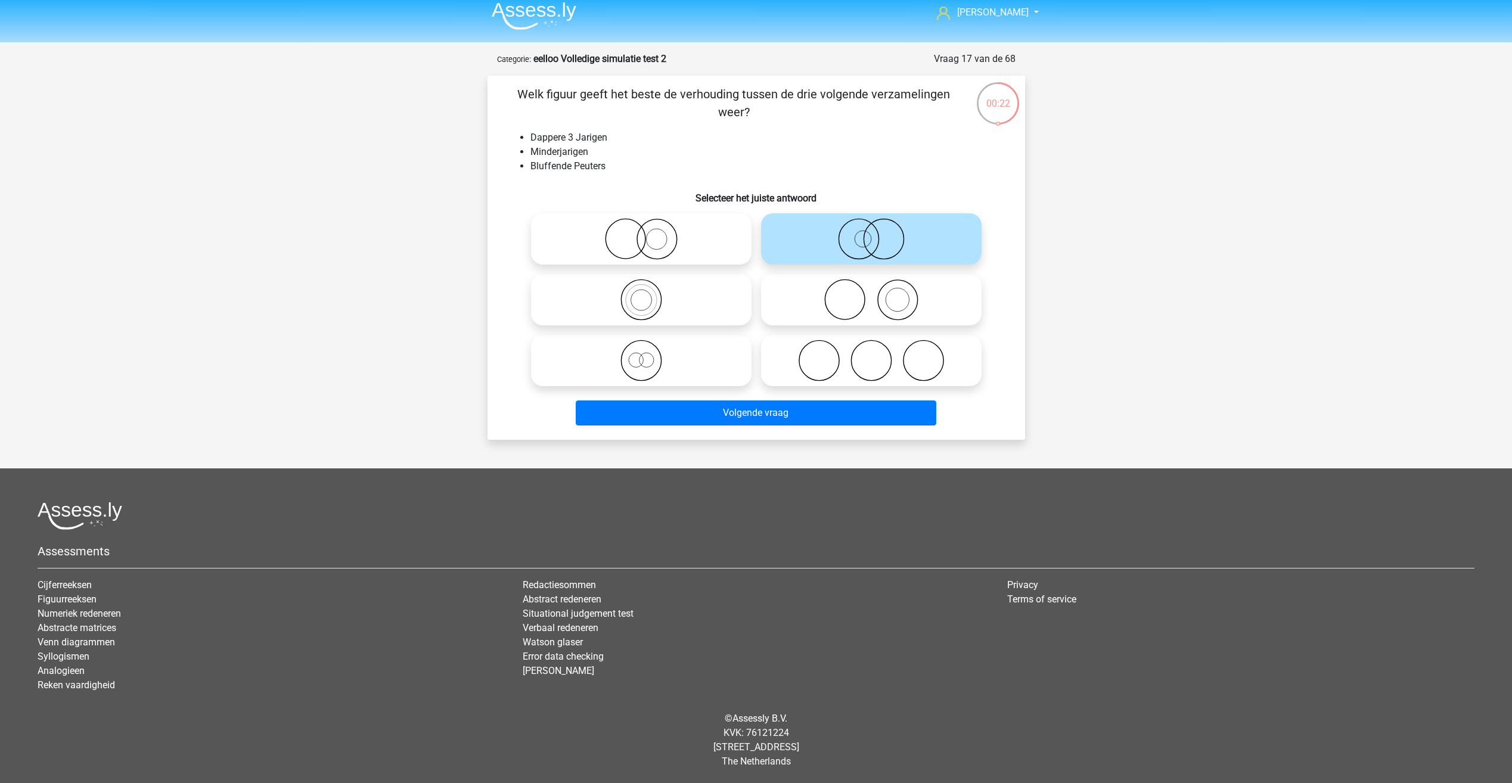
click at [678, 349] on icon at bounding box center [641, 361] width 211 height 42
click at [649, 349] on input "radio" at bounding box center [645, 351] width 8 height 8
radio input "true"
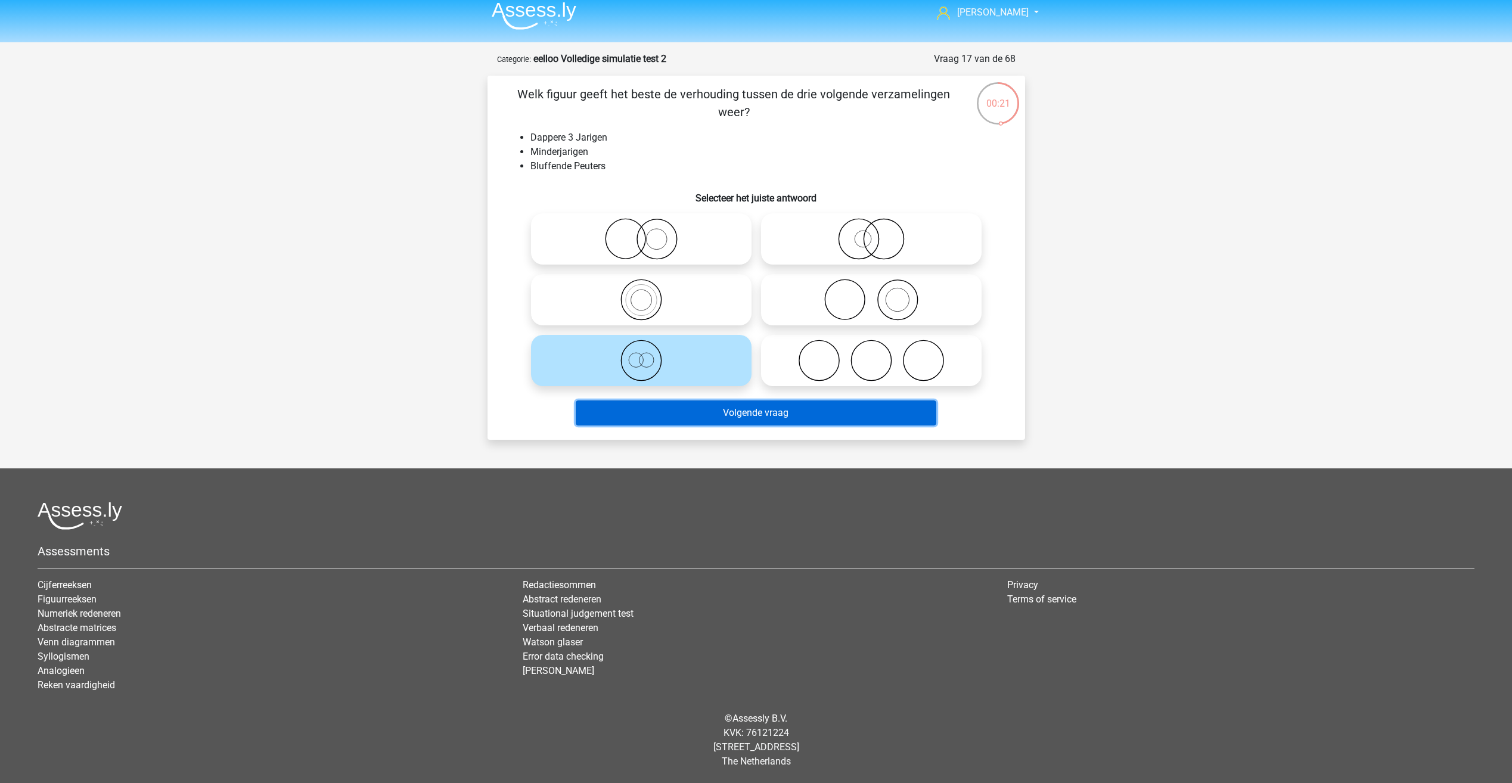
click at [670, 420] on button "Volgende vraag" at bounding box center [756, 412] width 361 height 25
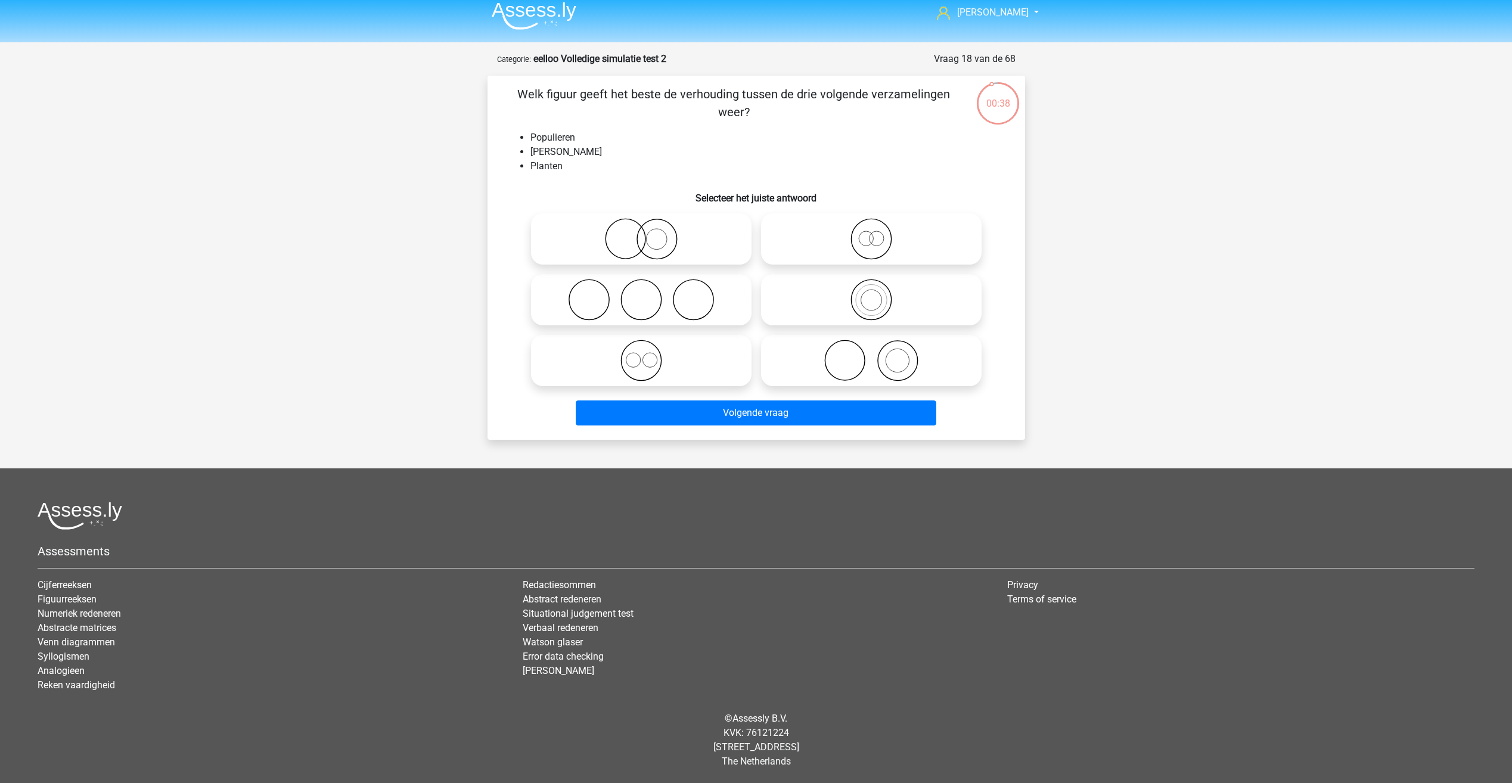
drag, startPoint x: 521, startPoint y: 105, endPoint x: 738, endPoint y: 79, distance: 218.0
click at [738, 79] on div "Welk figuur geeft het beste de verhouding tussen de drie volgende verzamelingen…" at bounding box center [756, 258] width 538 height 364
drag, startPoint x: 738, startPoint y: 79, endPoint x: 731, endPoint y: 104, distance: 26.5
click at [731, 104] on p "Welk figuur geeft het beste de verhouding tussen de drie volgende verzamelingen…" at bounding box center [734, 103] width 455 height 36
drag, startPoint x: 756, startPoint y: 132, endPoint x: 653, endPoint y: 129, distance: 103.1
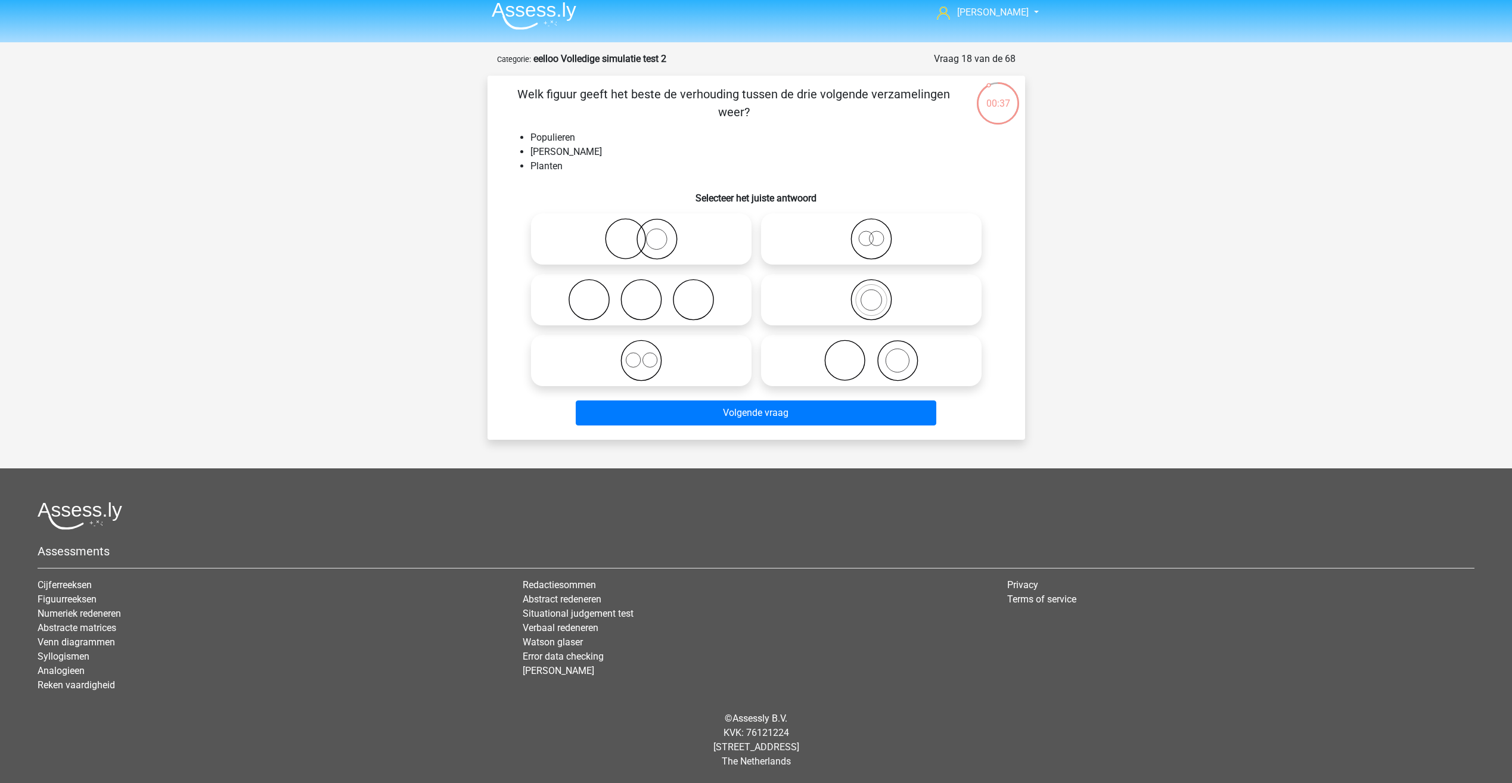
click at [663, 127] on div "Welk figuur geeft het beste de verhouding tussen de drie volgende verzamelingen…" at bounding box center [756, 257] width 528 height 345
drag, startPoint x: 527, startPoint y: 133, endPoint x: 562, endPoint y: 163, distance: 46.1
click at [563, 163] on ul "Populieren Jonge Bomen Planten" at bounding box center [756, 152] width 499 height 43
drag, startPoint x: 562, startPoint y: 163, endPoint x: 513, endPoint y: 109, distance: 73.0
click at [513, 109] on p "Welk figuur geeft het beste de verhouding tussen de drie volgende verzamelingen…" at bounding box center [734, 103] width 455 height 36
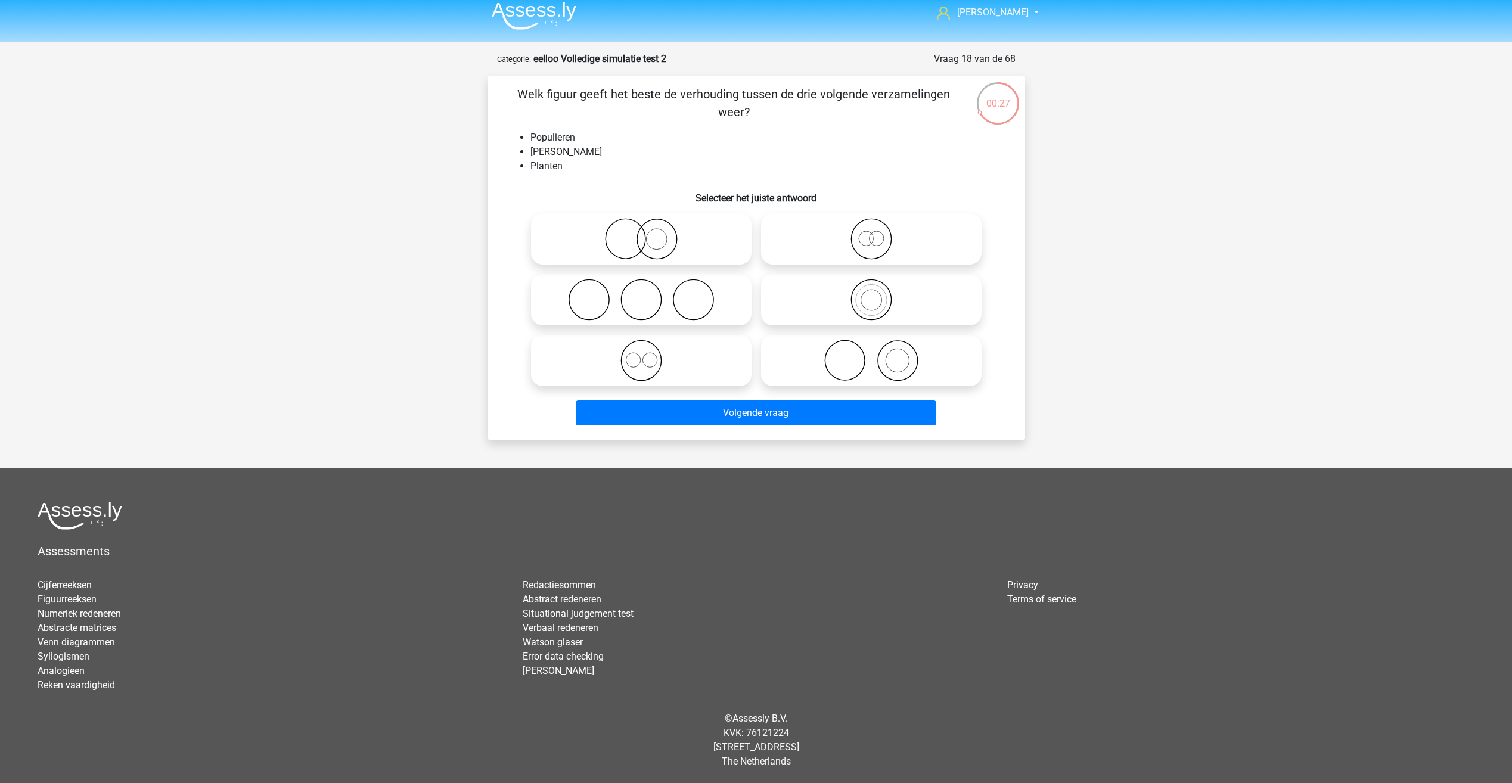
click at [621, 355] on icon at bounding box center [641, 361] width 211 height 42
click at [641, 355] on input "radio" at bounding box center [645, 351] width 8 height 8
radio input "true"
click at [839, 244] on icon at bounding box center [871, 239] width 211 height 42
click at [871, 233] on input "radio" at bounding box center [875, 229] width 8 height 8
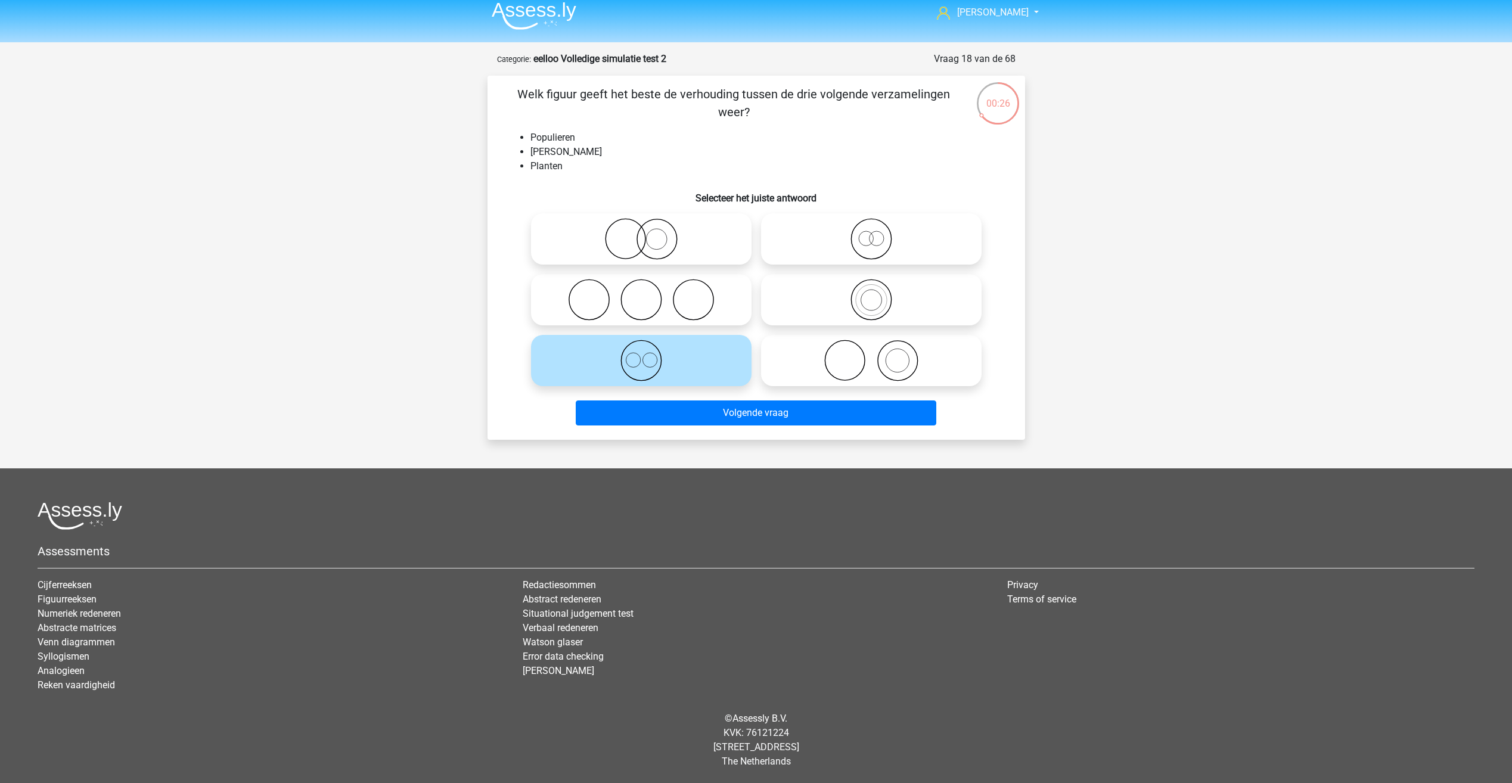
radio input "true"
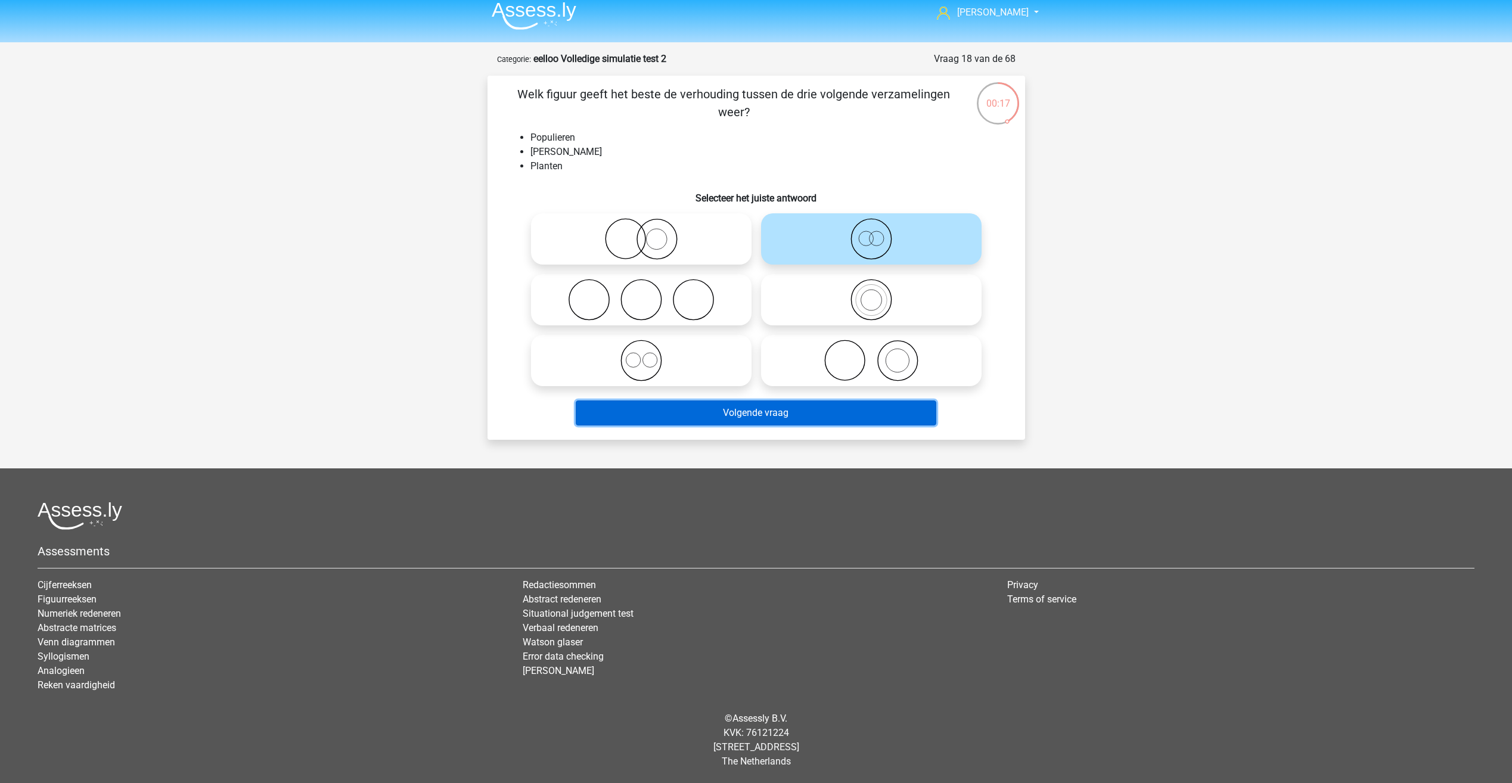
click at [716, 415] on button "Volgende vraag" at bounding box center [756, 412] width 361 height 25
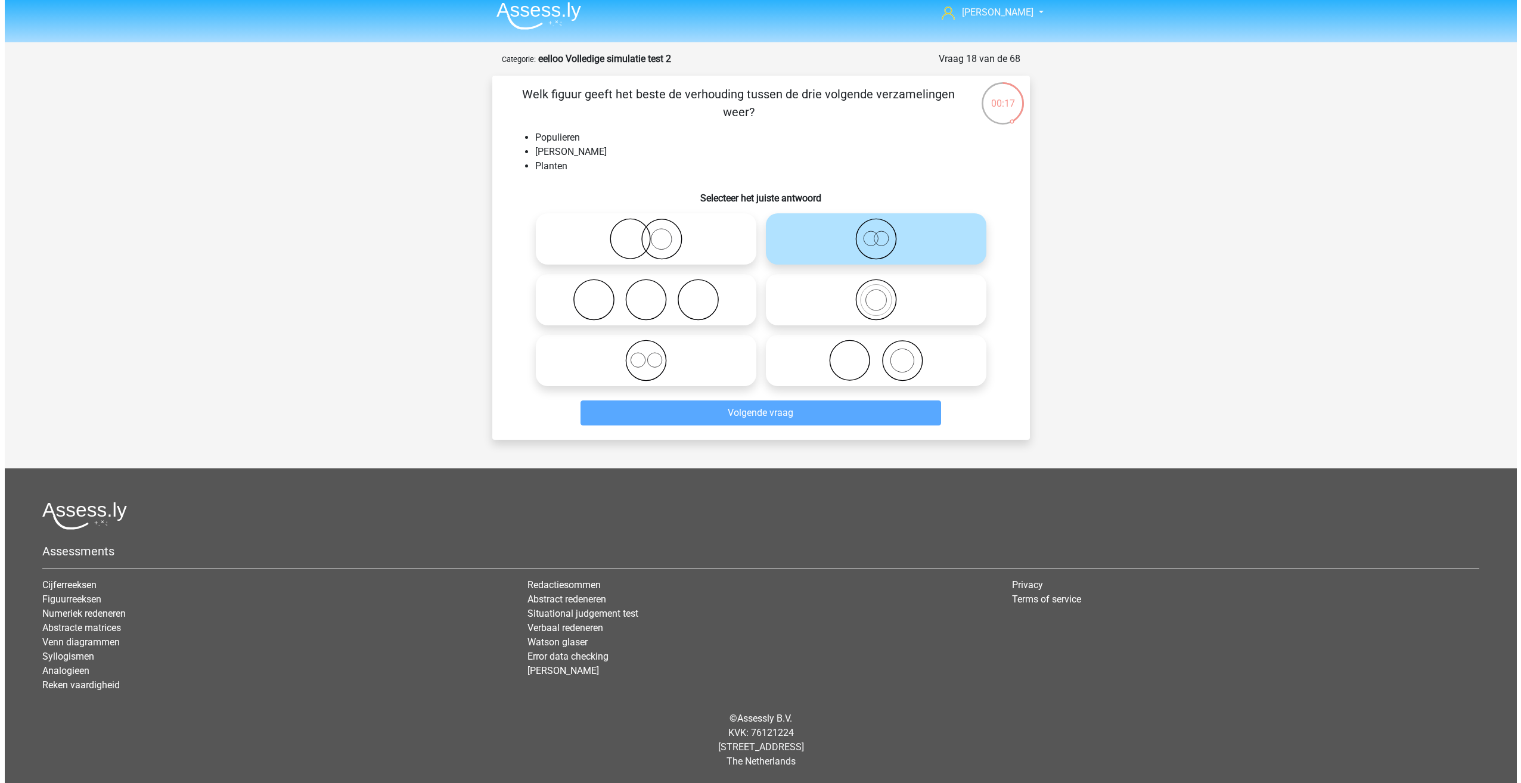
scroll to position [0, 0]
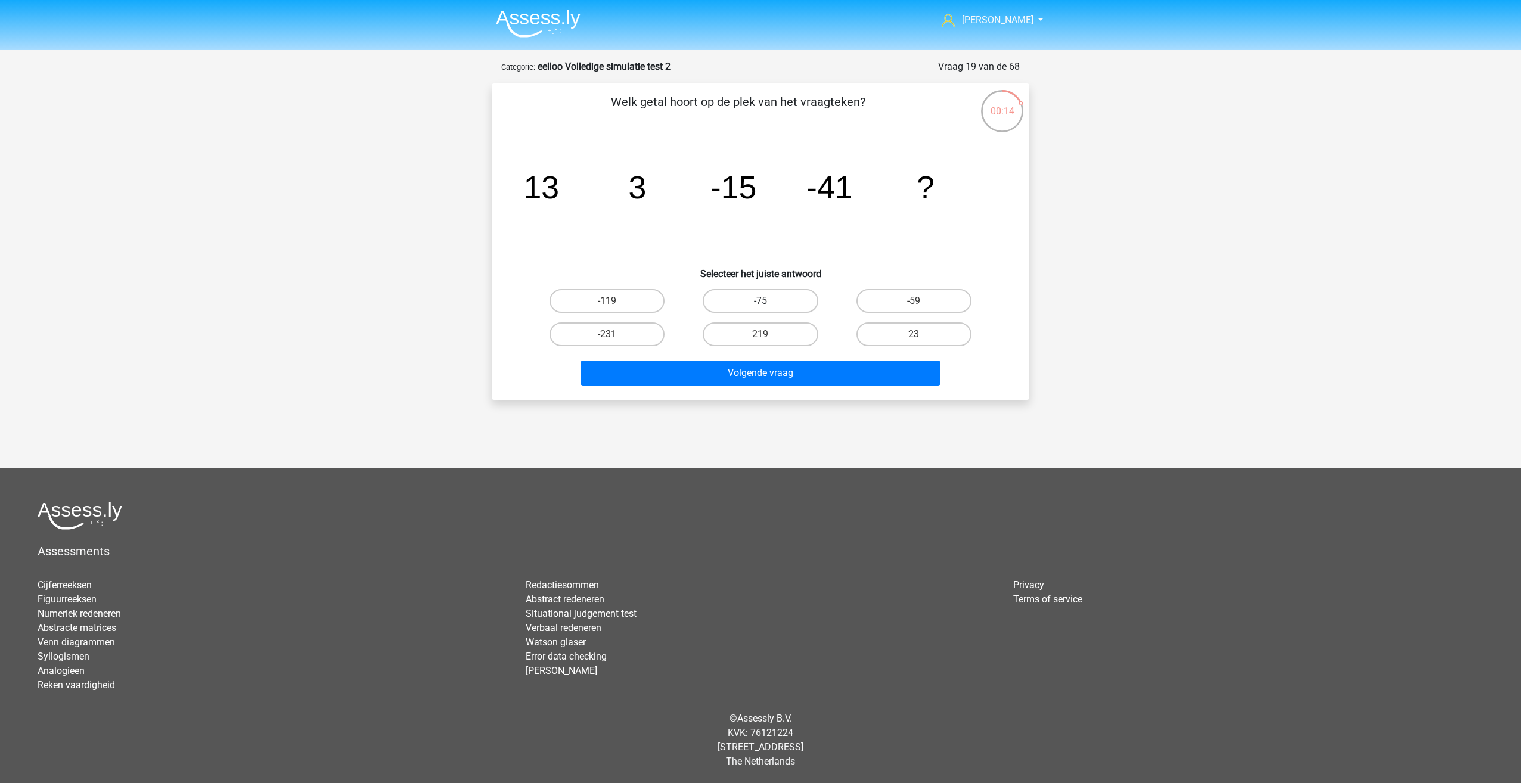
click at [778, 295] on label "-75" at bounding box center [760, 301] width 115 height 24
click at [768, 301] on input "-75" at bounding box center [764, 305] width 8 height 8
radio input "true"
click at [768, 365] on button "Volgende vraag" at bounding box center [760, 373] width 361 height 25
click at [636, 304] on label "14" at bounding box center [606, 301] width 115 height 24
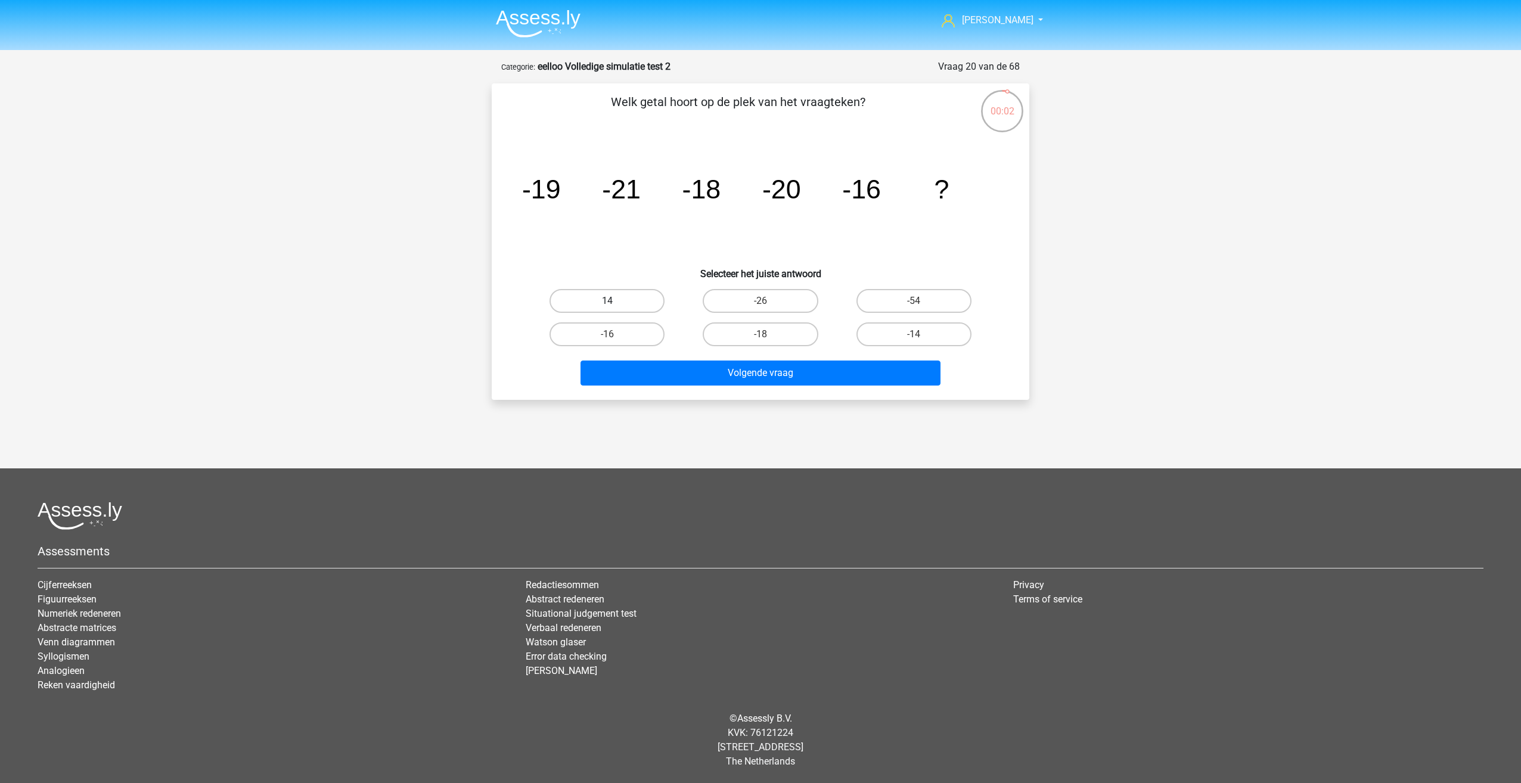
click at [615, 304] on input "14" at bounding box center [611, 305] width 8 height 8
radio input "true"
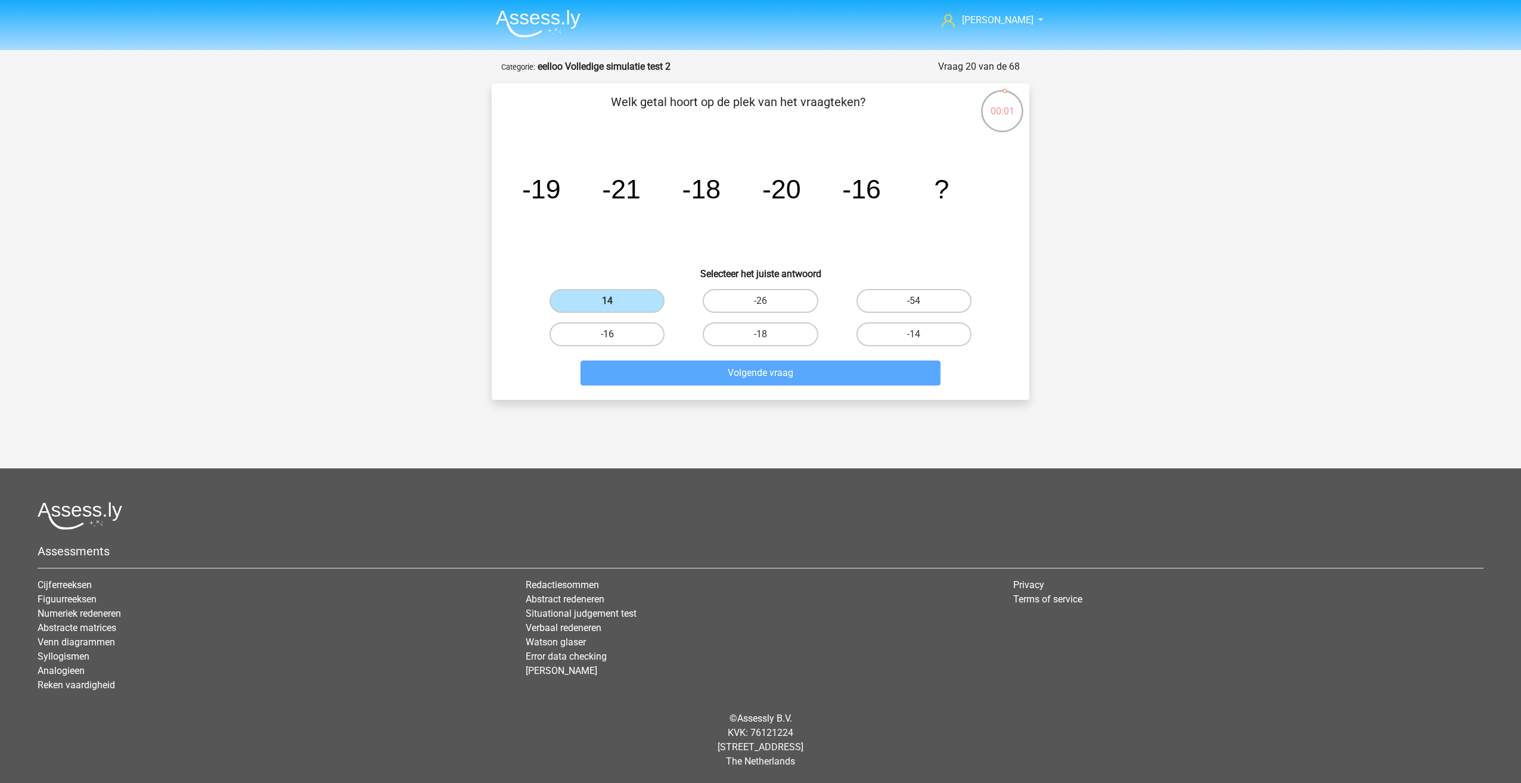
click at [626, 328] on label "-16" at bounding box center [606, 334] width 115 height 24
click at [615, 334] on input "-16" at bounding box center [611, 338] width 8 height 8
radio input "true"
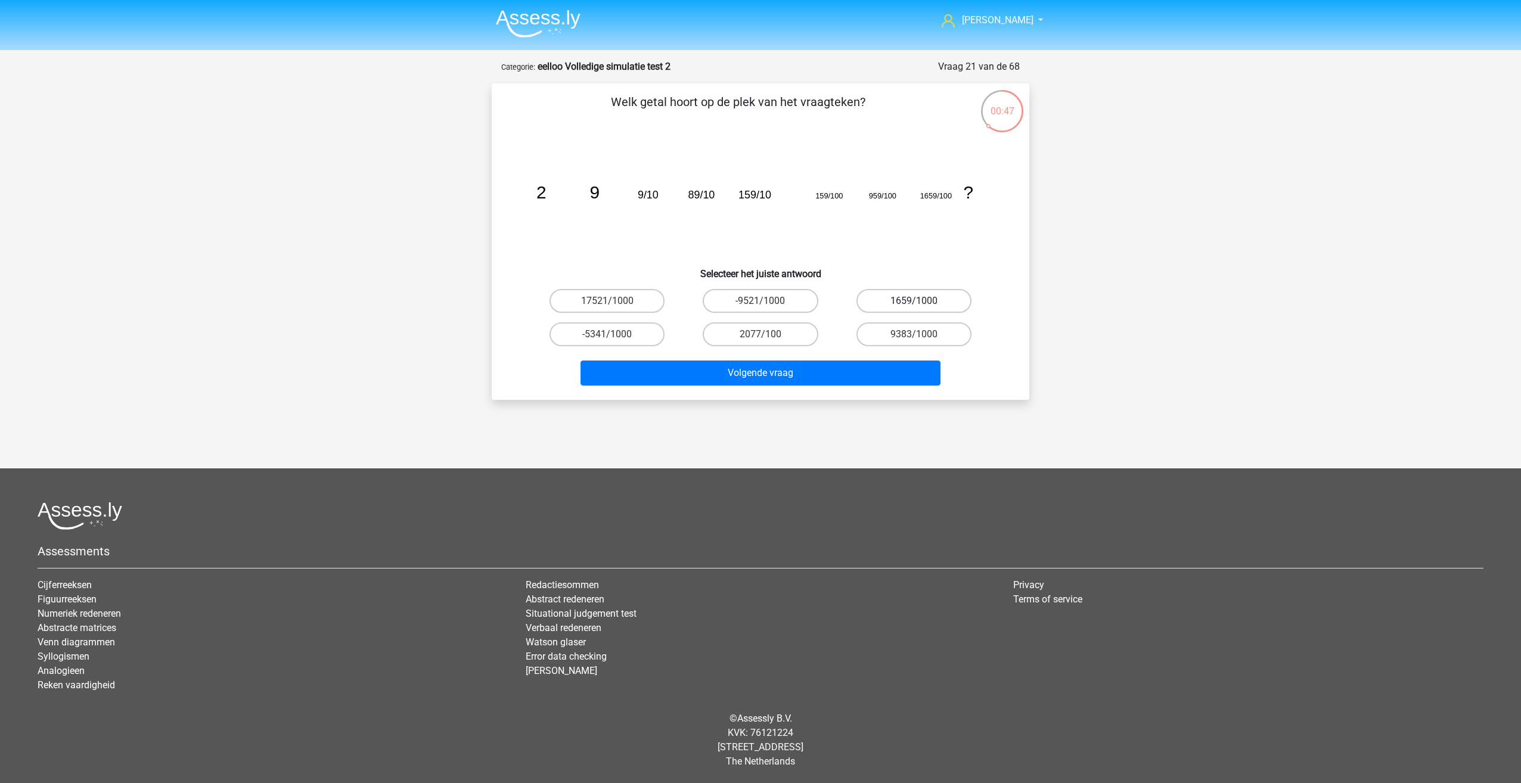
click at [902, 302] on label "1659/1000" at bounding box center [913, 301] width 115 height 24
click at [914, 302] on input "1659/1000" at bounding box center [918, 305] width 8 height 8
radio input "true"
click at [879, 365] on button "Volgende vraag" at bounding box center [760, 373] width 361 height 25
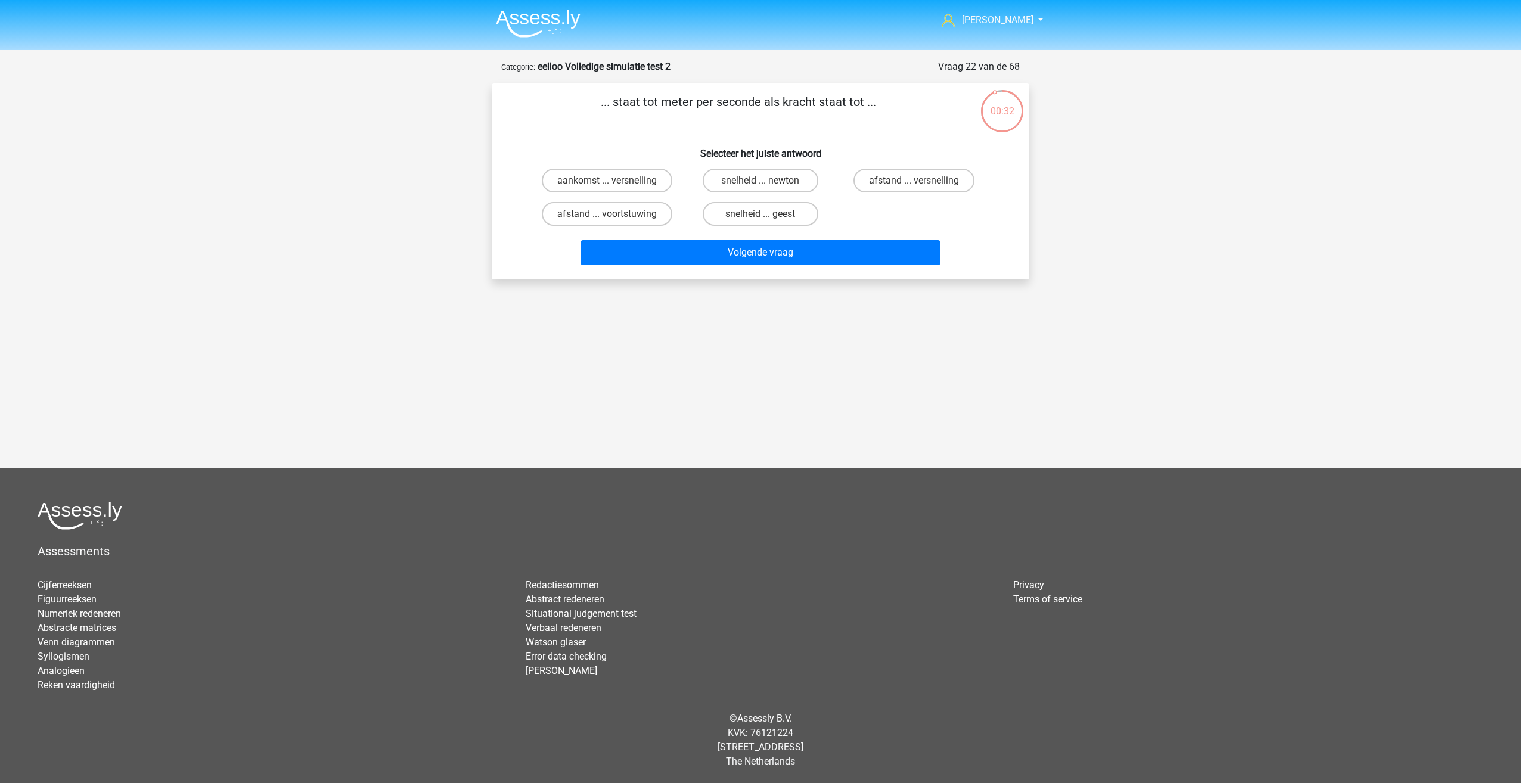
drag, startPoint x: 598, startPoint y: 99, endPoint x: 896, endPoint y: 117, distance: 299.1
click at [896, 117] on p "... staat tot meter per seconde als kracht staat tot ..." at bounding box center [738, 111] width 455 height 36
drag, startPoint x: 896, startPoint y: 117, endPoint x: 858, endPoint y: 136, distance: 43.2
click at [858, 136] on div "... staat tot meter per seconde als kracht staat tot ... Selecteer het juiste a…" at bounding box center [760, 181] width 528 height 177
drag, startPoint x: 672, startPoint y: 101, endPoint x: 670, endPoint y: 90, distance: 10.8
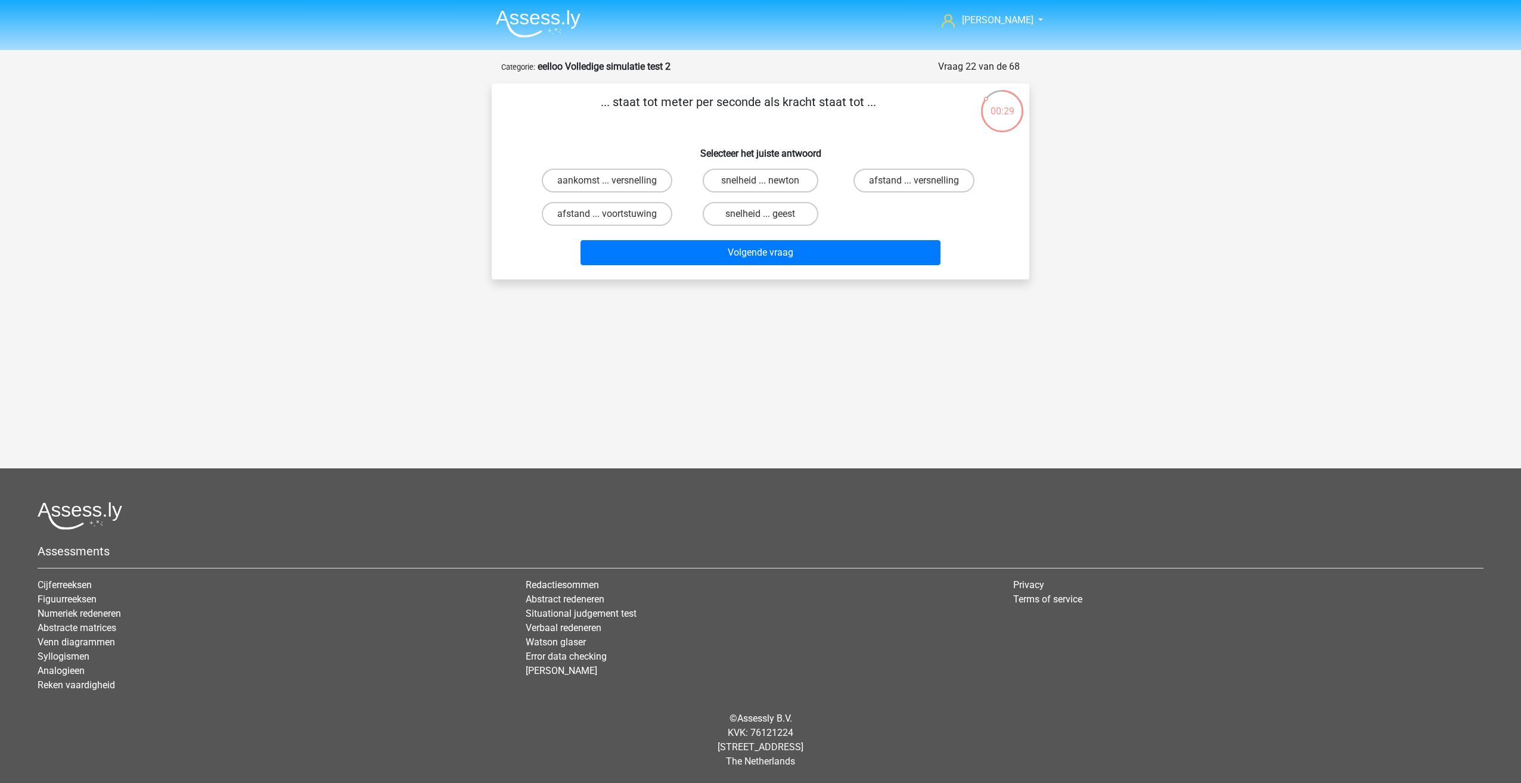
click at [670, 90] on div "... staat tot meter per seconde als kracht staat tot ... Selecteer het juiste a…" at bounding box center [761, 181] width 538 height 196
click at [752, 182] on label "snelheid ... newton" at bounding box center [760, 181] width 115 height 24
click at [760, 182] on input "snelheid ... newton" at bounding box center [764, 185] width 8 height 8
radio input "true"
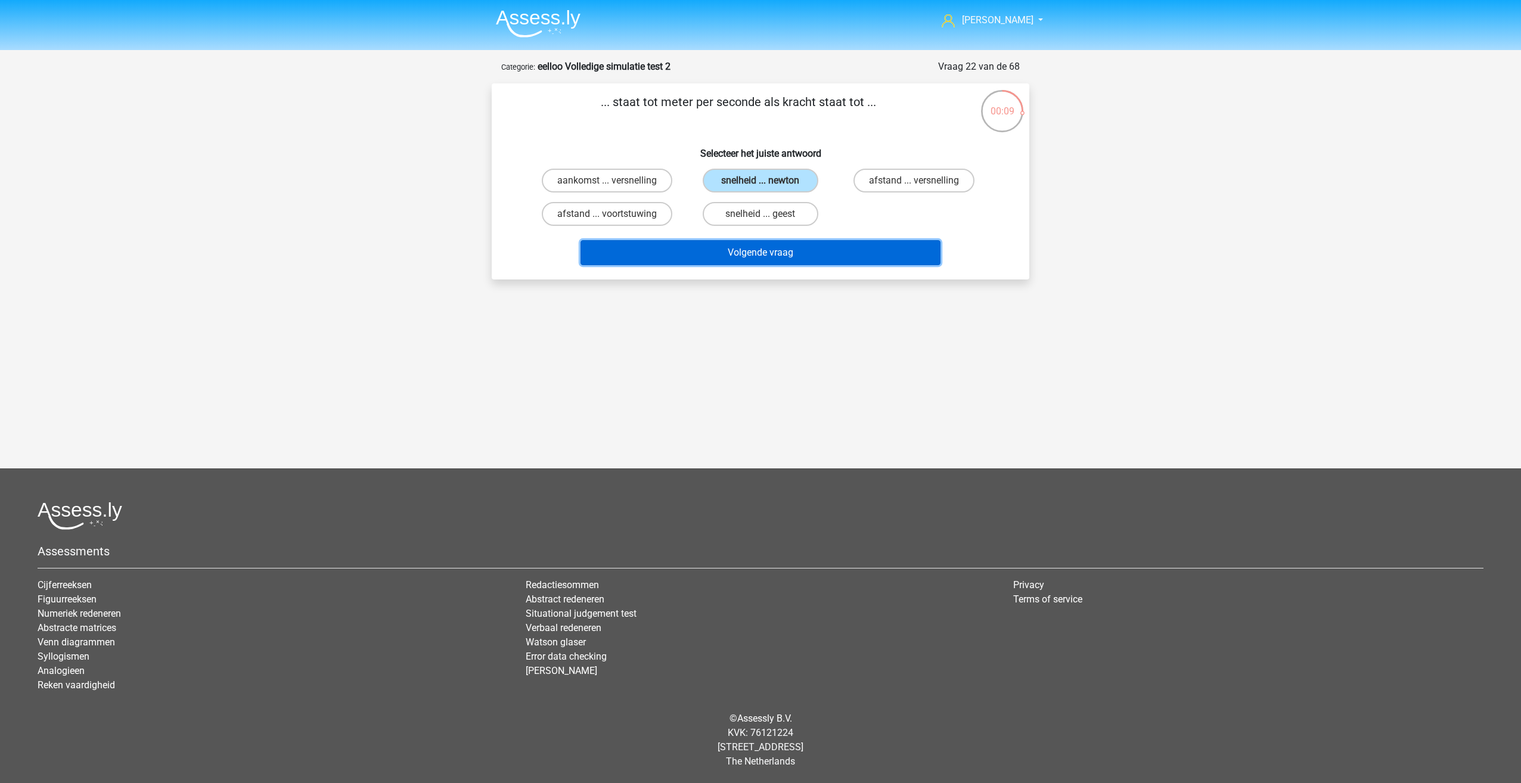
click at [736, 253] on button "Volgende vraag" at bounding box center [760, 252] width 361 height 25
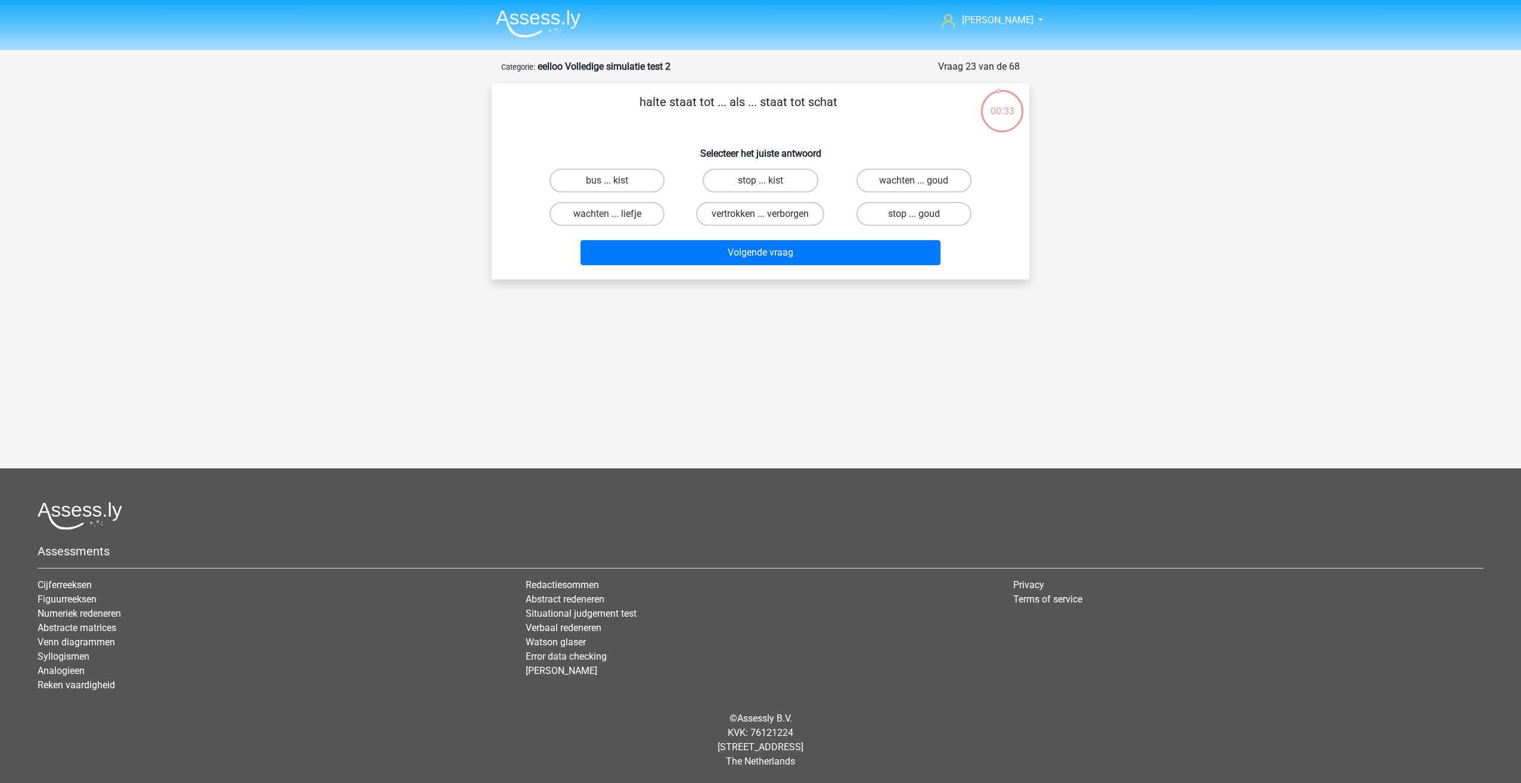
drag, startPoint x: 619, startPoint y: 100, endPoint x: 690, endPoint y: 92, distance: 71.3
click at [690, 92] on div "halte staat tot ... als ... staat tot schat Selecteer het juiste antwoord bus .…" at bounding box center [761, 181] width 538 height 196
drag, startPoint x: 690, startPoint y: 92, endPoint x: 660, endPoint y: 141, distance: 56.4
click at [660, 141] on h6 "Selecteer het juiste antwoord" at bounding box center [760, 148] width 499 height 21
click at [637, 180] on label "bus ... kist" at bounding box center [606, 181] width 115 height 24
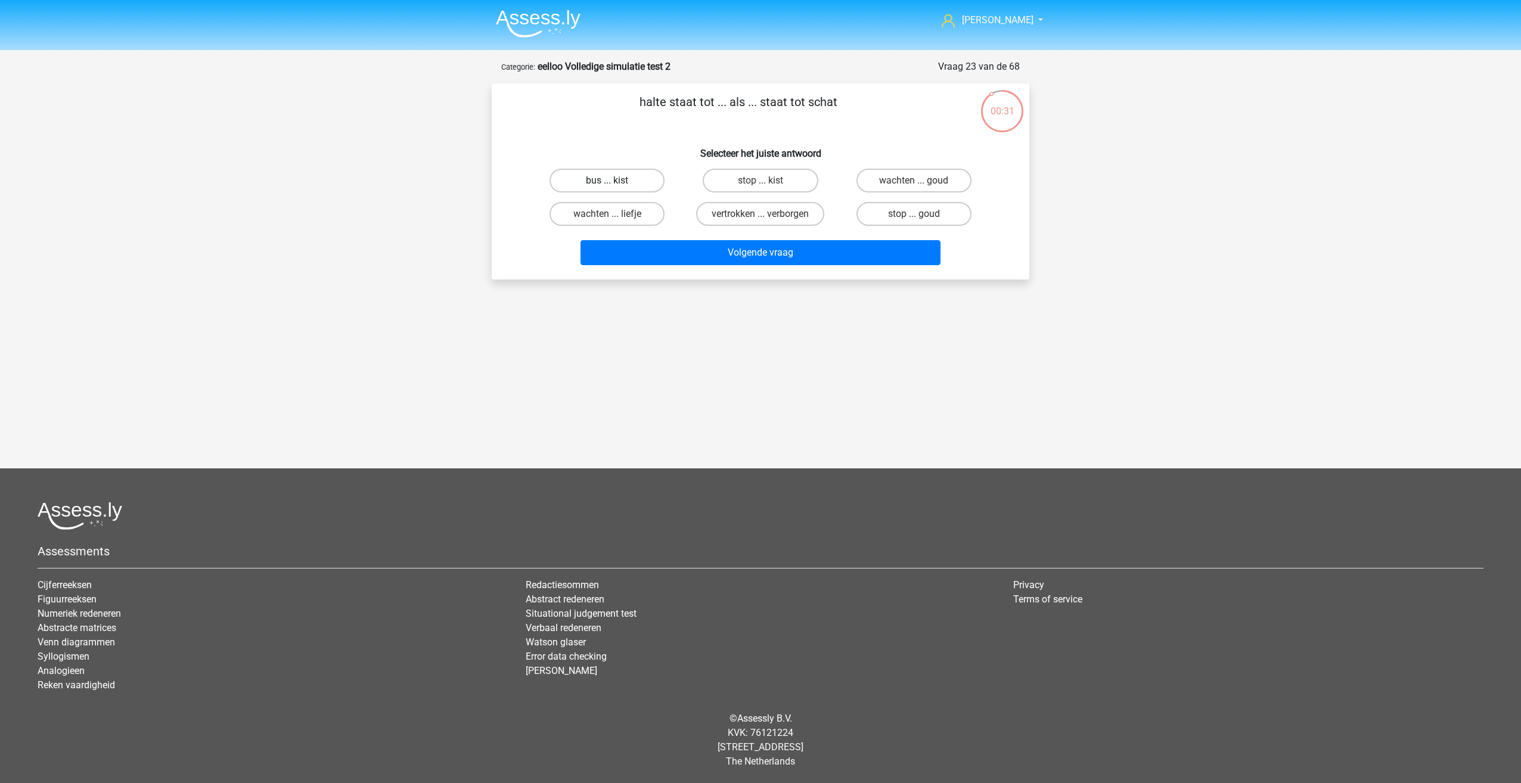
click at [615, 181] on input "bus ... kist" at bounding box center [611, 185] width 8 height 8
radio input "true"
click at [872, 184] on label "wachten ... goud" at bounding box center [913, 181] width 115 height 24
click at [914, 184] on input "wachten ... goud" at bounding box center [918, 185] width 8 height 8
radio input "true"
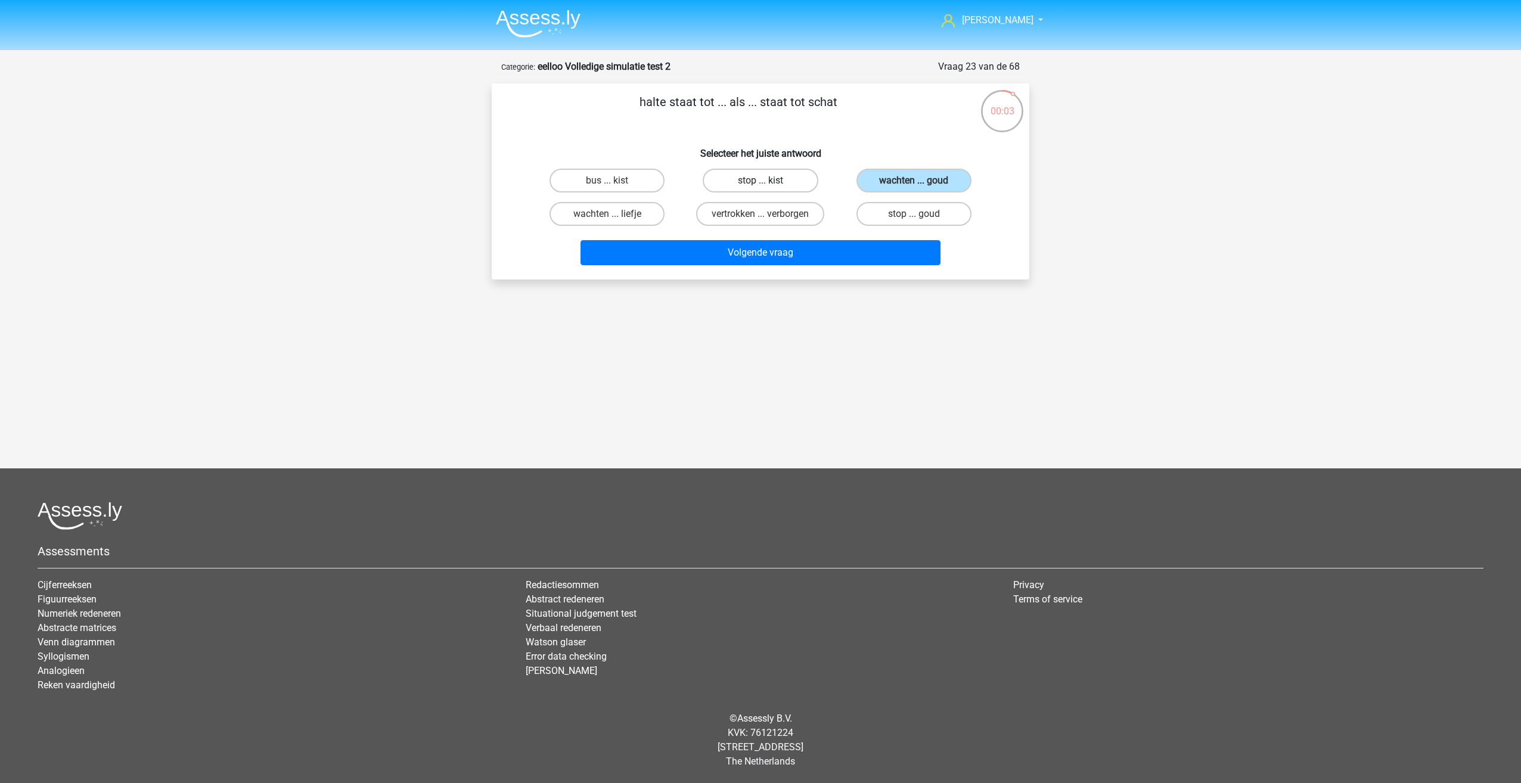
click at [727, 190] on label "stop ... kist" at bounding box center [760, 181] width 115 height 24
click at [760, 188] on input "stop ... kist" at bounding box center [764, 185] width 8 height 8
radio input "true"
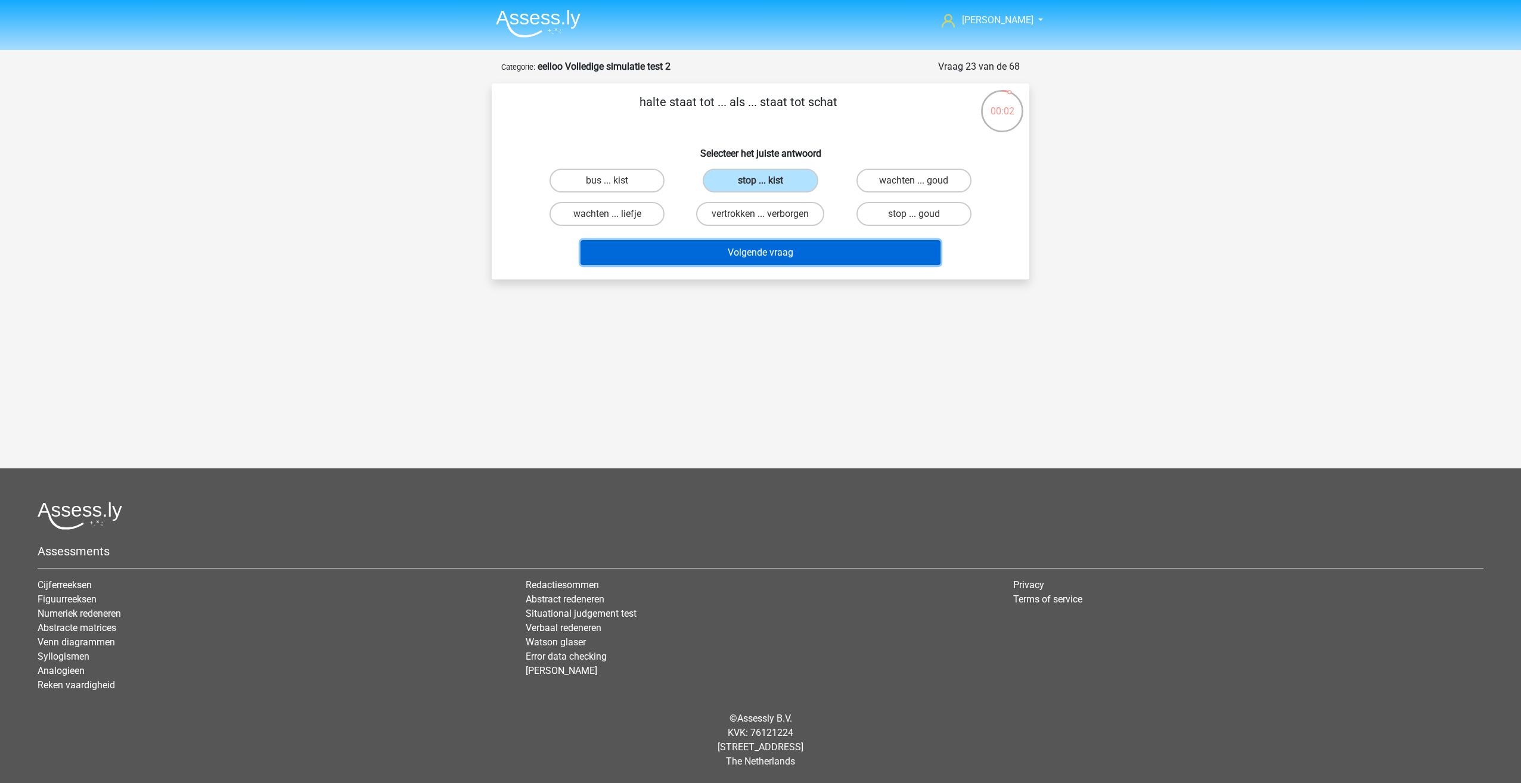
click at [750, 248] on button "Volgende vraag" at bounding box center [760, 252] width 361 height 25
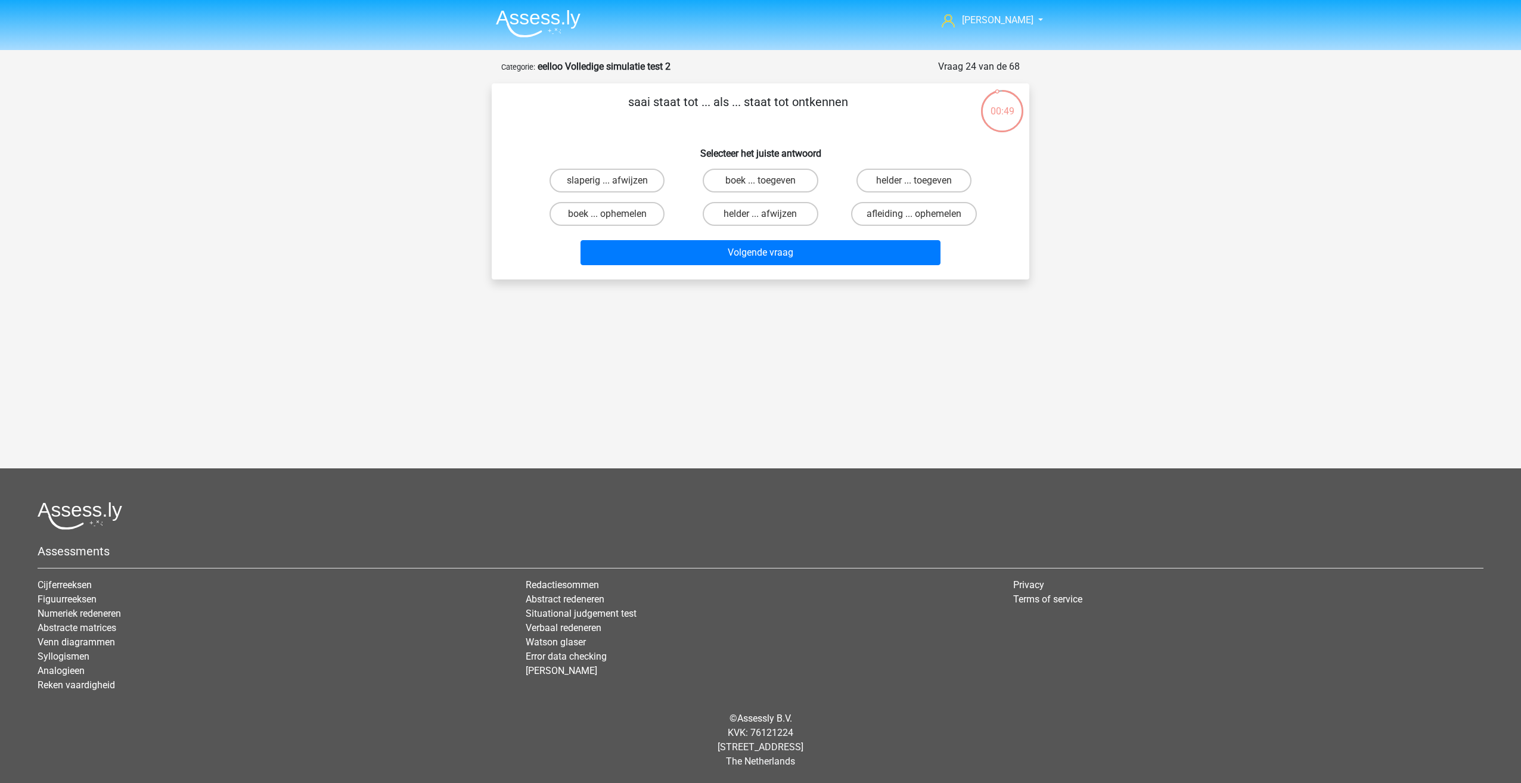
drag, startPoint x: 626, startPoint y: 105, endPoint x: 633, endPoint y: 120, distance: 16.8
click at [633, 120] on p "saai staat tot ... als ... staat tot ontkennen" at bounding box center [738, 111] width 455 height 36
drag, startPoint x: 633, startPoint y: 120, endPoint x: 598, endPoint y: 153, distance: 48.1
click at [598, 153] on h6 "Selecteer het juiste antwoord" at bounding box center [760, 148] width 499 height 21
drag, startPoint x: 625, startPoint y: 97, endPoint x: 631, endPoint y: 108, distance: 12.3
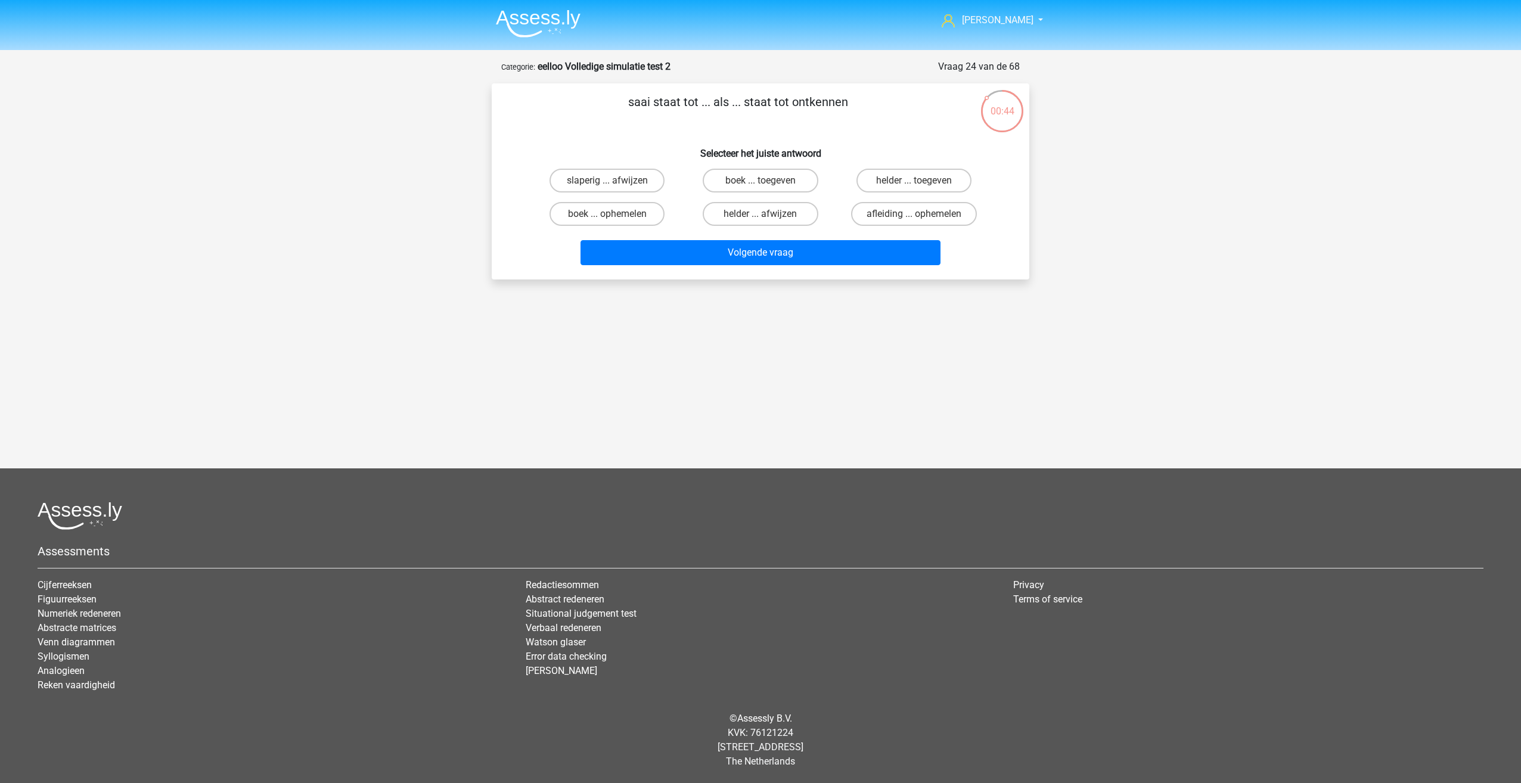
click at [631, 108] on p "saai staat tot ... als ... staat tot ontkennen" at bounding box center [738, 111] width 455 height 36
click at [611, 183] on input "slaperig ... afwijzen" at bounding box center [611, 185] width 8 height 8
radio input "true"
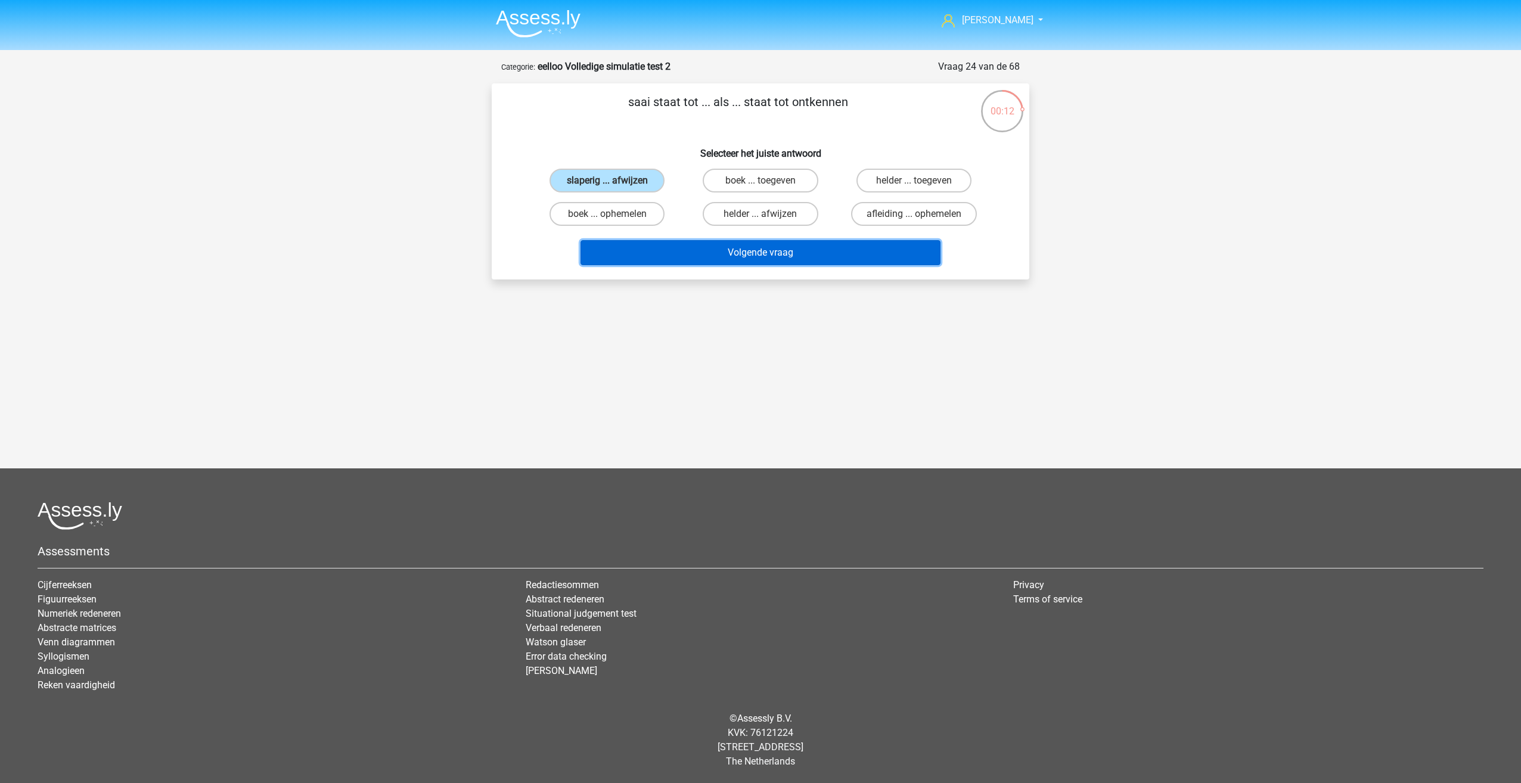
click at [617, 241] on button "Volgende vraag" at bounding box center [760, 252] width 361 height 25
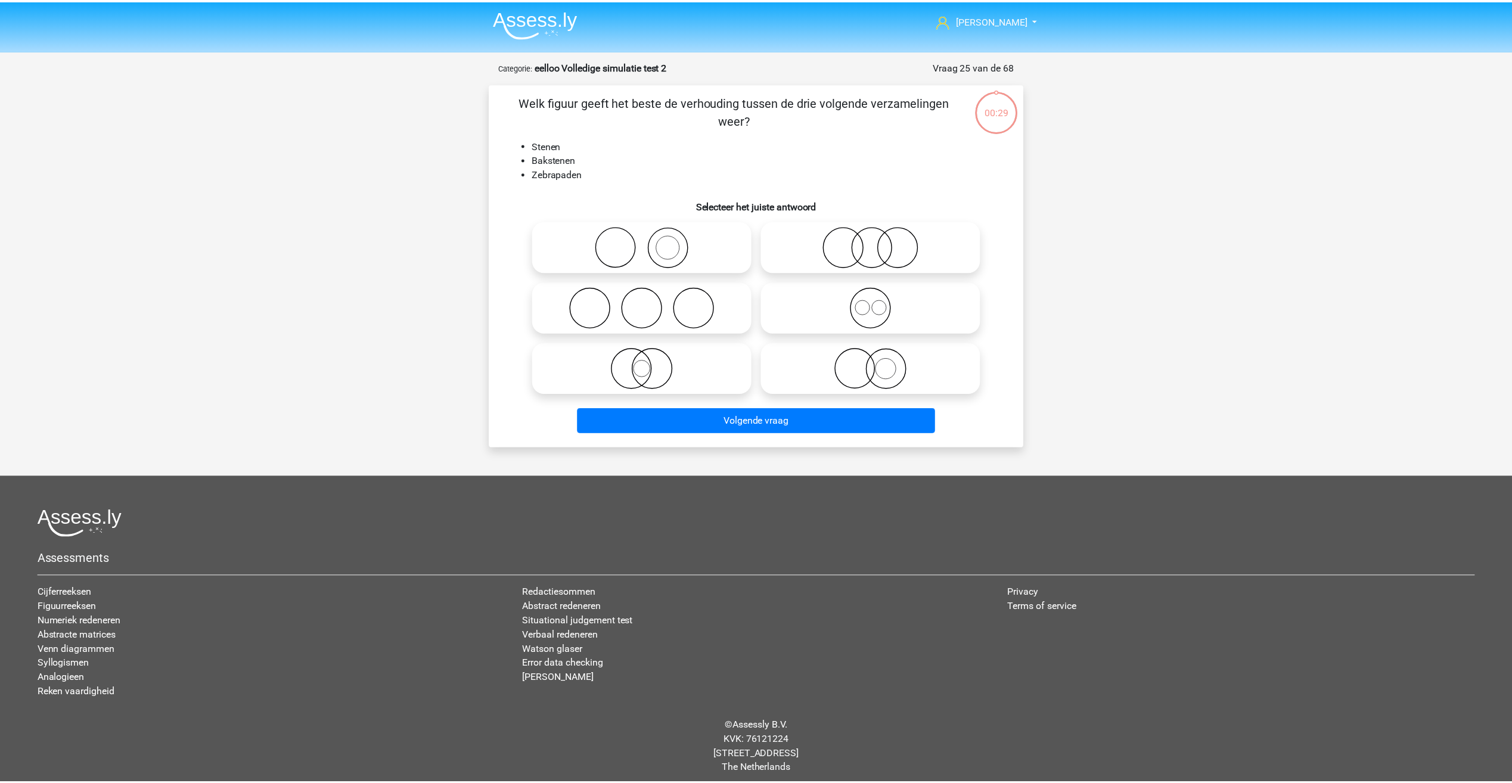
scroll to position [8, 0]
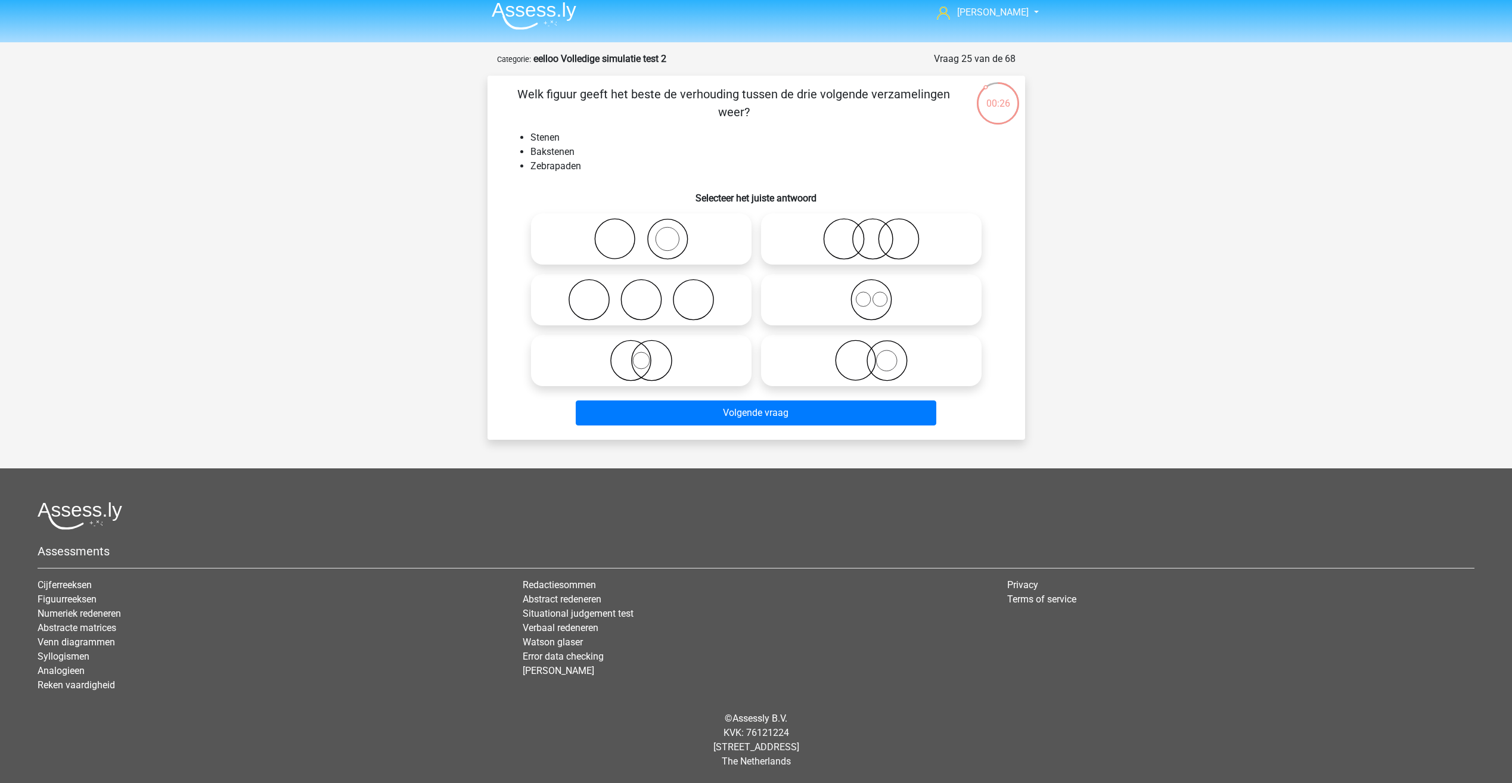
drag, startPoint x: 541, startPoint y: 98, endPoint x: 744, endPoint y: 120, distance: 203.9
click at [744, 120] on p "Welk figuur geeft het beste de verhouding tussen de drie volgende verzamelingen…" at bounding box center [734, 103] width 455 height 36
drag, startPoint x: 744, startPoint y: 120, endPoint x: 672, endPoint y: 144, distance: 75.9
click at [672, 144] on li "Stenen" at bounding box center [768, 138] width 476 height 14
drag, startPoint x: 591, startPoint y: 95, endPoint x: 788, endPoint y: 109, distance: 197.2
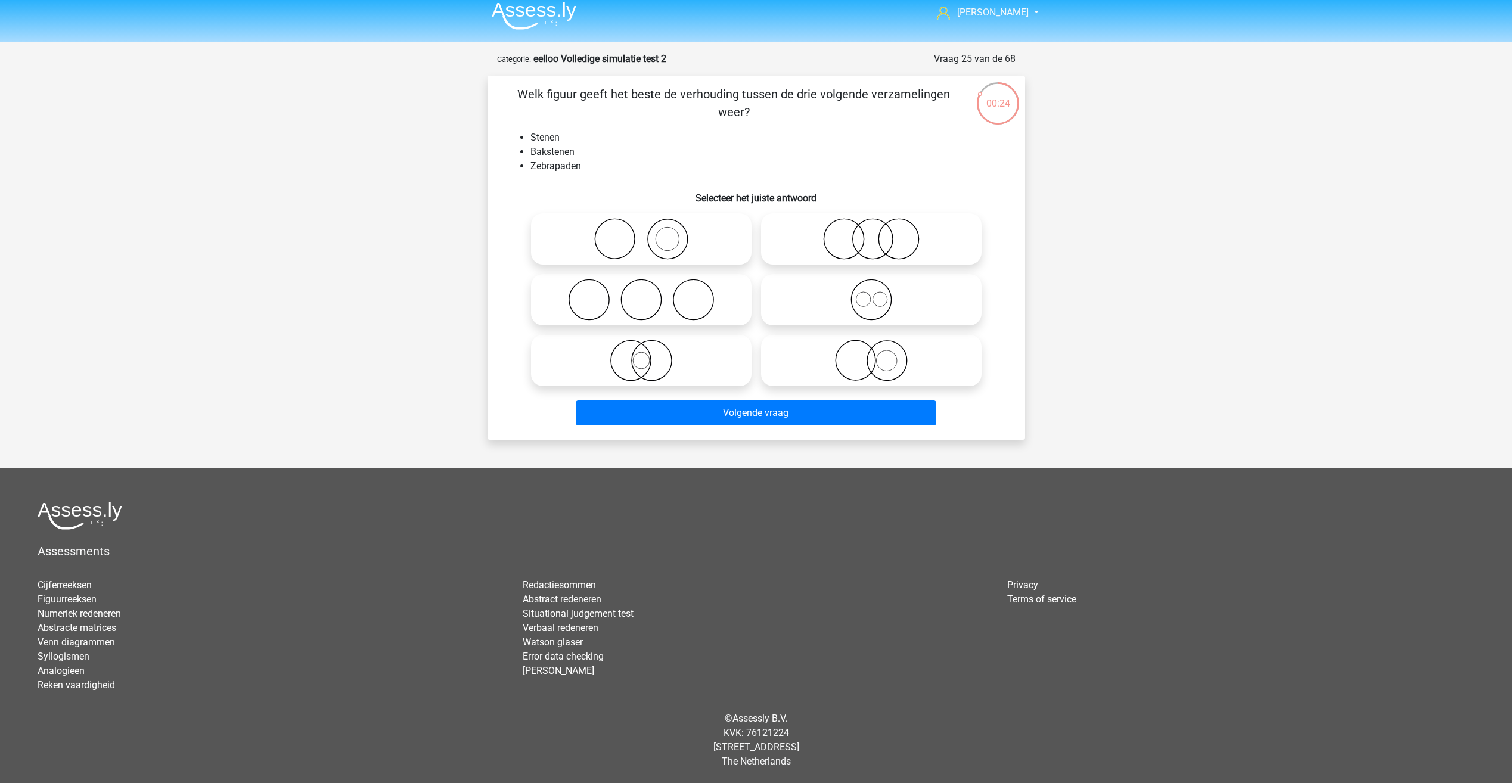
click at [788, 109] on p "Welk figuur geeft het beste de verhouding tussen de drie volgende verzamelingen…" at bounding box center [734, 103] width 455 height 36
click at [865, 234] on icon at bounding box center [871, 239] width 211 height 42
click at [871, 233] on input "radio" at bounding box center [875, 229] width 8 height 8
radio input "true"
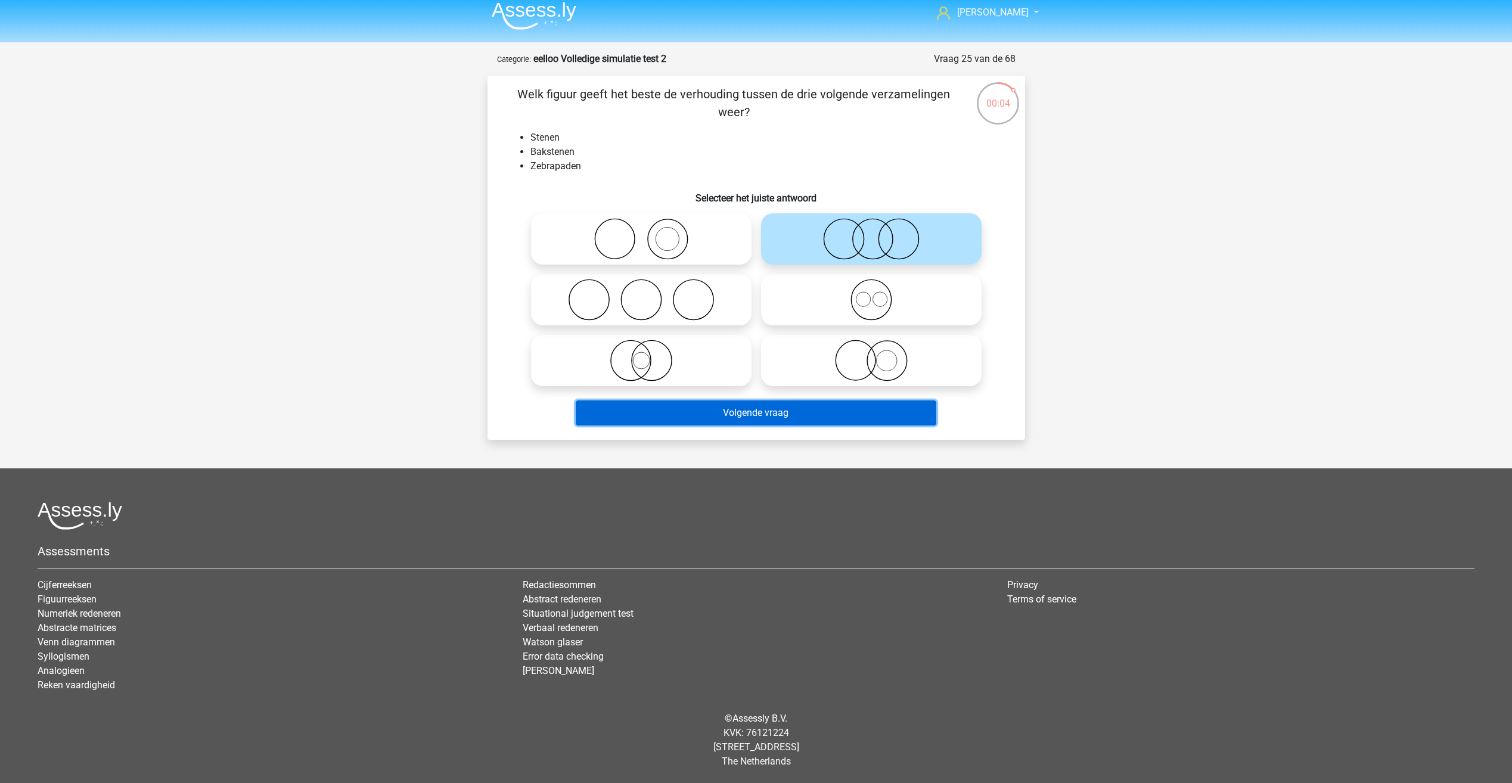
click at [714, 409] on button "Volgende vraag" at bounding box center [756, 412] width 361 height 25
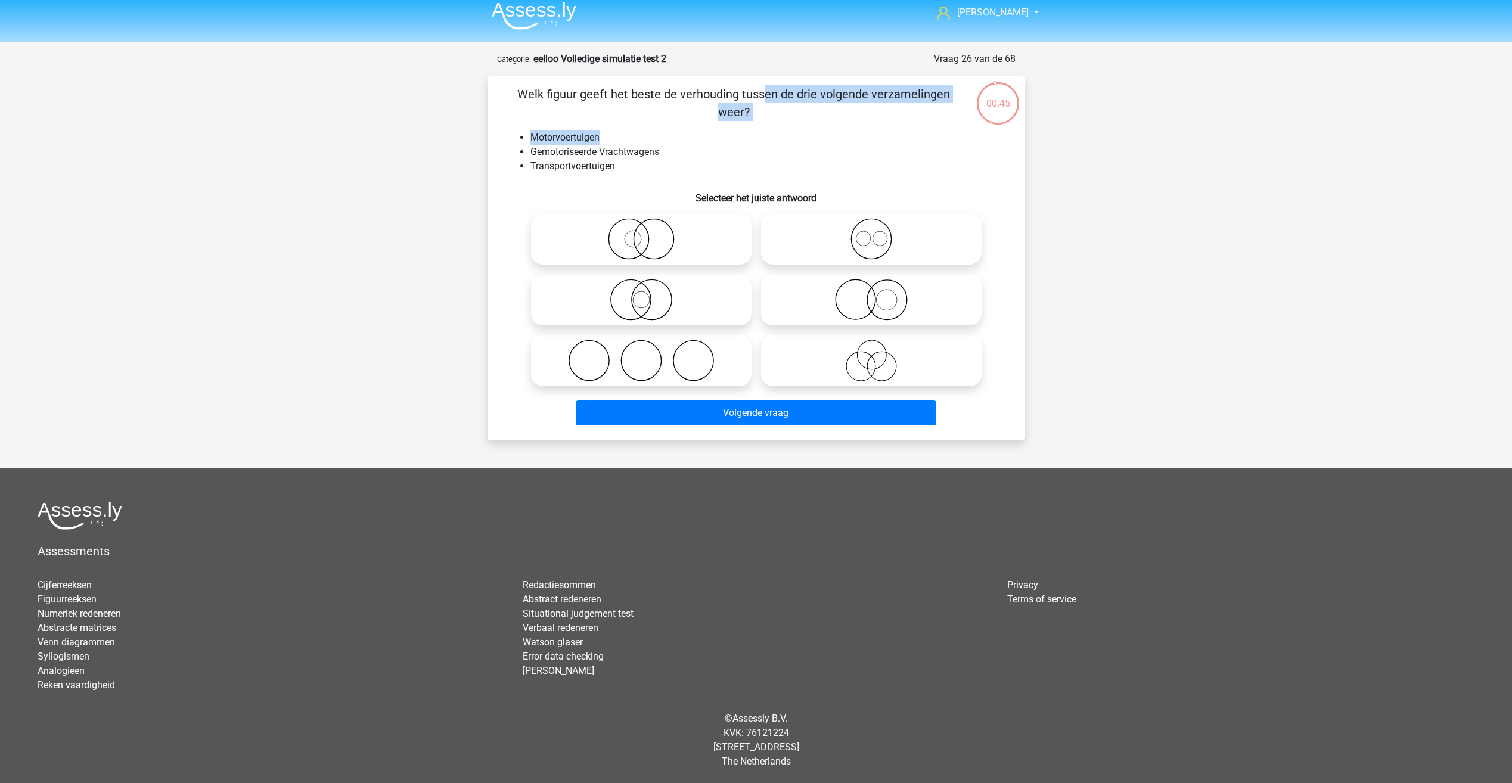
drag, startPoint x: 563, startPoint y: 89, endPoint x: 855, endPoint y: 125, distance: 294.3
click at [855, 125] on div "Welk figuur geeft het beste de verhouding tussen de drie volgende verzamelingen…" at bounding box center [756, 257] width 528 height 345
drag, startPoint x: 855, startPoint y: 125, endPoint x: 681, endPoint y: 163, distance: 178.0
click at [681, 163] on li "Transportvoertuigen" at bounding box center [768, 166] width 476 height 14
click at [629, 162] on li "Transportvoertuigen" at bounding box center [768, 166] width 476 height 14
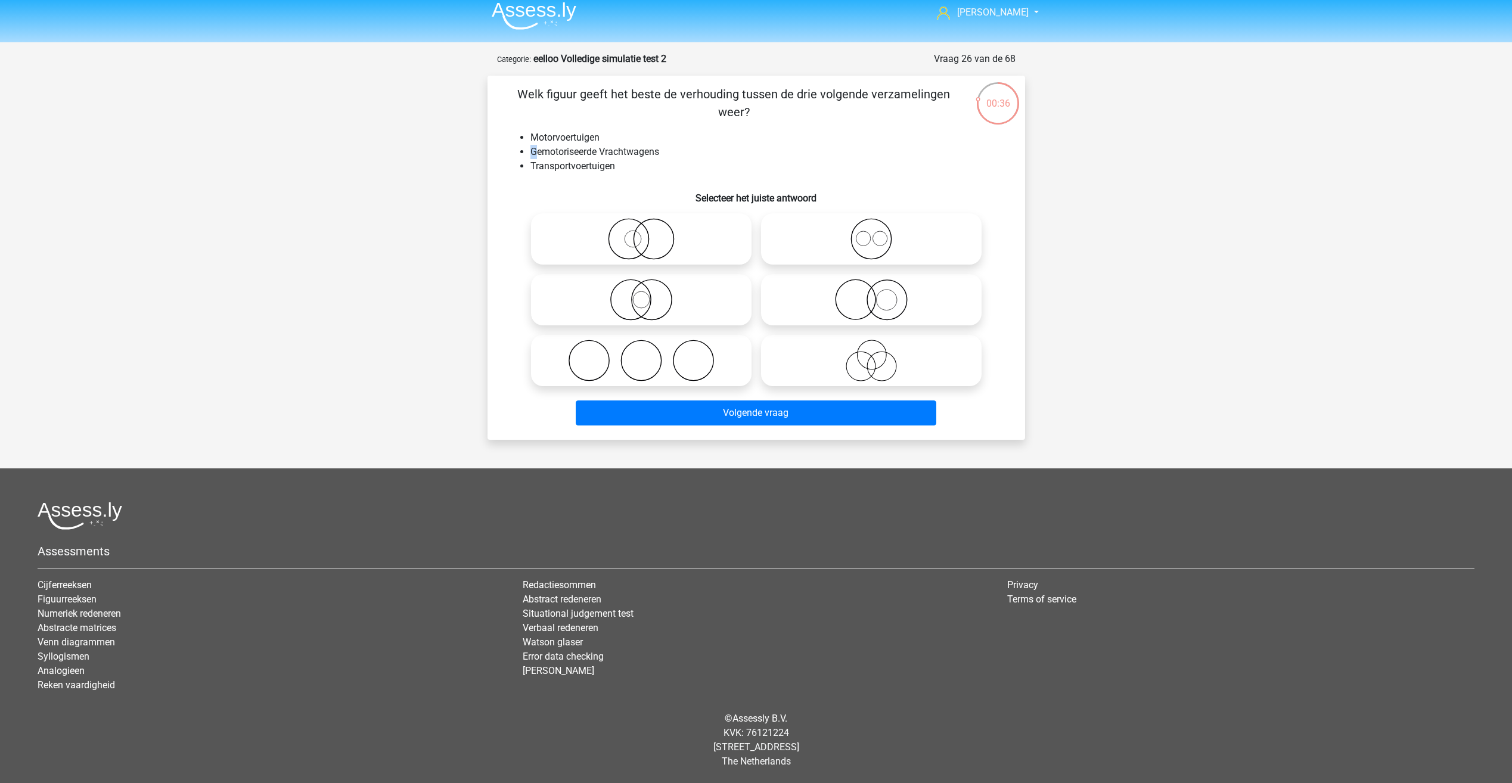
click at [534, 149] on ul "Motorvoertuigen Gemotoriseerde Vrachtwagens Transportvoertuigen" at bounding box center [756, 152] width 499 height 43
click at [524, 122] on div "Welk figuur geeft het beste de verhouding tussen de drie volgende verzamelingen…" at bounding box center [756, 257] width 528 height 345
click at [870, 357] on circle at bounding box center [881, 366] width 29 height 29
click at [871, 355] on input "radio" at bounding box center [875, 351] width 8 height 8
radio input "true"
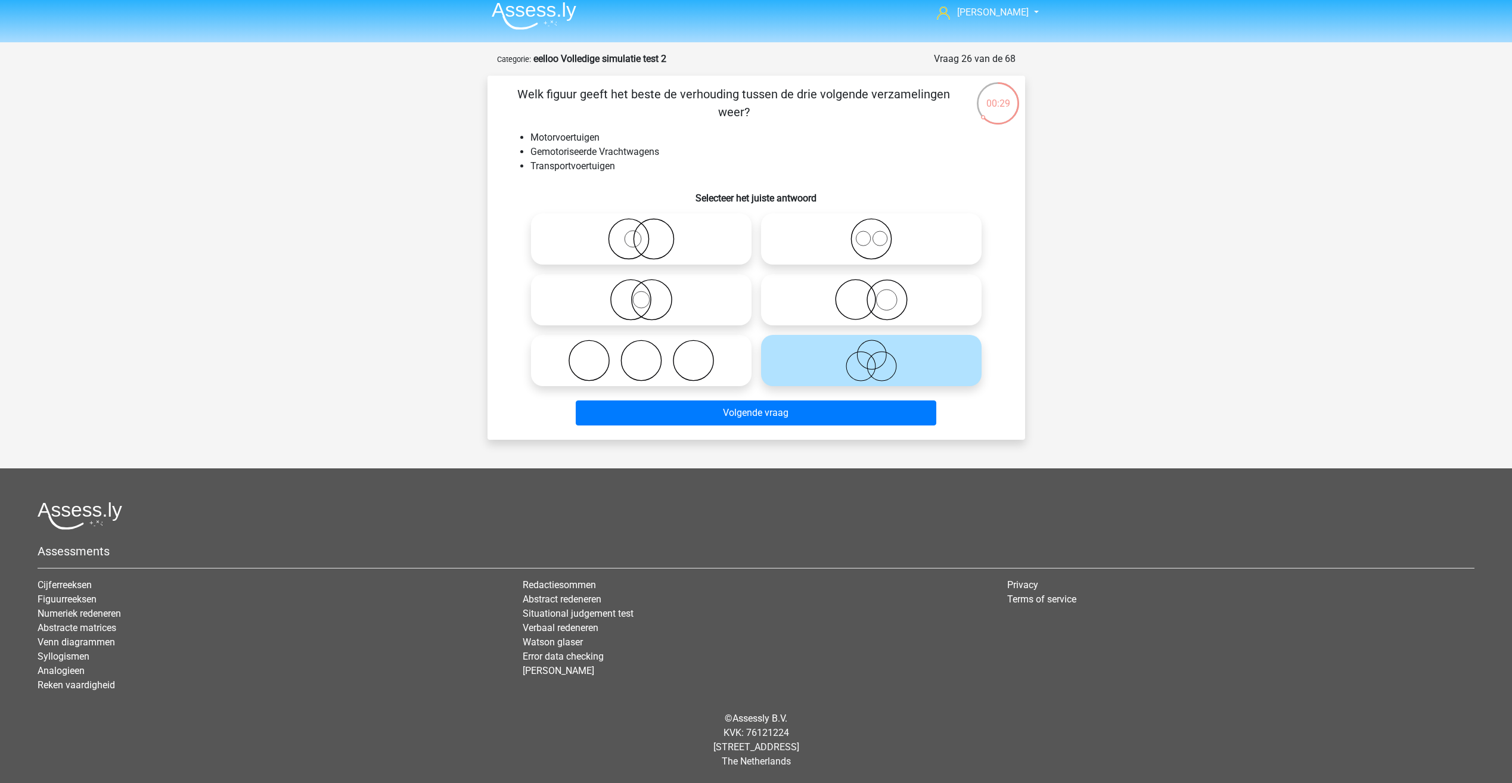
click at [625, 297] on icon at bounding box center [641, 300] width 211 height 42
click at [641, 294] on input "radio" at bounding box center [645, 290] width 8 height 8
radio input "true"
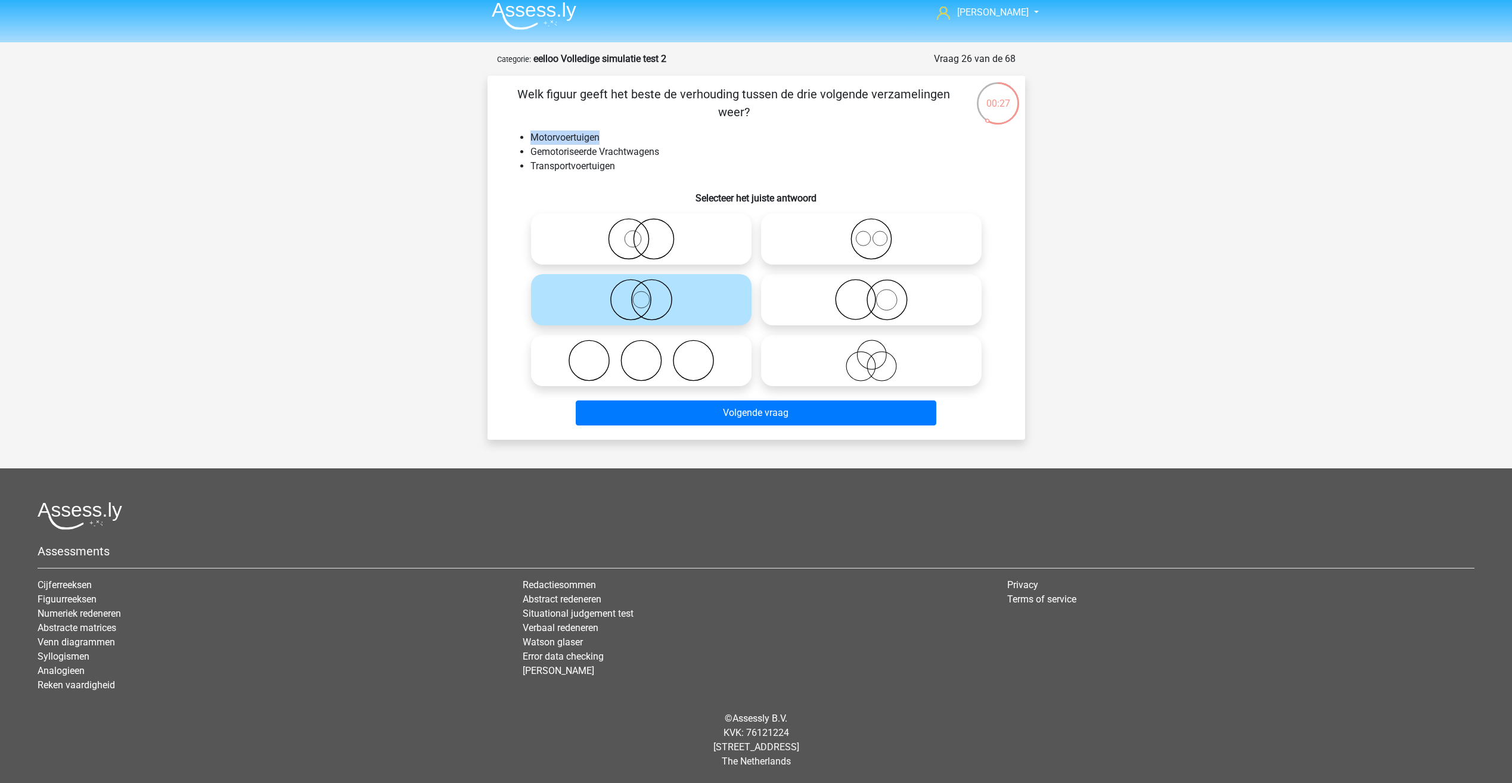
drag, startPoint x: 521, startPoint y: 135, endPoint x: 611, endPoint y: 136, distance: 90.0
click at [611, 136] on li "Motorvoertuigen" at bounding box center [768, 138] width 476 height 14
drag, startPoint x: 611, startPoint y: 136, endPoint x: 614, endPoint y: 172, distance: 35.9
click at [614, 172] on ul "Motorvoertuigen Gemotoriseerde Vrachtwagens Transportvoertuigen" at bounding box center [756, 152] width 499 height 43
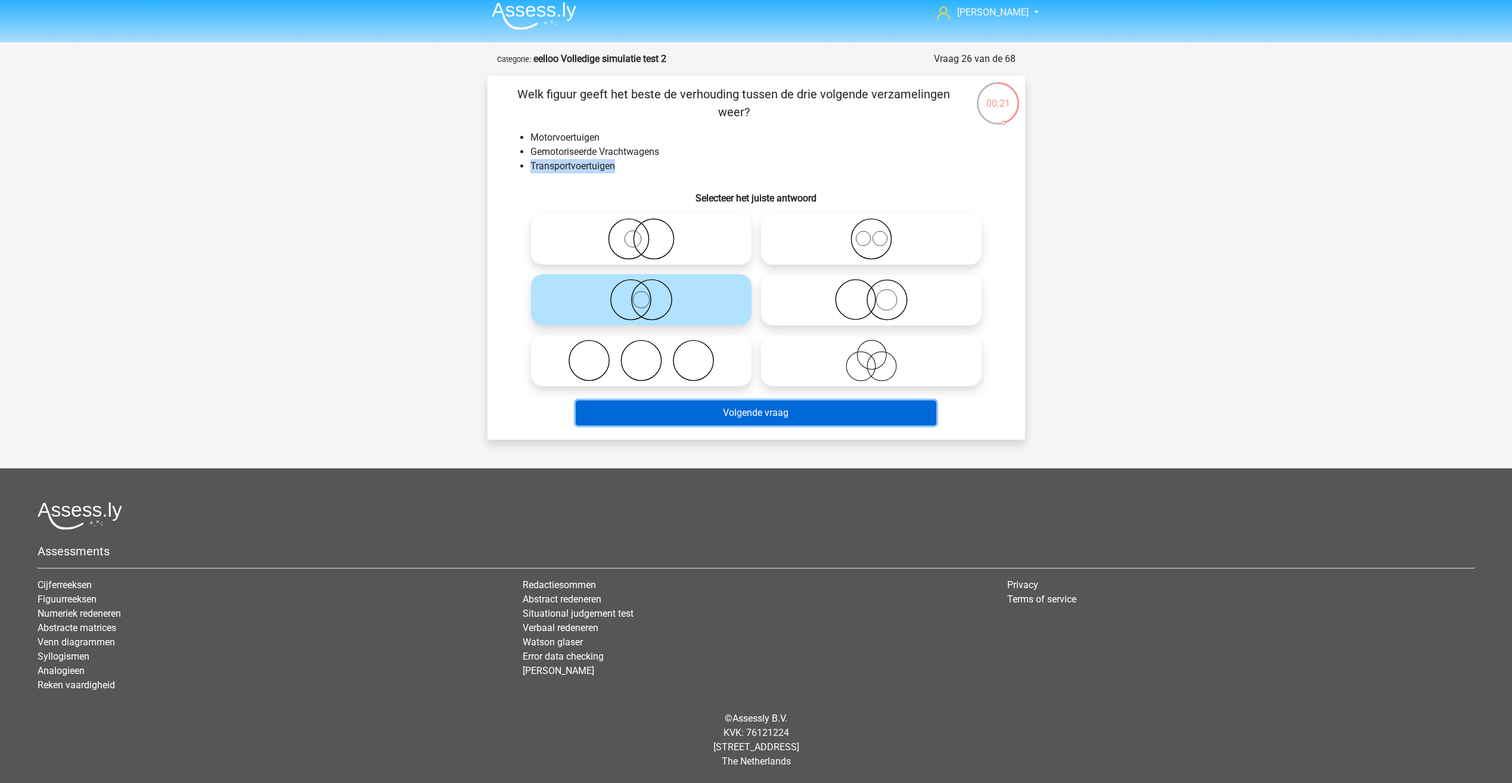
click at [666, 415] on button "Volgende vraag" at bounding box center [756, 412] width 361 height 25
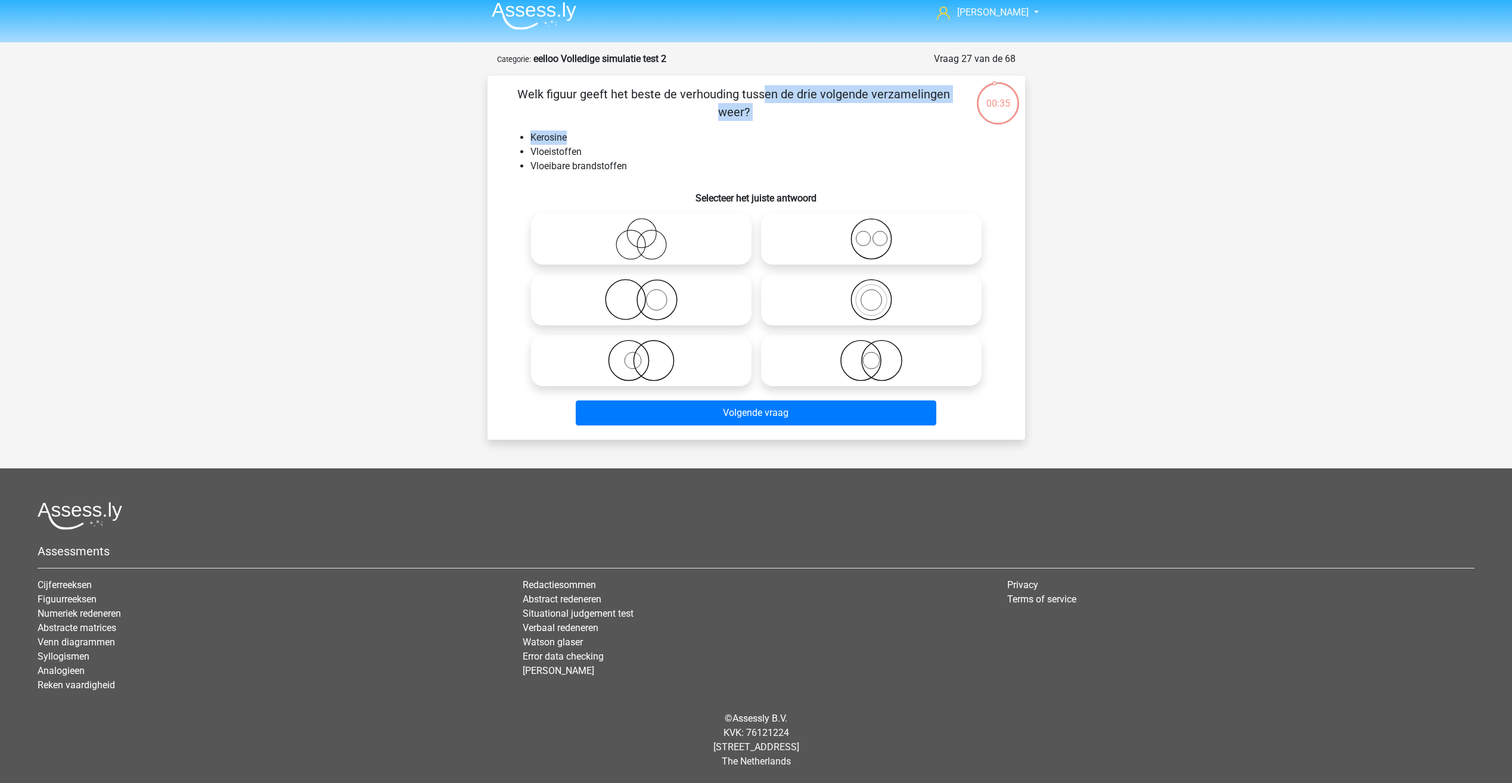
drag, startPoint x: 515, startPoint y: 91, endPoint x: 864, endPoint y: 131, distance: 350.9
click at [864, 131] on div "Welk figuur geeft het beste de verhouding tussen de drie volgende verzamelingen…" at bounding box center [756, 257] width 528 height 345
click at [780, 127] on div "Welk figuur geeft het beste de verhouding tussen de drie volgende verzamelingen…" at bounding box center [756, 257] width 528 height 345
drag, startPoint x: 629, startPoint y: 175, endPoint x: 632, endPoint y: 164, distance: 11.3
click at [632, 164] on div "Welk figuur geeft het beste de verhouding tussen de drie volgende verzamelingen…" at bounding box center [756, 257] width 528 height 345
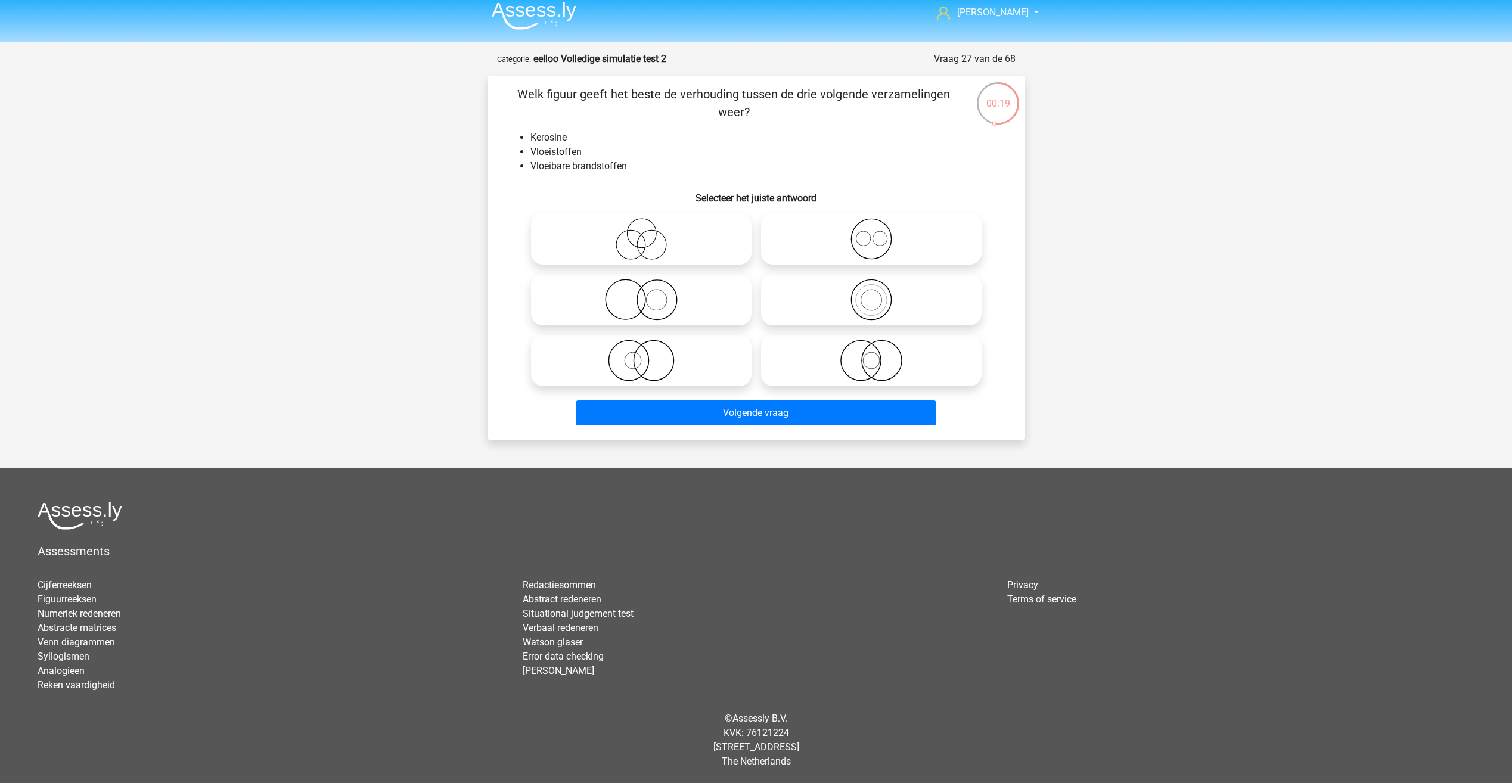
click at [866, 296] on icon at bounding box center [871, 300] width 211 height 42
click at [871, 294] on input "radio" at bounding box center [875, 290] width 8 height 8
radio input "true"
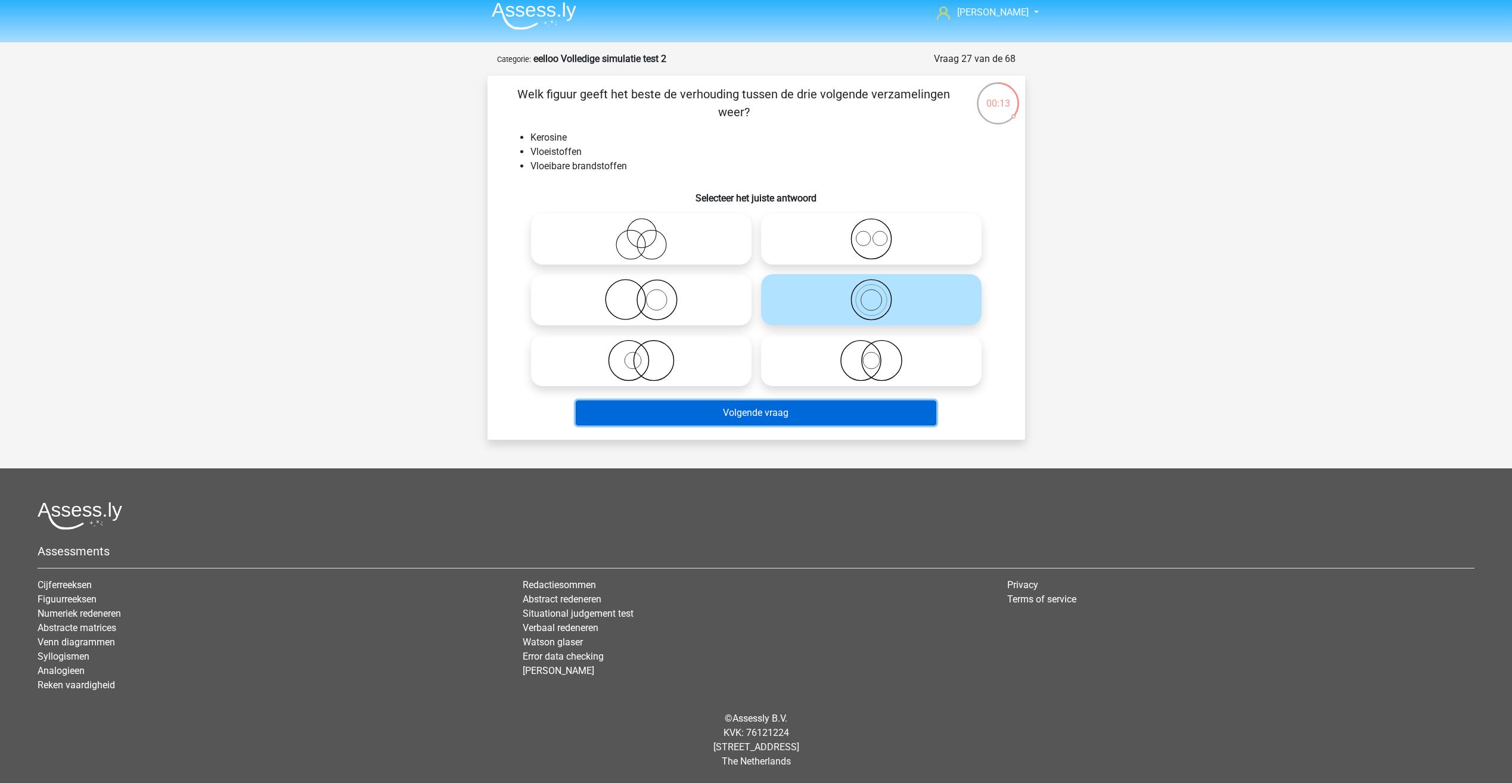
click at [663, 419] on button "Volgende vraag" at bounding box center [756, 412] width 361 height 25
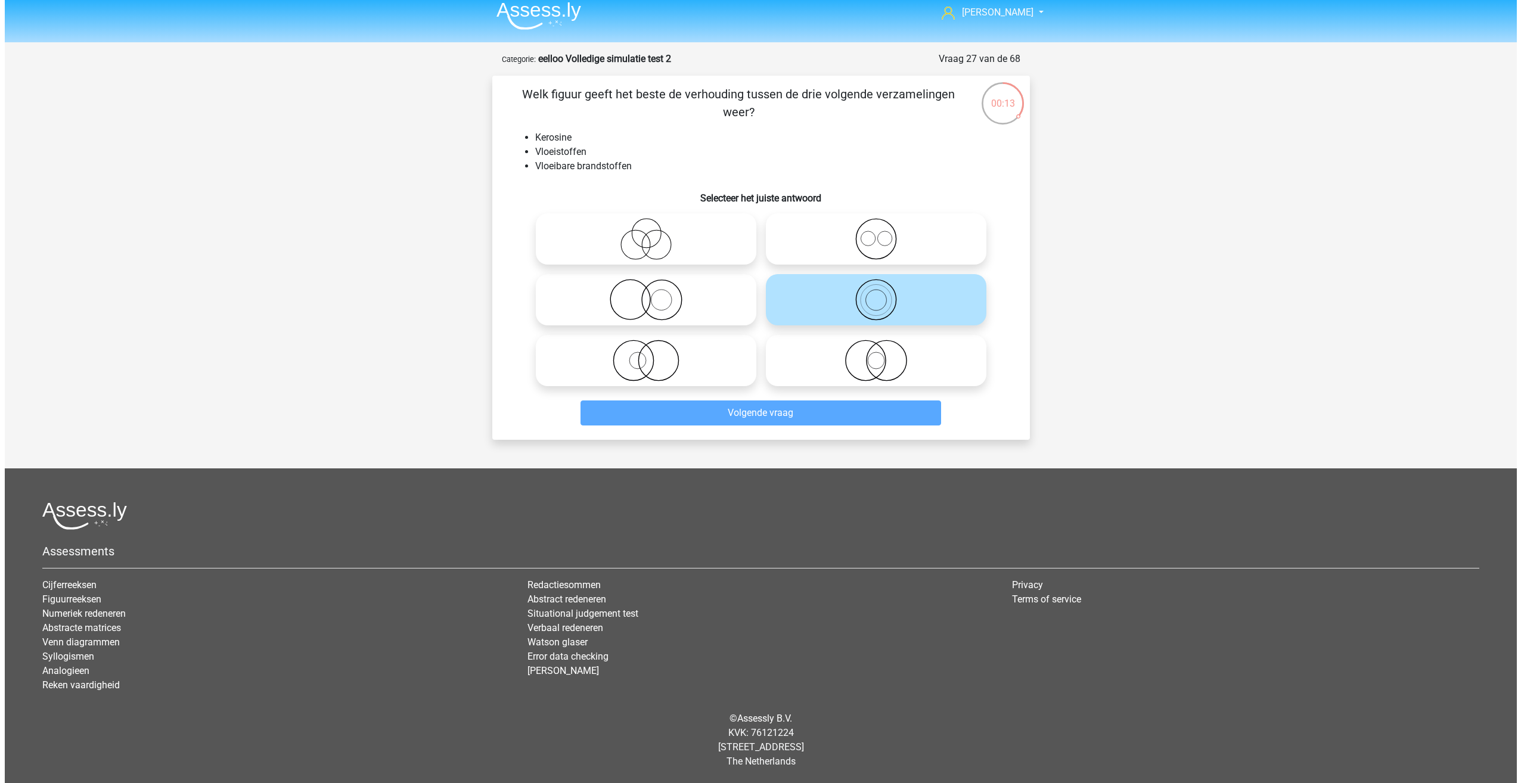
scroll to position [0, 0]
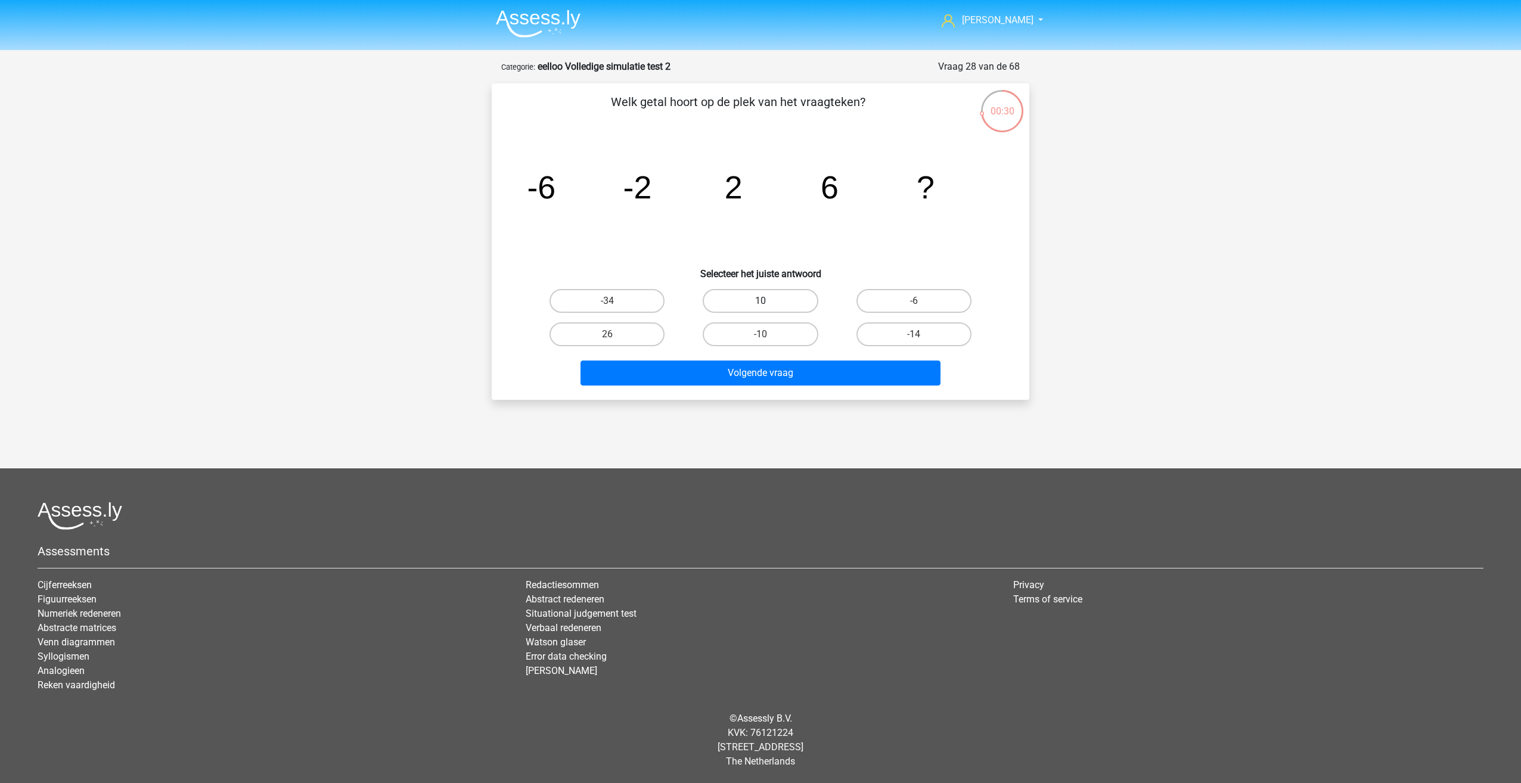
click at [725, 299] on label "10" at bounding box center [760, 301] width 115 height 24
click at [760, 301] on input "10" at bounding box center [764, 305] width 8 height 8
radio input "true"
click at [737, 371] on button "Volgende vraag" at bounding box center [760, 373] width 361 height 25
drag, startPoint x: 549, startPoint y: 187, endPoint x: 539, endPoint y: 194, distance: 12.4
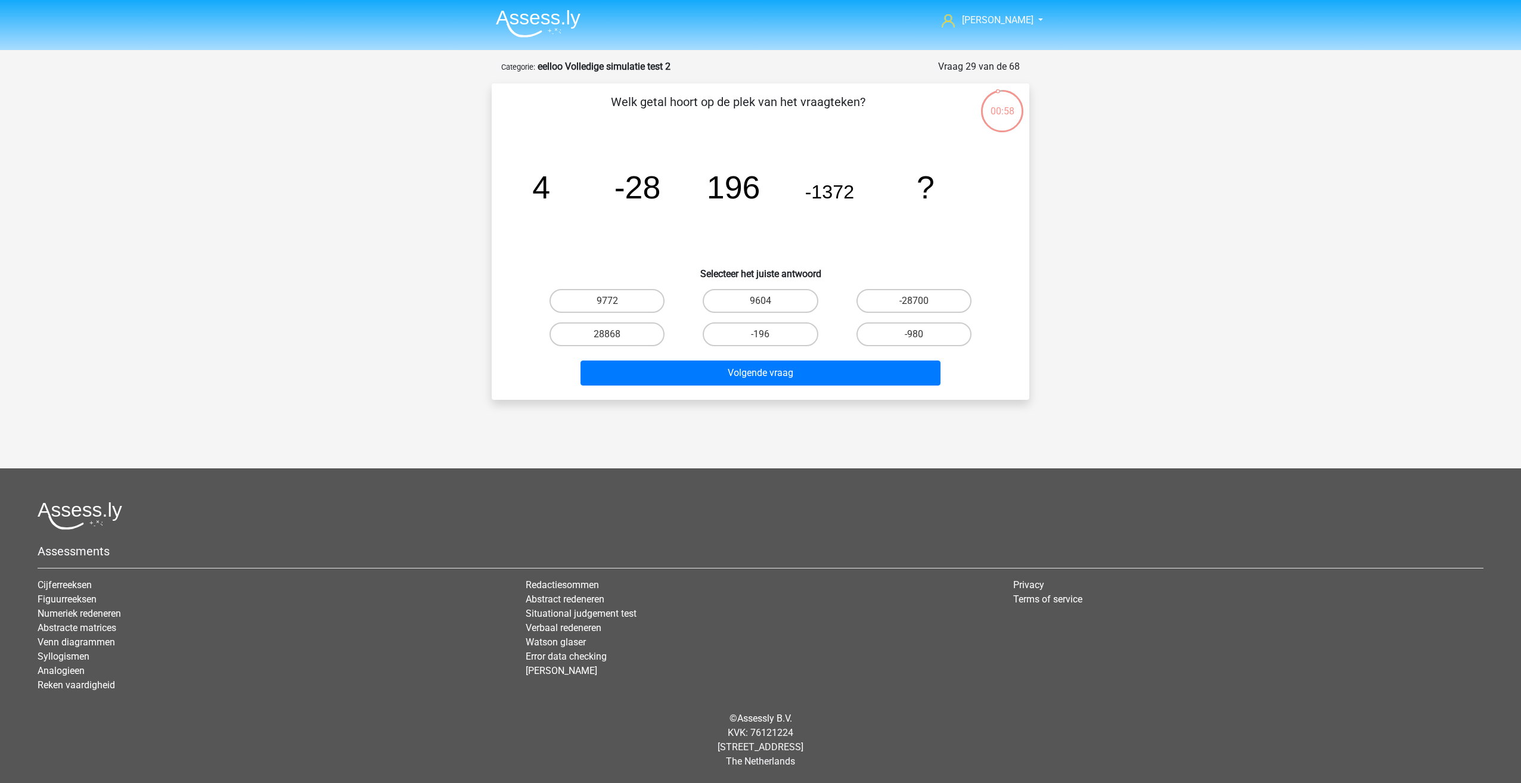
click at [539, 194] on icon "image/svg+xml 4 -28 196 -1372 ?" at bounding box center [760, 198] width 480 height 120
click at [770, 303] on label "9604" at bounding box center [760, 301] width 115 height 24
click at [768, 303] on input "9604" at bounding box center [764, 305] width 8 height 8
radio input "true"
click at [611, 298] on label "9772" at bounding box center [606, 301] width 115 height 24
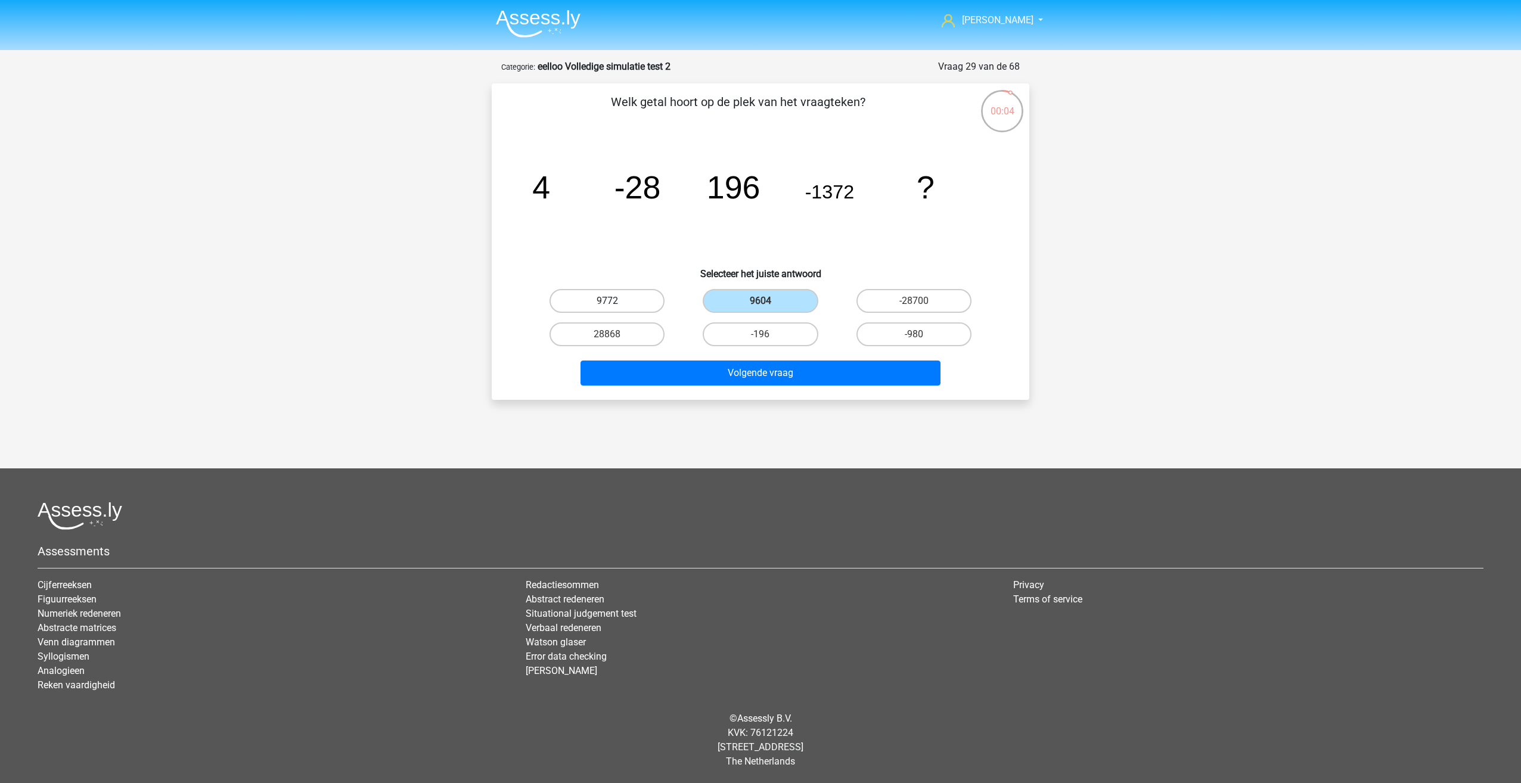
click at [611, 301] on input "9772" at bounding box center [611, 305] width 8 height 8
radio input "true"
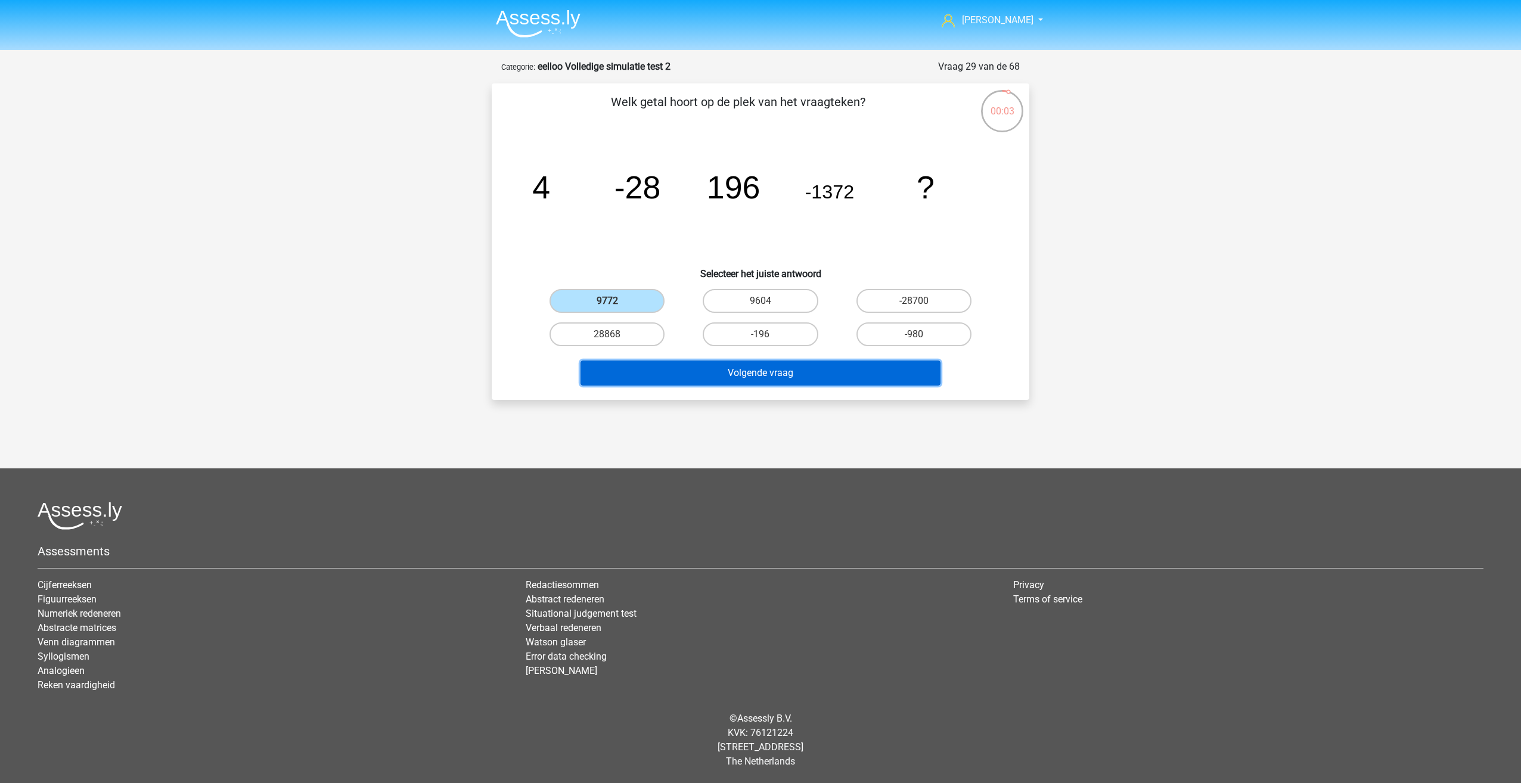
click at [665, 375] on button "Volgende vraag" at bounding box center [760, 373] width 361 height 25
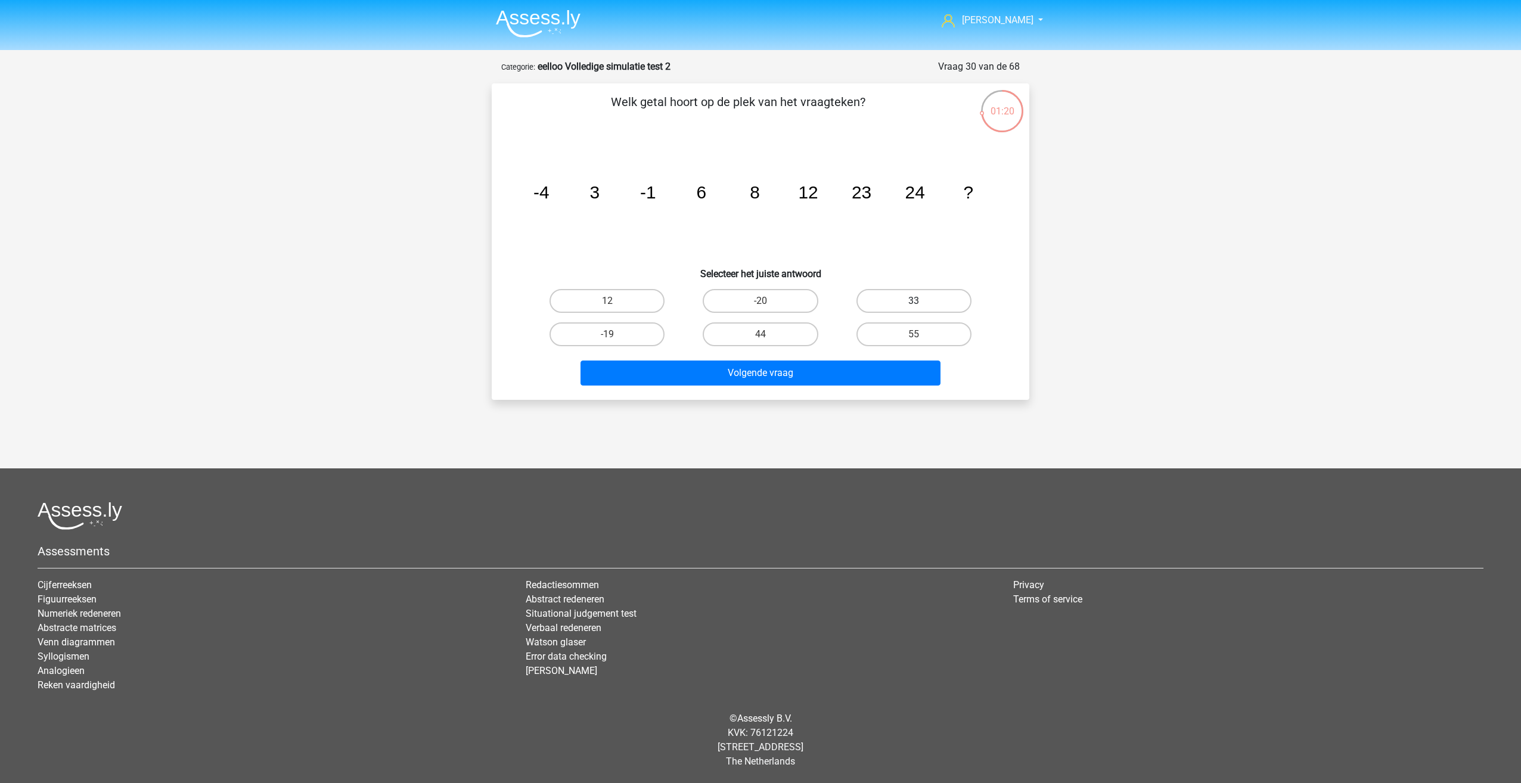
click at [926, 302] on label "33" at bounding box center [913, 301] width 115 height 24
click at [921, 302] on input "33" at bounding box center [918, 305] width 8 height 8
radio input "true"
click at [733, 333] on label "44" at bounding box center [760, 334] width 115 height 24
click at [760, 334] on input "44" at bounding box center [764, 338] width 8 height 8
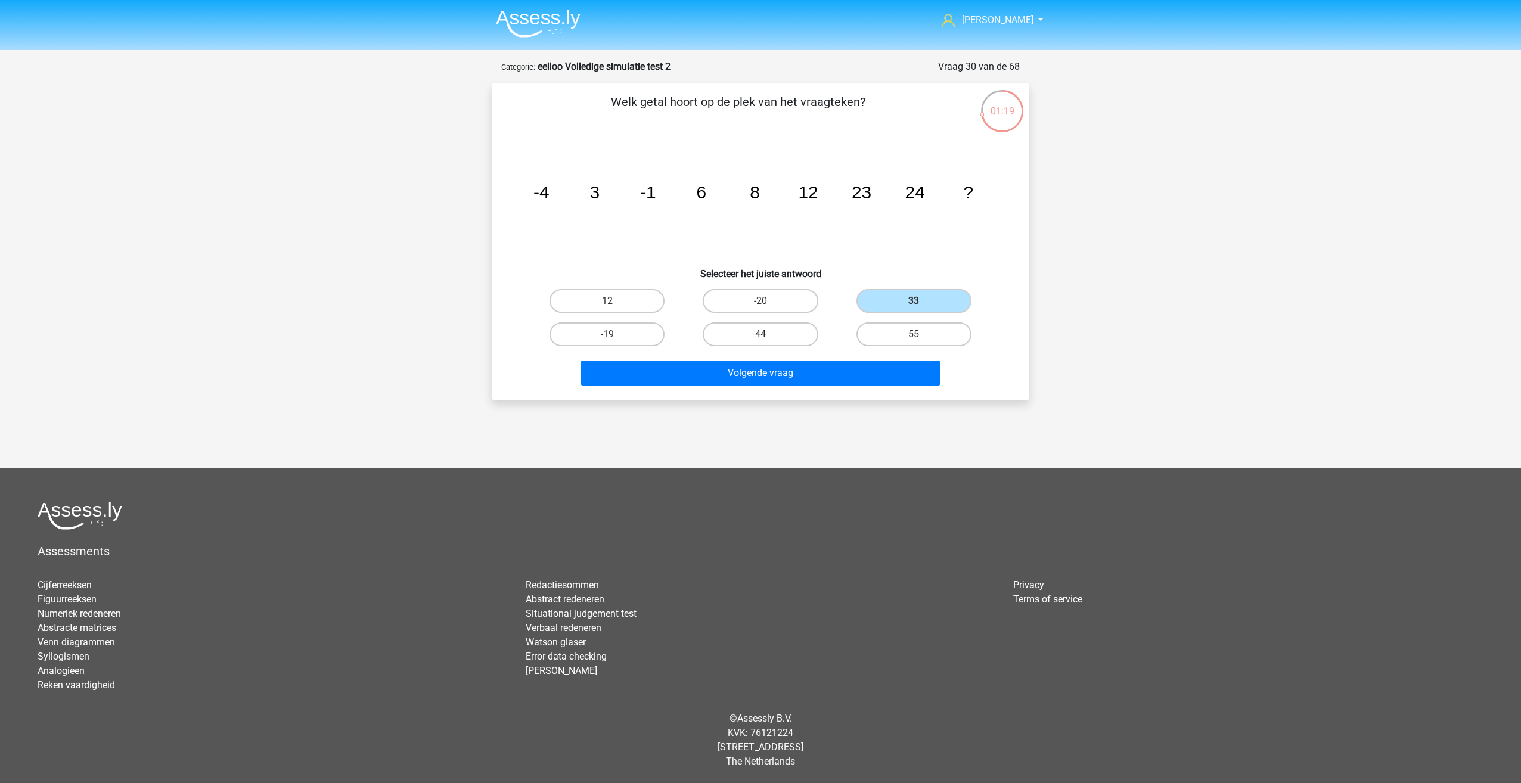
radio input "true"
click at [892, 305] on label "33" at bounding box center [913, 301] width 115 height 24
click at [914, 305] on input "33" at bounding box center [918, 305] width 8 height 8
radio input "true"
click at [760, 372] on button "Volgende vraag" at bounding box center [760, 373] width 361 height 25
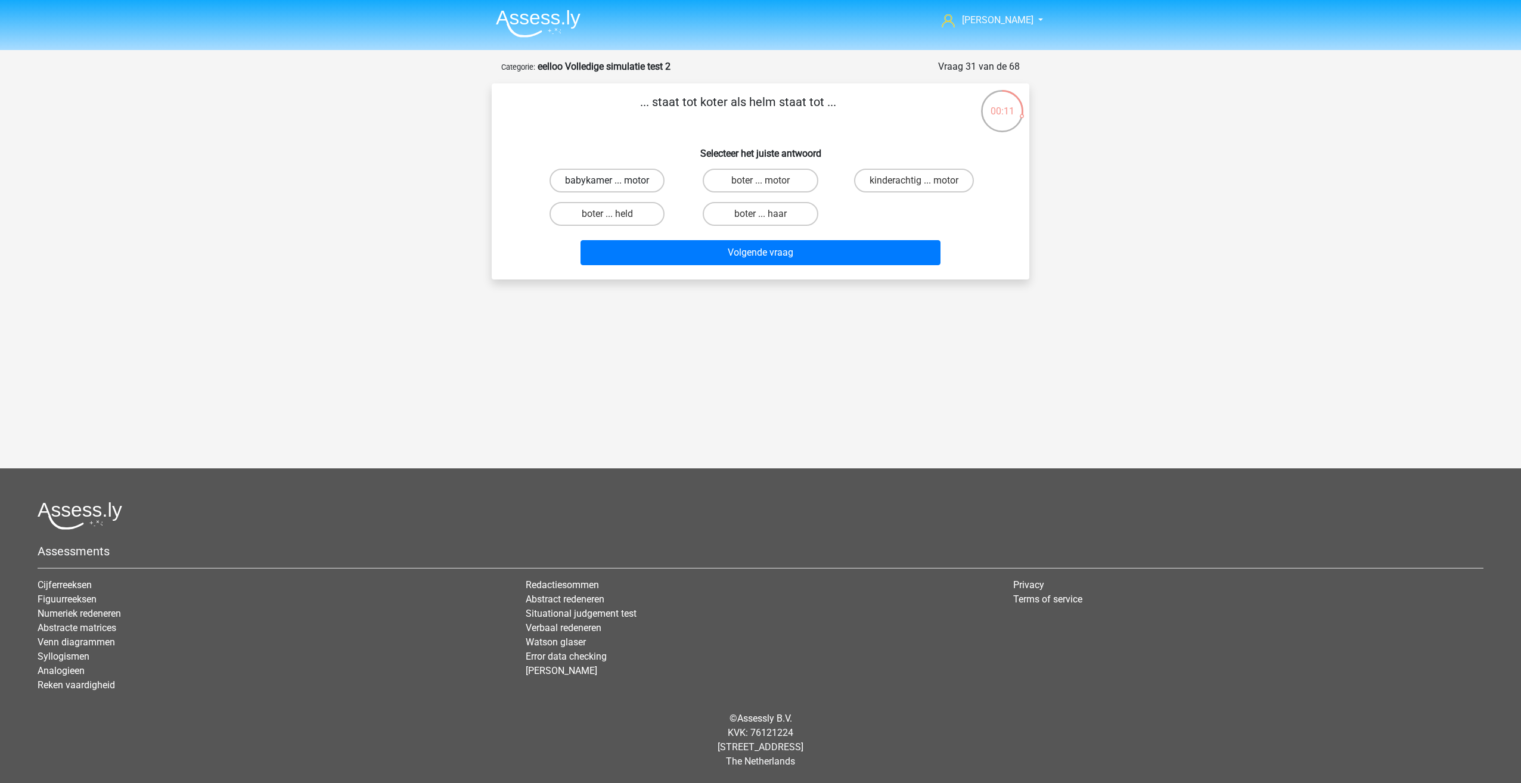
click at [629, 187] on label "babykamer ... motor" at bounding box center [606, 181] width 115 height 24
click at [615, 187] on input "babykamer ... motor" at bounding box center [611, 185] width 8 height 8
radio input "true"
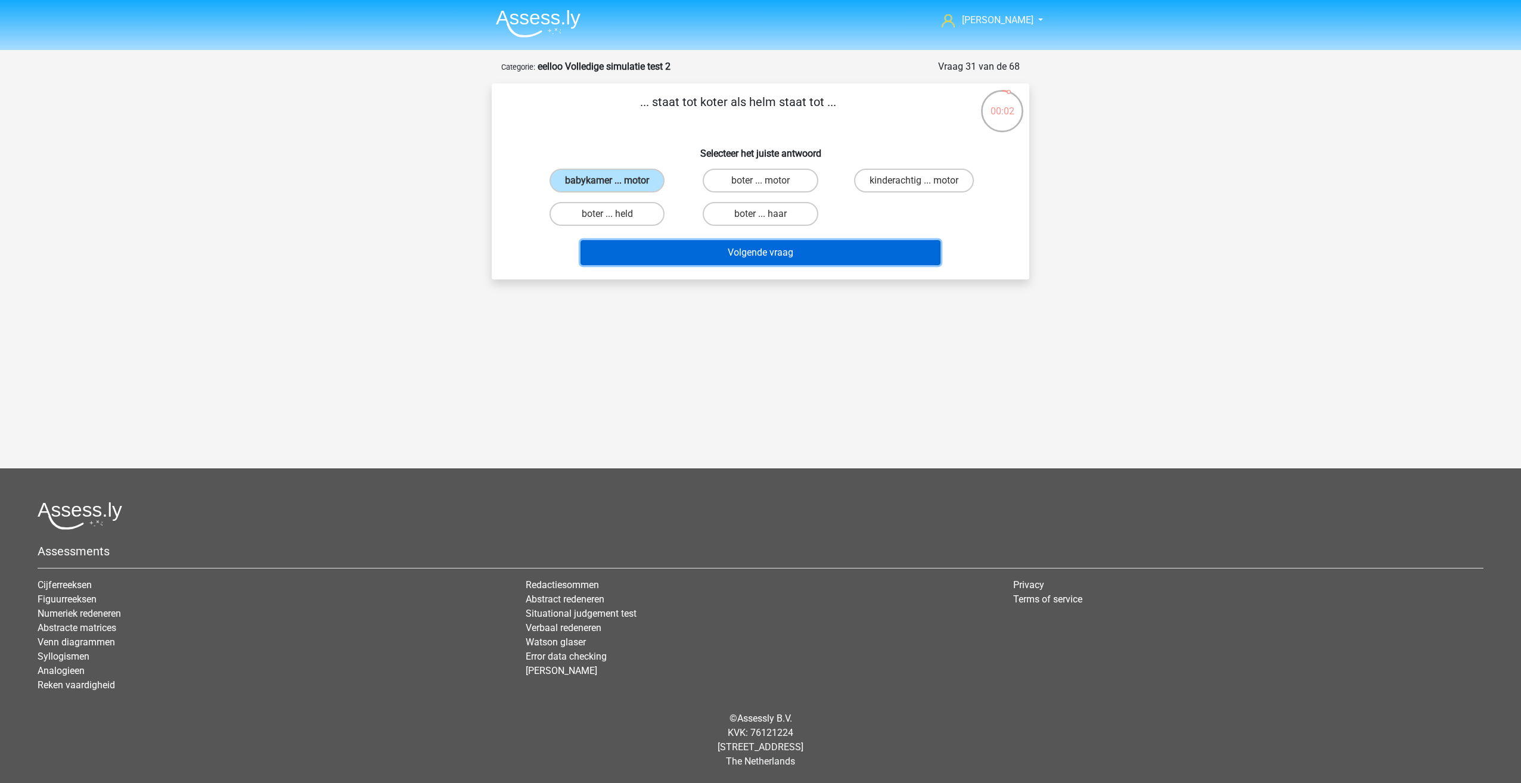
click at [711, 243] on button "Volgende vraag" at bounding box center [760, 252] width 361 height 25
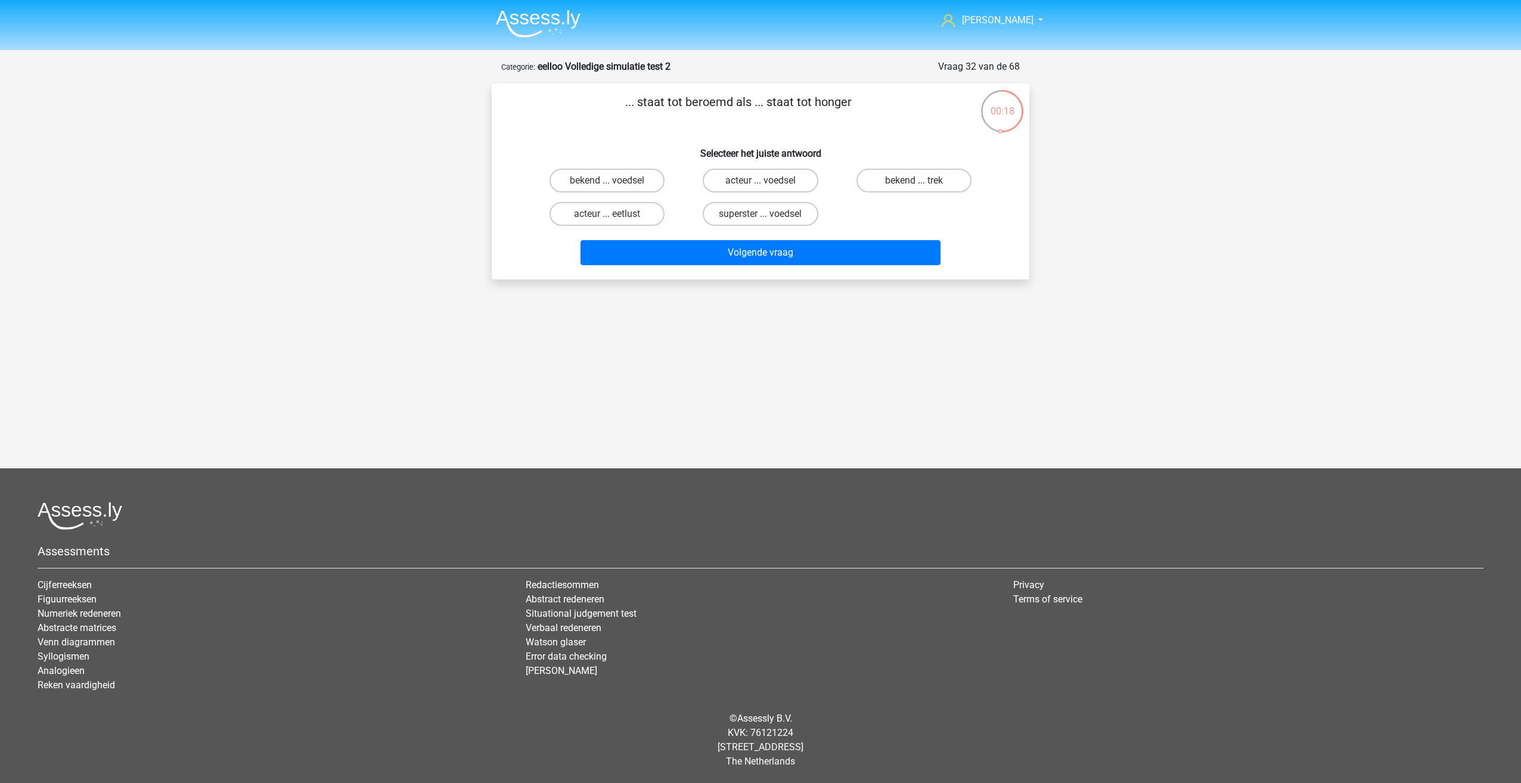
drag, startPoint x: 648, startPoint y: 105, endPoint x: 623, endPoint y: 91, distance: 28.6
click at [623, 91] on div "... staat tot beroemd als ... staat tot honger Selecteer het juiste antwoord be…" at bounding box center [761, 181] width 538 height 196
drag, startPoint x: 623, startPoint y: 91, endPoint x: 628, endPoint y: 113, distance: 22.4
click at [628, 113] on p "... staat tot beroemd als ... staat tot honger" at bounding box center [738, 111] width 455 height 36
click at [635, 214] on label "acteur ... eetlust" at bounding box center [606, 214] width 115 height 24
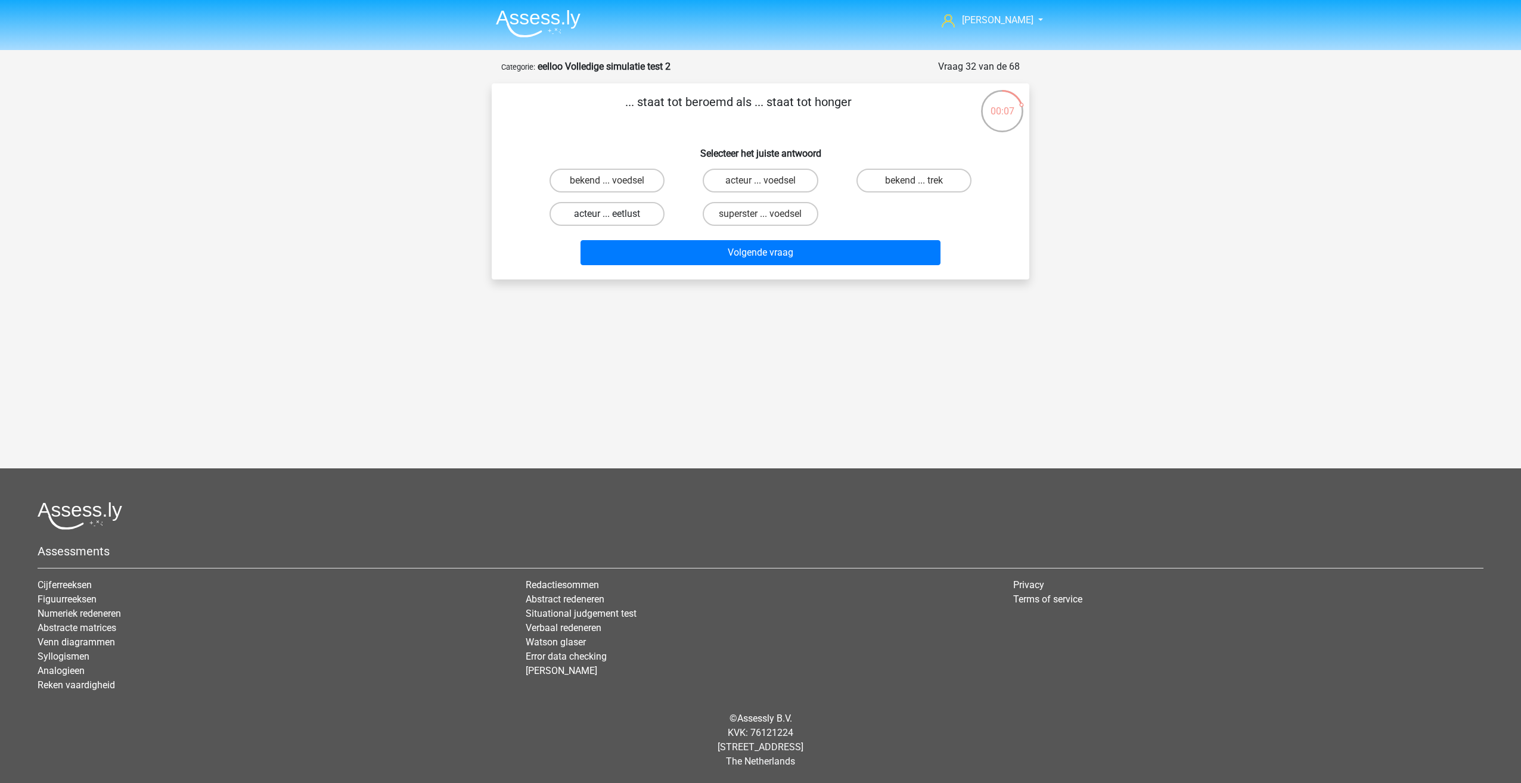
click at [615, 214] on input "acteur ... eetlust" at bounding box center [611, 218] width 8 height 8
radio input "true"
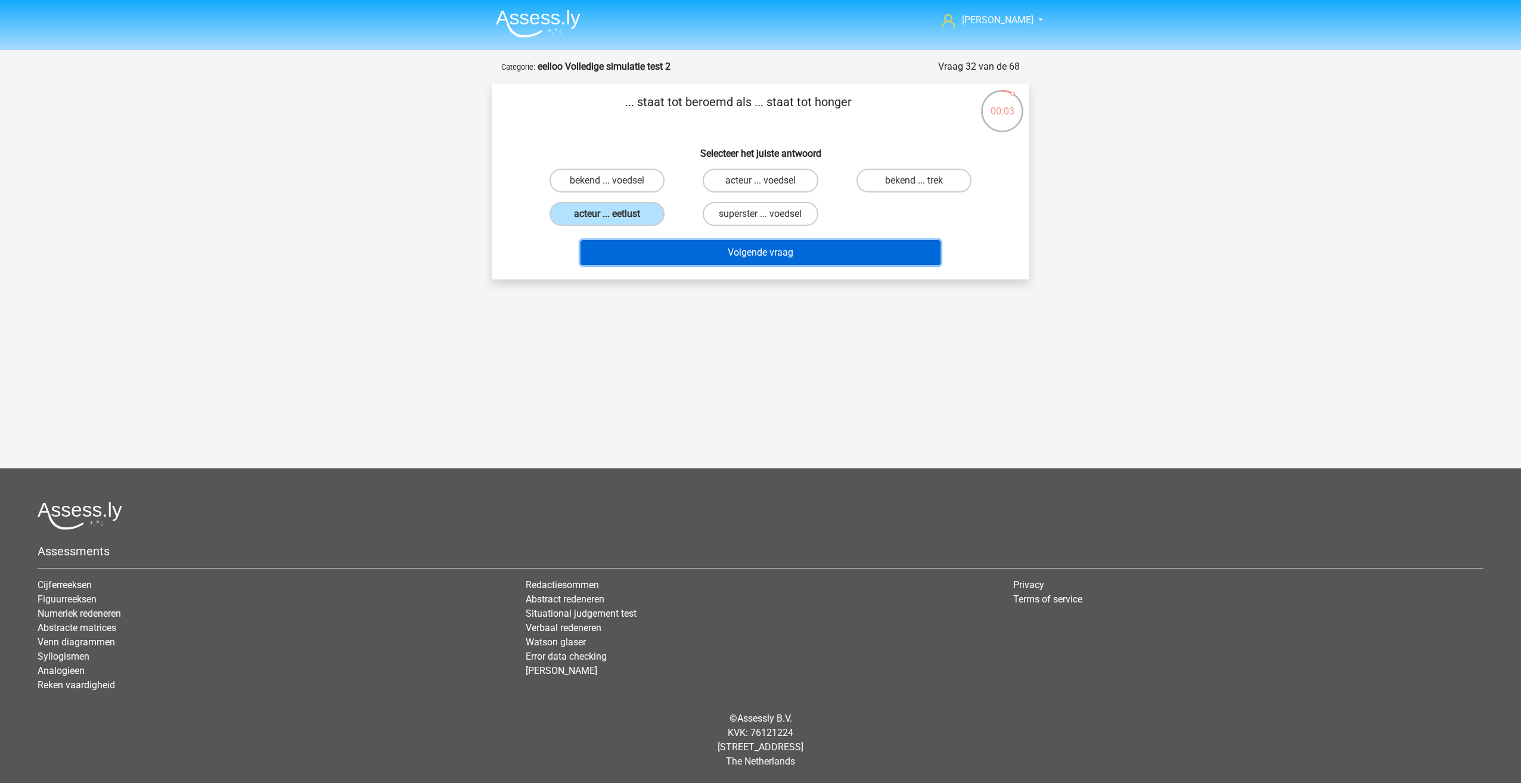
click at [658, 250] on button "Volgende vraag" at bounding box center [760, 252] width 361 height 25
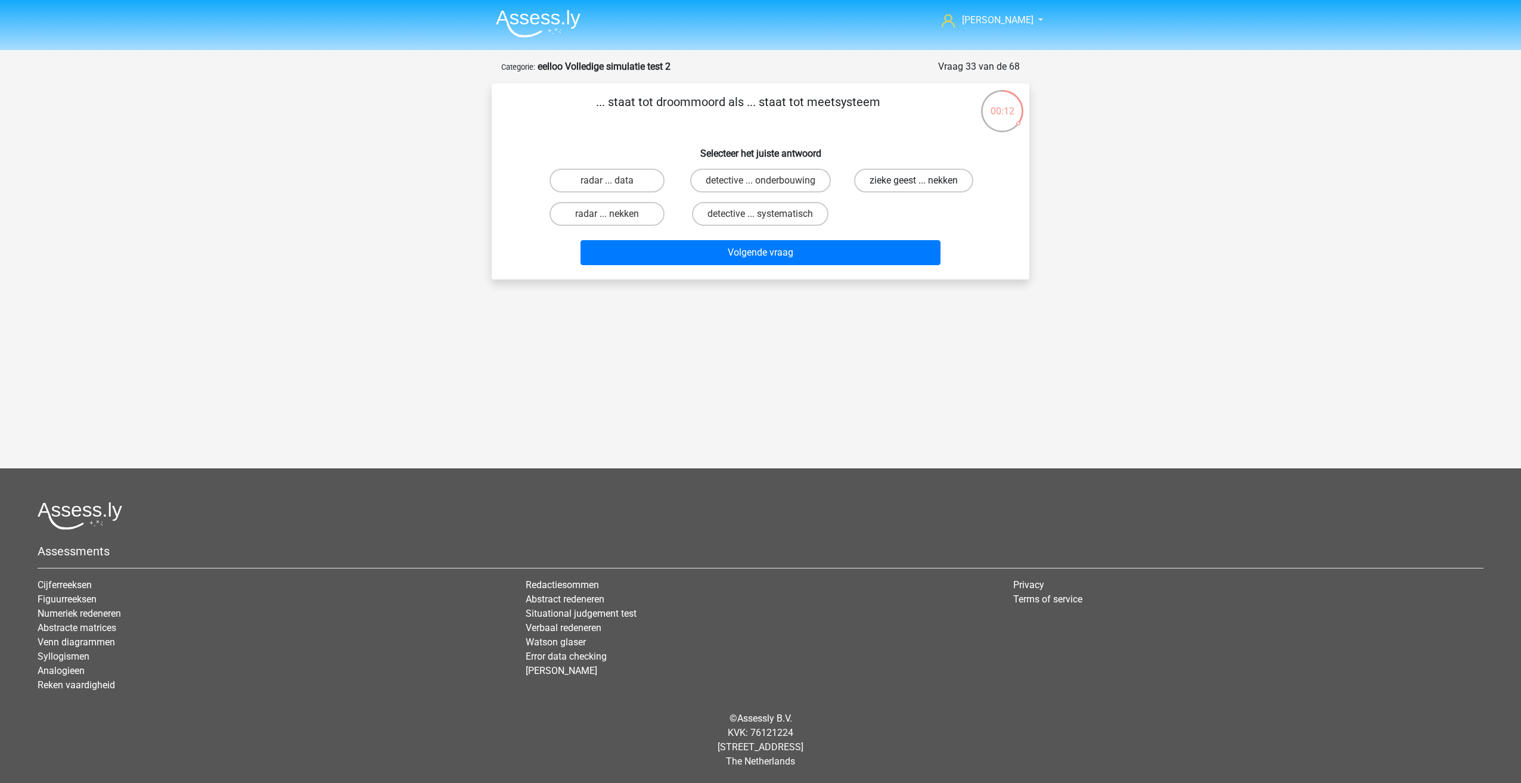
click at [938, 187] on label "zieke geest ... nekken" at bounding box center [913, 181] width 119 height 24
click at [921, 187] on input "zieke geest ... nekken" at bounding box center [918, 185] width 8 height 8
radio input "true"
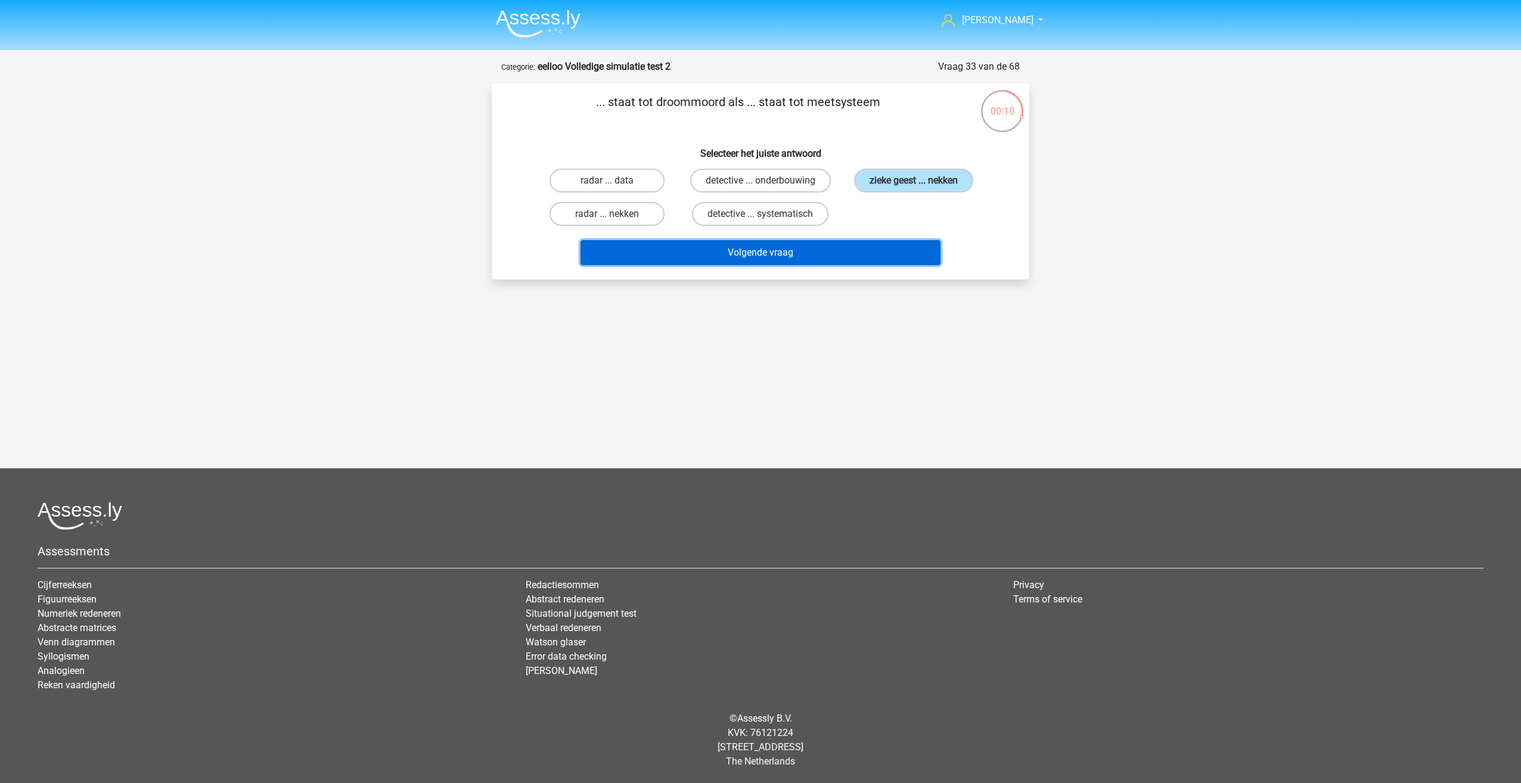
click at [768, 260] on button "Volgende vraag" at bounding box center [760, 252] width 361 height 25
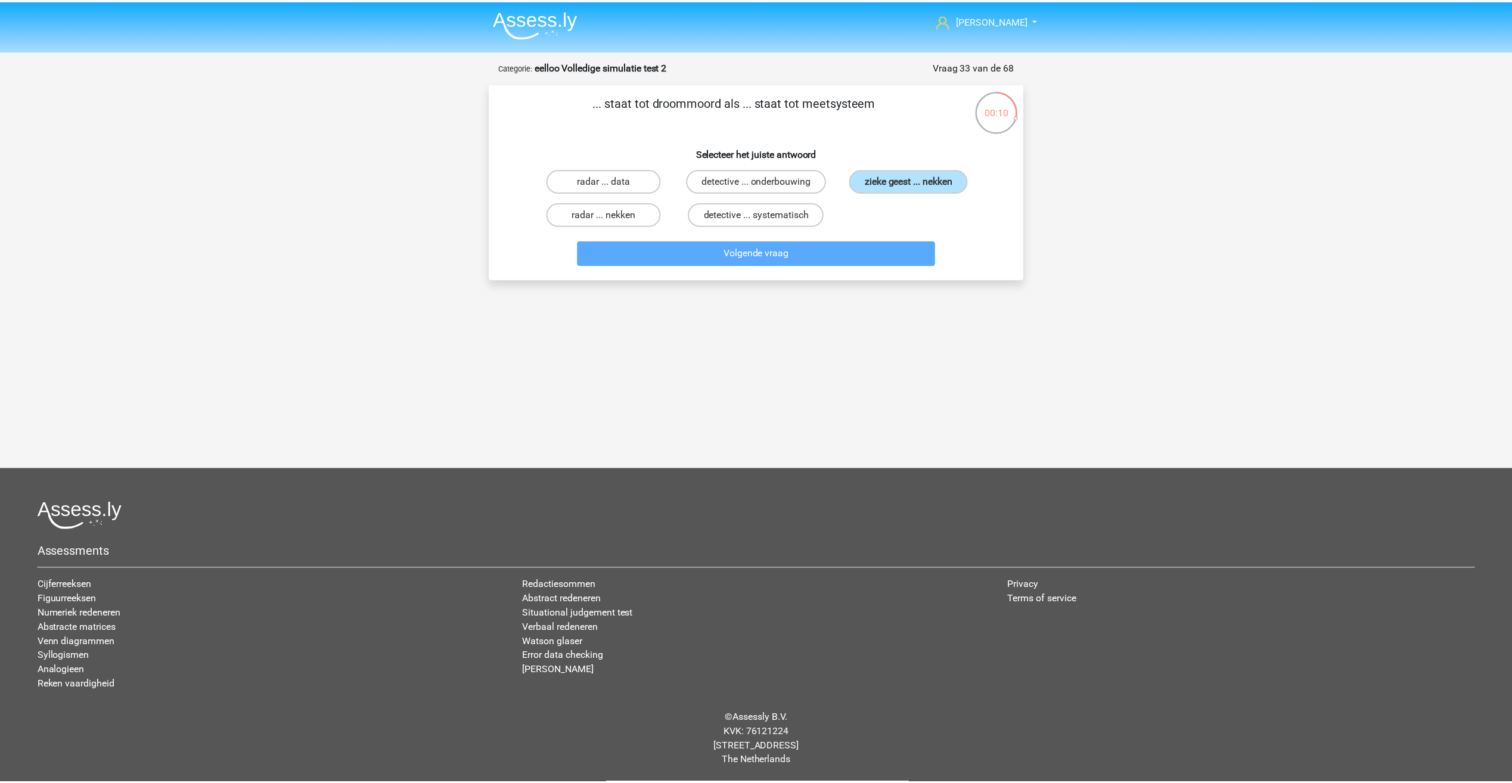
scroll to position [8, 0]
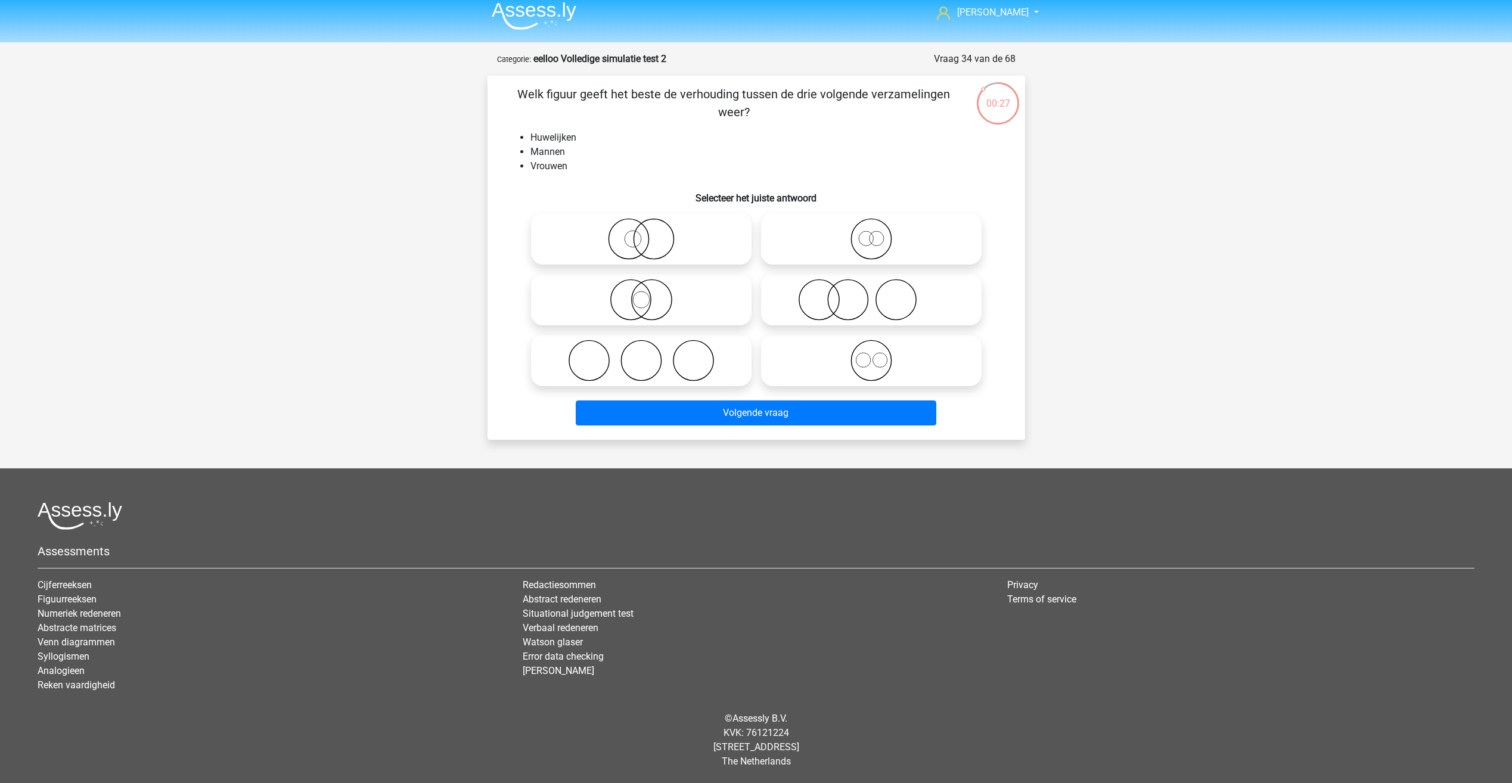
drag, startPoint x: 502, startPoint y: 103, endPoint x: 484, endPoint y: 82, distance: 27.4
click at [484, 82] on div "00:27 Vraag 34 van de 68 Categorie: eelloo Volledige simulatie test 2 Welk figu…" at bounding box center [756, 246] width 557 height 388
click at [853, 228] on icon at bounding box center [871, 239] width 211 height 42
click at [871, 228] on input "radio" at bounding box center [875, 229] width 8 height 8
radio input "true"
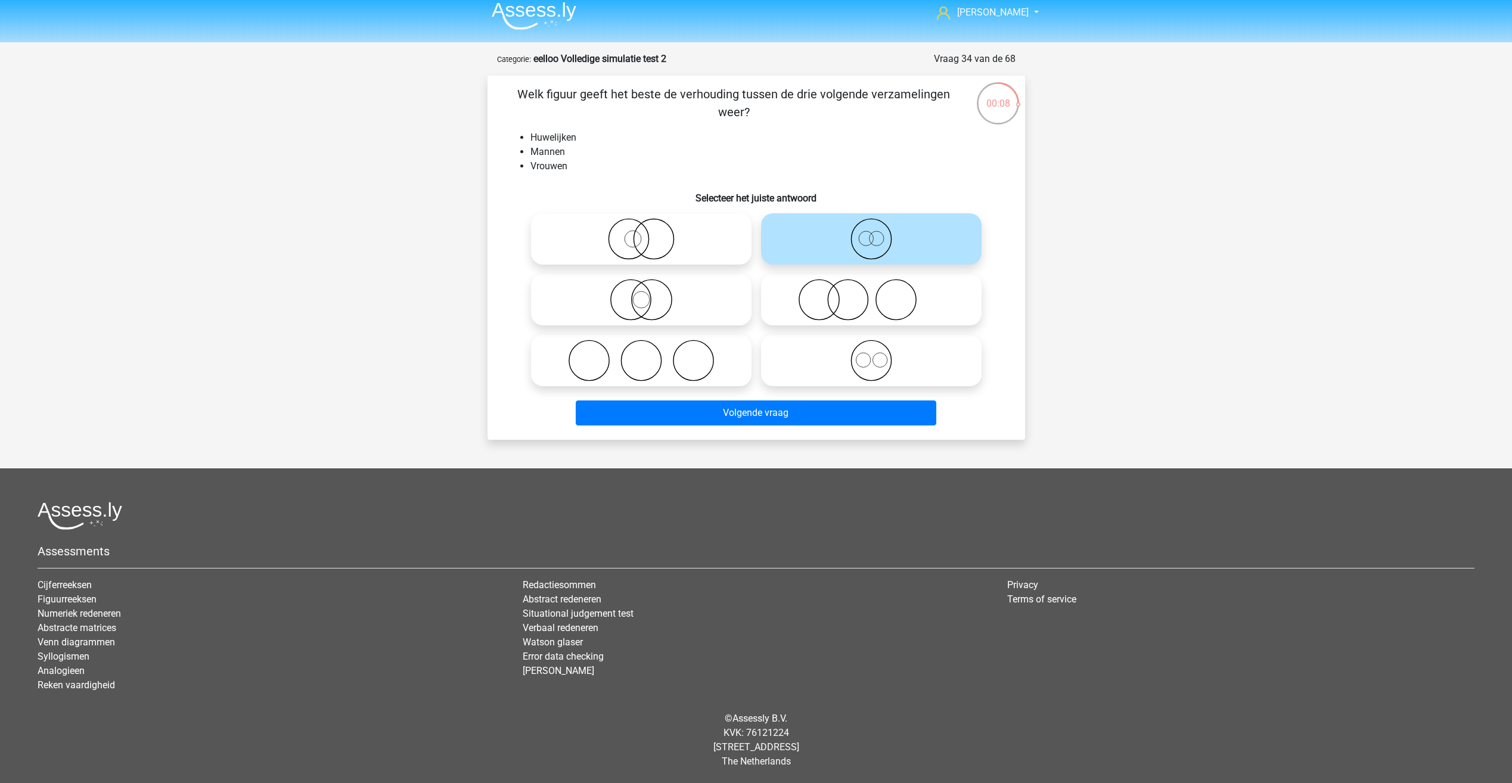
click at [629, 300] on icon at bounding box center [641, 300] width 211 height 42
click at [641, 294] on input "radio" at bounding box center [645, 290] width 8 height 8
radio input "true"
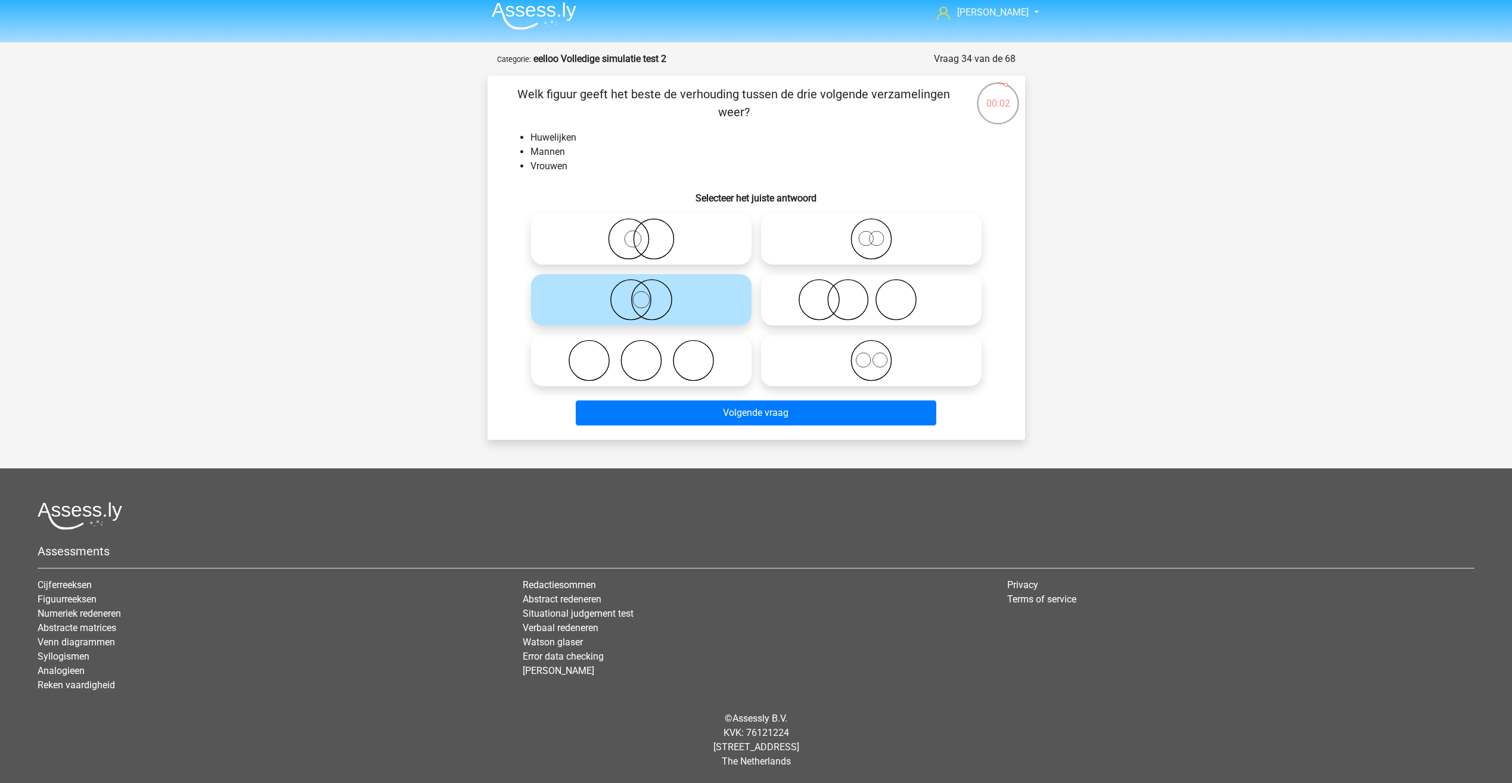
click at [633, 313] on icon at bounding box center [641, 300] width 211 height 42
click at [641, 294] on input "radio" at bounding box center [645, 290] width 8 height 8
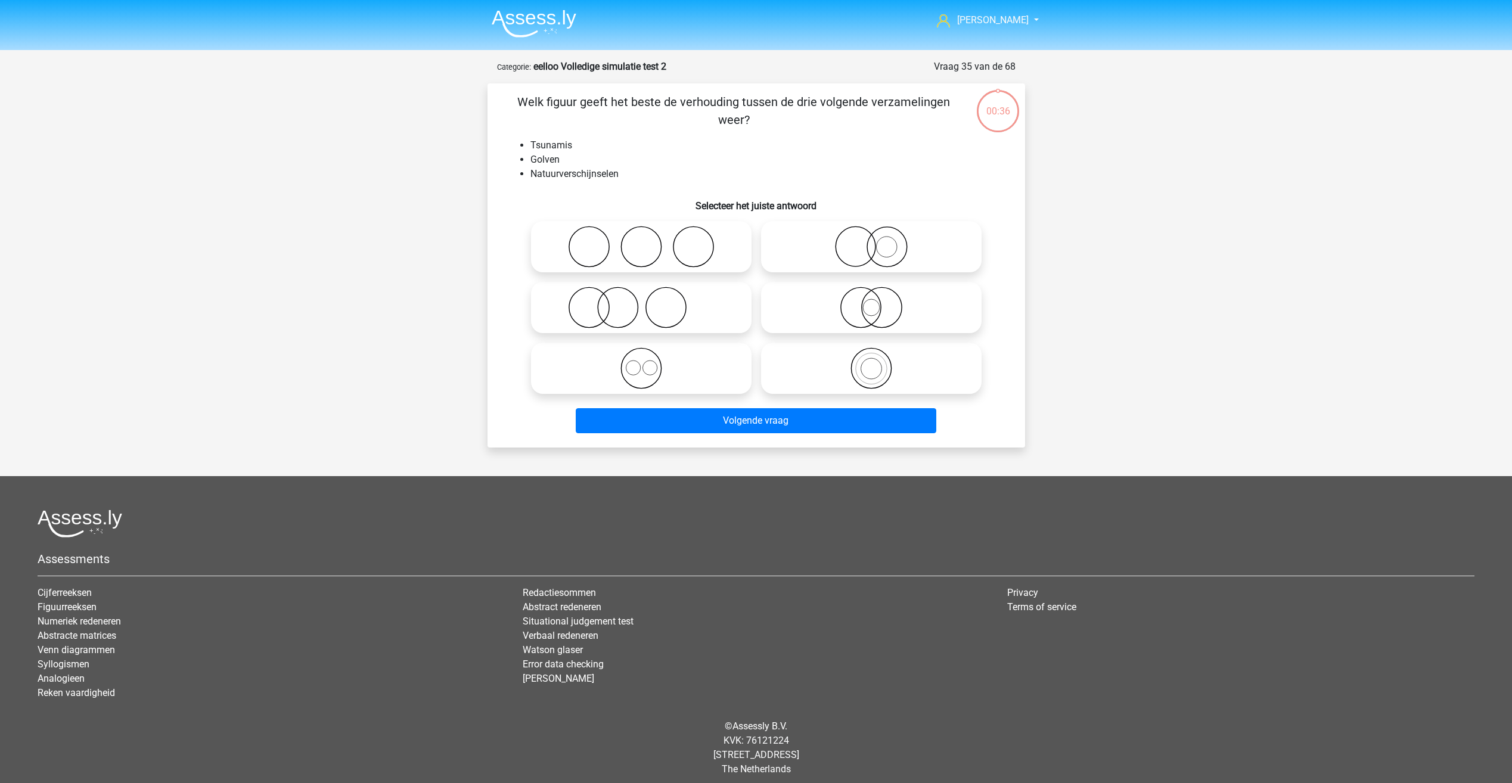
scroll to position [8, 0]
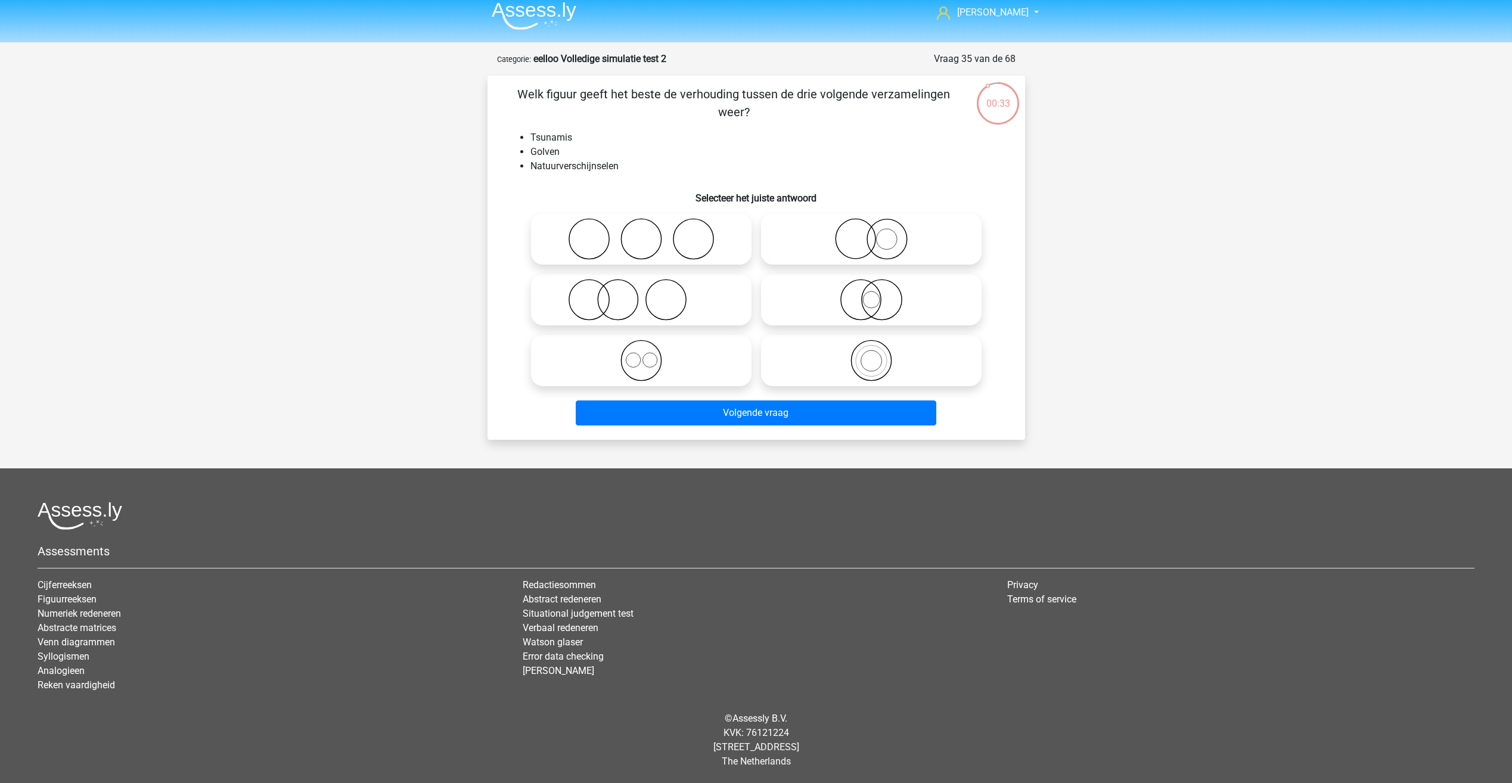
drag, startPoint x: 626, startPoint y: 88, endPoint x: 475, endPoint y: 80, distance: 151.6
click at [475, 80] on div "00:33 Vraag 35 van de 68 Categorie: eelloo Volledige simulatie test 2 Welk figu…" at bounding box center [756, 246] width 566 height 388
click at [617, 145] on li "Golven" at bounding box center [768, 152] width 476 height 14
drag, startPoint x: 521, startPoint y: 138, endPoint x: 629, endPoint y: 167, distance: 111.8
click at [629, 167] on ul "Tsunamis Golven Natuurverschijnselen" at bounding box center [756, 152] width 499 height 43
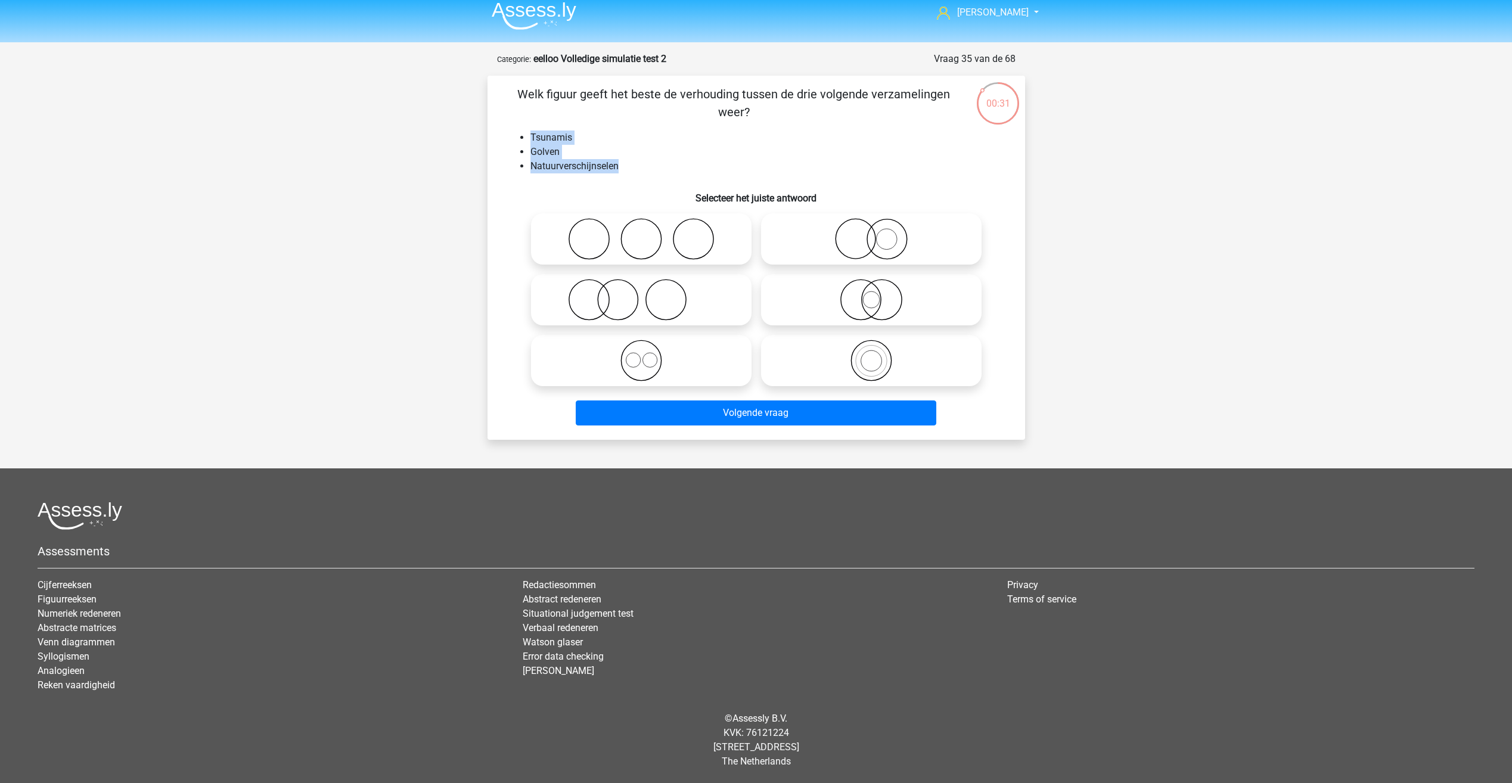
drag, startPoint x: 629, startPoint y: 167, endPoint x: 595, endPoint y: 169, distance: 34.0
click at [595, 169] on li "Natuurverschijnselen" at bounding box center [768, 166] width 476 height 14
drag, startPoint x: 803, startPoint y: 361, endPoint x: 784, endPoint y: 352, distance: 21.4
click at [803, 361] on icon at bounding box center [871, 361] width 211 height 42
click at [871, 355] on input "radio" at bounding box center [875, 351] width 8 height 8
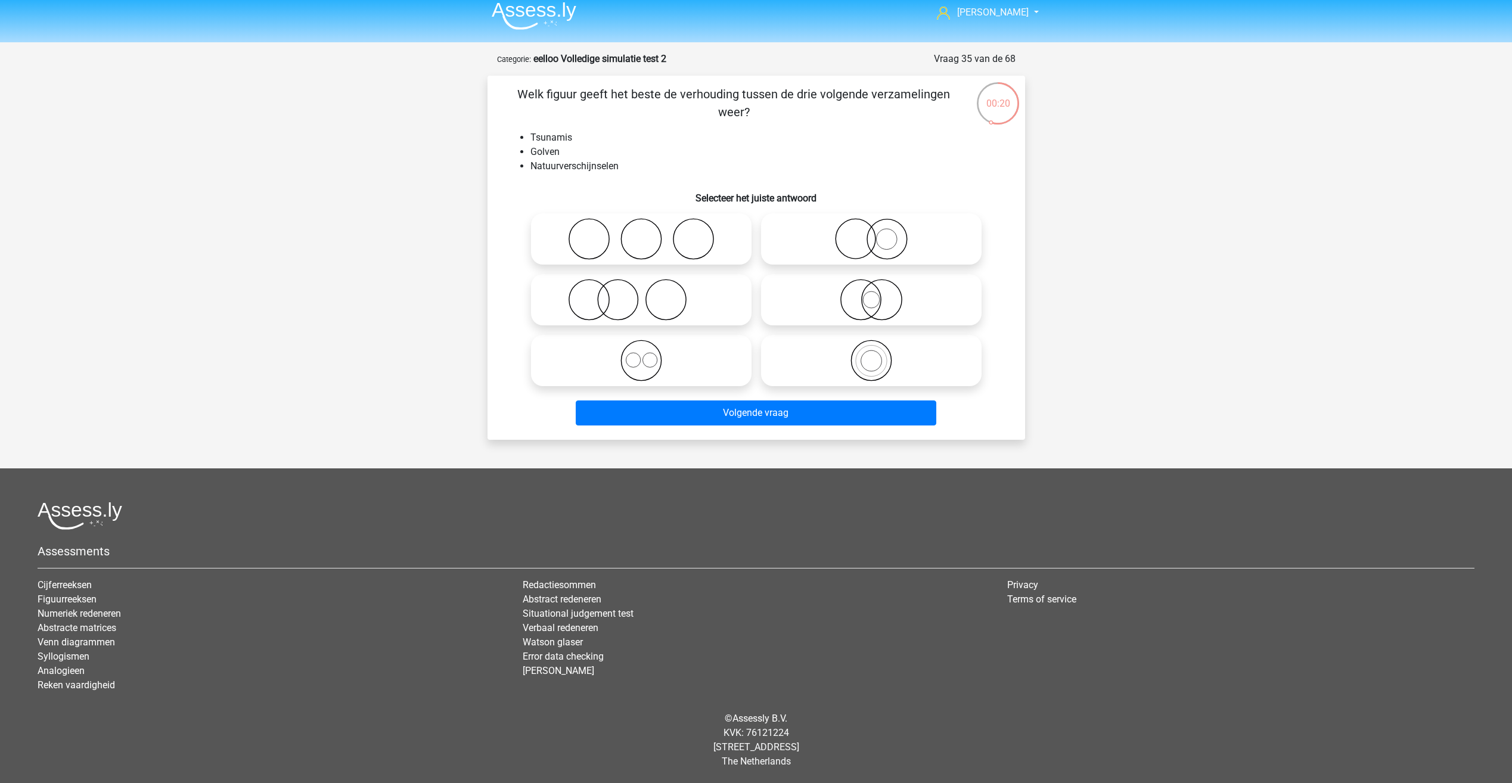
radio input "true"
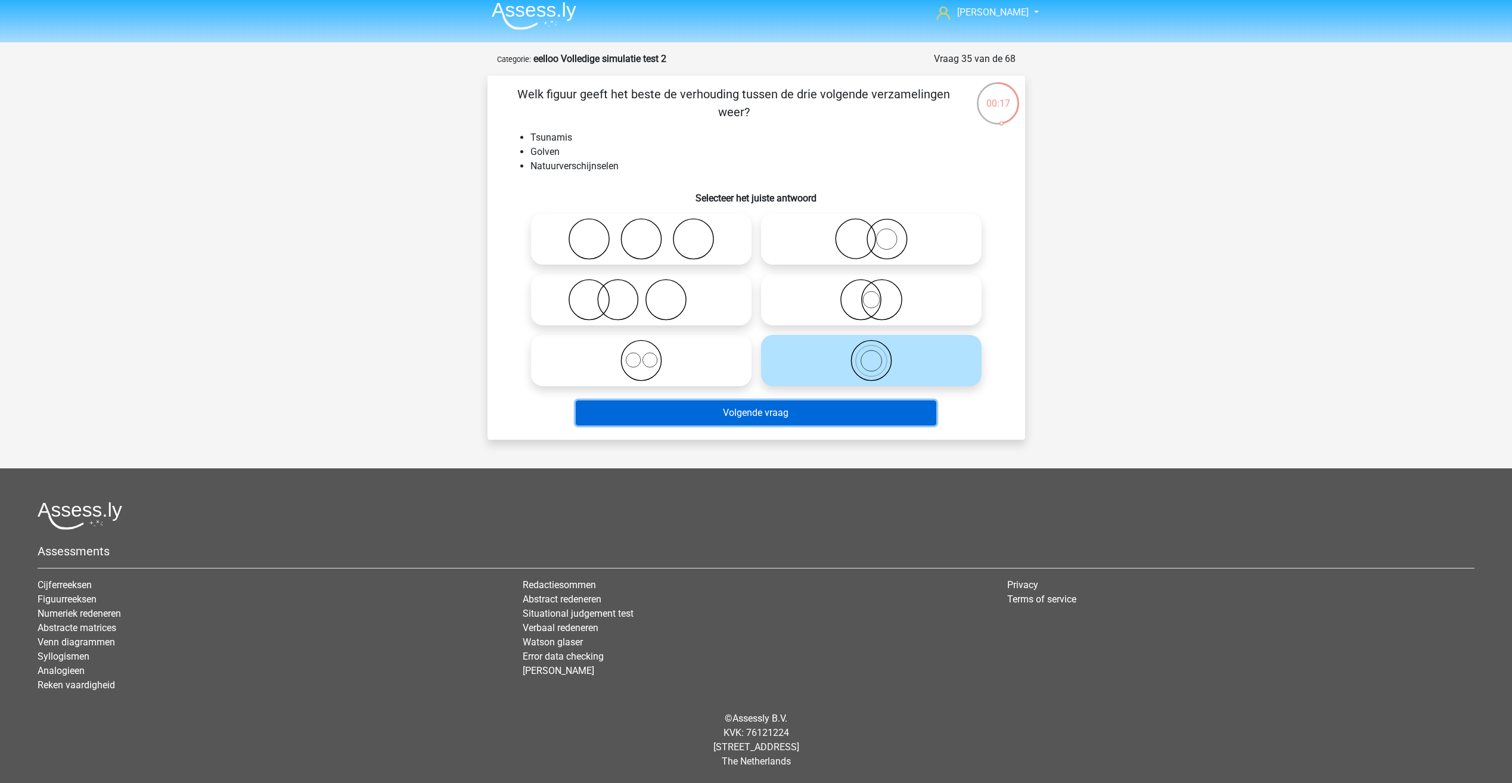
click at [739, 419] on button "Volgende vraag" at bounding box center [756, 412] width 361 height 25
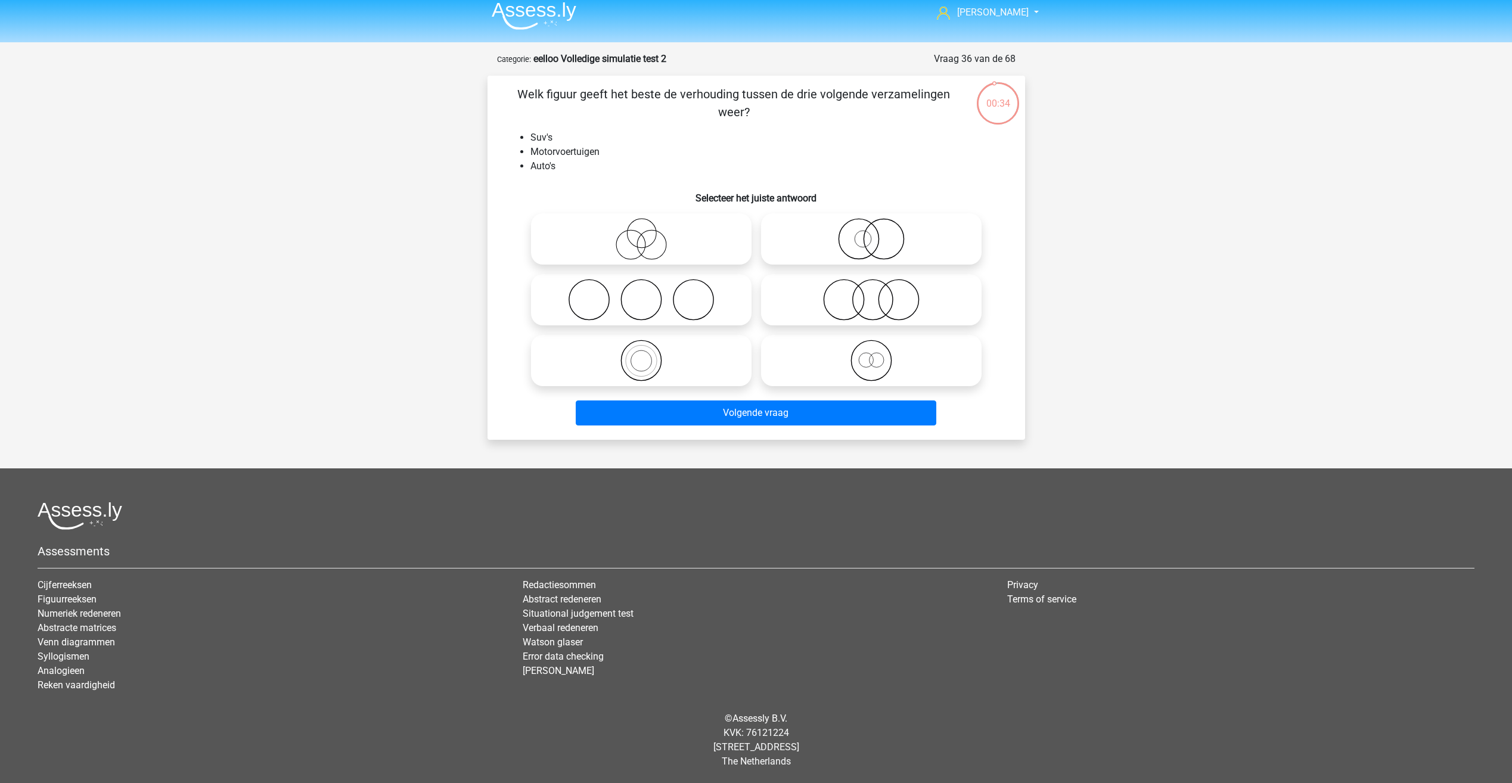
drag, startPoint x: 616, startPoint y: 85, endPoint x: 863, endPoint y: 108, distance: 248.5
click at [863, 108] on p "Welk figuur geeft het beste de verhouding tussen de drie volgende verzamelingen…" at bounding box center [734, 103] width 455 height 36
drag, startPoint x: 863, startPoint y: 108, endPoint x: 649, endPoint y: 162, distance: 220.4
click at [676, 162] on li "Auto's" at bounding box center [768, 166] width 476 height 14
drag, startPoint x: 565, startPoint y: 162, endPoint x: 526, endPoint y: 151, distance: 40.2
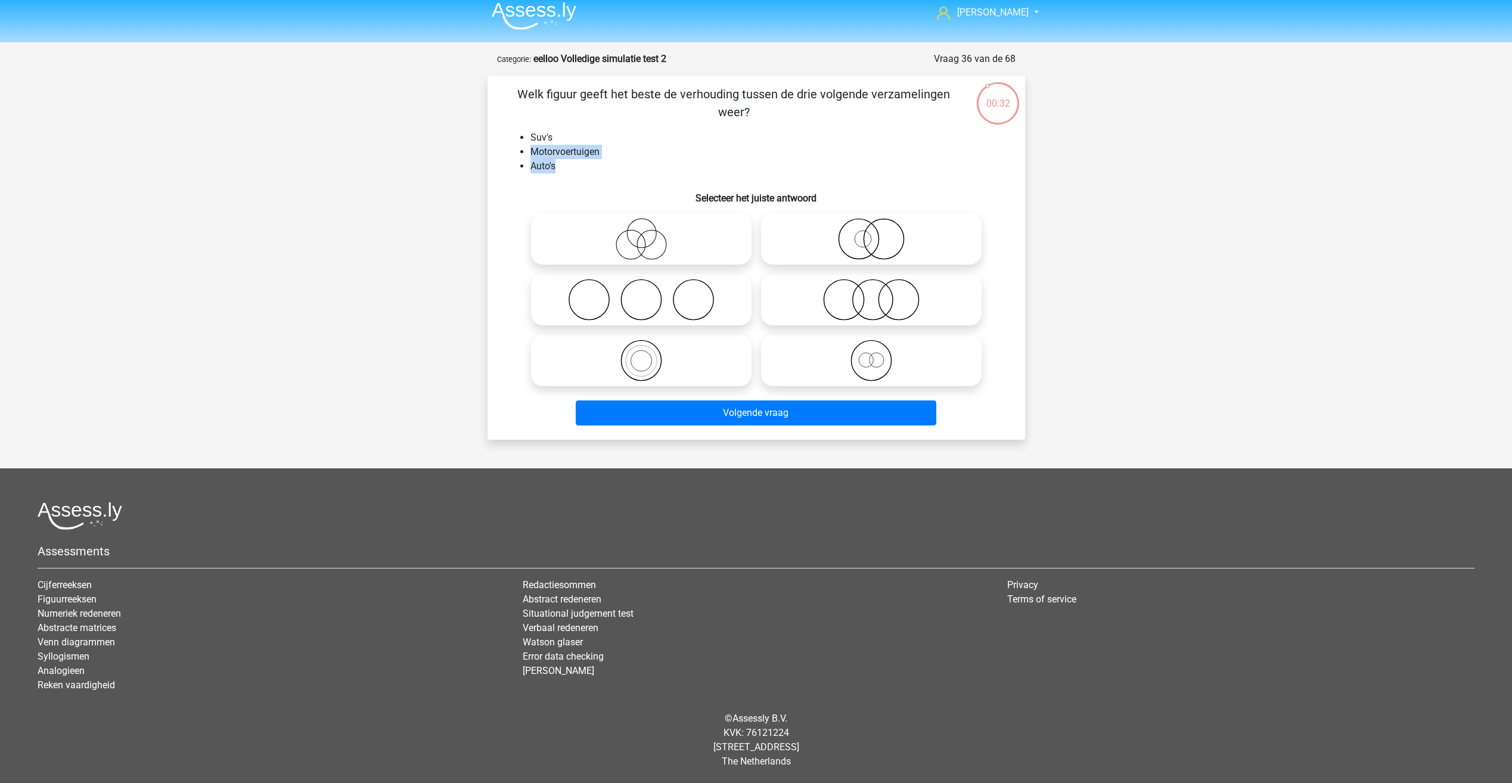
click at [526, 151] on ul "Suv's Motorvoertuigen Auto's" at bounding box center [756, 152] width 499 height 43
click at [611, 111] on p "Welk figuur geeft het beste de verhouding tussen de drie volgende verzamelingen…" at bounding box center [734, 103] width 455 height 36
drag, startPoint x: 552, startPoint y: 170, endPoint x: 549, endPoint y: 155, distance: 15.2
click at [549, 155] on ul "Suv's Motorvoertuigen Auto's" at bounding box center [756, 152] width 499 height 43
click at [887, 226] on icon at bounding box center [871, 239] width 211 height 42
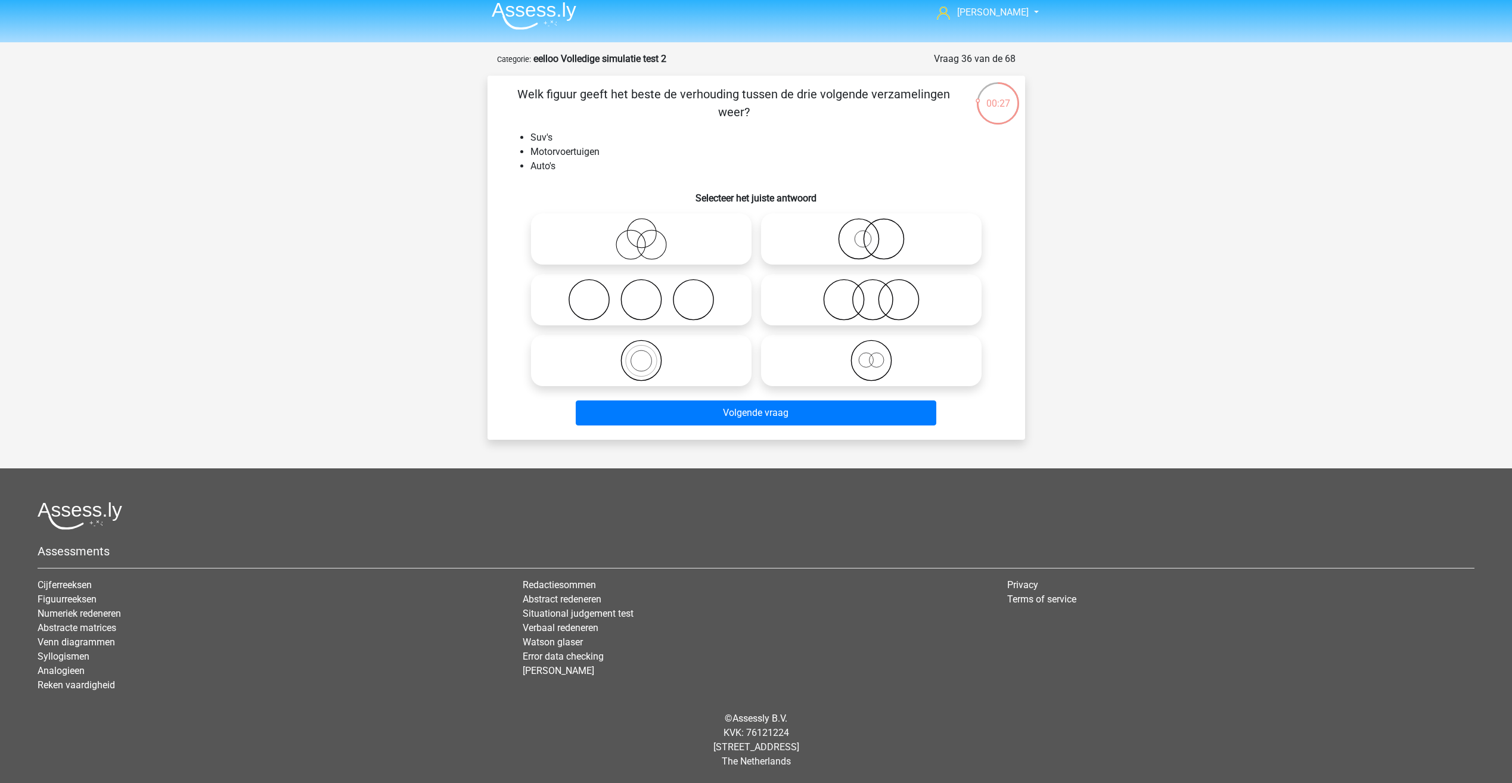
click at [879, 226] on input "radio" at bounding box center [875, 229] width 8 height 8
radio input "true"
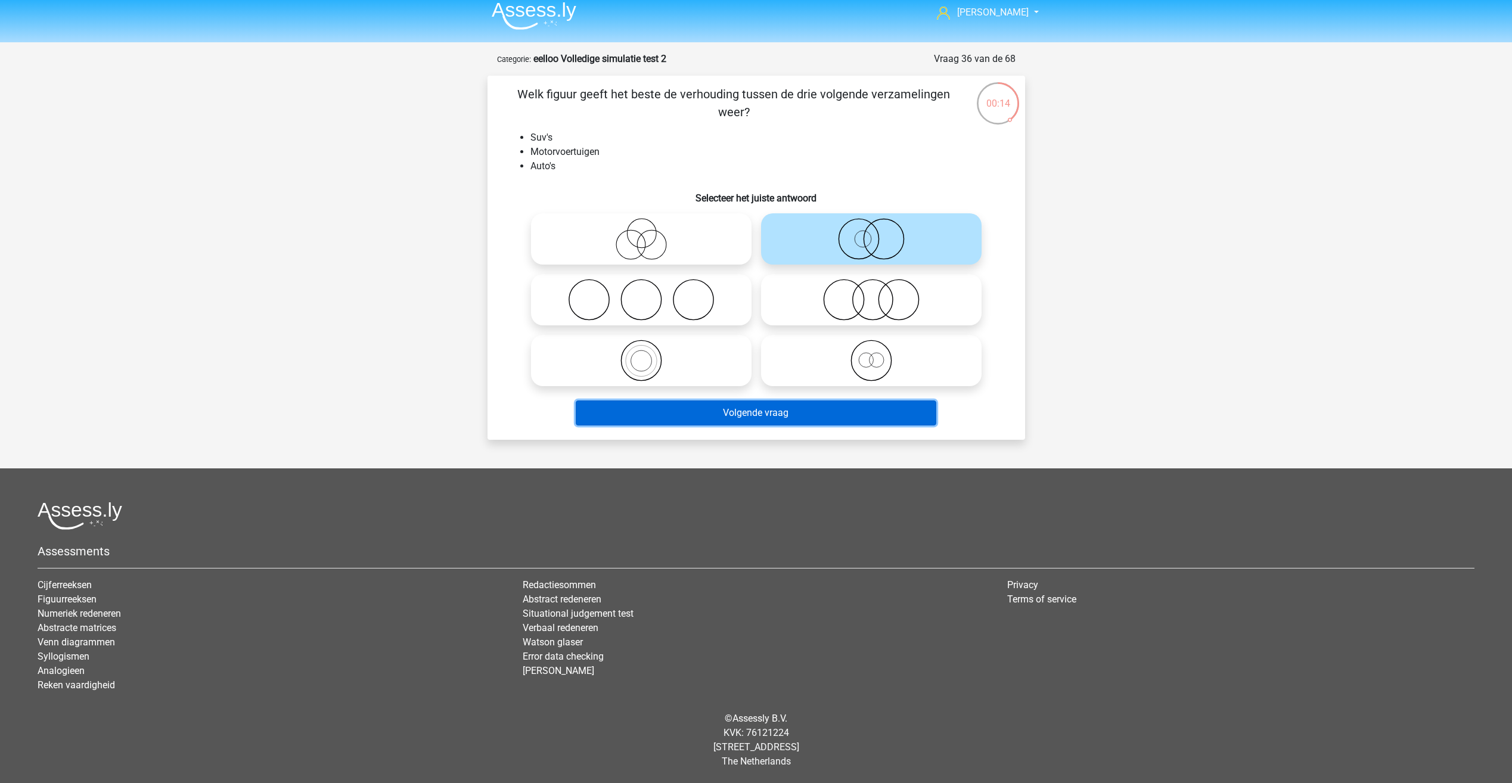
click at [704, 416] on button "Volgende vraag" at bounding box center [756, 412] width 361 height 25
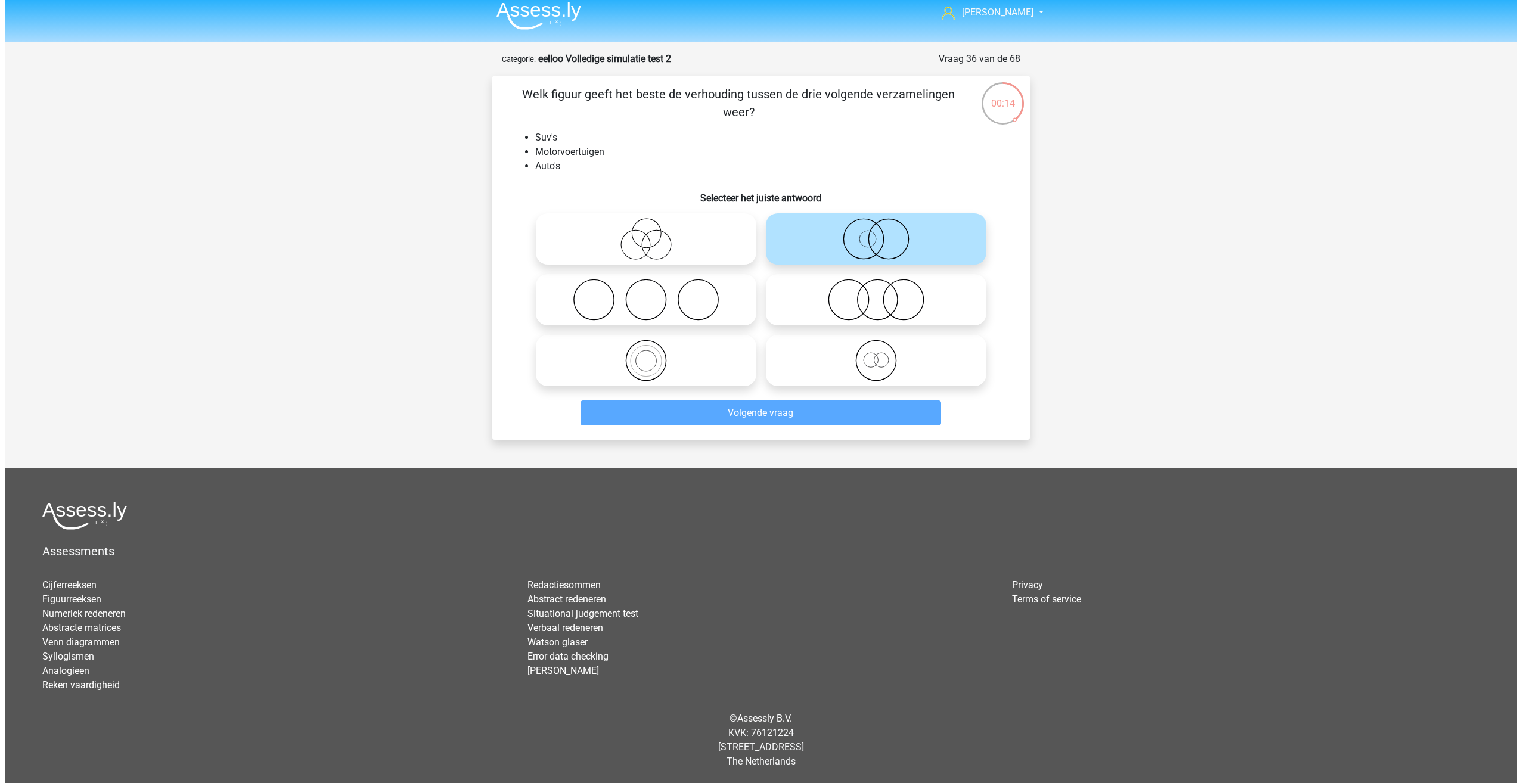
scroll to position [0, 0]
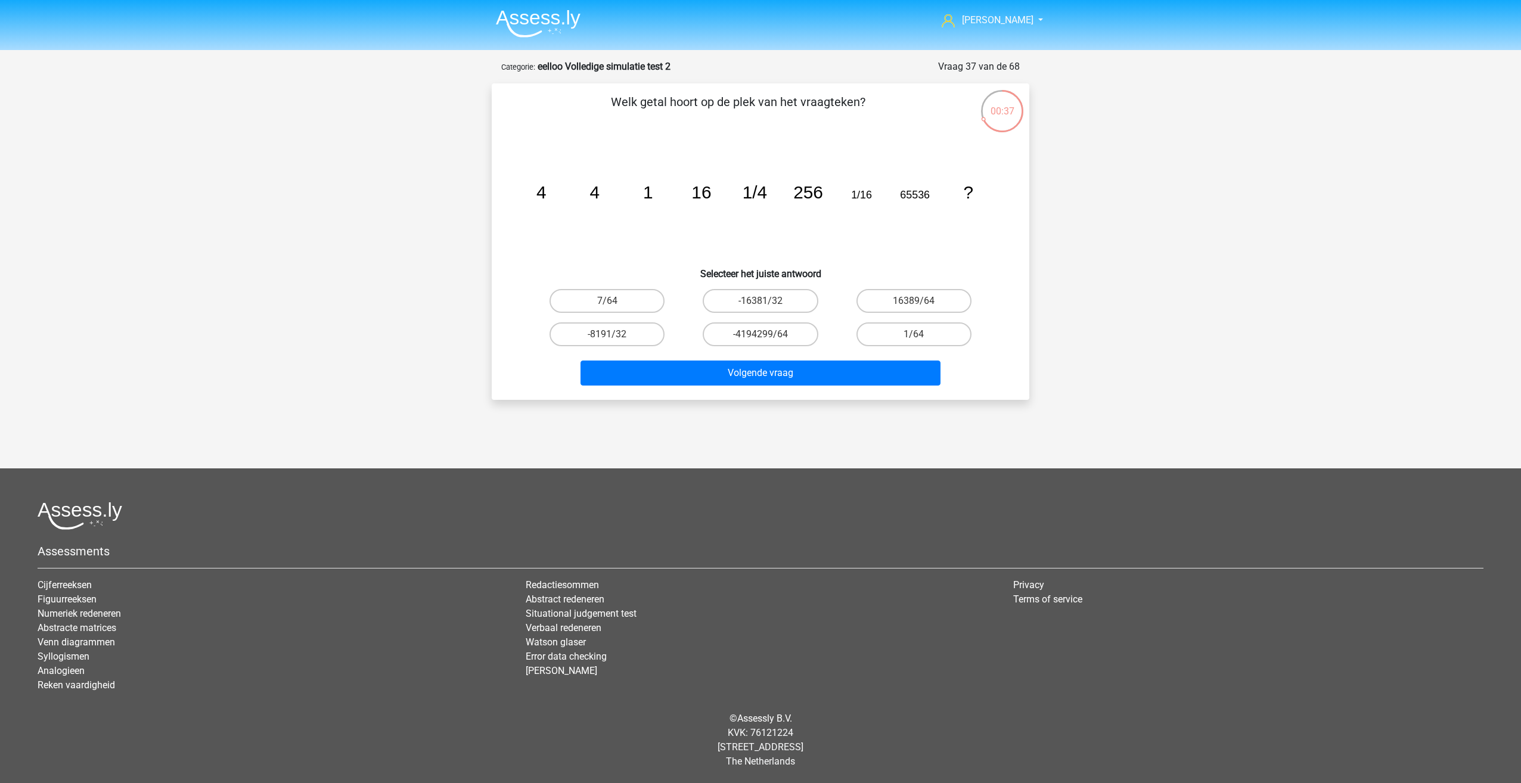
click at [900, 188] on icon "image/svg+xml 4 4 1 16 1/4 256 1/16 65536 ?" at bounding box center [760, 198] width 480 height 120
click at [884, 298] on label "16389/64" at bounding box center [913, 301] width 115 height 24
click at [914, 301] on input "16389/64" at bounding box center [918, 305] width 8 height 8
radio input "true"
click at [827, 374] on button "Volgende vraag" at bounding box center [760, 373] width 361 height 25
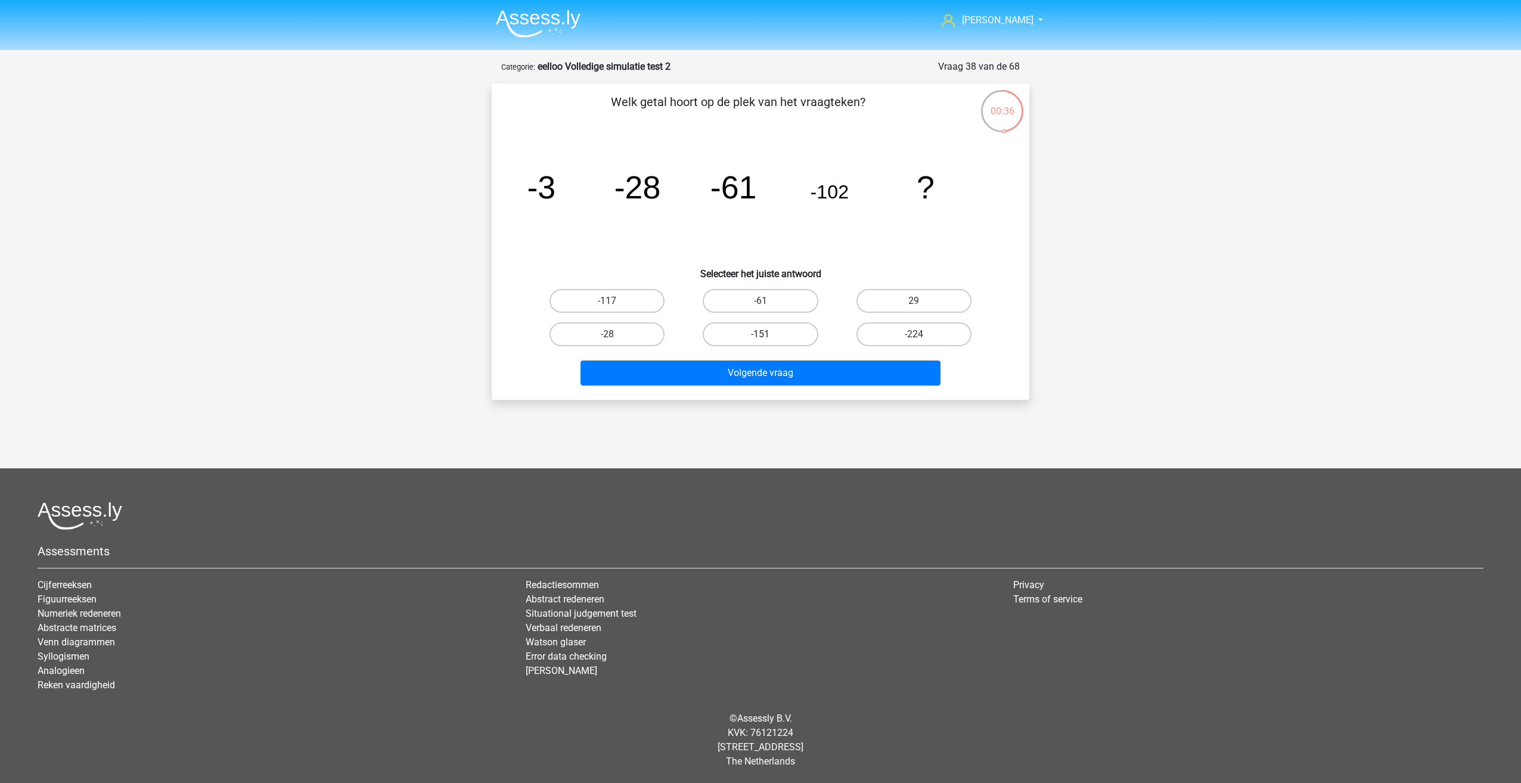
click at [710, 331] on label "-151" at bounding box center [760, 334] width 115 height 24
click at [760, 334] on input "-151" at bounding box center [764, 338] width 8 height 8
radio input "true"
drag, startPoint x: 746, startPoint y: 378, endPoint x: 743, endPoint y: 368, distance: 10.0
click at [743, 368] on button "Volgende vraag" at bounding box center [760, 373] width 361 height 25
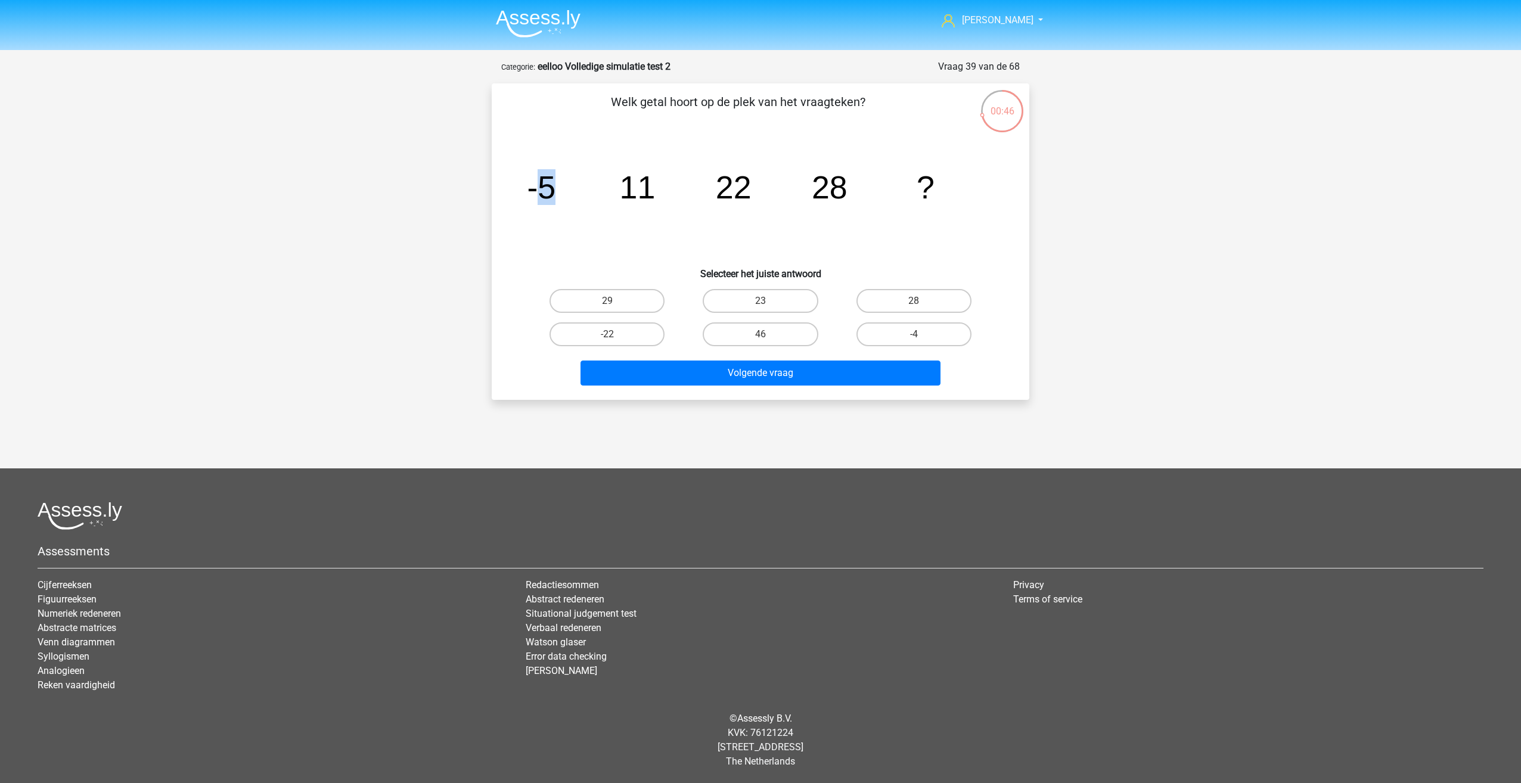
drag, startPoint x: 557, startPoint y: 190, endPoint x: 540, endPoint y: 186, distance: 17.8
click at [540, 186] on icon "image/svg+xml -5 11 22 28 ?" at bounding box center [760, 198] width 480 height 120
drag, startPoint x: 540, startPoint y: 186, endPoint x: 622, endPoint y: 206, distance: 84.0
click at [622, 206] on icon "image/svg+xml -5 11 22 28 ?" at bounding box center [760, 198] width 480 height 120
click at [722, 329] on label "46" at bounding box center [760, 334] width 115 height 24
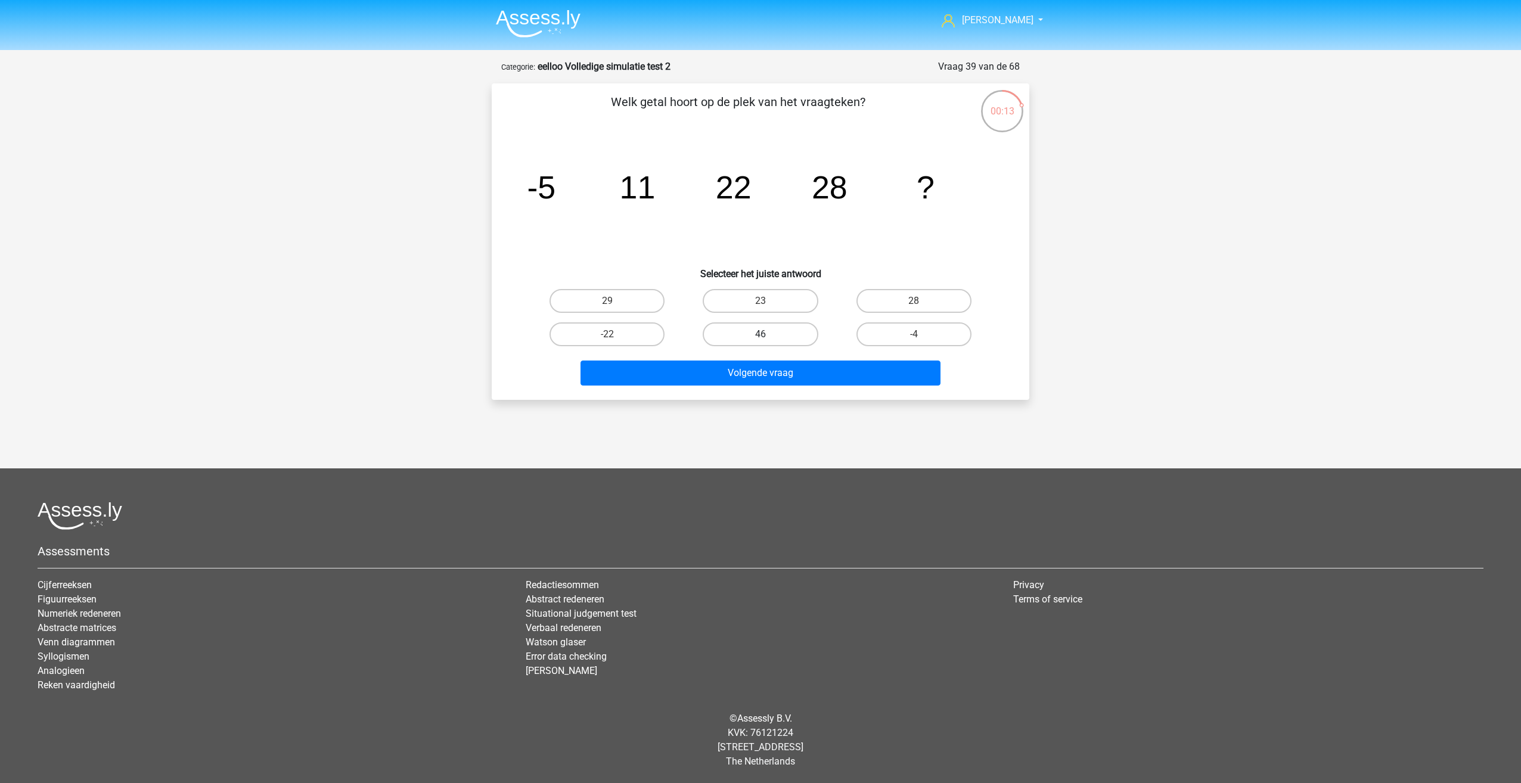
click at [760, 334] on input "46" at bounding box center [764, 338] width 8 height 8
radio input "true"
click at [691, 362] on button "Volgende vraag" at bounding box center [760, 373] width 361 height 25
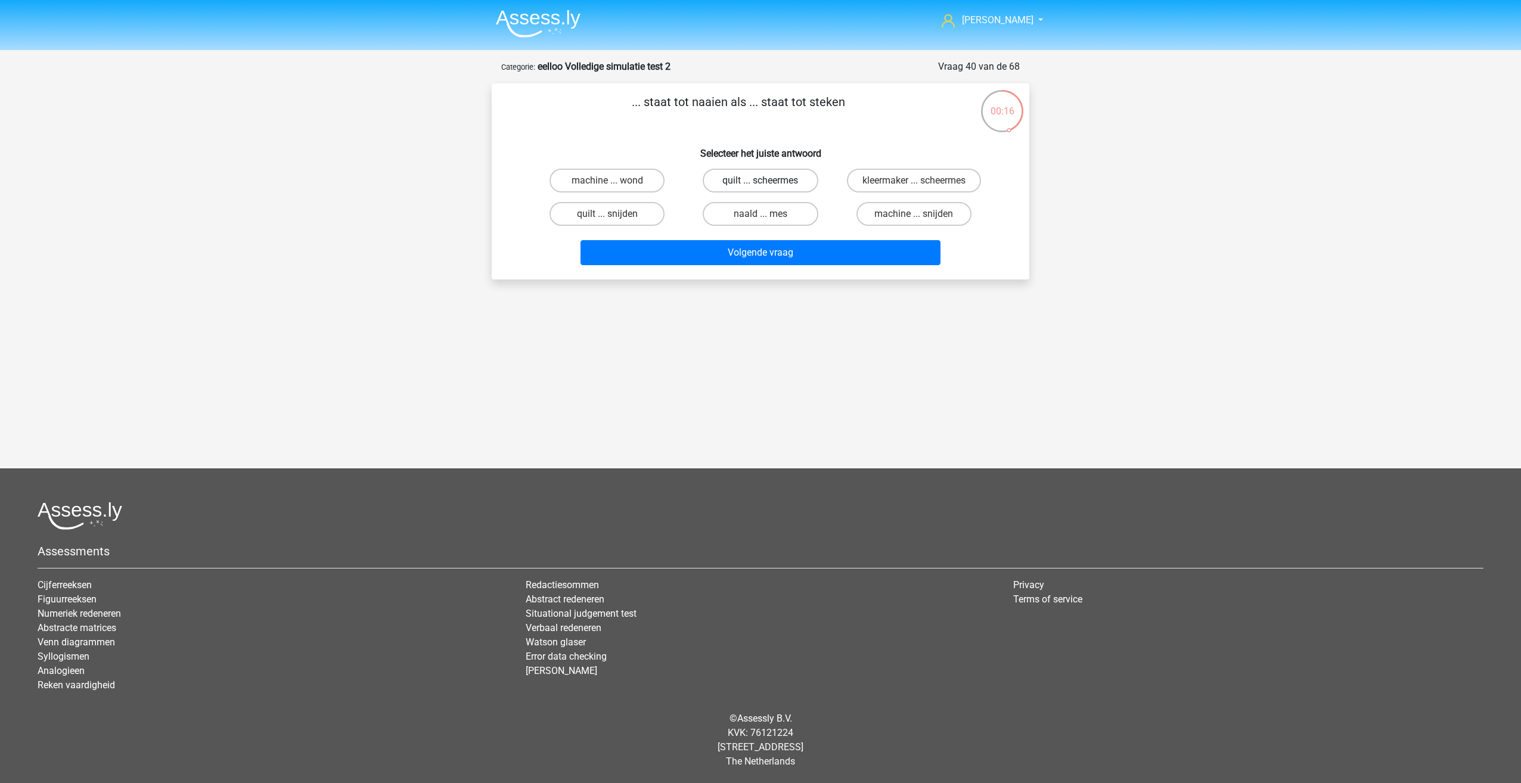
click at [739, 173] on label "quilt ... scheermes" at bounding box center [760, 181] width 115 height 24
click at [760, 181] on input "quilt ... scheermes" at bounding box center [764, 185] width 8 height 8
radio input "true"
click at [730, 210] on label "naald ... mes" at bounding box center [760, 214] width 115 height 24
click at [760, 214] on input "naald ... mes" at bounding box center [764, 218] width 8 height 8
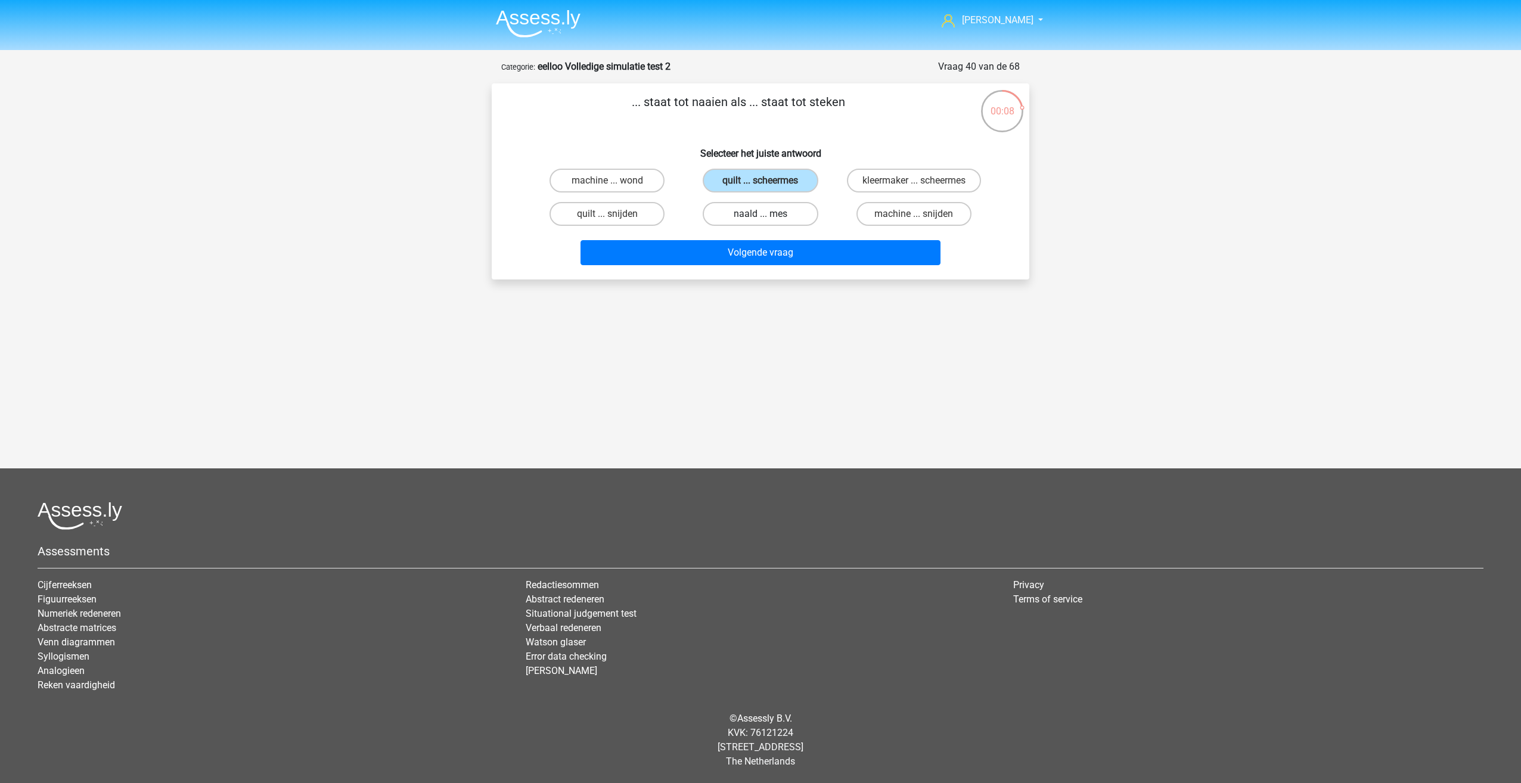
radio input "true"
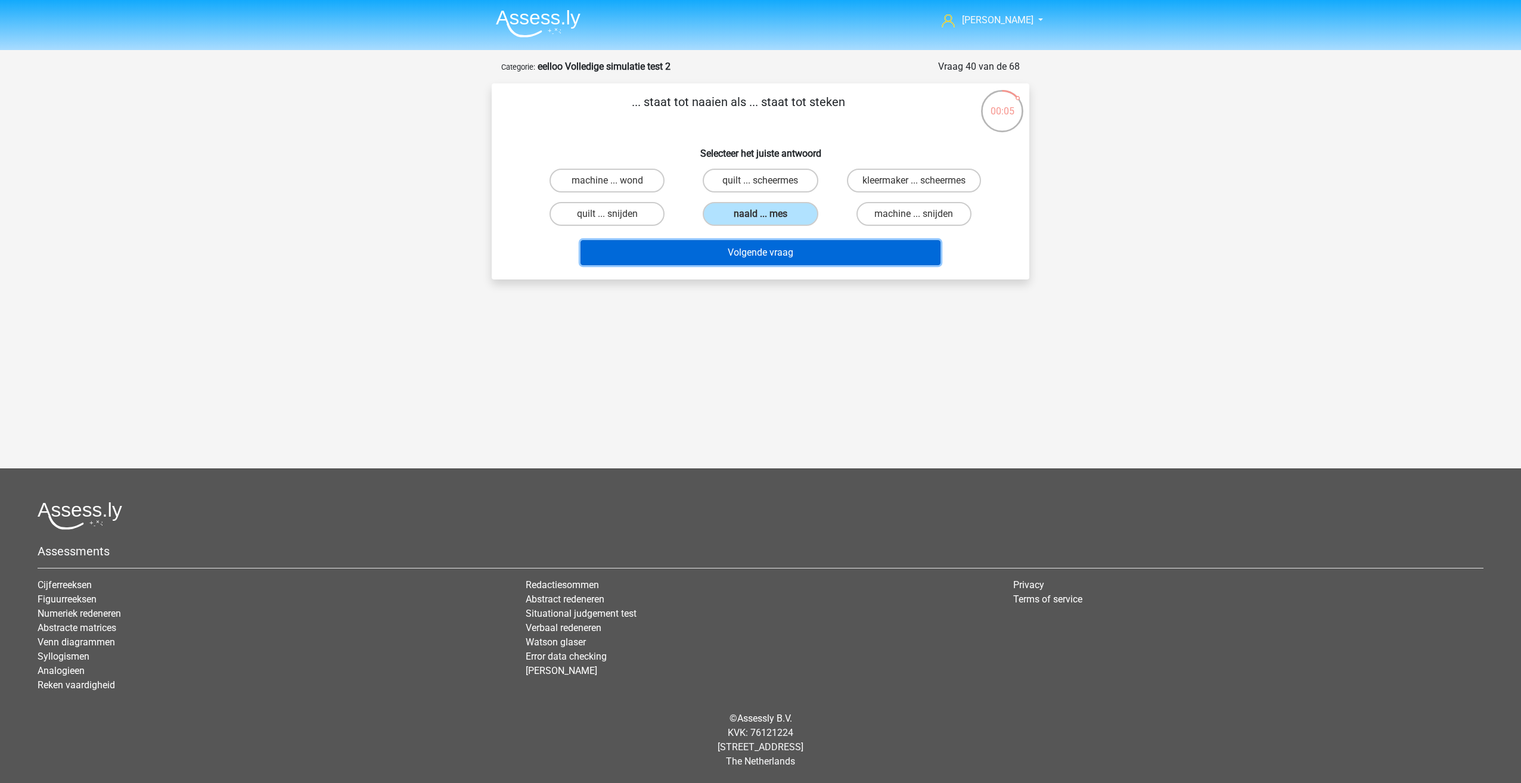
click at [712, 246] on button "Volgende vraag" at bounding box center [760, 252] width 361 height 25
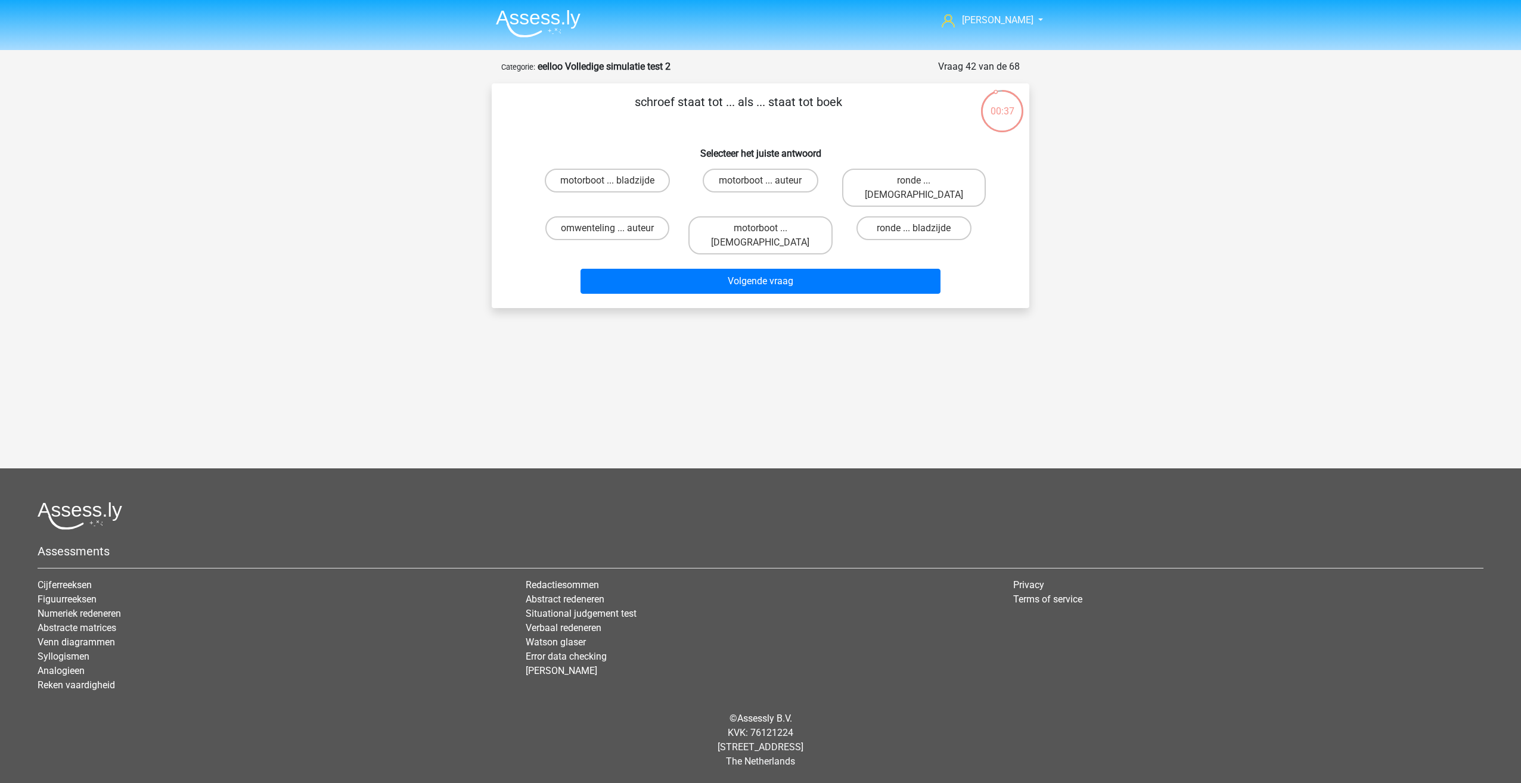
drag, startPoint x: 659, startPoint y: 107, endPoint x: 691, endPoint y: 118, distance: 33.9
click at [691, 117] on p "schroef staat tot ... als ... staat tot boek" at bounding box center [738, 111] width 455 height 36
drag, startPoint x: 691, startPoint y: 118, endPoint x: 657, endPoint y: 129, distance: 35.8
click at [657, 129] on p "schroef staat tot ... als ... staat tot boek" at bounding box center [738, 111] width 455 height 36
click at [615, 188] on label "motorboot ... bladzijde" at bounding box center [607, 181] width 125 height 24
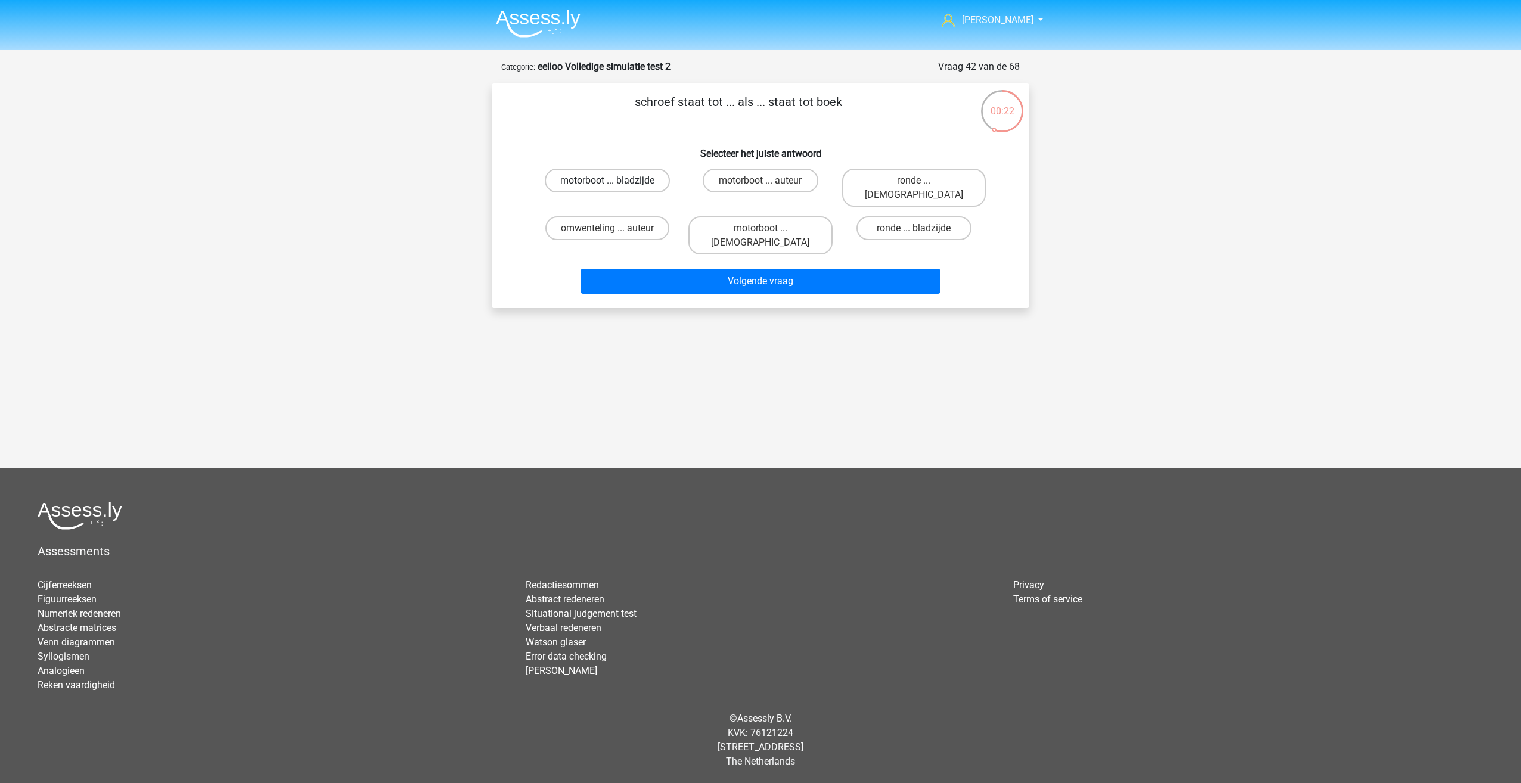
click at [615, 188] on input "motorboot ... bladzijde" at bounding box center [611, 185] width 8 height 8
radio input "true"
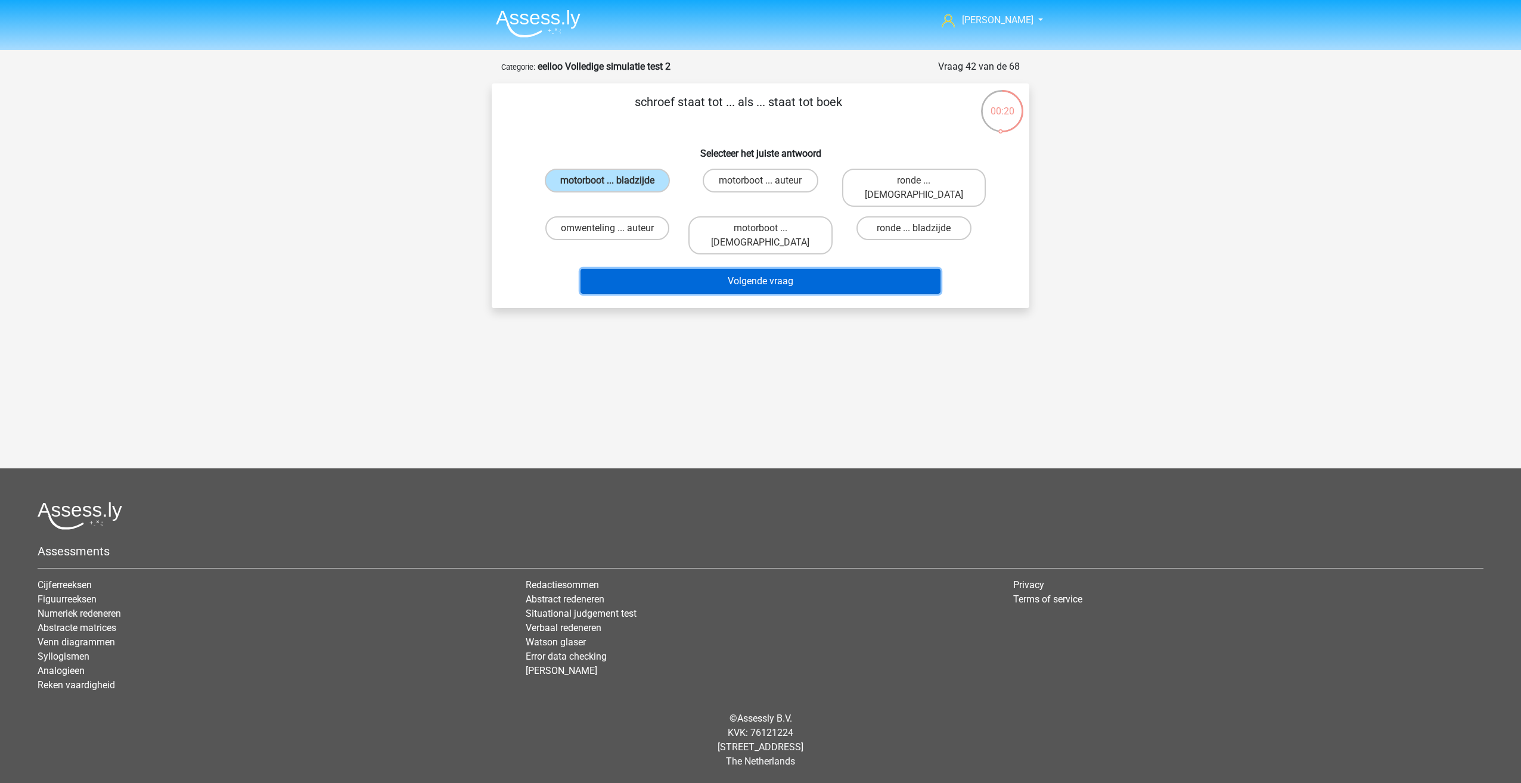
click at [701, 269] on button "Volgende vraag" at bounding box center [760, 281] width 361 height 25
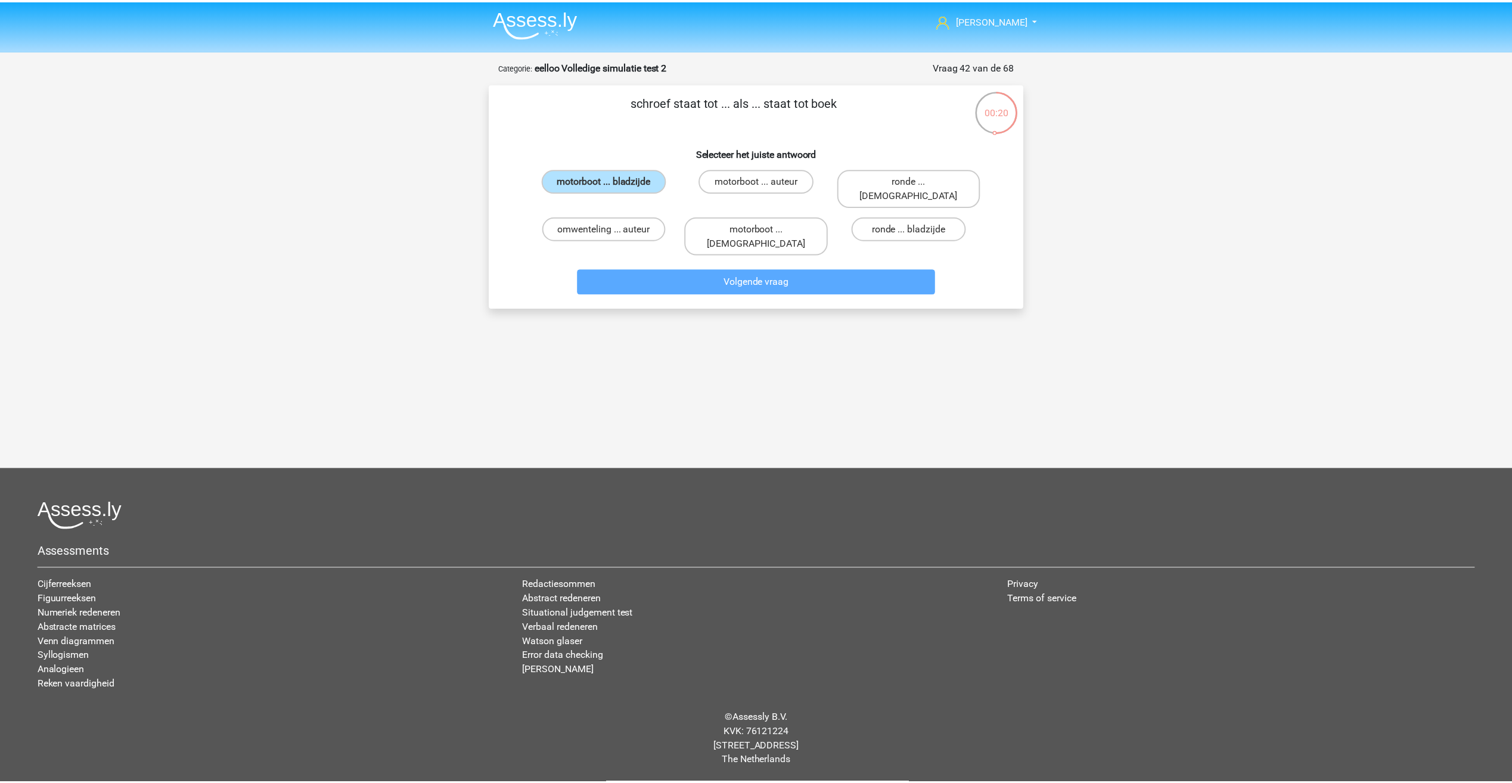
scroll to position [8, 0]
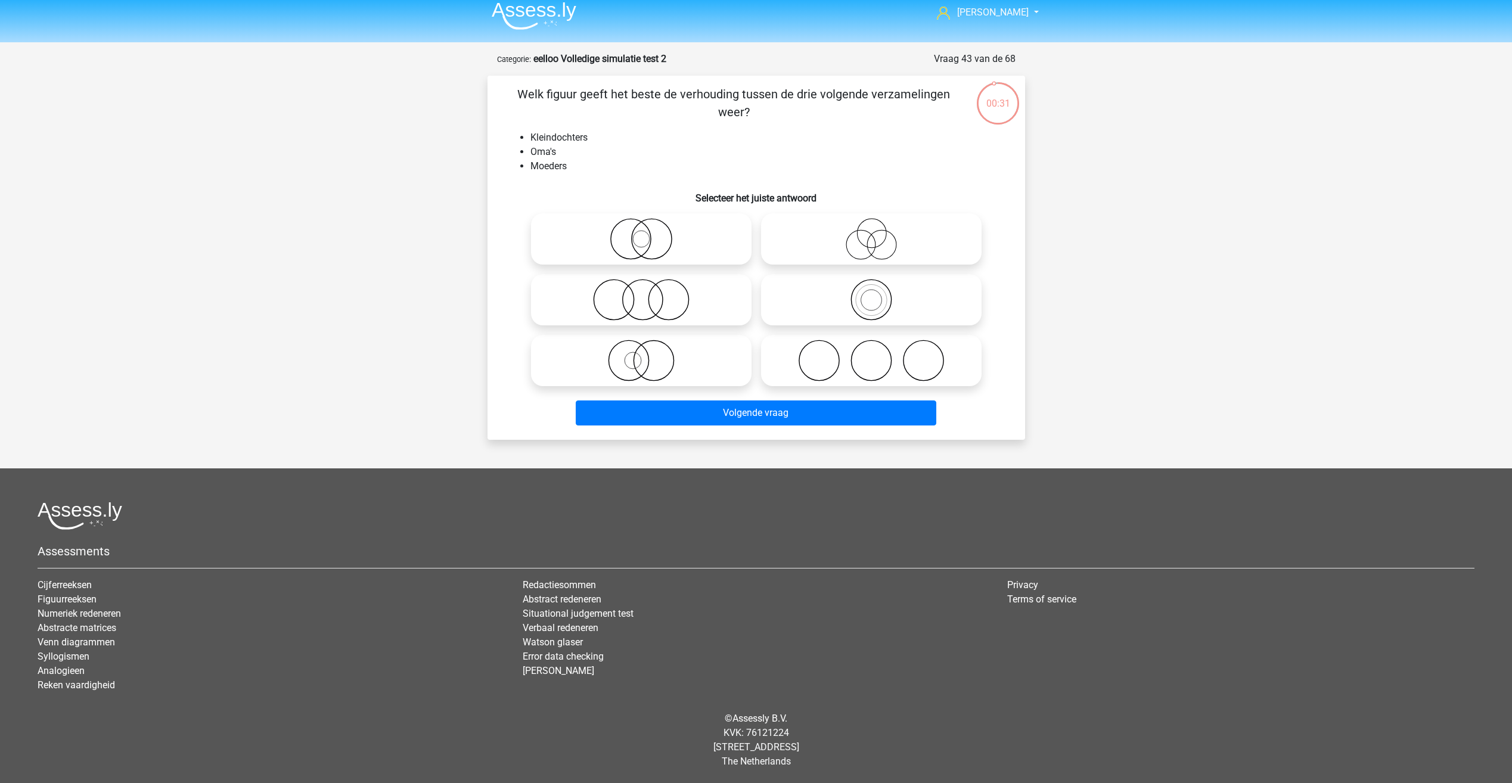
drag, startPoint x: 521, startPoint y: 108, endPoint x: 521, endPoint y: 102, distance: 6.6
click at [521, 103] on p "Welk figuur geeft het beste de verhouding tussen de drie volgende verzamelingen…" at bounding box center [734, 103] width 455 height 36
drag, startPoint x: 521, startPoint y: 102, endPoint x: 524, endPoint y: 126, distance: 24.6
click at [524, 126] on div "Welk figuur geeft het beste de verhouding tussen de drie volgende verzamelingen…" at bounding box center [756, 257] width 528 height 345
drag, startPoint x: 600, startPoint y: 105, endPoint x: 588, endPoint y: 90, distance: 19.5
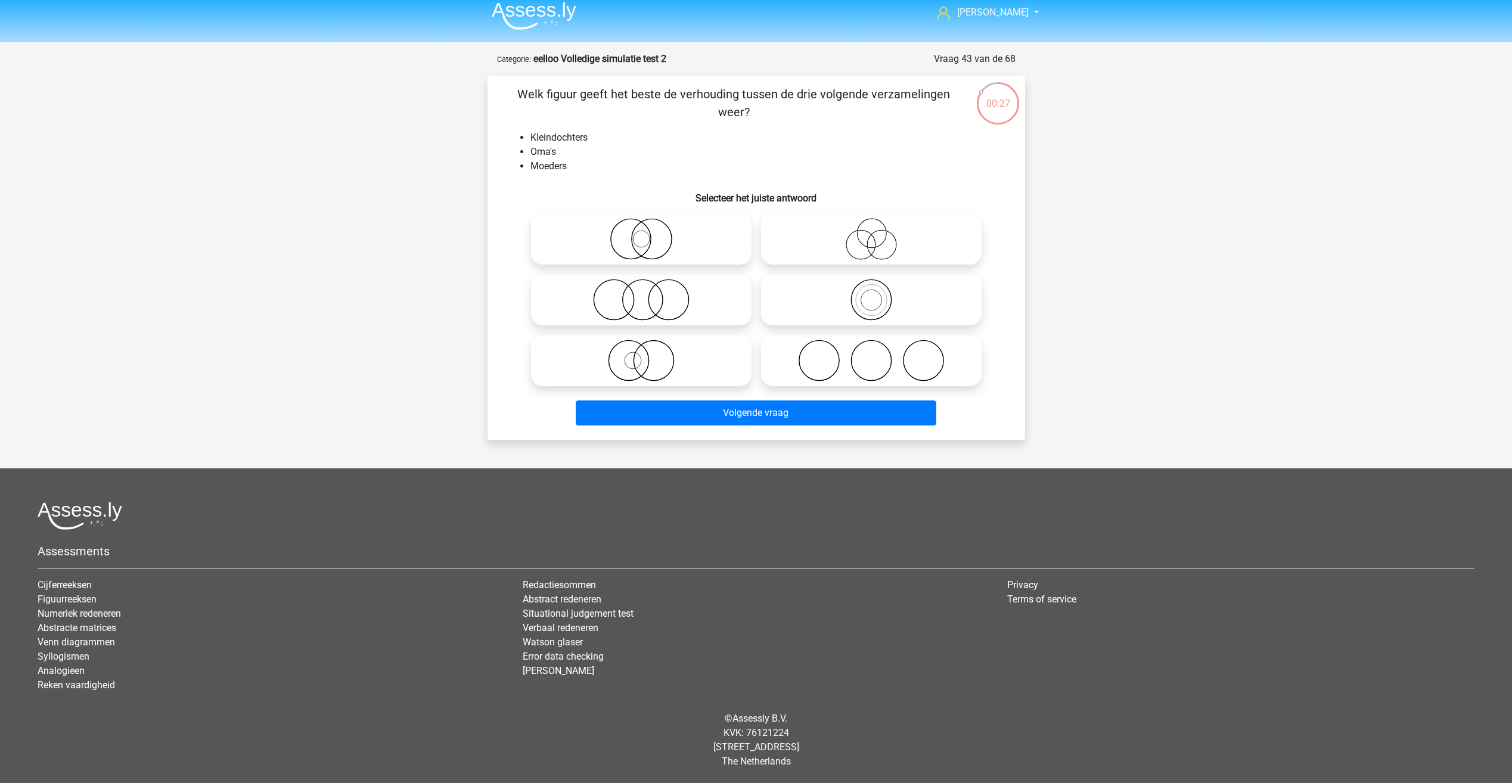
click at [588, 90] on p "Welk figuur geeft het beste de verhouding tussen de drie volgende verzamelingen…" at bounding box center [734, 103] width 455 height 36
click at [581, 138] on li "Kleindochters" at bounding box center [768, 138] width 476 height 14
drag, startPoint x: 572, startPoint y: 163, endPoint x: 572, endPoint y: 197, distance: 34.0
click at [570, 191] on div "Welk figuur geeft het beste de verhouding tussen de drie volgende verzamelingen…" at bounding box center [756, 257] width 528 height 345
click at [635, 322] on label at bounding box center [641, 299] width 221 height 51
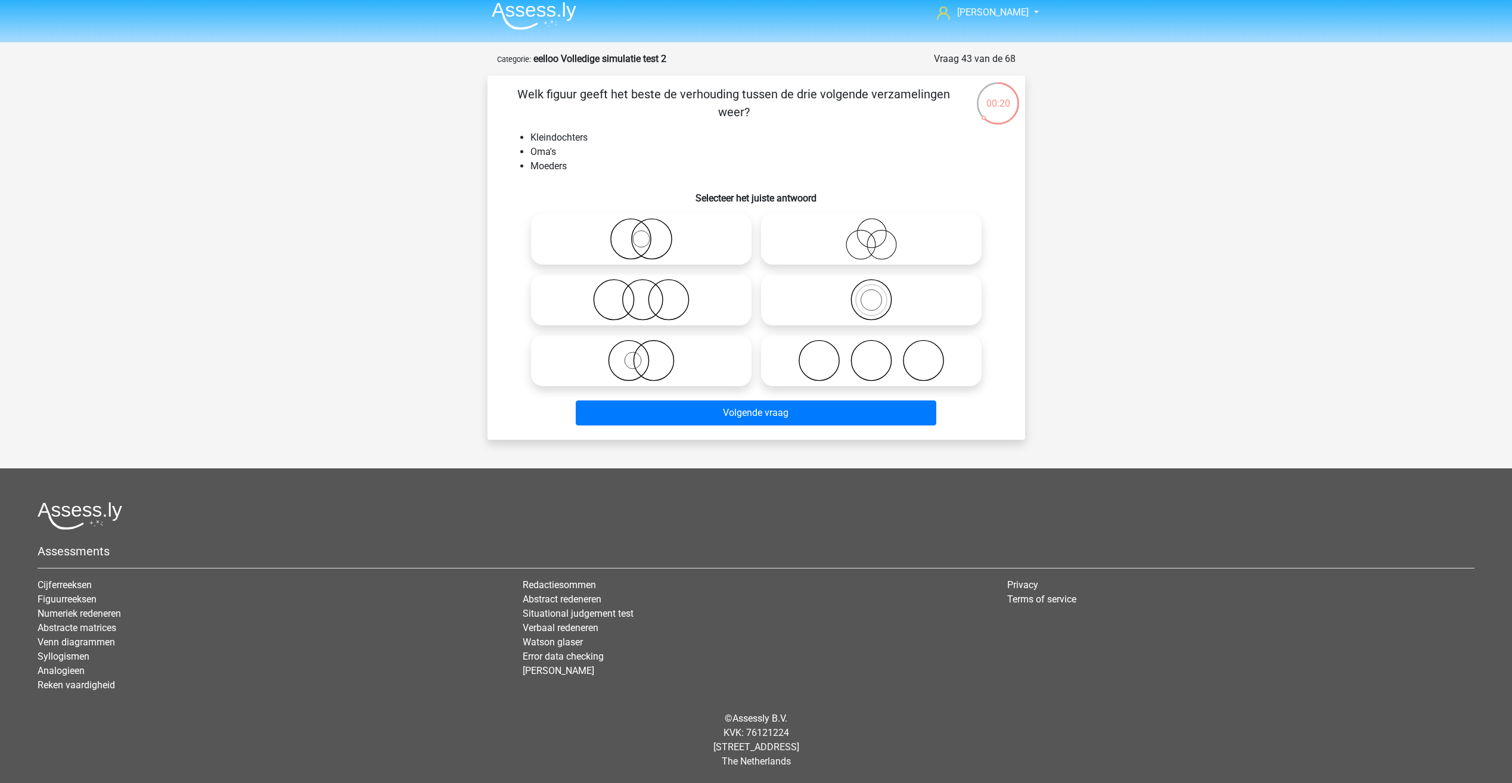
click at [641, 294] on input "radio" at bounding box center [645, 290] width 8 height 8
radio input "true"
click at [793, 244] on icon at bounding box center [871, 239] width 211 height 42
click at [871, 233] on input "radio" at bounding box center [875, 229] width 8 height 8
radio input "true"
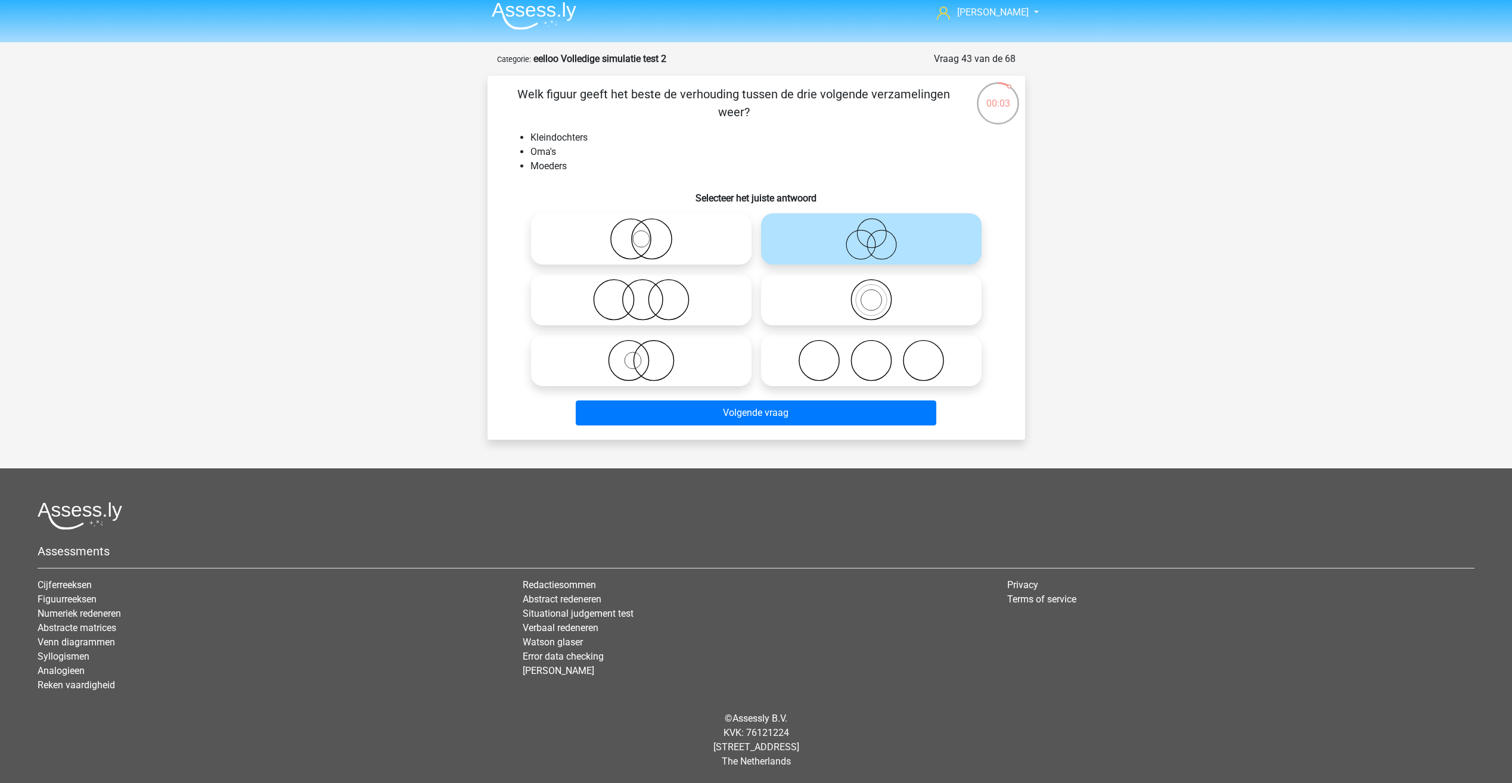
click at [859, 310] on icon at bounding box center [871, 300] width 211 height 42
click at [871, 294] on input "radio" at bounding box center [875, 290] width 8 height 8
radio input "true"
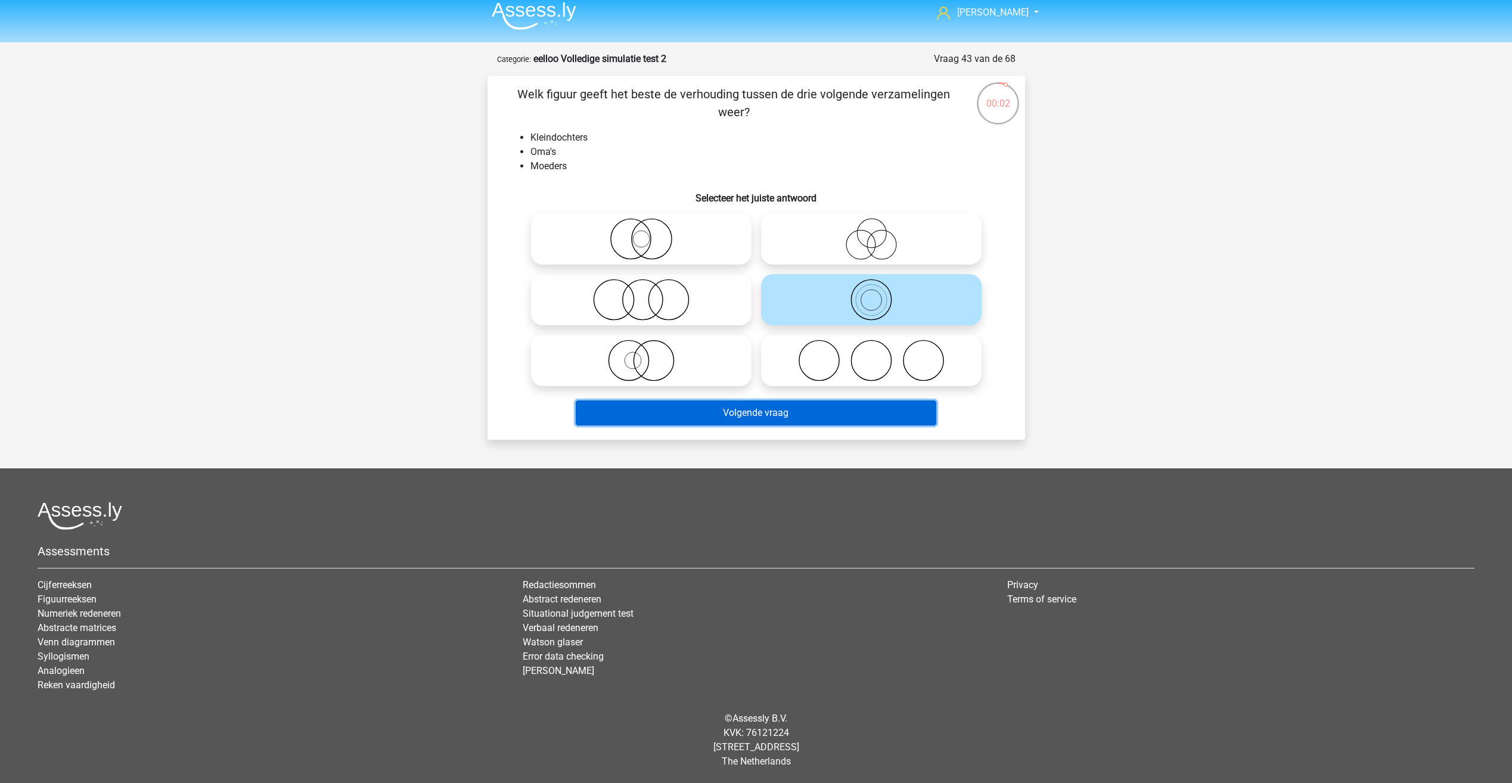
click at [843, 415] on button "Volgende vraag" at bounding box center [756, 412] width 361 height 25
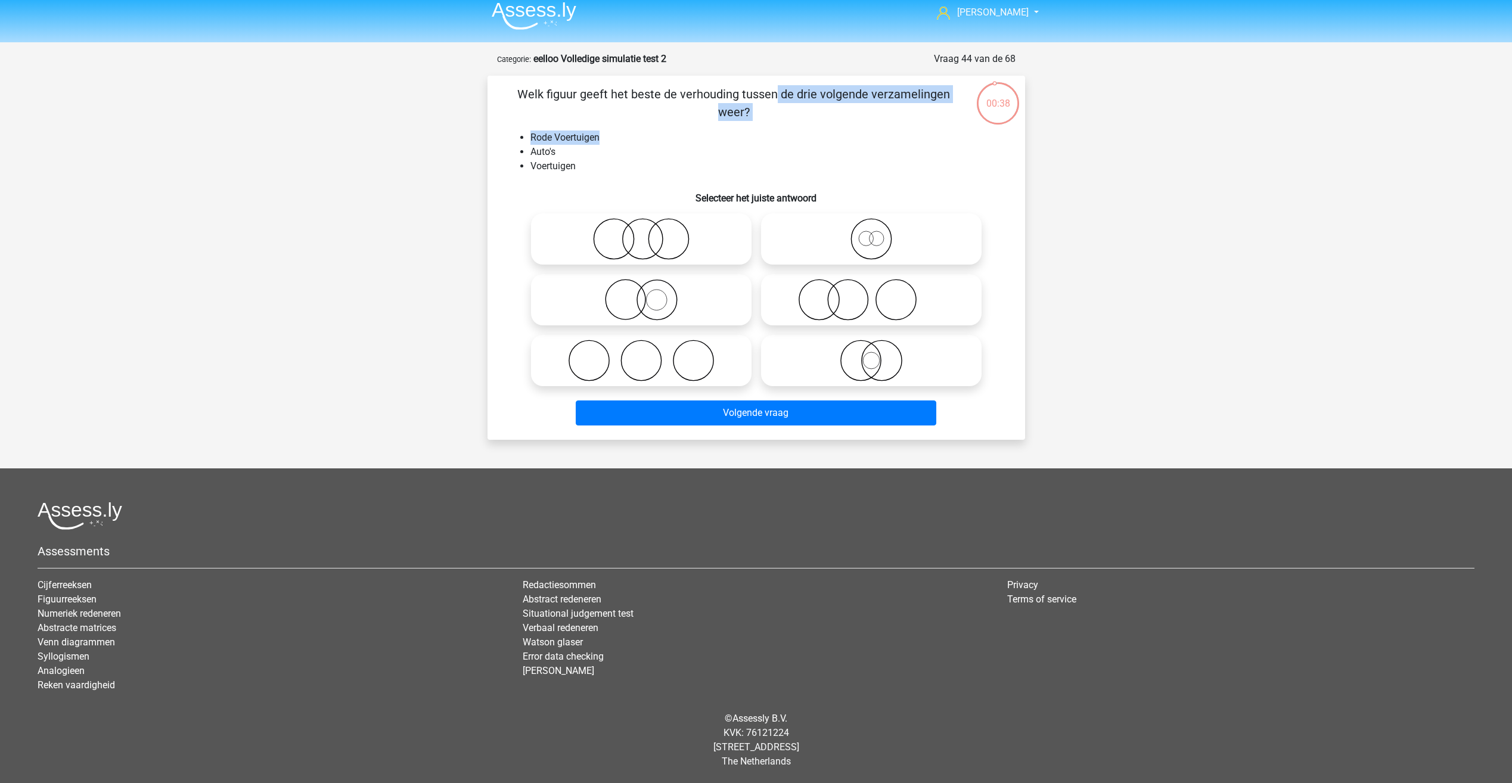
drag, startPoint x: 536, startPoint y: 100, endPoint x: 736, endPoint y: 136, distance: 203.4
click at [736, 136] on div "Welk figuur geeft het beste de verhouding tussen de drie volgende verzamelingen…" at bounding box center [756, 257] width 528 height 345
drag, startPoint x: 736, startPoint y: 136, endPoint x: 691, endPoint y: 190, distance: 70.3
click at [691, 190] on h6 "Selecteer het juiste antwoord" at bounding box center [756, 193] width 499 height 21
drag, startPoint x: 618, startPoint y: 167, endPoint x: 589, endPoint y: 167, distance: 28.6
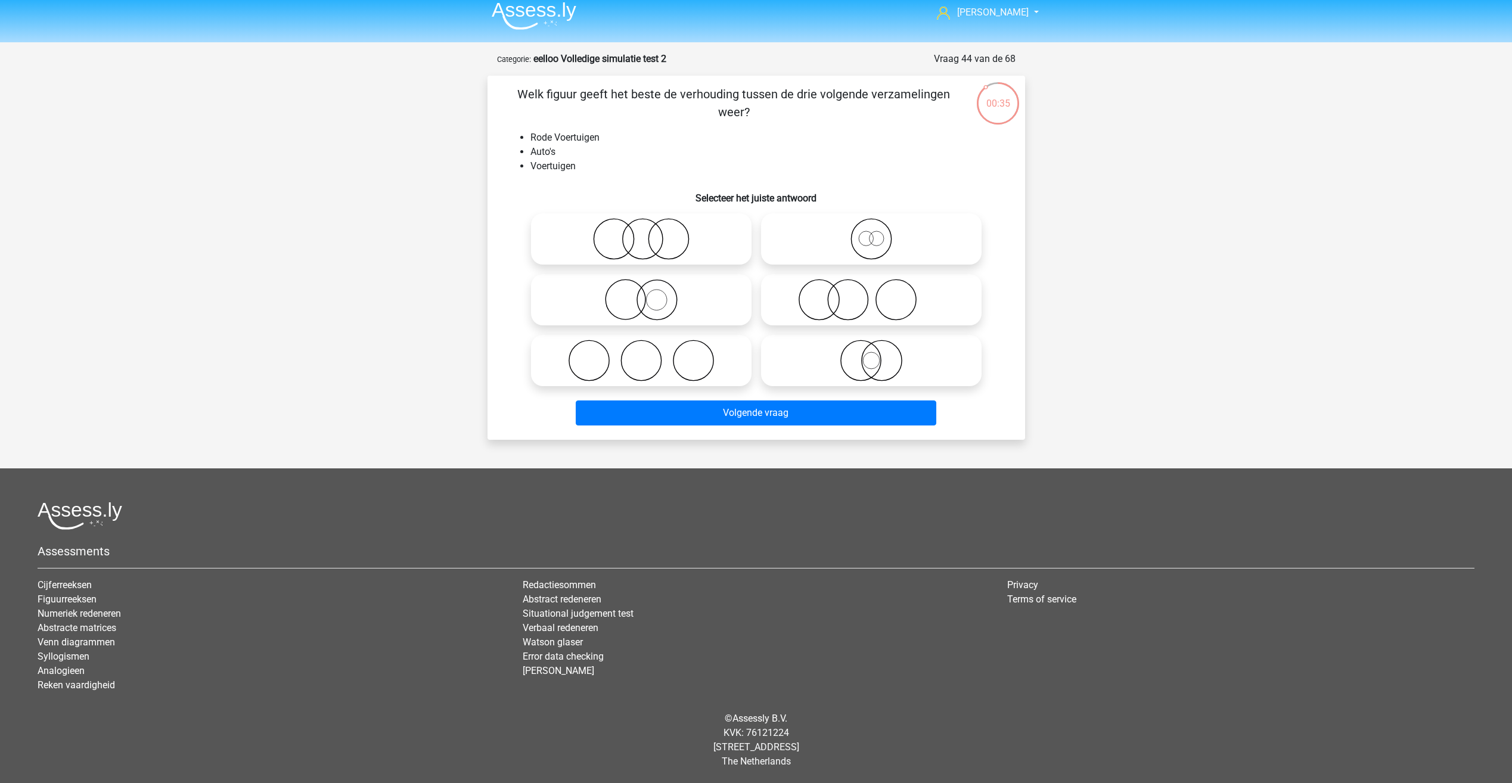
click at [589, 167] on li "Voertuigen" at bounding box center [768, 166] width 476 height 14
drag, startPoint x: 573, startPoint y: 160, endPoint x: 522, endPoint y: 128, distance: 60.3
click at [522, 128] on div "Welk figuur geeft het beste de verhouding tussen de drie volgende verzamelingen…" at bounding box center [756, 257] width 528 height 345
drag, startPoint x: 522, startPoint y: 128, endPoint x: 581, endPoint y: 159, distance: 66.9
click at [581, 159] on li "Auto's" at bounding box center [768, 152] width 476 height 14
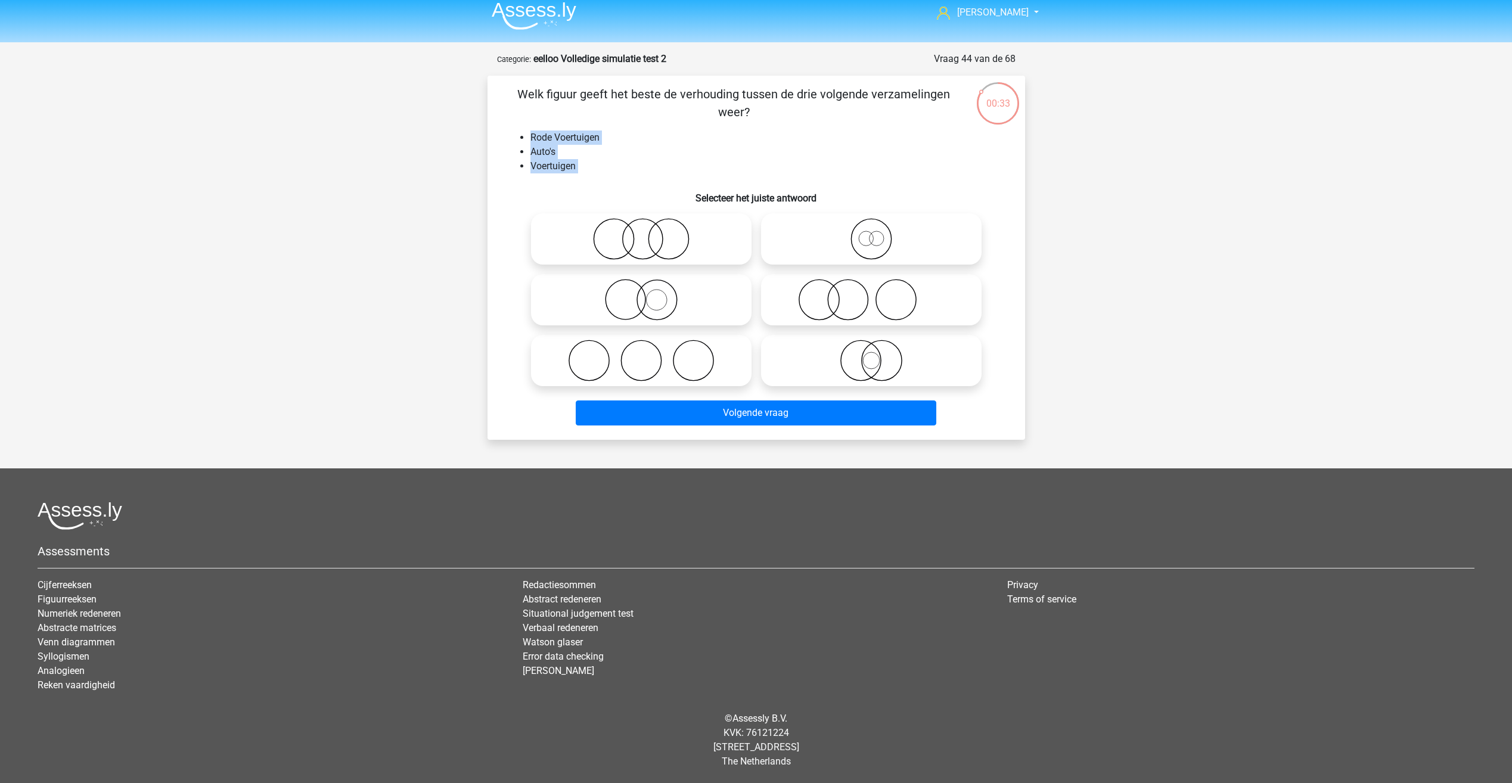
drag, startPoint x: 588, startPoint y: 175, endPoint x: 524, endPoint y: 134, distance: 76.1
click at [524, 134] on div "Welk figuur geeft het beste de verhouding tussen de drie volgende verzamelingen…" at bounding box center [756, 257] width 528 height 345
drag, startPoint x: 524, startPoint y: 134, endPoint x: 526, endPoint y: 172, distance: 37.6
click at [526, 172] on ul "Rode Voertuigen Auto's Voertuigen" at bounding box center [756, 152] width 499 height 43
click at [599, 188] on h6 "Selecteer het juiste antwoord" at bounding box center [756, 193] width 499 height 21
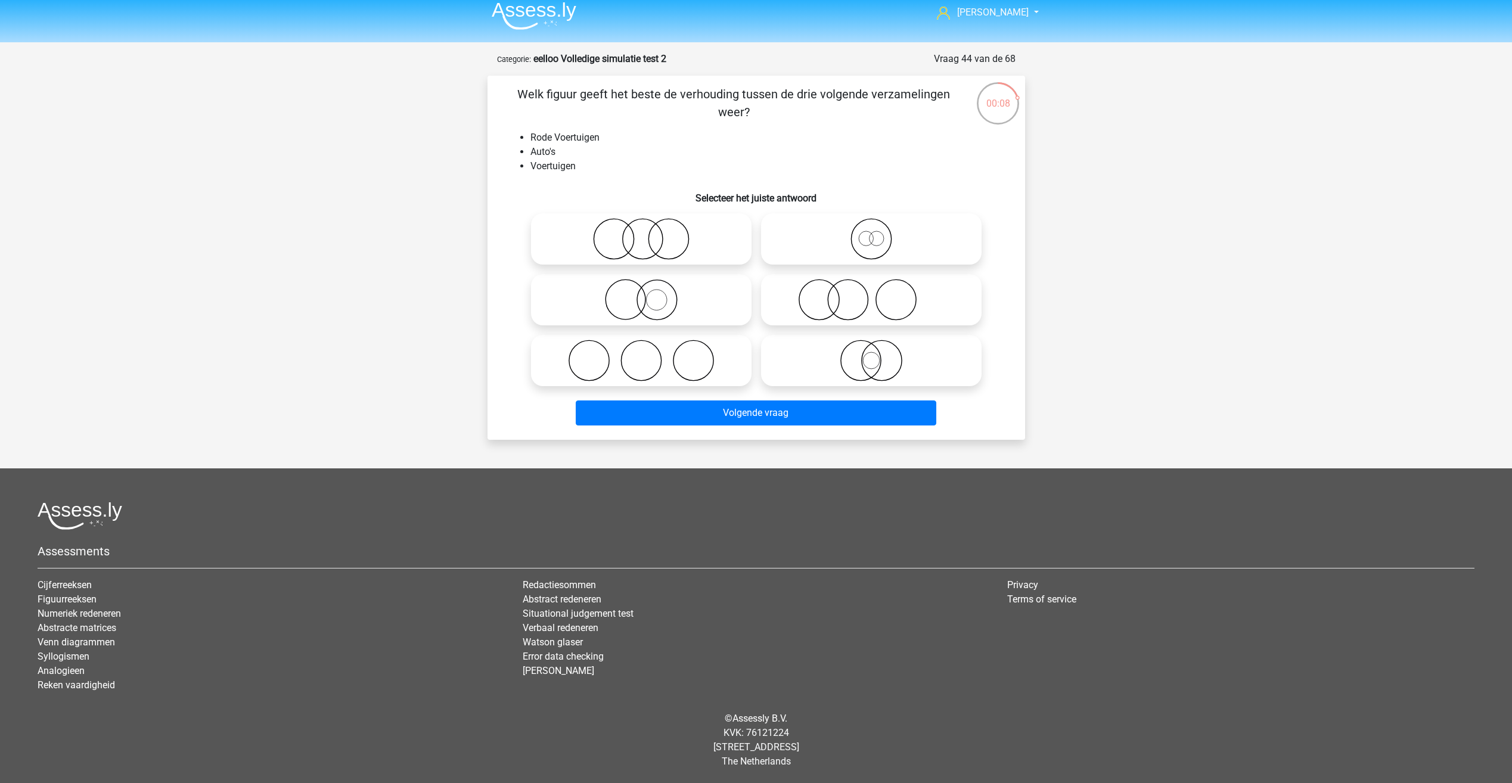
click at [855, 236] on icon at bounding box center [871, 239] width 211 height 42
click at [871, 233] on input "radio" at bounding box center [875, 229] width 8 height 8
radio input "true"
click at [618, 230] on icon at bounding box center [641, 239] width 211 height 42
click at [641, 230] on input "radio" at bounding box center [645, 229] width 8 height 8
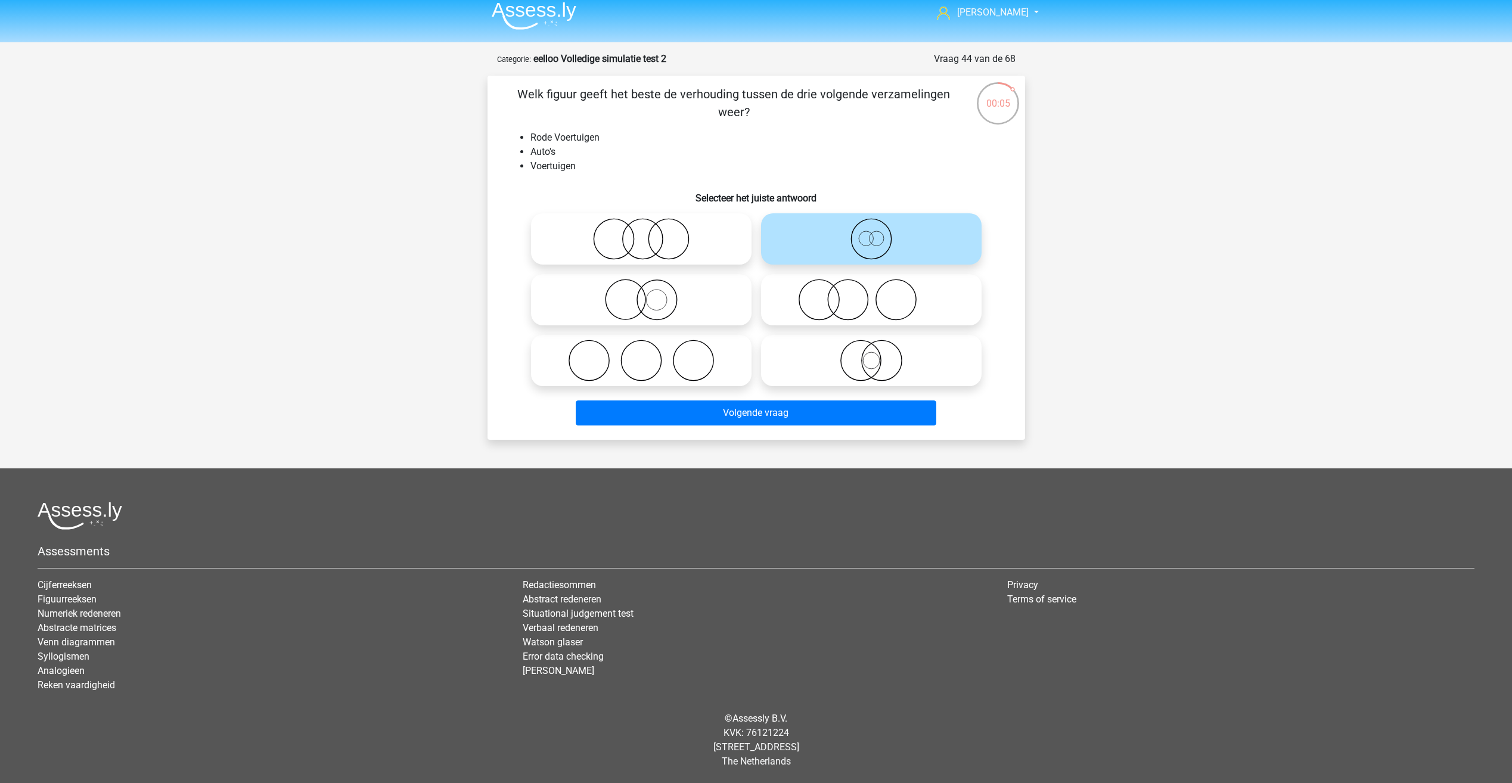
radio input "true"
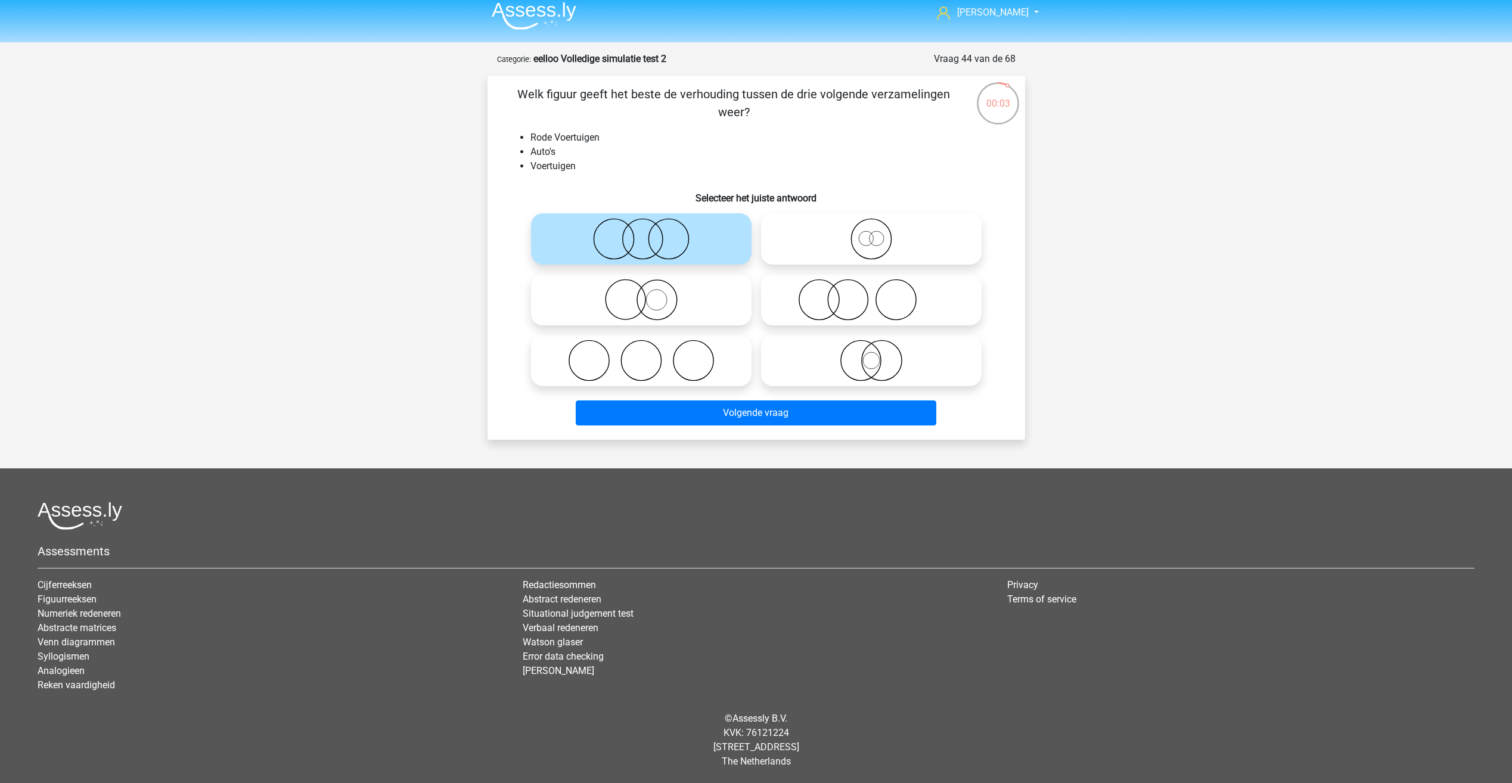
click at [818, 364] on icon at bounding box center [871, 361] width 211 height 42
click at [871, 355] on input "radio" at bounding box center [875, 351] width 8 height 8
radio input "true"
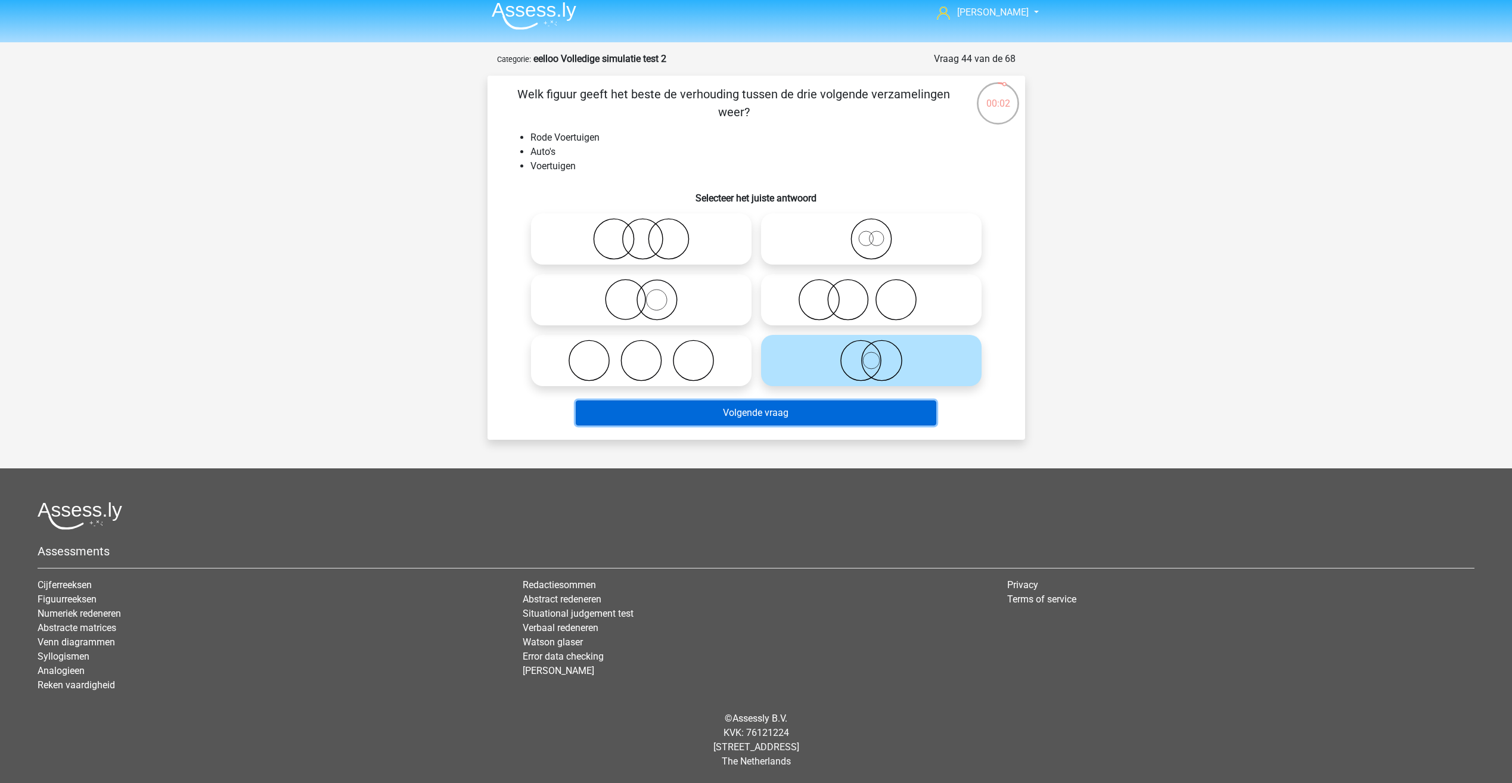
click at [766, 408] on button "Volgende vraag" at bounding box center [756, 412] width 361 height 25
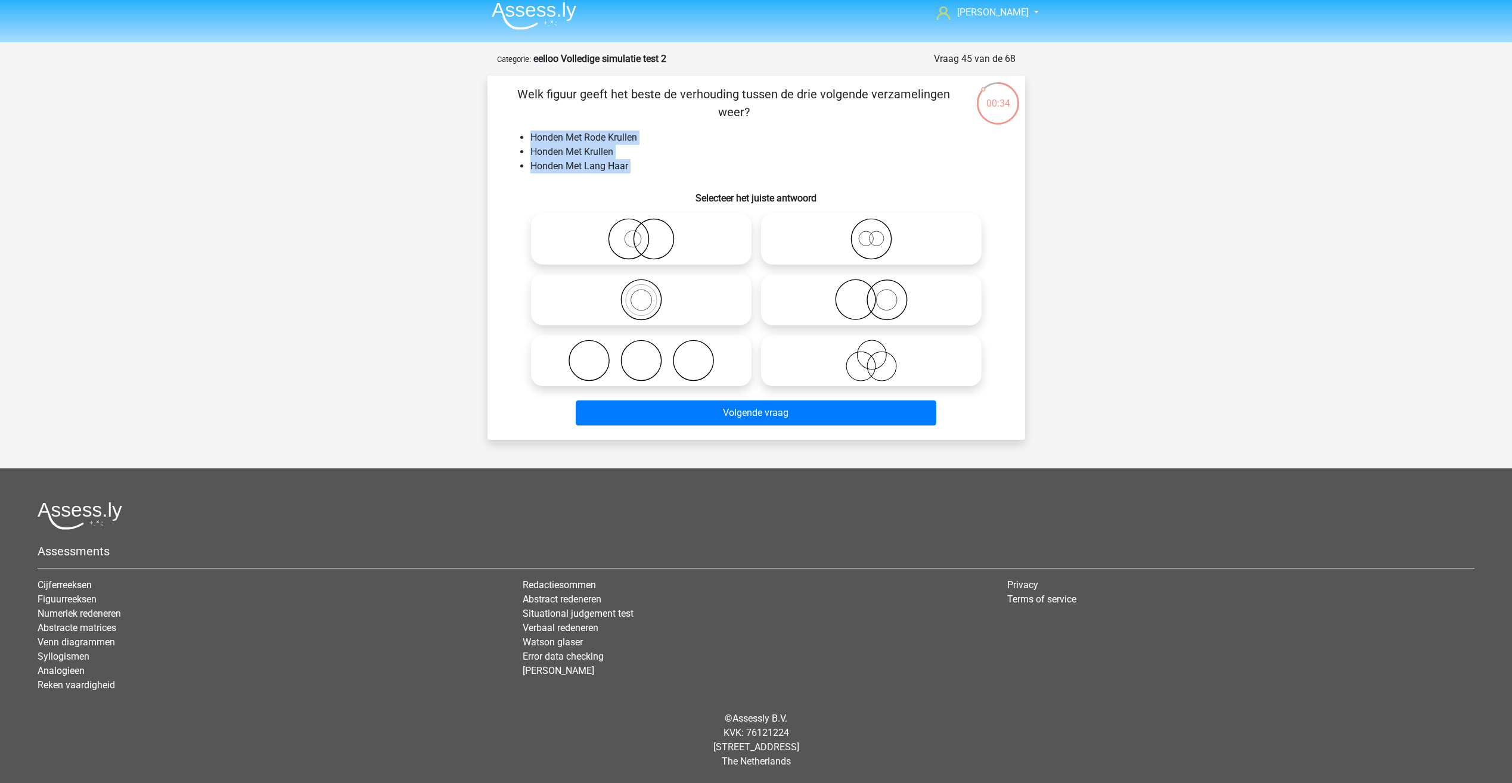
drag, startPoint x: 524, startPoint y: 138, endPoint x: 627, endPoint y: 179, distance: 110.2
click at [627, 179] on div "Welk figuur geeft het beste de verhouding tussen de drie volgende verzamelingen…" at bounding box center [756, 257] width 528 height 345
click at [650, 279] on icon at bounding box center [641, 300] width 211 height 42
click at [649, 286] on input "radio" at bounding box center [645, 290] width 8 height 8
radio input "true"
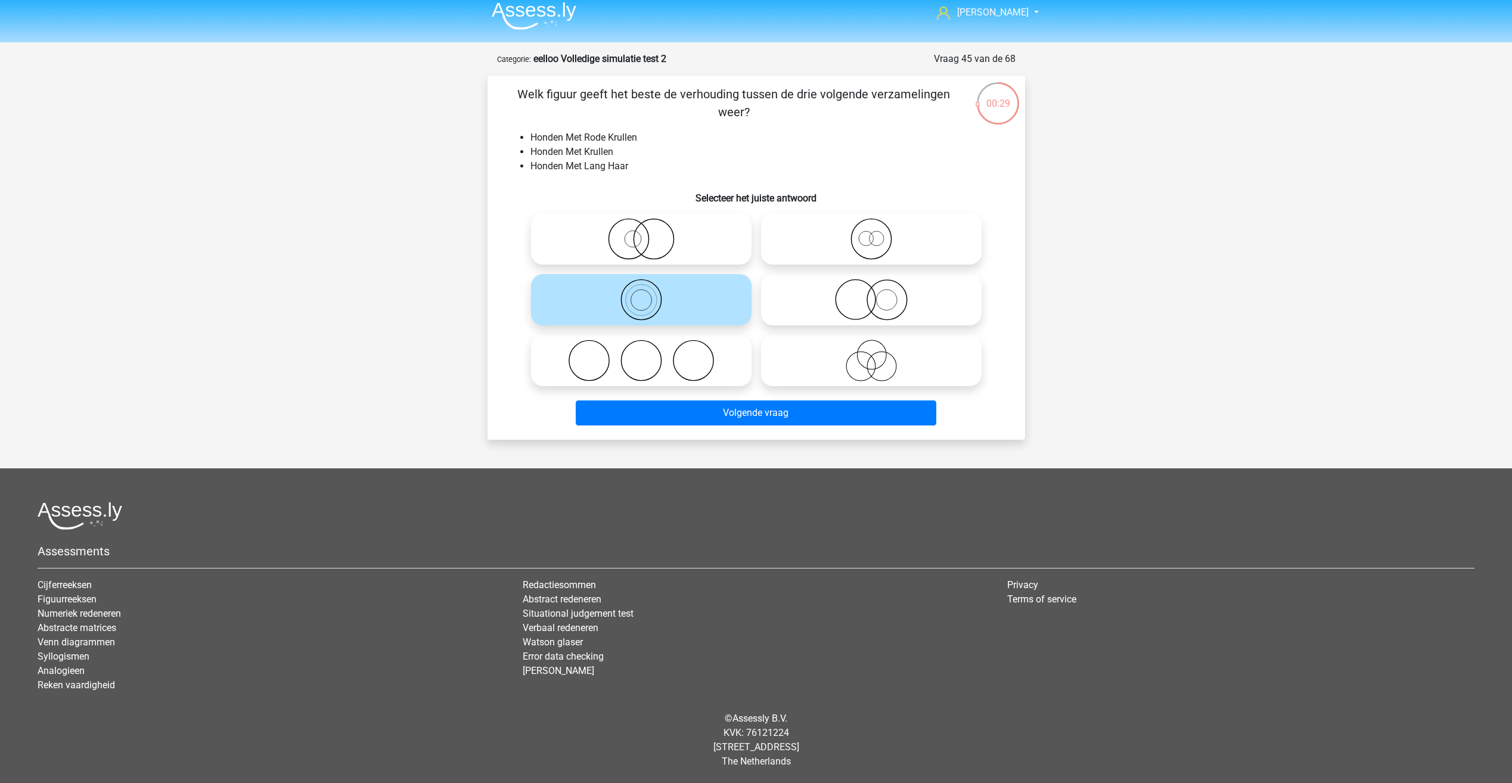
click at [865, 374] on icon at bounding box center [871, 361] width 211 height 42
click at [871, 355] on input "radio" at bounding box center [875, 351] width 8 height 8
radio input "true"
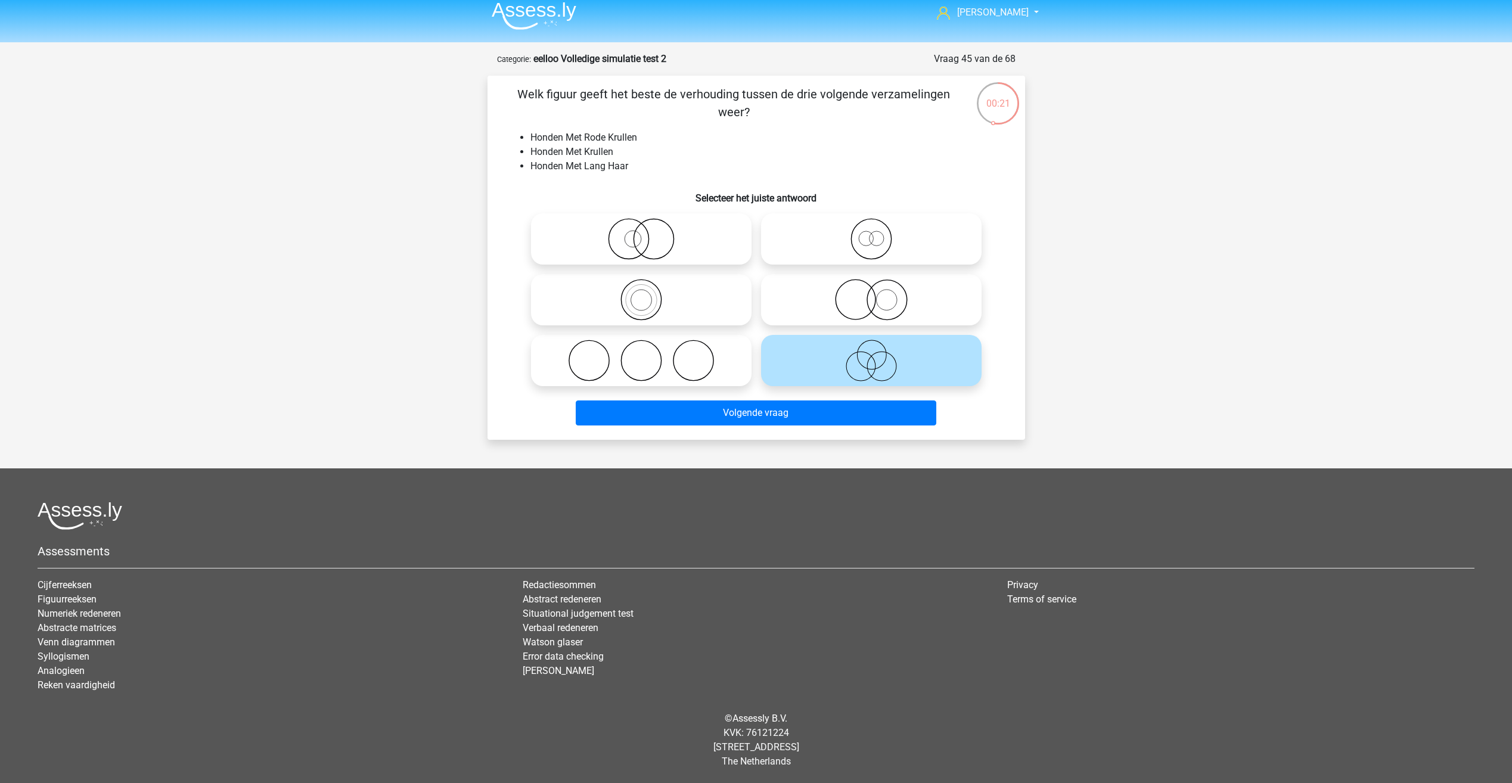
click at [672, 260] on label at bounding box center [641, 238] width 221 height 51
click at [649, 233] on input "radio" at bounding box center [645, 229] width 8 height 8
radio input "true"
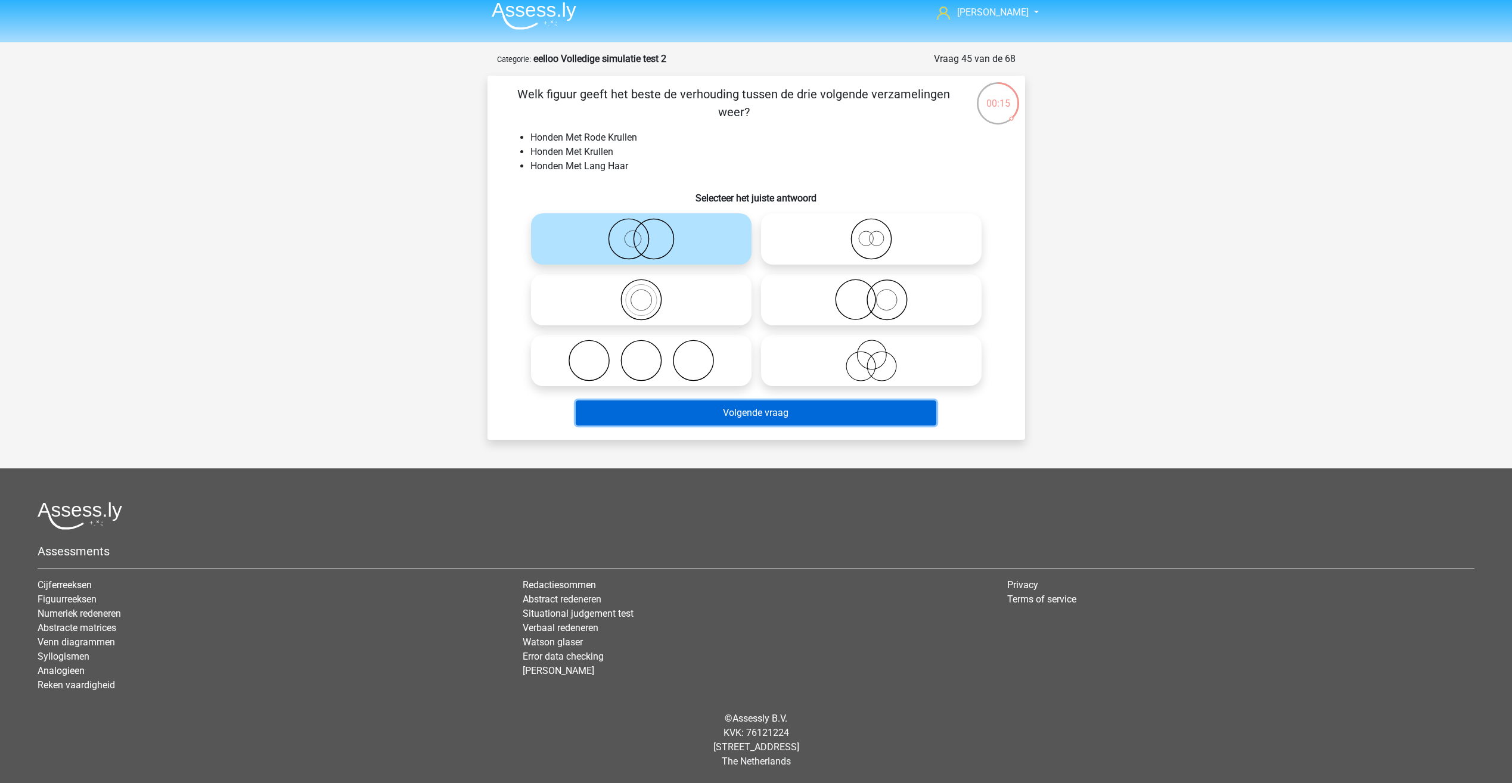
click at [722, 411] on button "Volgende vraag" at bounding box center [756, 412] width 361 height 25
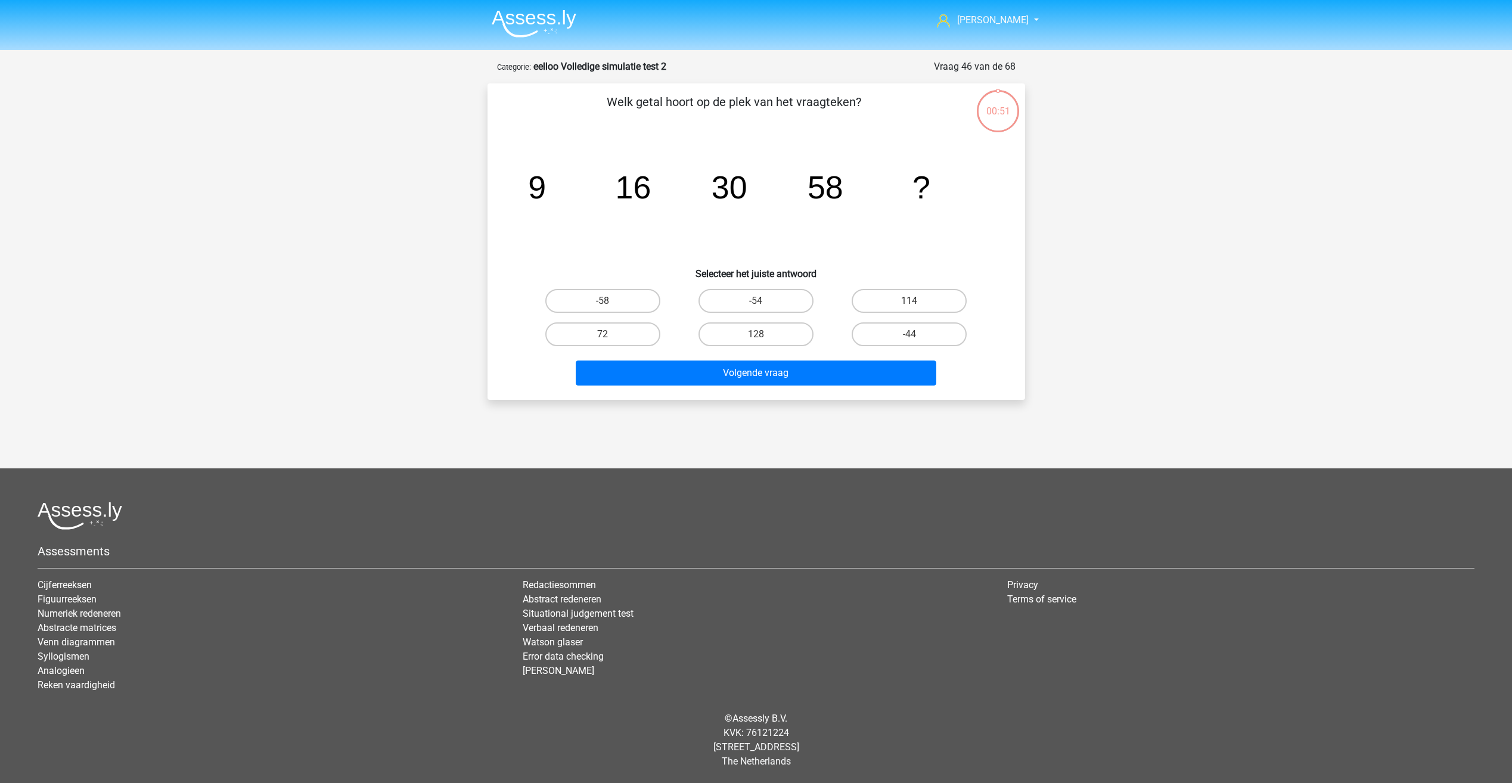
scroll to position [0, 0]
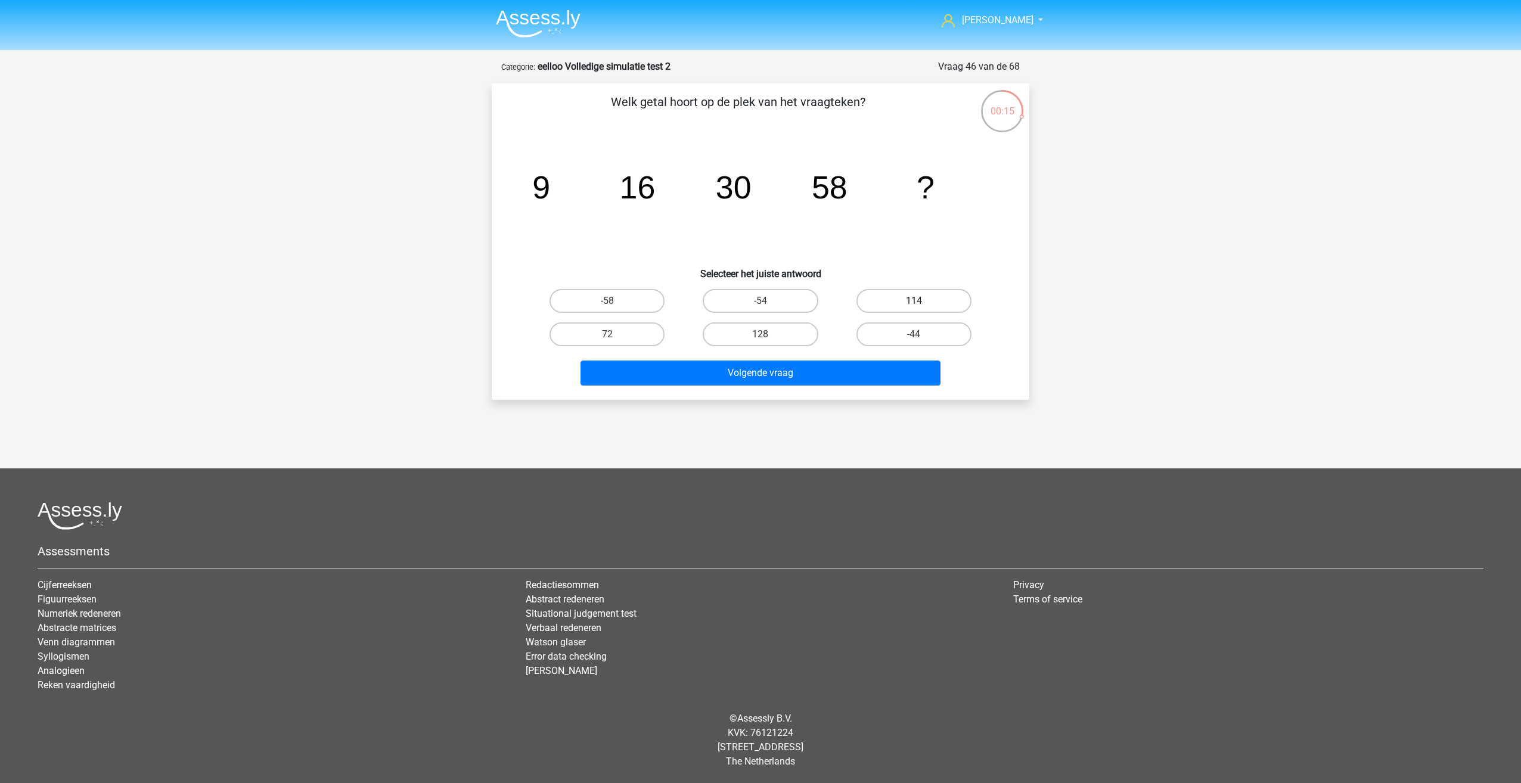
click at [874, 293] on label "114" at bounding box center [913, 301] width 115 height 24
click at [914, 301] on input "114" at bounding box center [918, 305] width 8 height 8
radio input "true"
click at [806, 368] on button "Volgende vraag" at bounding box center [760, 373] width 361 height 25
click at [763, 326] on label "30" at bounding box center [760, 334] width 115 height 24
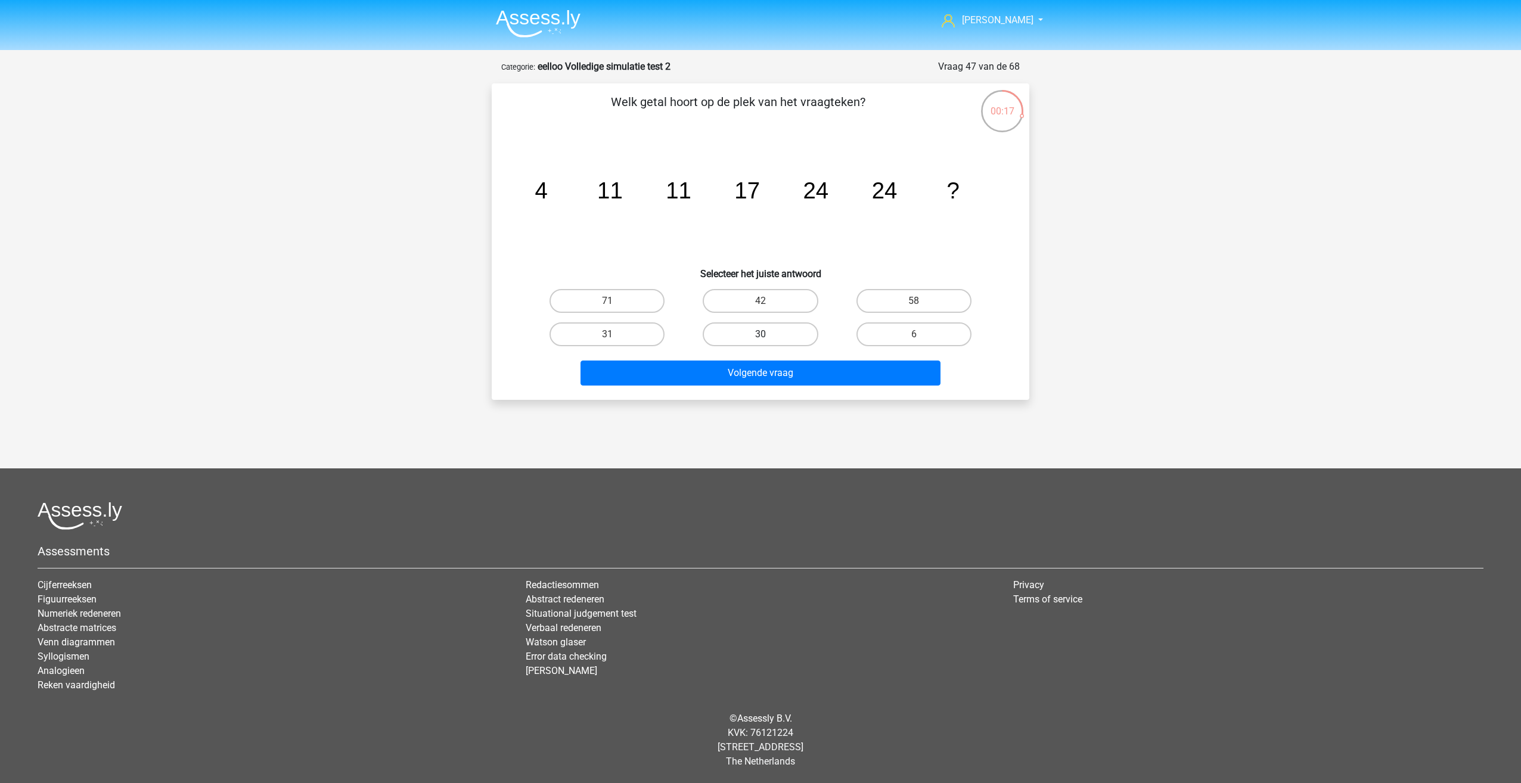
click at [763, 334] on input "30" at bounding box center [764, 338] width 8 height 8
radio input "true"
click at [774, 369] on button "Volgende vraag" at bounding box center [760, 373] width 361 height 25
click at [557, 197] on icon "image/svg+xml 2 -5 4 2 16 14 256 ?" at bounding box center [760, 198] width 480 height 120
click at [710, 197] on icon "image/svg+xml 2 -5 4 2 16 14 256 ?" at bounding box center [760, 198] width 480 height 120
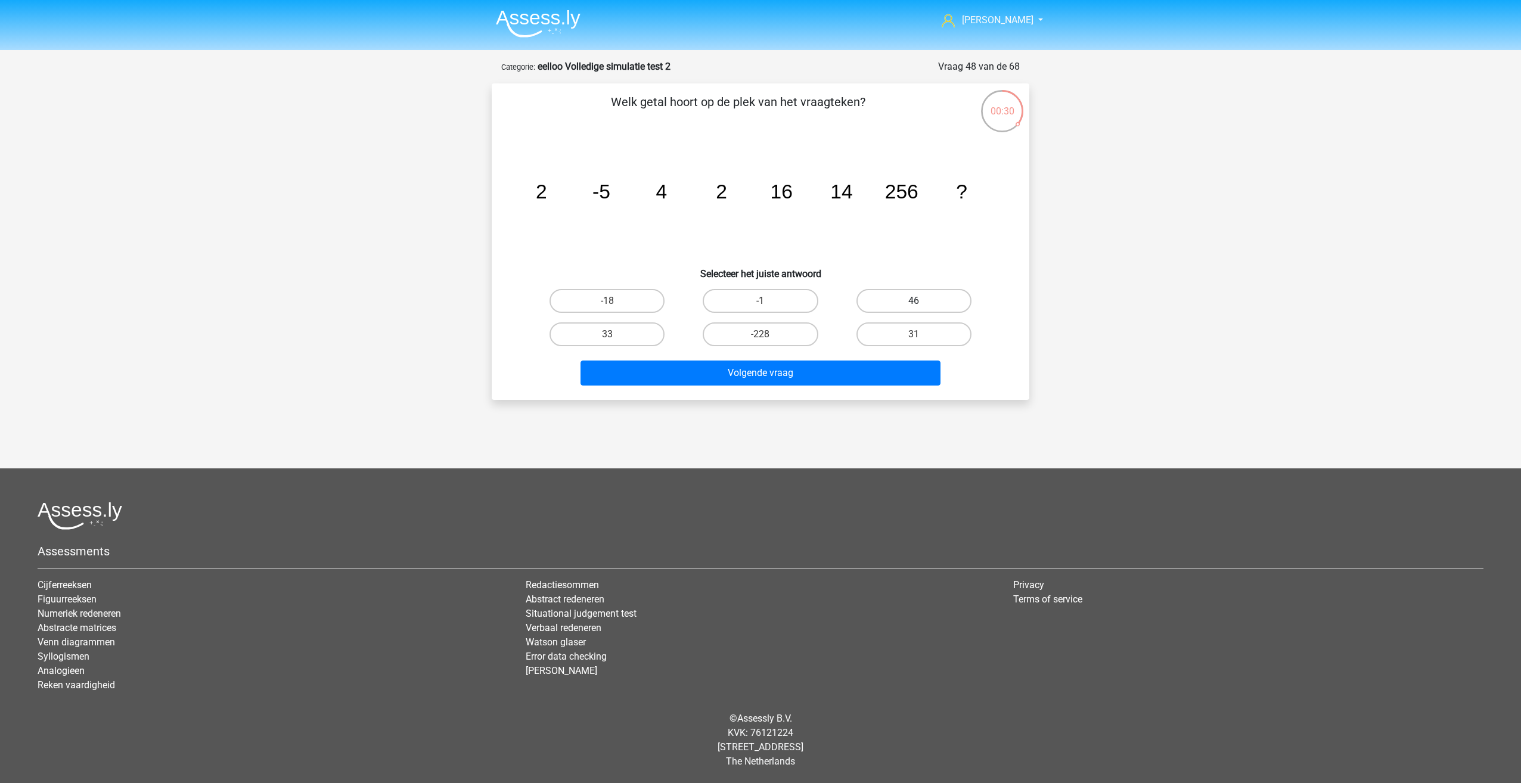
click at [884, 304] on label "46" at bounding box center [913, 301] width 115 height 24
click at [914, 304] on input "46" at bounding box center [918, 305] width 8 height 8
radio input "true"
click at [837, 370] on button "Volgende vraag" at bounding box center [760, 373] width 361 height 25
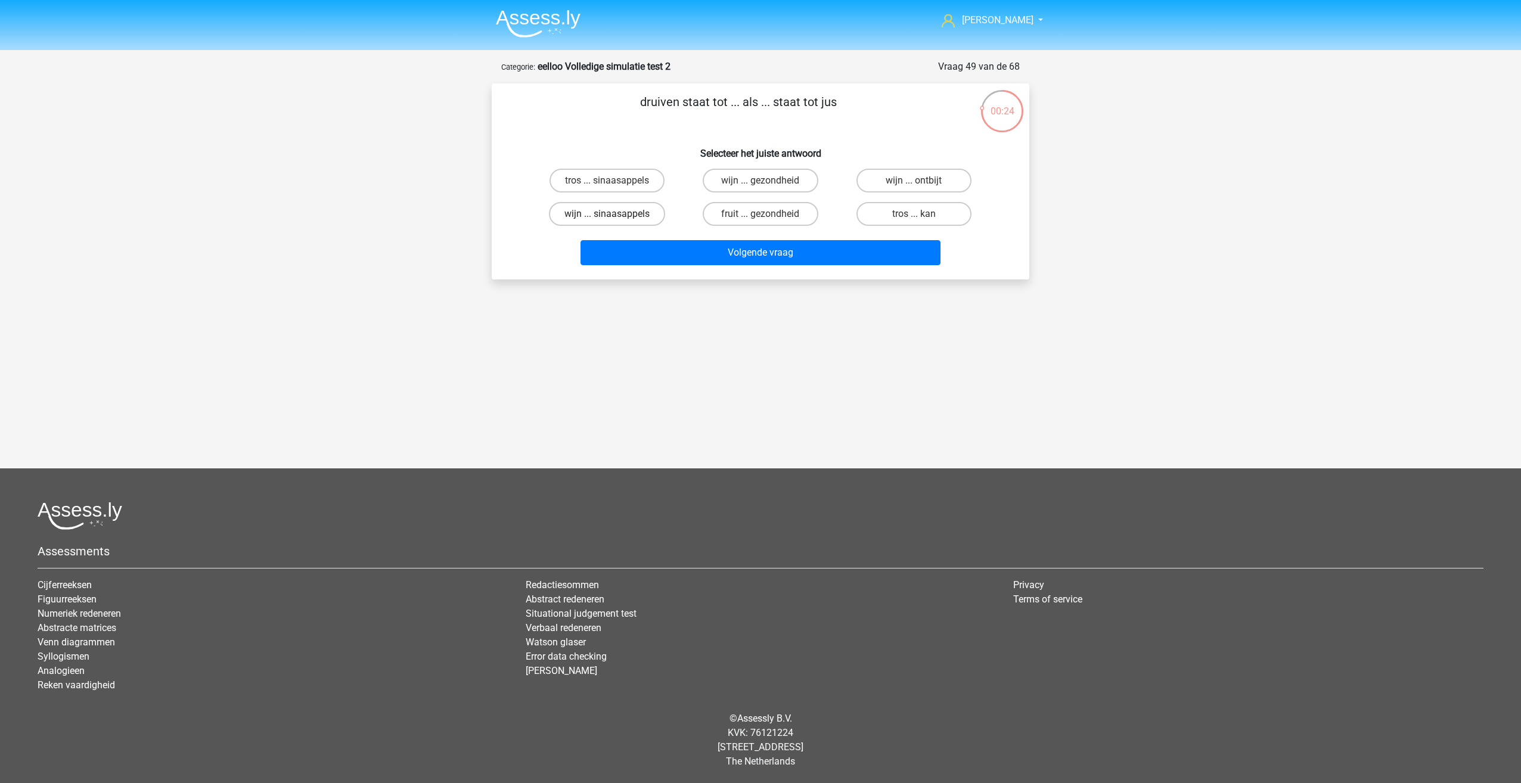
click at [599, 219] on label "wijn ... sinaasappels" at bounding box center [607, 214] width 116 height 24
click at [607, 219] on input "wijn ... sinaasappels" at bounding box center [611, 218] width 8 height 8
radio input "true"
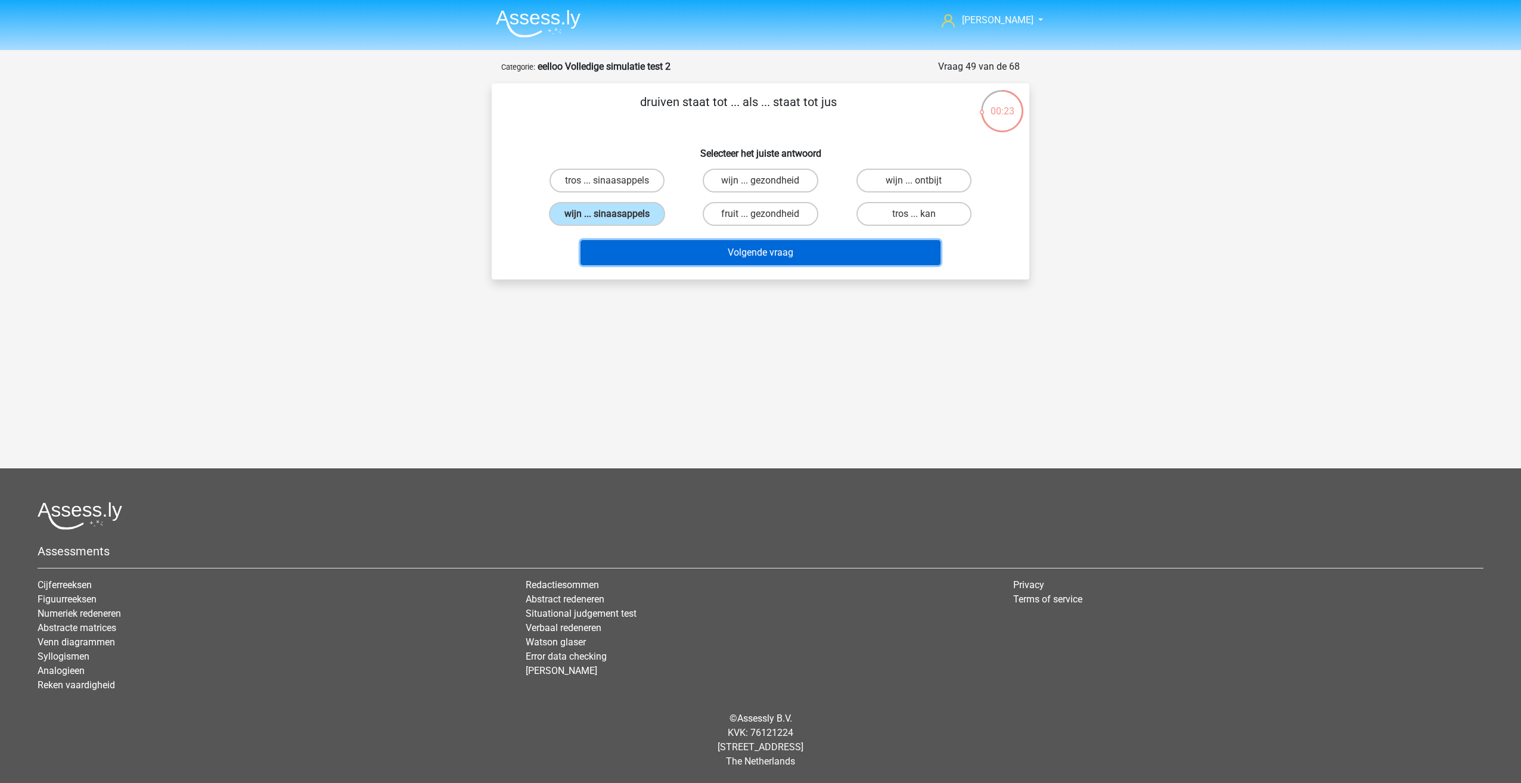
click at [636, 253] on button "Volgende vraag" at bounding box center [760, 252] width 361 height 25
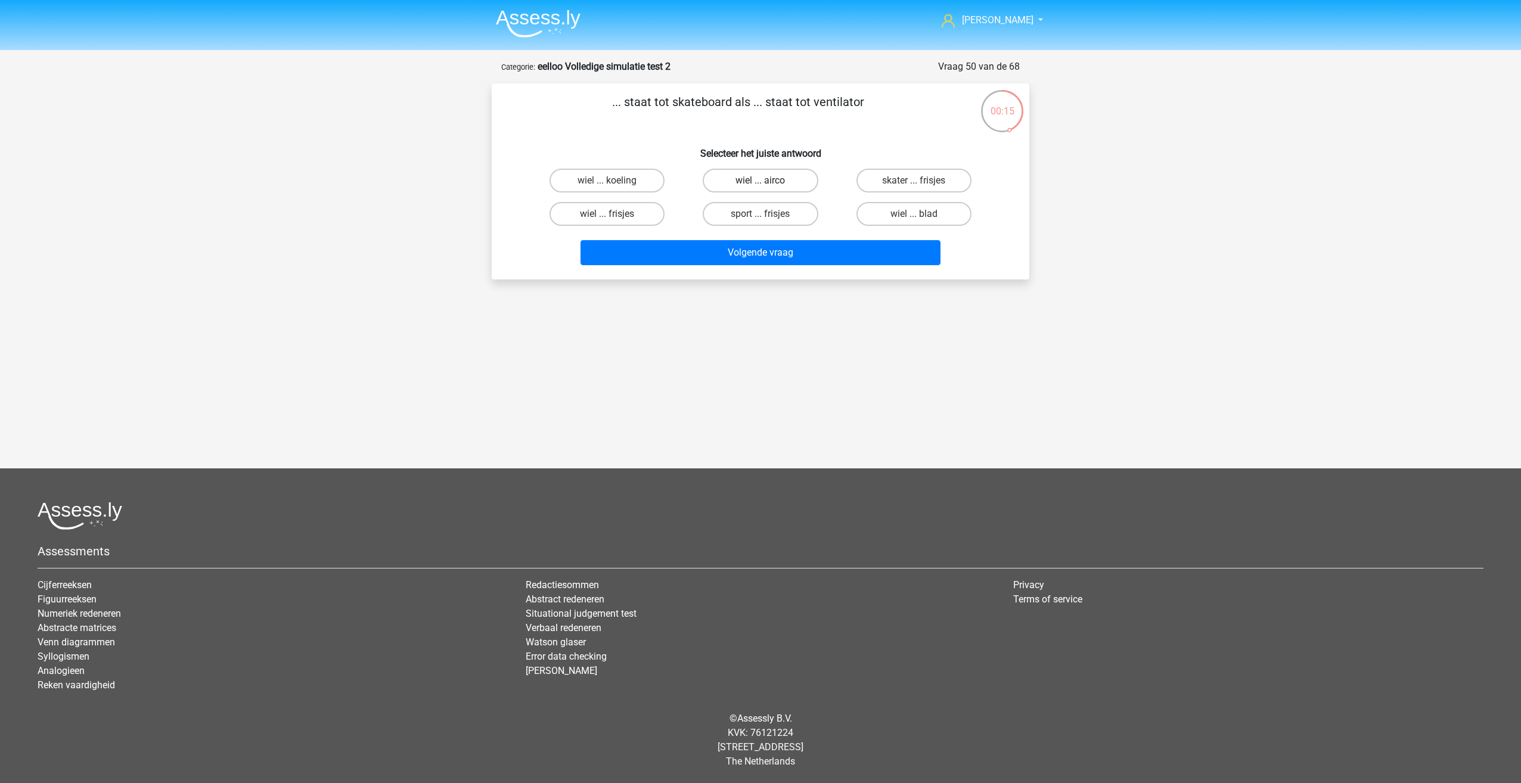
click at [718, 183] on label "wiel ... airco" at bounding box center [760, 181] width 115 height 24
click at [760, 183] on input "wiel ... airco" at bounding box center [764, 185] width 8 height 8
radio input "true"
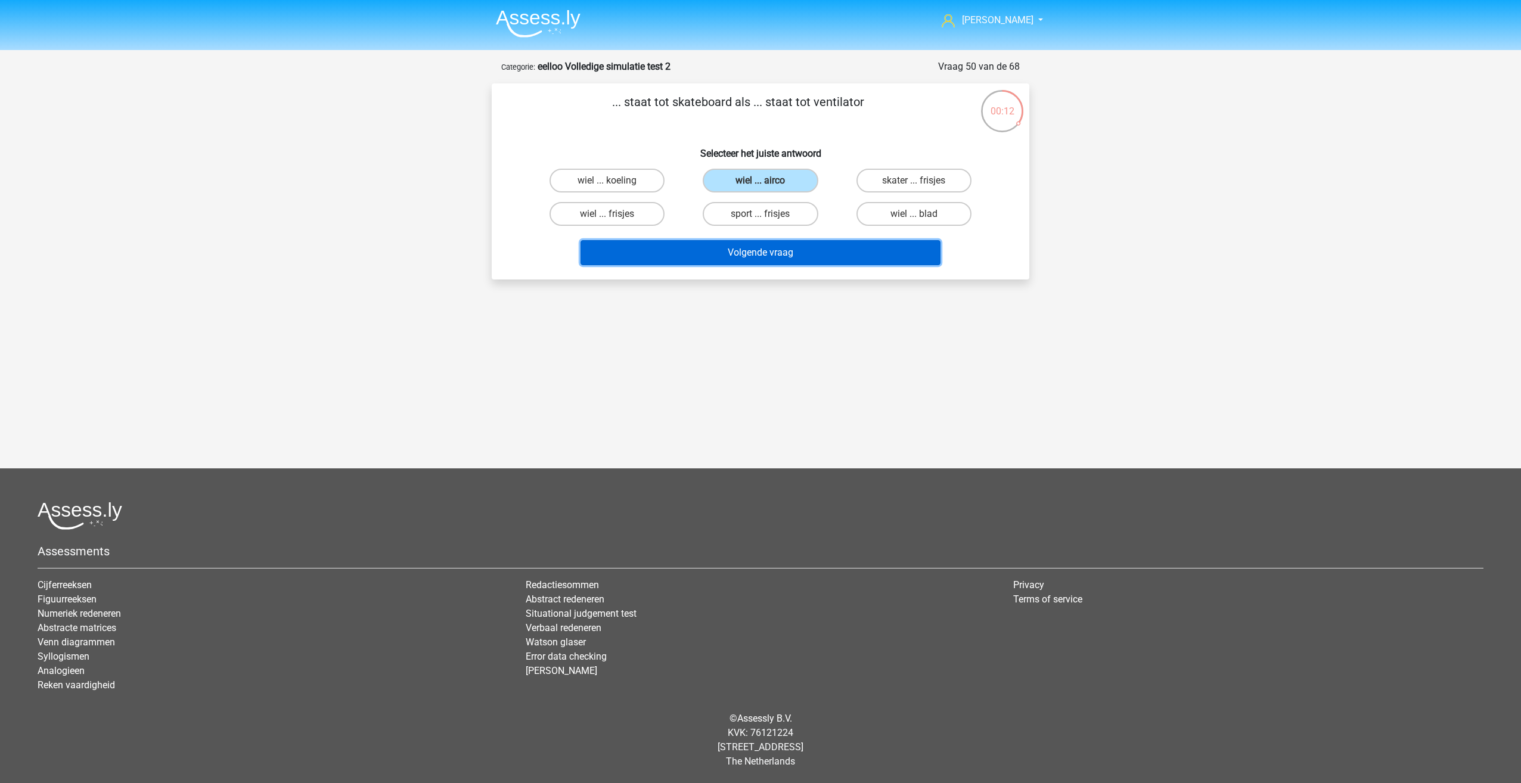
click at [697, 250] on button "Volgende vraag" at bounding box center [760, 252] width 361 height 25
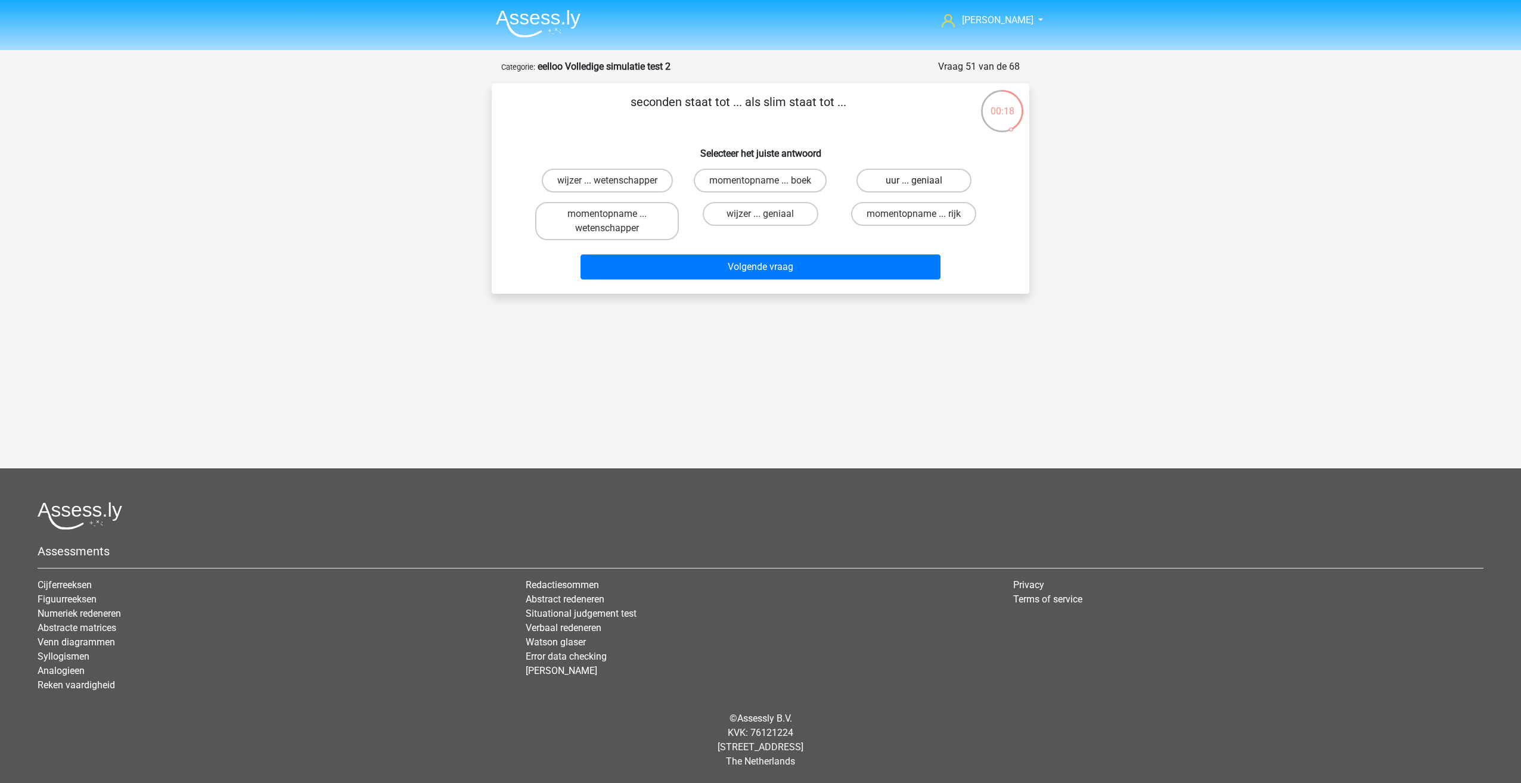
click at [884, 190] on label "uur ... geniaal" at bounding box center [913, 181] width 115 height 24
click at [914, 188] on input "uur ... geniaal" at bounding box center [918, 185] width 8 height 8
radio input "true"
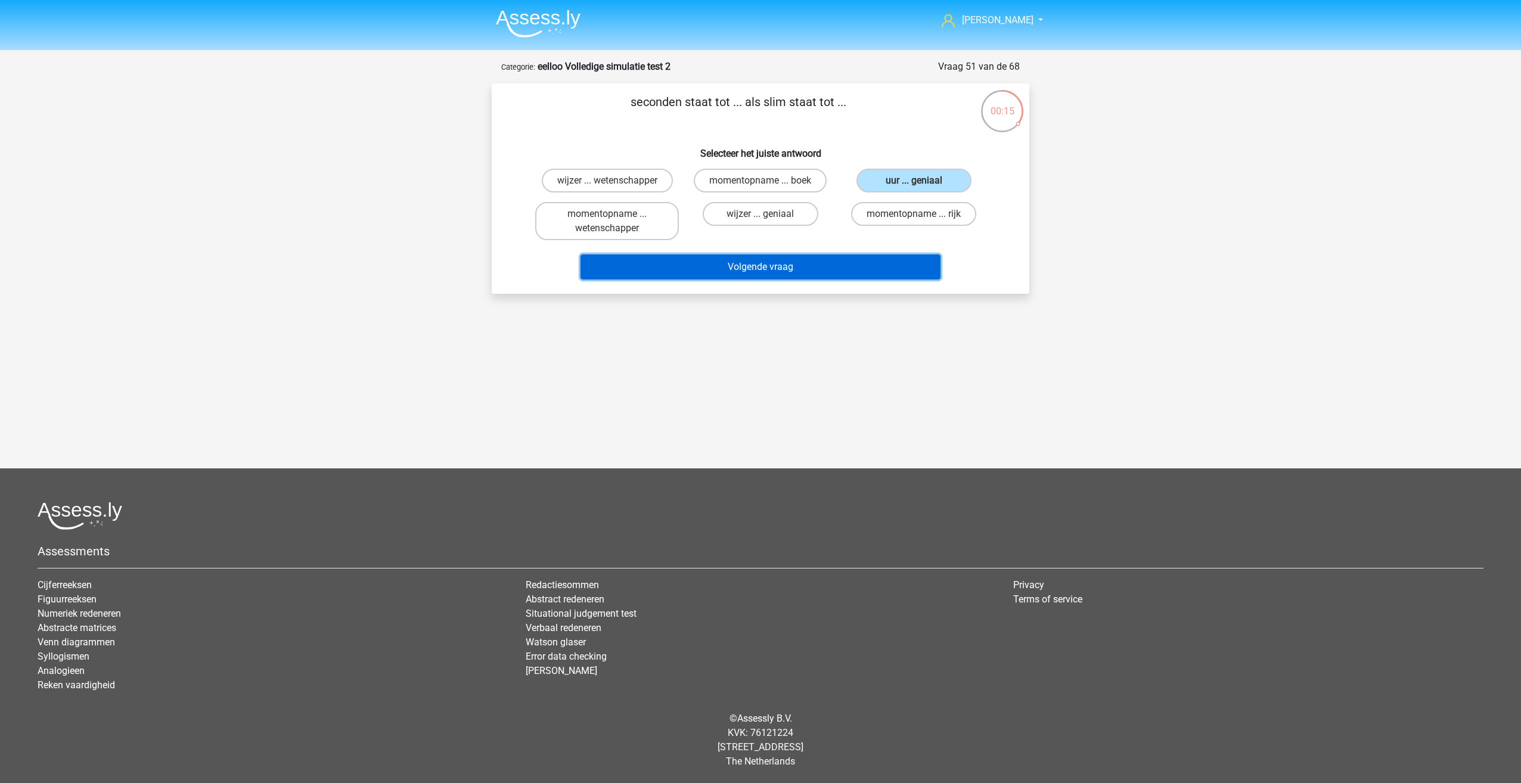
click at [713, 263] on button "Volgende vraag" at bounding box center [760, 266] width 361 height 25
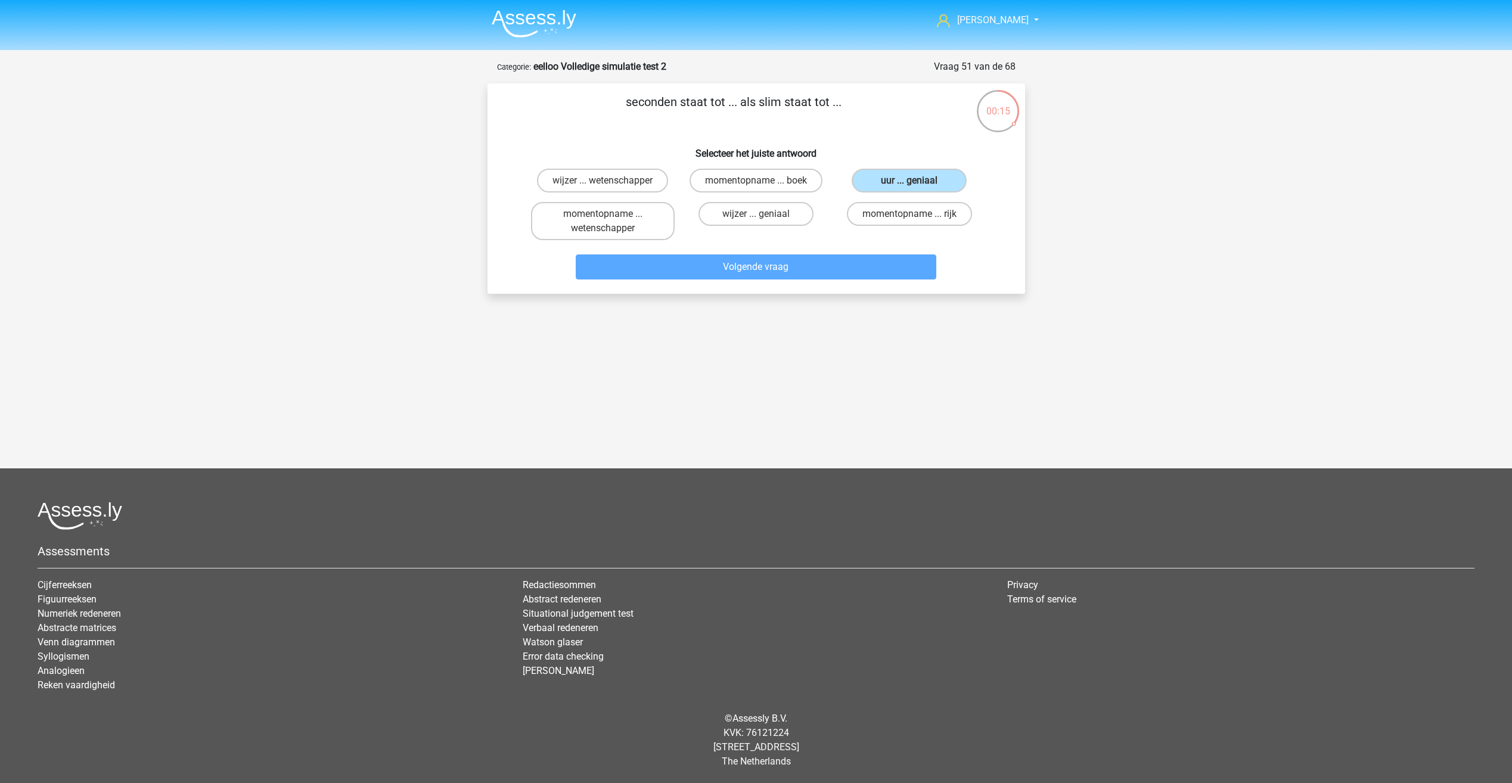
scroll to position [8, 0]
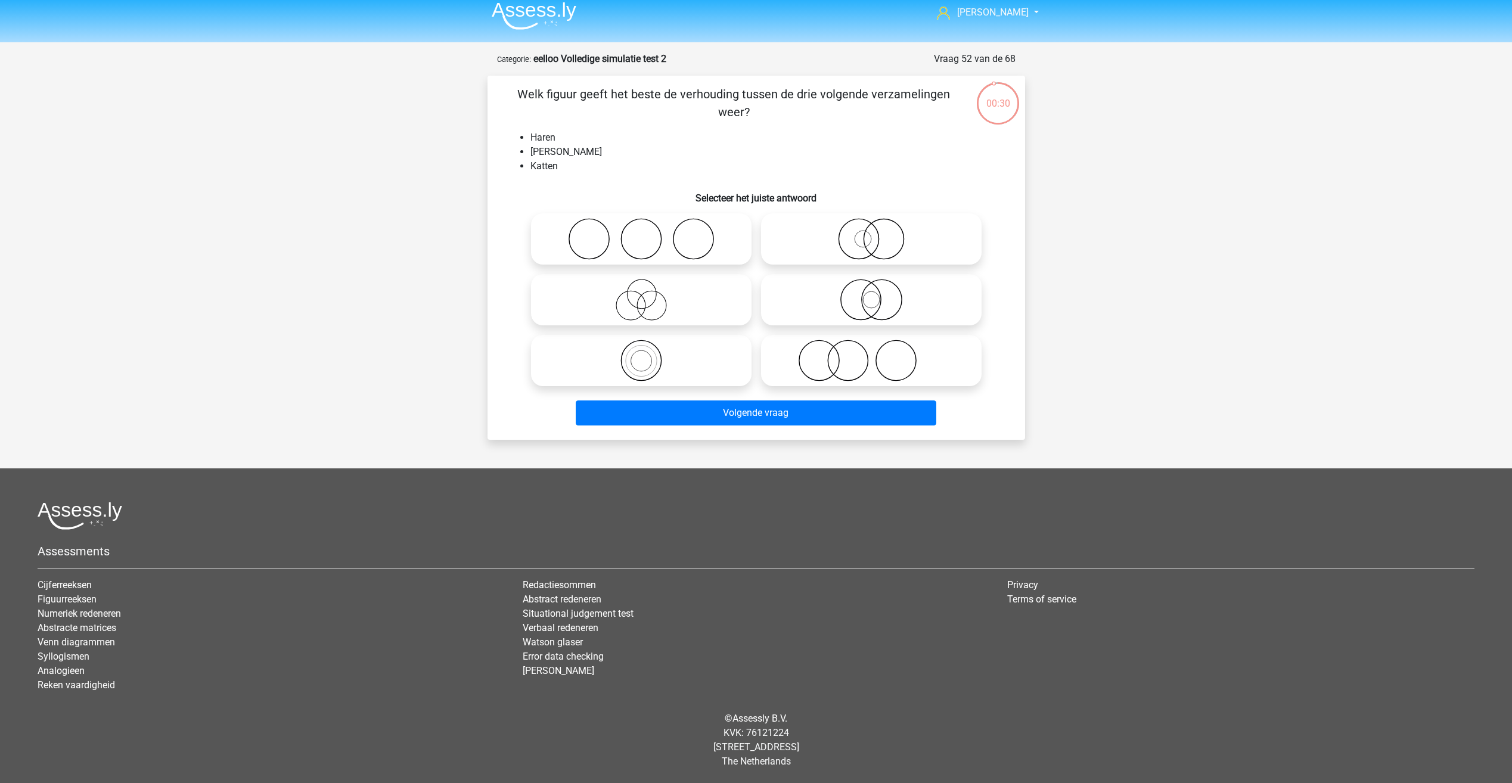
drag, startPoint x: 501, startPoint y: 107, endPoint x: 492, endPoint y: 88, distance: 21.1
click at [492, 88] on div "Welk figuur geeft het beste de verhouding tussen de drie volgende verzamelingen…" at bounding box center [756, 257] width 528 height 345
drag, startPoint x: 492, startPoint y: 88, endPoint x: 734, endPoint y: 136, distance: 246.3
click at [729, 136] on li "Haren" at bounding box center [768, 138] width 476 height 14
drag, startPoint x: 701, startPoint y: 105, endPoint x: 479, endPoint y: 76, distance: 224.7
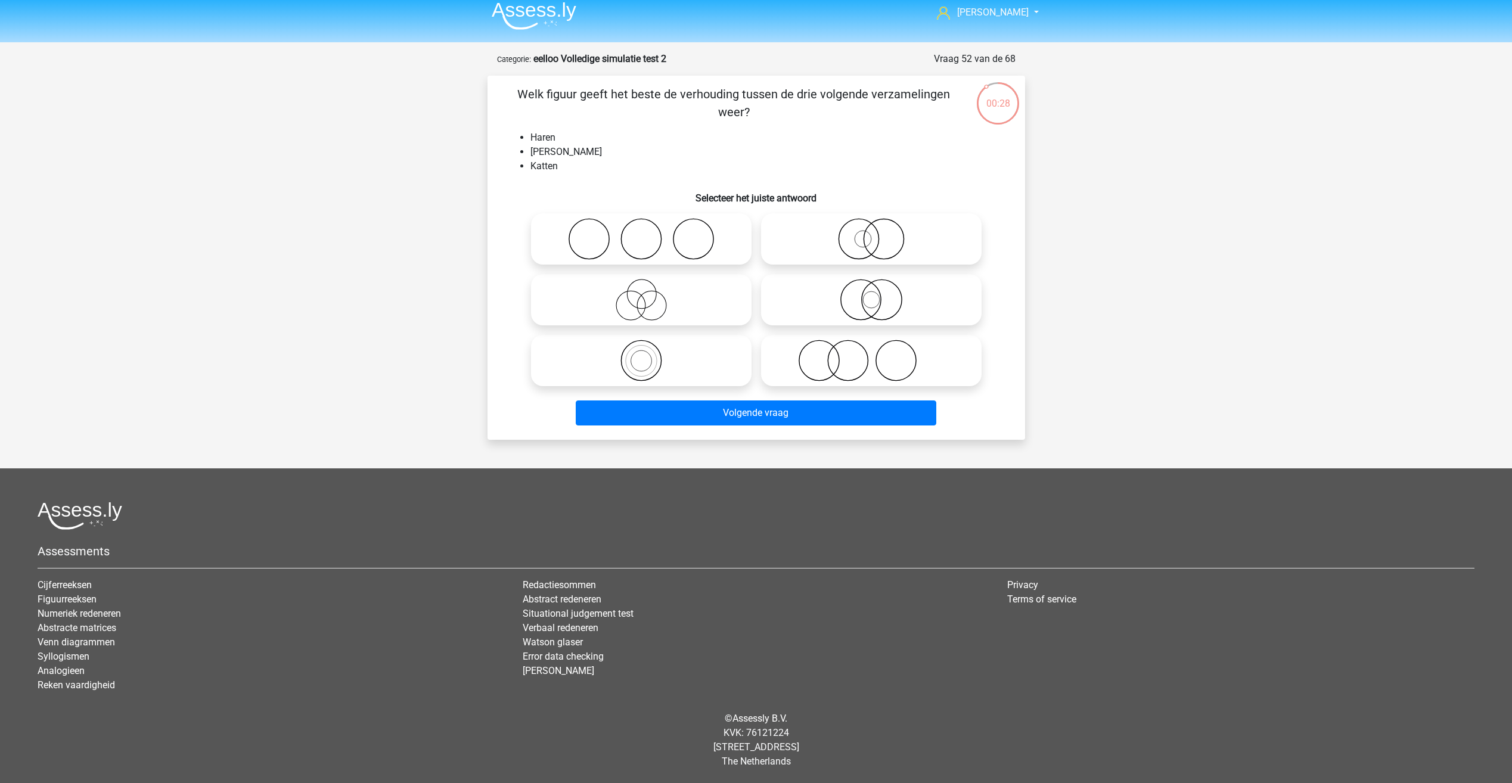
click at [479, 76] on div "00:28 Vraag 52 van de 68 Categorie: eelloo Volledige simulatie test 2 Welk figu…" at bounding box center [756, 246] width 557 height 388
drag, startPoint x: 479, startPoint y: 76, endPoint x: 536, endPoint y: 128, distance: 77.2
click at [536, 128] on div "Welk figuur geeft het beste de verhouding tussen de drie volgende verzamelingen…" at bounding box center [756, 257] width 528 height 345
drag, startPoint x: 517, startPoint y: 138, endPoint x: 532, endPoint y: 134, distance: 14.9
click at [532, 134] on ul "Haren Jonge Dieren Katten" at bounding box center [756, 152] width 499 height 43
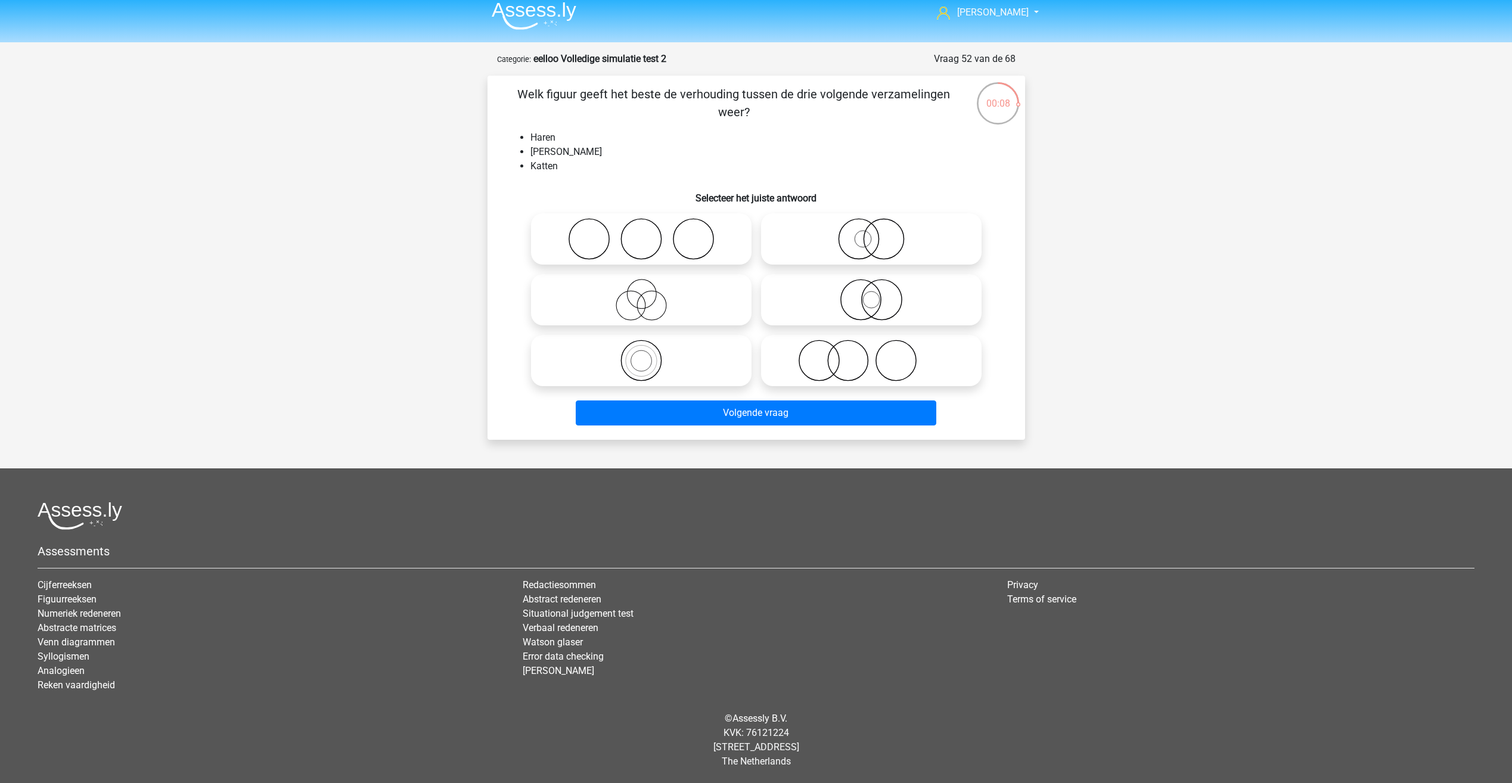
click at [657, 286] on icon at bounding box center [641, 300] width 211 height 42
click at [649, 286] on input "radio" at bounding box center [645, 290] width 8 height 8
radio input "true"
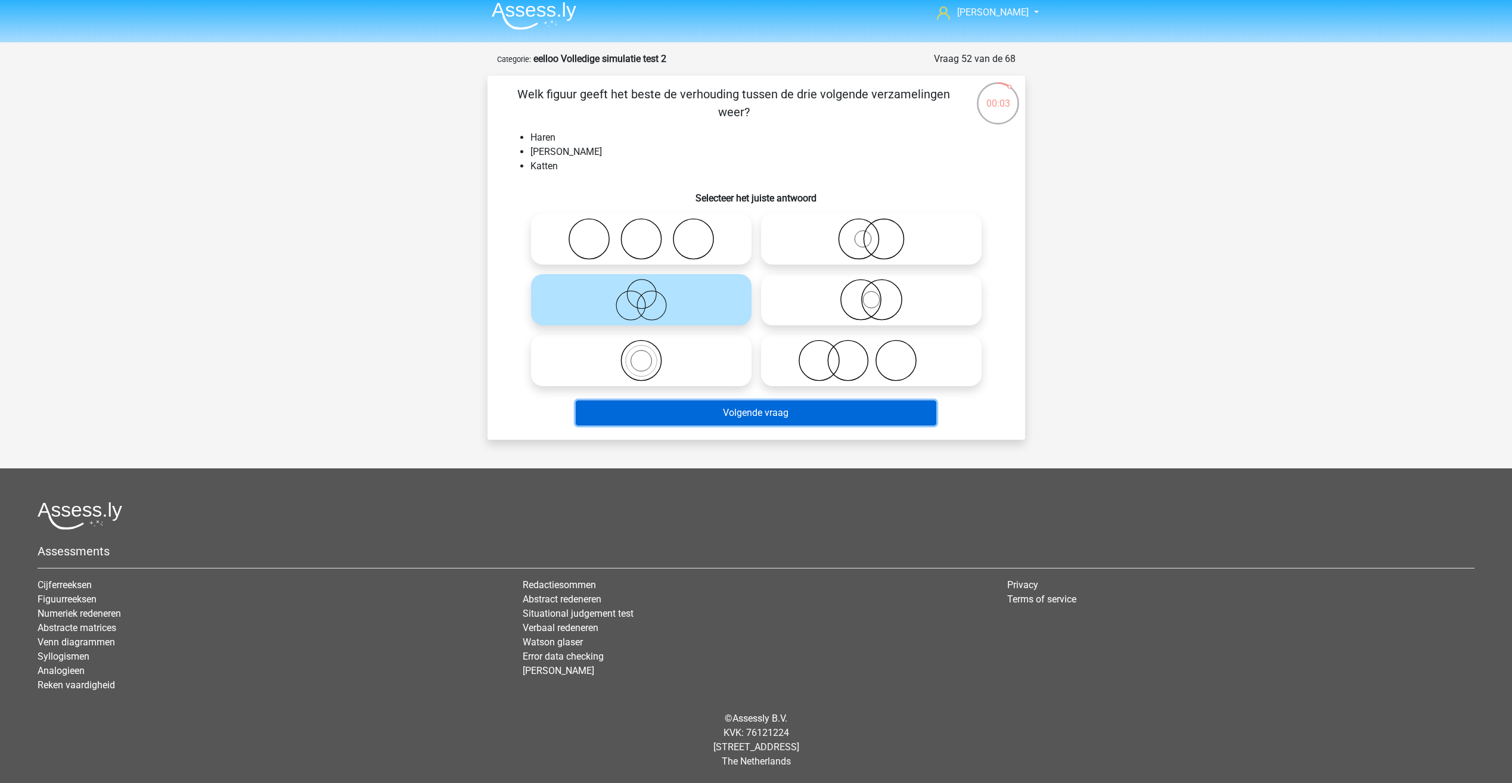
click at [643, 405] on button "Volgende vraag" at bounding box center [756, 412] width 361 height 25
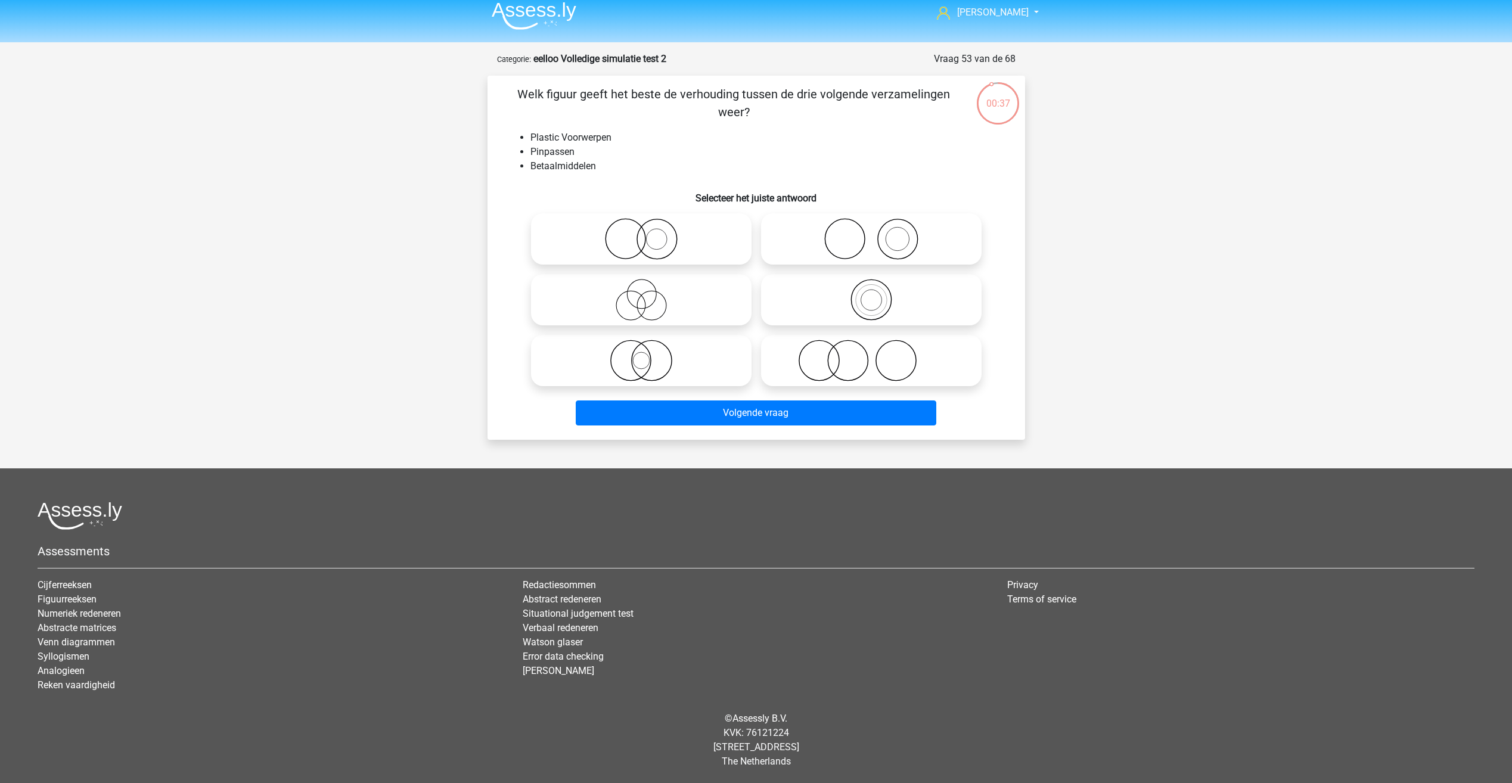
click at [515, 95] on p "Welk figuur geeft het beste de verhouding tussen de drie volgende verzamelingen…" at bounding box center [734, 103] width 455 height 36
click at [530, 131] on li "Plastic Voorwerpen" at bounding box center [768, 138] width 476 height 14
click at [617, 236] on icon at bounding box center [641, 239] width 211 height 42
click at [641, 233] on input "radio" at bounding box center [645, 229] width 8 height 8
radio input "true"
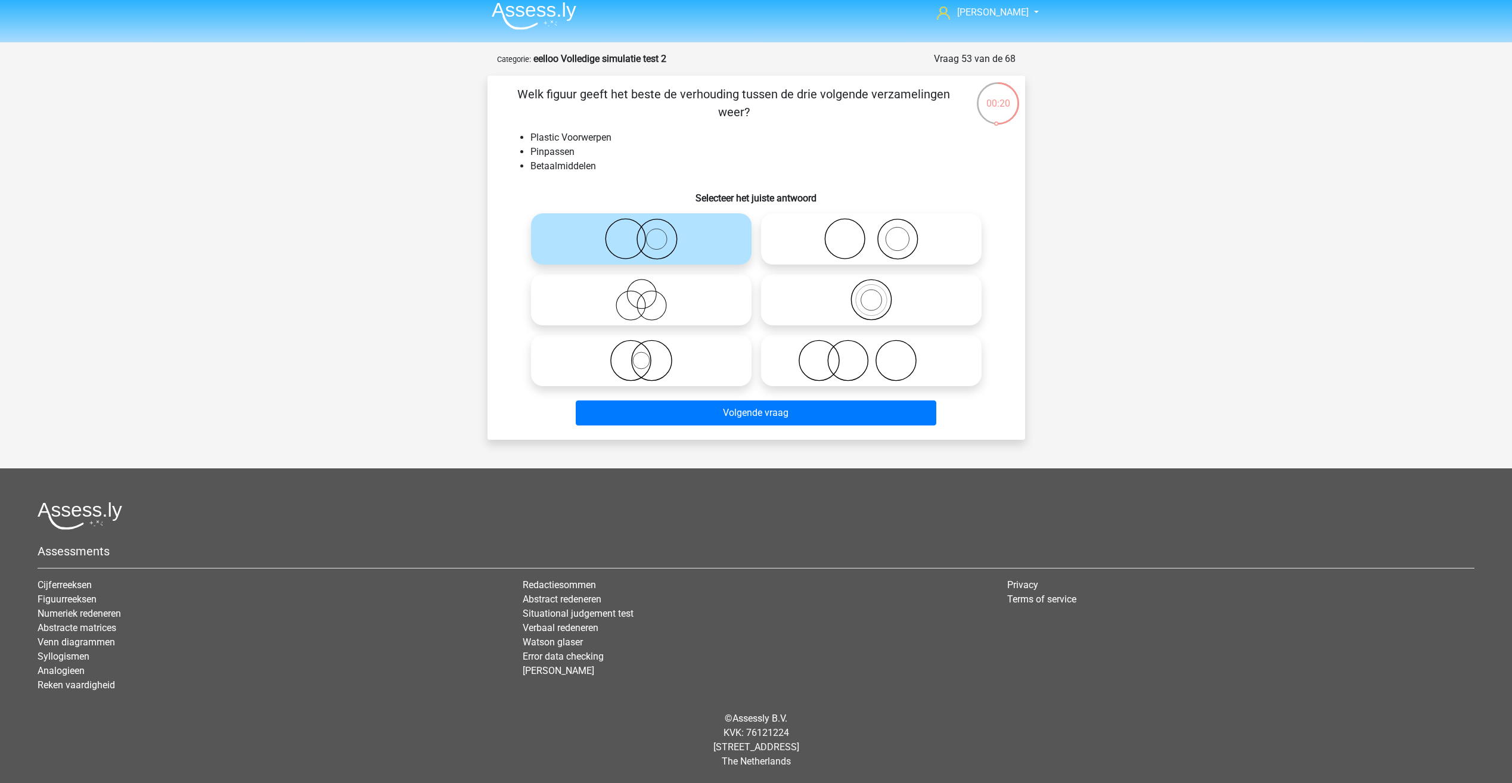
click at [652, 364] on icon at bounding box center [641, 361] width 211 height 42
click at [649, 355] on input "radio" at bounding box center [645, 351] width 8 height 8
radio input "true"
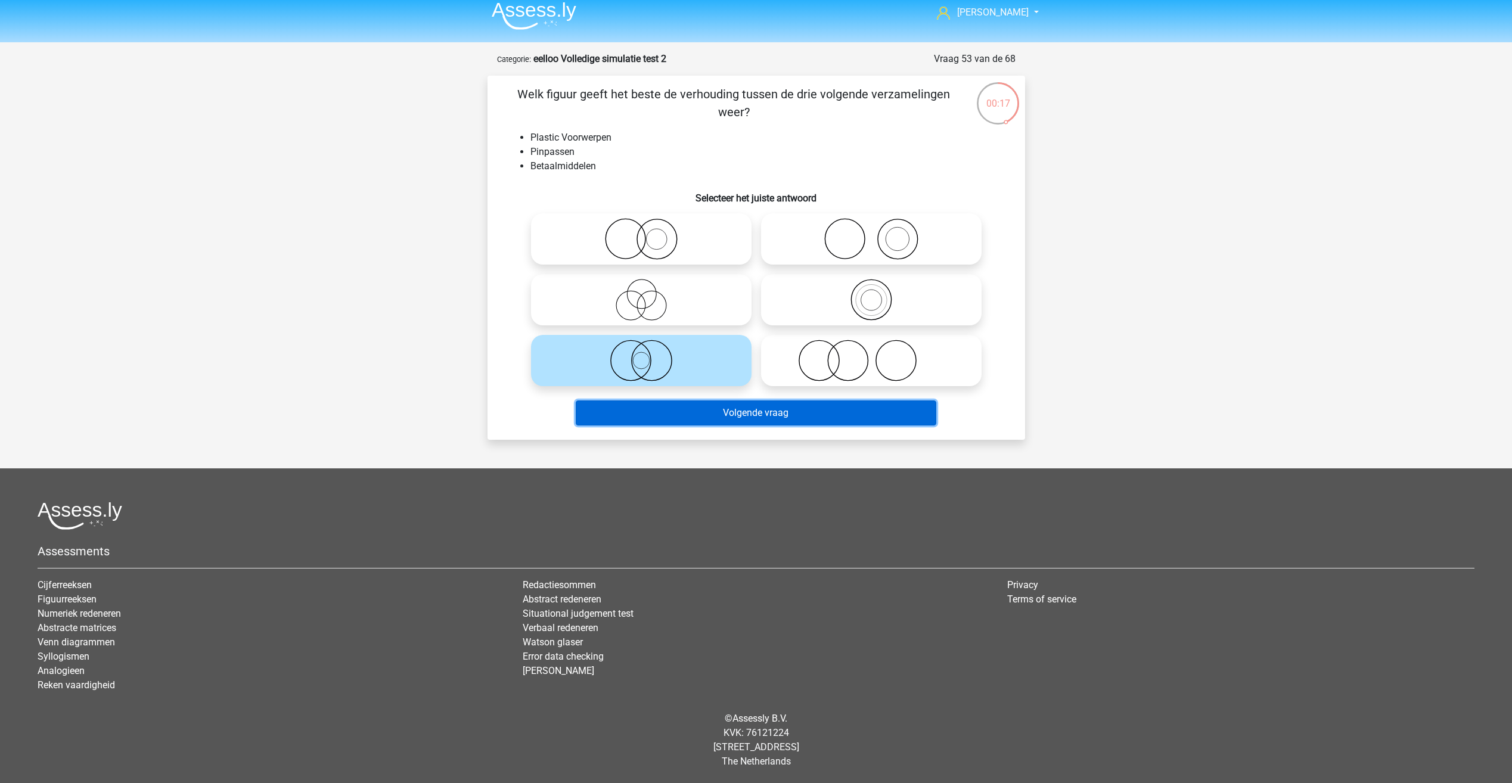
click at [638, 414] on button "Volgende vraag" at bounding box center [756, 412] width 361 height 25
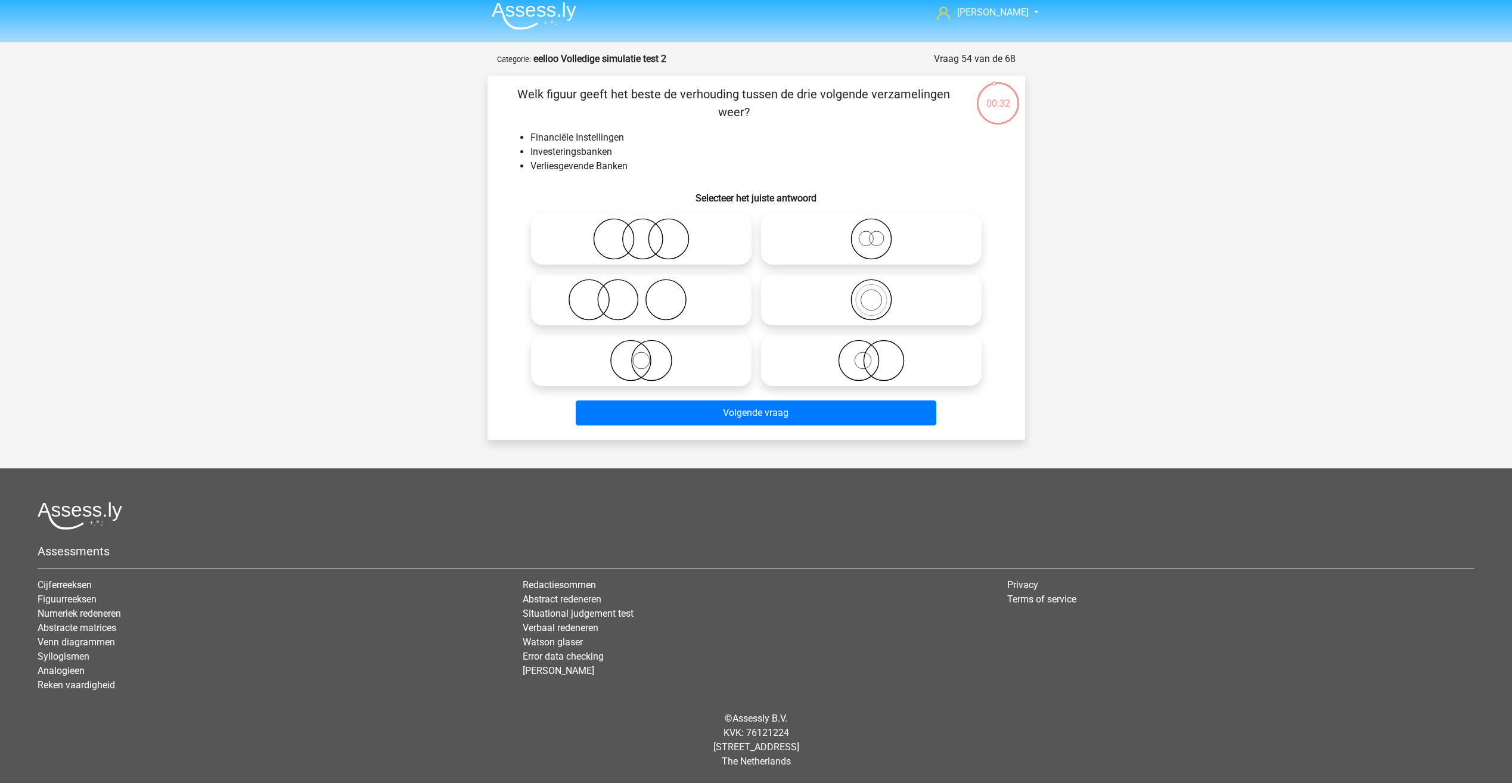
drag, startPoint x: 573, startPoint y: 107, endPoint x: 771, endPoint y: 118, distance: 198.1
click at [771, 118] on p "Welk figuur geeft het beste de verhouding tussen de drie volgende verzamelingen…" at bounding box center [734, 103] width 455 height 36
drag, startPoint x: 771, startPoint y: 118, endPoint x: 770, endPoint y: 125, distance: 7.2
click at [771, 119] on p "Welk figuur geeft het beste de verhouding tussen de drie volgende verzamelingen…" at bounding box center [734, 103] width 455 height 36
drag, startPoint x: 529, startPoint y: 154, endPoint x: 600, endPoint y: 162, distance: 71.3
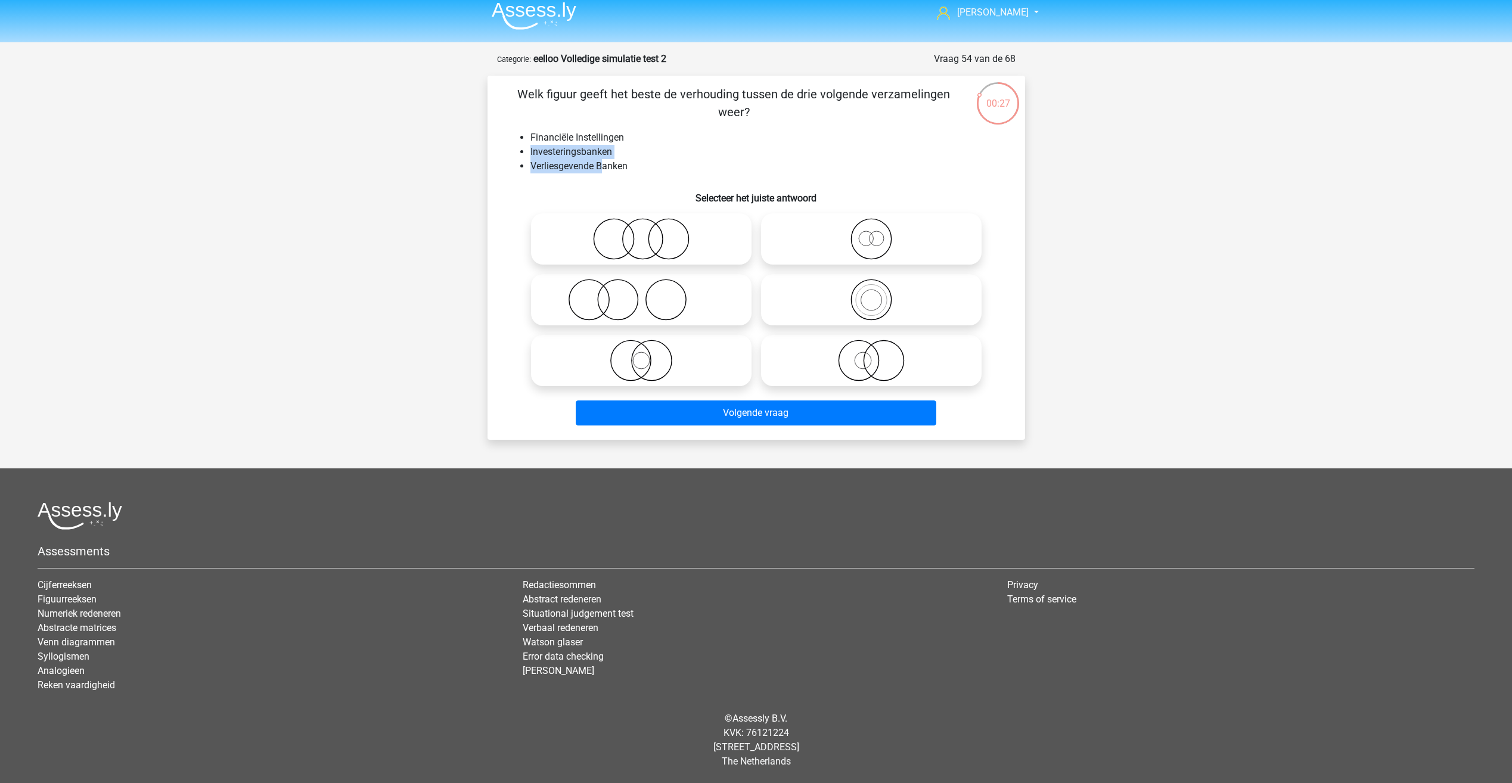
click at [600, 162] on ul "Financiële Instellingen Investeringsbanken Verliesgevende Banken" at bounding box center [756, 152] width 499 height 43
drag, startPoint x: 600, startPoint y: 162, endPoint x: 604, endPoint y: 180, distance: 18.4
click at [604, 180] on div "Welk figuur geeft het beste de verhouding tussen de drie volgende verzamelingen…" at bounding box center [756, 257] width 528 height 345
drag, startPoint x: 633, startPoint y: 164, endPoint x: 647, endPoint y: 154, distance: 17.9
click at [647, 154] on ul "Financiële Instellingen Investeringsbanken Verliesgevende Banken" at bounding box center [756, 152] width 499 height 43
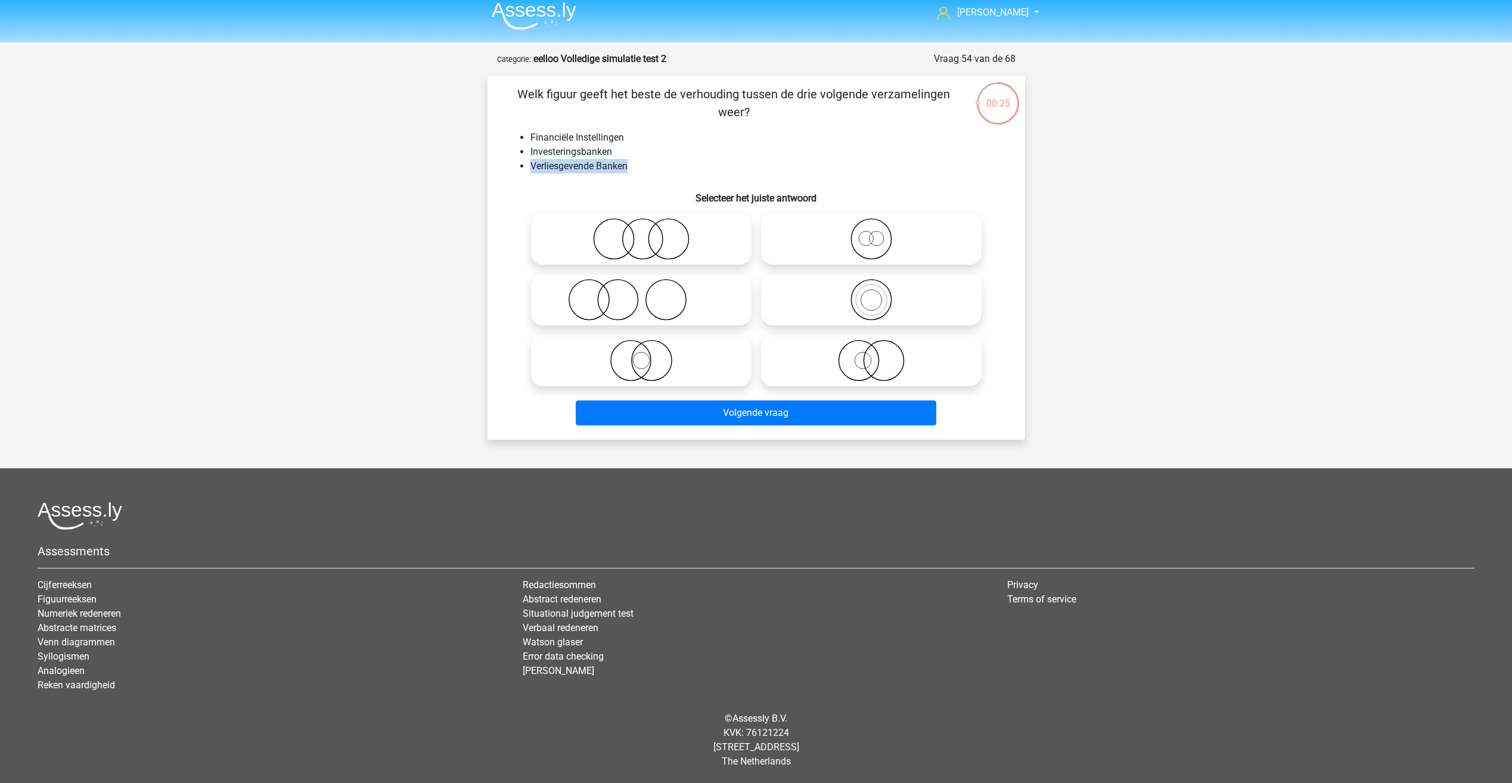
drag, startPoint x: 647, startPoint y: 154, endPoint x: 629, endPoint y: 156, distance: 18.6
click at [632, 156] on li "Investeringsbanken" at bounding box center [768, 152] width 476 height 14
click at [556, 135] on li "Financiële Instellingen" at bounding box center [768, 138] width 476 height 14
drag, startPoint x: 529, startPoint y: 94, endPoint x: 471, endPoint y: 66, distance: 64.8
click at [471, 66] on div "[PERSON_NAME] [EMAIL_ADDRESS][DOMAIN_NAME]" at bounding box center [756, 387] width 1512 height 791
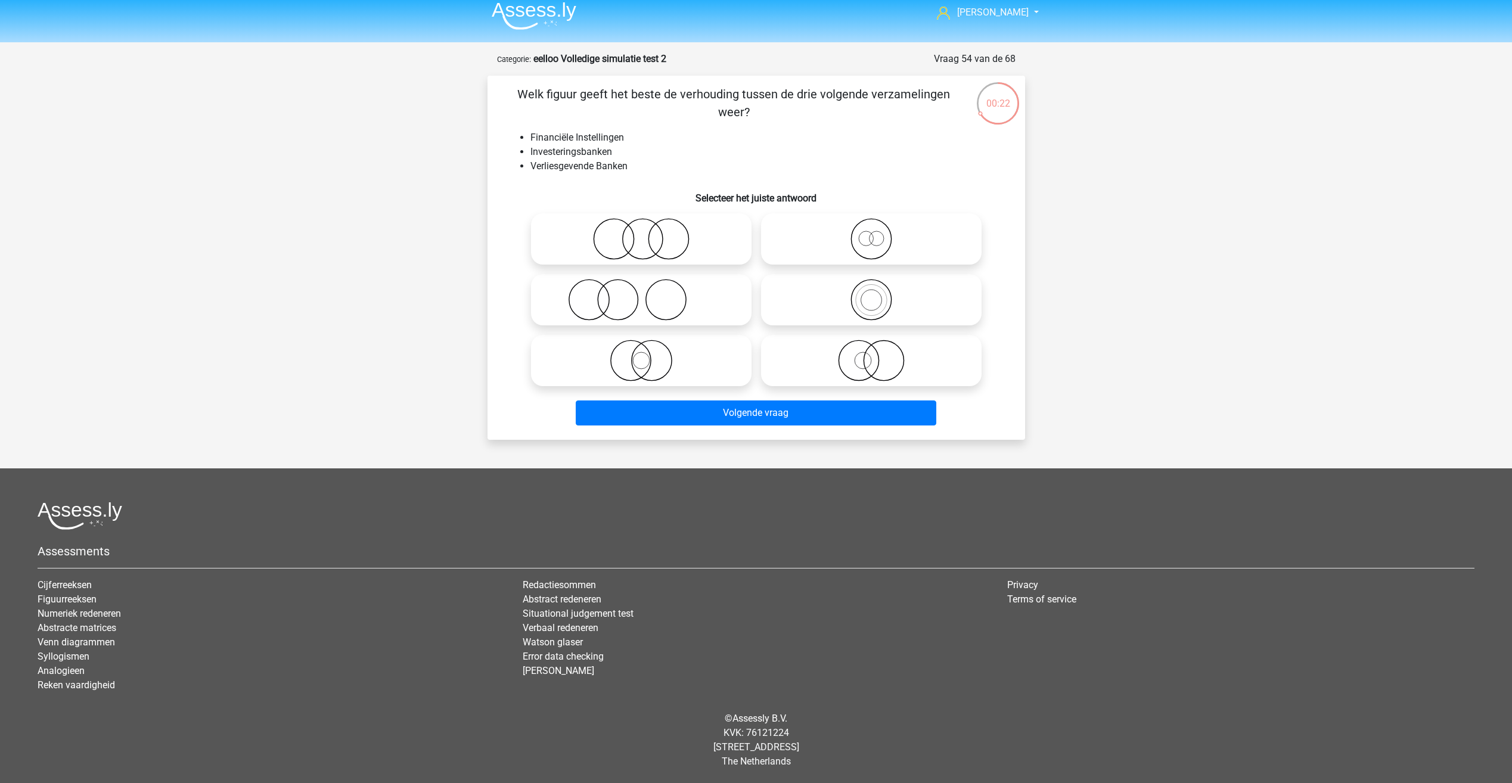
drag, startPoint x: 471, startPoint y: 66, endPoint x: 522, endPoint y: 138, distance: 88.5
click at [530, 138] on li "Financiële Instellingen" at bounding box center [768, 138] width 476 height 14
click at [666, 235] on icon at bounding box center [641, 239] width 211 height 42
click at [649, 233] on input "radio" at bounding box center [645, 229] width 8 height 8
radio input "true"
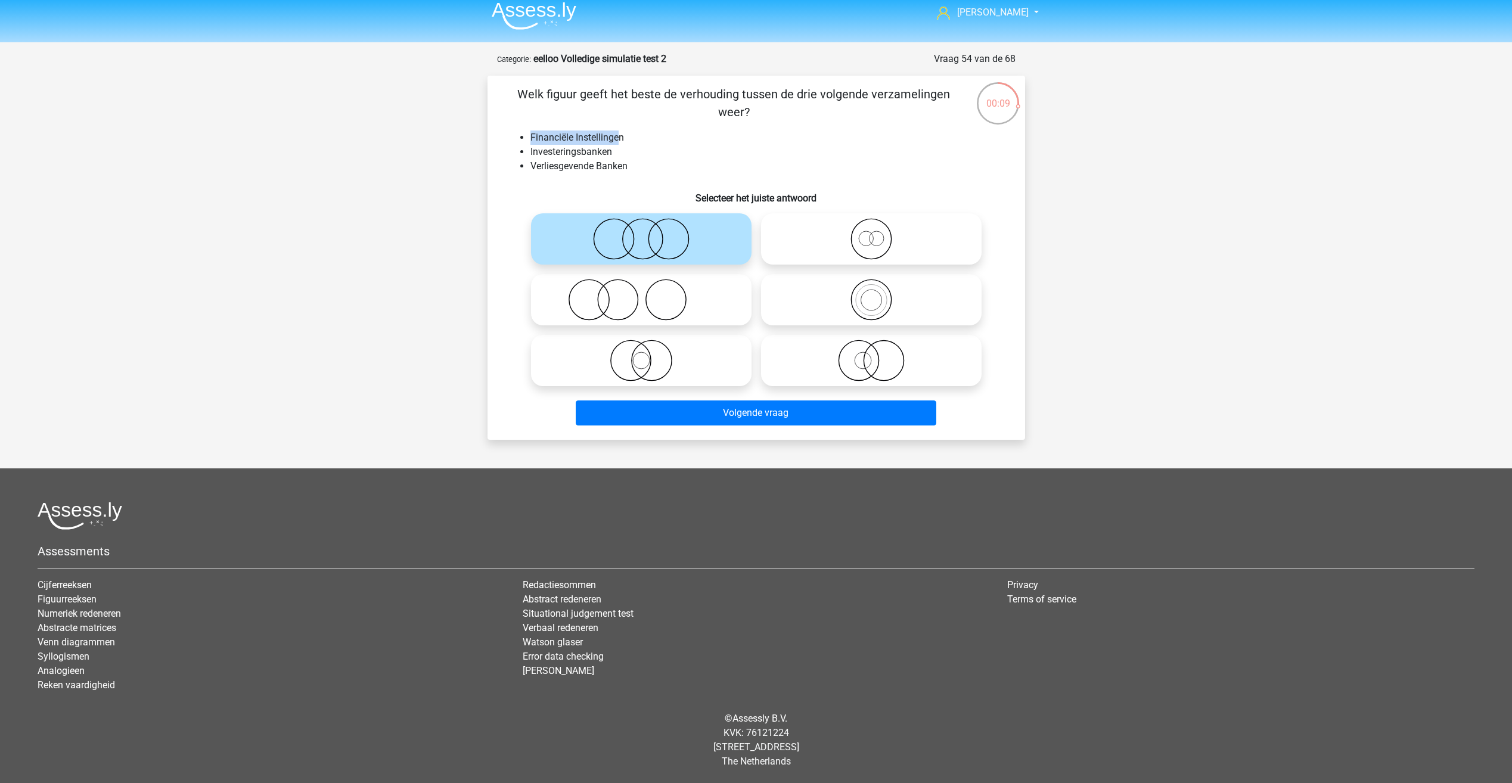
drag, startPoint x: 526, startPoint y: 133, endPoint x: 622, endPoint y: 144, distance: 96.0
click at [622, 144] on ul "Financiële Instellingen Investeringsbanken Verliesgevende Banken" at bounding box center [756, 152] width 499 height 43
click at [643, 362] on icon at bounding box center [641, 361] width 211 height 42
click at [643, 355] on input "radio" at bounding box center [645, 351] width 8 height 8
radio input "true"
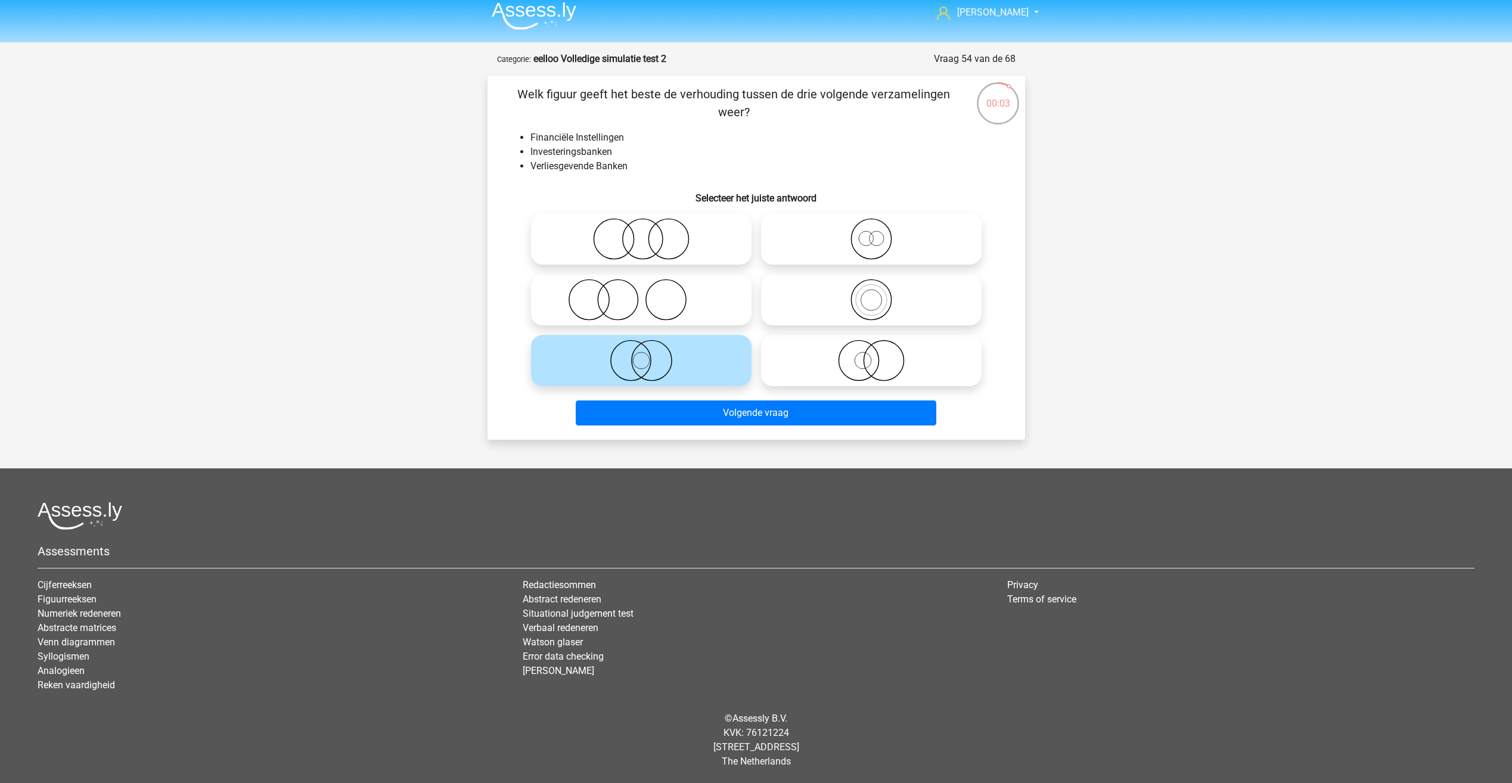
click at [824, 359] on icon at bounding box center [871, 361] width 211 height 42
click at [871, 355] on input "radio" at bounding box center [875, 351] width 8 height 8
radio input "true"
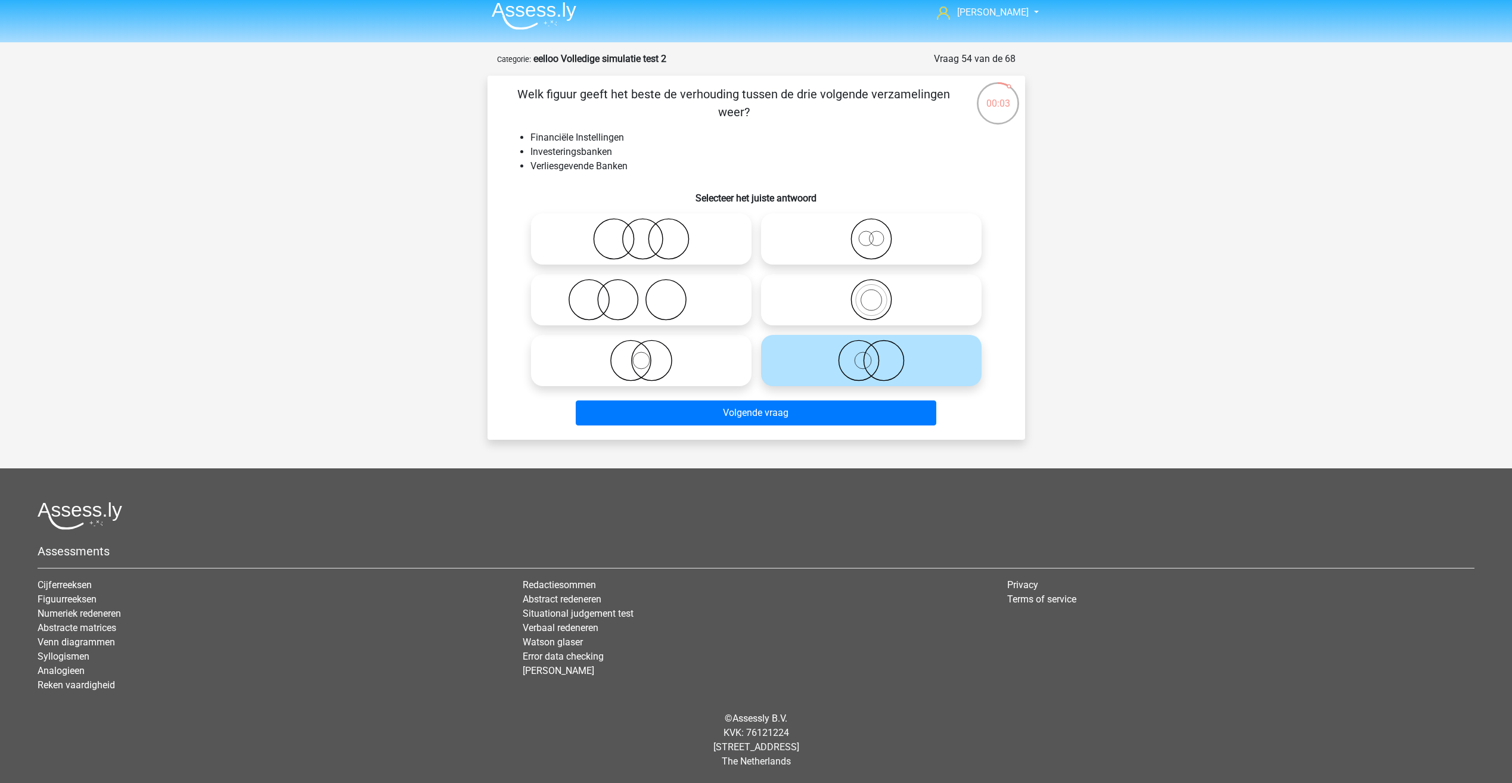
click at [648, 217] on label at bounding box center [641, 238] width 221 height 51
click at [648, 225] on input "radio" at bounding box center [645, 229] width 8 height 8
radio input "true"
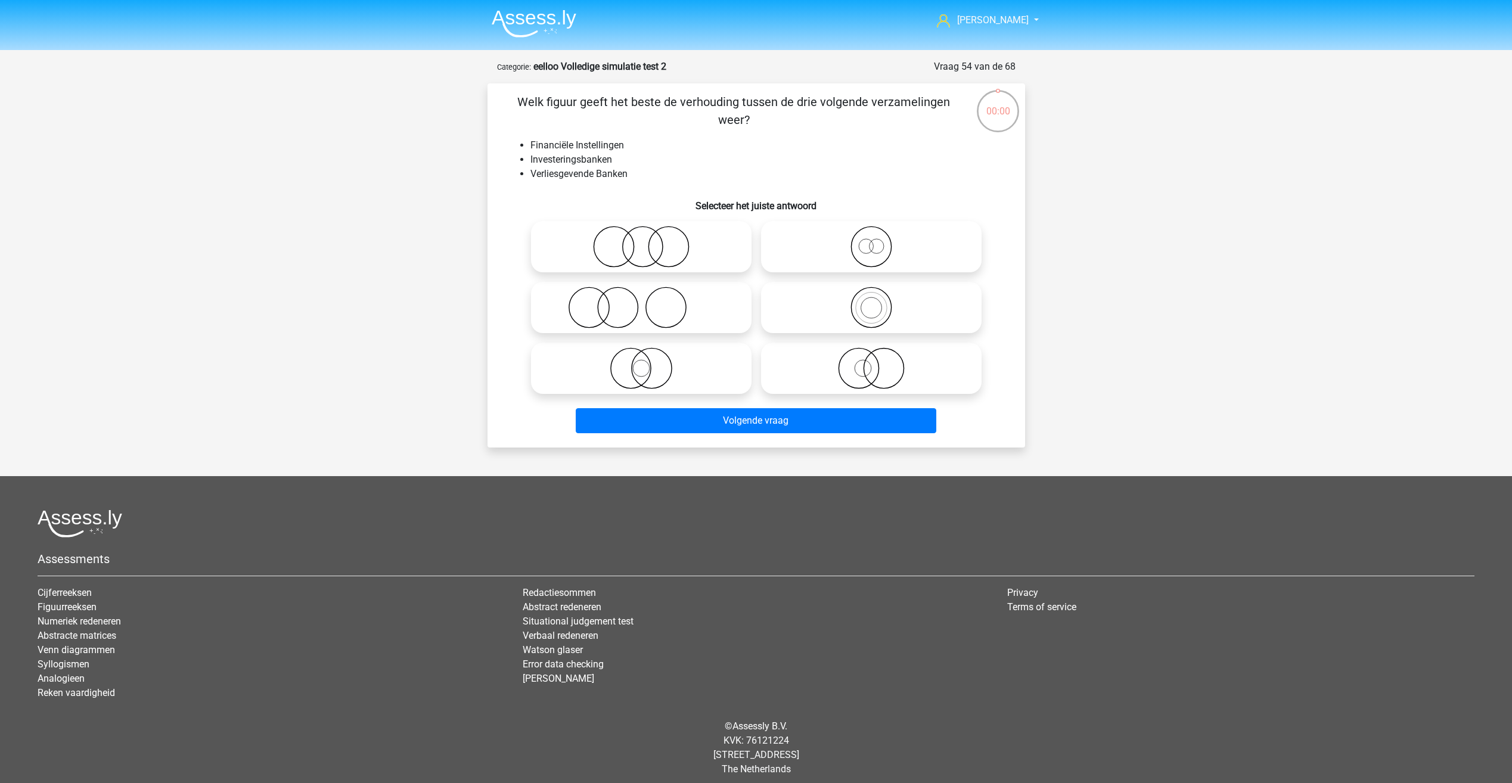
scroll to position [8, 0]
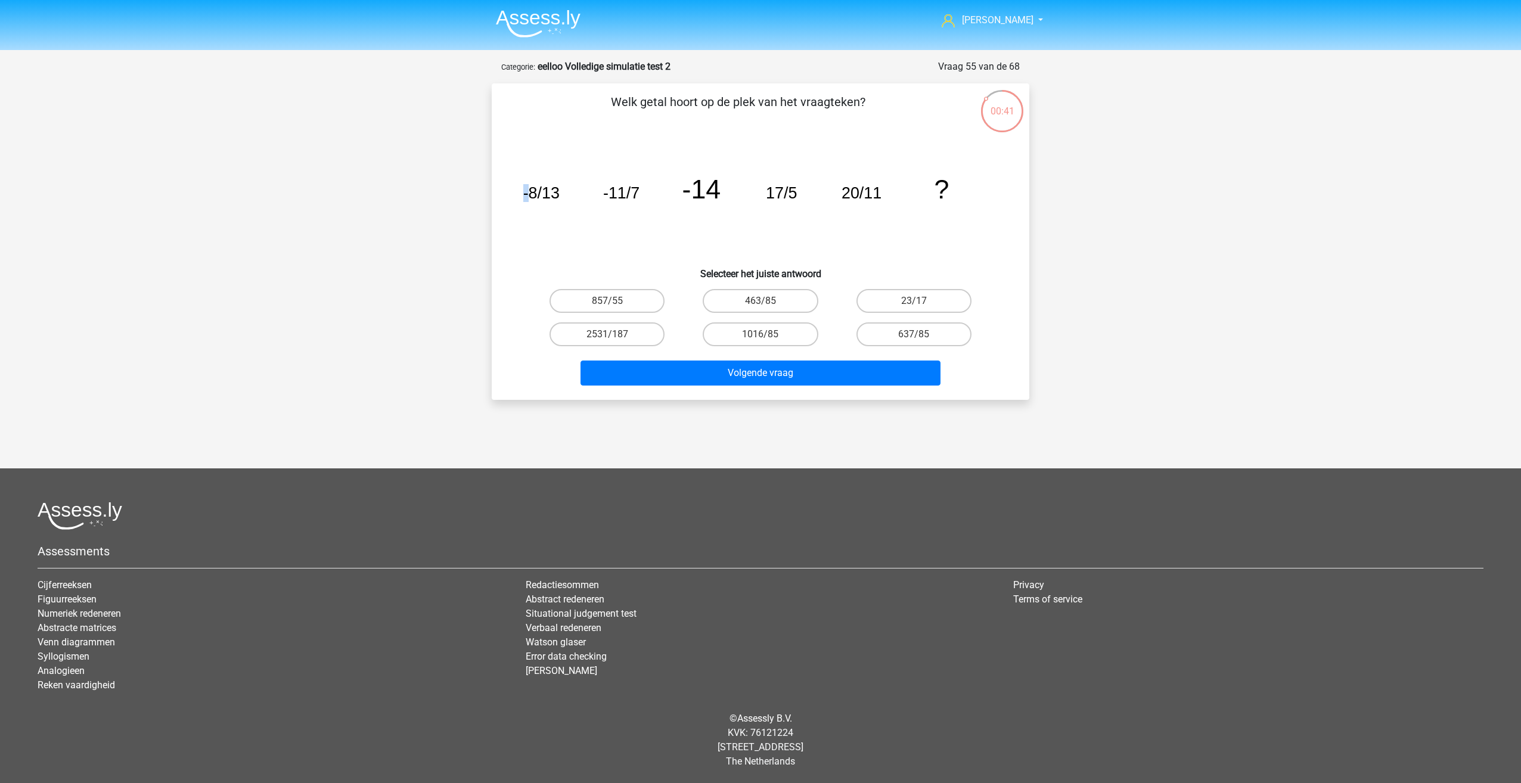
drag, startPoint x: 530, startPoint y: 198, endPoint x: 490, endPoint y: 195, distance: 40.0
click at [490, 195] on div "00:41 Vraag 55 van de 68 Categorie: eelloo Volledige simulatie test 2 Welk geta…" at bounding box center [760, 230] width 557 height 340
drag, startPoint x: 490, startPoint y: 195, endPoint x: 705, endPoint y: 203, distance: 215.3
click at [705, 203] on tspan "-14" at bounding box center [701, 189] width 39 height 30
click at [915, 290] on label "23/17" at bounding box center [913, 301] width 115 height 24
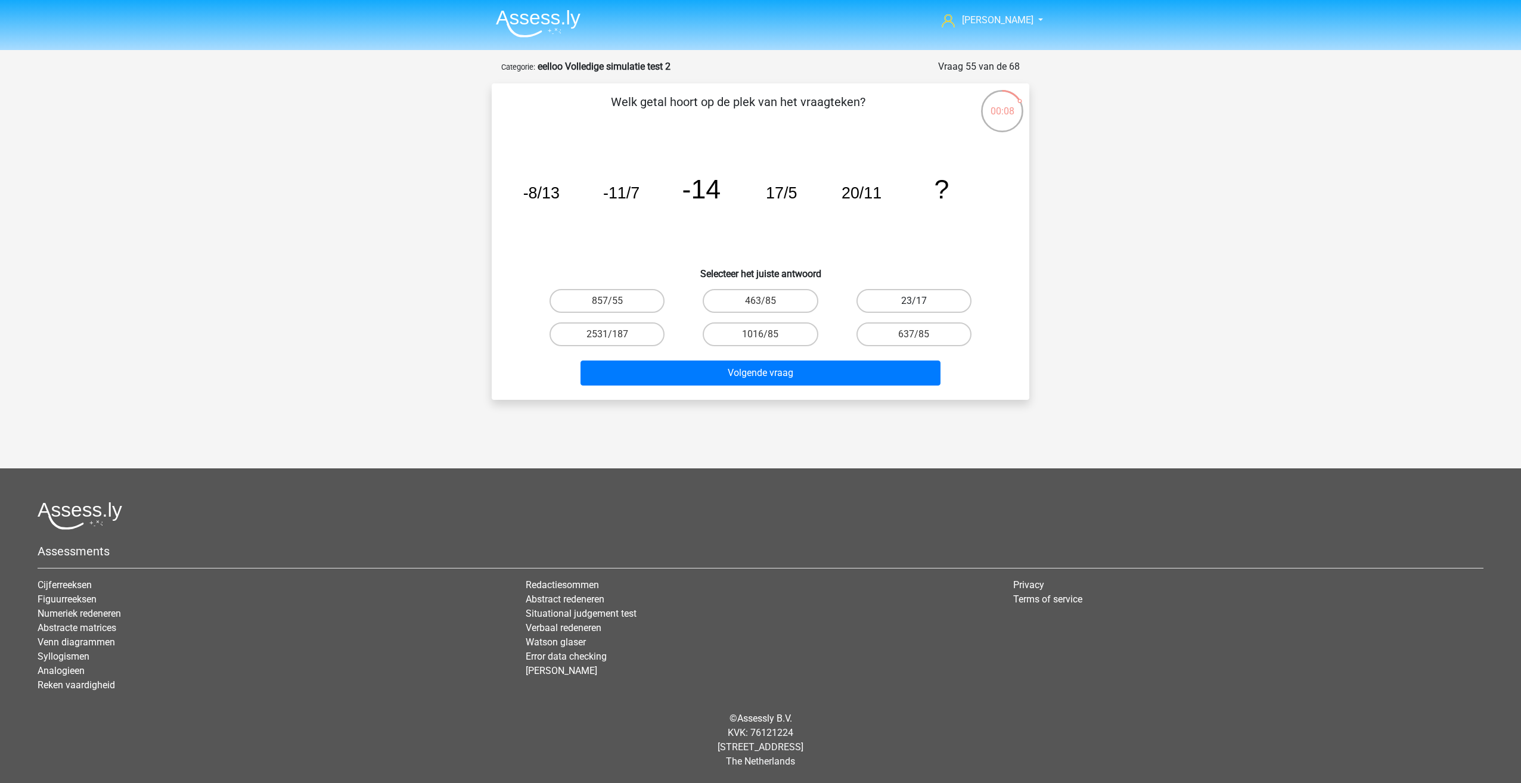
click at [915, 301] on input "23/17" at bounding box center [918, 305] width 8 height 8
radio input "true"
click at [858, 364] on button "Volgende vraag" at bounding box center [760, 373] width 361 height 25
drag, startPoint x: 605, startPoint y: 88, endPoint x: 785, endPoint y: 94, distance: 179.5
click at [785, 94] on div "Welk getal hoort op de plek van het vraagteken? image/svg+xml 11 121 -110 231 -…" at bounding box center [761, 241] width 538 height 316
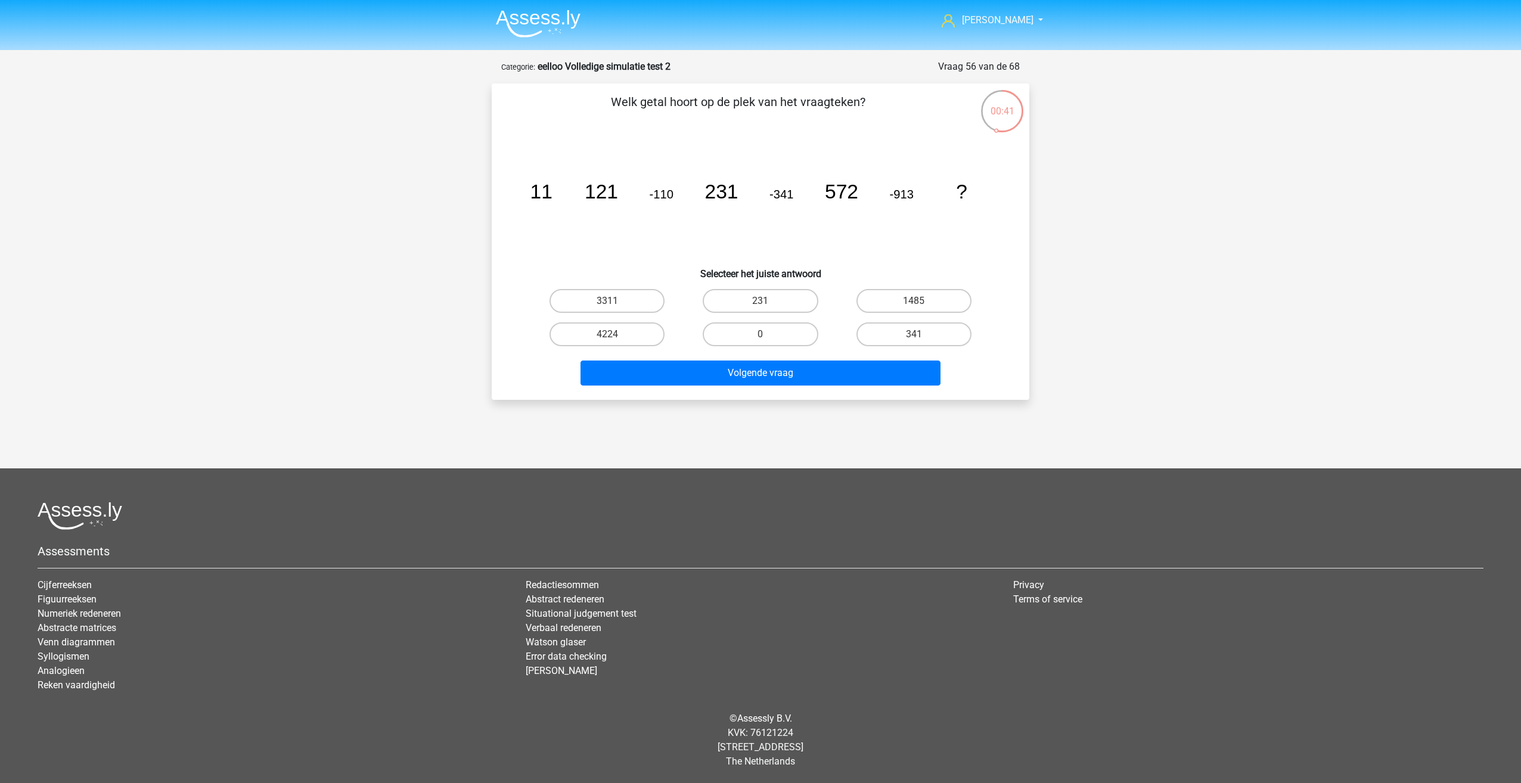
drag, startPoint x: 785, startPoint y: 94, endPoint x: 729, endPoint y: 186, distance: 107.5
click at [777, 173] on icon "image/svg+xml 11 121 -110 231 -341 572 -913 ?" at bounding box center [760, 198] width 480 height 120
click at [891, 297] on label "1485" at bounding box center [913, 301] width 115 height 24
click at [914, 301] on input "1485" at bounding box center [918, 305] width 8 height 8
radio input "true"
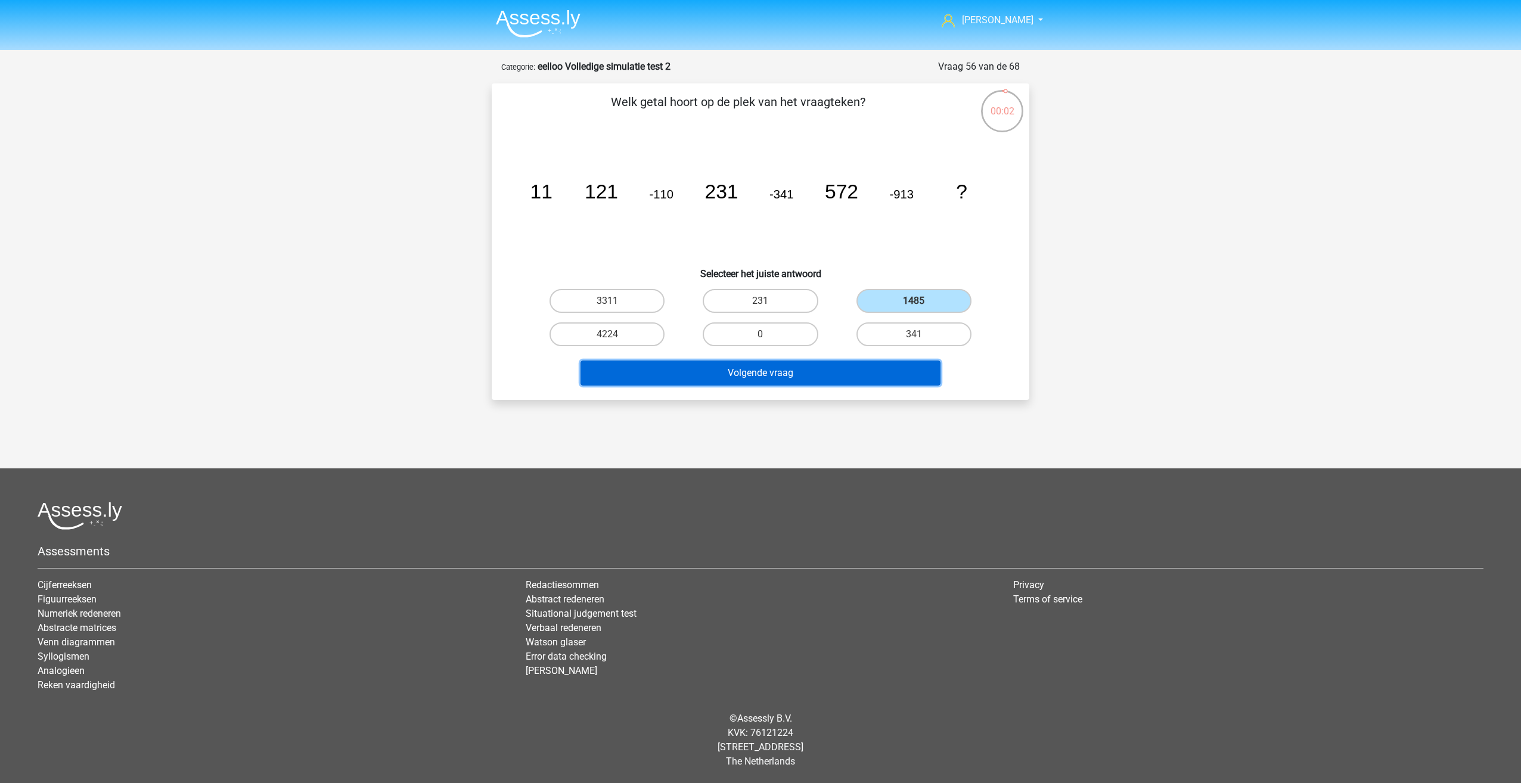
click at [663, 364] on button "Volgende vraag" at bounding box center [760, 373] width 361 height 25
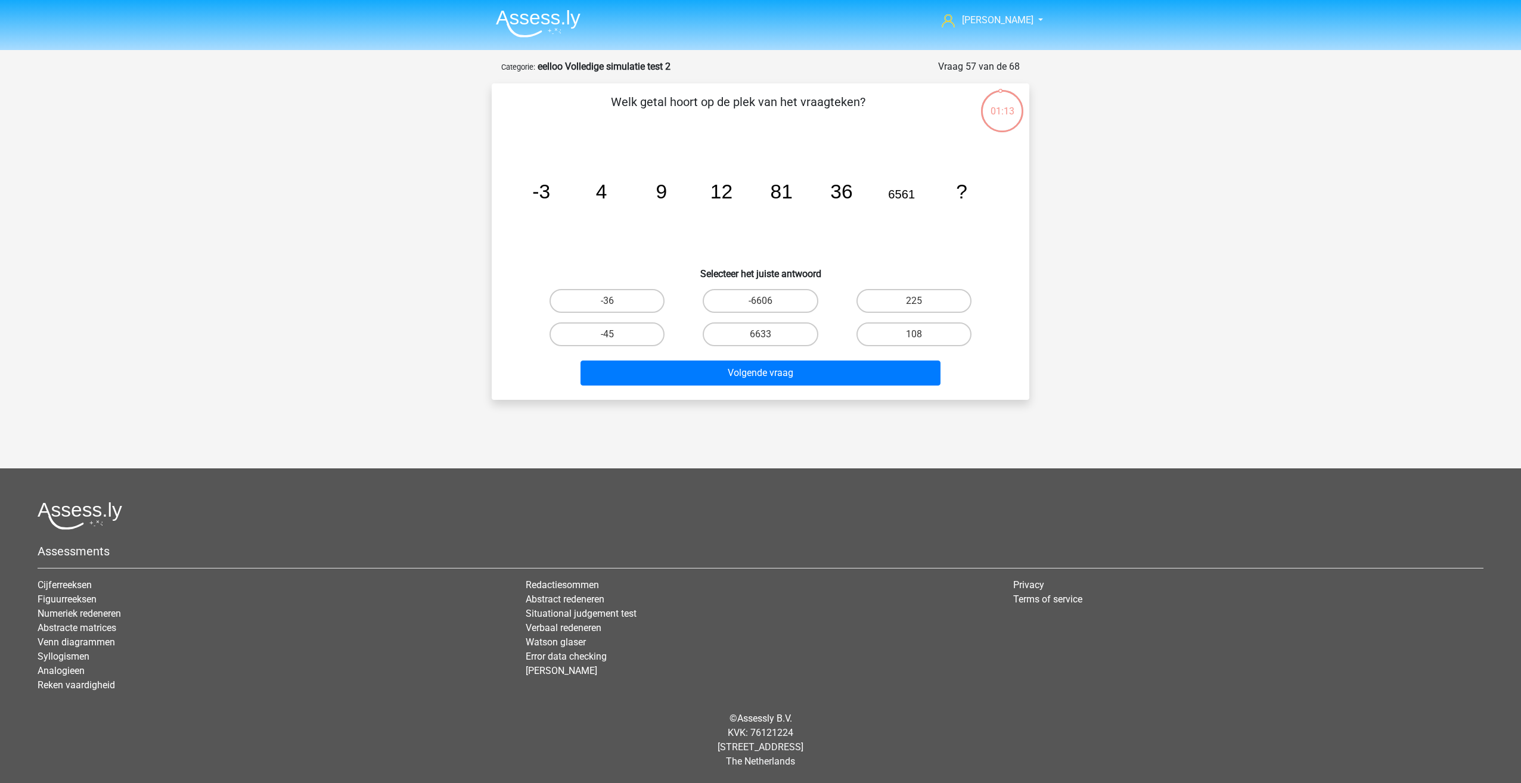
drag, startPoint x: 617, startPoint y: 105, endPoint x: 865, endPoint y: 95, distance: 248.1
click at [865, 95] on p "Welk getal hoort op de plek van het vraagteken?" at bounding box center [738, 111] width 455 height 36
click at [519, 171] on div "image/svg+xml -3 4 9 12 81 36 6561 ?" at bounding box center [760, 198] width 499 height 120
click at [753, 333] on label "6633" at bounding box center [760, 334] width 115 height 24
click at [760, 334] on input "6633" at bounding box center [764, 338] width 8 height 8
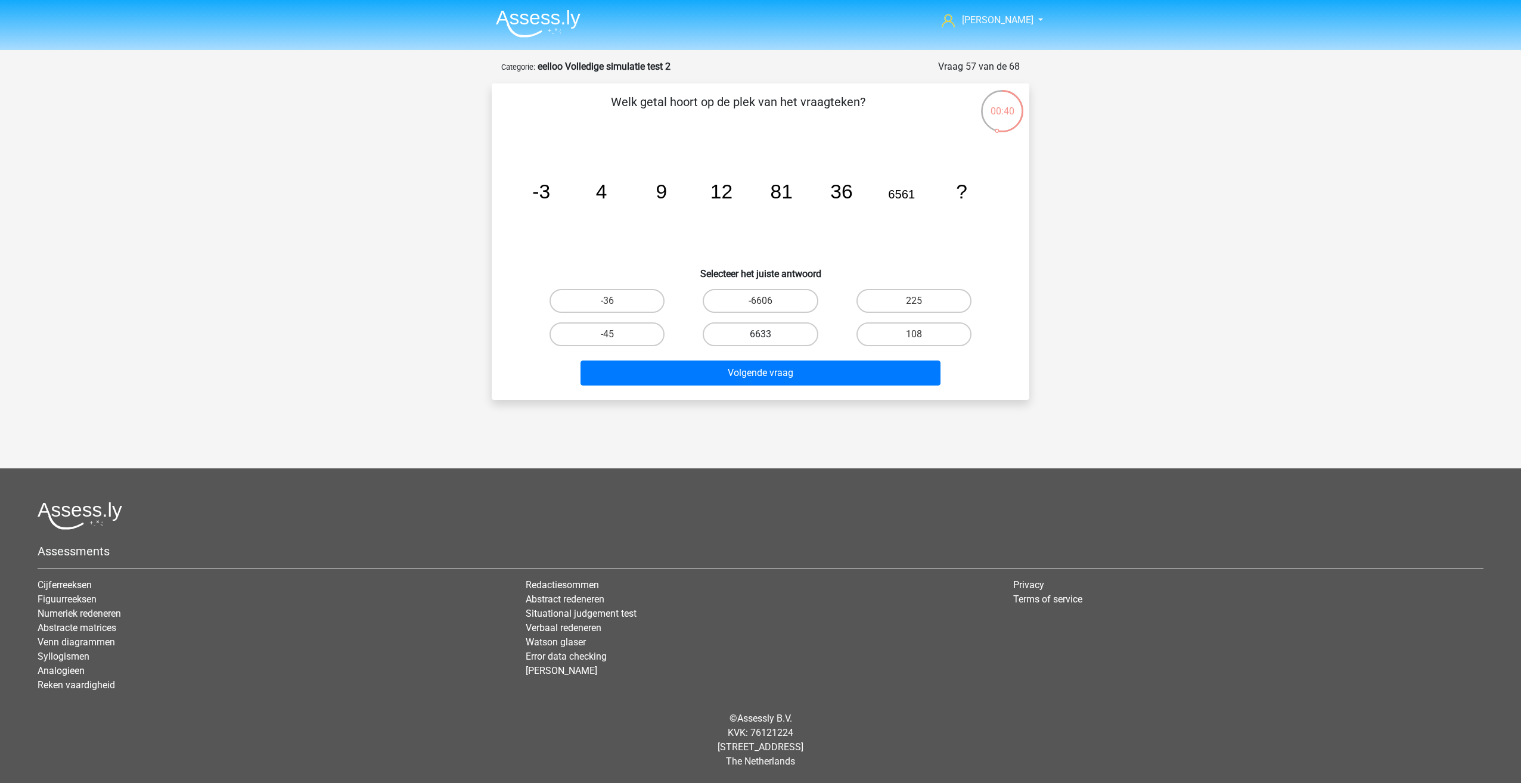
radio input "true"
click at [756, 376] on button "Volgende vraag" at bounding box center [760, 373] width 361 height 25
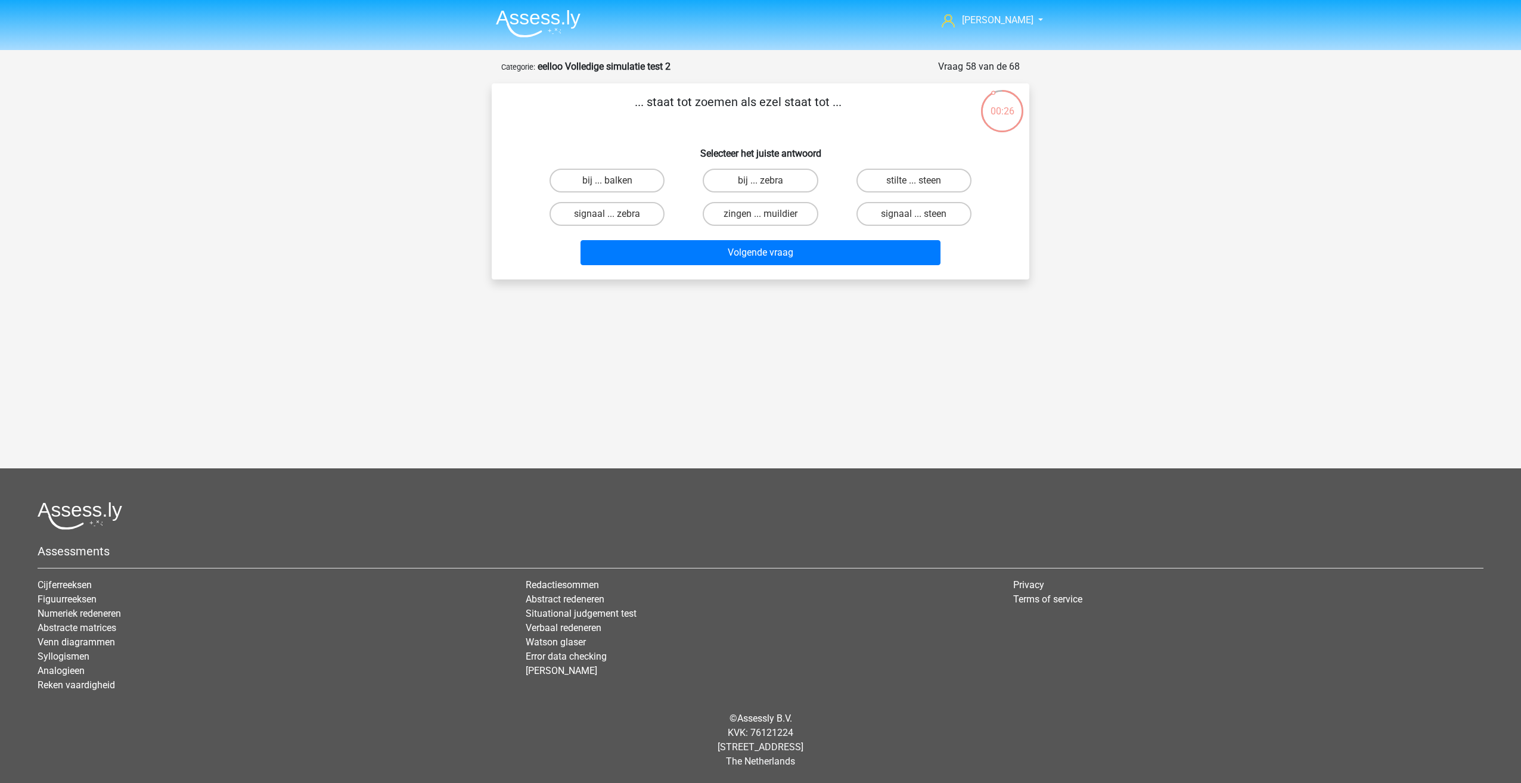
drag, startPoint x: 724, startPoint y: 92, endPoint x: 863, endPoint y: 92, distance: 138.9
click at [863, 92] on div "... staat tot zoemen als ezel staat tot ... Selecteer het juiste antwoord bij .…" at bounding box center [761, 181] width 538 height 196
drag, startPoint x: 863, startPoint y: 92, endPoint x: 848, endPoint y: 140, distance: 50.5
click at [848, 140] on h6 "Selecteer het juiste antwoord" at bounding box center [760, 148] width 499 height 21
drag, startPoint x: 703, startPoint y: 148, endPoint x: 929, endPoint y: 148, distance: 225.9
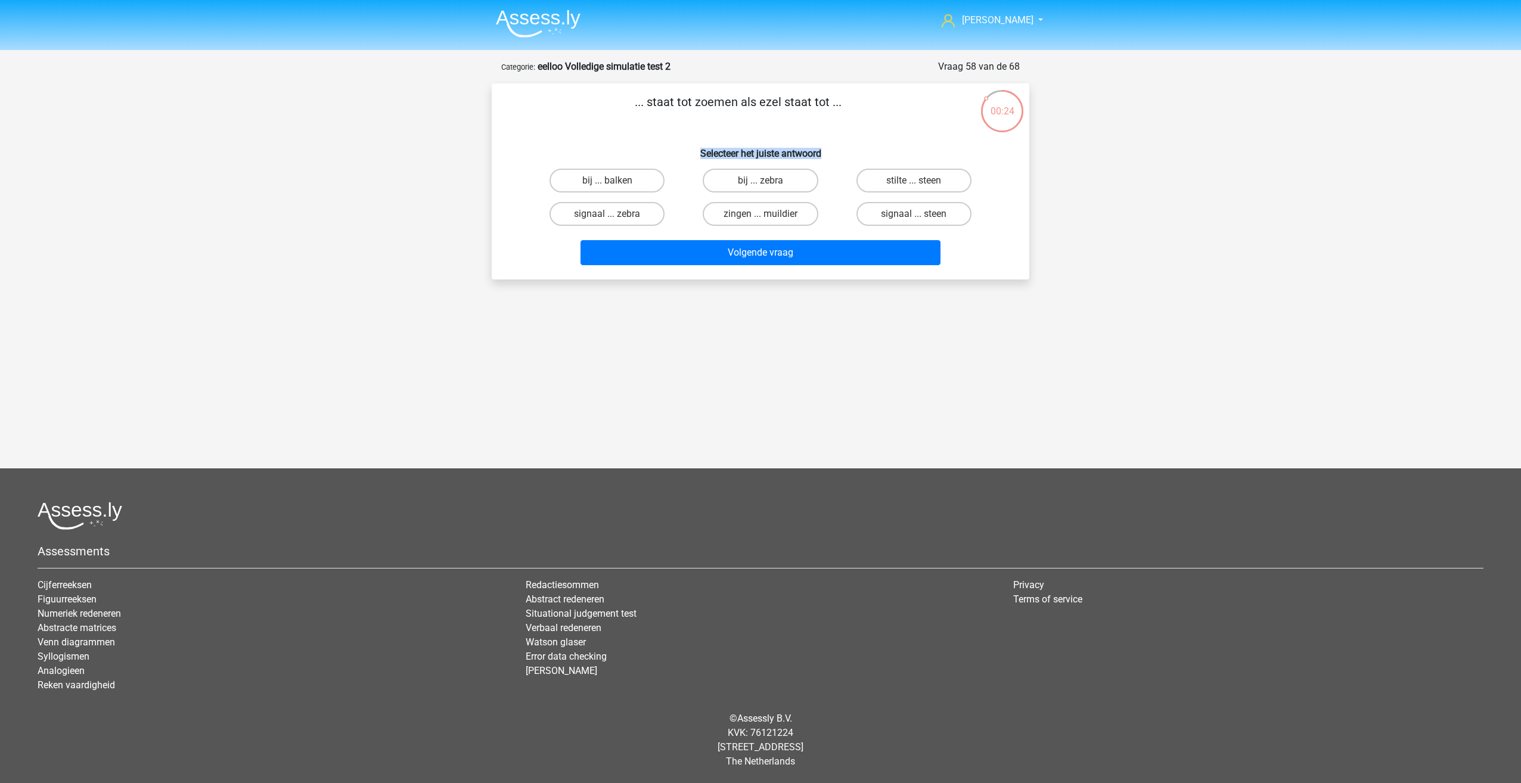
click at [929, 148] on h6 "Selecteer het juiste antwoord" at bounding box center [760, 148] width 499 height 21
drag, startPoint x: 929, startPoint y: 148, endPoint x: 867, endPoint y: 138, distance: 63.4
click at [867, 138] on div "... staat tot zoemen als ezel staat tot ... Selecteer het juiste antwoord bij .…" at bounding box center [760, 181] width 528 height 177
click at [834, 148] on h6 "Selecteer het juiste antwoord" at bounding box center [760, 148] width 499 height 21
drag, startPoint x: 638, startPoint y: 98, endPoint x: 634, endPoint y: 111, distance: 13.6
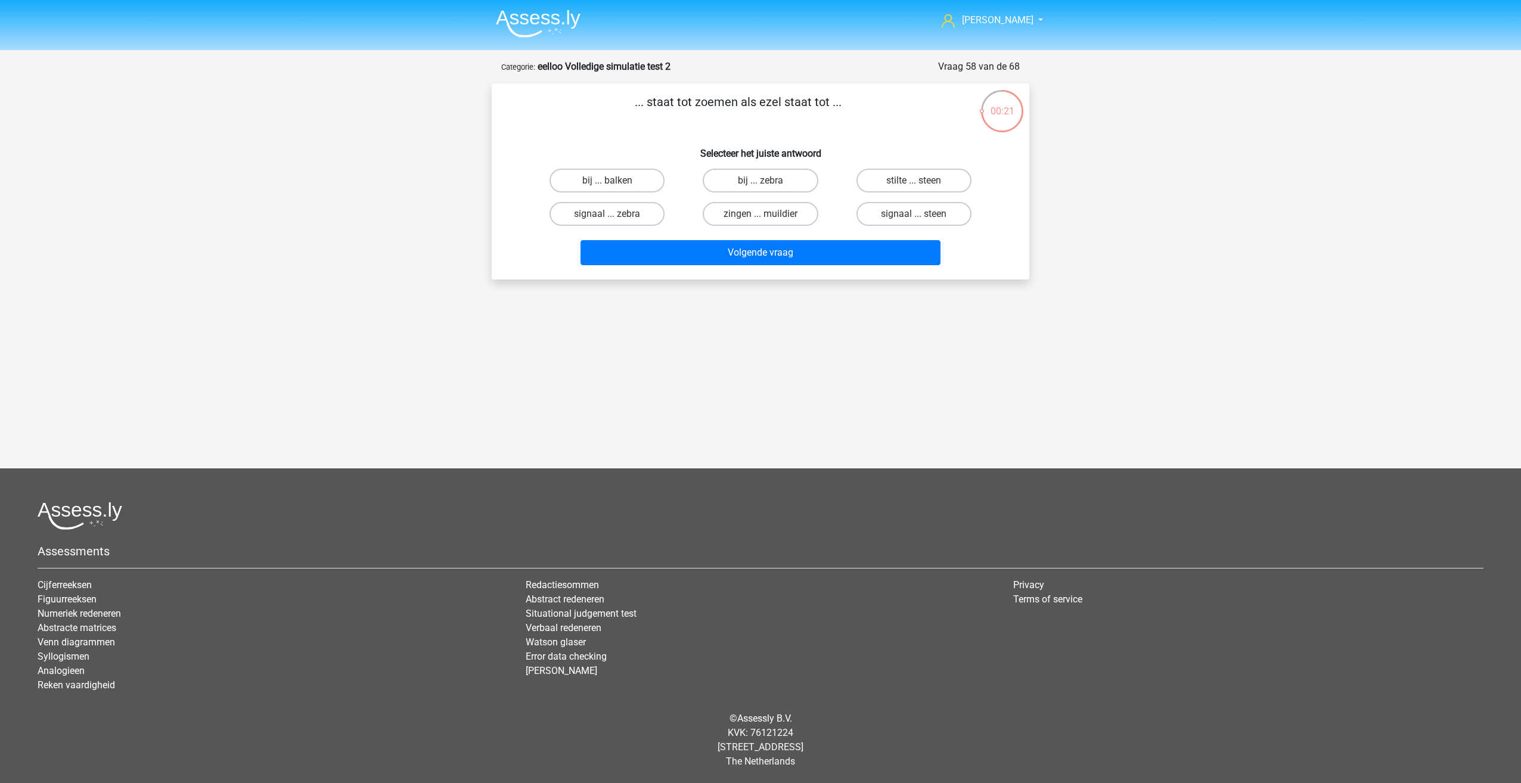
click at [634, 111] on p "... staat tot zoemen als ezel staat tot ..." at bounding box center [738, 111] width 455 height 36
drag, startPoint x: 521, startPoint y: 155, endPoint x: 589, endPoint y: 108, distance: 82.7
click at [589, 108] on div "... staat tot zoemen als ezel staat tot ... Selecteer het juiste antwoord bij .…" at bounding box center [760, 181] width 528 height 177
click at [589, 108] on p "... staat tot zoemen als ezel staat tot ..." at bounding box center [738, 111] width 455 height 36
click at [881, 209] on label "signaal ... steen" at bounding box center [913, 214] width 115 height 24
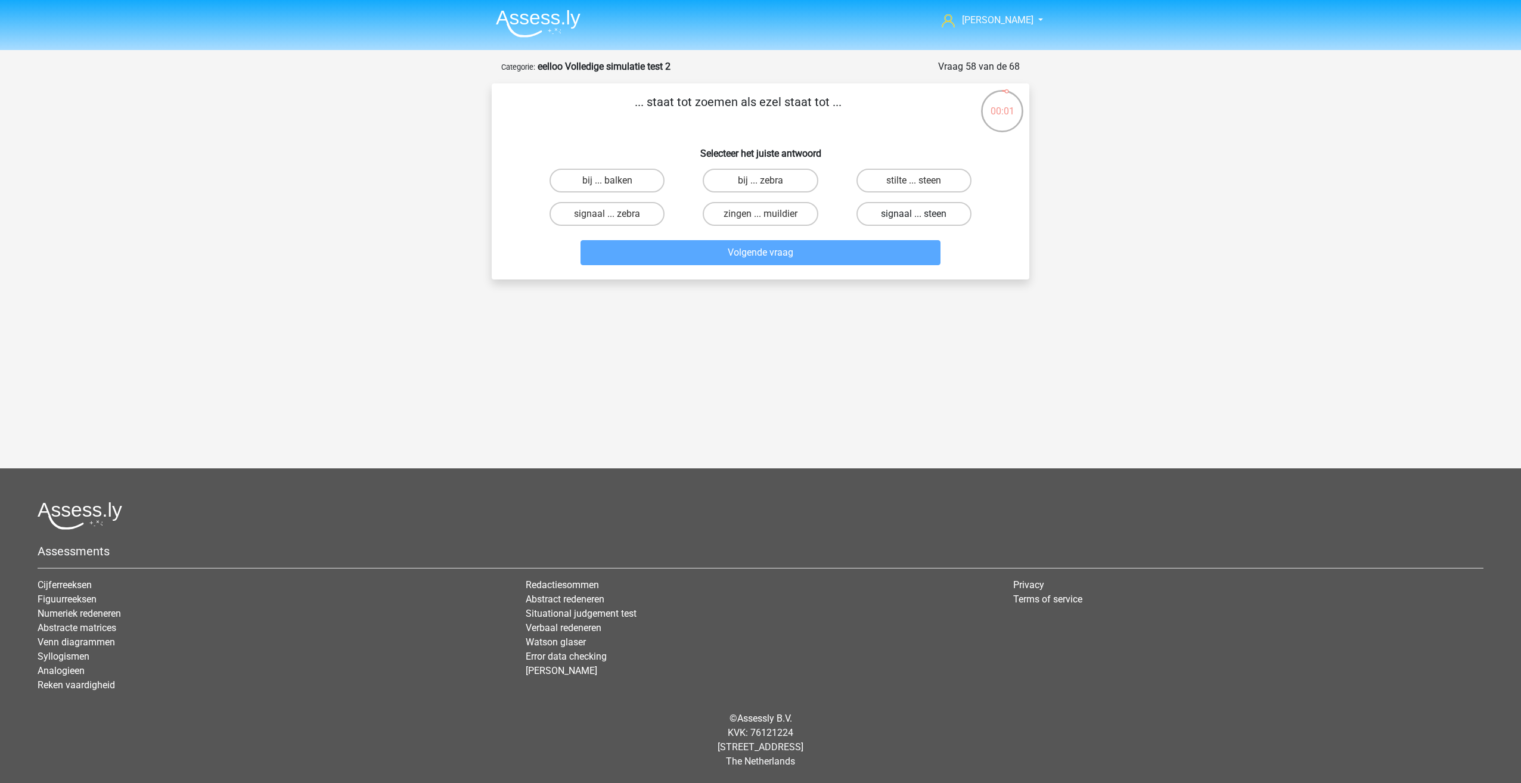
click at [914, 214] on input "signaal ... steen" at bounding box center [918, 218] width 8 height 8
radio input "true"
click at [831, 237] on div "Volgende vraag" at bounding box center [760, 250] width 499 height 39
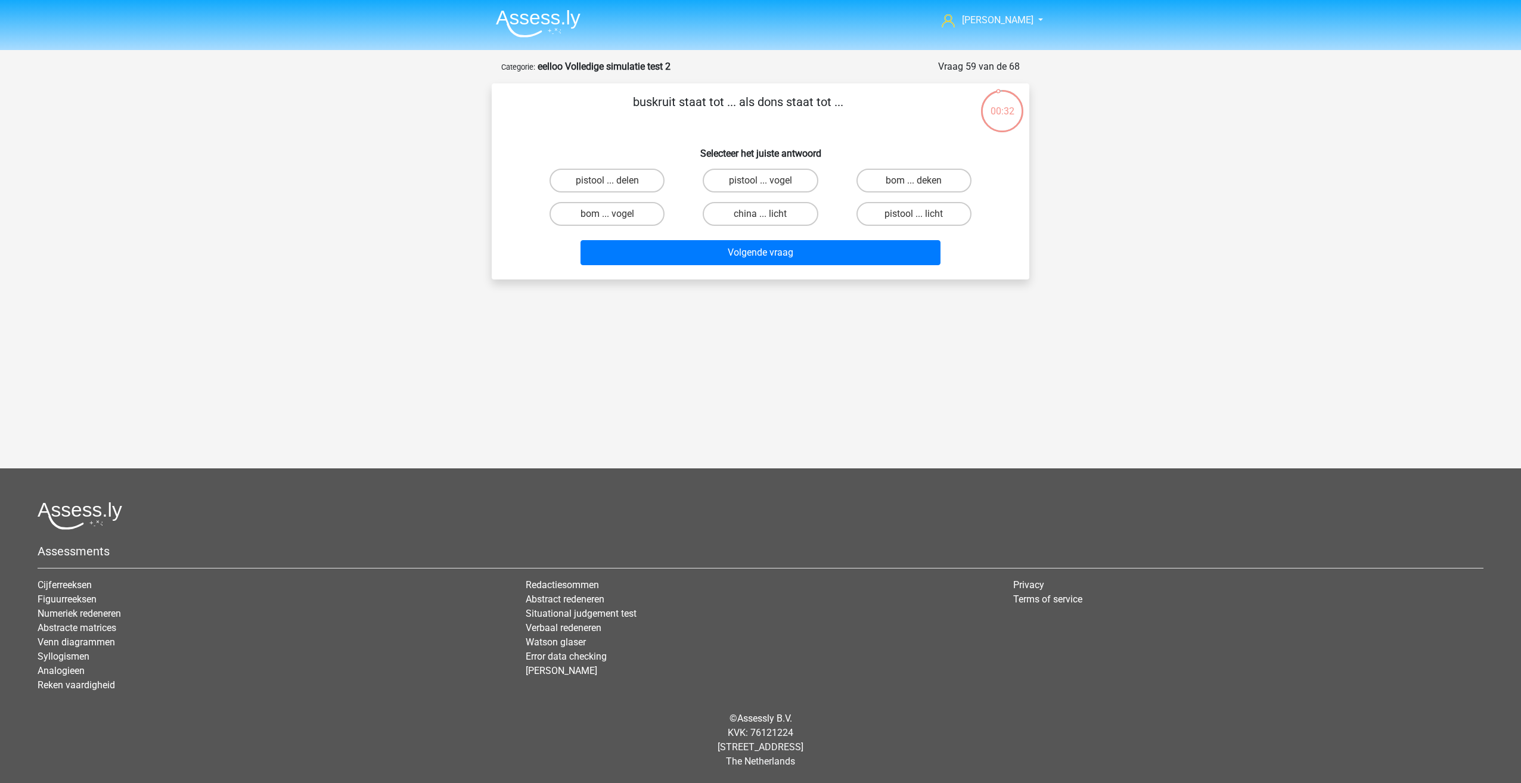
click at [636, 107] on p "buskruit staat tot ... als dons staat tot ..." at bounding box center [738, 111] width 455 height 36
click at [908, 174] on label "bom ... deken" at bounding box center [913, 181] width 115 height 24
click at [914, 181] on input "bom ... deken" at bounding box center [918, 185] width 8 height 8
radio input "true"
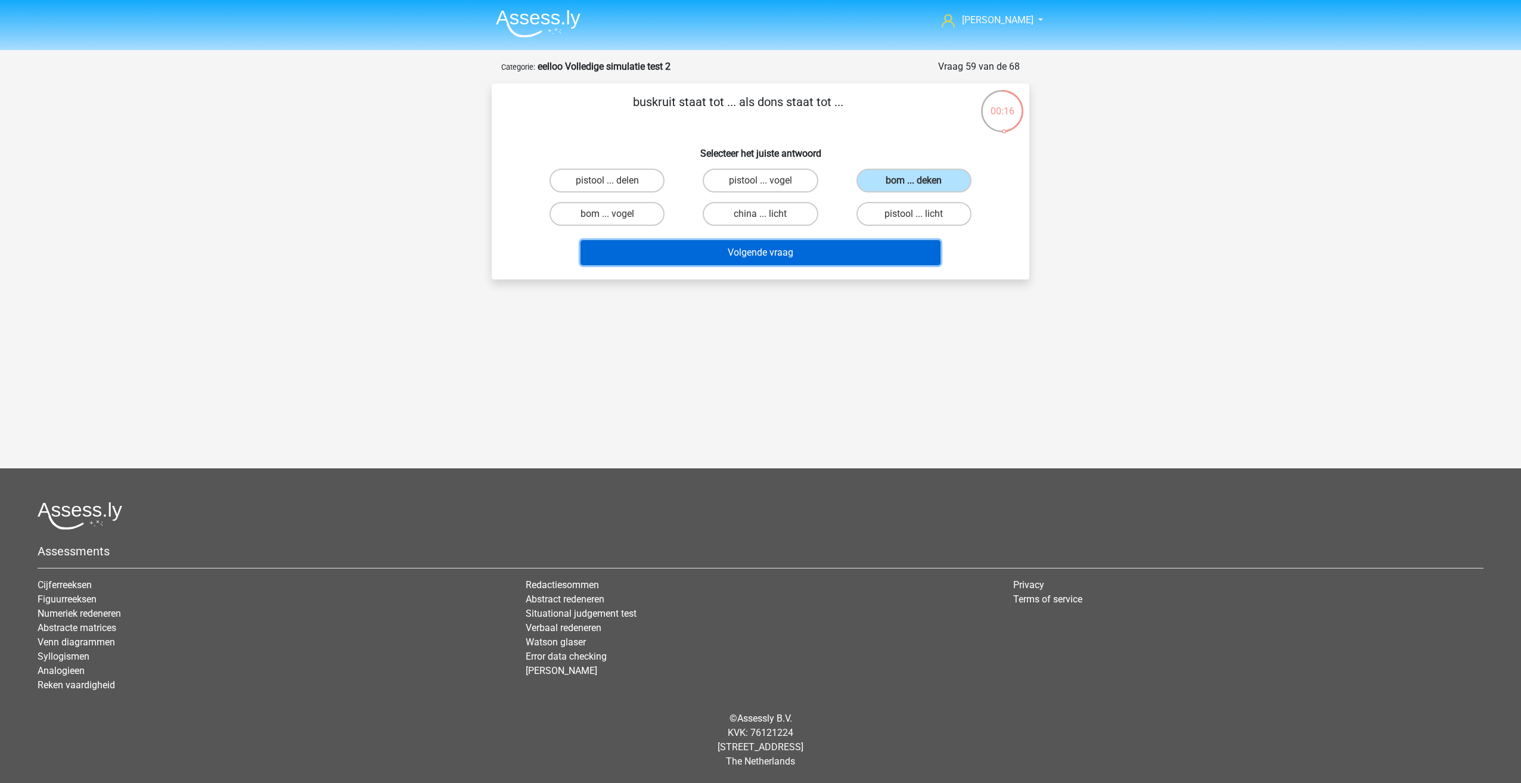
click at [813, 250] on button "Volgende vraag" at bounding box center [760, 252] width 361 height 25
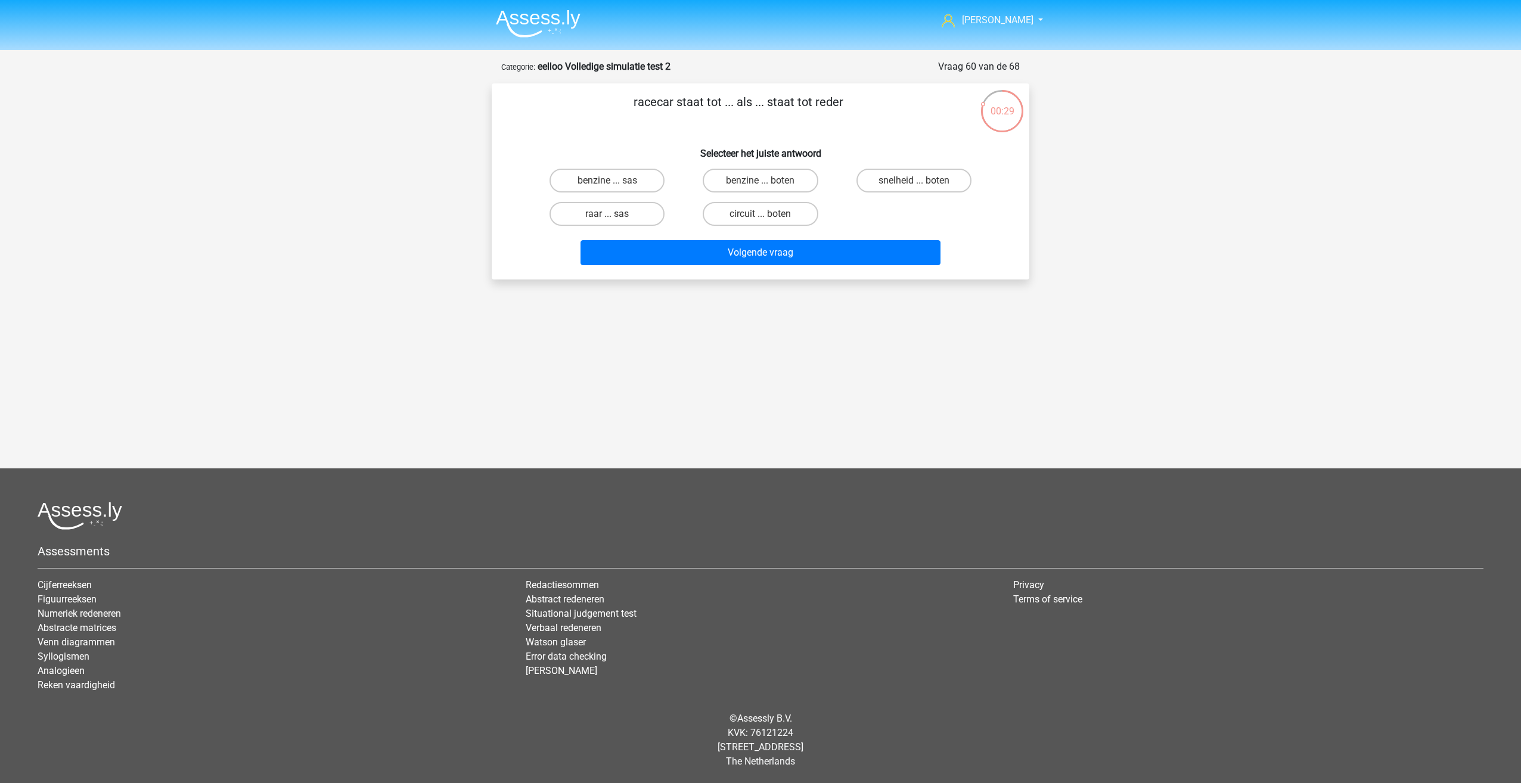
drag, startPoint x: 632, startPoint y: 101, endPoint x: 622, endPoint y: 105, distance: 11.5
click at [621, 105] on p "racecar staat tot ... als ... staat tot reder" at bounding box center [738, 111] width 455 height 36
click at [711, 210] on label "circuit ... boten" at bounding box center [760, 214] width 115 height 24
click at [760, 214] on input "circuit ... boten" at bounding box center [764, 218] width 8 height 8
radio input "true"
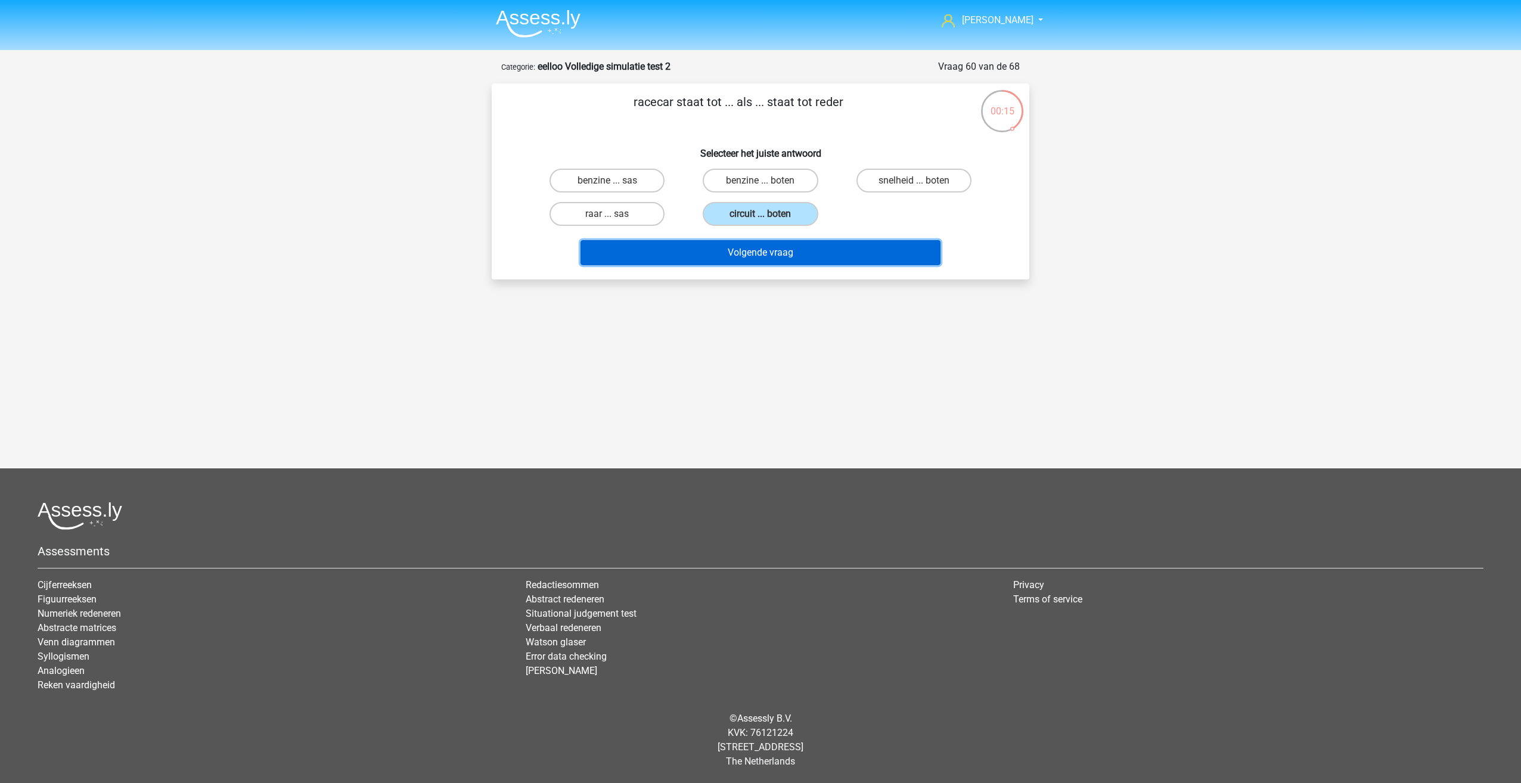
click at [711, 246] on button "Volgende vraag" at bounding box center [760, 252] width 361 height 25
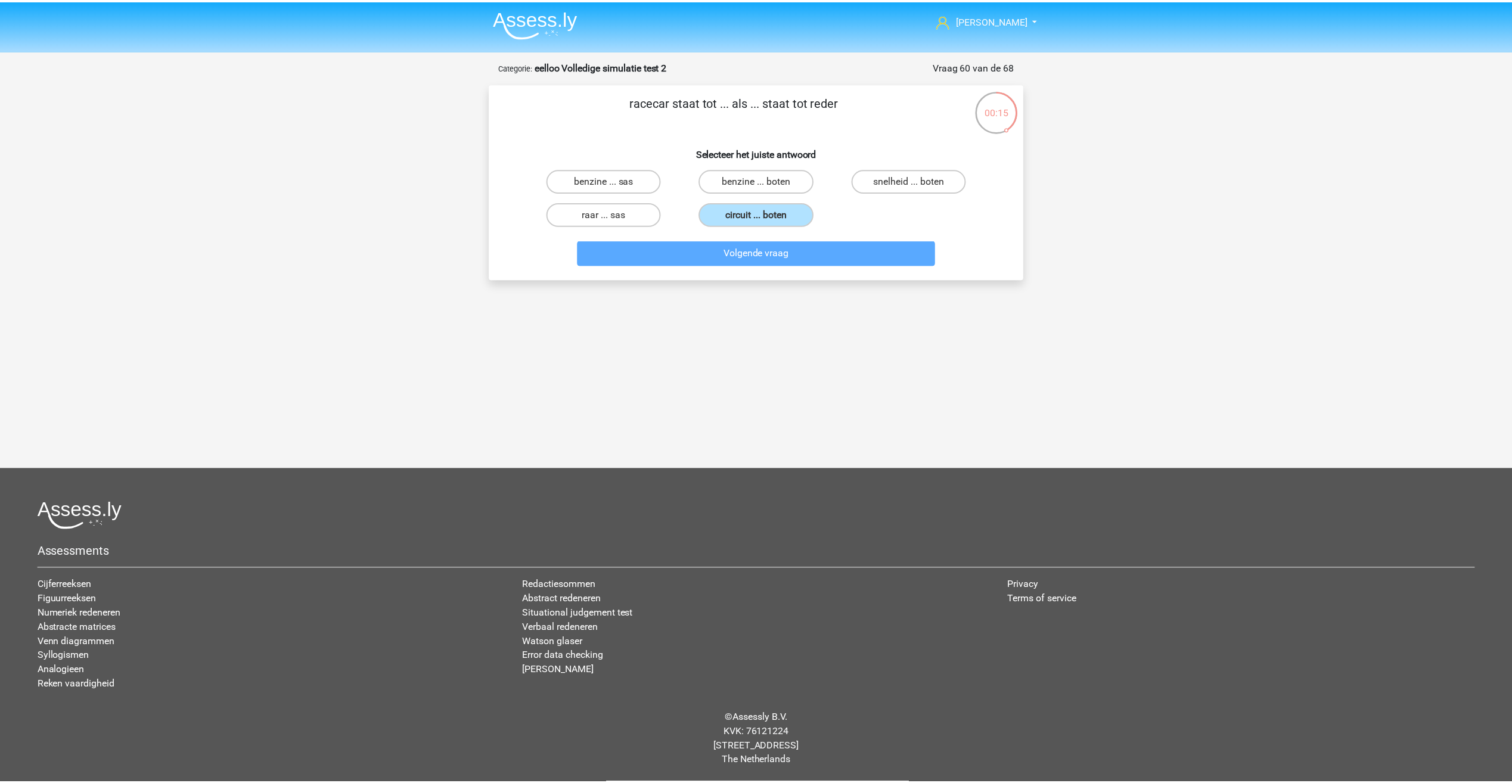
scroll to position [8, 0]
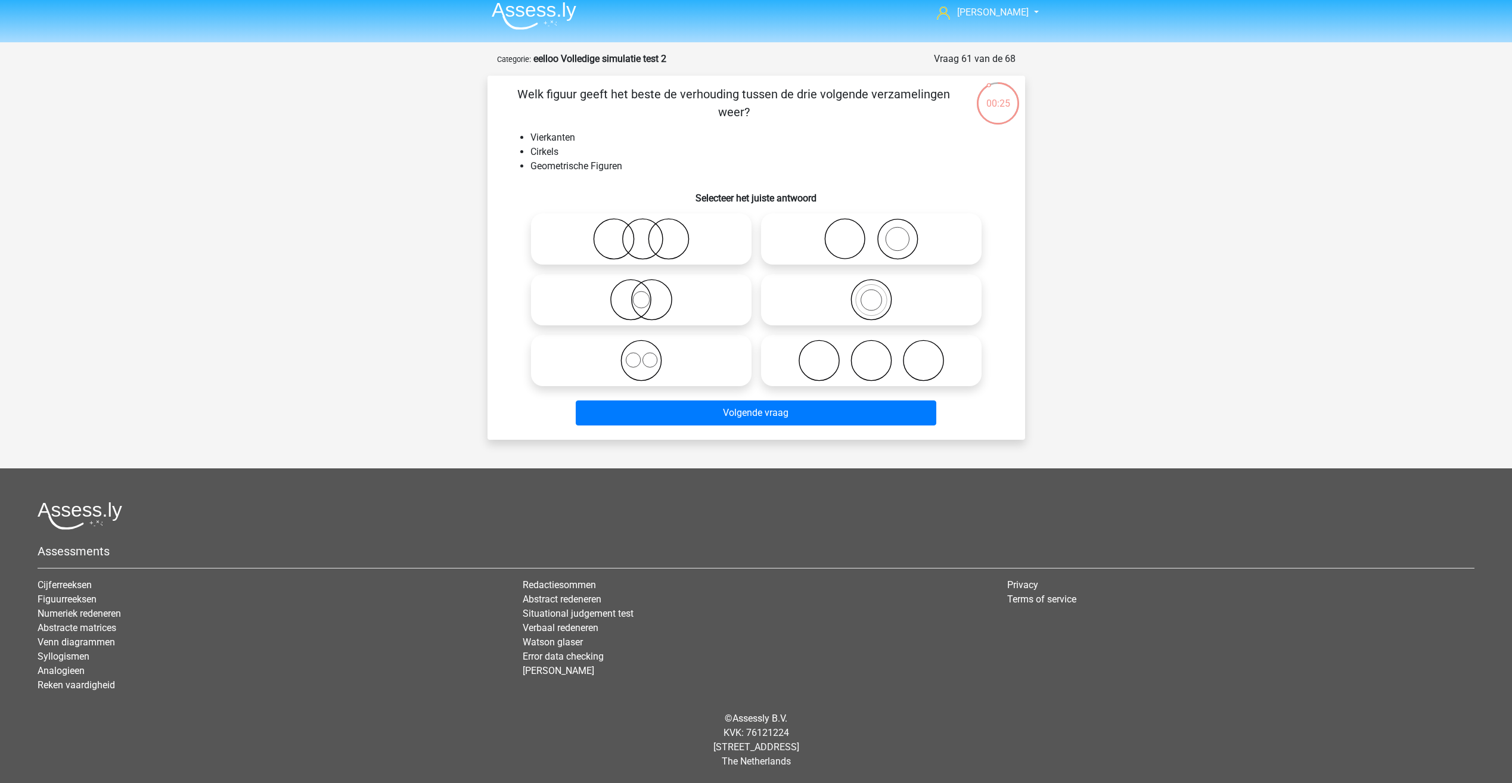
drag, startPoint x: 513, startPoint y: 100, endPoint x: 508, endPoint y: 85, distance: 15.3
click at [508, 85] on p "Welk figuur geeft het beste de verhouding tussen de drie volgende verzamelingen…" at bounding box center [734, 103] width 455 height 36
click at [657, 367] on icon at bounding box center [641, 361] width 211 height 42
click at [649, 355] on input "radio" at bounding box center [645, 351] width 8 height 8
radio input "true"
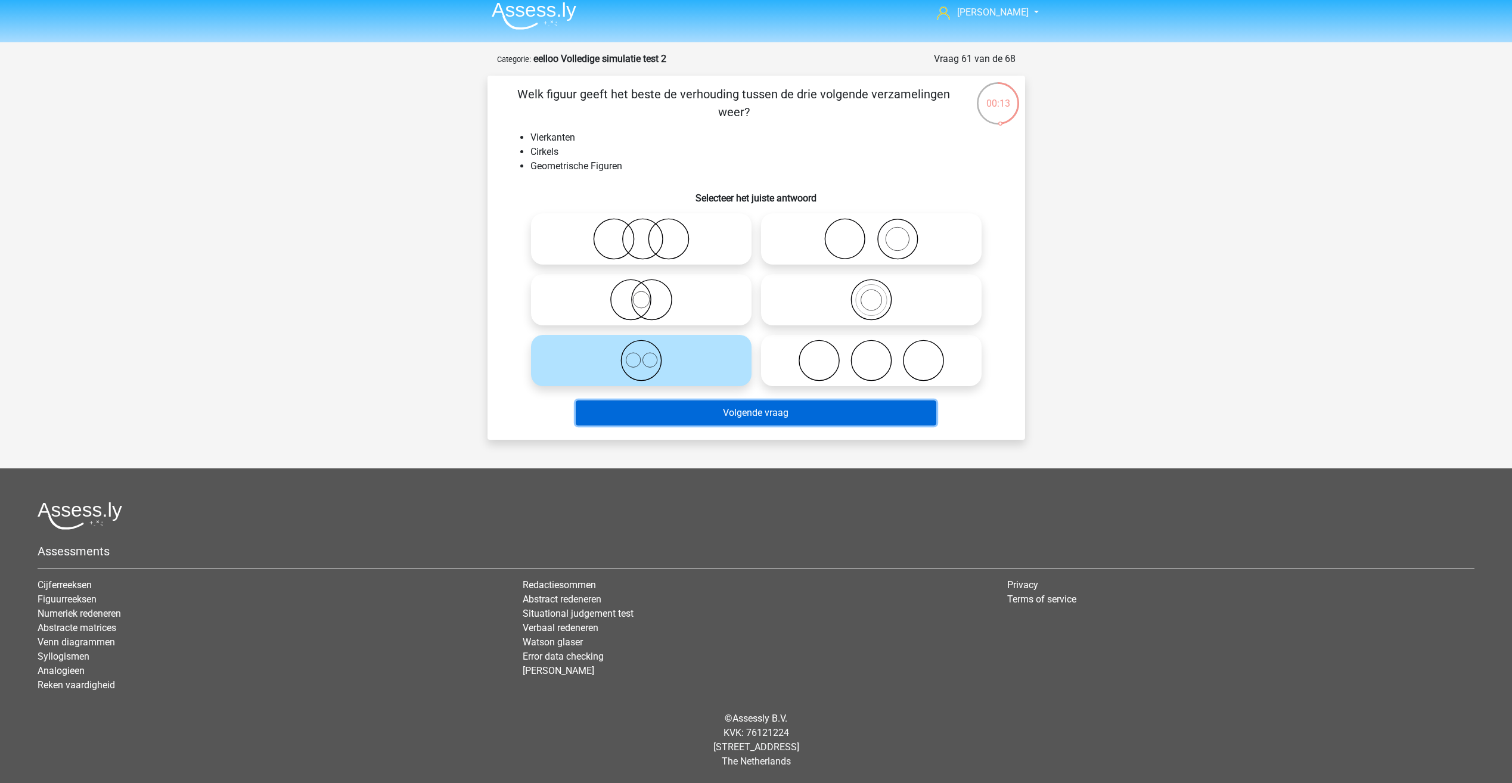
click at [651, 403] on button "Volgende vraag" at bounding box center [756, 412] width 361 height 25
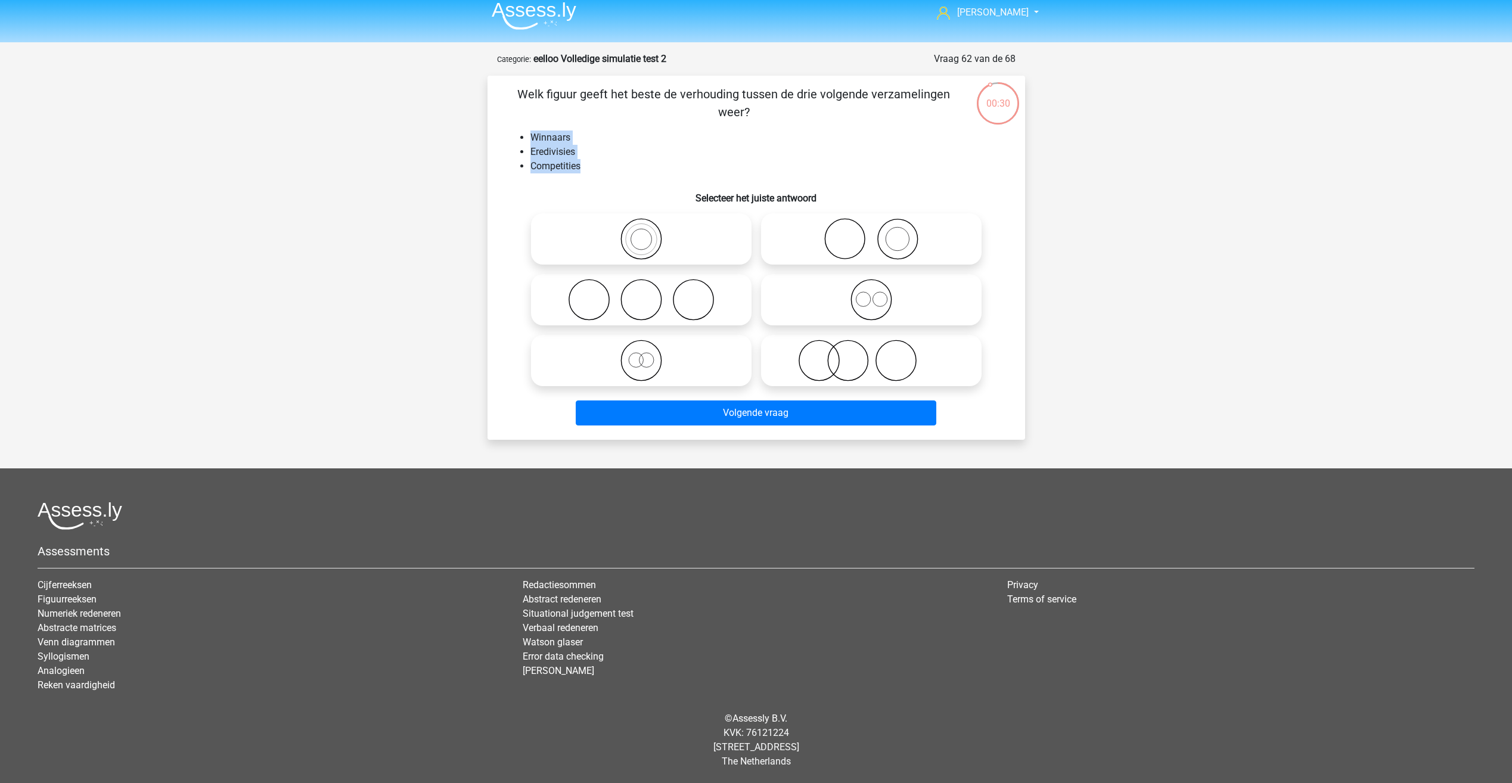
drag, startPoint x: 529, startPoint y: 135, endPoint x: 582, endPoint y: 166, distance: 61.4
click at [582, 166] on ul "Winnaars Eredivisies Competities" at bounding box center [756, 152] width 499 height 43
drag, startPoint x: 582, startPoint y: 166, endPoint x: 555, endPoint y: 171, distance: 26.8
click at [555, 171] on li "Competities" at bounding box center [768, 166] width 476 height 14
click at [545, 188] on h6 "Selecteer het juiste antwoord" at bounding box center [756, 193] width 499 height 21
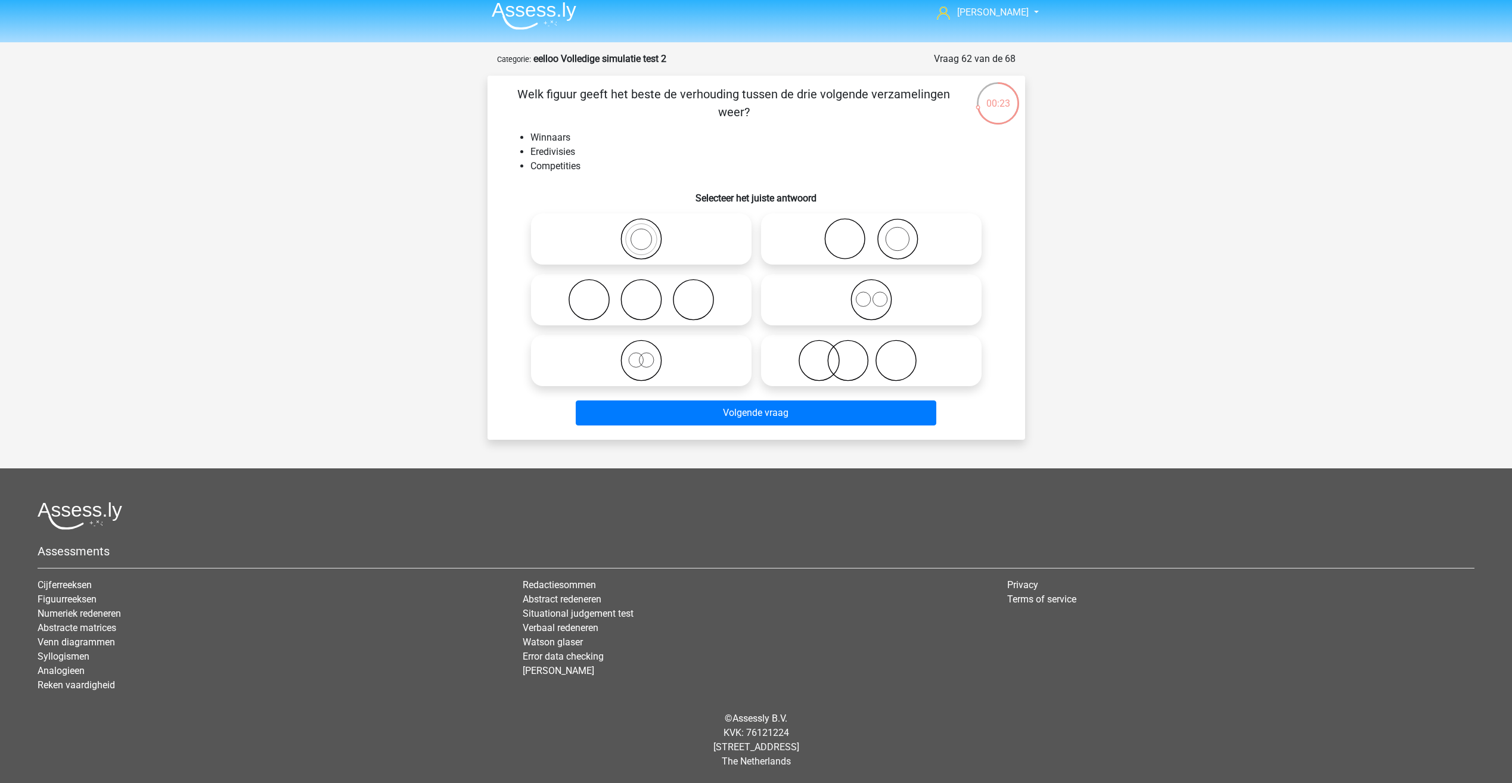
click at [859, 306] on icon at bounding box center [871, 300] width 211 height 42
click at [871, 294] on input "radio" at bounding box center [875, 290] width 8 height 8
radio input "true"
click at [703, 370] on icon at bounding box center [641, 361] width 211 height 42
click at [649, 355] on input "radio" at bounding box center [645, 351] width 8 height 8
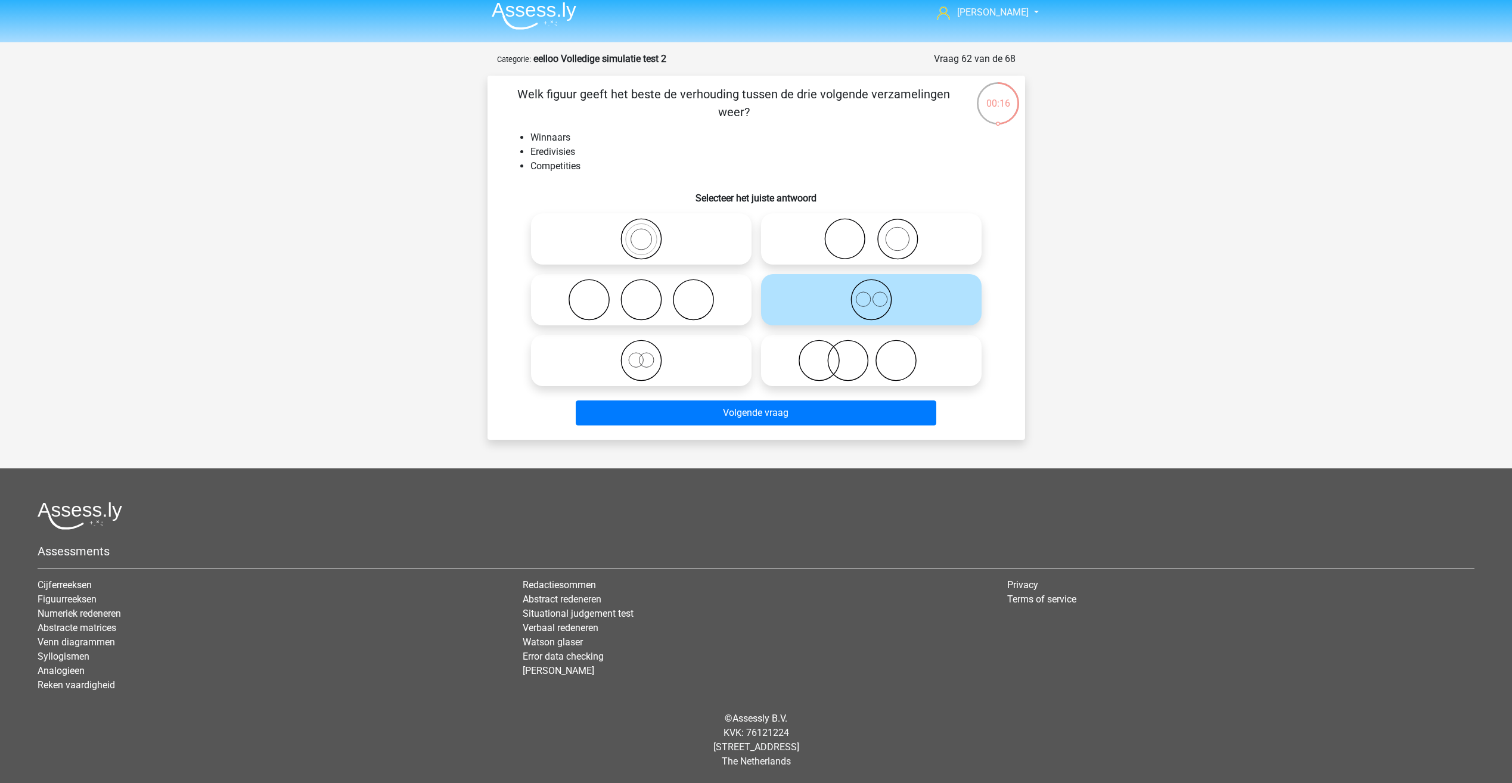
radio input "true"
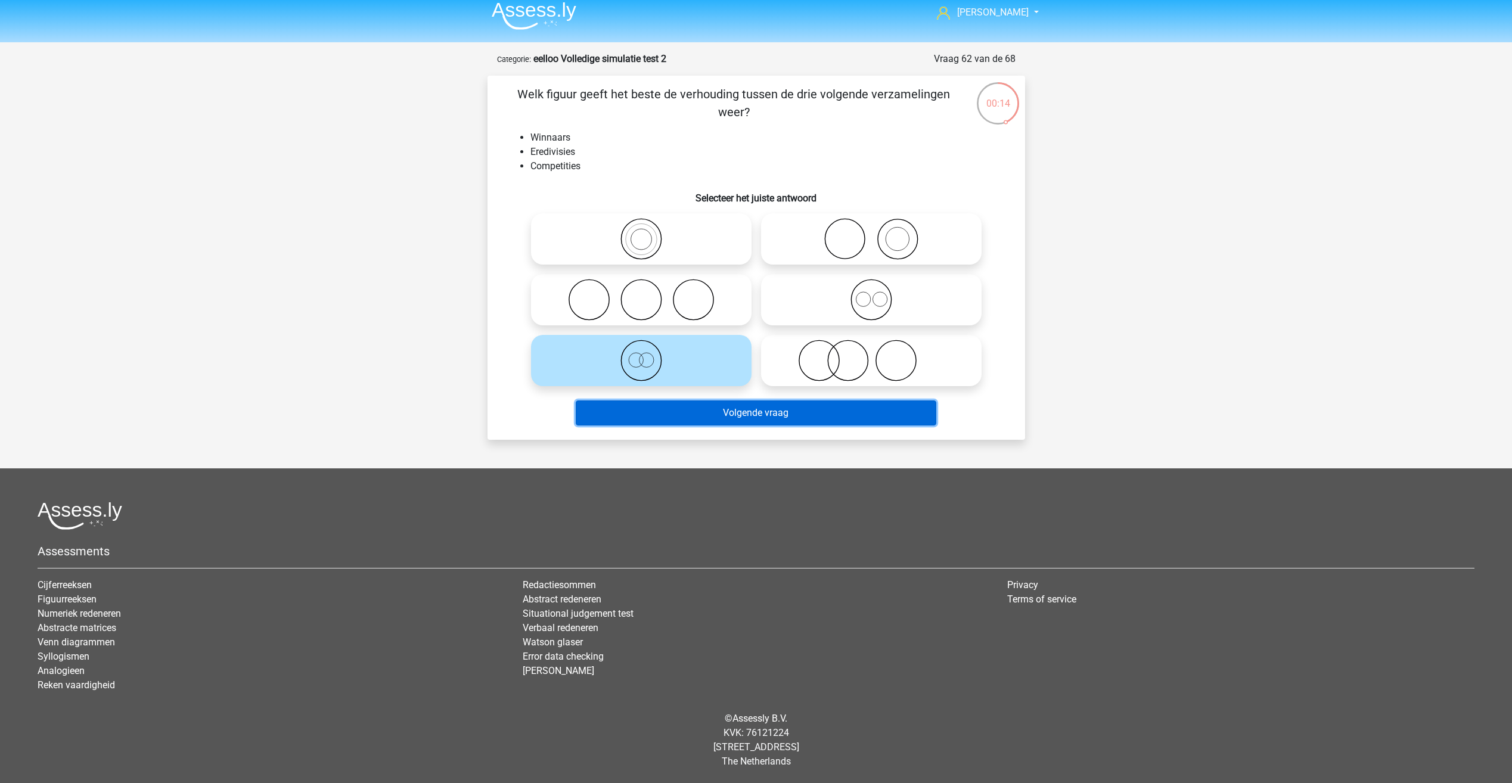
click at [682, 406] on button "Volgende vraag" at bounding box center [756, 412] width 361 height 25
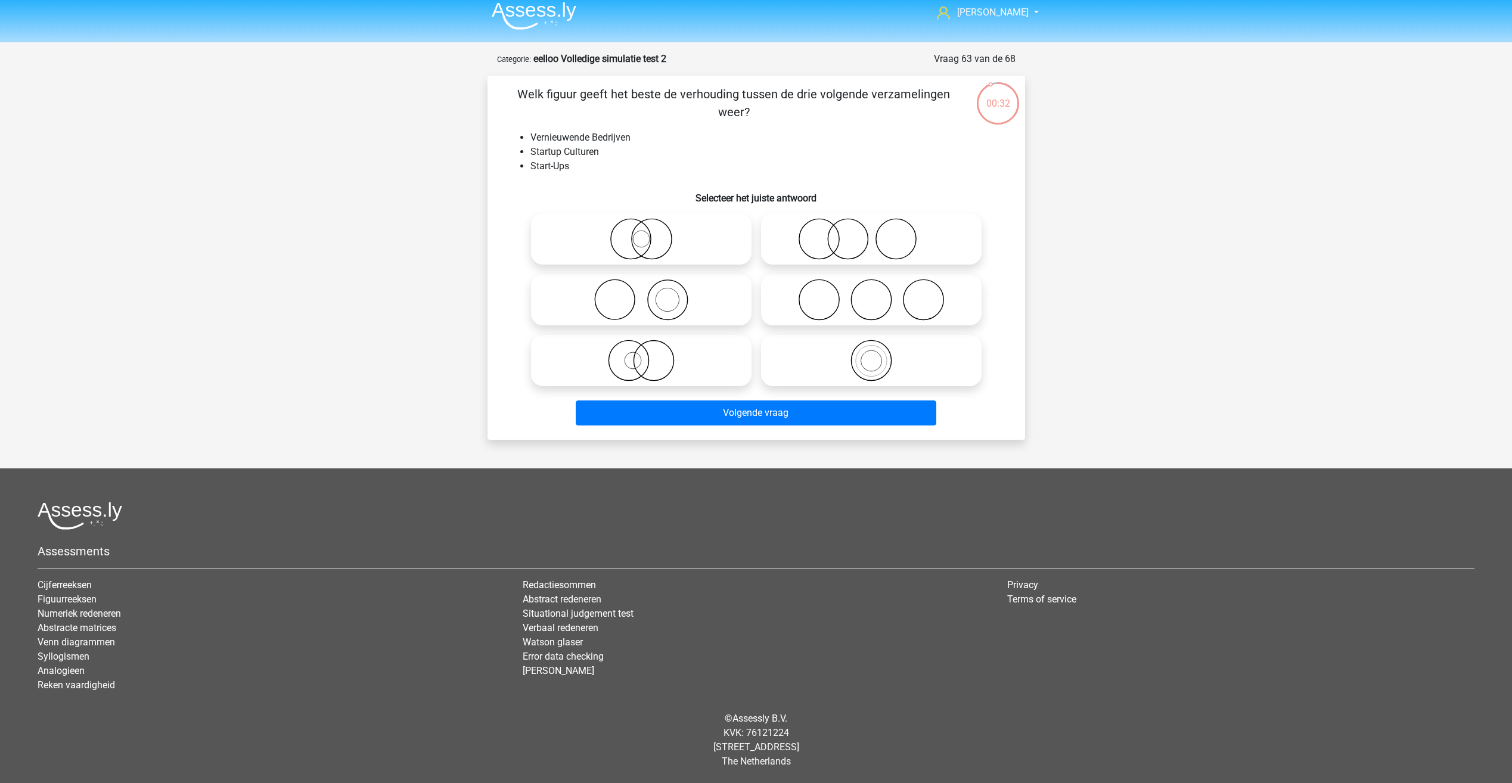
drag, startPoint x: 519, startPoint y: 90, endPoint x: 709, endPoint y: 107, distance: 190.9
click at [710, 107] on p "Welk figuur geeft het beste de verhouding tussen de drie volgende verzamelingen…" at bounding box center [734, 103] width 455 height 36
drag, startPoint x: 709, startPoint y: 107, endPoint x: 604, endPoint y: 138, distance: 109.2
click at [597, 129] on div "Welk figuur geeft het beste de verhouding tussen de drie volgende verzamelingen…" at bounding box center [756, 257] width 528 height 345
drag, startPoint x: 583, startPoint y: 163, endPoint x: 569, endPoint y: 167, distance: 14.3
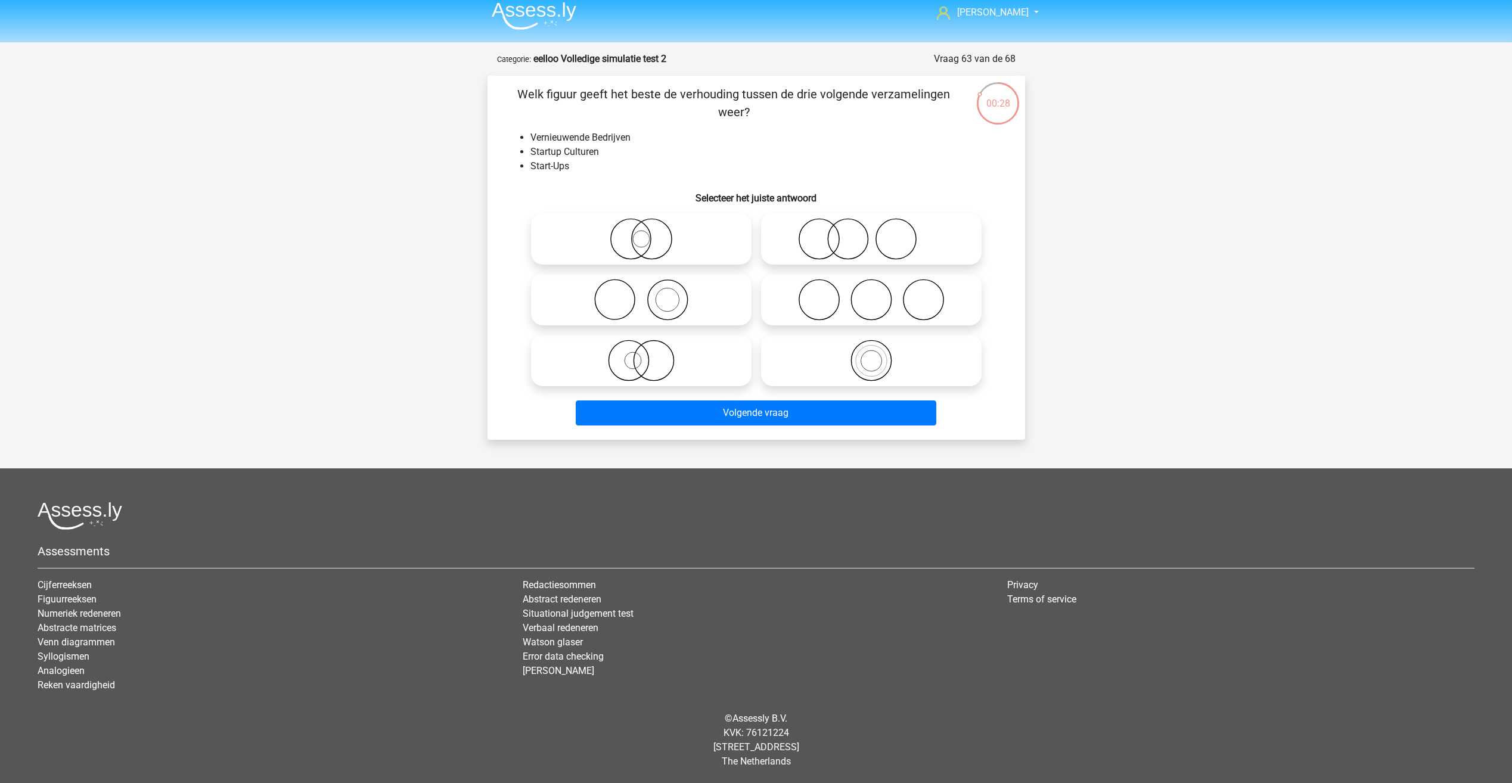
click at [569, 167] on li "Start-Ups" at bounding box center [768, 166] width 476 height 14
click at [802, 376] on icon at bounding box center [871, 361] width 211 height 42
click at [871, 355] on input "radio" at bounding box center [875, 351] width 8 height 8
radio input "true"
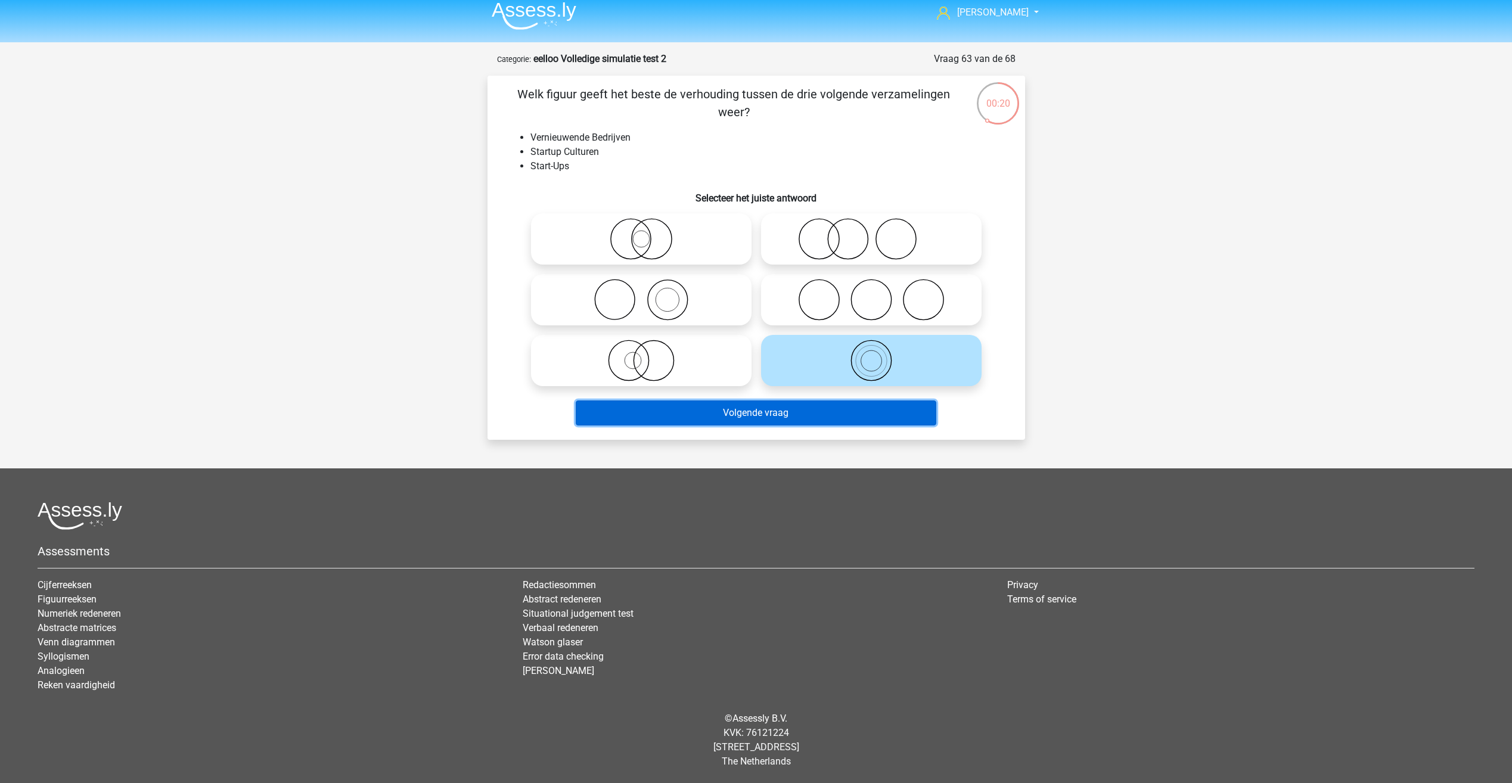
click at [791, 421] on button "Volgende vraag" at bounding box center [756, 412] width 361 height 25
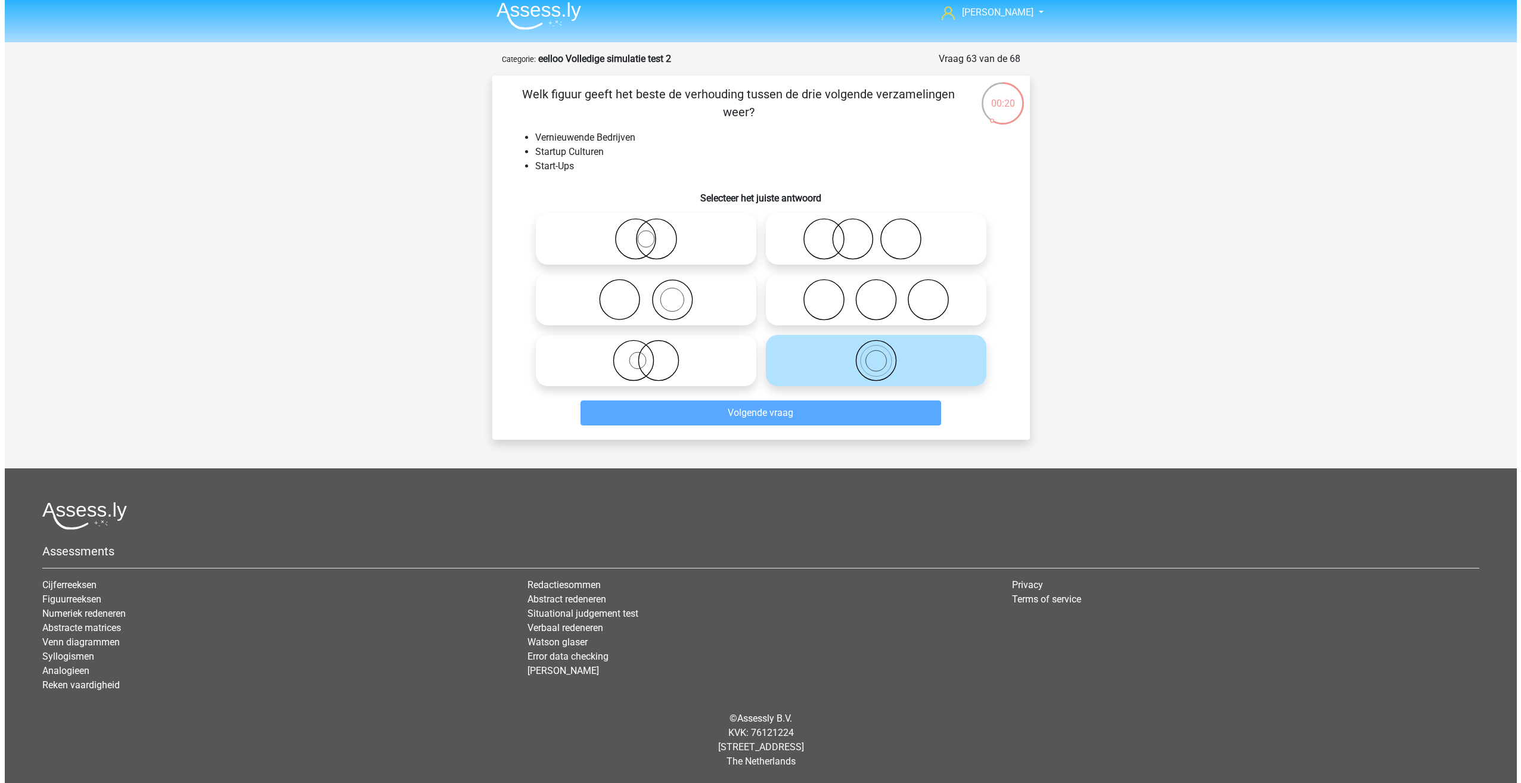
scroll to position [0, 0]
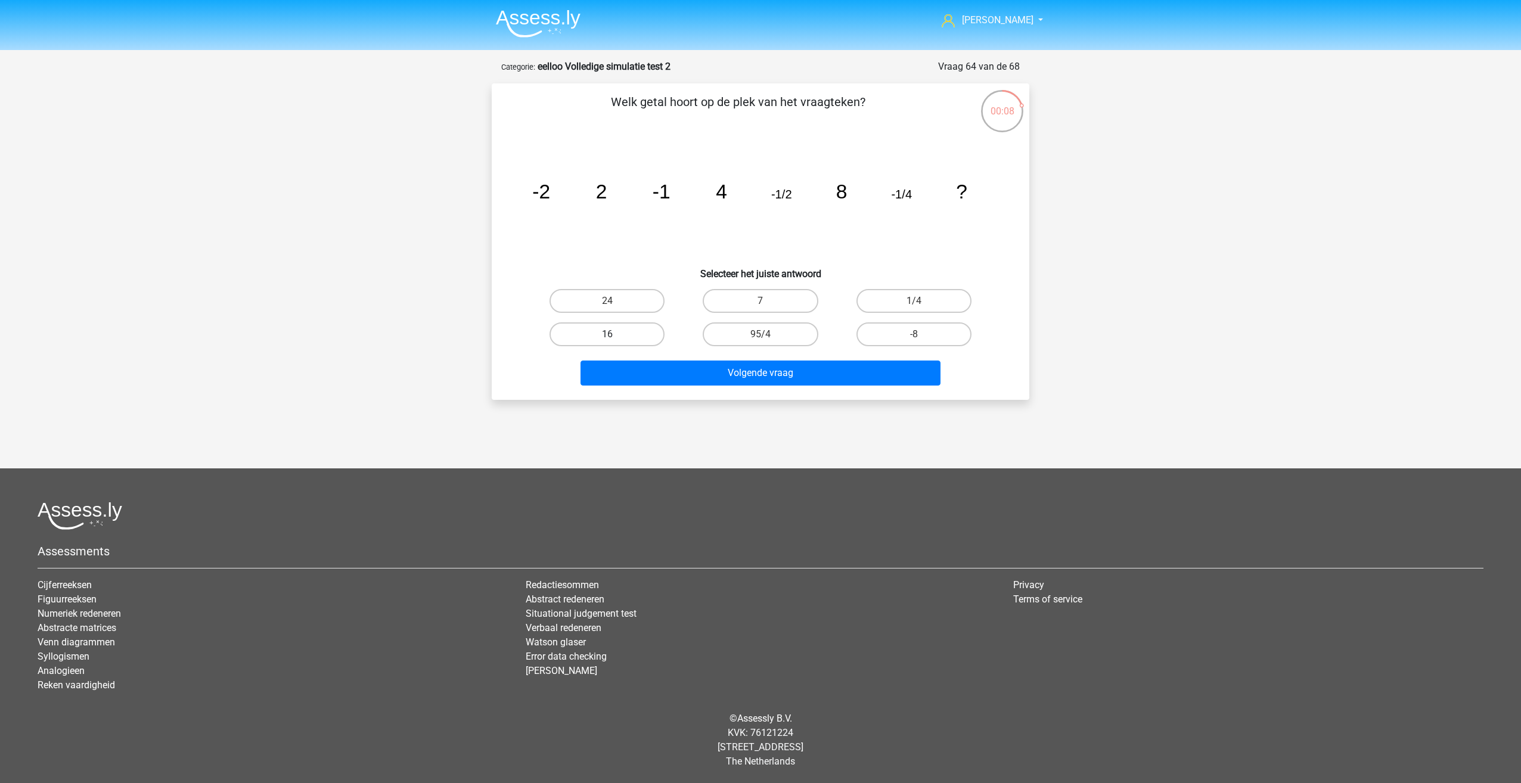
click at [627, 336] on label "16" at bounding box center [606, 334] width 115 height 24
click at [615, 336] on input "16" at bounding box center [611, 338] width 8 height 8
radio input "true"
click at [653, 375] on button "Volgende vraag" at bounding box center [760, 373] width 361 height 25
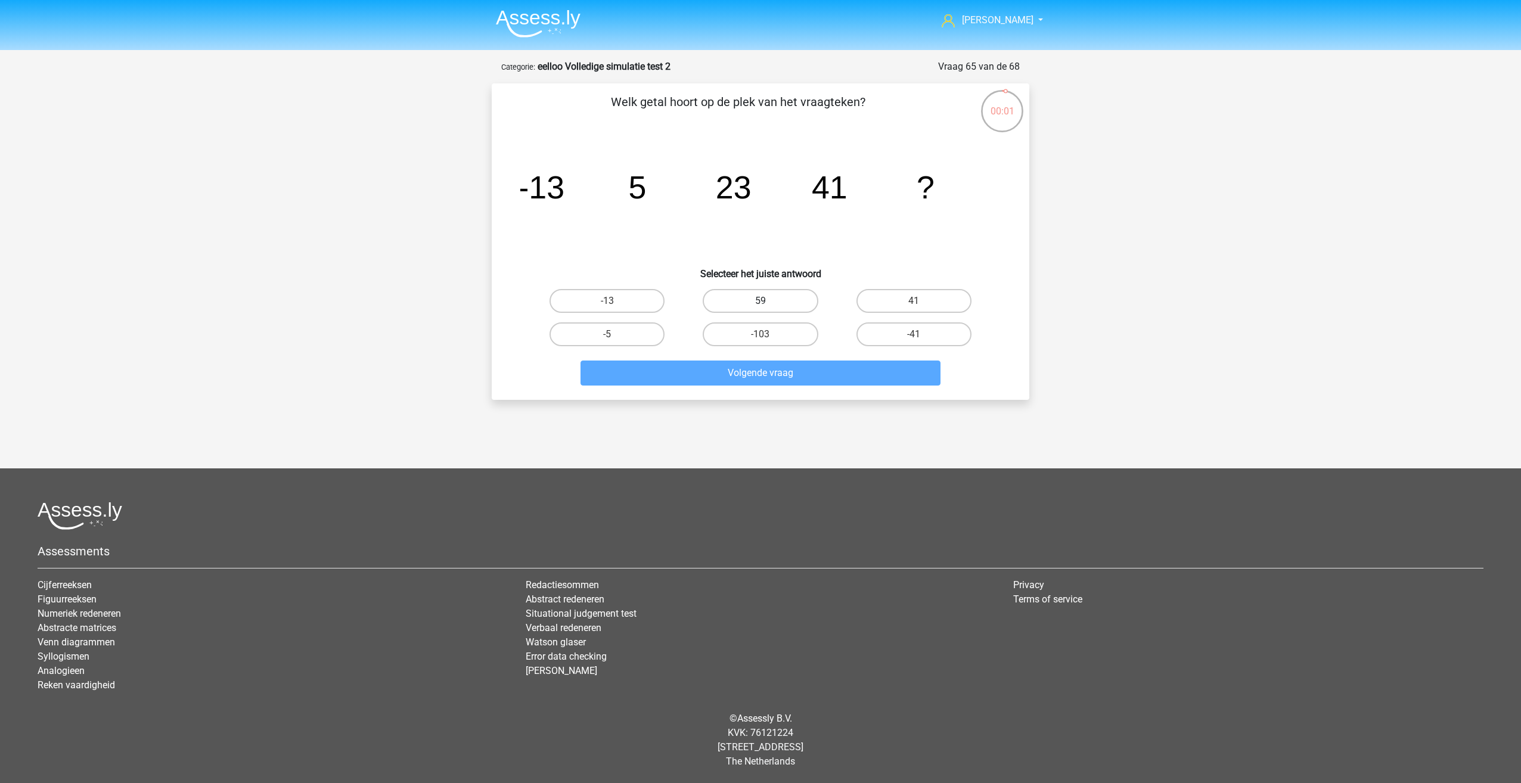
click at [728, 293] on label "59" at bounding box center [760, 301] width 115 height 24
click at [760, 301] on input "59" at bounding box center [764, 305] width 8 height 8
radio input "true"
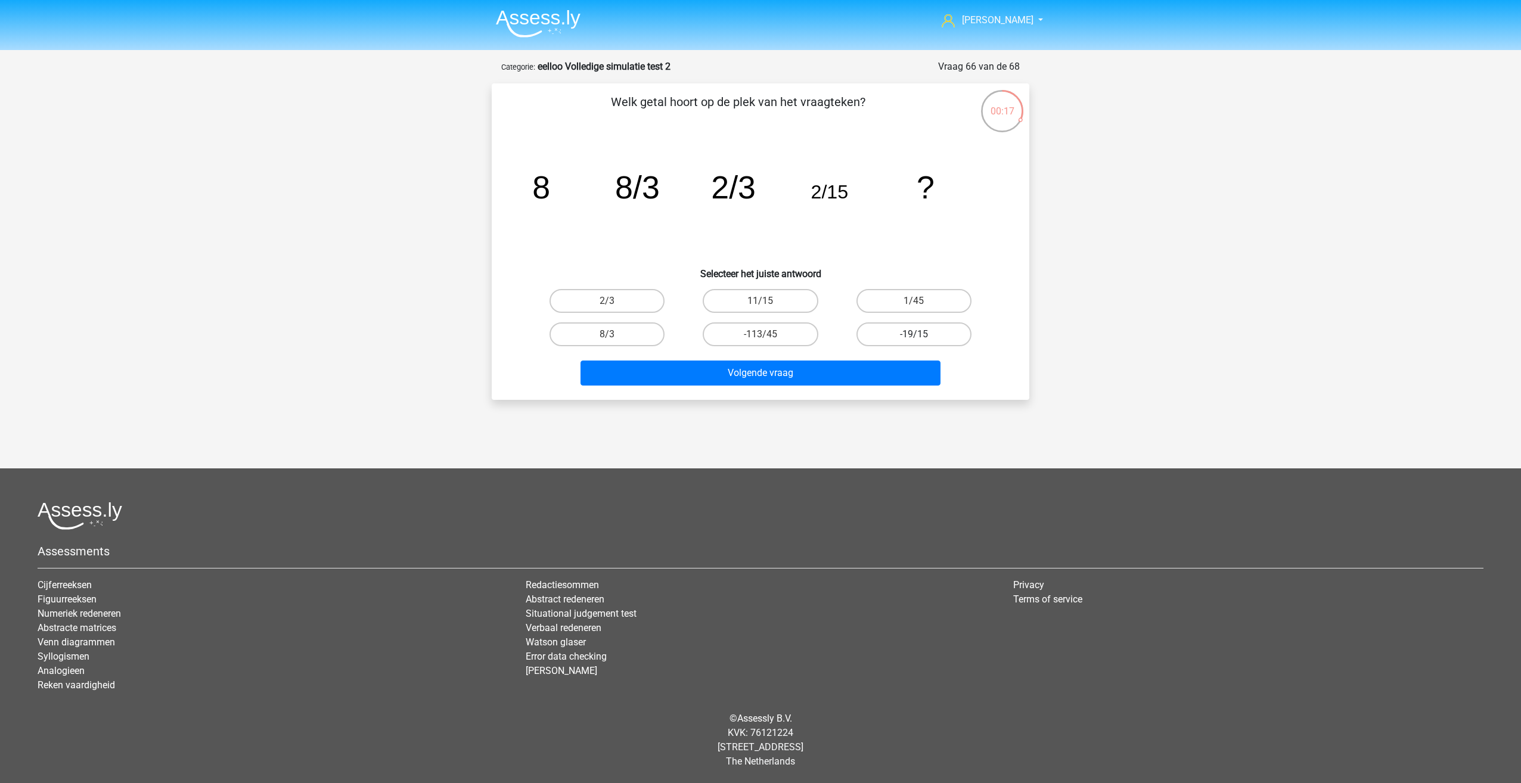
click at [868, 330] on label "-19/15" at bounding box center [913, 334] width 115 height 24
click at [914, 334] on input "-19/15" at bounding box center [918, 338] width 8 height 8
radio input "true"
click at [779, 362] on button "Volgende vraag" at bounding box center [760, 373] width 361 height 25
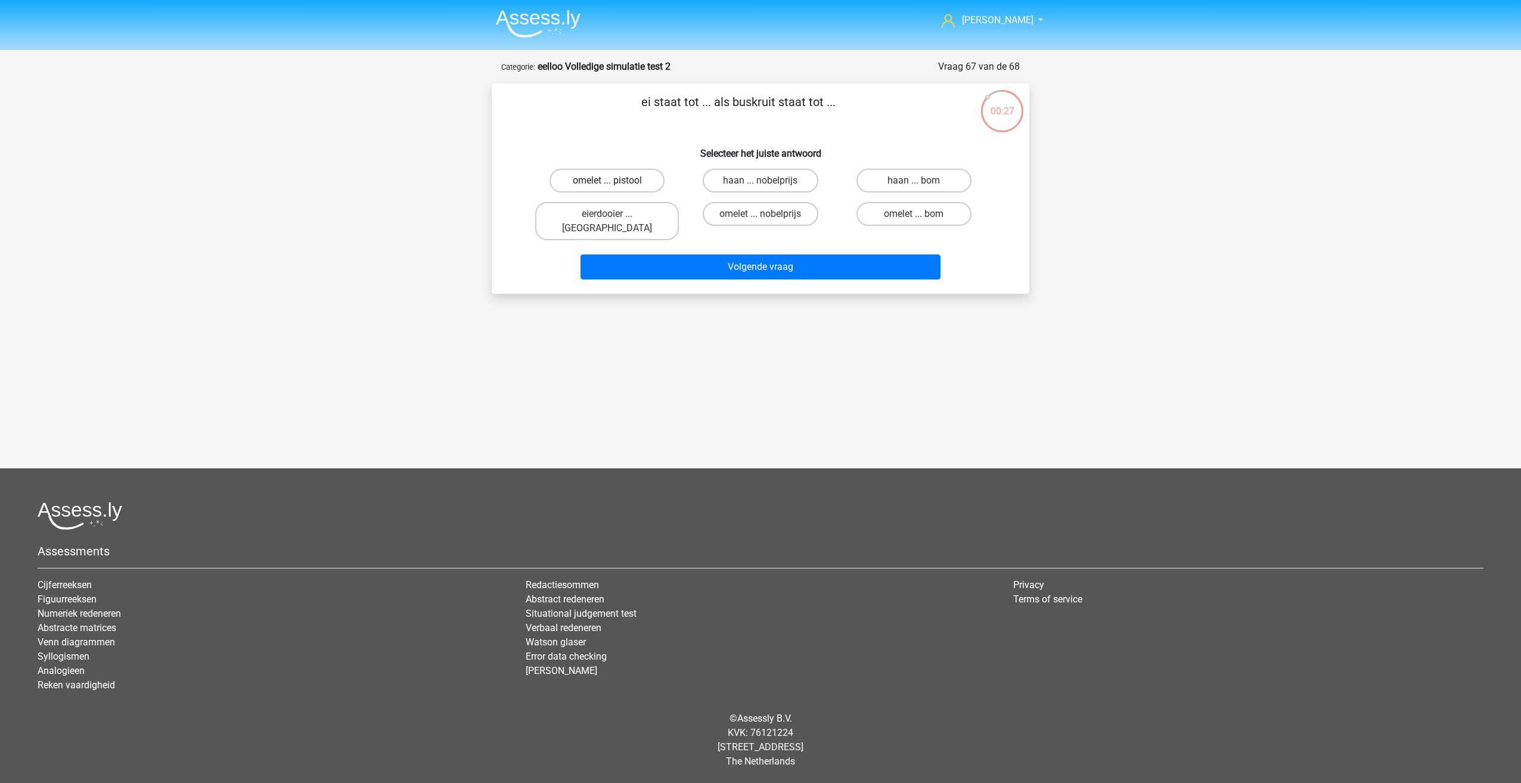
click at [604, 171] on label "omelet ... pistool" at bounding box center [606, 181] width 115 height 24
click at [607, 181] on input "omelet ... pistool" at bounding box center [611, 185] width 8 height 8
radio input "true"
click at [902, 221] on label "omelet ... bom" at bounding box center [913, 214] width 115 height 24
click at [914, 221] on input "omelet ... bom" at bounding box center [918, 218] width 8 height 8
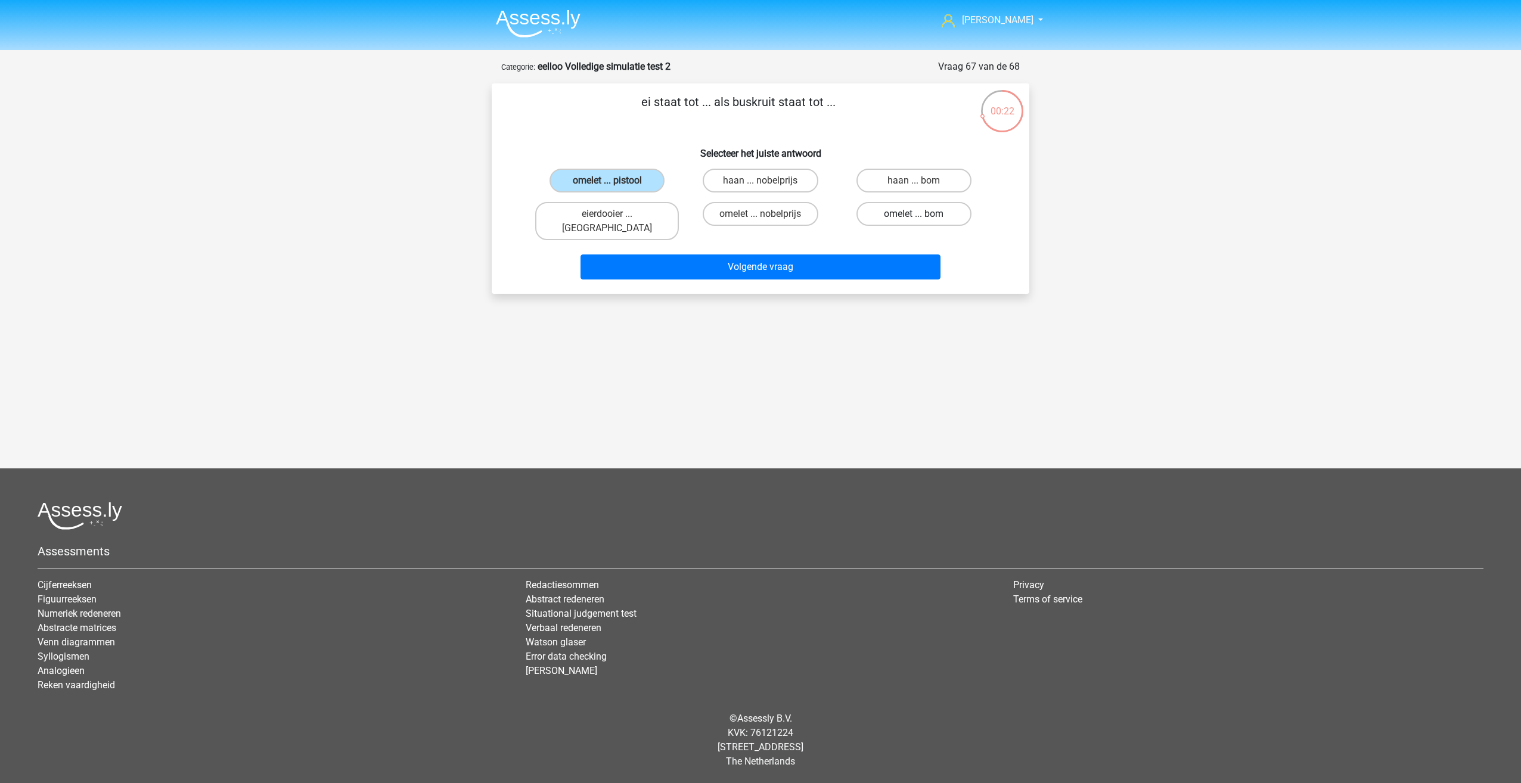
radio input "true"
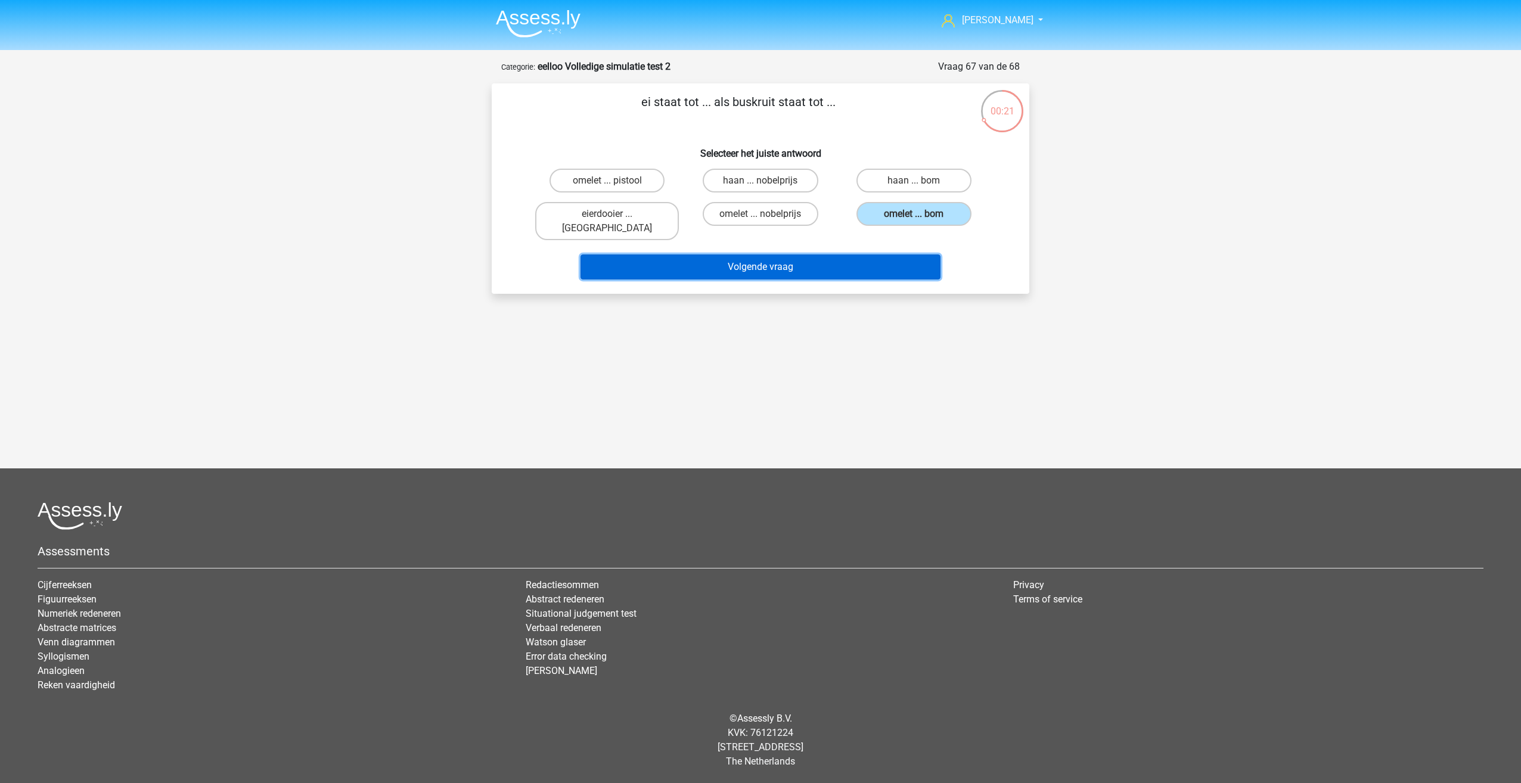
click at [812, 254] on button "Volgende vraag" at bounding box center [760, 266] width 361 height 25
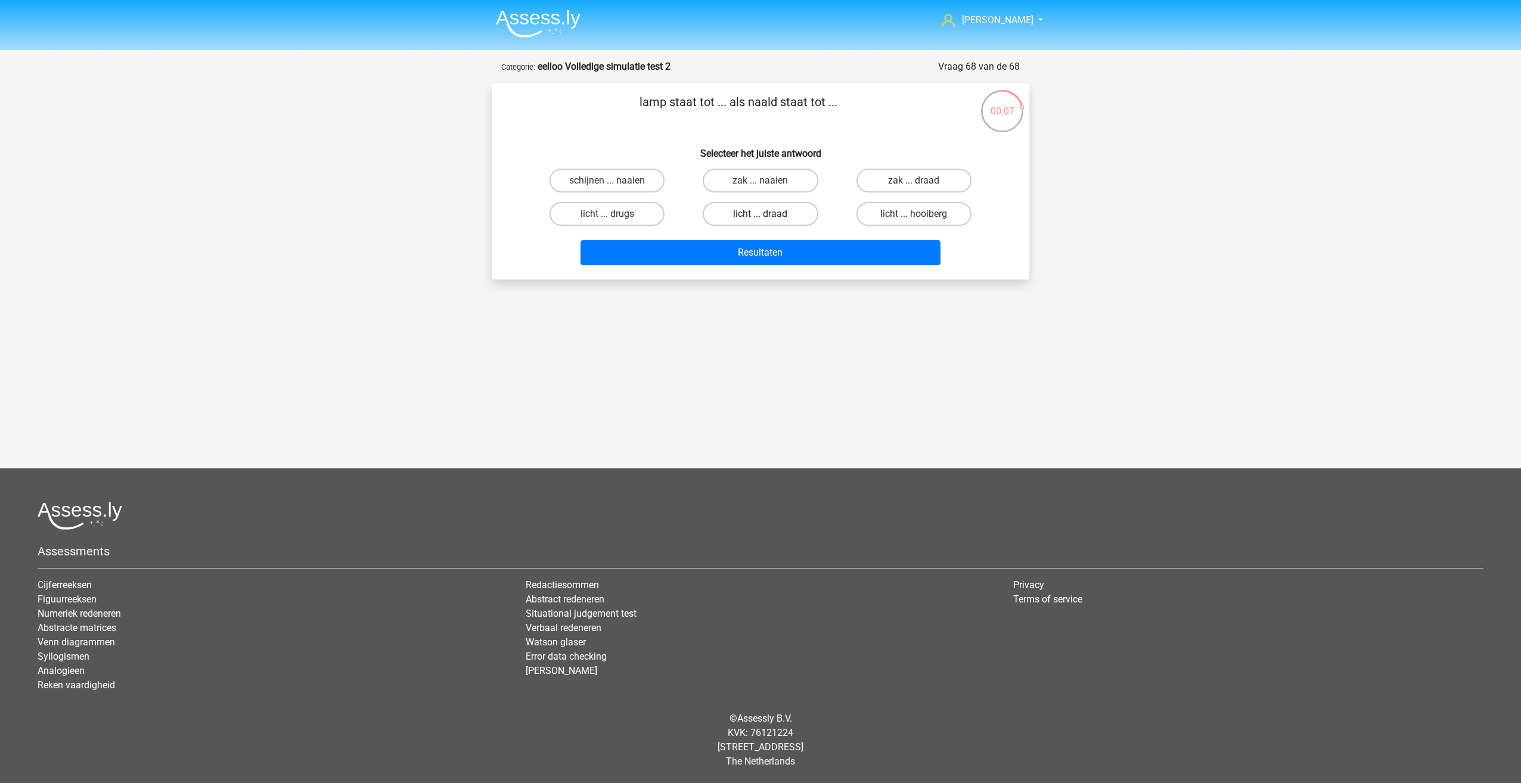
click at [729, 215] on label "licht ... draad" at bounding box center [760, 214] width 115 height 24
click at [760, 215] on input "licht ... draad" at bounding box center [764, 218] width 8 height 8
radio input "true"
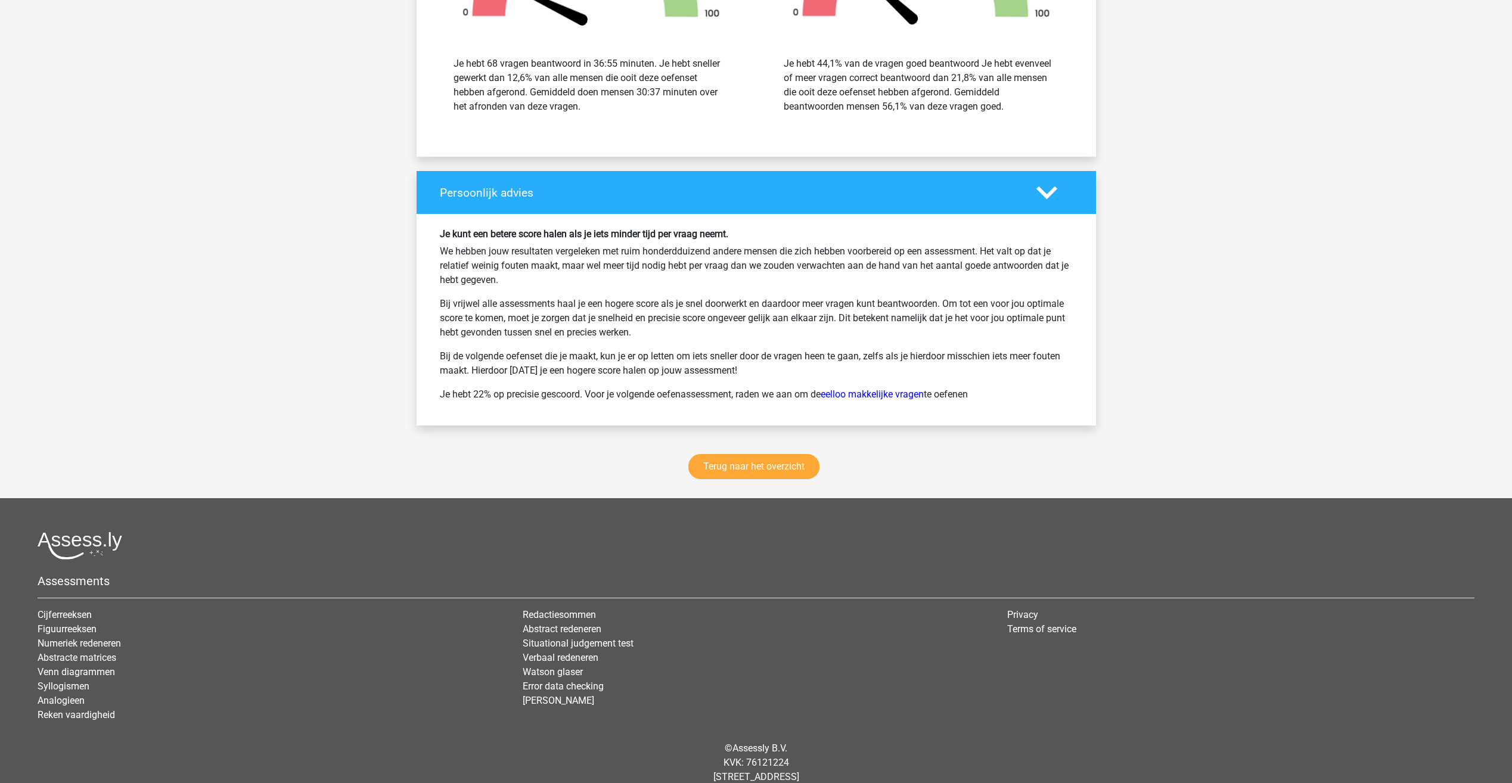
scroll to position [3557, 0]
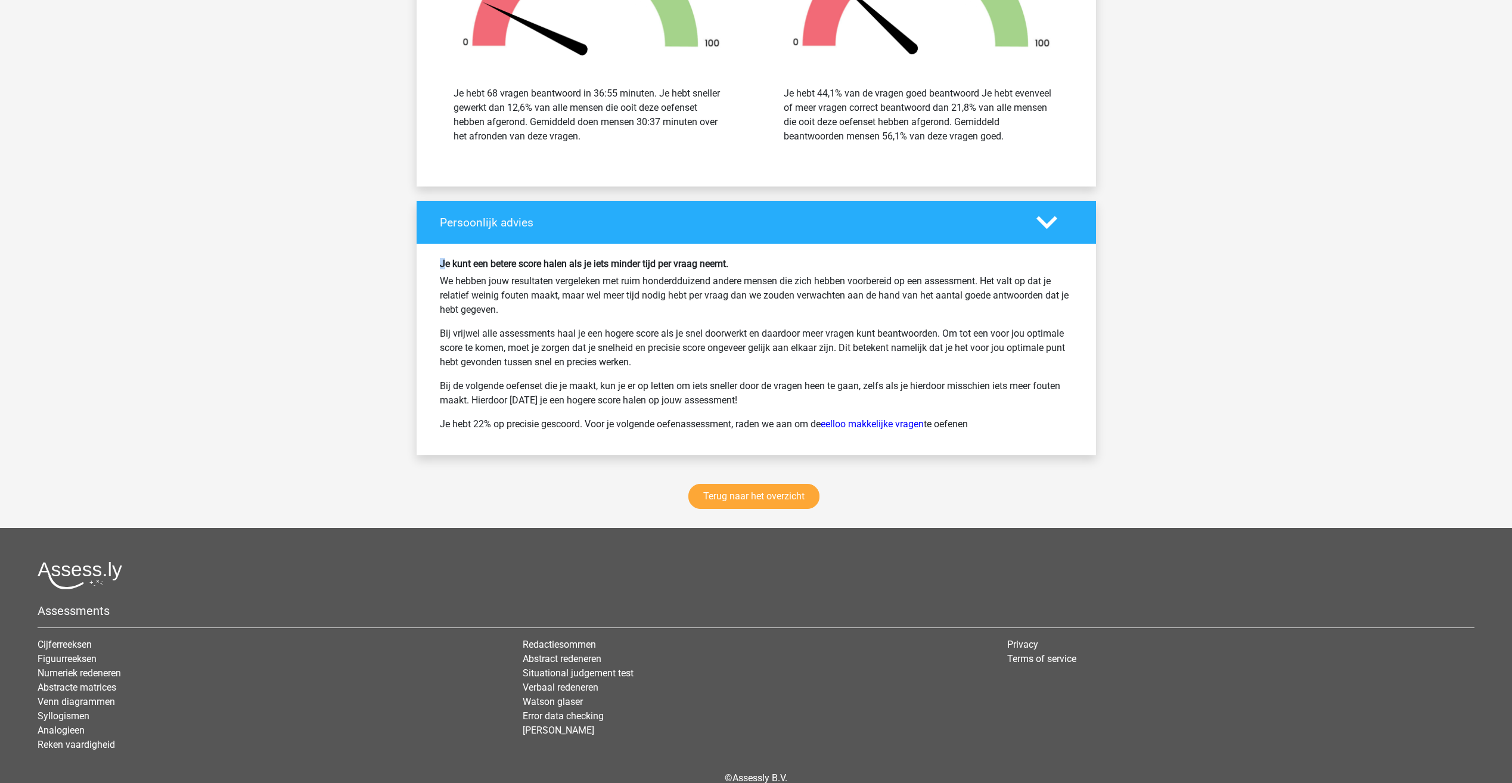
drag, startPoint x: 447, startPoint y: 248, endPoint x: 393, endPoint y: 263, distance: 56.2
drag, startPoint x: 393, startPoint y: 263, endPoint x: 376, endPoint y: 299, distance: 39.5
drag, startPoint x: 433, startPoint y: 297, endPoint x: 408, endPoint y: 296, distance: 25.0
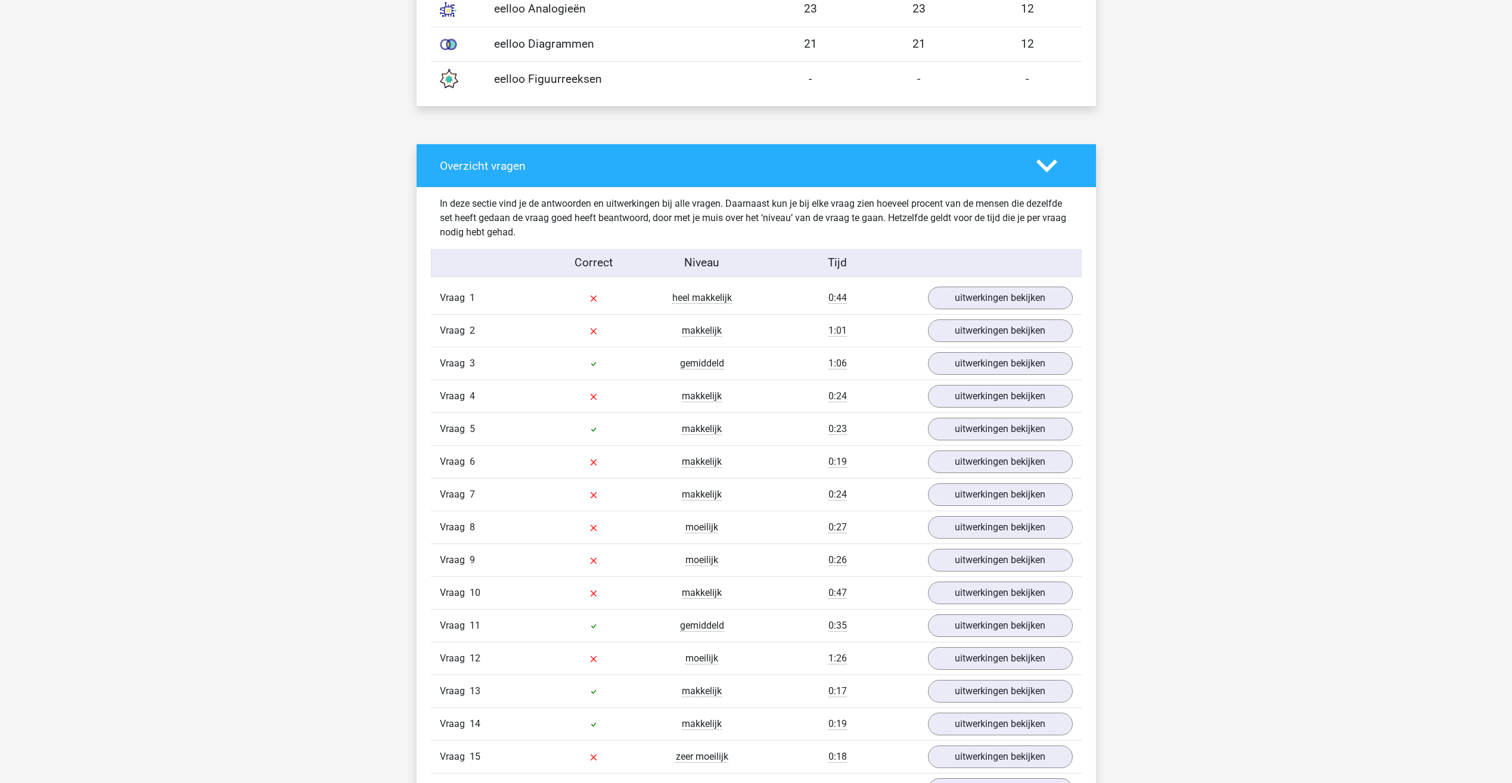
scroll to position [399, 0]
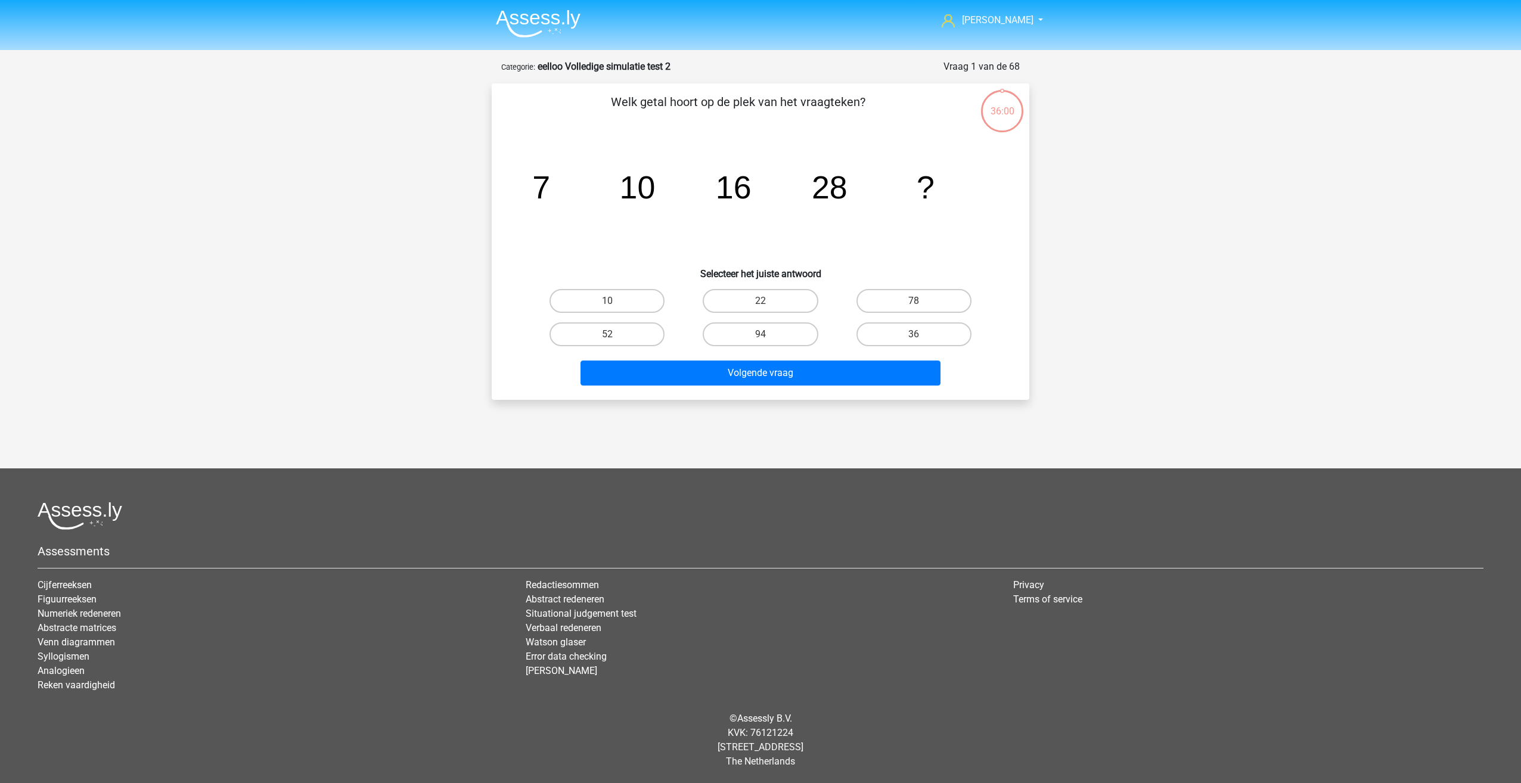
drag, startPoint x: 590, startPoint y: 496, endPoint x: 589, endPoint y: 487, distance: 9.0
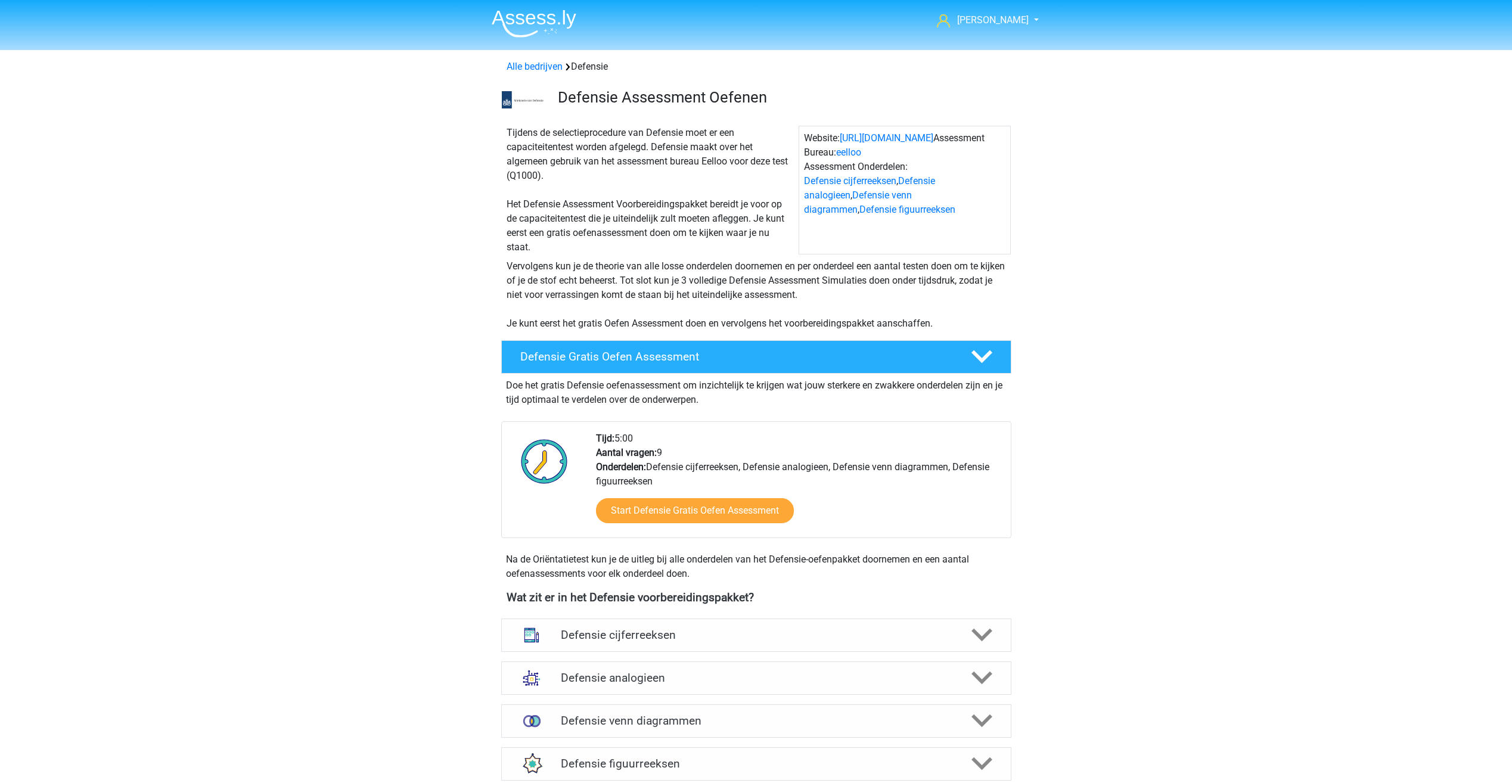
scroll to position [624, 0]
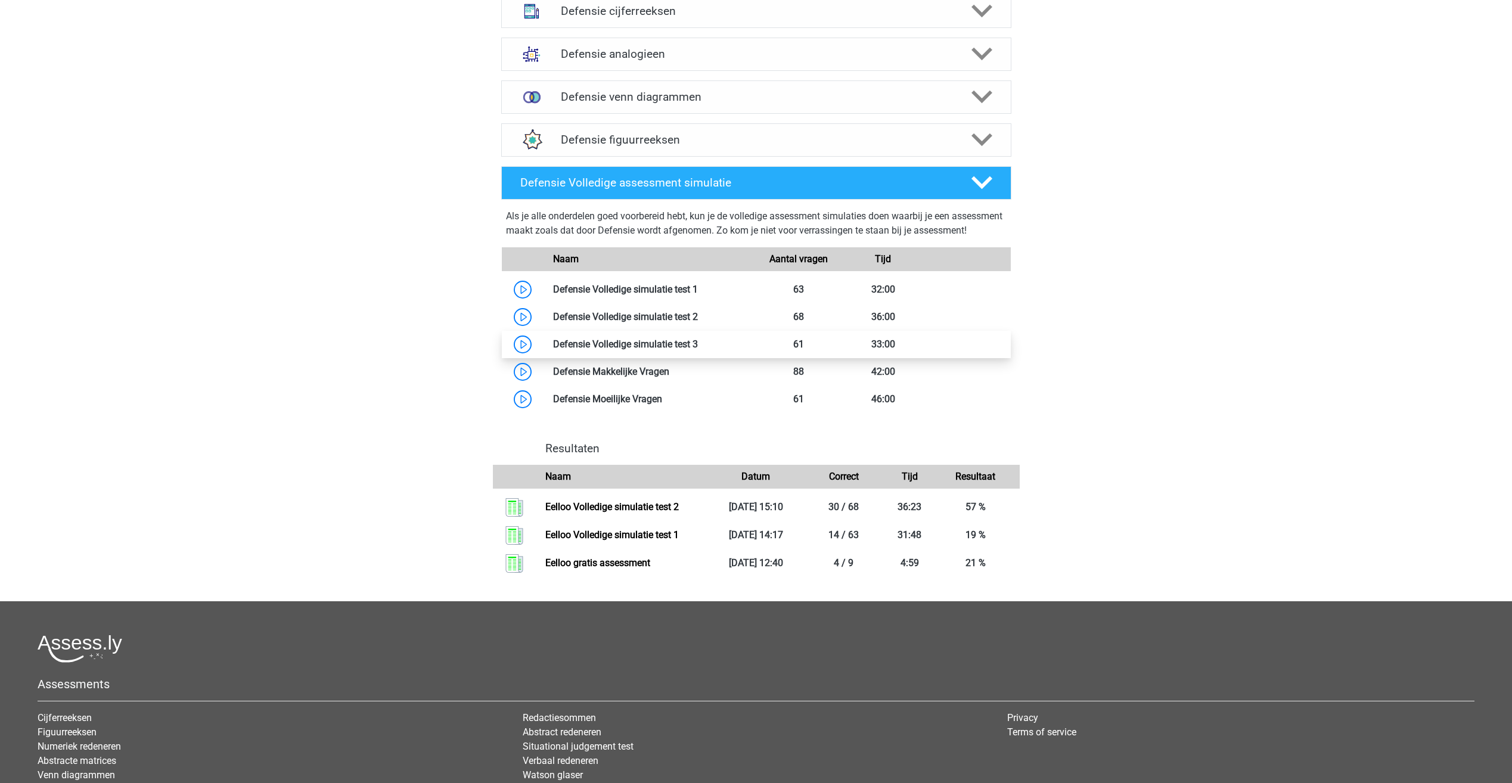
click at [698, 350] on link at bounding box center [698, 344] width 0 height 11
click at [698, 322] on link at bounding box center [698, 316] width 0 height 11
click at [669, 376] on link at bounding box center [669, 371] width 0 height 11
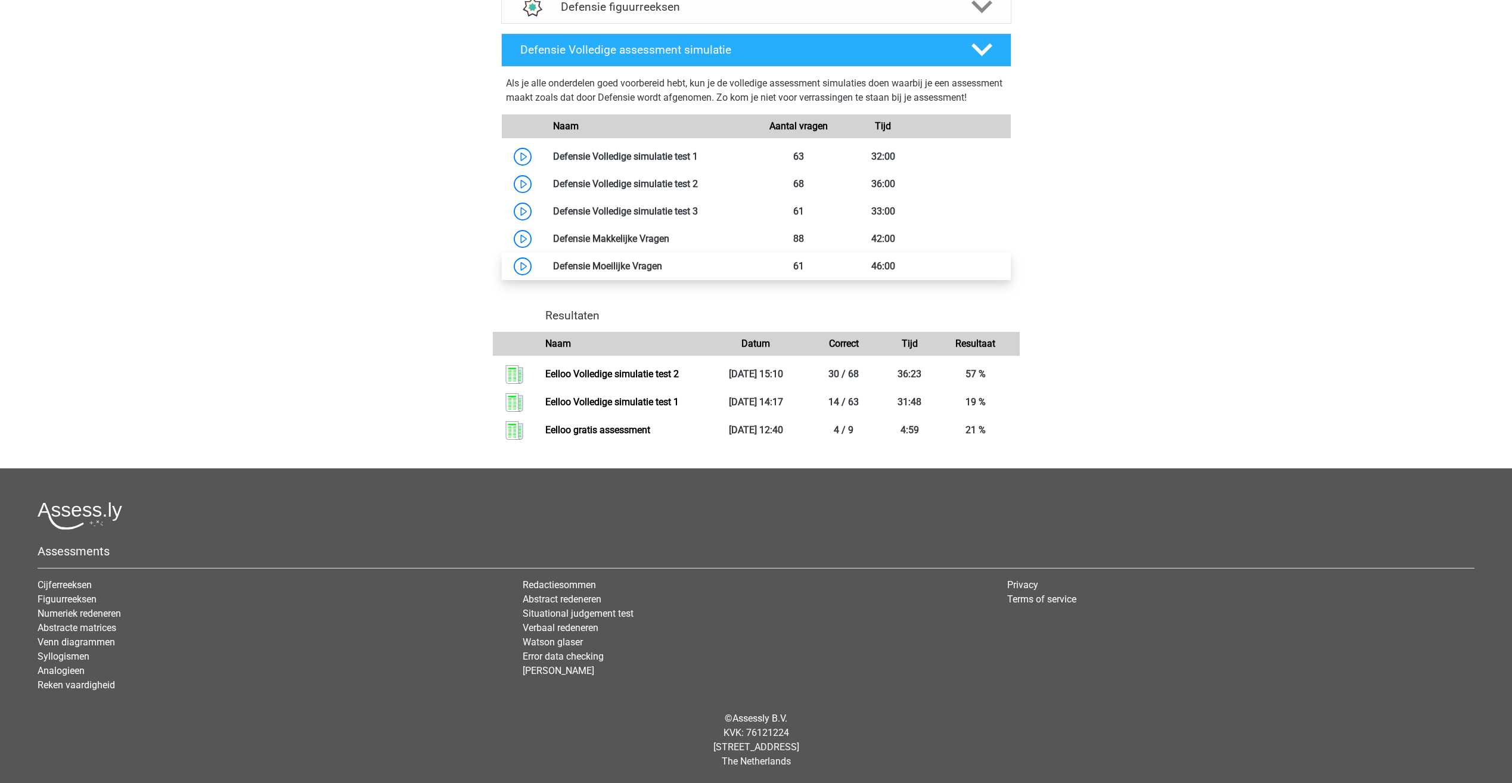
scroll to position [771, 0]
click at [566, 374] on link "Eelloo Volledige simulatie test 2" at bounding box center [611, 373] width 133 height 11
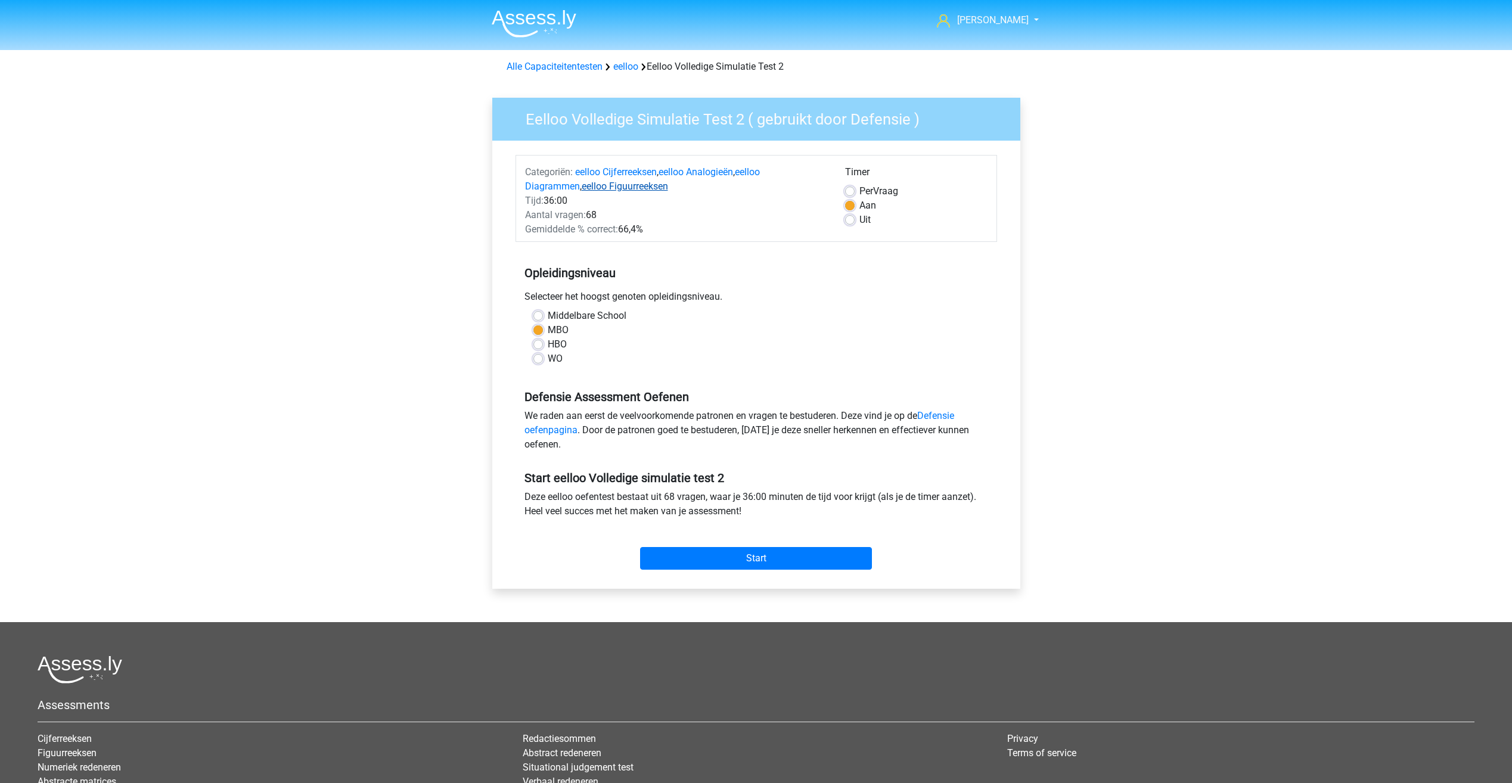
click at [621, 187] on link "eelloo Figuurreeksen" at bounding box center [625, 186] width 86 height 11
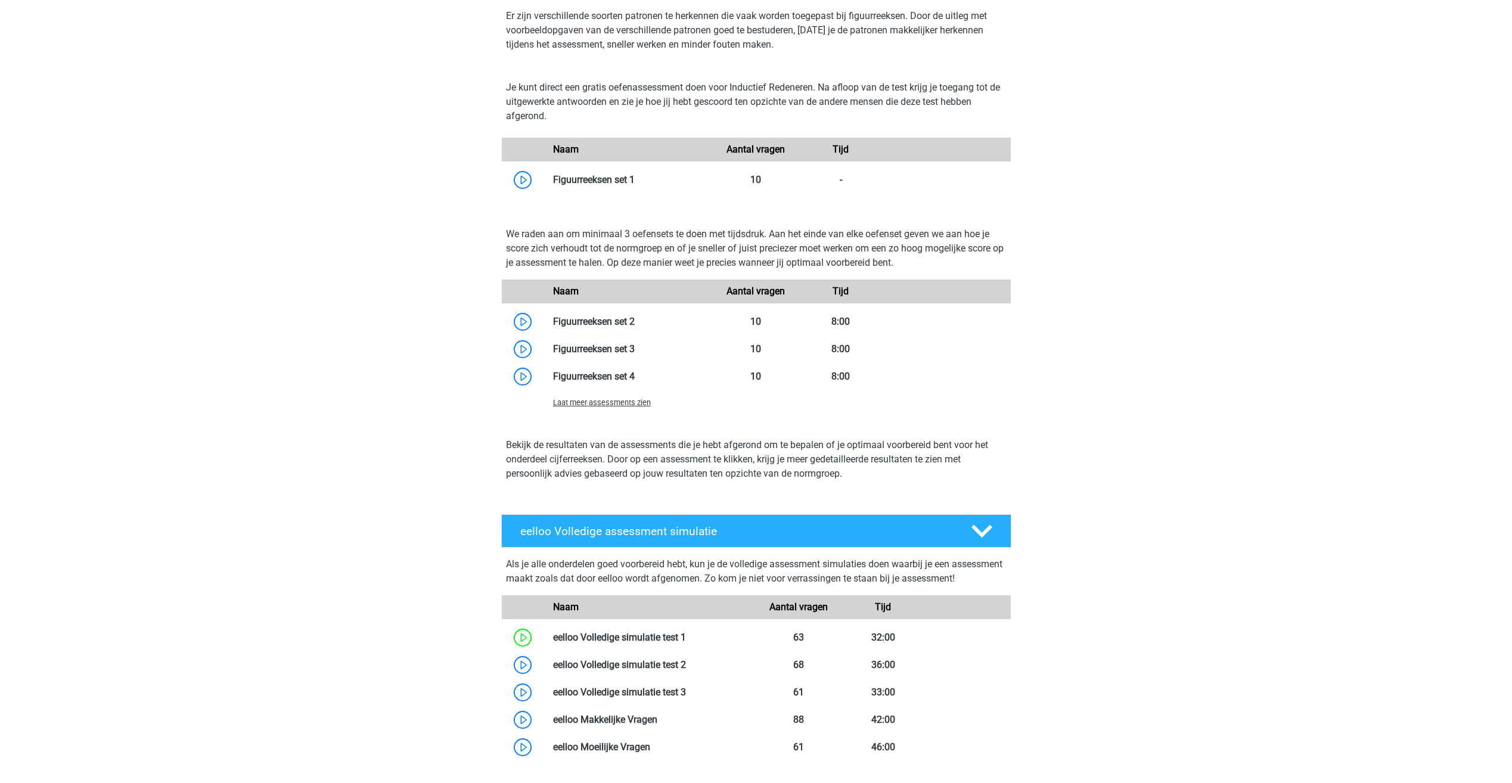
scroll to position [678, 0]
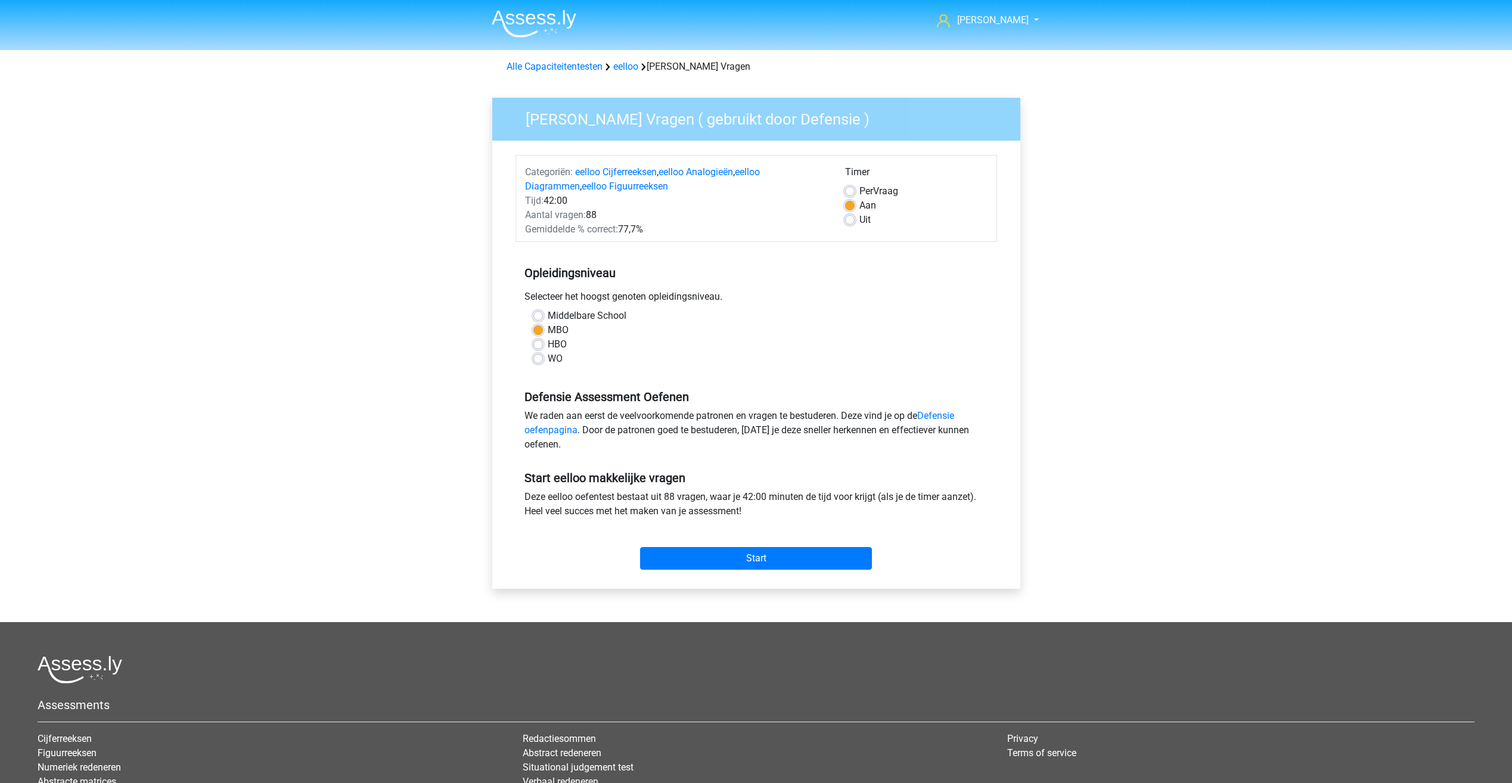
click at [859, 194] on label "Per Vraag" at bounding box center [878, 191] width 39 height 14
click at [845, 194] on input "Per Vraag" at bounding box center [850, 190] width 10 height 12
radio input "true"
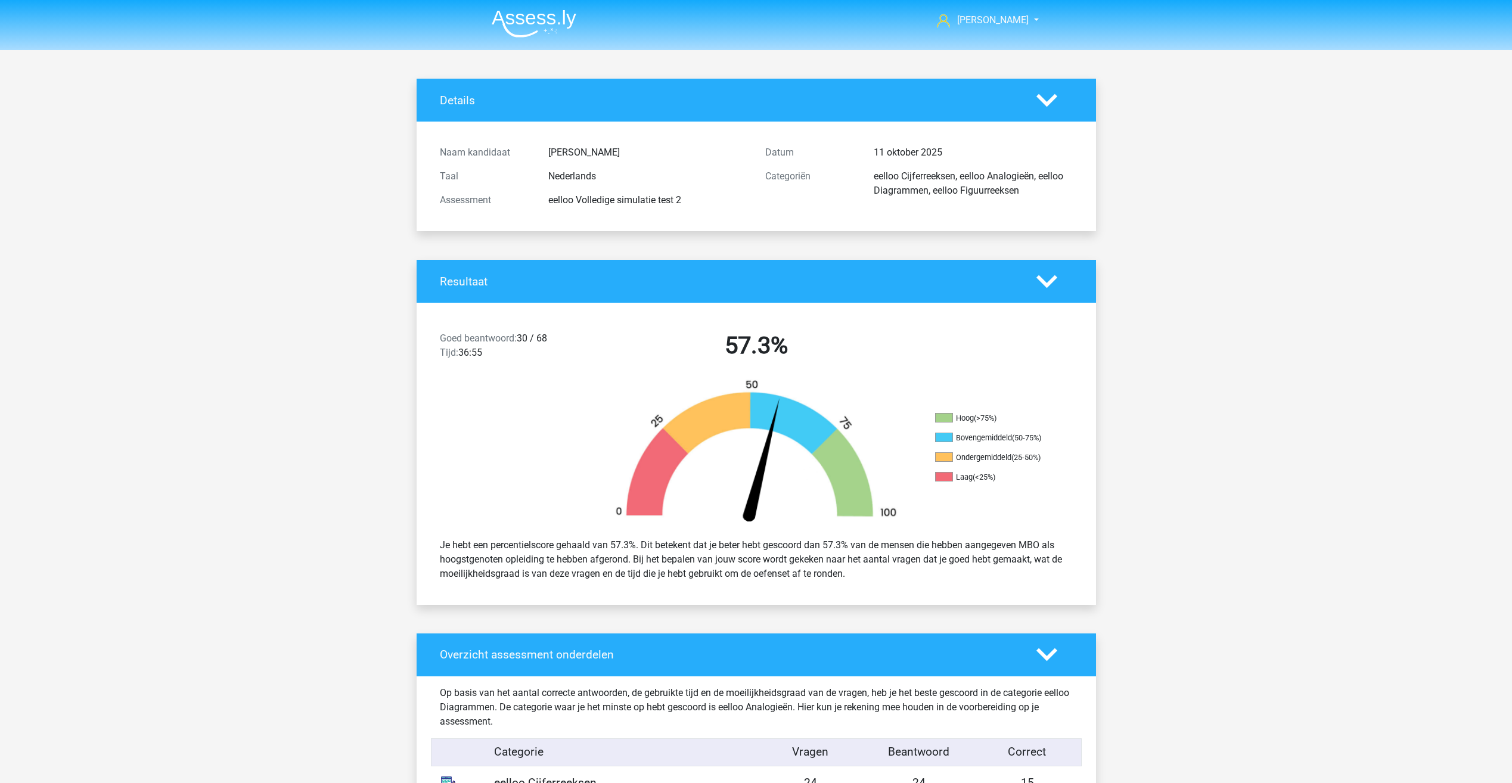
scroll to position [119, 0]
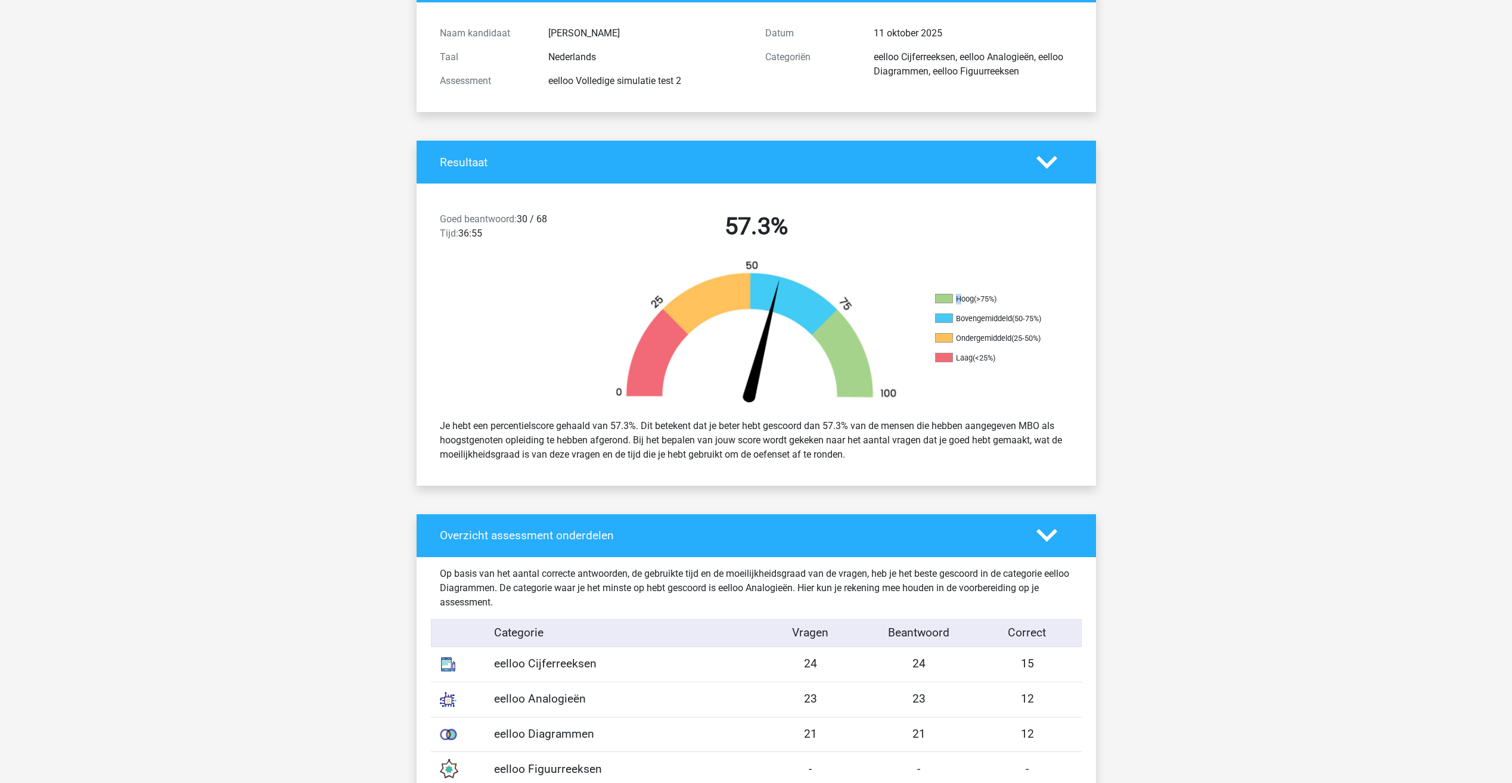
drag, startPoint x: 959, startPoint y: 296, endPoint x: 957, endPoint y: 304, distance: 8.1
click at [957, 304] on li "Hoog (>75%)" at bounding box center [994, 299] width 119 height 11
drag, startPoint x: 957, startPoint y: 304, endPoint x: 916, endPoint y: 346, distance: 58.6
click at [916, 346] on img at bounding box center [756, 335] width 322 height 150
drag, startPoint x: 976, startPoint y: 327, endPoint x: 958, endPoint y: 321, distance: 19.4
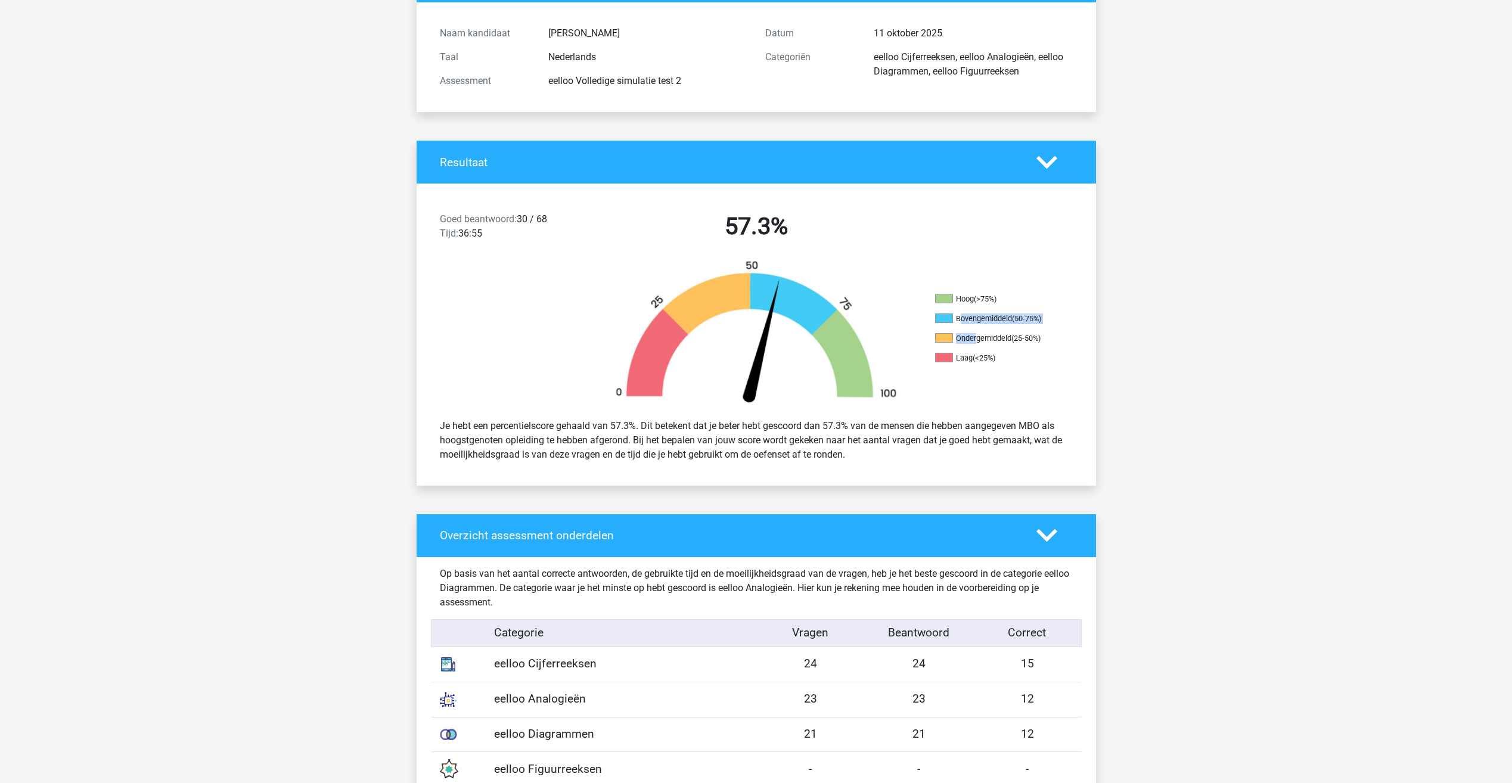
click at [958, 321] on ul "Hoog (>75%) Bovengemiddeld (50-75%) Ondergemiddeld (25-50%) Laag (<25%)" at bounding box center [994, 333] width 119 height 79
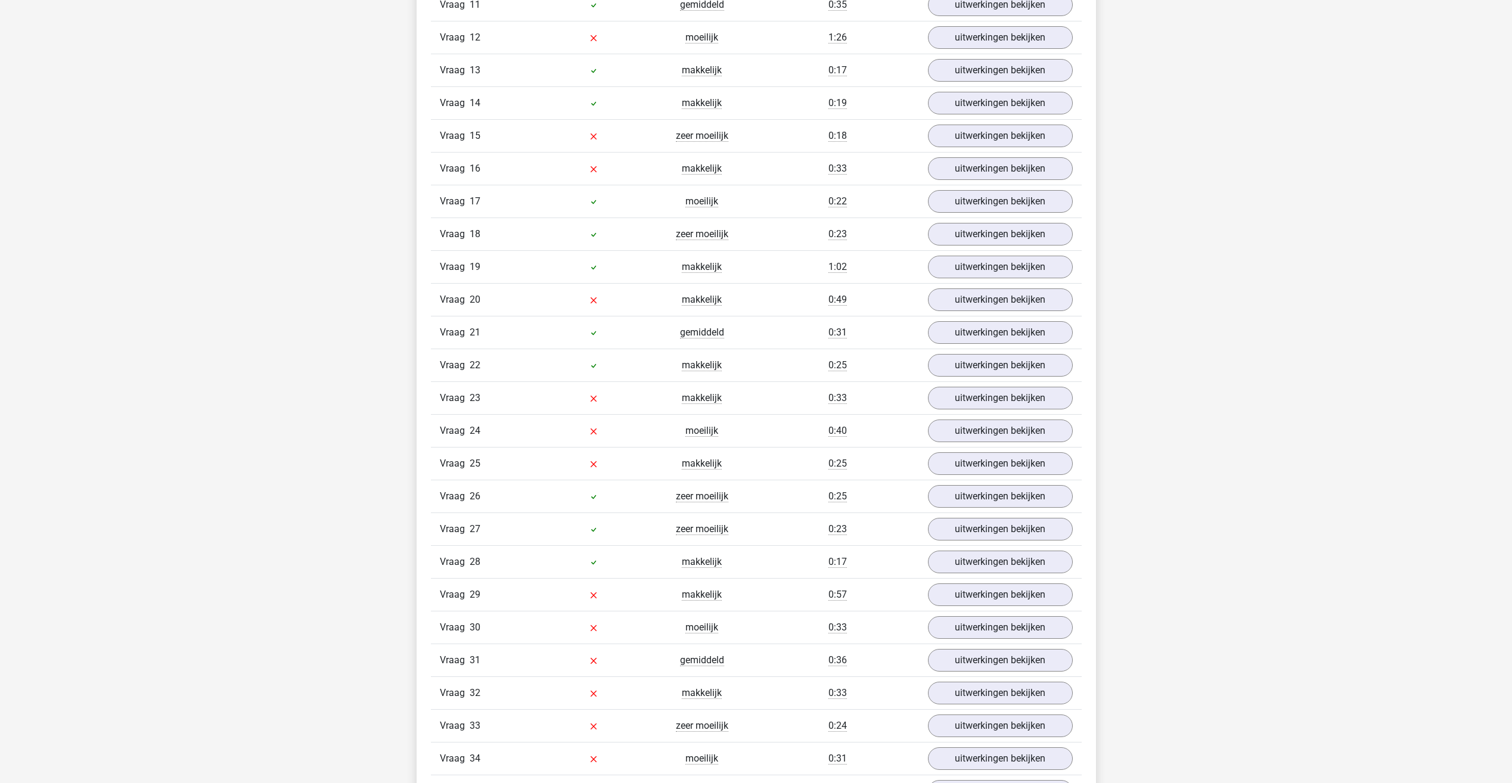
scroll to position [894, 0]
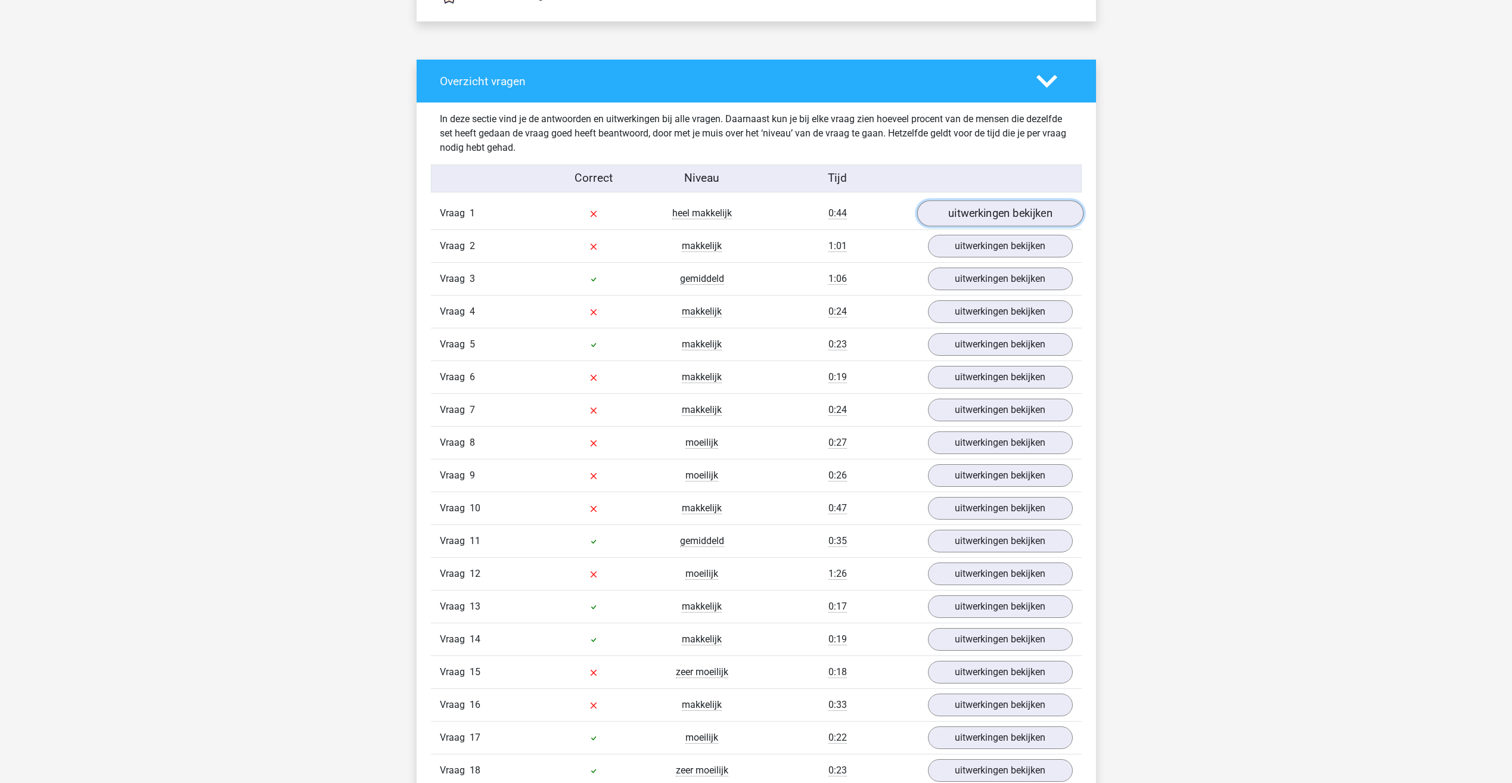
click at [974, 214] on link "uitwerkingen bekijken" at bounding box center [1000, 213] width 166 height 26
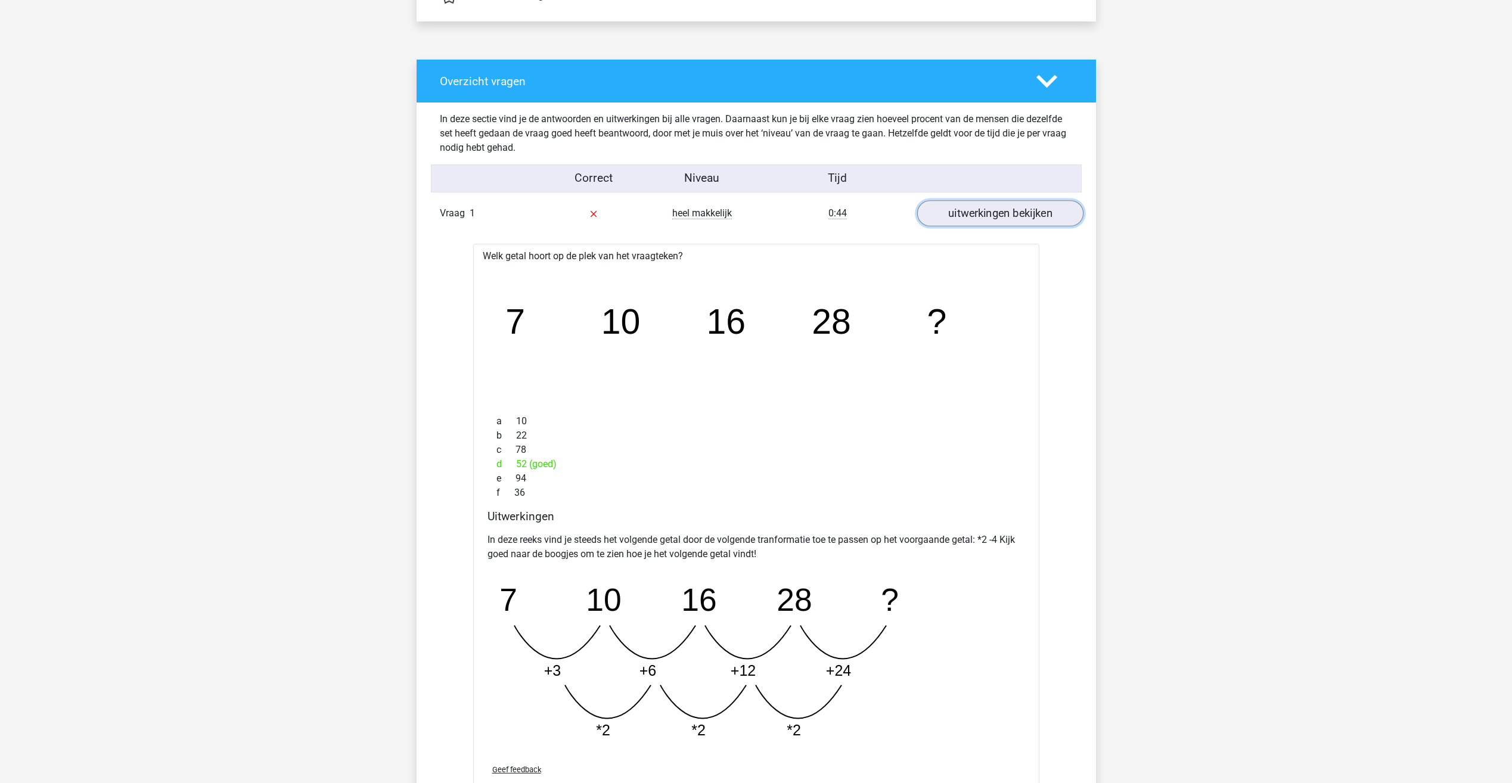
click at [974, 214] on link "uitwerkingen bekijken" at bounding box center [1000, 213] width 166 height 26
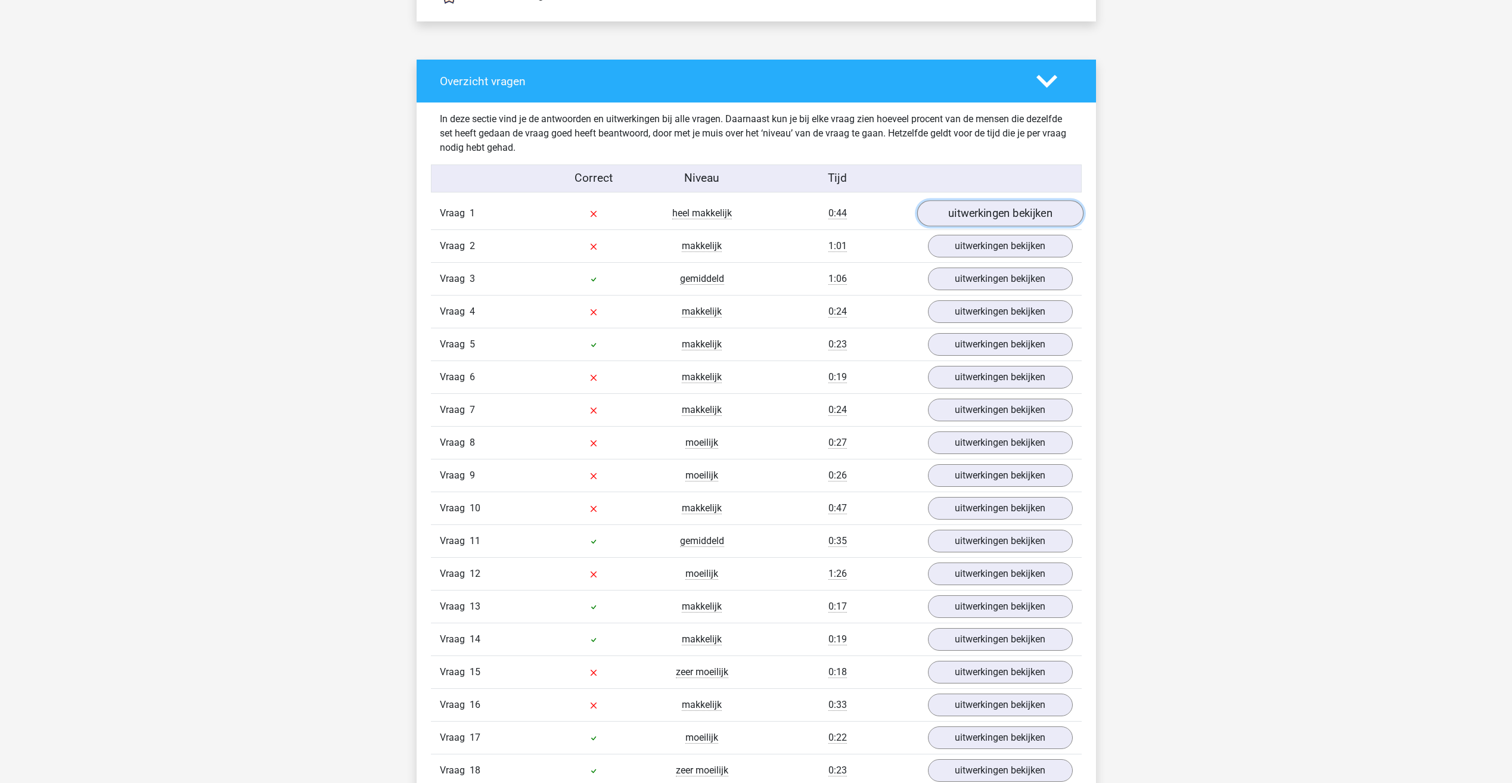
click at [974, 214] on link "uitwerkingen bekijken" at bounding box center [1000, 213] width 166 height 26
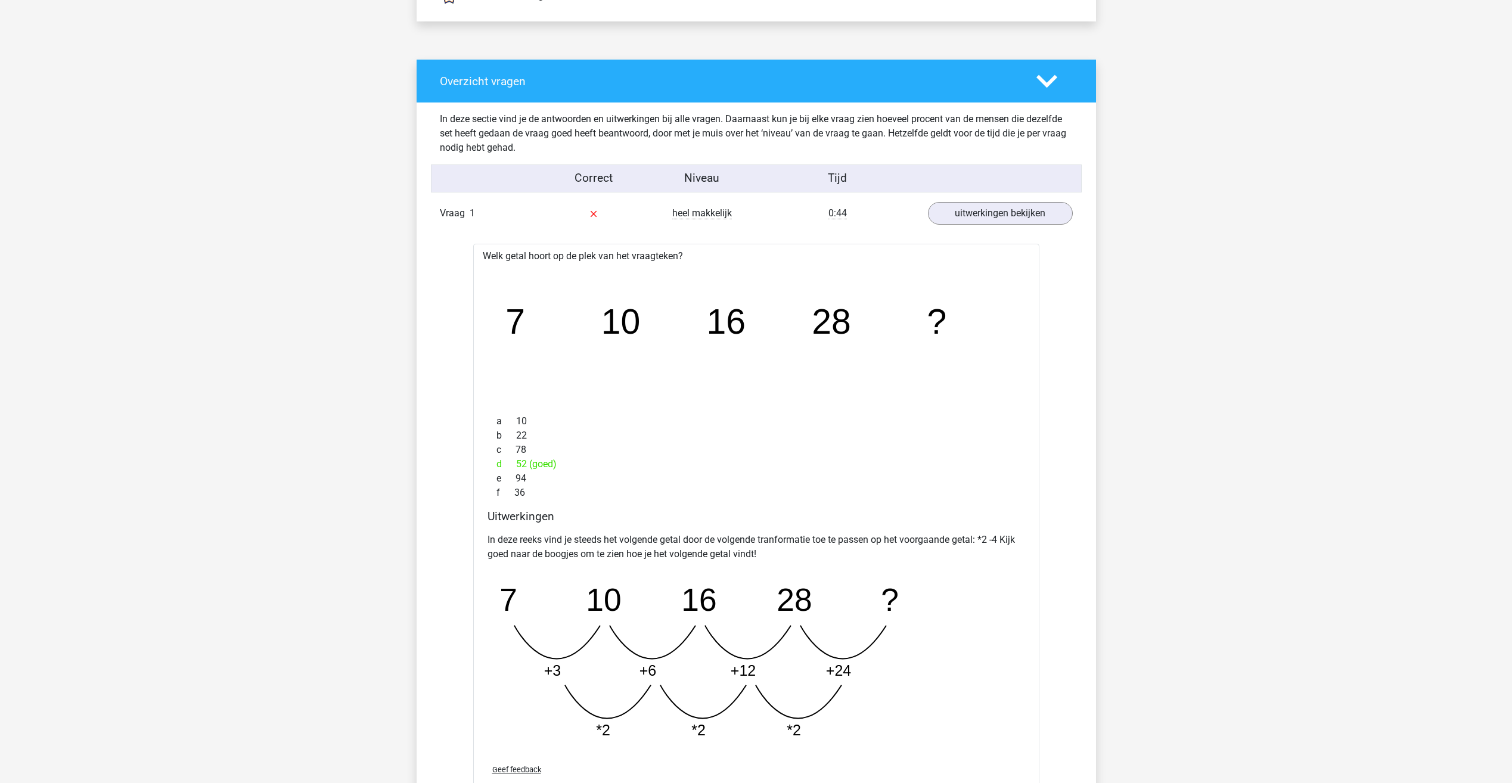
click at [985, 197] on div "Vraag 1 heel makkelijk 0:44 uitwerkingen bekijken" at bounding box center [756, 213] width 651 height 32
click at [970, 181] on div at bounding box center [999, 178] width 163 height 17
click at [971, 207] on link "uitwerkingen bekijken" at bounding box center [1000, 213] width 166 height 26
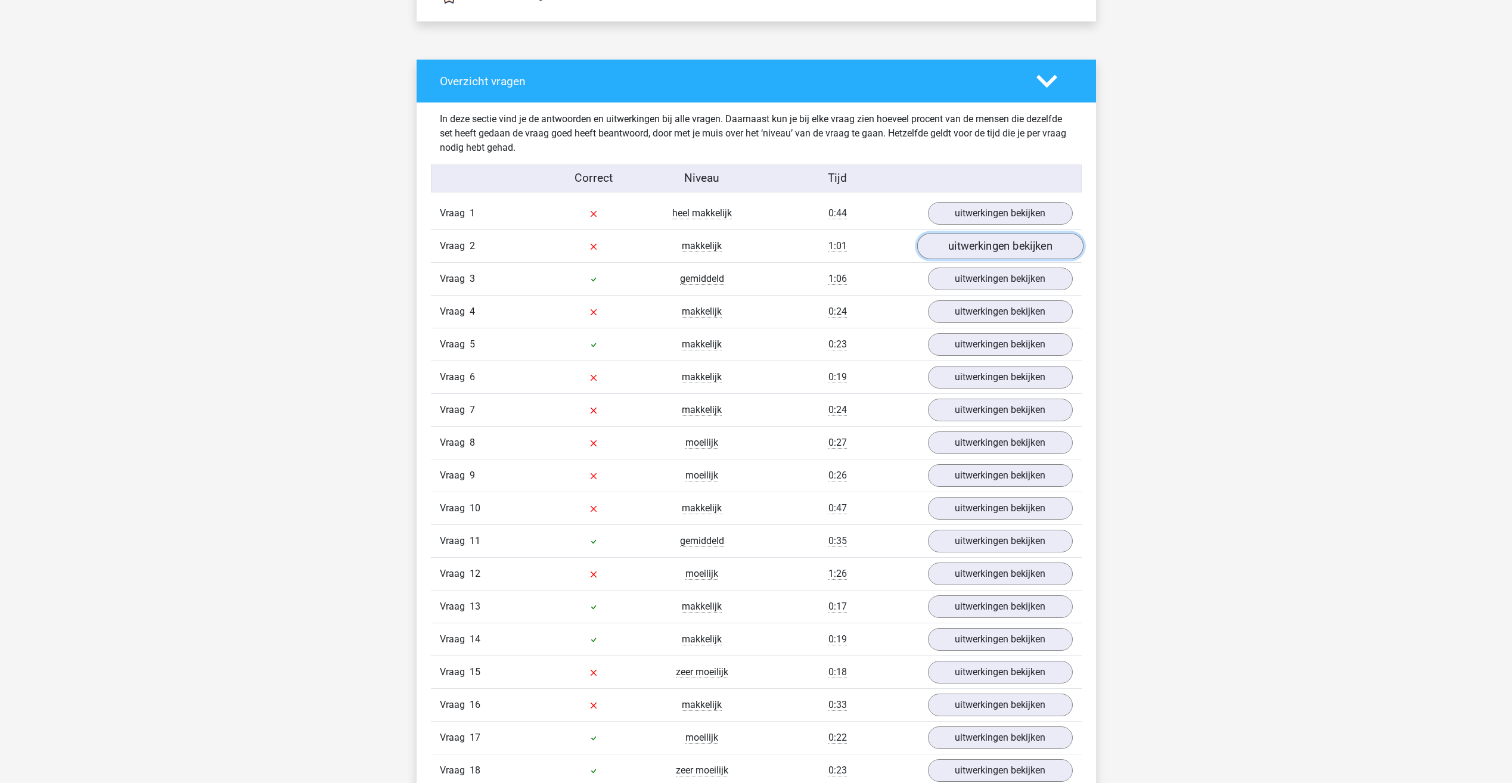
click at [957, 237] on link "uitwerkingen bekijken" at bounding box center [1000, 246] width 166 height 26
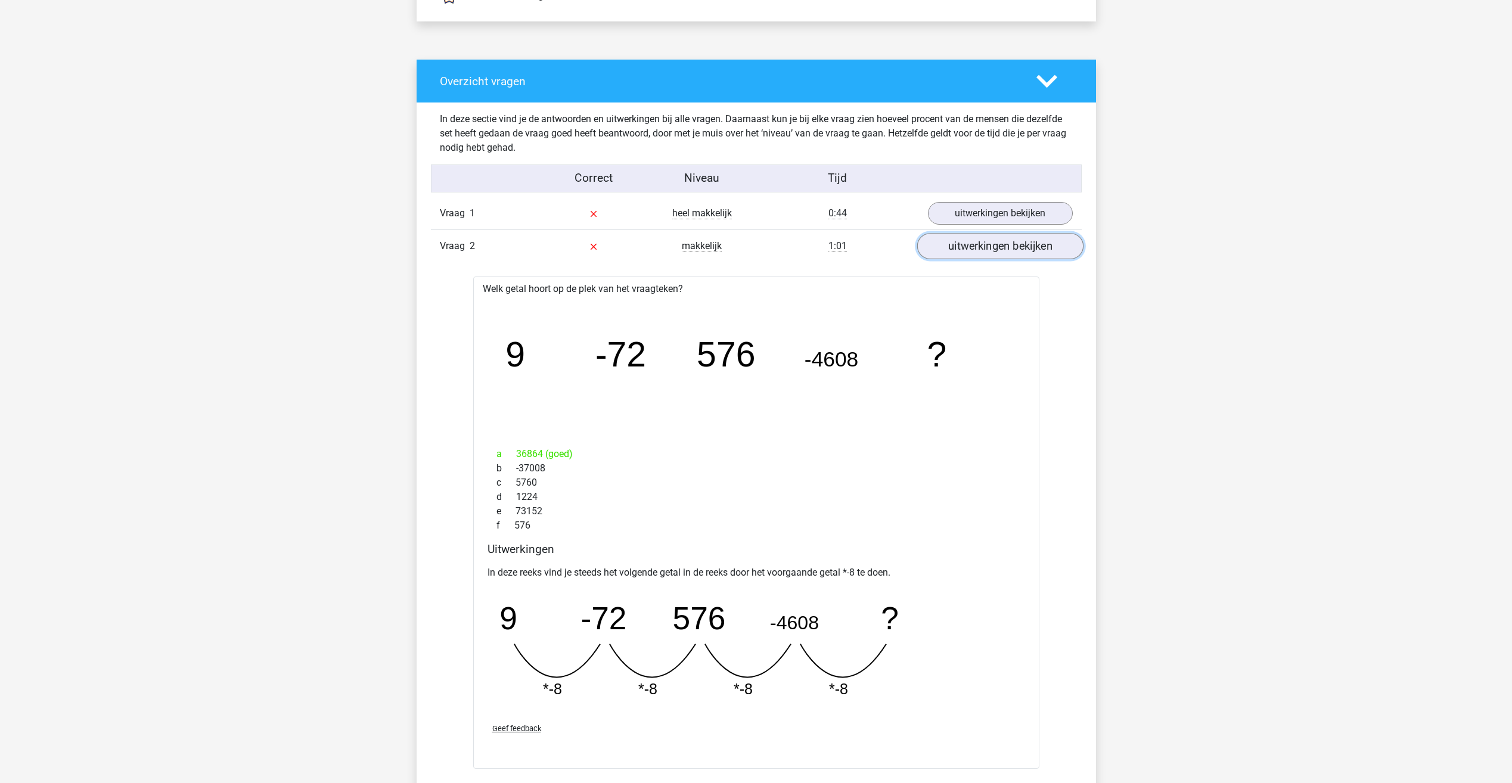
click at [961, 254] on link "uitwerkingen bekijken" at bounding box center [1000, 246] width 166 height 26
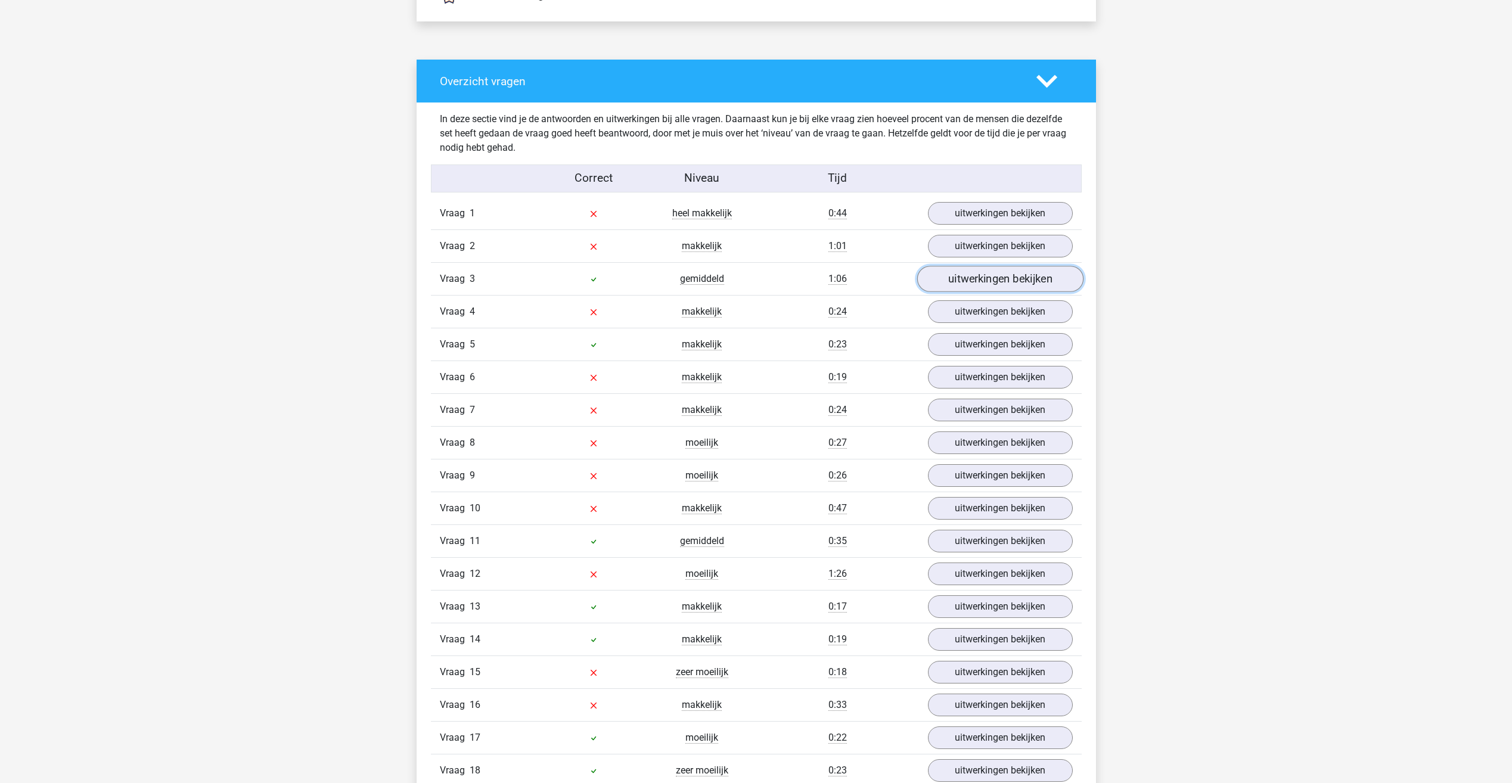
click at [970, 280] on link "uitwerkingen bekijken" at bounding box center [1000, 279] width 166 height 26
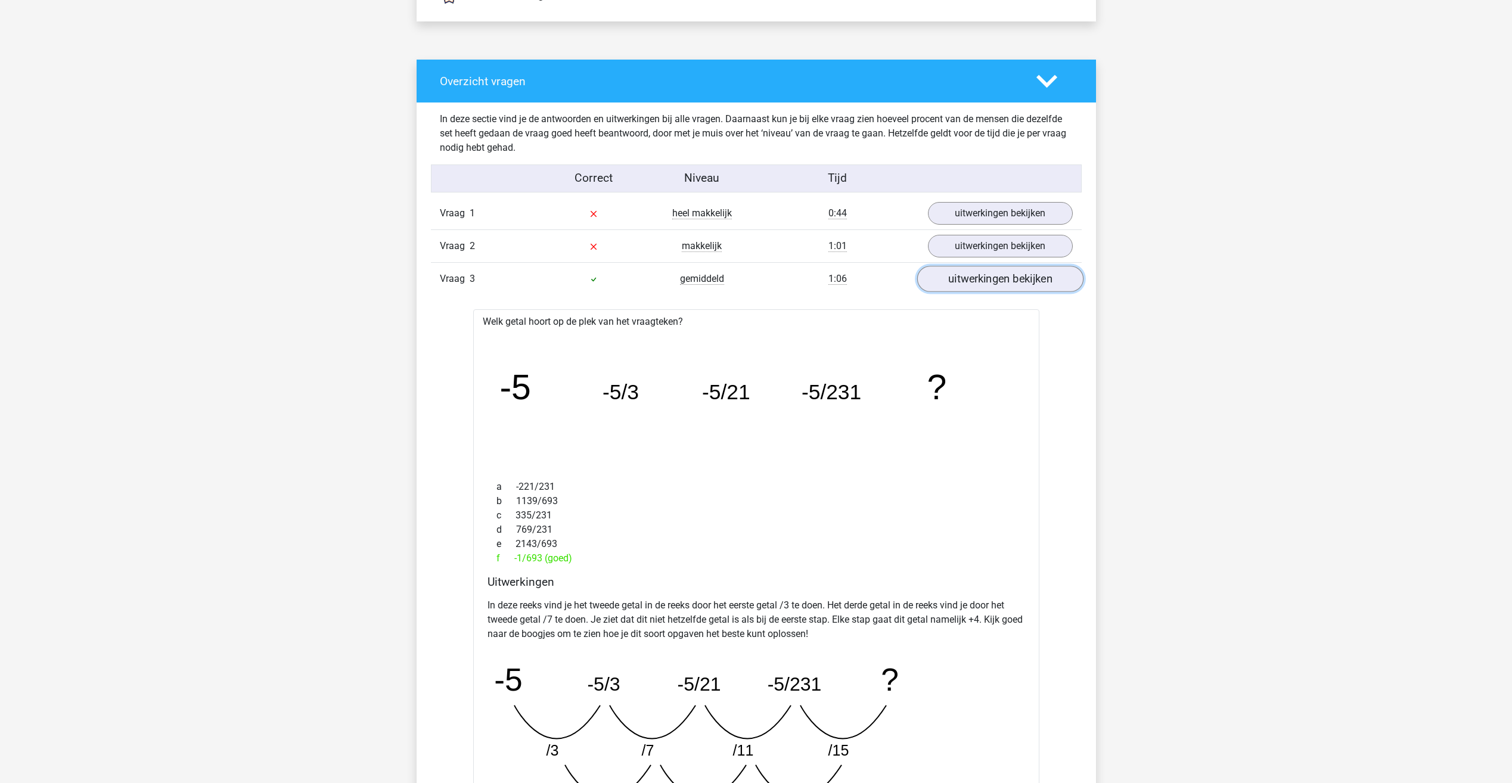
click at [970, 280] on link "uitwerkingen bekijken" at bounding box center [1000, 279] width 166 height 26
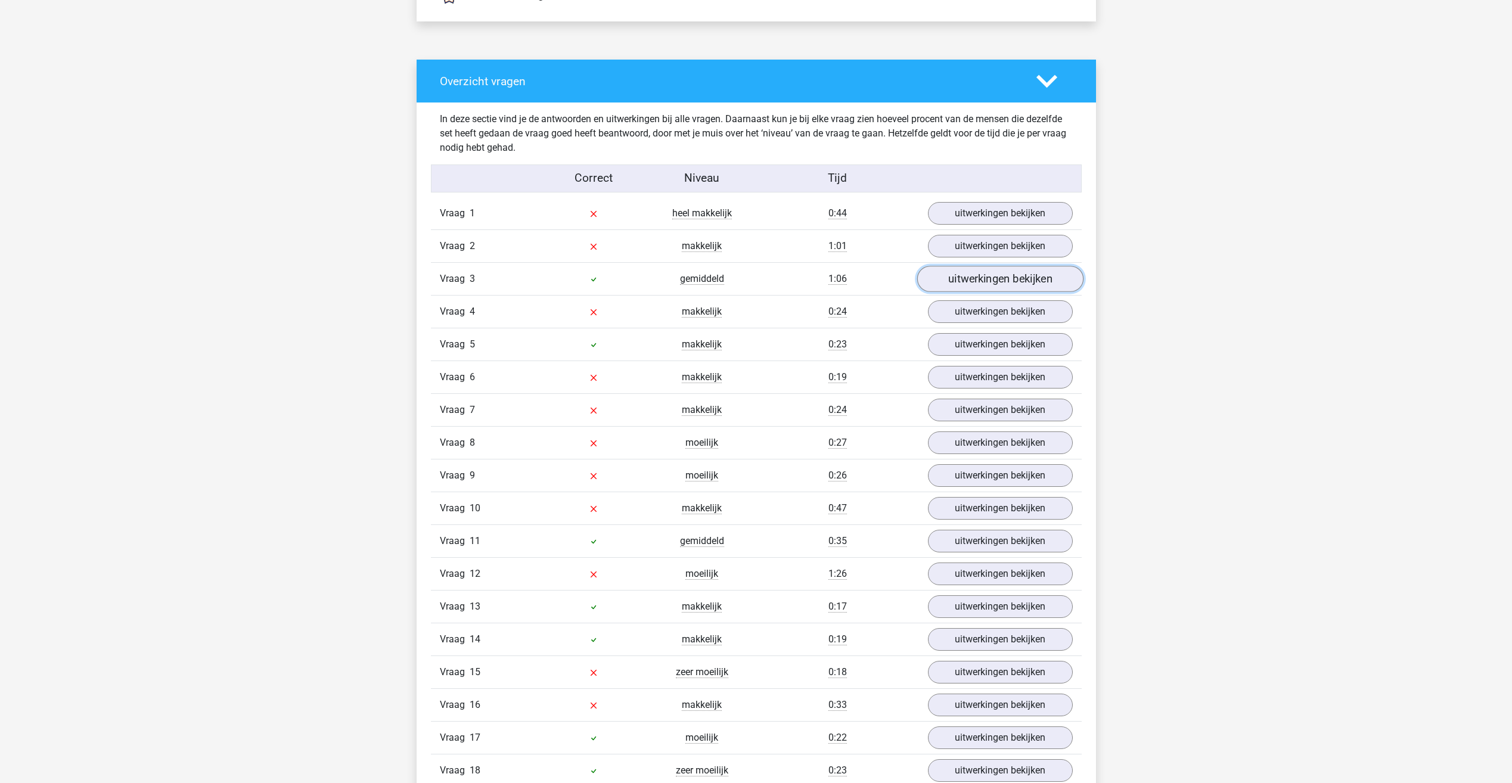
click at [970, 280] on link "uitwerkingen bekijken" at bounding box center [1000, 279] width 166 height 26
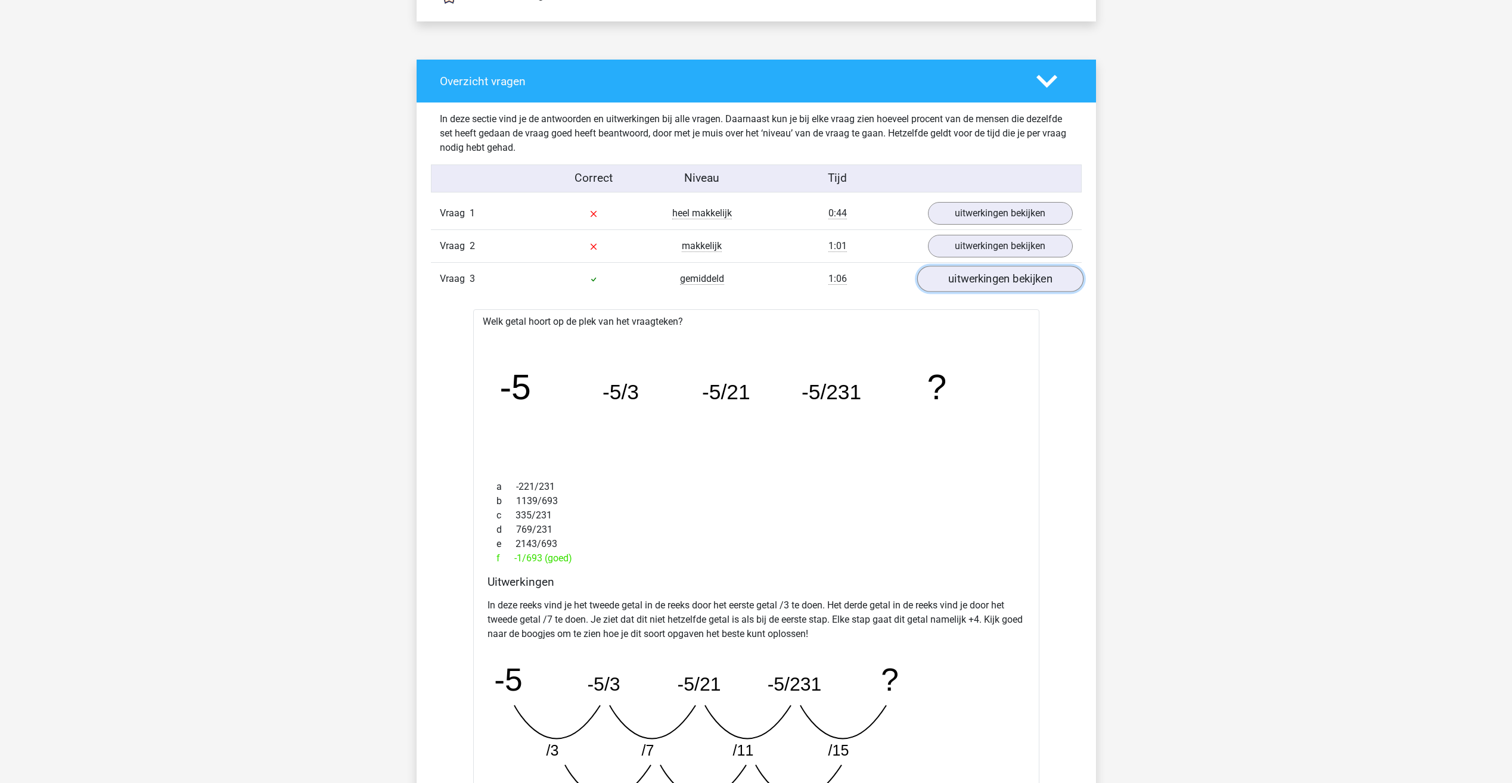
click at [970, 280] on link "uitwerkingen bekijken" at bounding box center [1000, 279] width 166 height 26
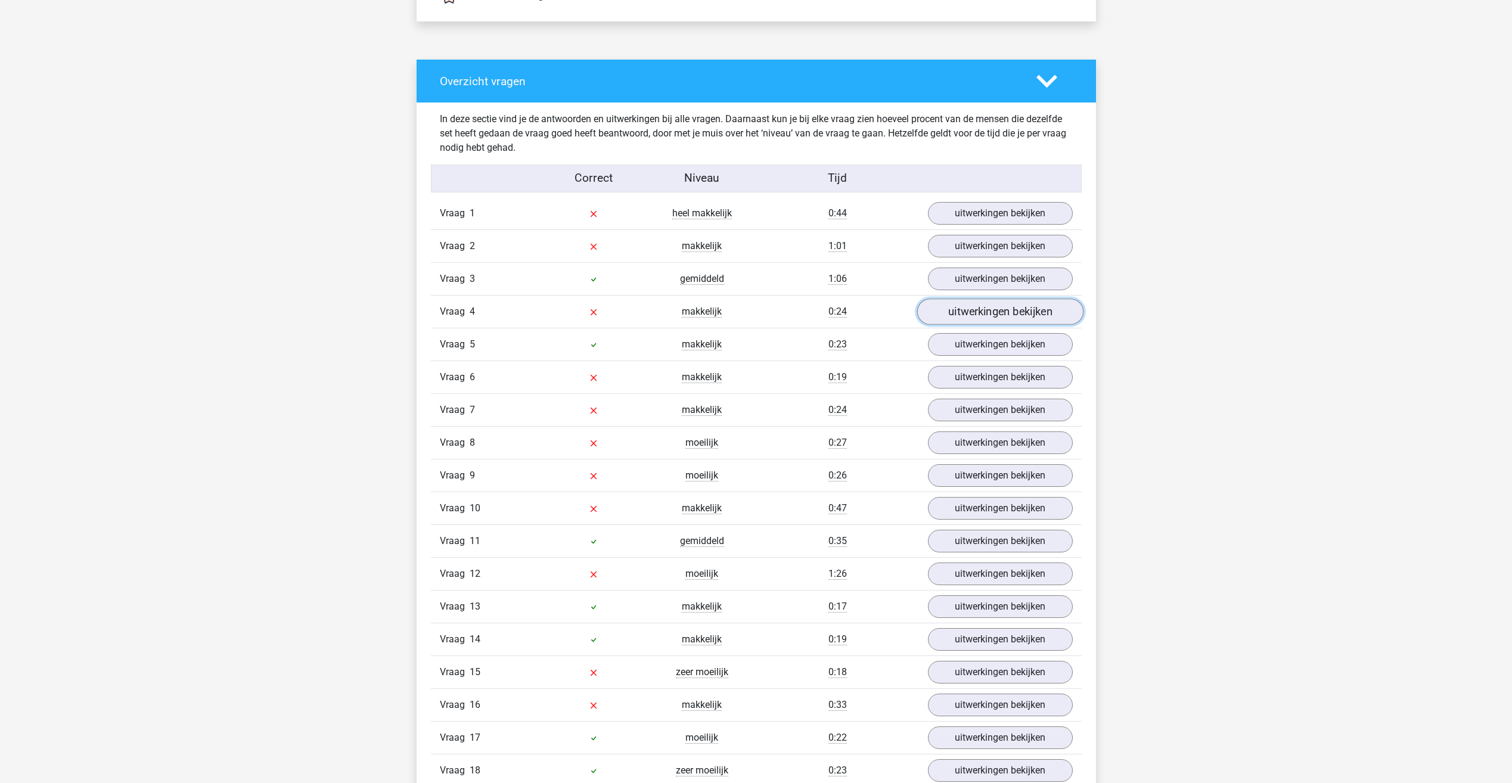
click at [968, 305] on link "uitwerkingen bekijken" at bounding box center [1000, 312] width 166 height 26
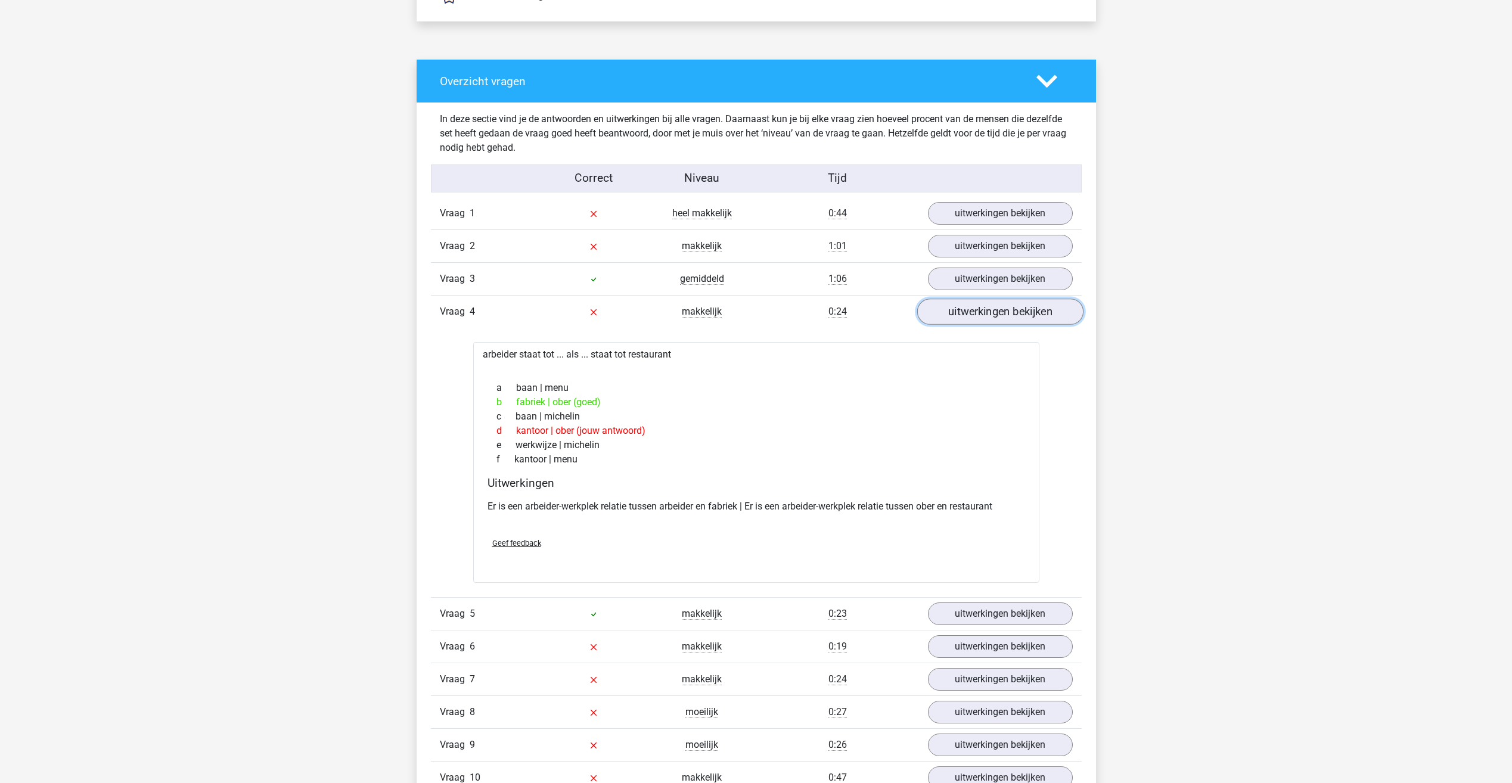
click at [965, 309] on link "uitwerkingen bekijken" at bounding box center [1000, 312] width 166 height 26
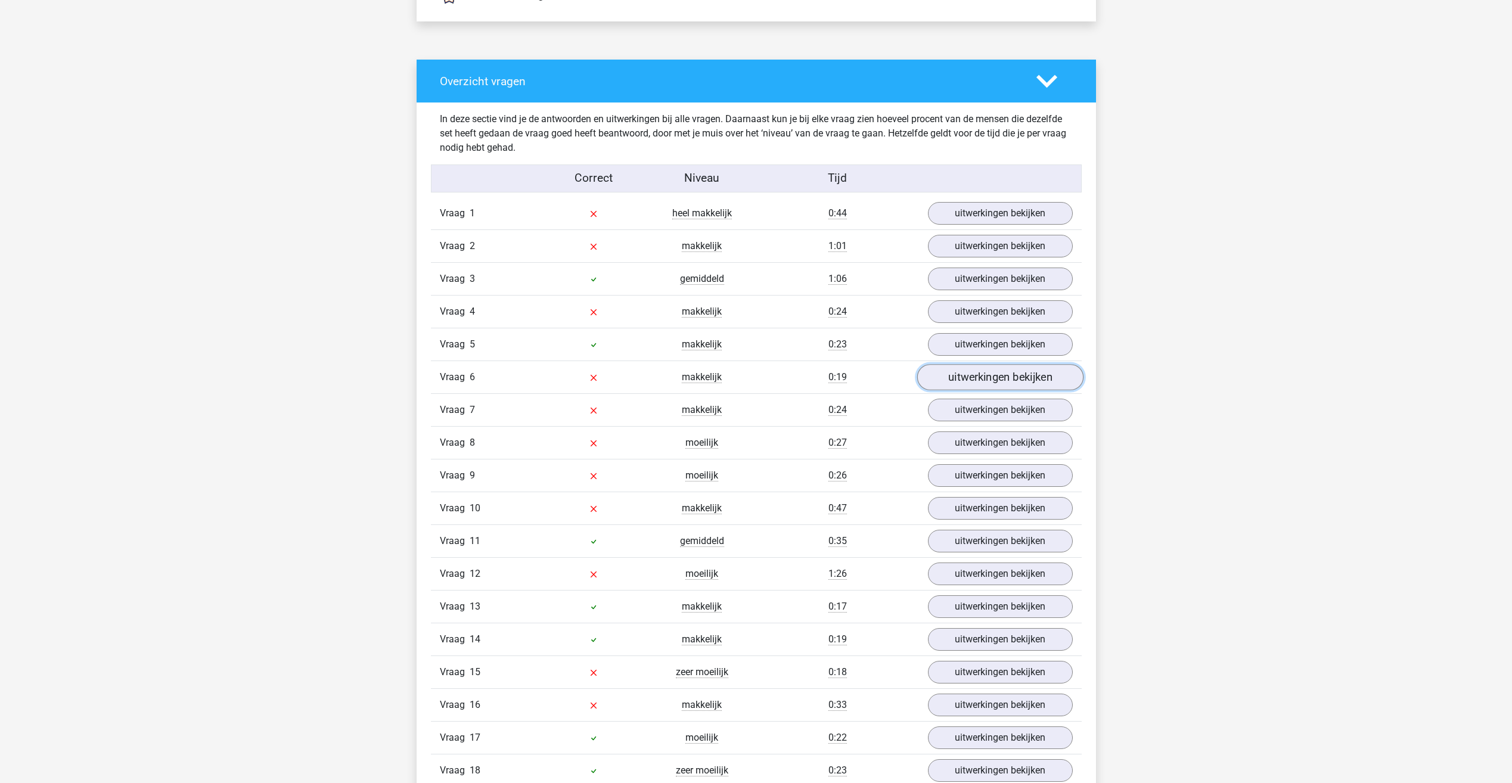
click at [979, 374] on link "uitwerkingen bekijken" at bounding box center [1000, 377] width 166 height 26
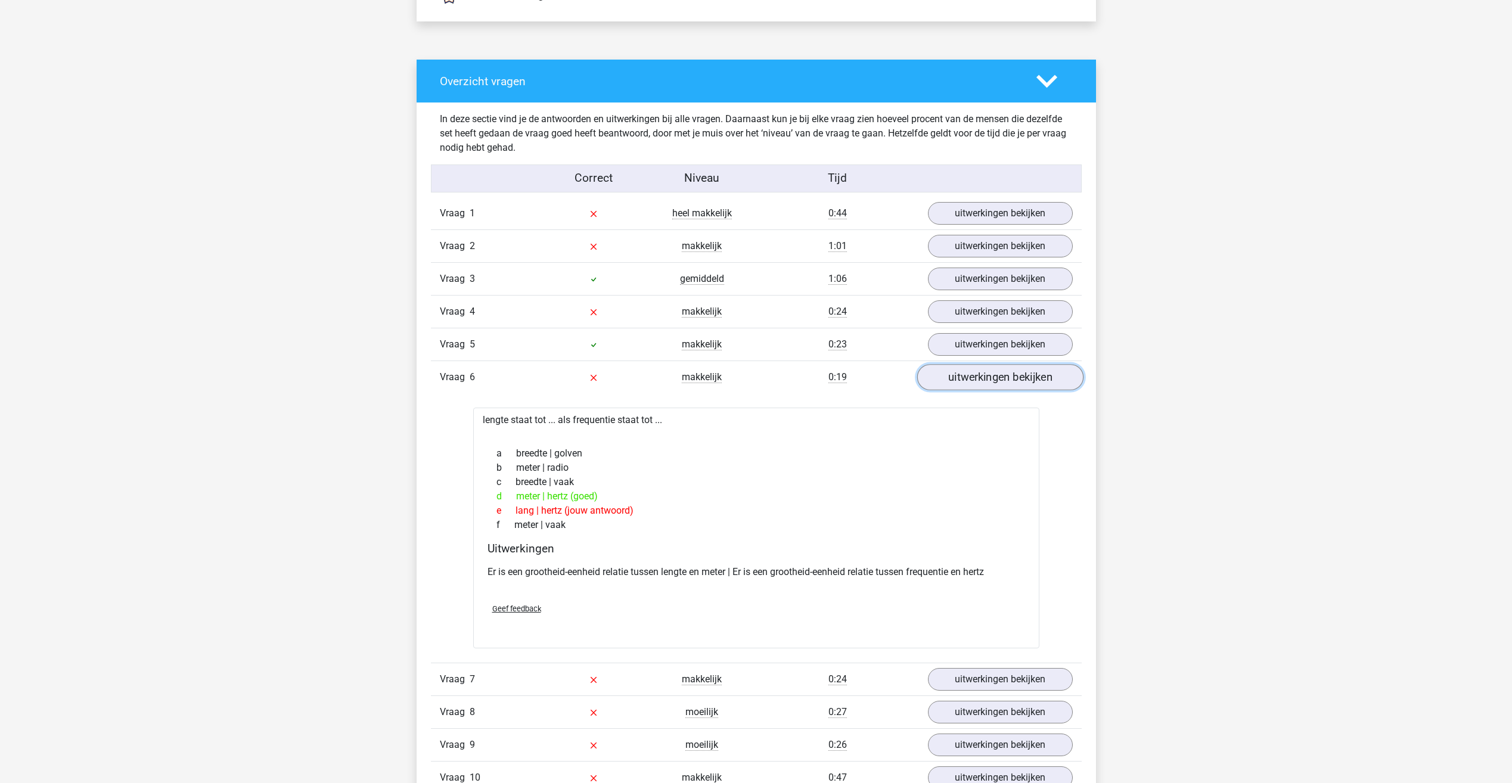
click at [978, 369] on link "uitwerkingen bekijken" at bounding box center [1000, 377] width 166 height 26
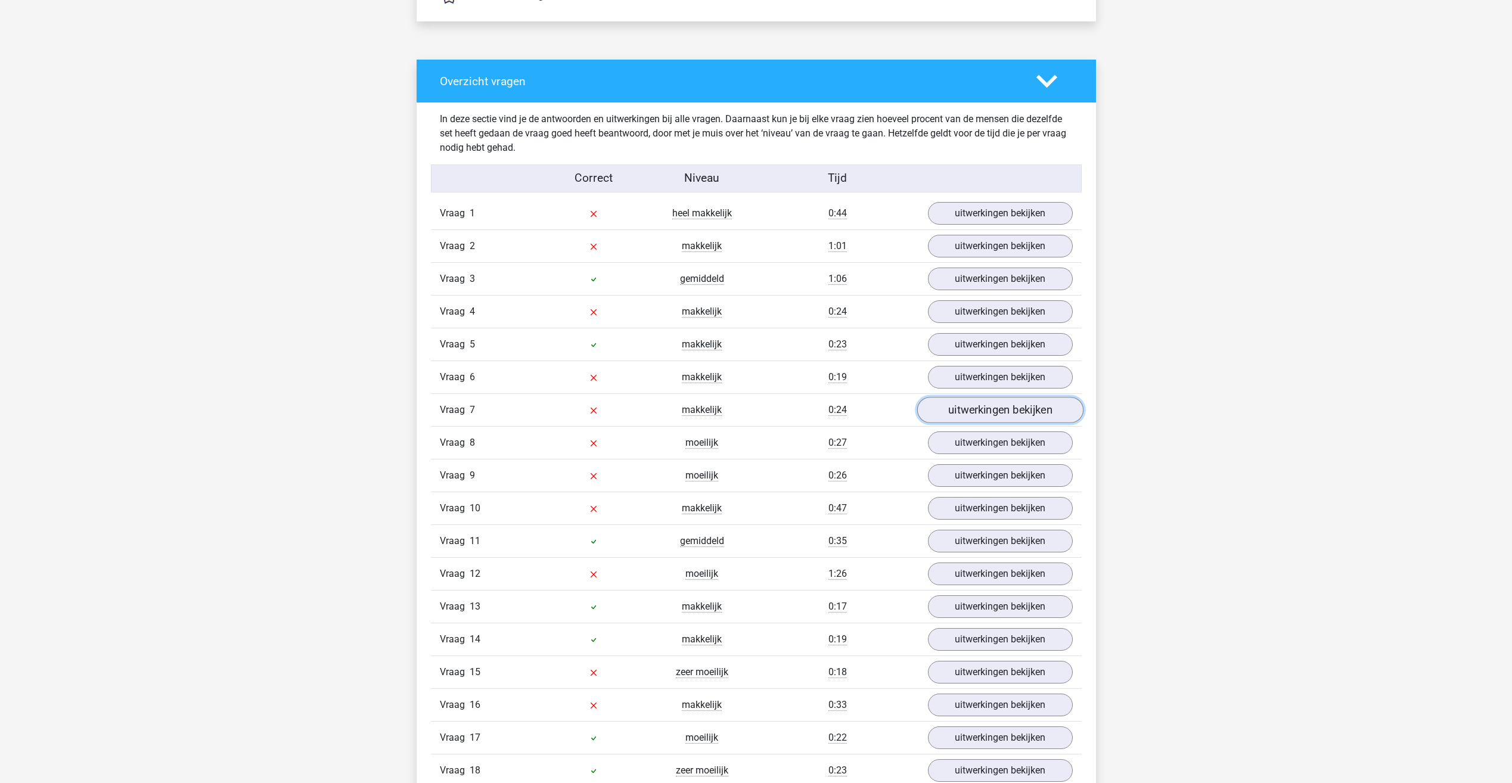
click at [1000, 405] on link "uitwerkingen bekijken" at bounding box center [1000, 410] width 166 height 26
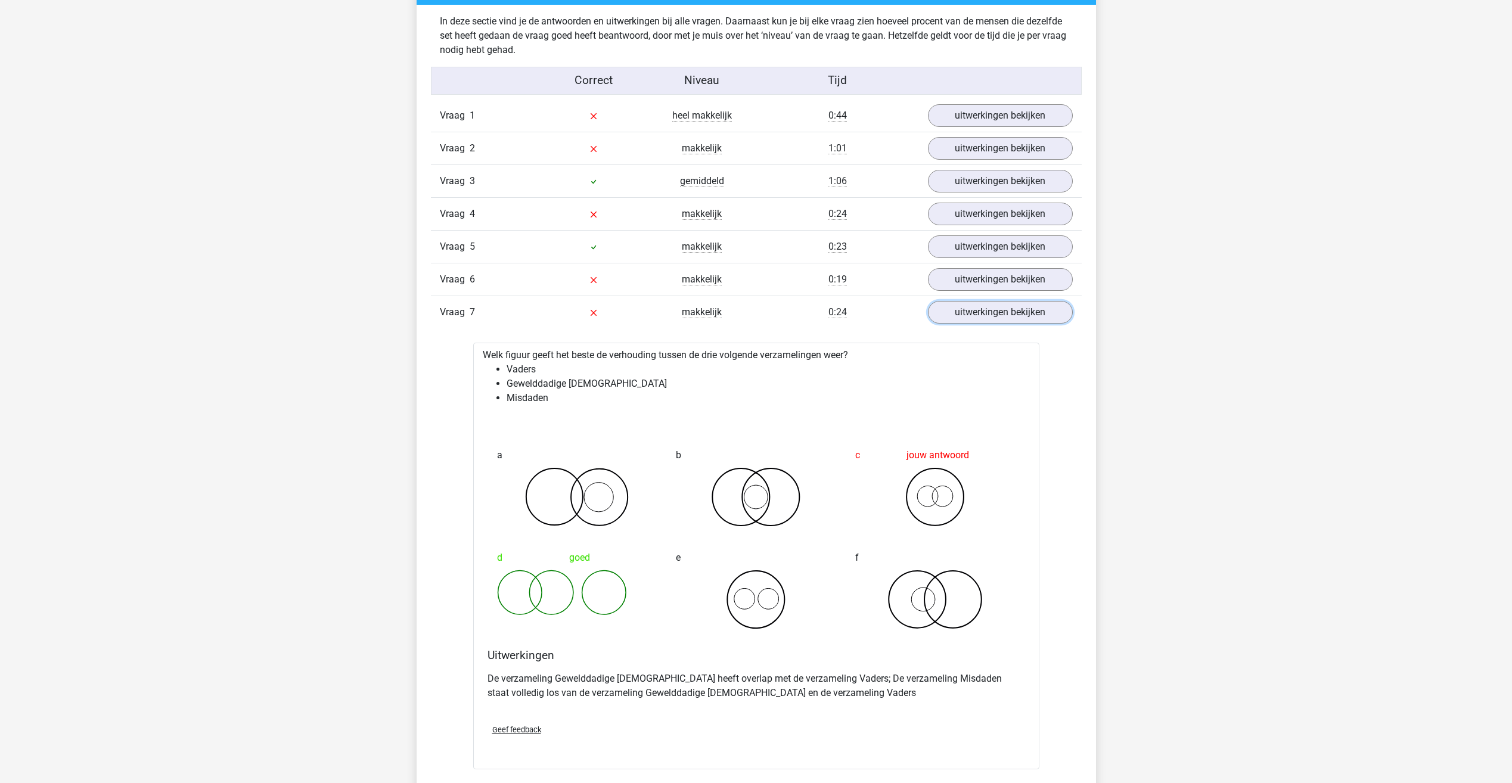
scroll to position [1013, 0]
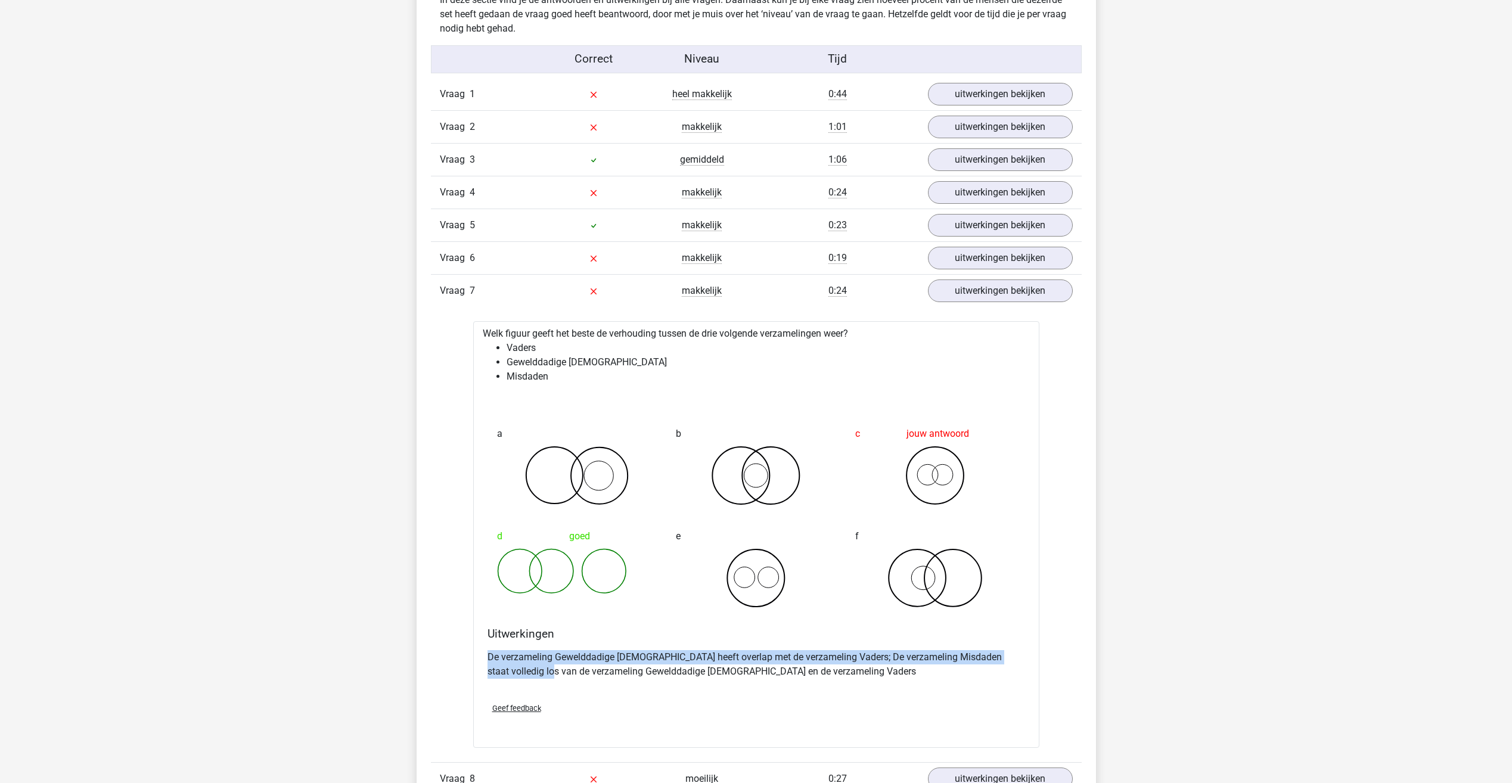
drag, startPoint x: 474, startPoint y: 663, endPoint x: 523, endPoint y: 672, distance: 49.7
click at [523, 672] on div "Welk figuur geeft het beste de verhouding tussen de drie volgende verzamelingen…" at bounding box center [756, 534] width 566 height 427
drag, startPoint x: 523, startPoint y: 672, endPoint x: 482, endPoint y: 666, distance: 42.2
click at [482, 666] on div "Welk figuur geeft het beste de verhouding tussen de drie volgende verzamelingen…" at bounding box center [756, 534] width 566 height 427
click at [603, 678] on p "De verzameling Gewelddadige [DEMOGRAPHIC_DATA] heeft overlap met de verzameling…" at bounding box center [756, 664] width 538 height 29
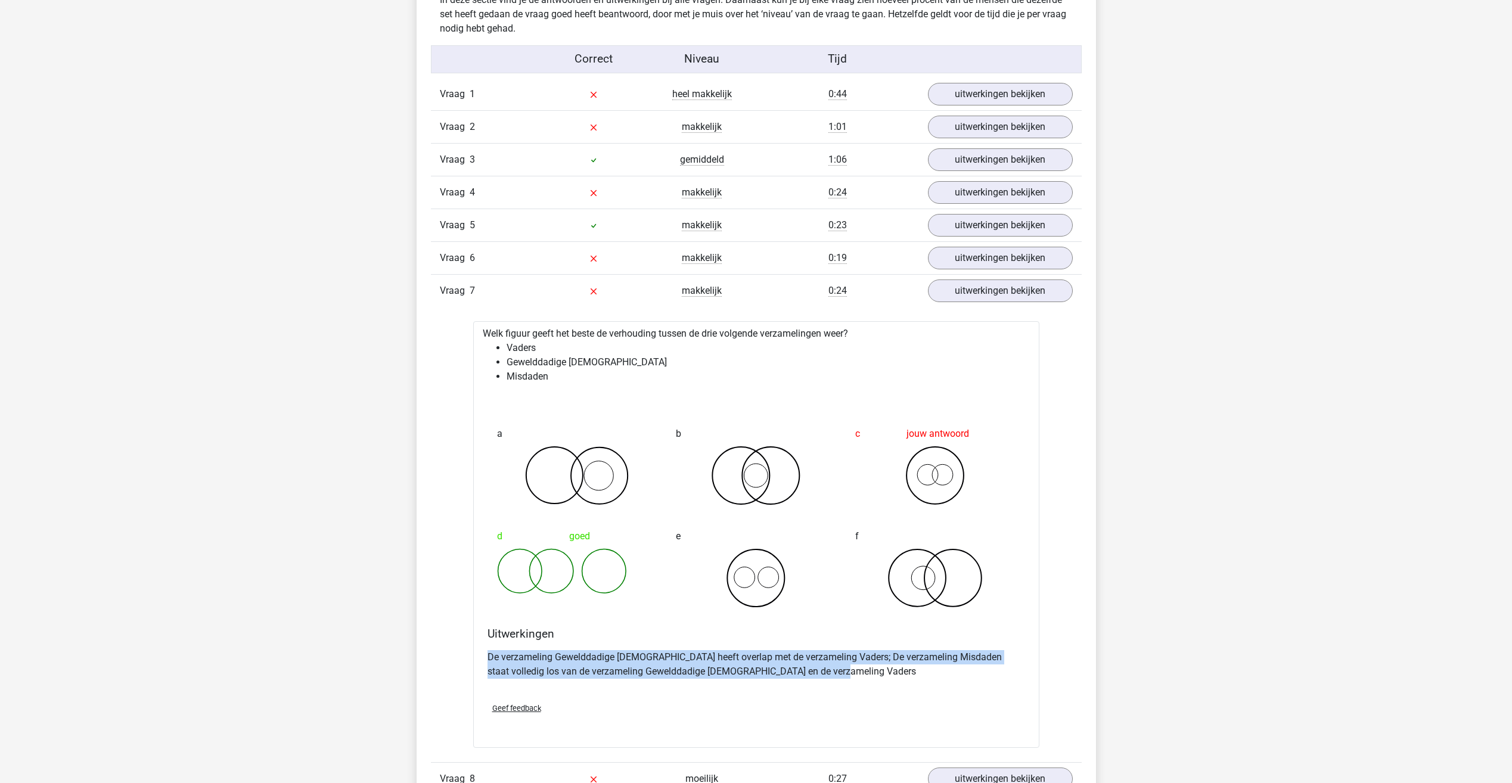
drag, startPoint x: 838, startPoint y: 678, endPoint x: 459, endPoint y: 652, distance: 379.9
click at [632, 665] on p "De verzameling Gewelddadige [DEMOGRAPHIC_DATA] heeft overlap met de verzameling…" at bounding box center [756, 664] width 538 height 29
drag, startPoint x: 487, startPoint y: 669, endPoint x: 834, endPoint y: 679, distance: 347.0
click at [834, 679] on p "De verzameling Gewelddadige [DEMOGRAPHIC_DATA] heeft overlap met de verzameling…" at bounding box center [756, 664] width 538 height 29
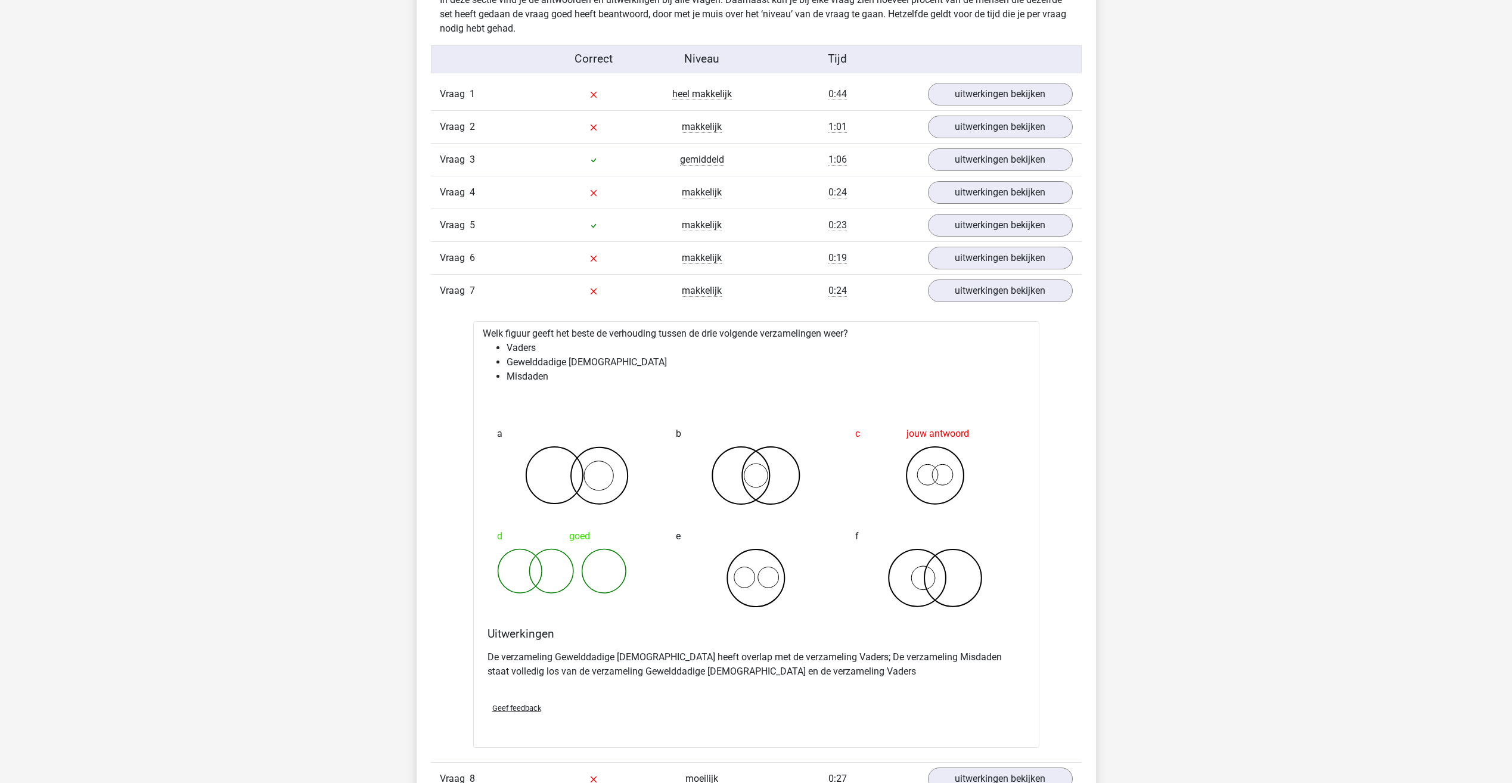
drag, startPoint x: 834, startPoint y: 679, endPoint x: 819, endPoint y: 700, distance: 26.5
click at [819, 700] on div "Geef feedback" at bounding box center [756, 708] width 547 height 30
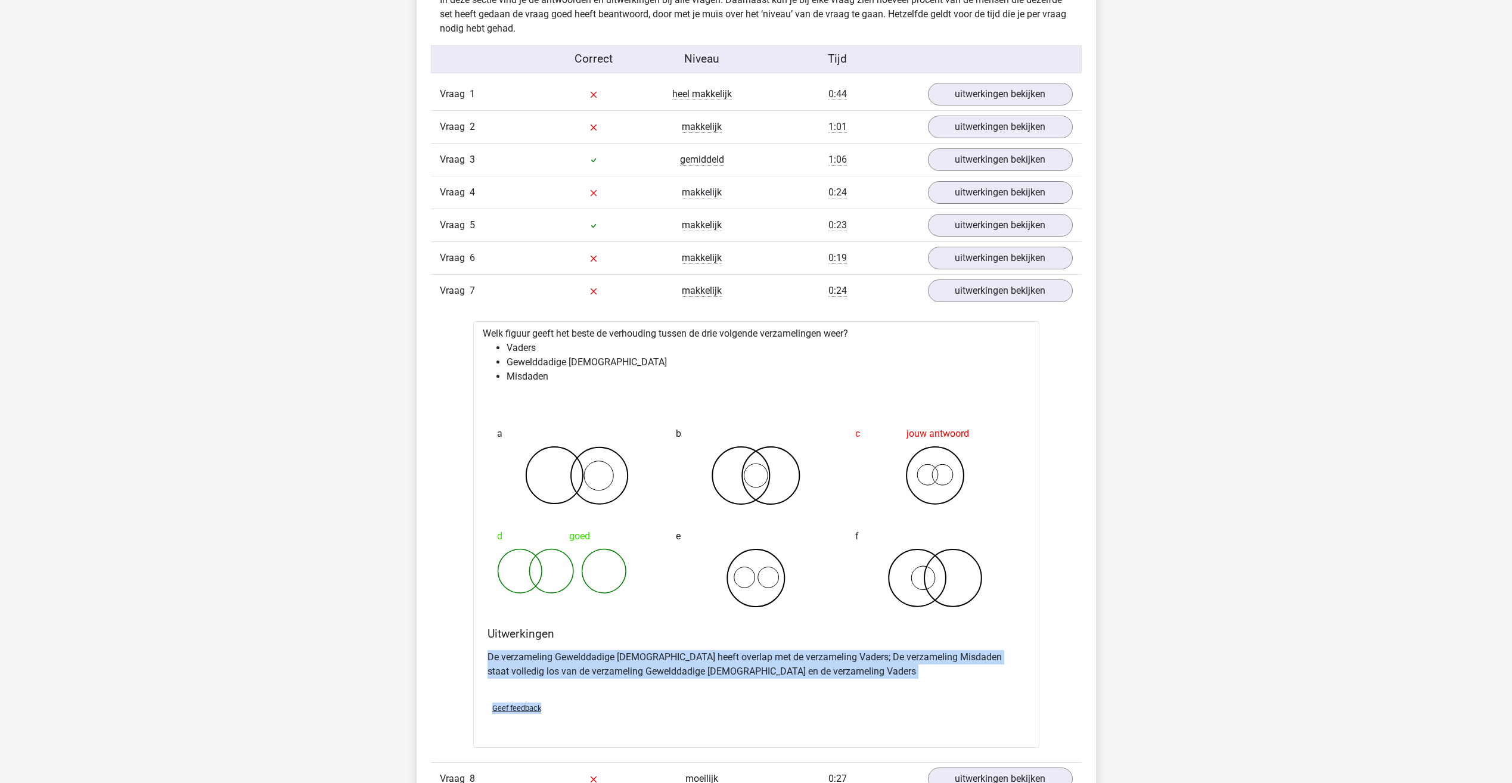
drag, startPoint x: 480, startPoint y: 647, endPoint x: 900, endPoint y: 688, distance: 421.6
click at [900, 689] on div "Welk figuur geeft het beste de verhouding tussen de drie volgende verzamelingen…" at bounding box center [756, 534] width 566 height 427
drag, startPoint x: 900, startPoint y: 688, endPoint x: 753, endPoint y: 670, distance: 147.8
click at [753, 670] on p "De verzameling Gewelddadige [DEMOGRAPHIC_DATA] heeft overlap met de verzameling…" at bounding box center [756, 664] width 538 height 29
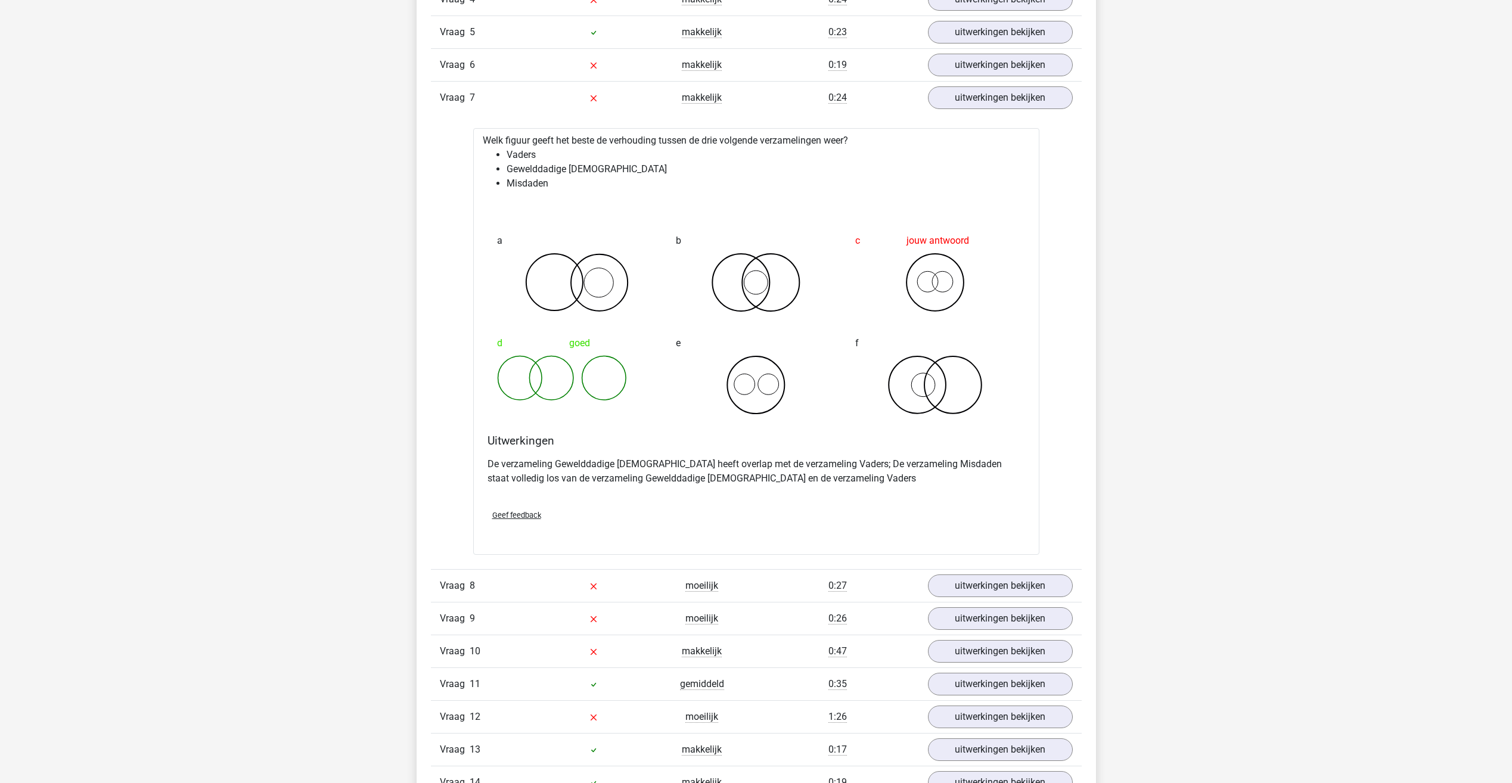
scroll to position [1371, 0]
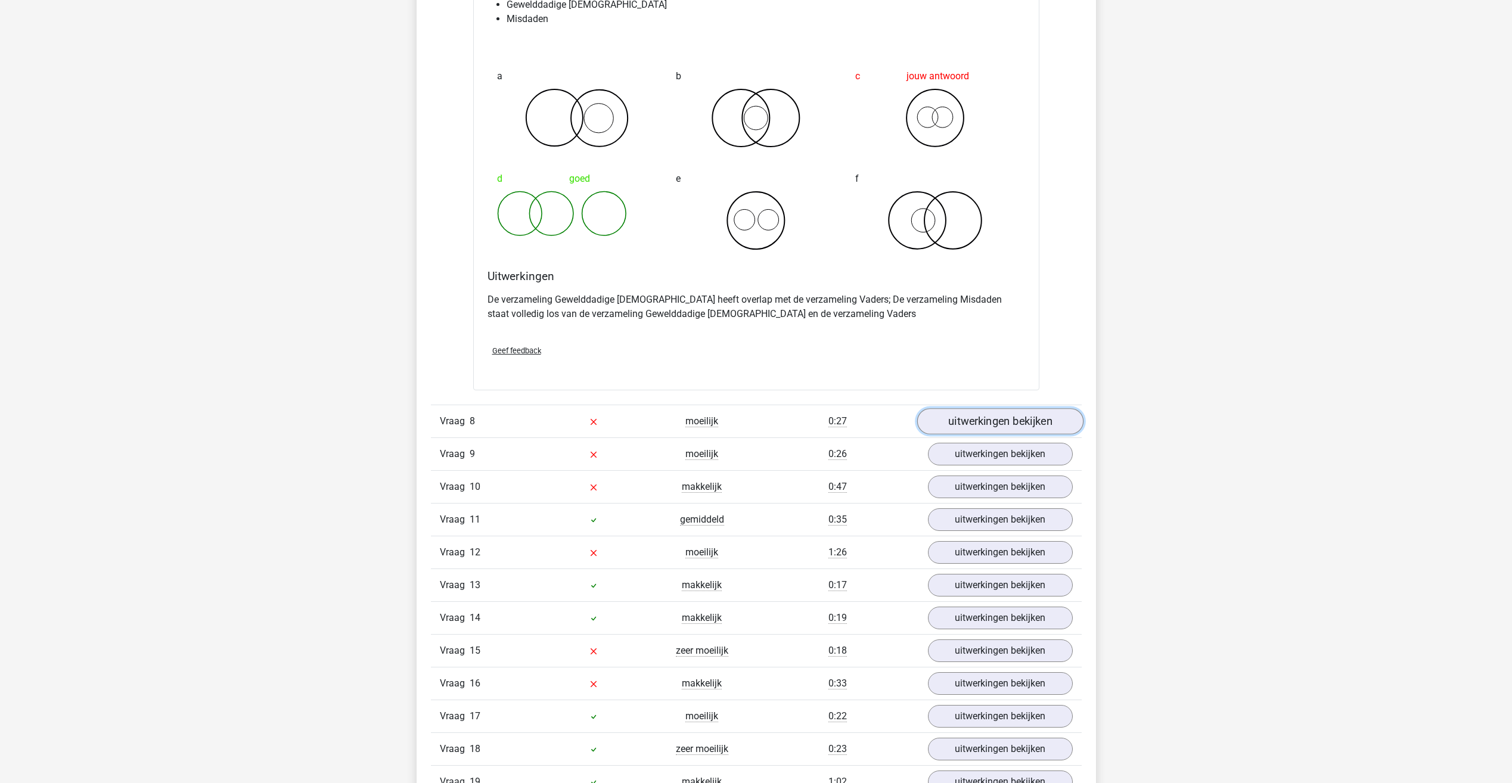
click at [951, 426] on link "uitwerkingen bekijken" at bounding box center [1000, 421] width 166 height 26
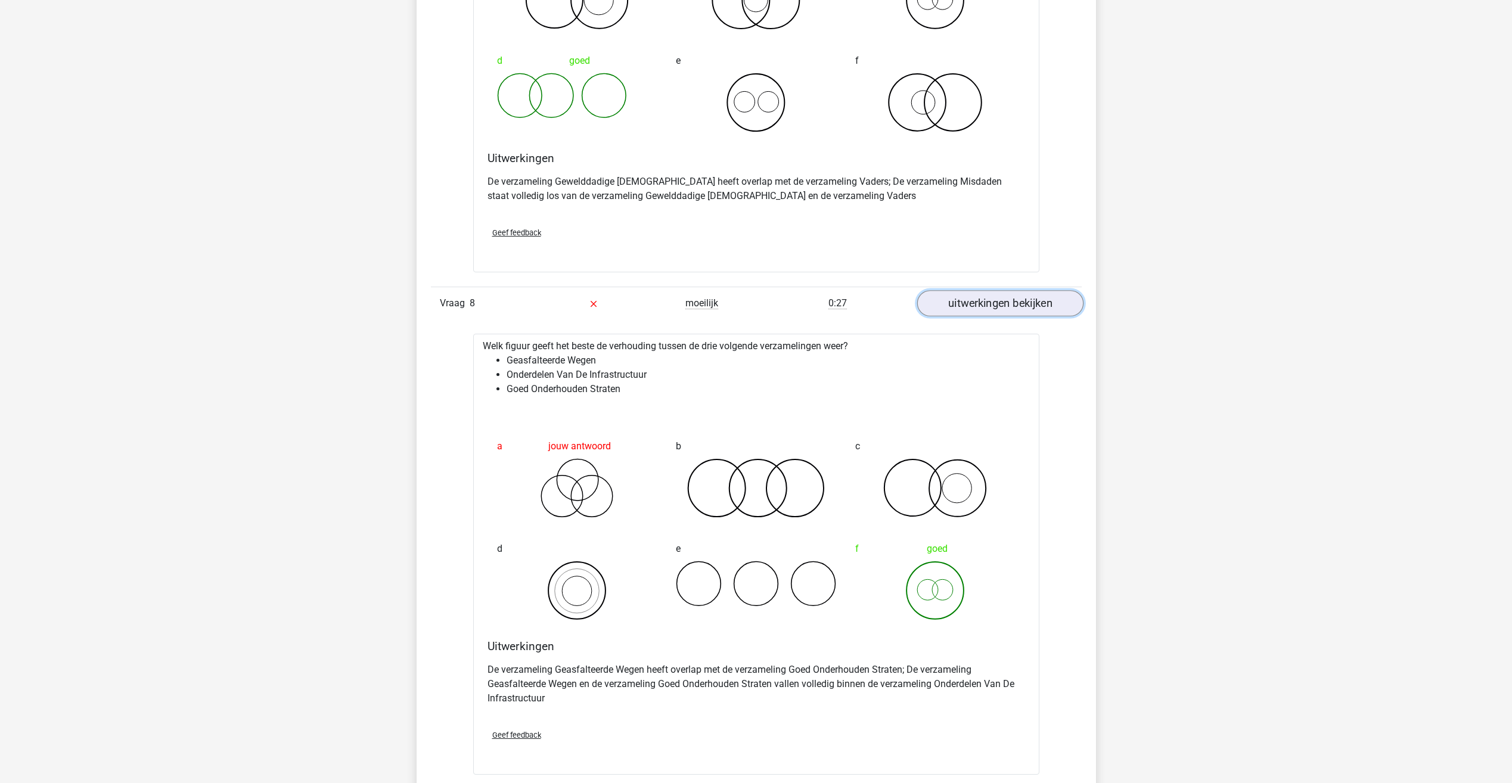
scroll to position [1490, 0]
drag, startPoint x: 477, startPoint y: 343, endPoint x: 473, endPoint y: 335, distance: 8.8
click at [473, 335] on div "Welk figuur geeft het beste de verhouding tussen de drie volgende verzamelingen…" at bounding box center [756, 553] width 566 height 441
drag, startPoint x: 505, startPoint y: 364, endPoint x: 532, endPoint y: 359, distance: 27.2
click at [532, 359] on ul "Geasfalteerde Wegen Onderdelen Van De Infrastructuur Goed Onderhouden Straten" at bounding box center [756, 373] width 547 height 43
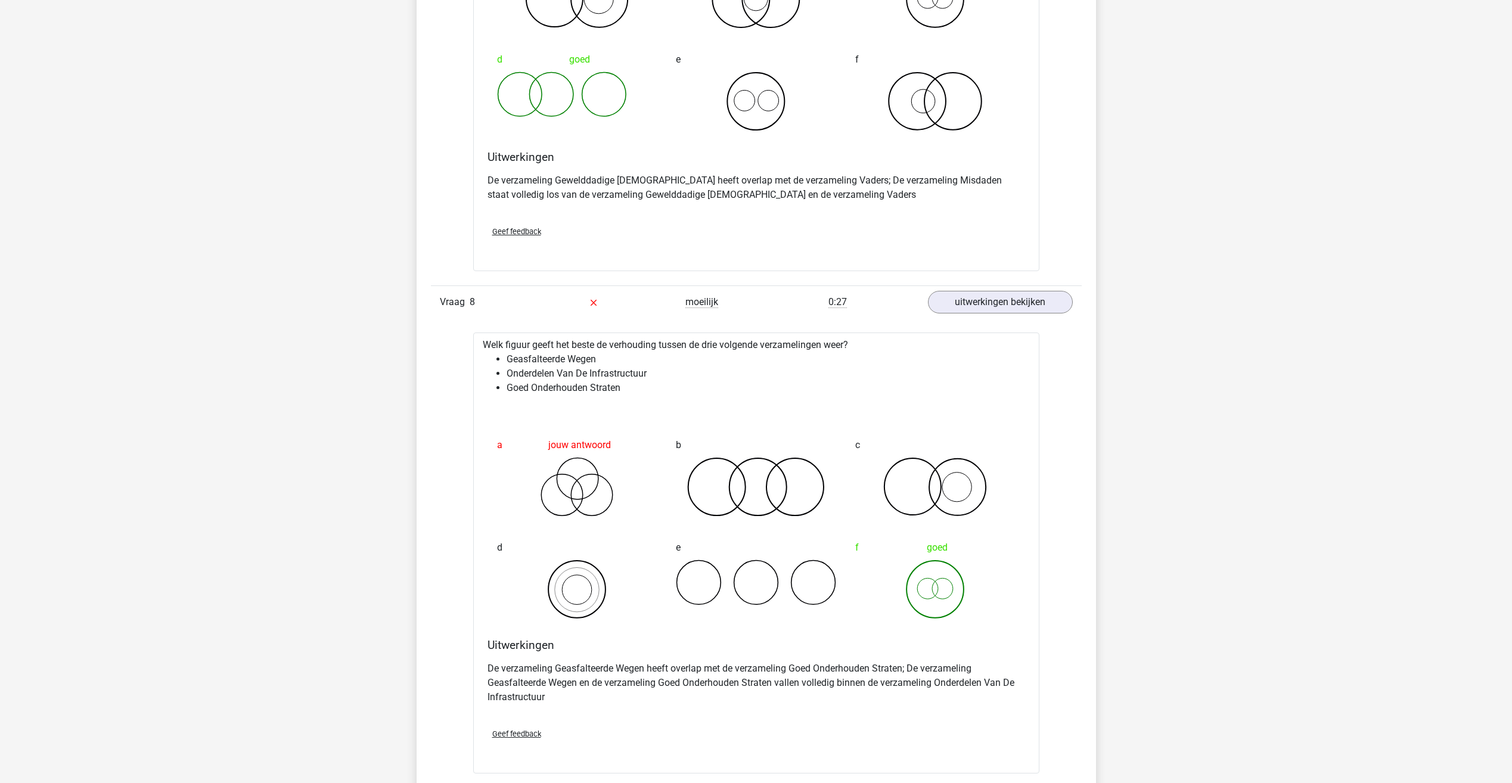
drag, startPoint x: 532, startPoint y: 359, endPoint x: 523, endPoint y: 378, distance: 21.1
click at [523, 378] on li "Onderdelen Van De Infrastructuur" at bounding box center [768, 374] width 523 height 14
drag, startPoint x: 506, startPoint y: 386, endPoint x: 614, endPoint y: 391, distance: 108.0
click at [614, 391] on li "Goed Onderhouden Straten" at bounding box center [768, 388] width 523 height 14
drag, startPoint x: 504, startPoint y: 358, endPoint x: 485, endPoint y: 360, distance: 19.2
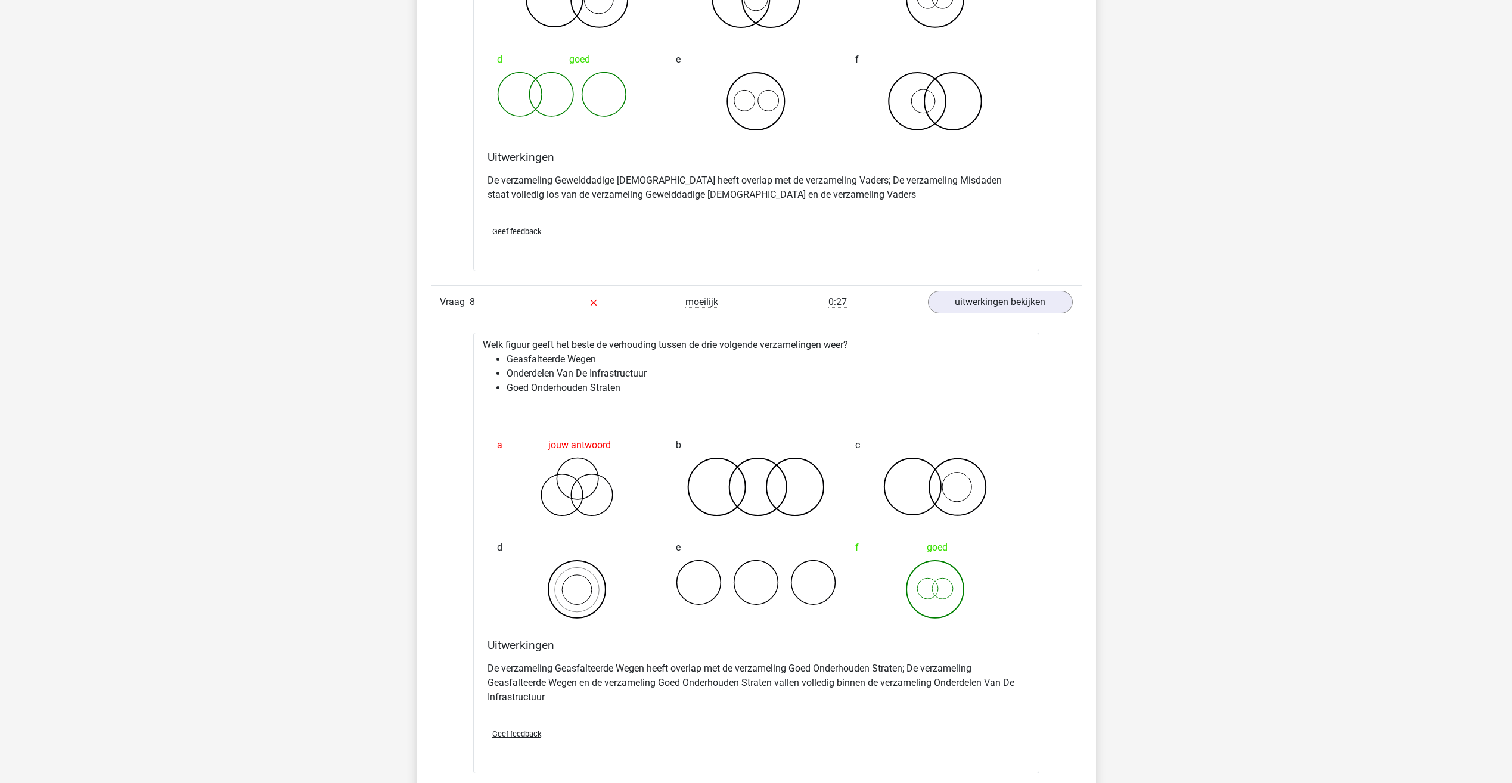
click at [485, 360] on ul "Geasfalteerde Wegen Onderdelen Van De Infrastructuur Goed Onderhouden Straten" at bounding box center [756, 373] width 547 height 43
click at [959, 297] on link "uitwerkingen bekijken" at bounding box center [1000, 302] width 166 height 26
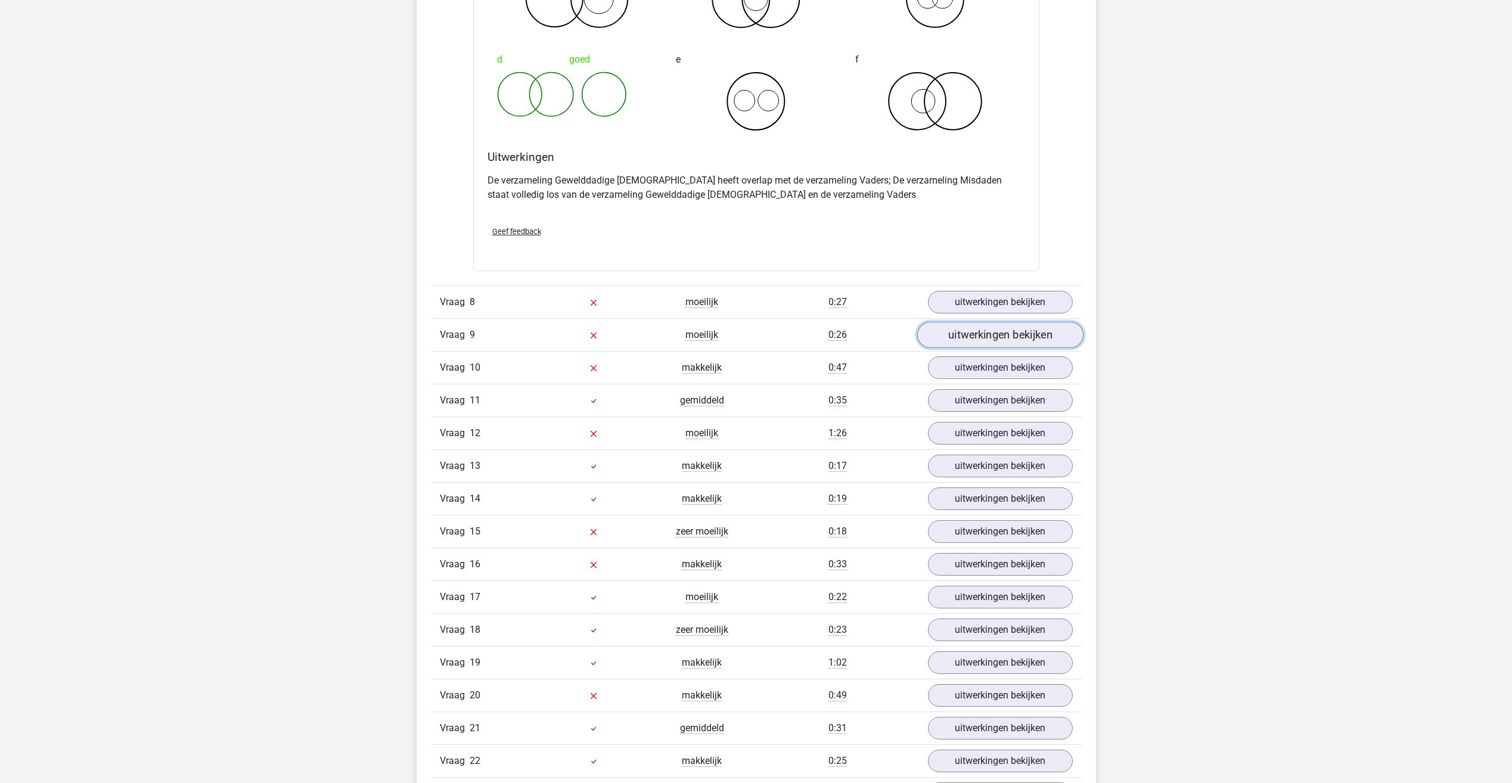
click at [978, 327] on link "uitwerkingen bekijken" at bounding box center [1000, 335] width 166 height 26
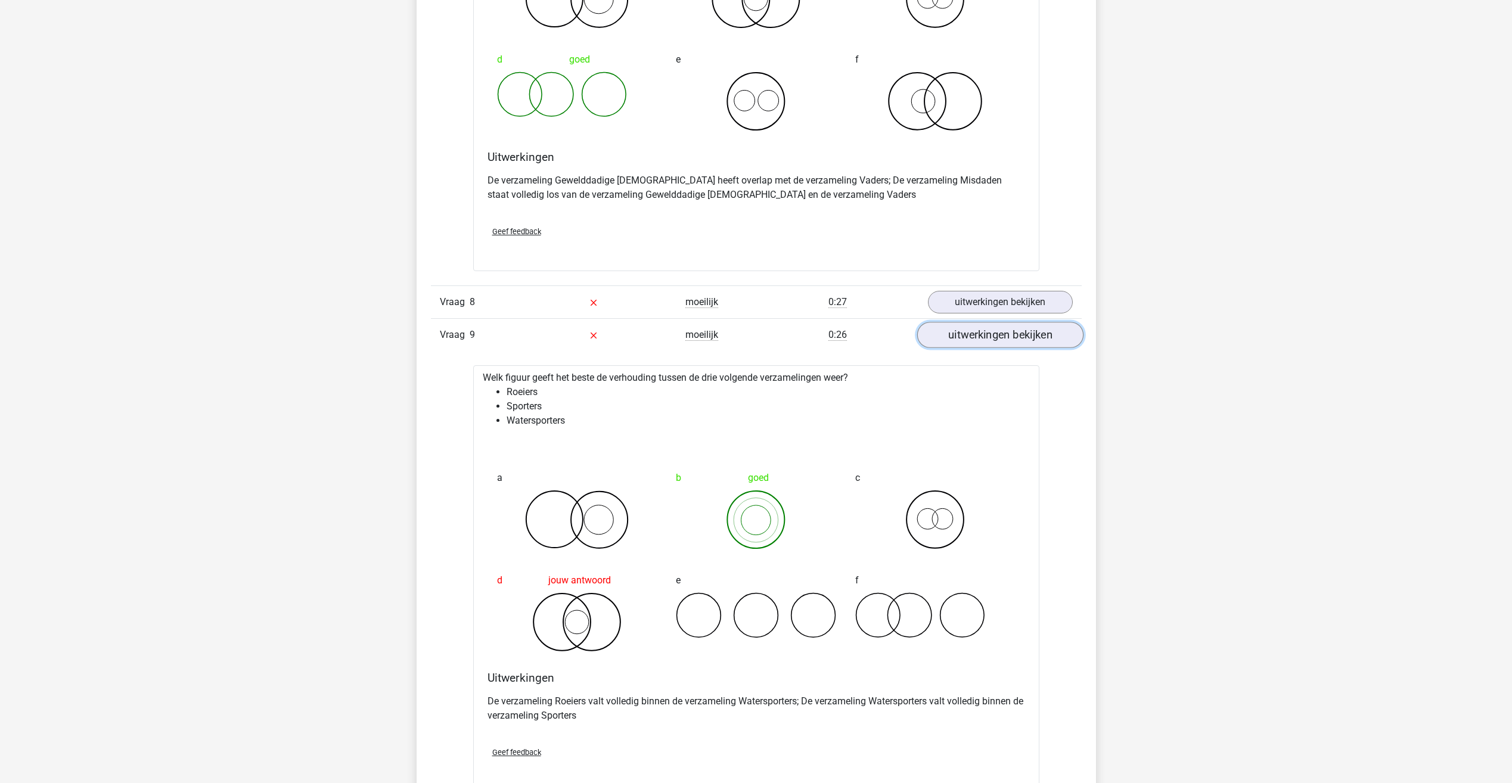
click at [948, 339] on link "uitwerkingen bekijken" at bounding box center [1000, 335] width 166 height 26
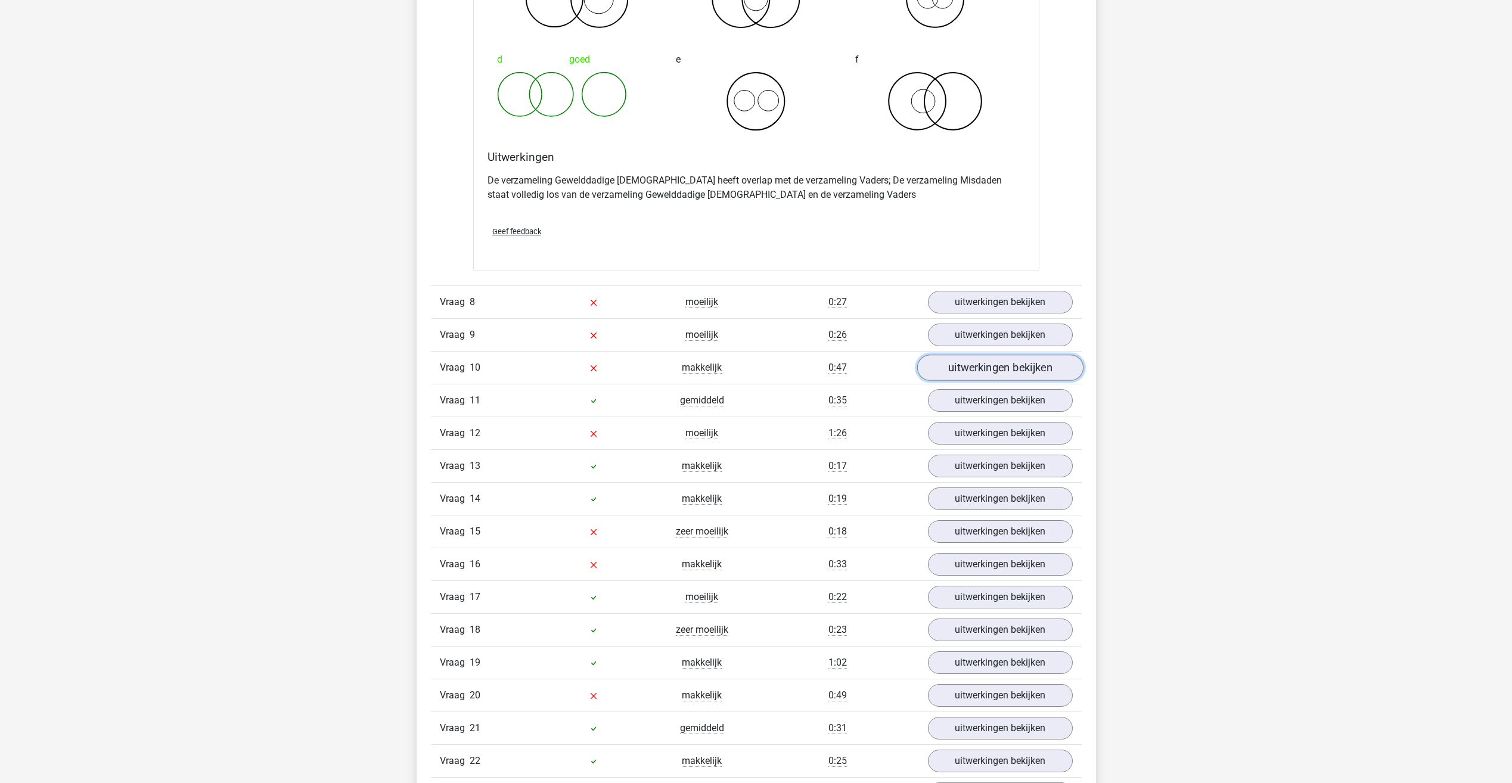
click at [962, 366] on link "uitwerkingen bekijken" at bounding box center [1000, 368] width 166 height 26
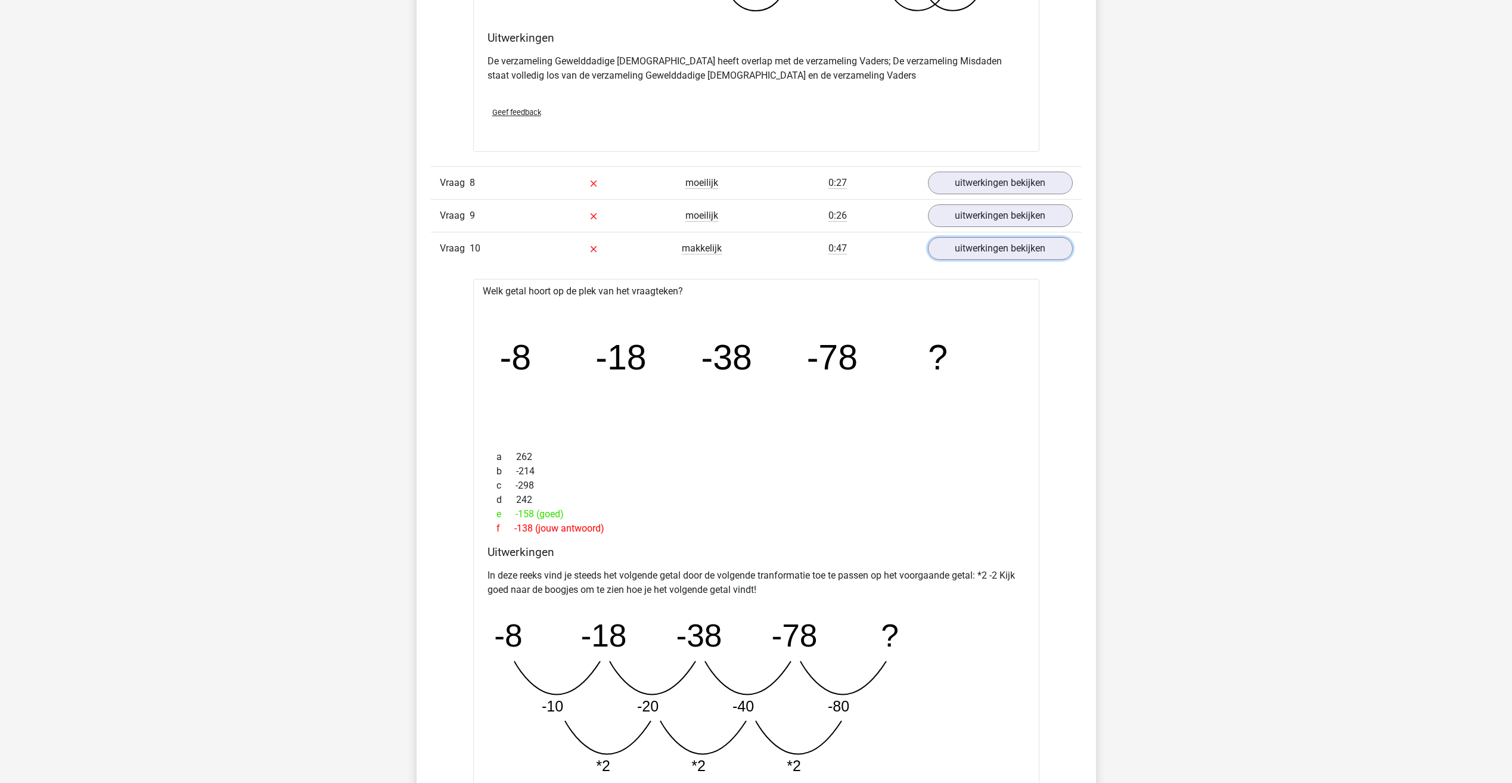
scroll to position [1669, 0]
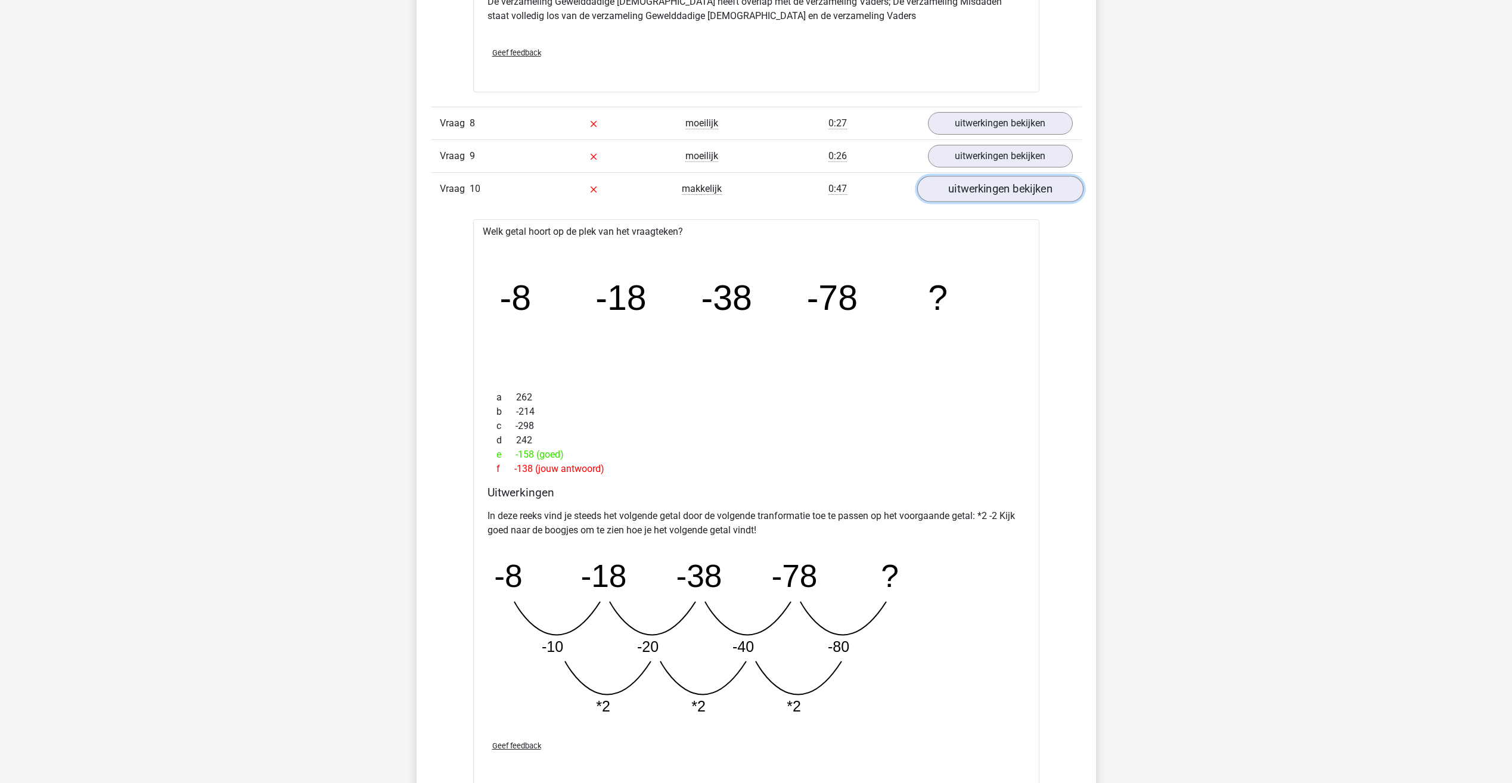
click at [977, 189] on link "uitwerkingen bekijken" at bounding box center [1000, 189] width 166 height 26
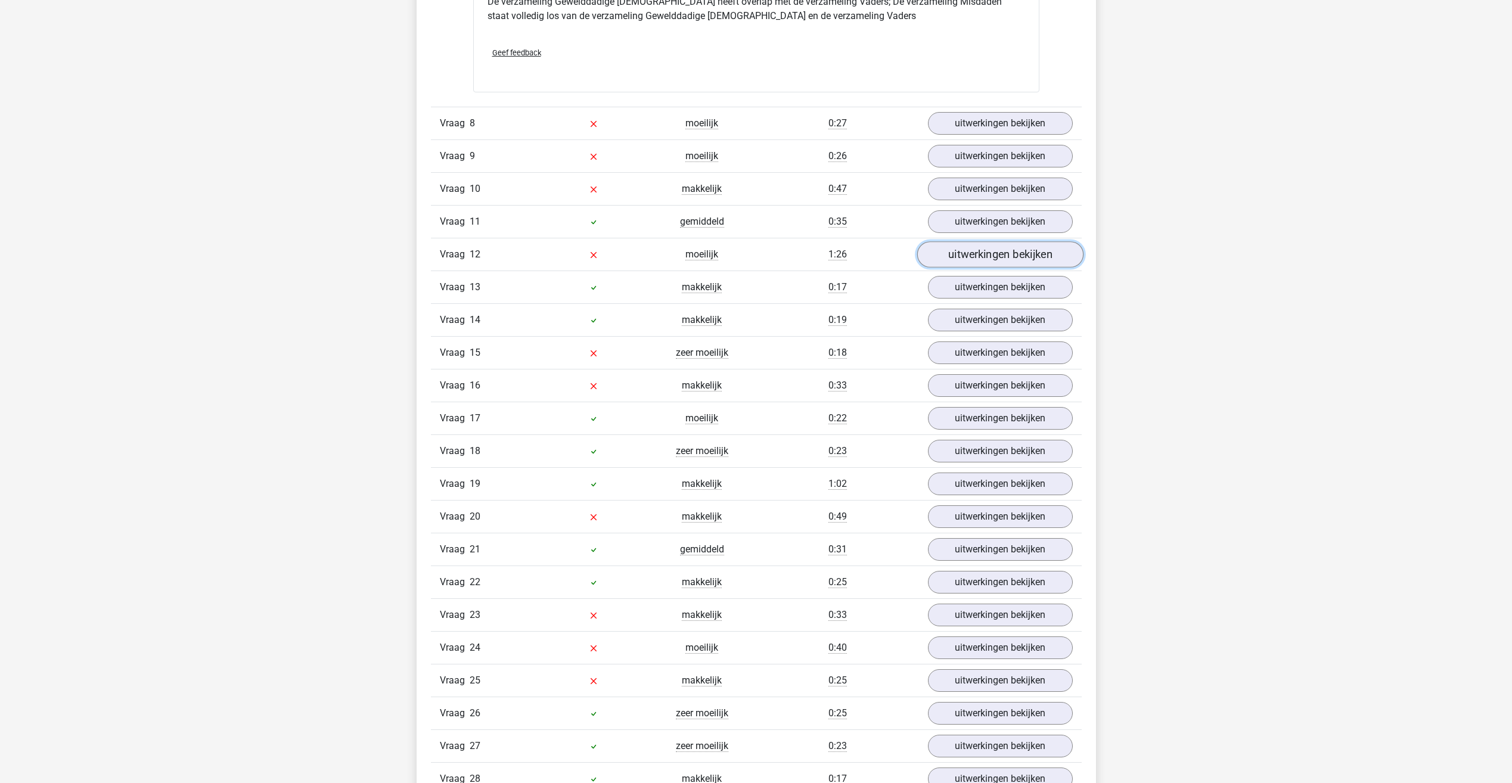
click at [999, 243] on link "uitwerkingen bekijken" at bounding box center [1000, 254] width 166 height 26
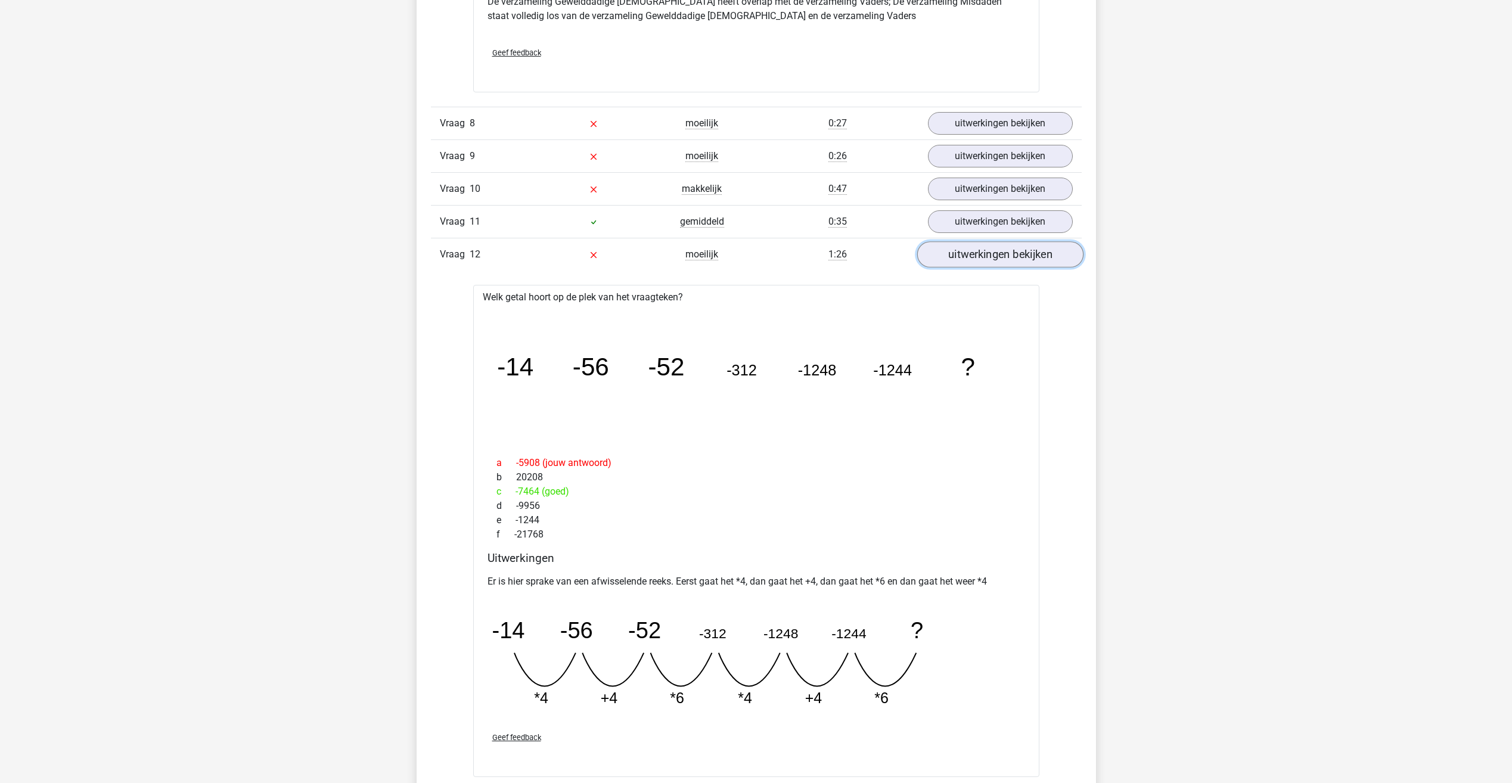
click at [999, 244] on link "uitwerkingen bekijken" at bounding box center [1000, 254] width 166 height 26
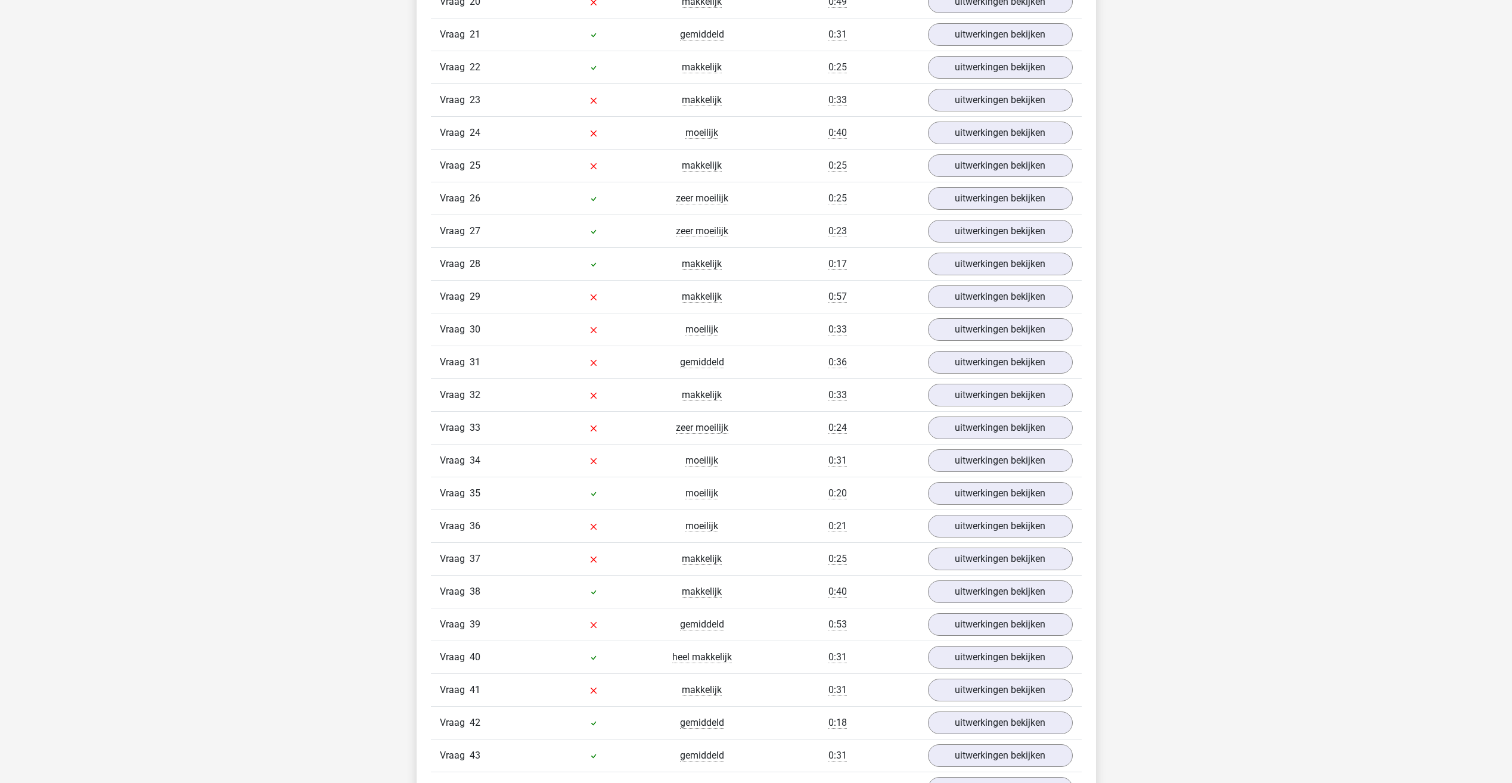
scroll to position [2205, 0]
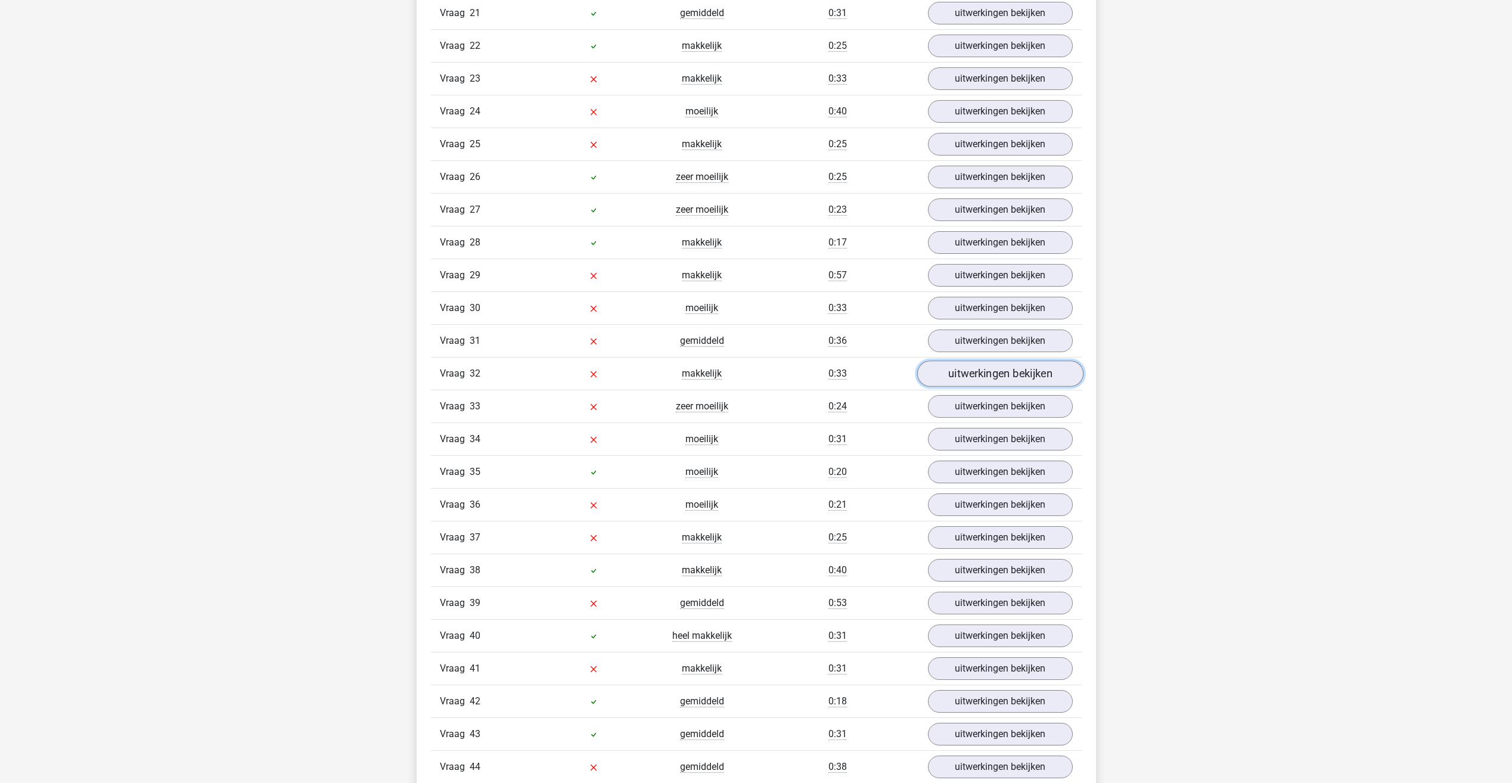
click at [951, 374] on link "uitwerkingen bekijken" at bounding box center [1000, 374] width 166 height 26
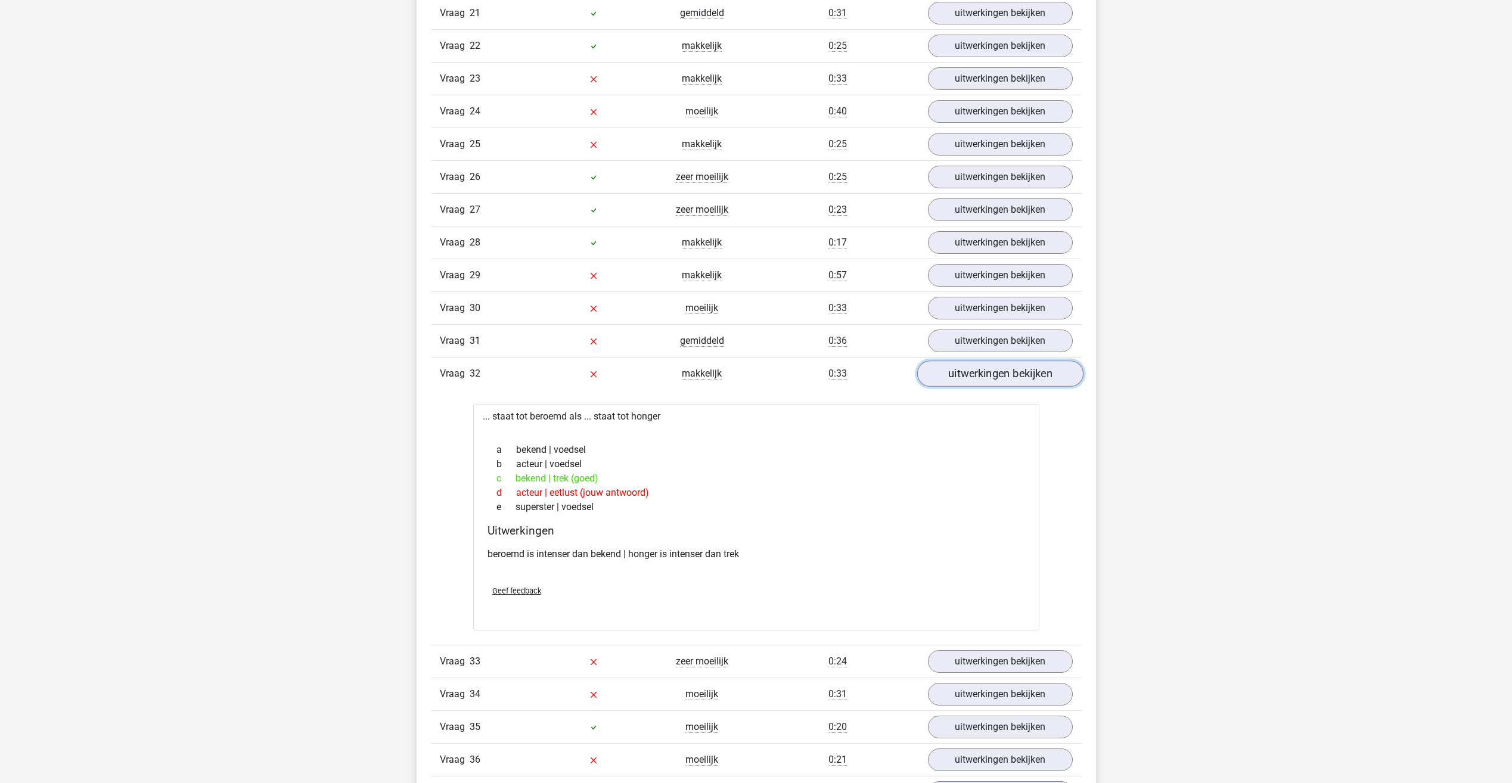
click at [951, 374] on link "uitwerkingen bekijken" at bounding box center [1000, 374] width 166 height 26
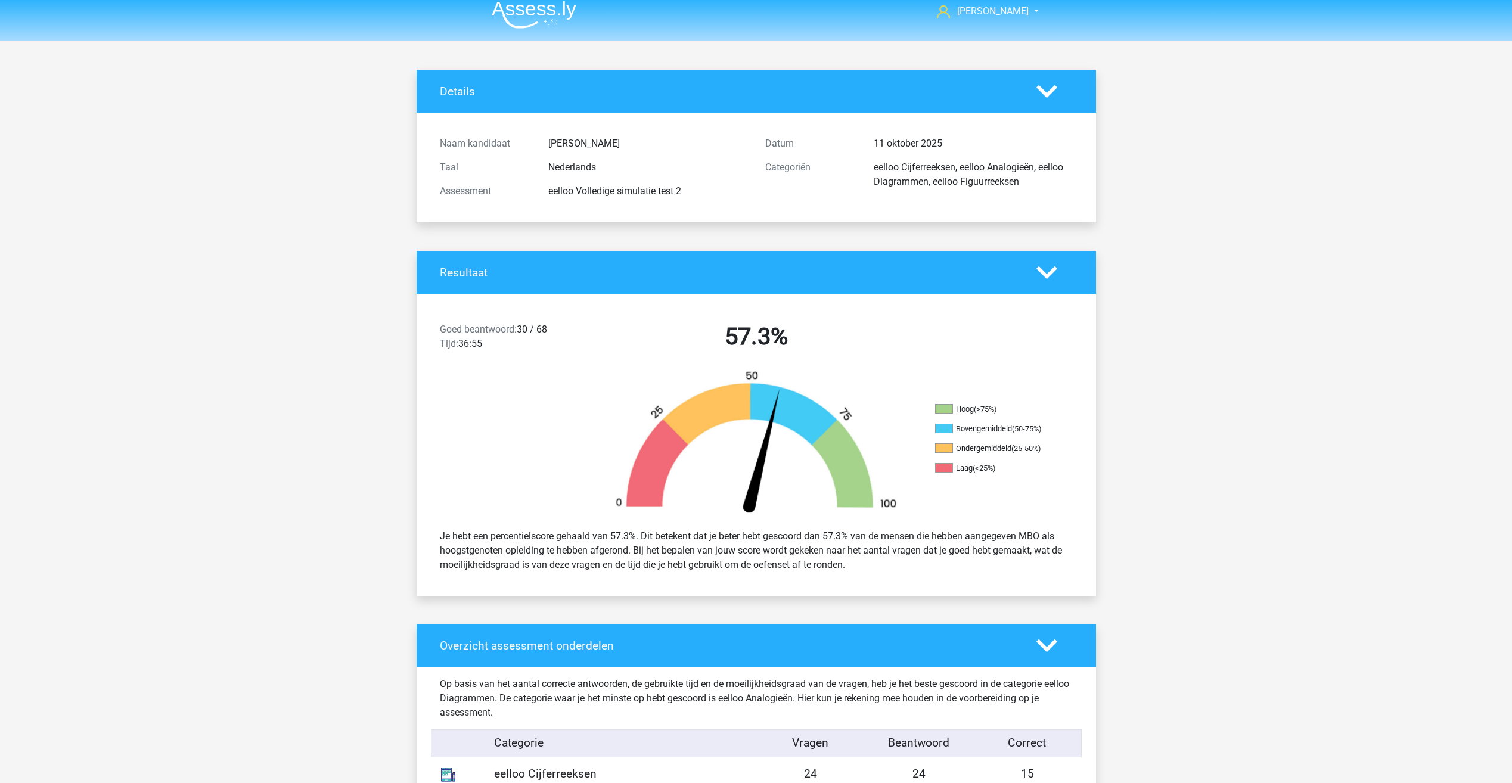
scroll to position [0, 0]
